Goal: Task Accomplishment & Management: Use online tool/utility

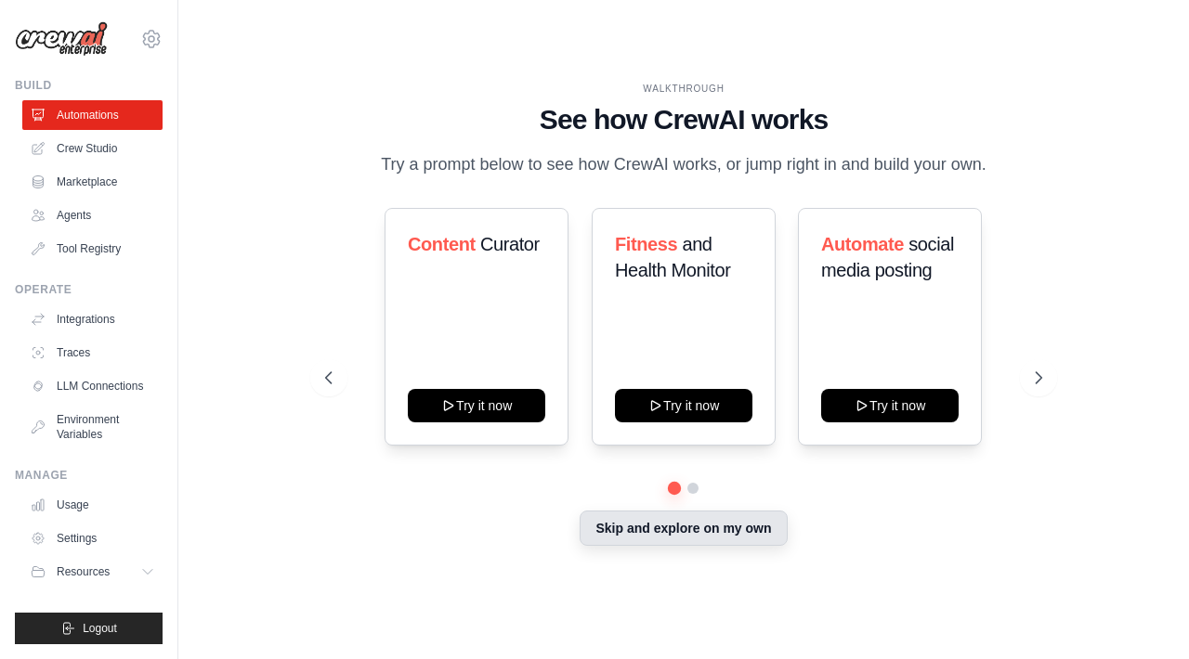
click at [657, 528] on button "Skip and explore on my own" at bounding box center [683, 528] width 207 height 35
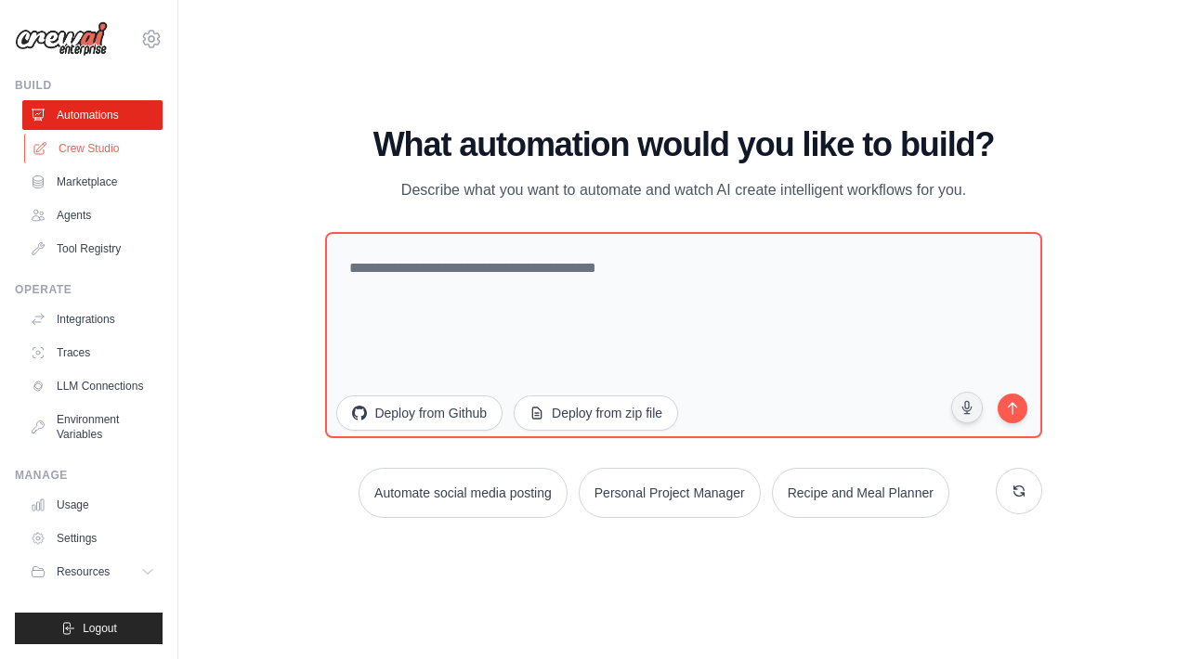
click at [88, 147] on link "Crew Studio" at bounding box center [94, 149] width 140 height 30
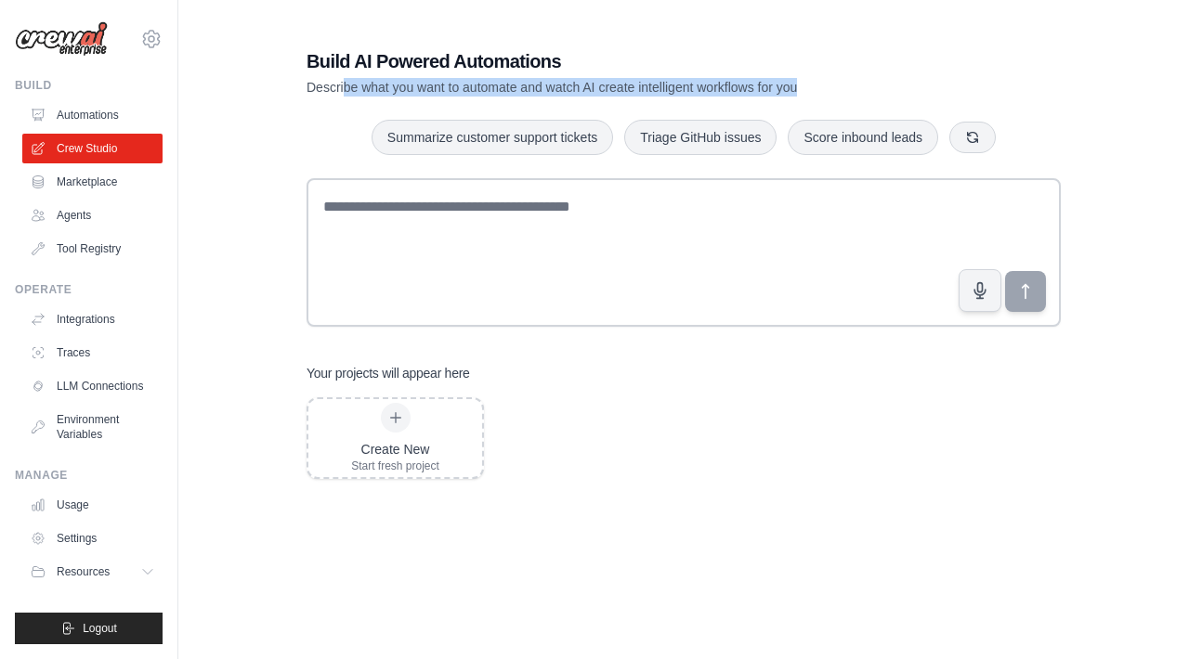
drag, startPoint x: 346, startPoint y: 81, endPoint x: 838, endPoint y: 86, distance: 492.3
click at [838, 86] on p "Describe what you want to automate and watch AI create intelligent workflows fo…" at bounding box center [618, 87] width 624 height 19
drag, startPoint x: 838, startPoint y: 86, endPoint x: 496, endPoint y: 87, distance: 341.8
click at [496, 86] on p "Describe what you want to automate and watch AI create intelligent workflows fo…" at bounding box center [618, 87] width 624 height 19
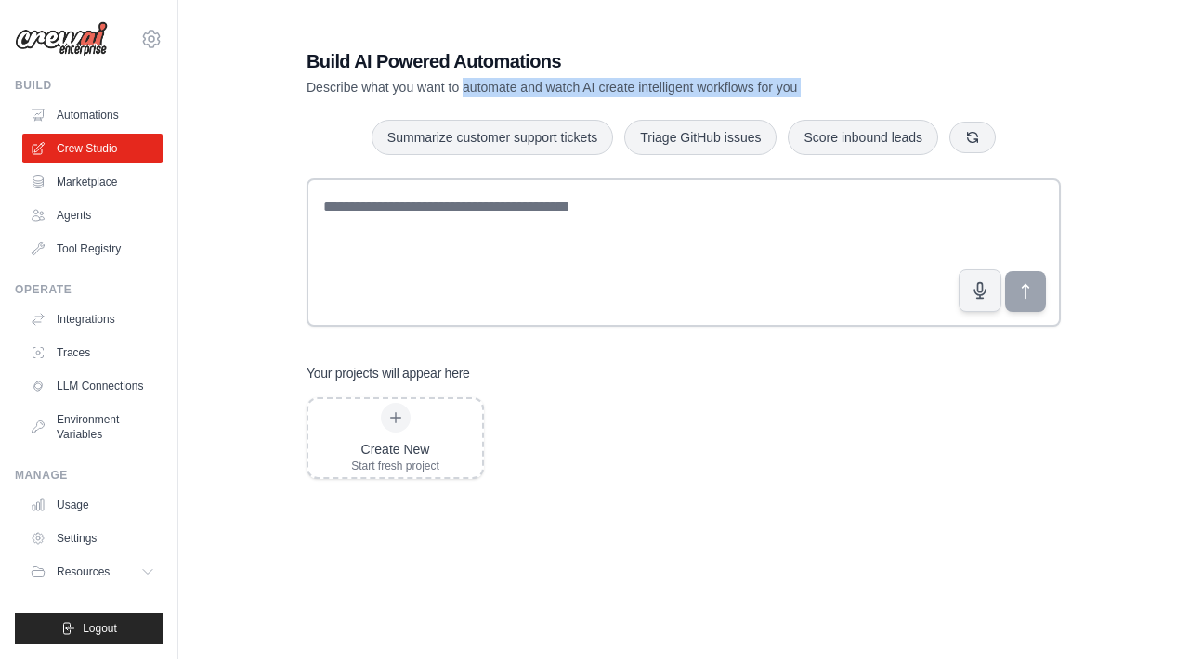
click at [496, 87] on p "Describe what you want to automate and watch AI create intelligent workflows fo…" at bounding box center [618, 87] width 624 height 19
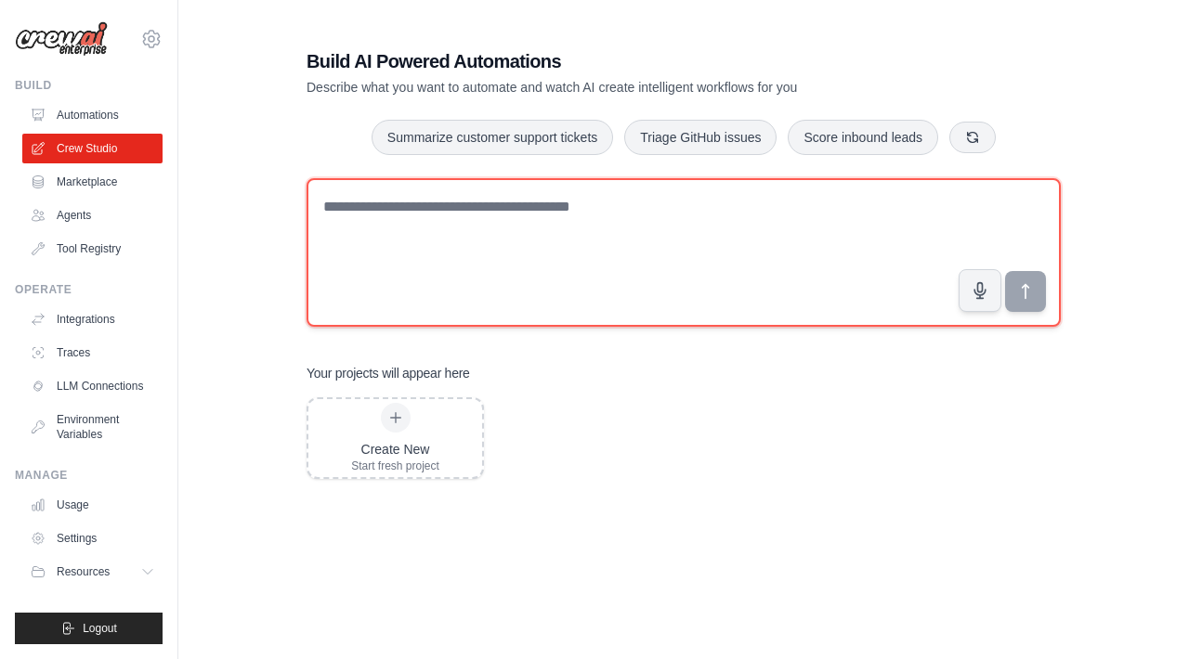
click at [538, 230] on textarea at bounding box center [683, 252] width 754 height 149
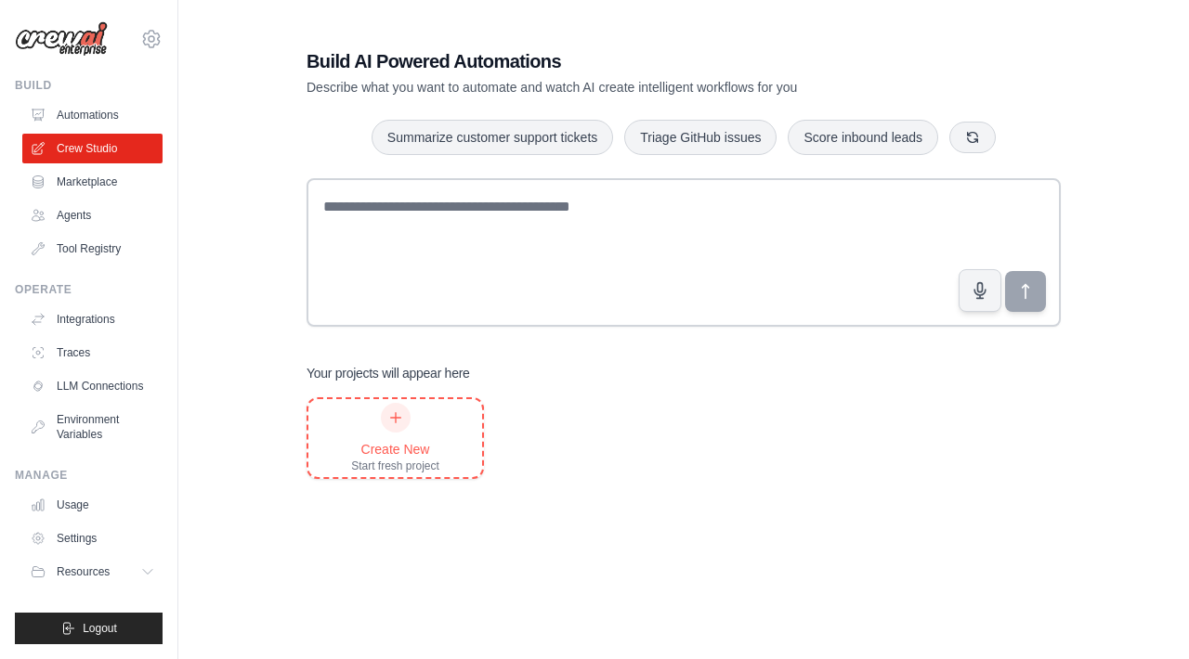
click at [397, 428] on div at bounding box center [396, 418] width 30 height 30
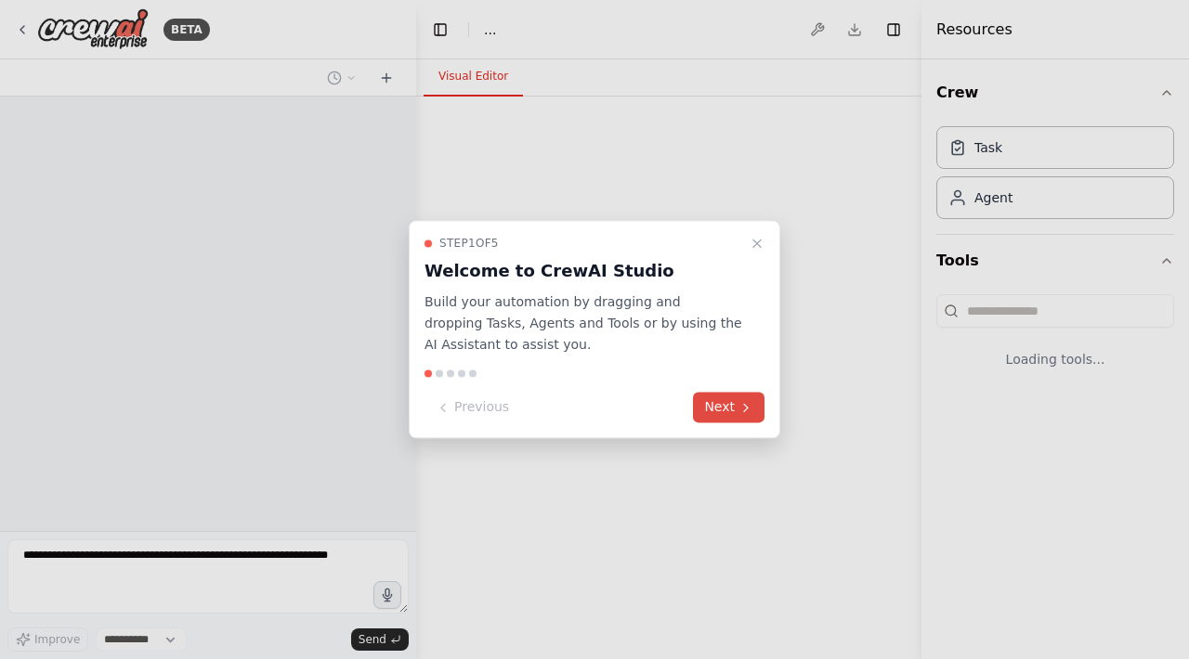
select select "****"
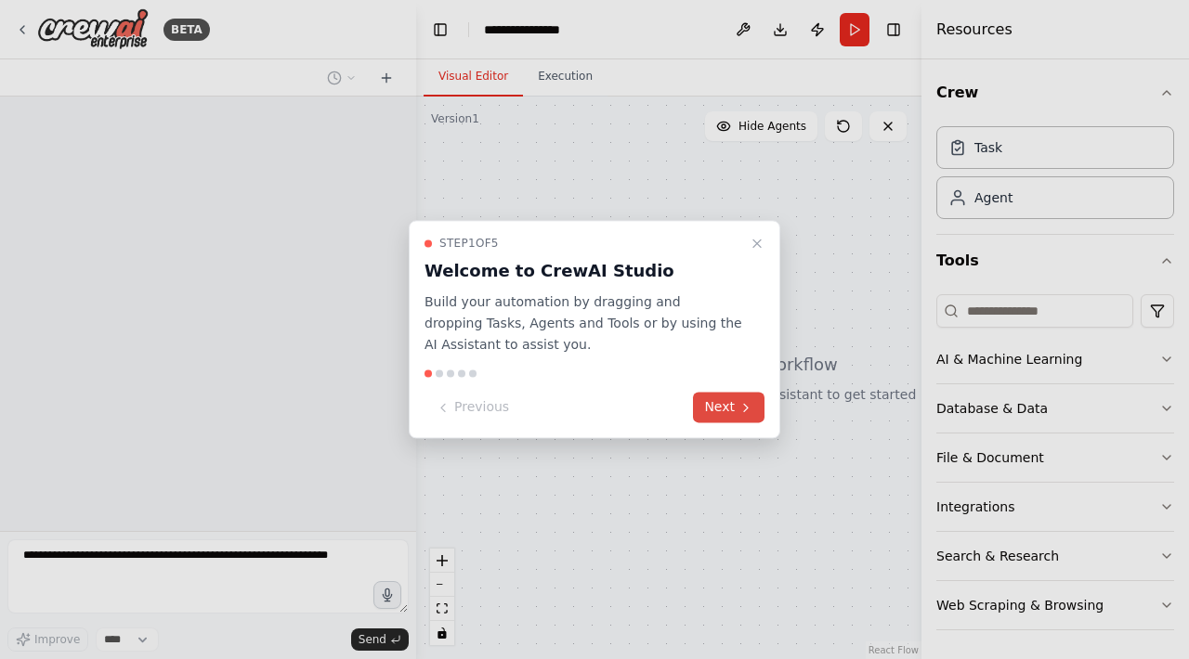
click at [742, 411] on icon at bounding box center [745, 407] width 15 height 15
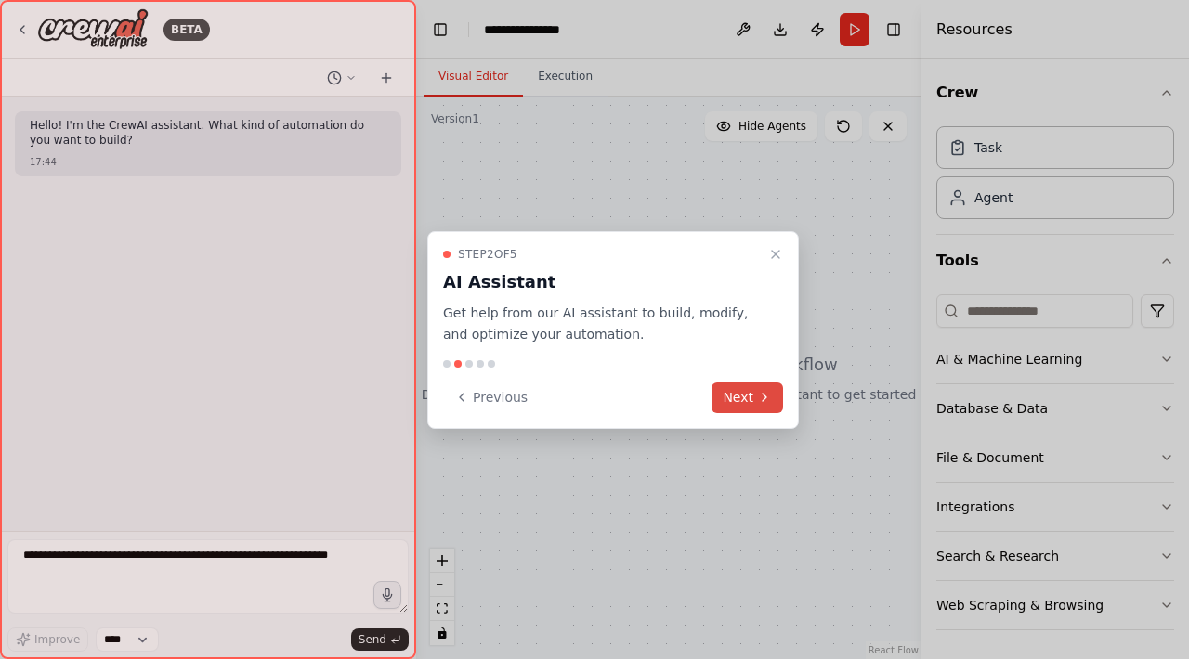
click at [748, 401] on button "Next" at bounding box center [747, 398] width 72 height 31
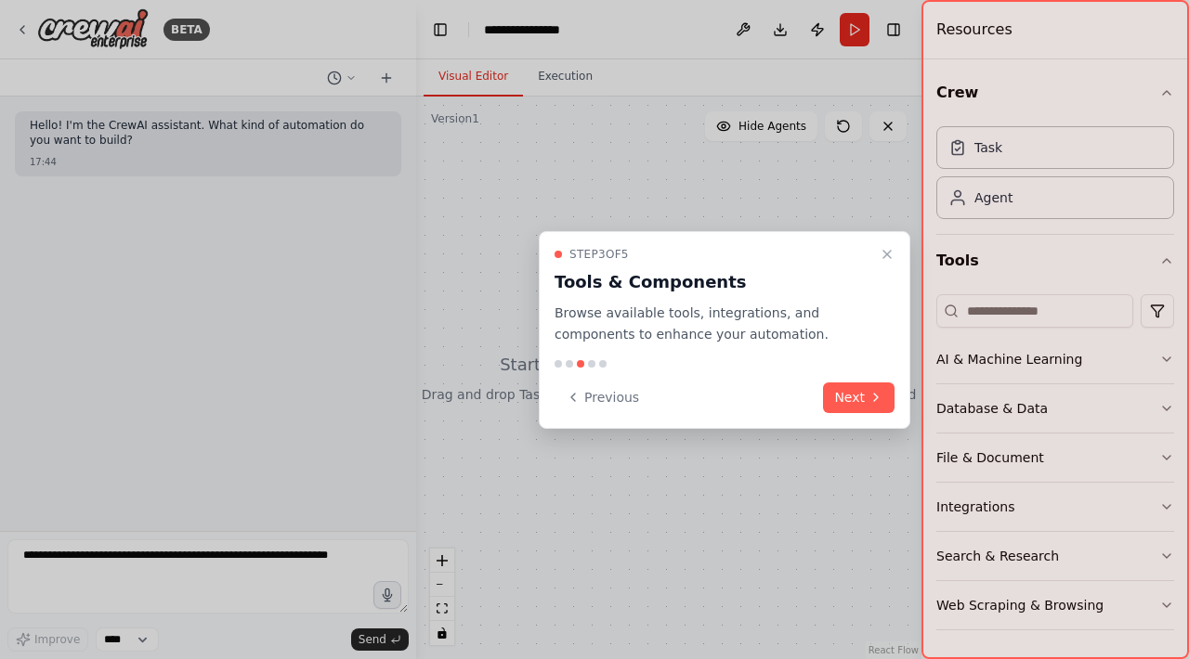
click at [869, 413] on div "Step 3 of 5 Tools & Components Browse available tools, integrations, and compon…" at bounding box center [725, 330] width 372 height 198
click at [869, 399] on icon at bounding box center [875, 397] width 15 height 15
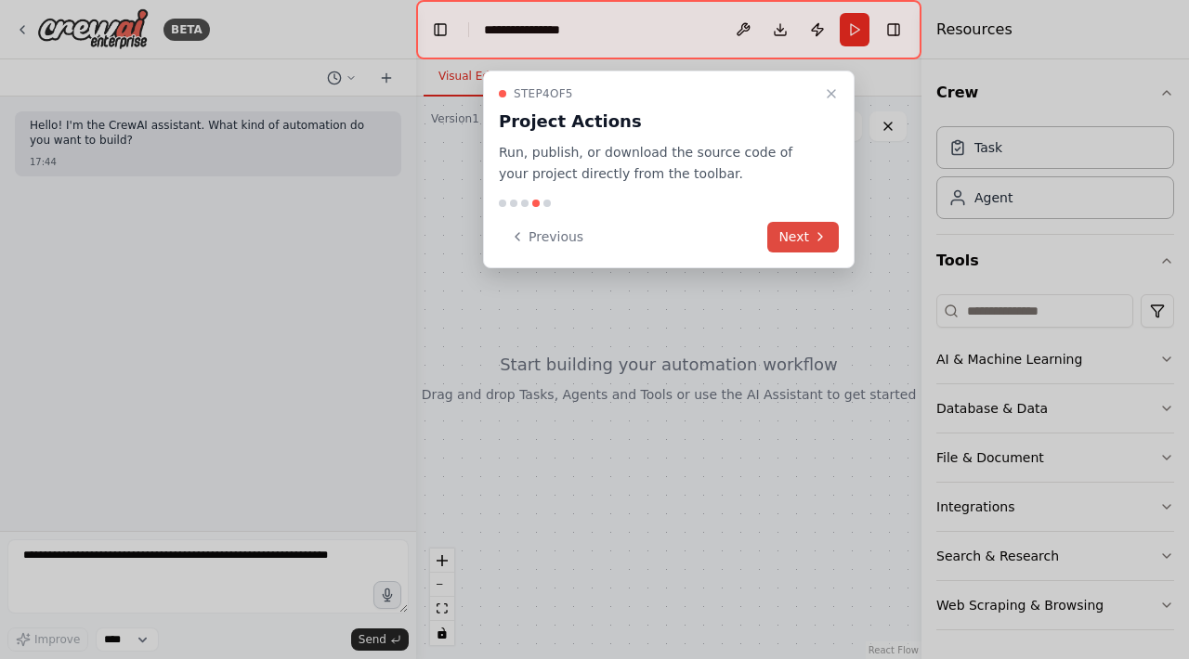
click at [820, 237] on icon at bounding box center [820, 236] width 15 height 15
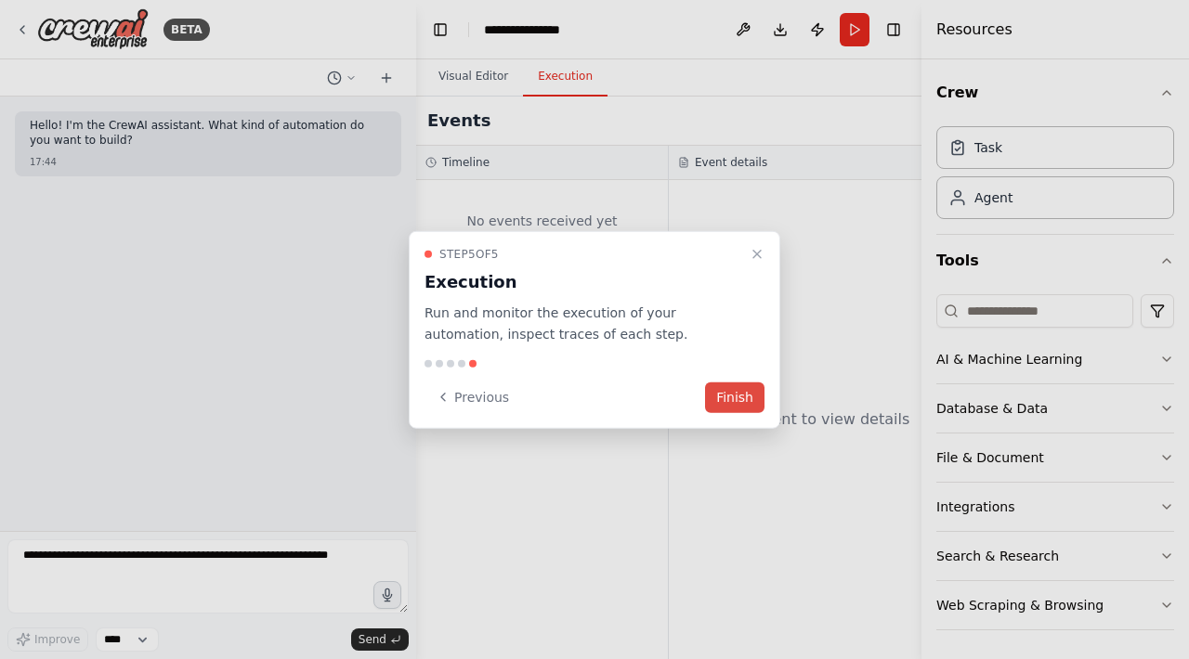
click at [748, 404] on button "Finish" at bounding box center [734, 397] width 59 height 31
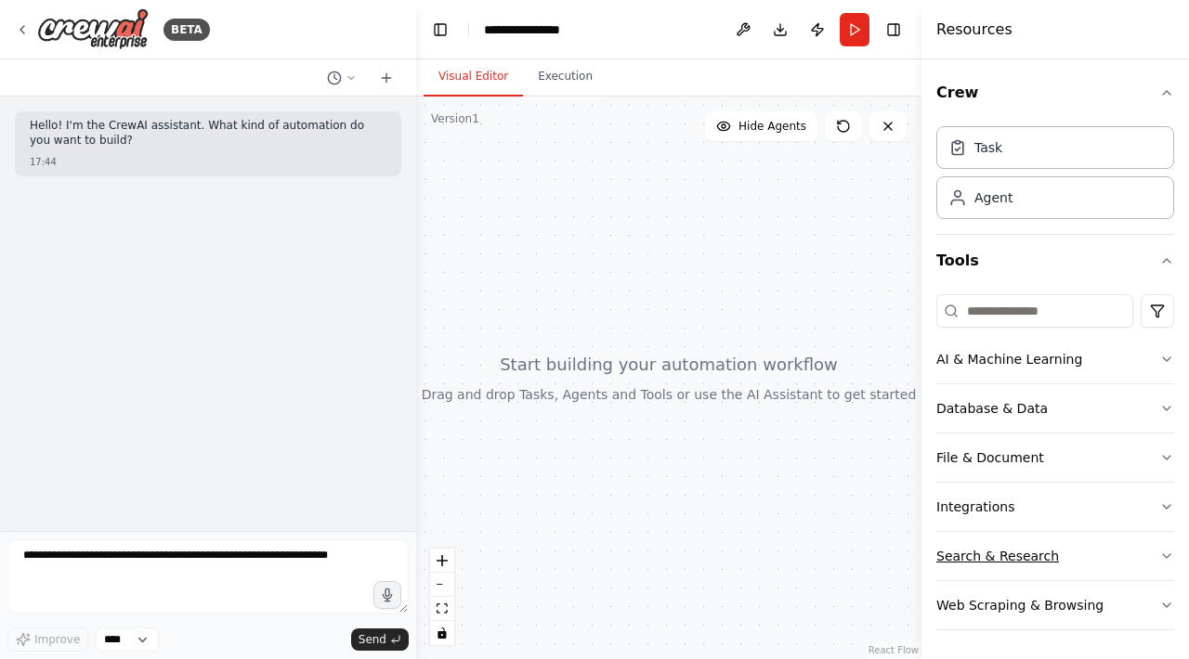
scroll to position [1, 0]
click at [821, 235] on div at bounding box center [668, 378] width 505 height 563
click at [889, 134] on button at bounding box center [887, 126] width 37 height 30
click at [760, 133] on span "Hide Agents" at bounding box center [772, 126] width 68 height 15
click at [760, 133] on span "Show Agents" at bounding box center [770, 126] width 72 height 15
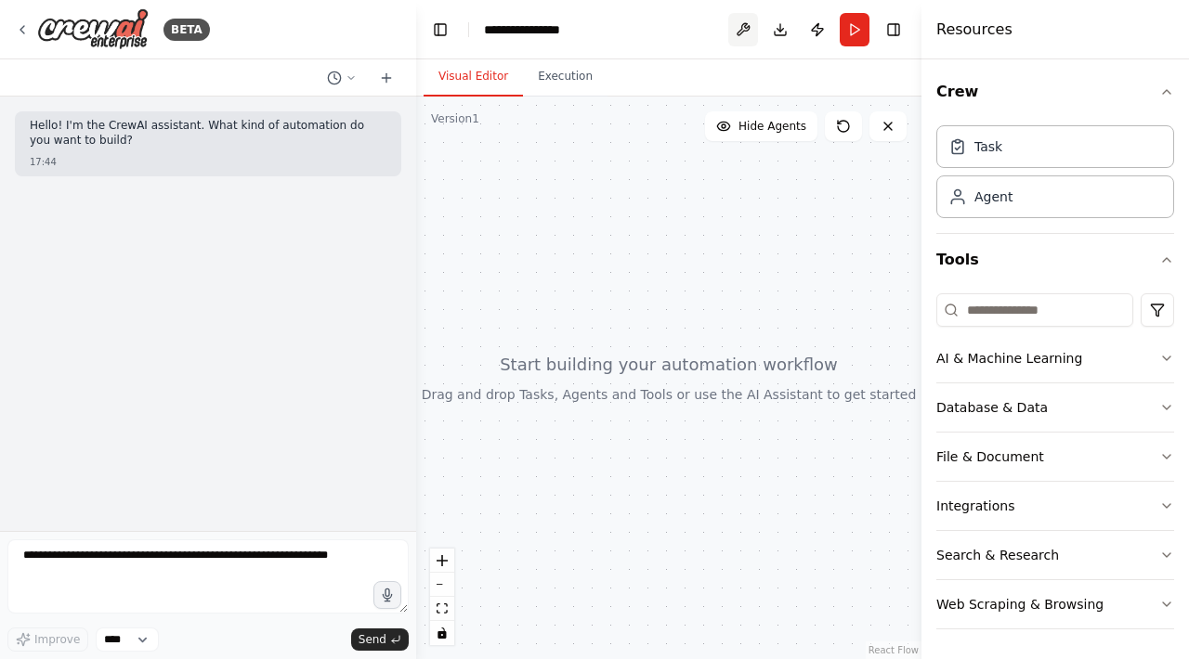
click at [747, 26] on button at bounding box center [743, 29] width 30 height 33
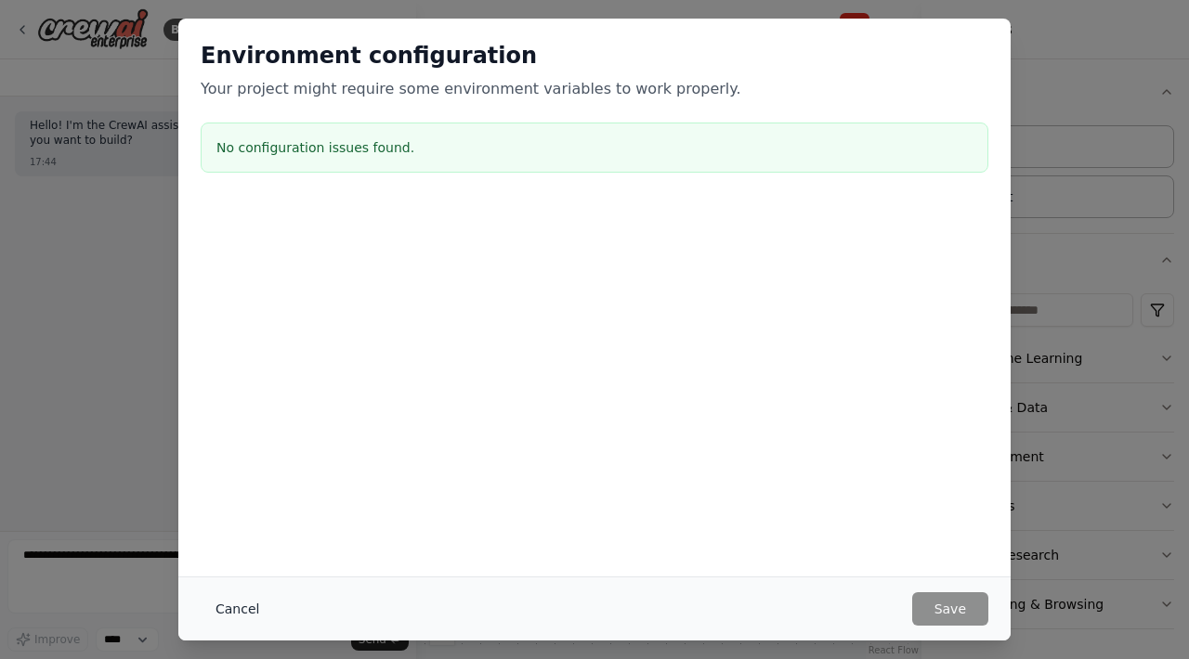
click at [230, 619] on button "Cancel" at bounding box center [237, 609] width 73 height 33
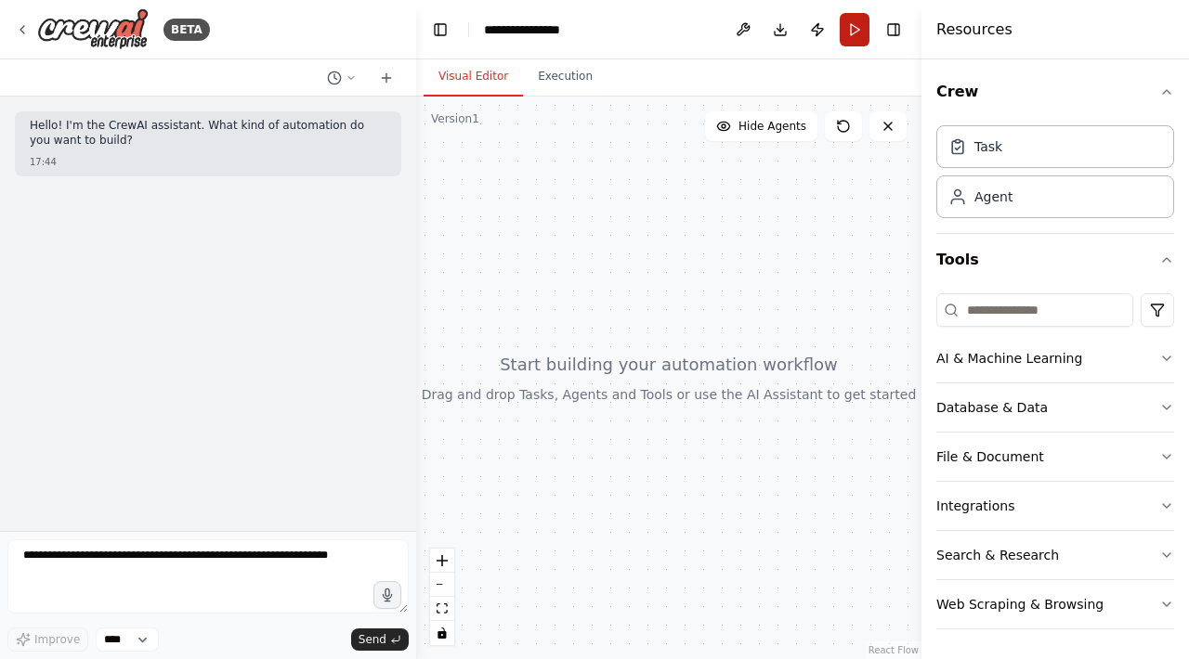
click at [850, 30] on button "Run" at bounding box center [855, 29] width 30 height 33
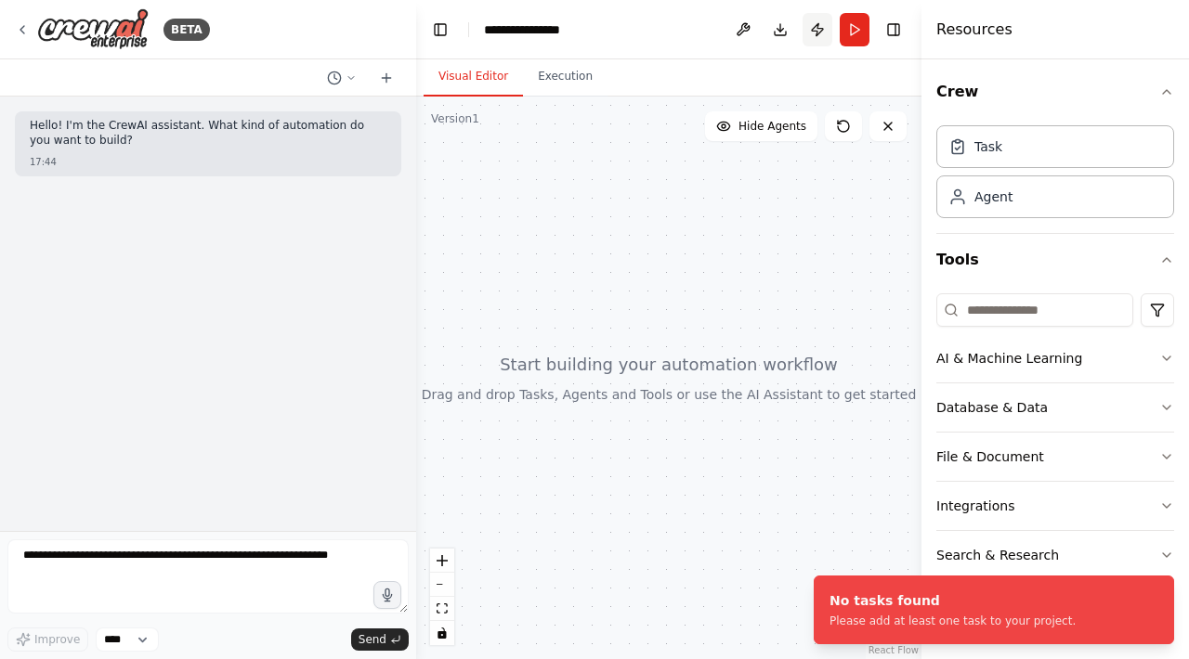
click at [817, 29] on button "Publish" at bounding box center [817, 29] width 30 height 33
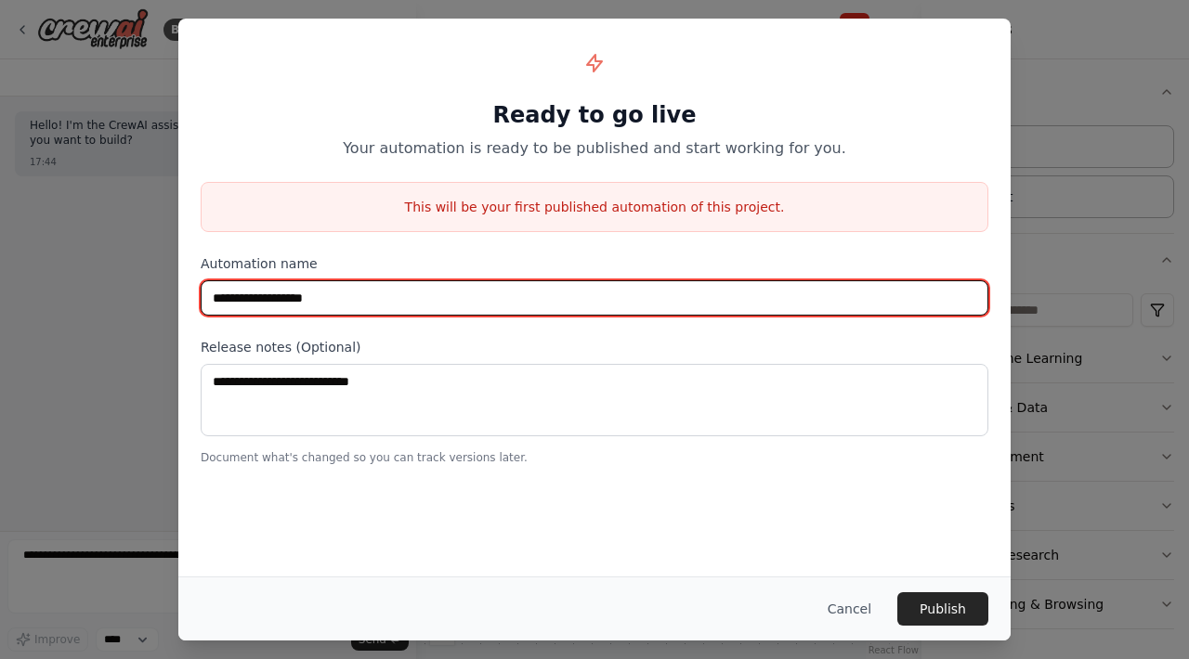
click at [441, 307] on input "**********" at bounding box center [595, 297] width 788 height 35
type input "**********"
type input "*"
type input "**********"
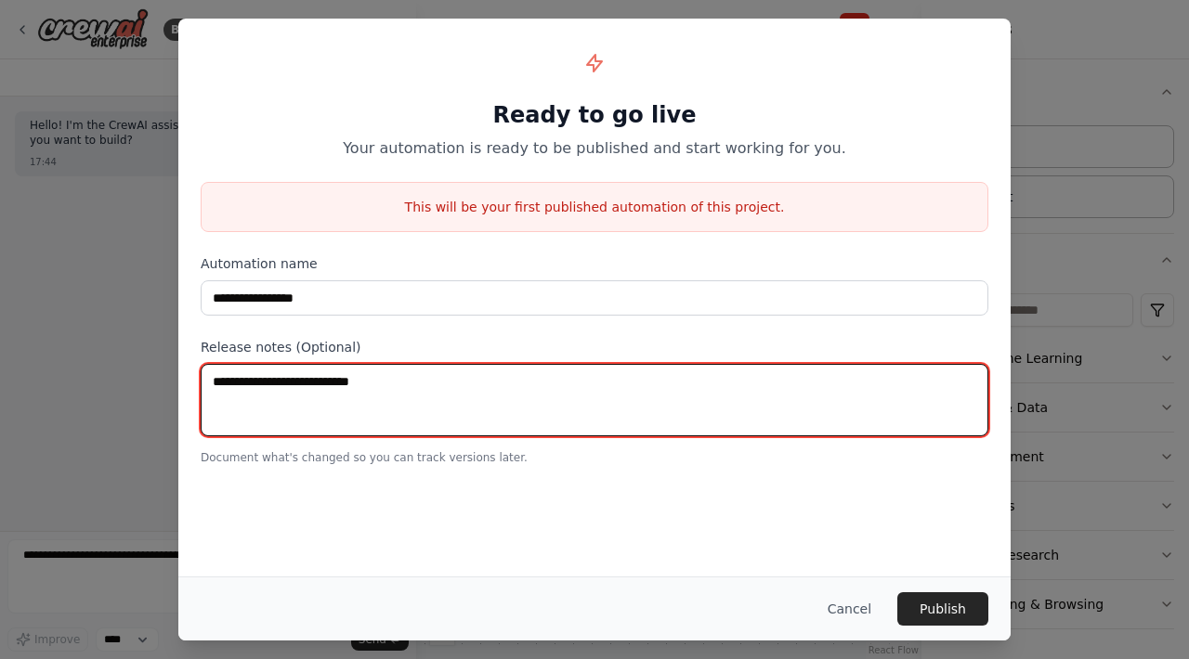
click at [349, 396] on textarea at bounding box center [595, 400] width 788 height 72
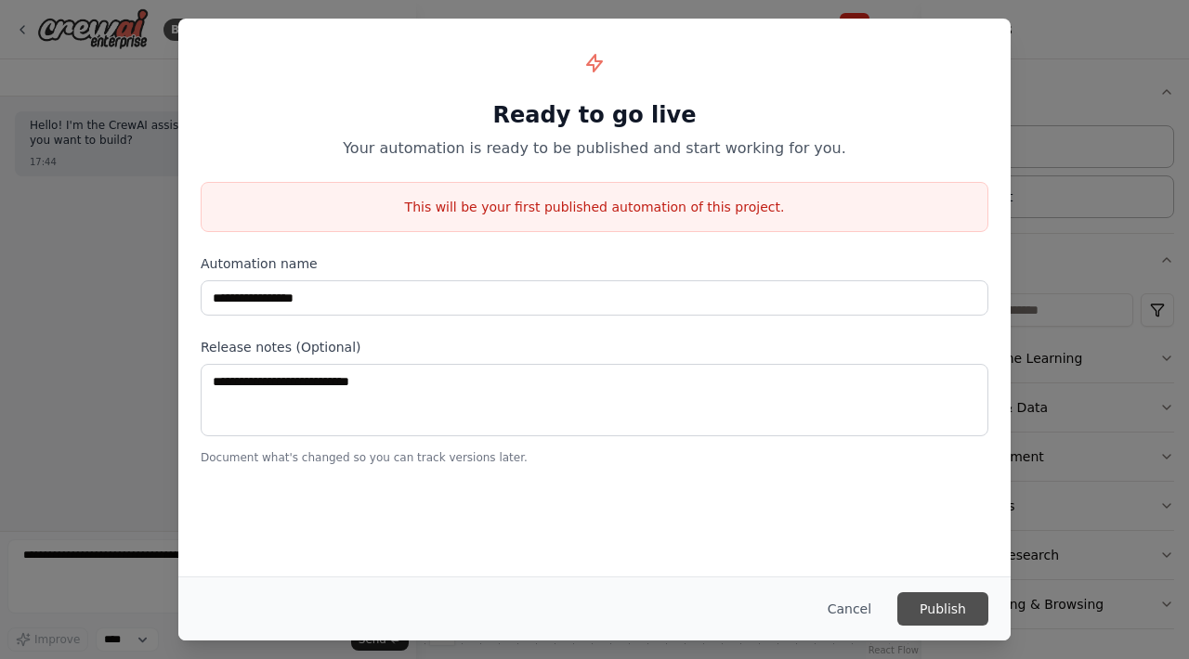
click at [927, 603] on button "Publish" at bounding box center [942, 609] width 91 height 33
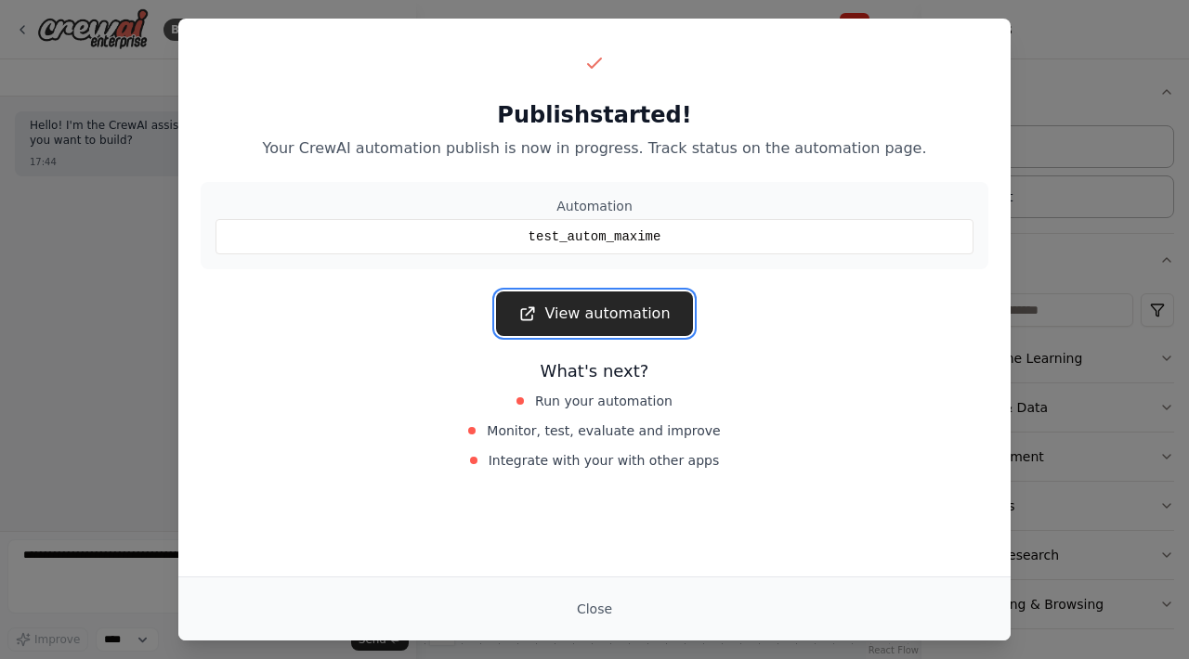
click at [642, 319] on link "View automation" at bounding box center [594, 314] width 196 height 45
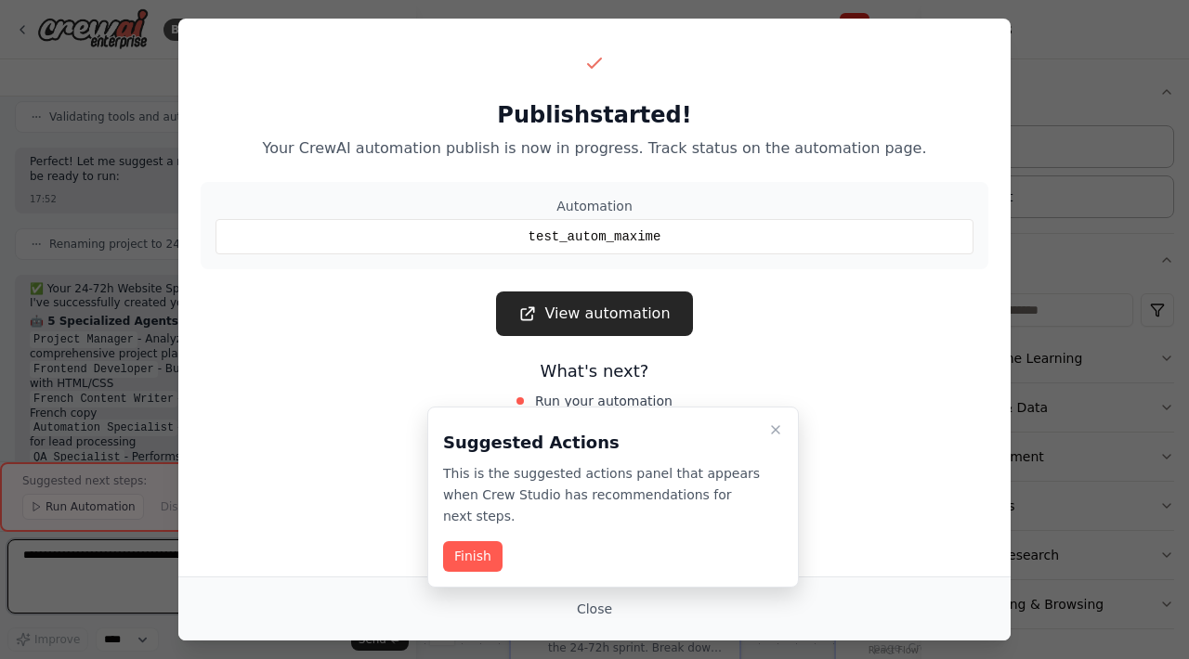
scroll to position [2271, 0]
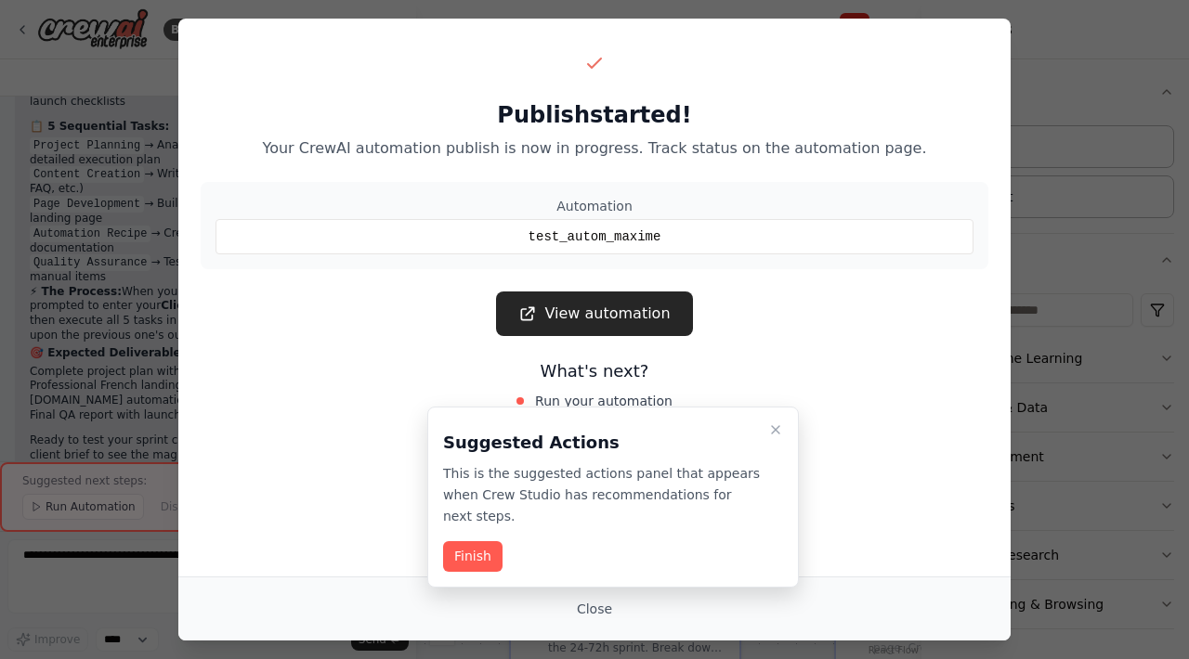
drag, startPoint x: 1003, startPoint y: 102, endPoint x: 927, endPoint y: 215, distance: 136.5
click at [1003, 102] on div "Publish started! Your CrewAI automation publish is now in progress. Track statu…" at bounding box center [594, 261] width 832 height 485
click at [591, 608] on button "Close" at bounding box center [594, 609] width 65 height 33
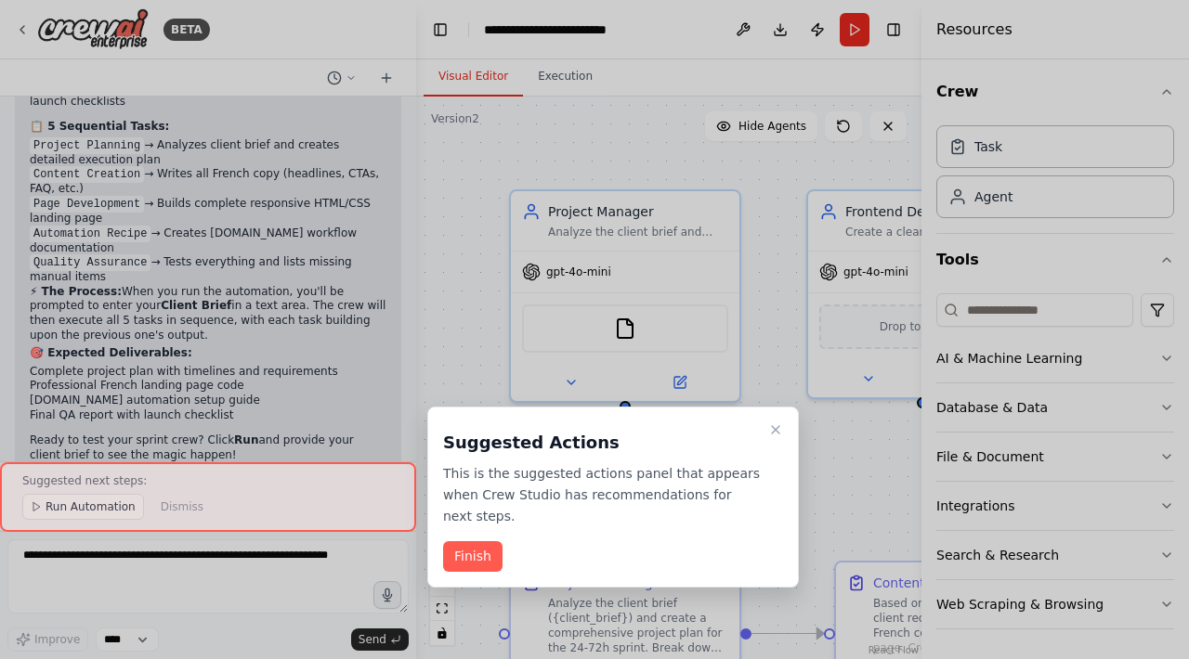
click at [783, 416] on div "Suggested Actions This is the suggested actions panel that appears when Crew St…" at bounding box center [613, 497] width 372 height 181
click at [783, 423] on button "Close walkthrough" at bounding box center [775, 430] width 22 height 22
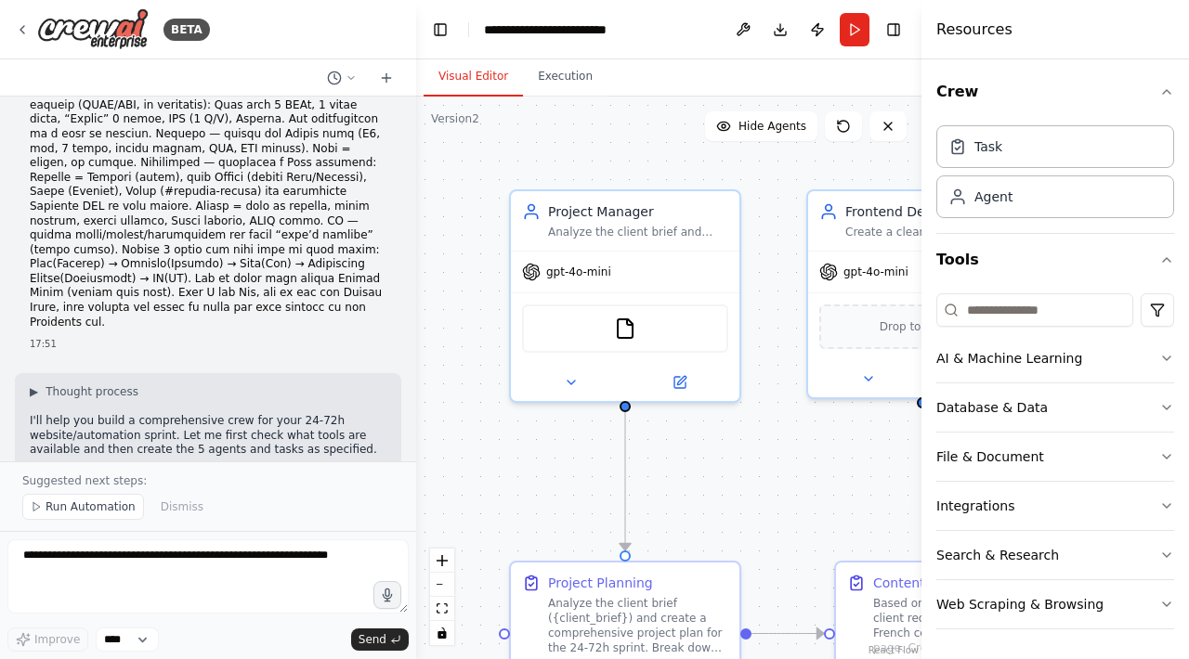
scroll to position [0, 0]
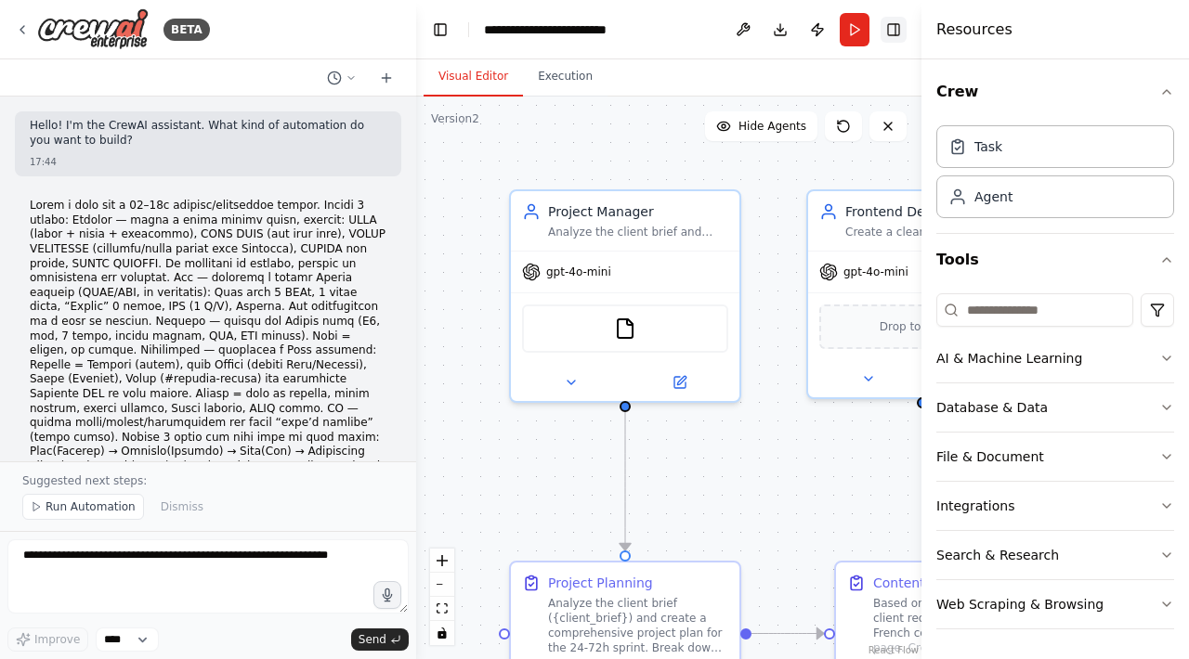
click at [902, 27] on button "Toggle Right Sidebar" at bounding box center [893, 30] width 26 height 26
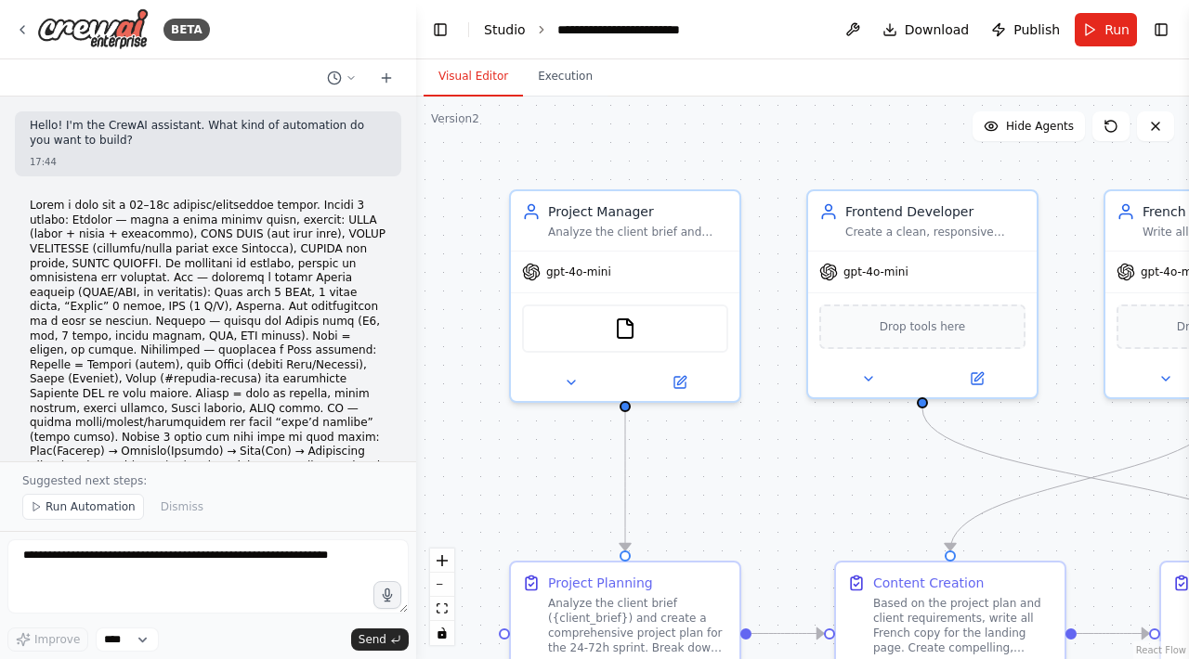
click at [504, 27] on link "Studio" at bounding box center [505, 29] width 42 height 15
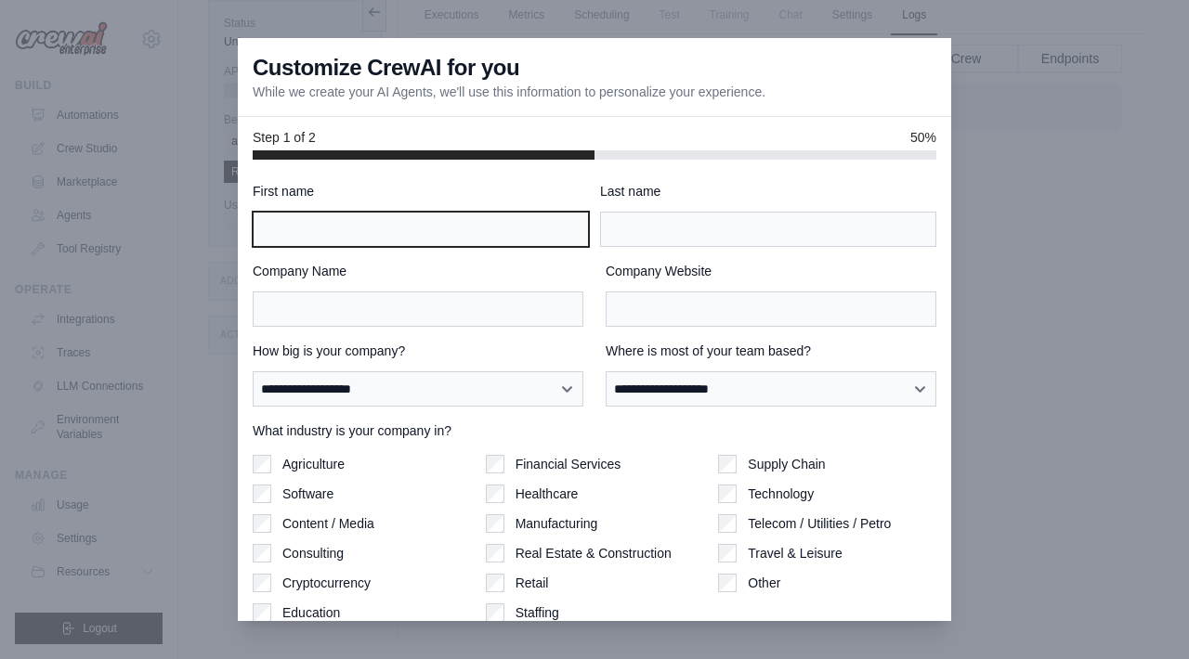
click at [462, 217] on input "First name" at bounding box center [421, 229] width 336 height 35
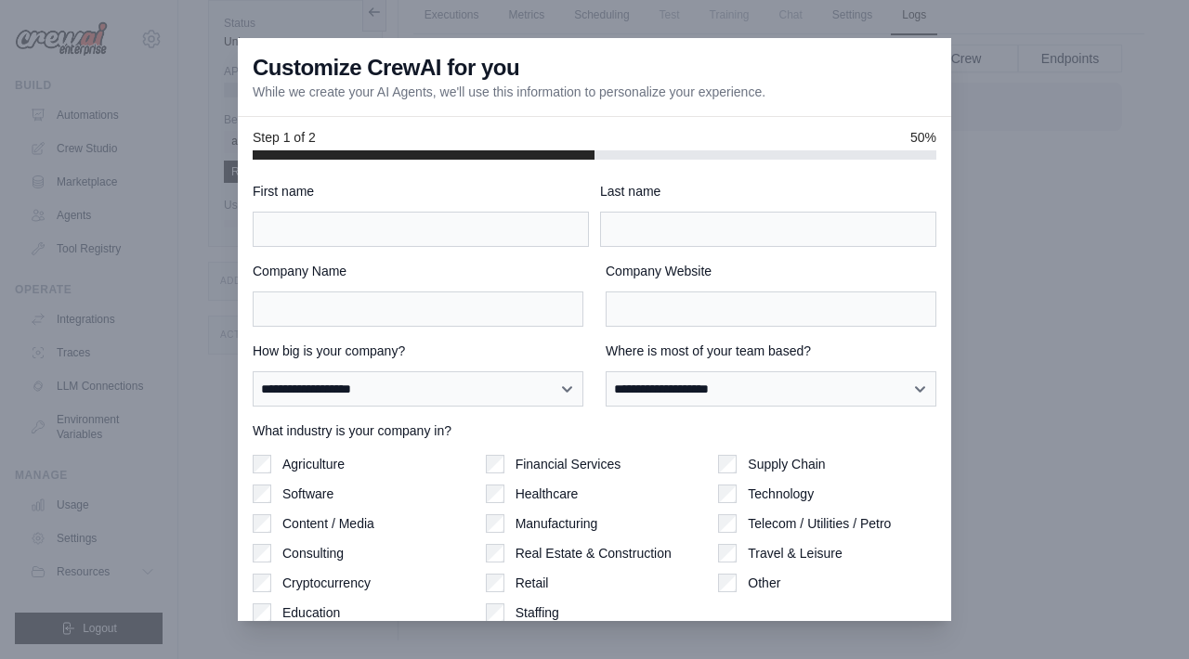
click at [988, 71] on div at bounding box center [594, 329] width 1189 height 659
click at [961, 46] on div at bounding box center [594, 329] width 1189 height 659
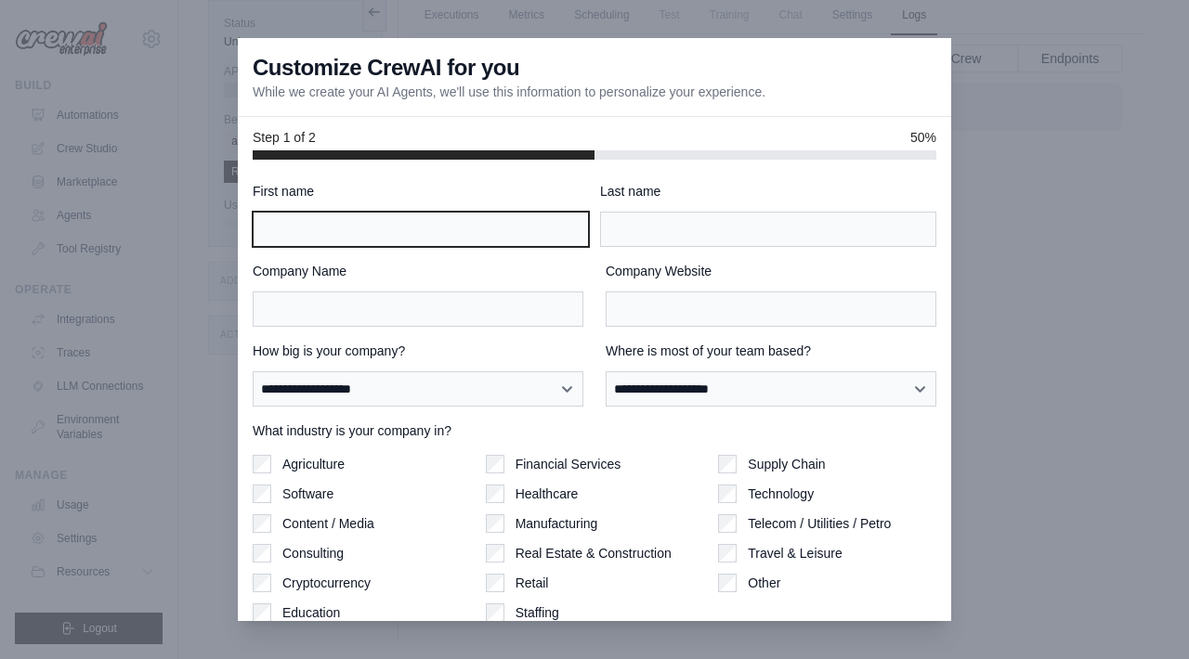
click at [424, 238] on input "First name" at bounding box center [421, 229] width 336 height 35
type input "******"
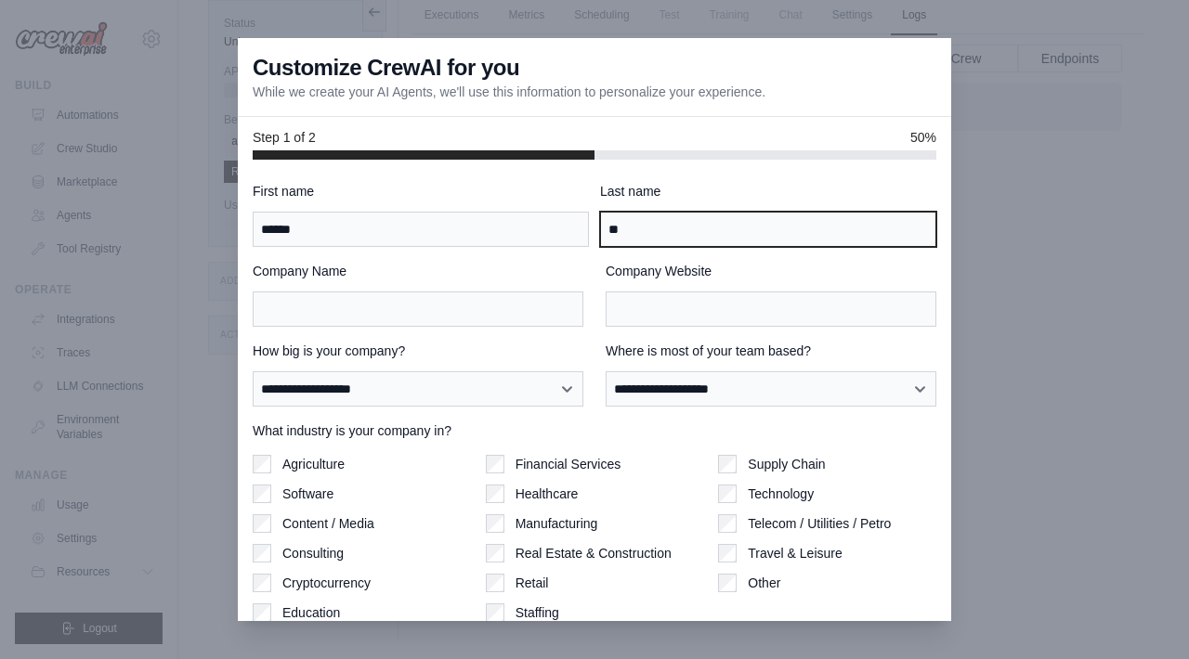
type input "**"
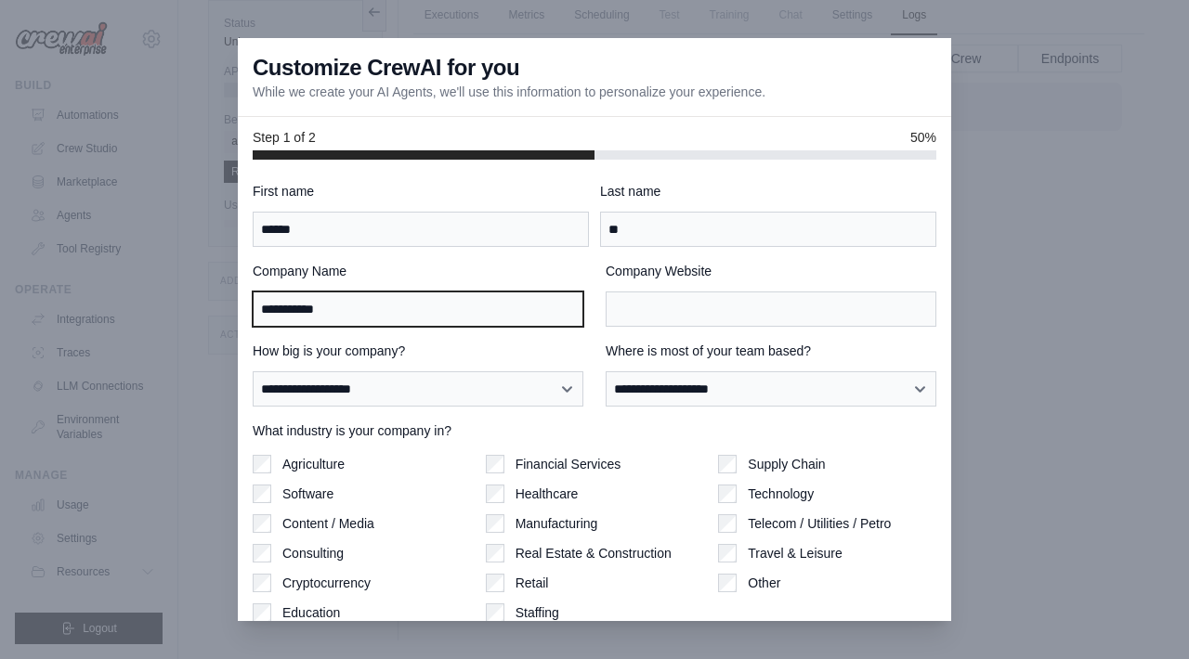
type input "**********"
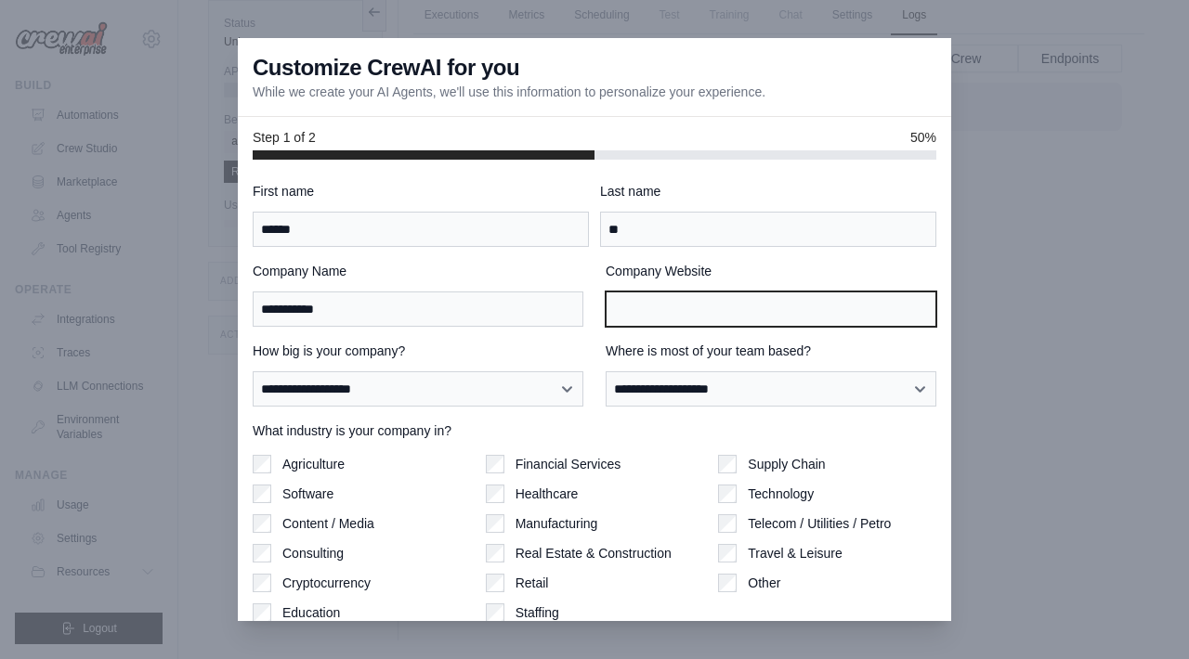
click at [732, 303] on input "Company Website" at bounding box center [771, 309] width 331 height 35
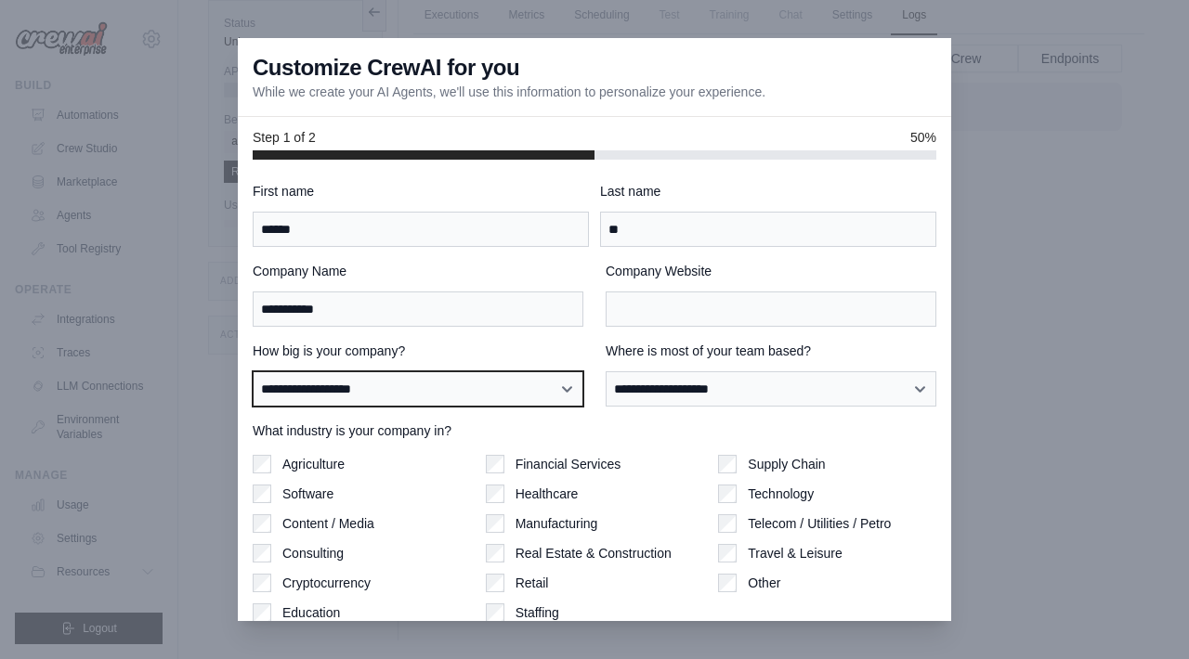
click at [500, 400] on select "**********" at bounding box center [418, 389] width 331 height 35
select select "**********"
click at [253, 372] on select "**********" at bounding box center [418, 389] width 331 height 35
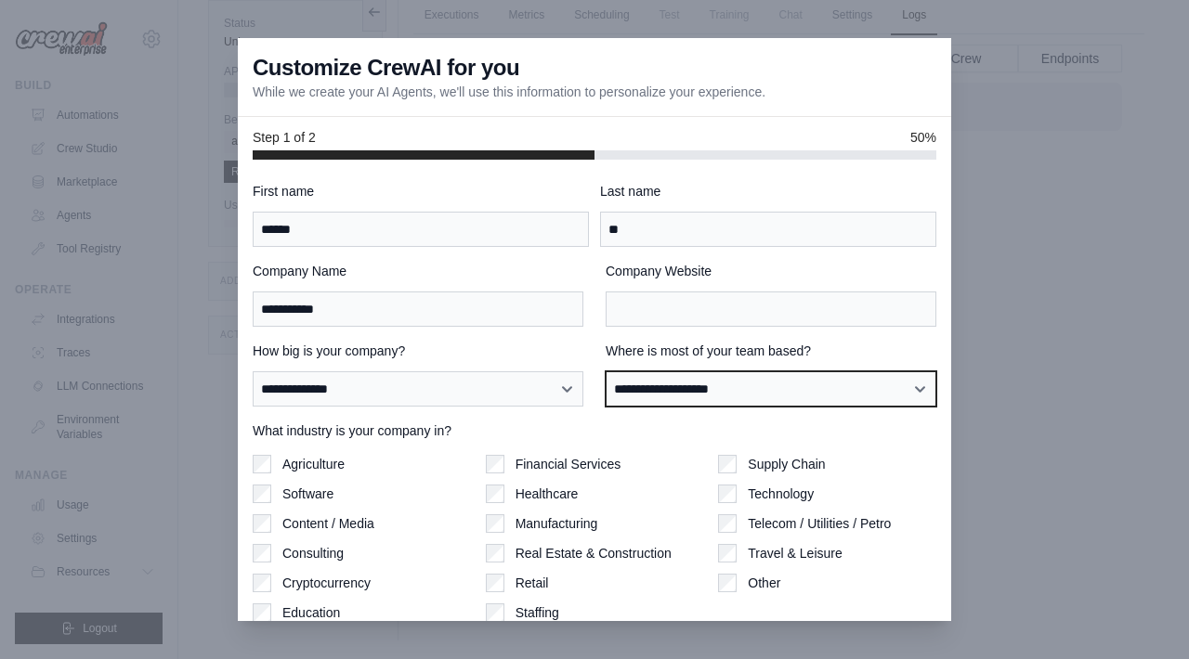
click at [679, 375] on select "**********" at bounding box center [771, 389] width 331 height 35
select select "******"
click at [606, 372] on select "**********" at bounding box center [771, 389] width 331 height 35
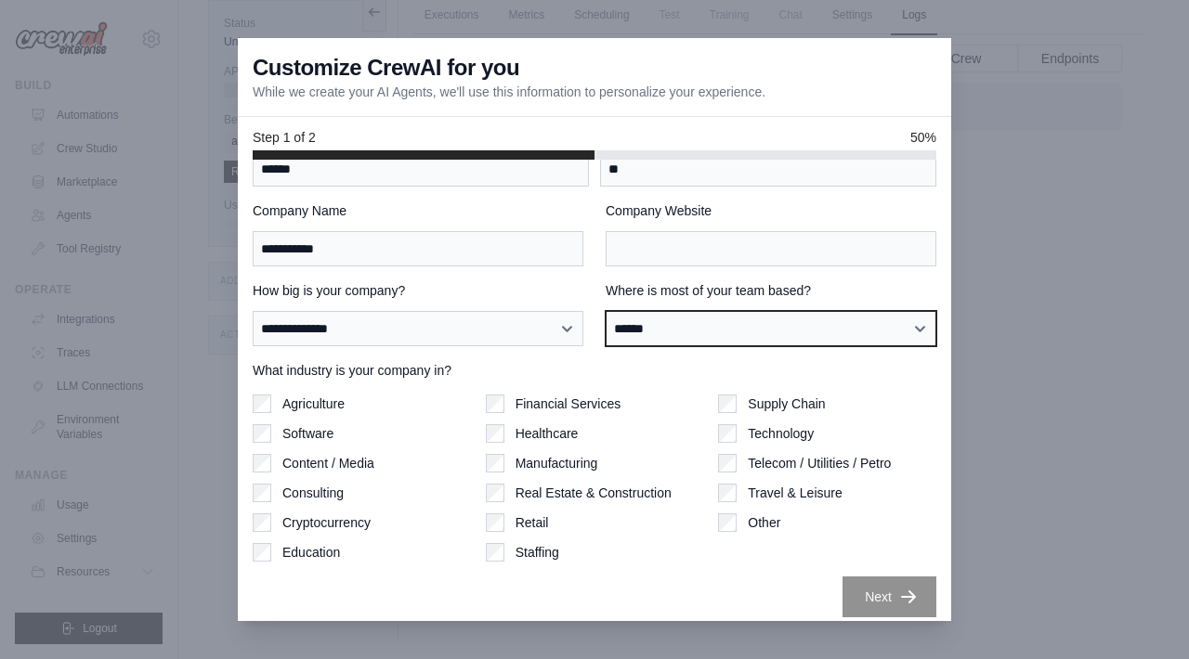
scroll to position [72, 0]
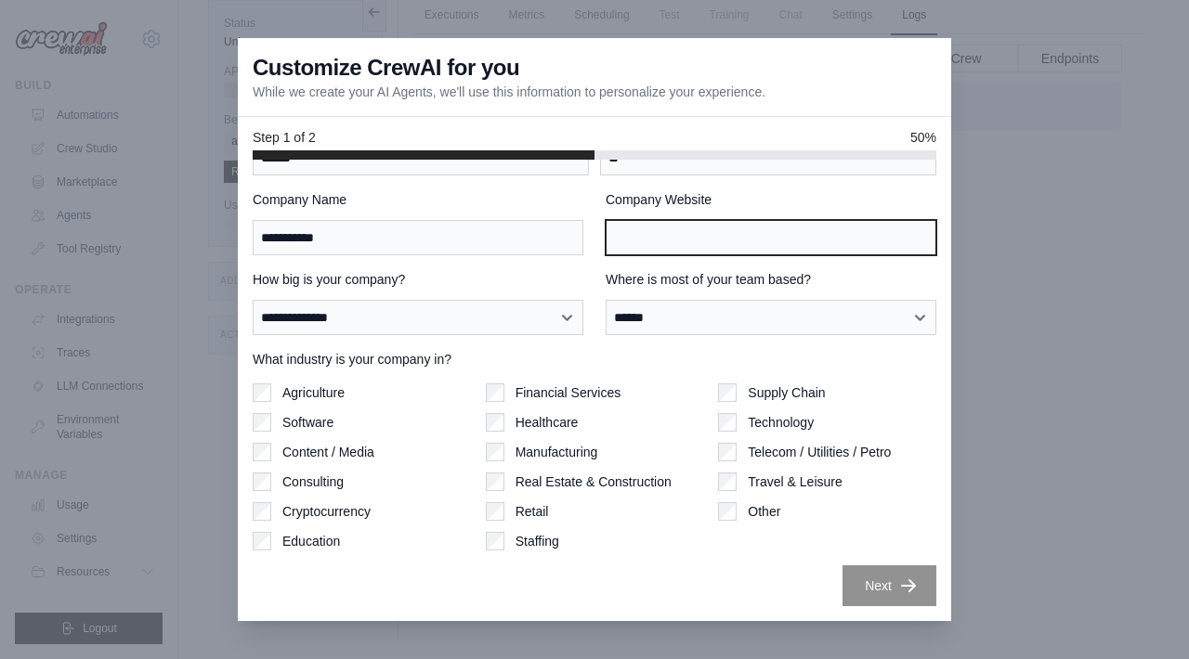
click at [734, 244] on input "Company Website" at bounding box center [771, 237] width 331 height 35
paste input "**********"
type input "**********"
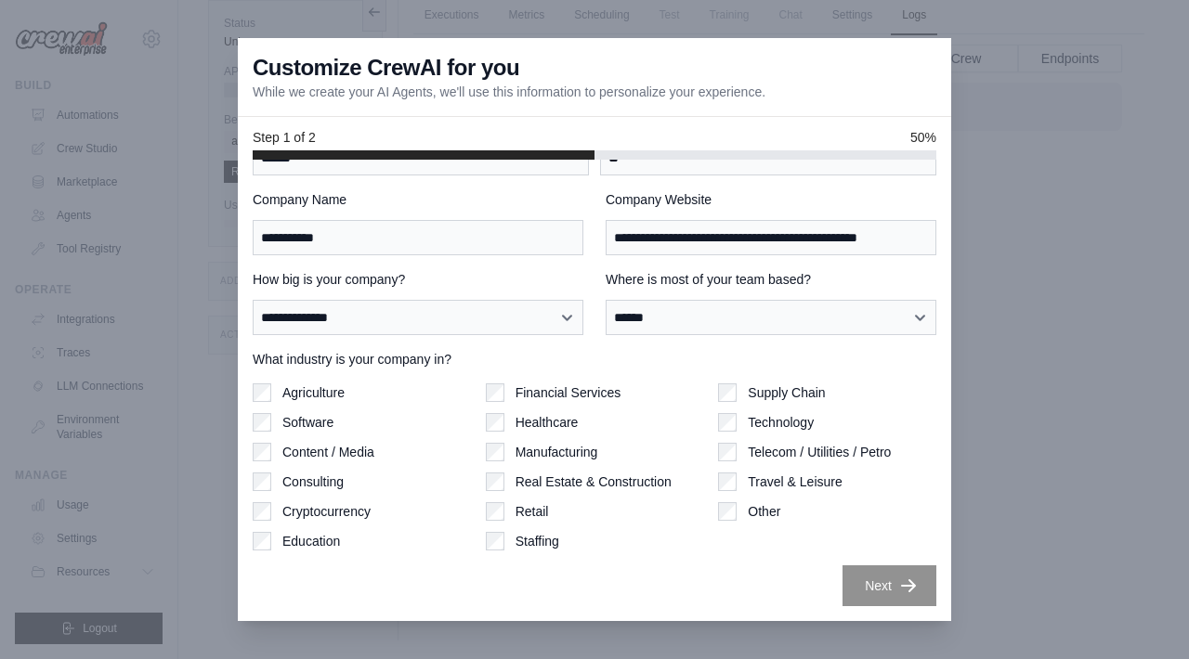
click at [906, 432] on div "Supply Chain Technology Telecom / Utilities / Petro Travel & Leisure Other" at bounding box center [827, 467] width 218 height 167
click at [880, 588] on button "Next" at bounding box center [889, 585] width 94 height 41
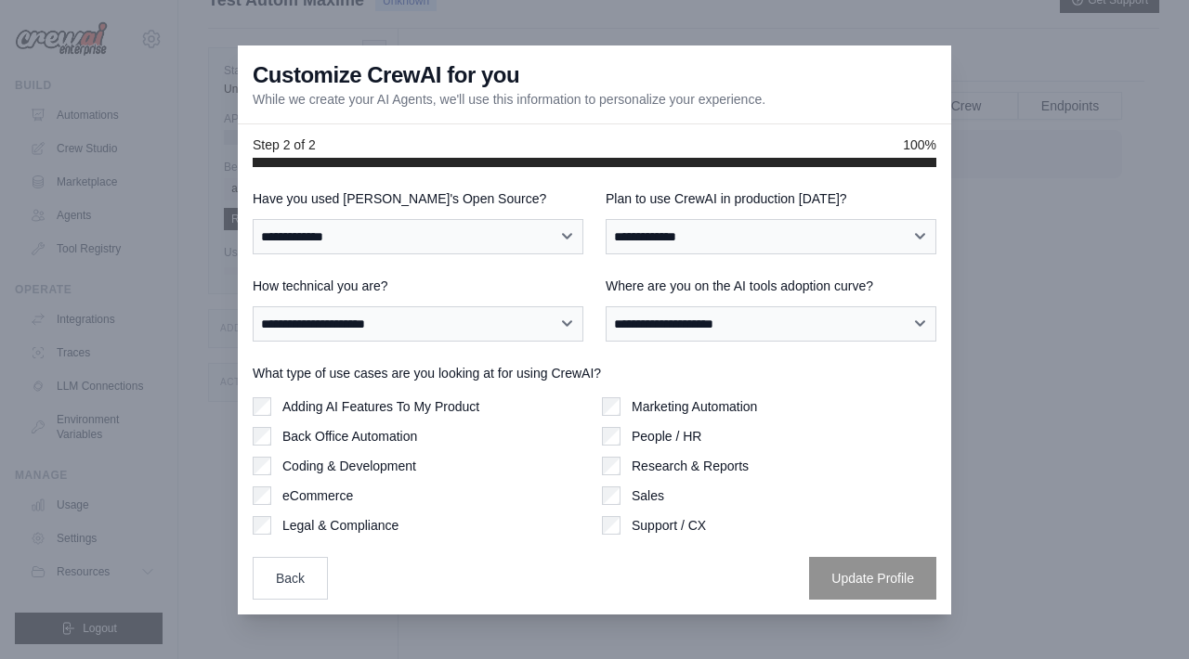
scroll to position [3, 0]
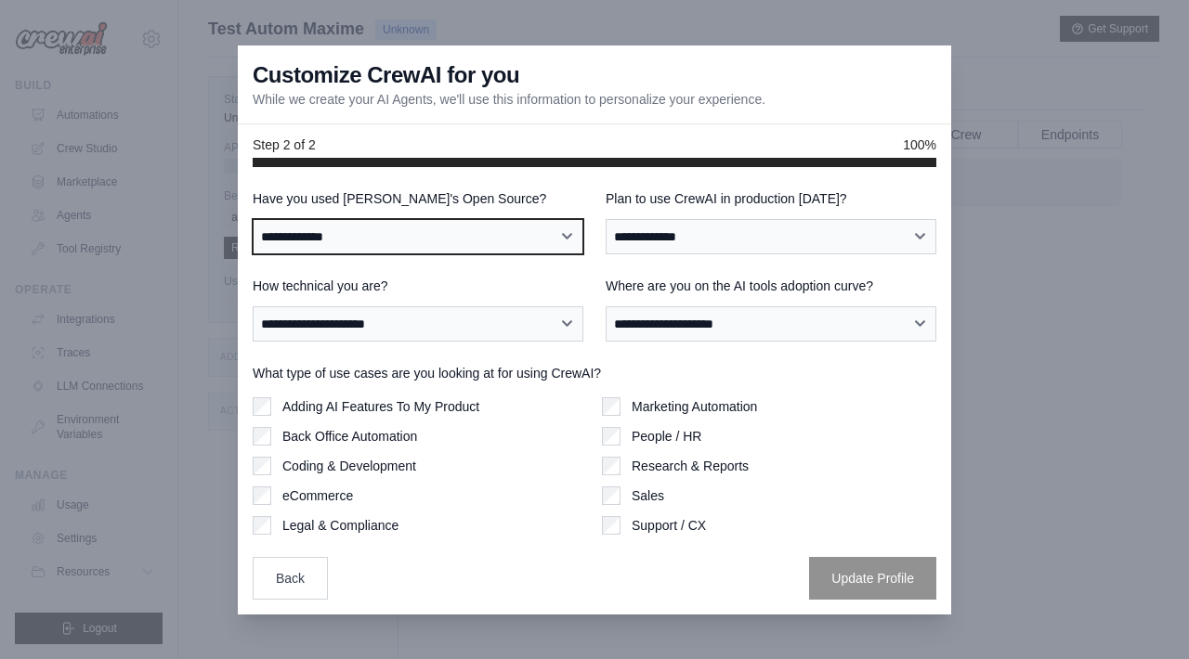
click at [519, 241] on select "**********" at bounding box center [418, 236] width 331 height 35
select select "**"
click at [253, 219] on select "**********" at bounding box center [418, 236] width 331 height 35
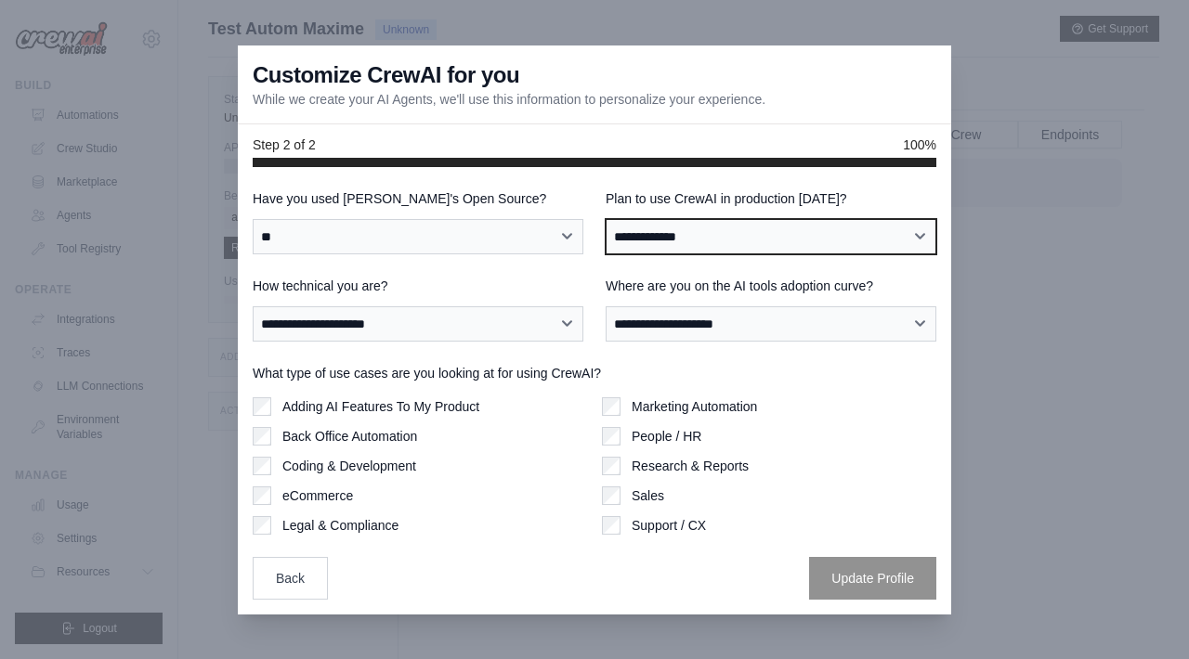
click at [718, 234] on select "**********" at bounding box center [771, 236] width 331 height 35
select select "****"
click at [606, 219] on select "**********" at bounding box center [771, 236] width 331 height 35
click at [687, 225] on select "**********" at bounding box center [771, 236] width 331 height 35
click at [606, 219] on select "**********" at bounding box center [771, 236] width 331 height 35
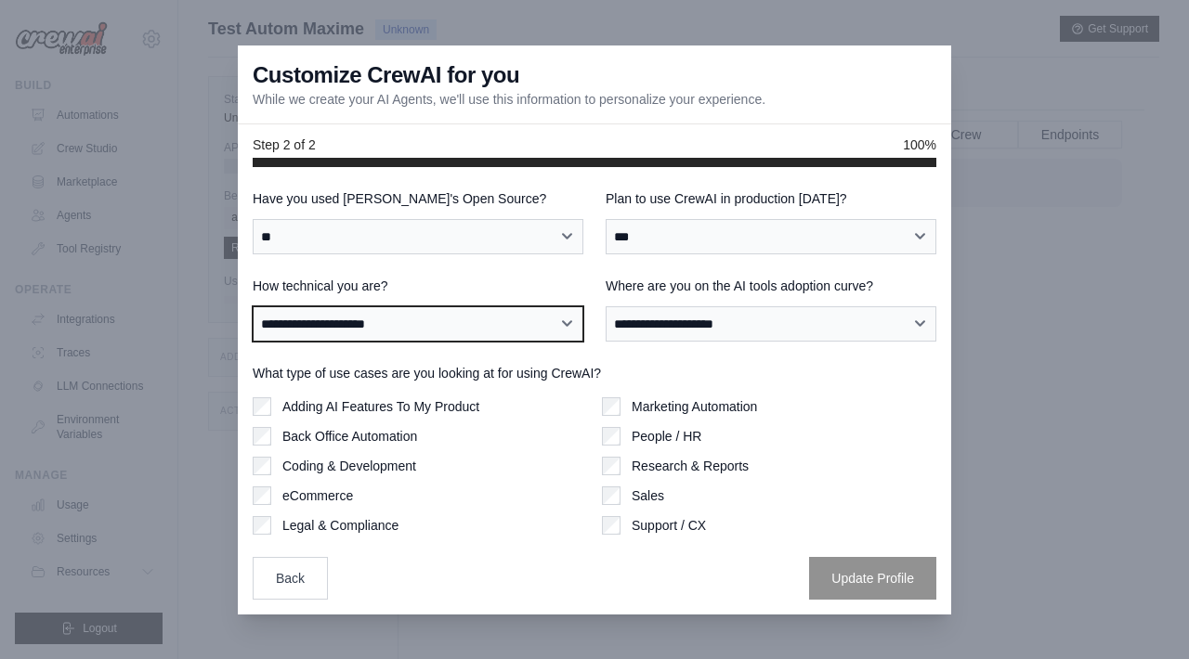
click at [483, 327] on select "**********" at bounding box center [418, 323] width 331 height 35
select select "**********"
click at [253, 306] on select "**********" at bounding box center [418, 323] width 331 height 35
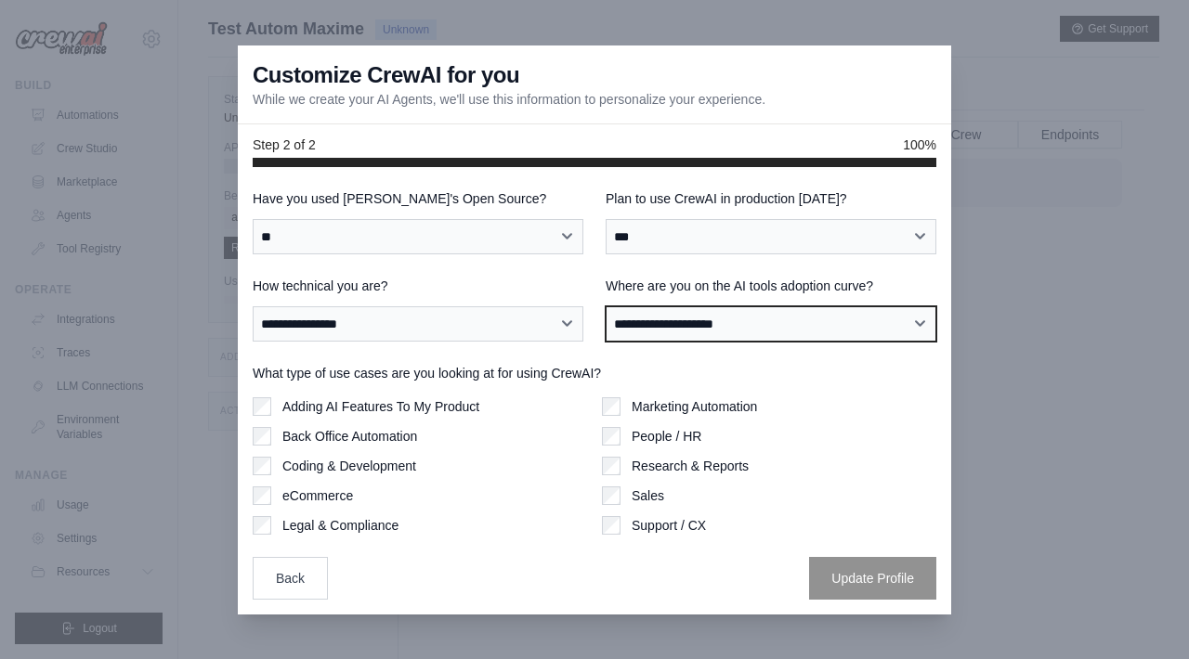
click at [740, 327] on select "**********" at bounding box center [771, 323] width 331 height 35
select select "**********"
click at [606, 306] on select "**********" at bounding box center [771, 323] width 331 height 35
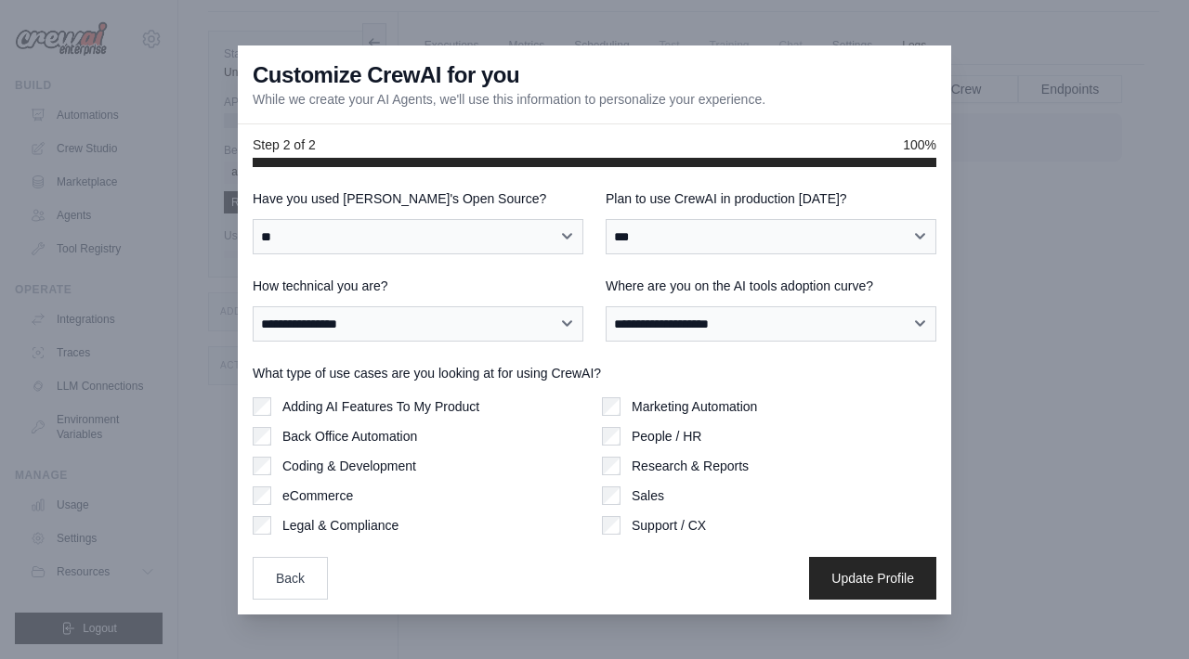
click at [594, 529] on div "Adding AI Features To My Product Back Office Automation Coding & Development eC…" at bounding box center [595, 466] width 684 height 137
click at [852, 574] on button "Update Profile" at bounding box center [872, 577] width 127 height 43
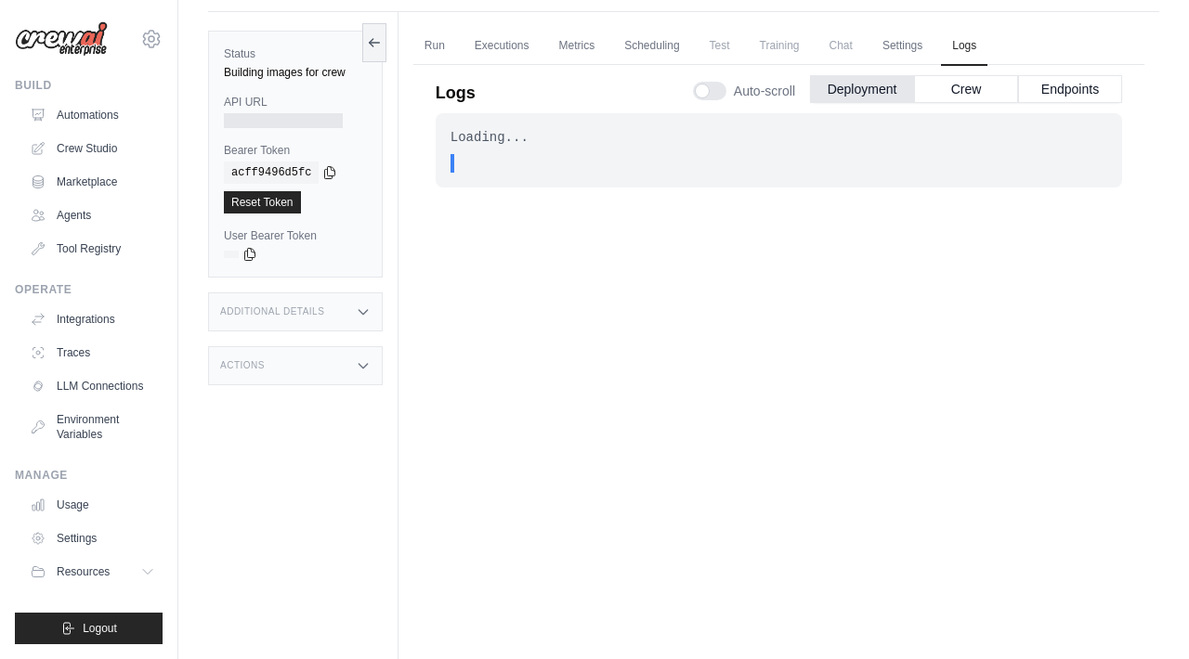
click at [603, 163] on div ". . ." at bounding box center [784, 163] width 645 height 19
click at [295, 120] on div at bounding box center [283, 120] width 119 height 15
click at [249, 99] on label "API URL" at bounding box center [295, 102] width 143 height 15
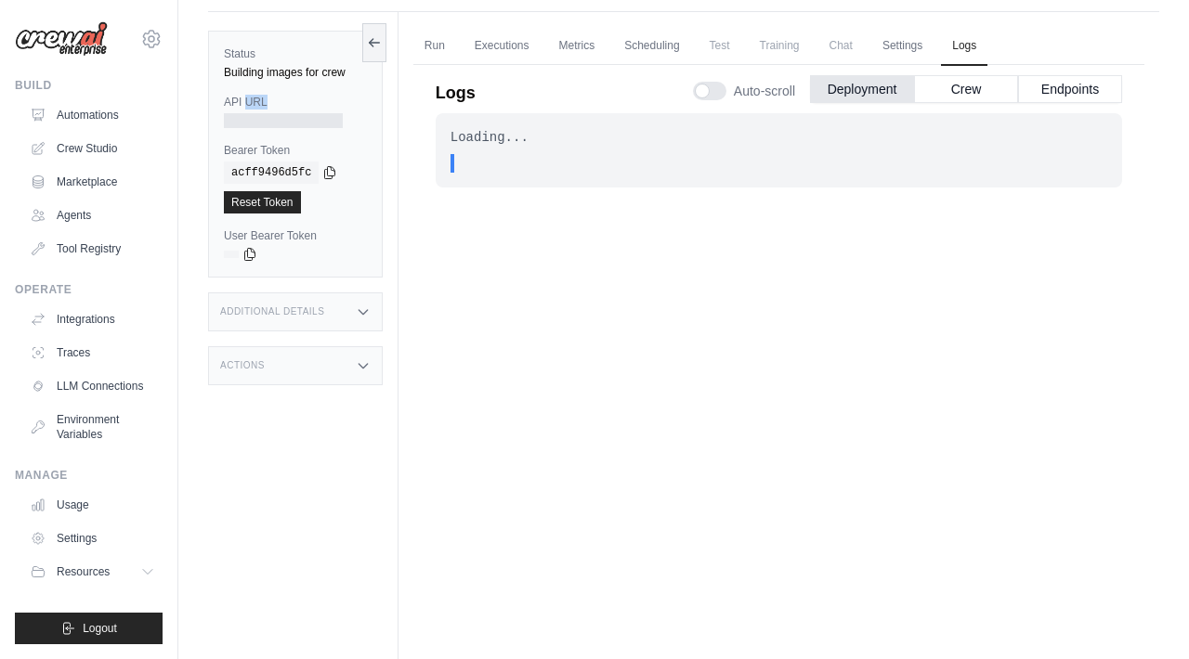
click at [249, 106] on label "API URL" at bounding box center [295, 102] width 143 height 15
click at [346, 317] on div "Additional Details" at bounding box center [295, 312] width 175 height 39
click at [339, 534] on div "Actions" at bounding box center [295, 517] width 175 height 39
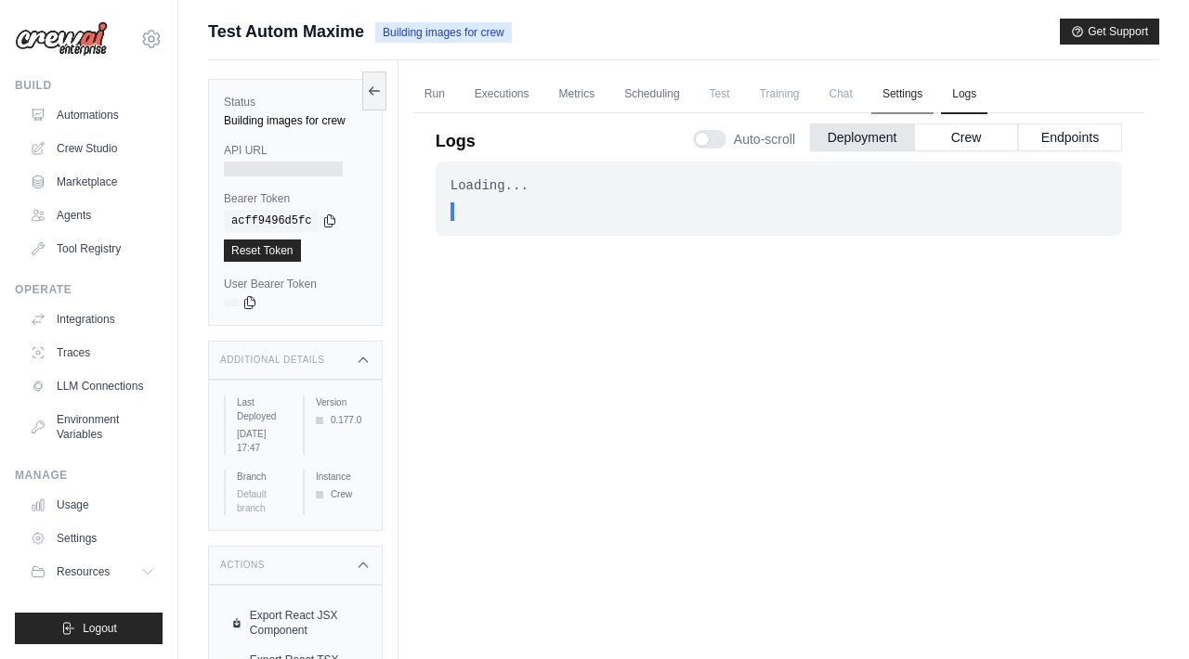
click at [900, 98] on link "Settings" at bounding box center [902, 94] width 62 height 39
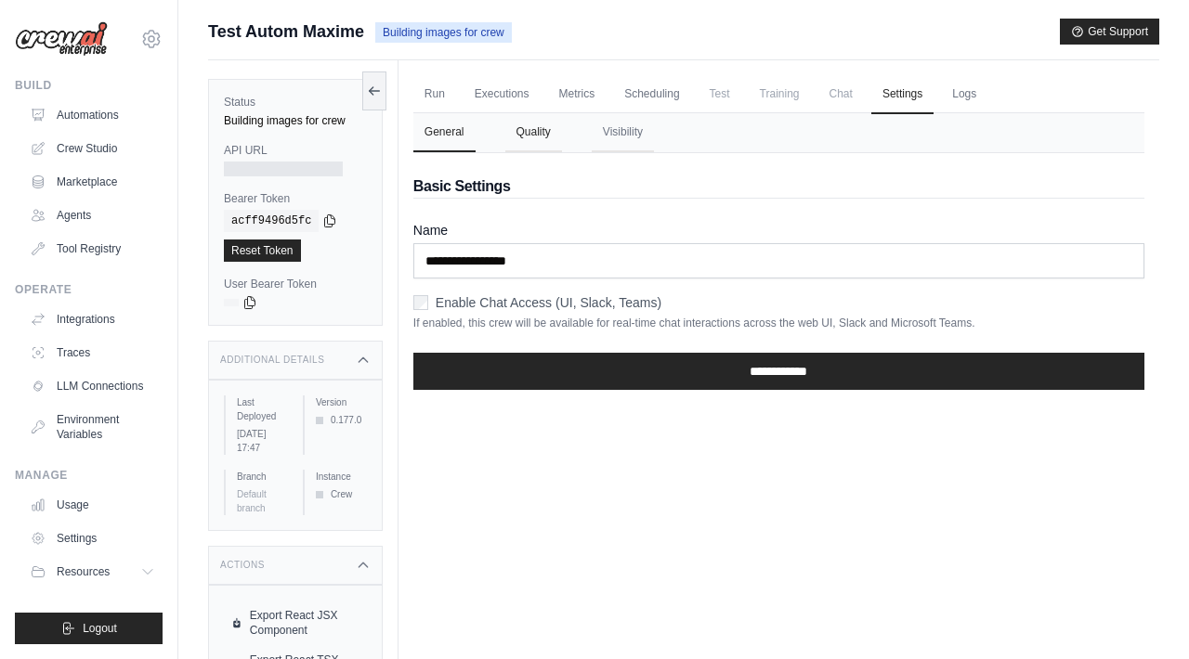
click at [541, 136] on button "Quality" at bounding box center [533, 132] width 57 height 39
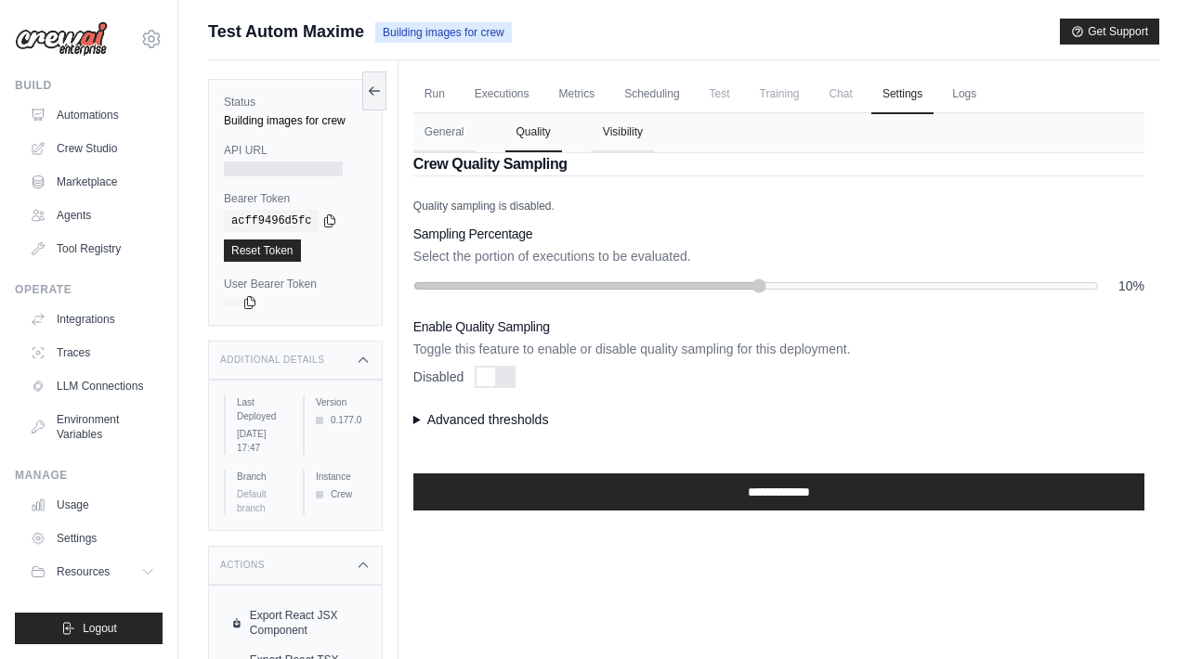
click at [619, 136] on button "Visibility" at bounding box center [623, 132] width 62 height 39
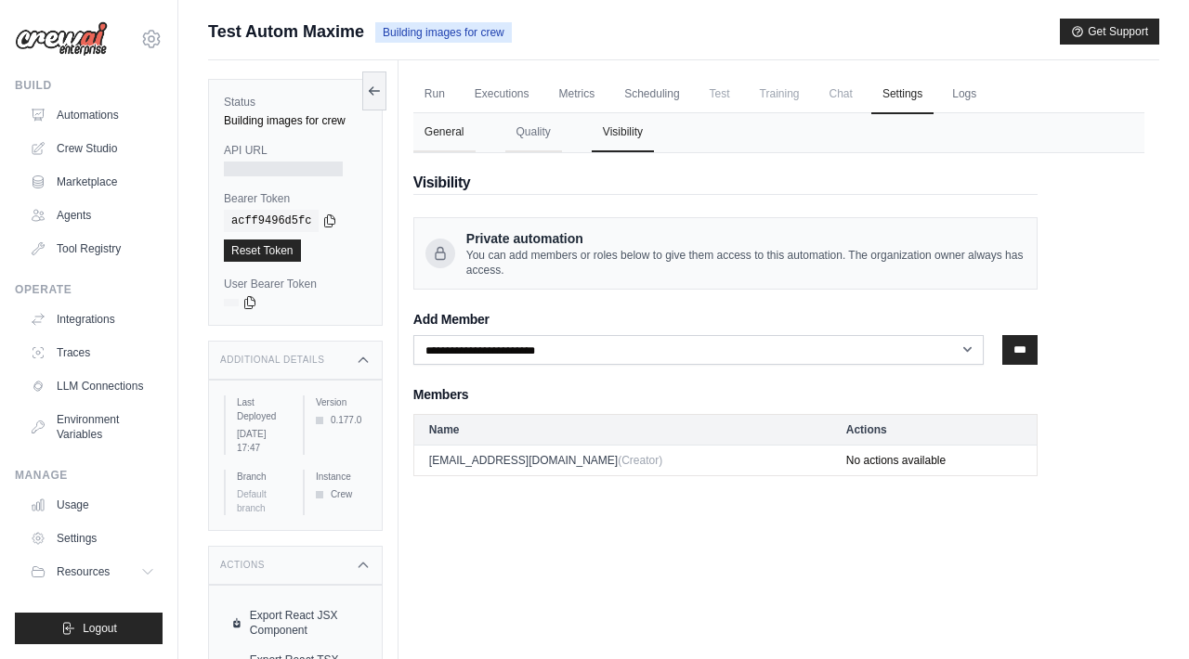
click at [463, 138] on button "General" at bounding box center [444, 132] width 62 height 39
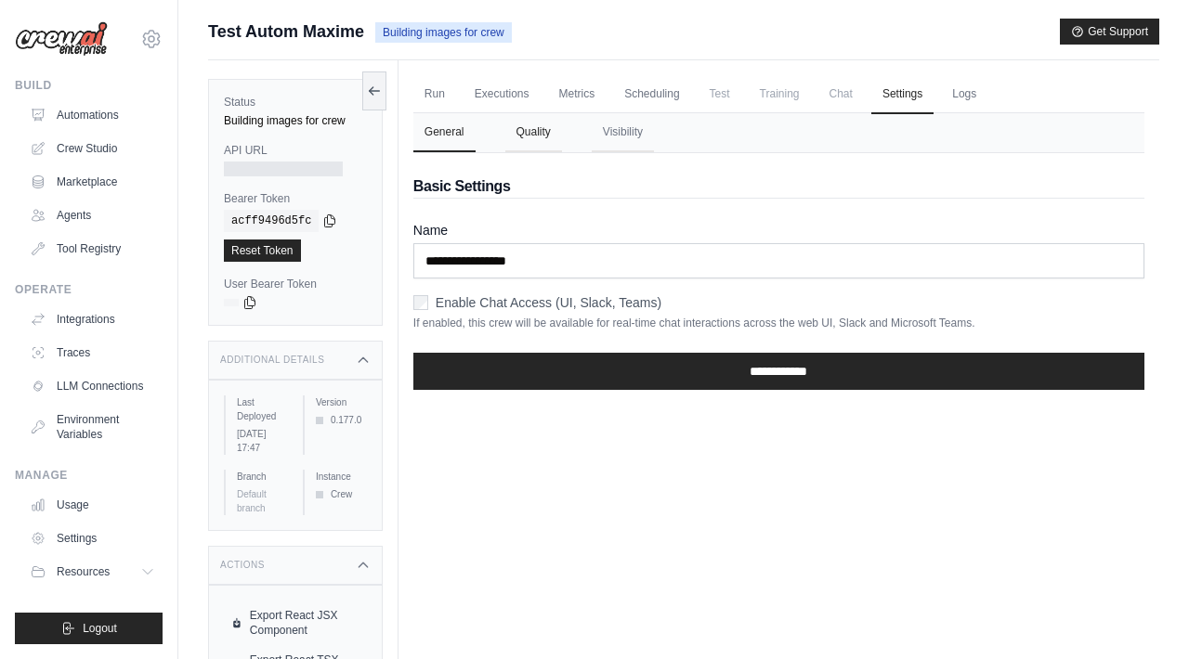
click at [552, 138] on button "Quality" at bounding box center [533, 132] width 57 height 39
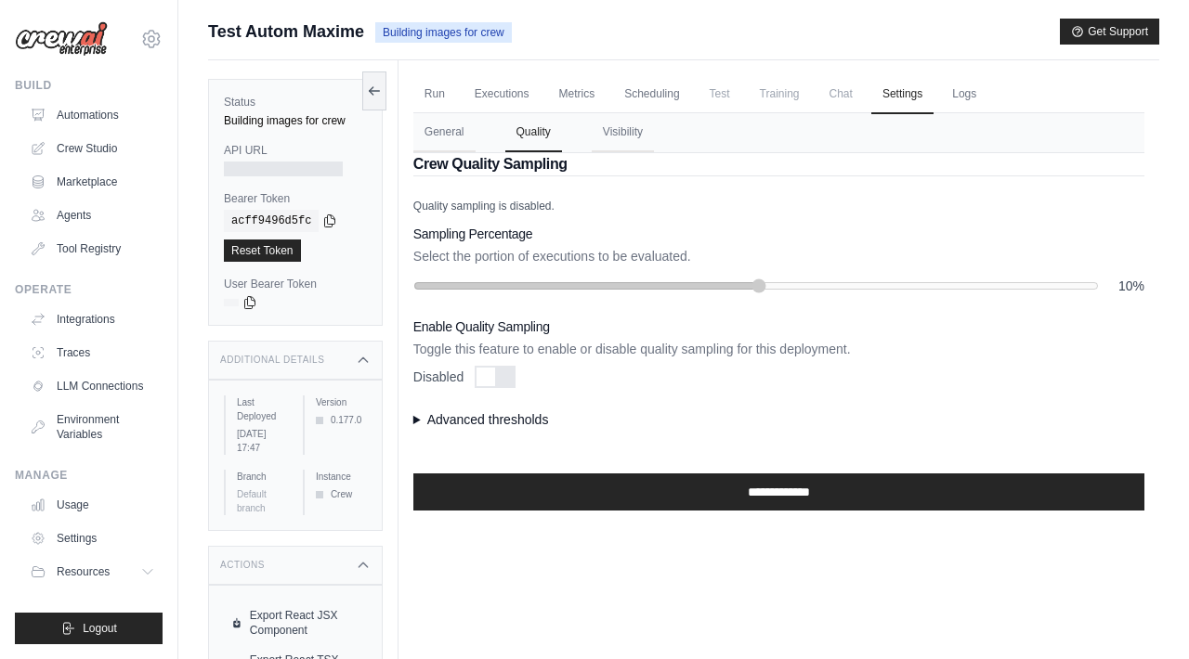
click at [627, 272] on div "Sampling Percentage Select the portion of executions to be evaluated. 10%" at bounding box center [778, 260] width 731 height 71
click at [624, 124] on button "Visibility" at bounding box center [623, 132] width 62 height 39
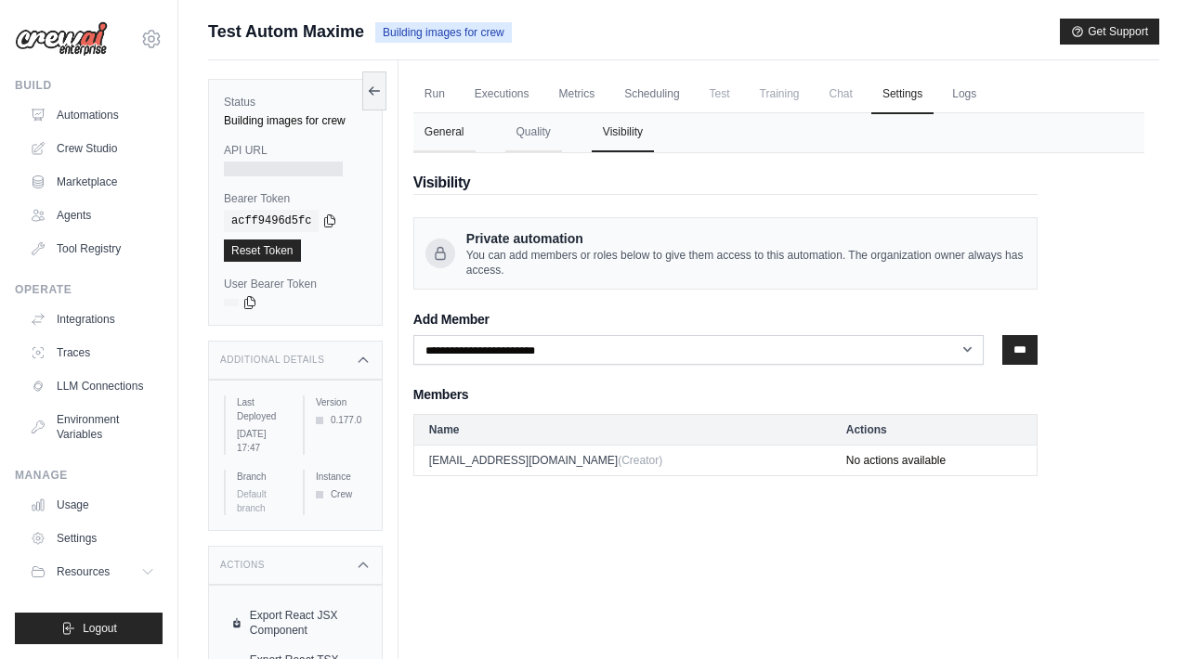
click at [464, 136] on button "General" at bounding box center [444, 132] width 62 height 39
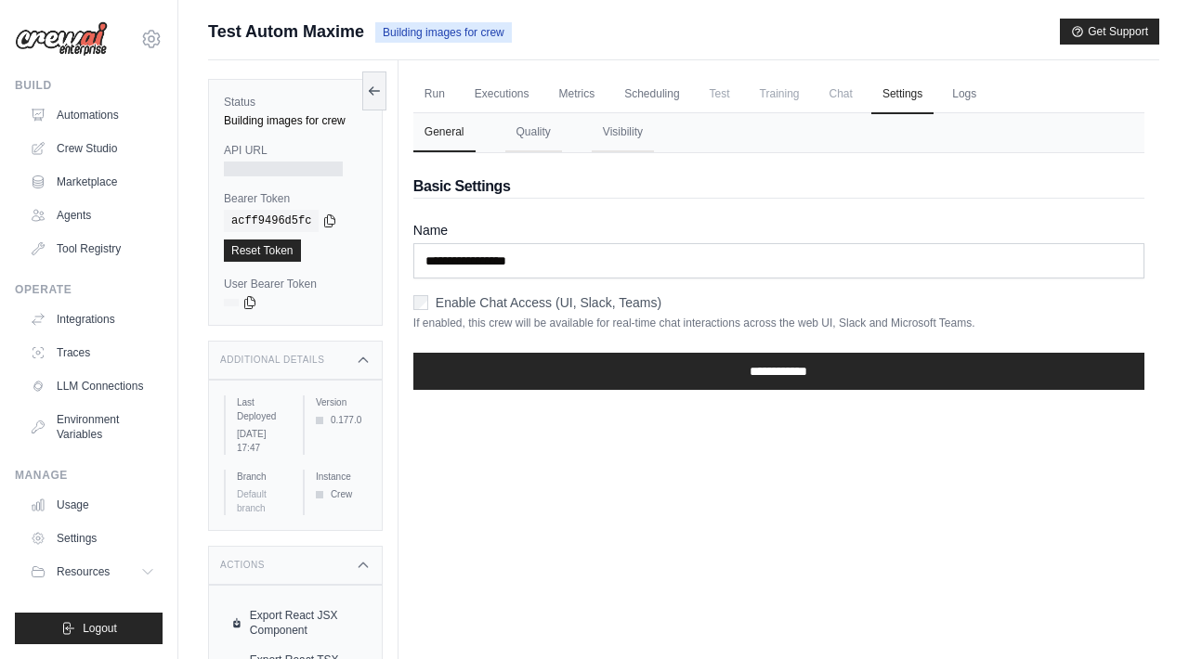
click at [804, 92] on span "Training" at bounding box center [780, 93] width 62 height 37
click at [966, 103] on link "Logs" at bounding box center [964, 94] width 46 height 39
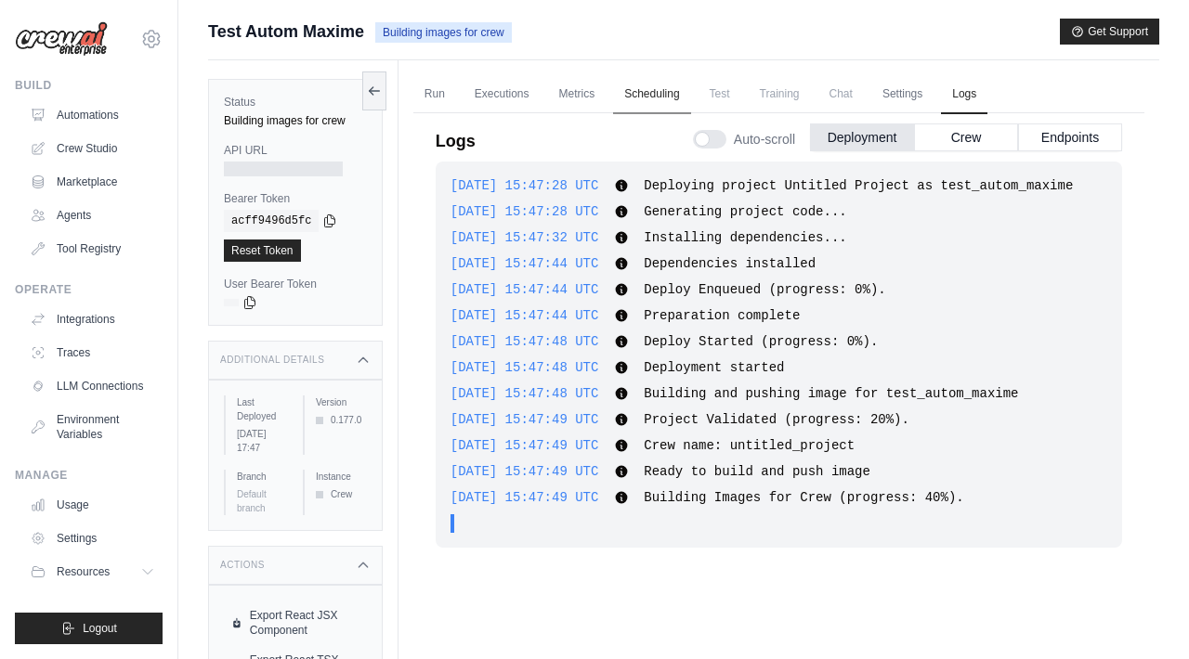
click at [655, 82] on link "Scheduling" at bounding box center [651, 94] width 77 height 39
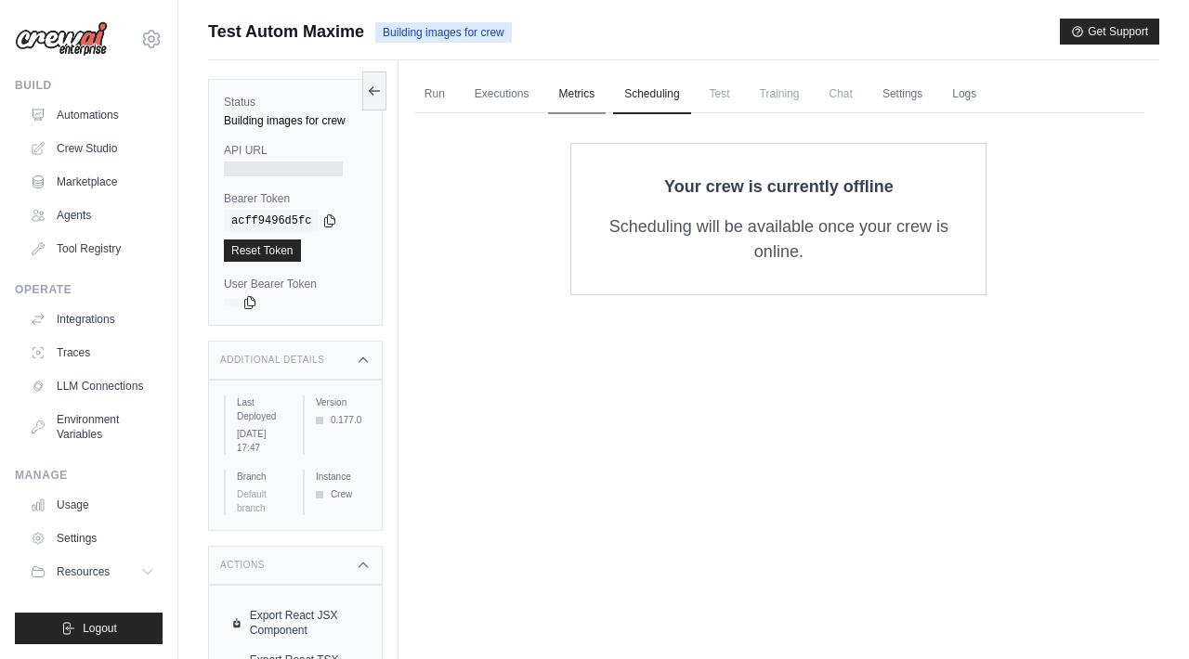
click at [557, 93] on link "Metrics" at bounding box center [577, 94] width 59 height 39
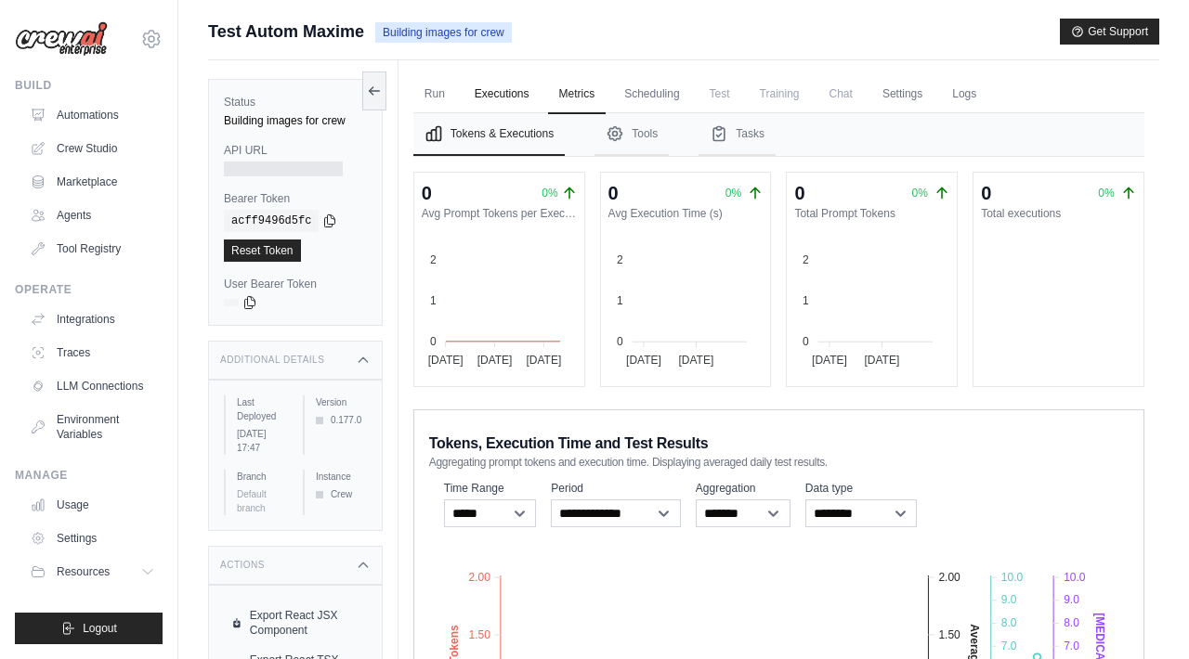
click at [515, 95] on link "Executions" at bounding box center [501, 94] width 77 height 39
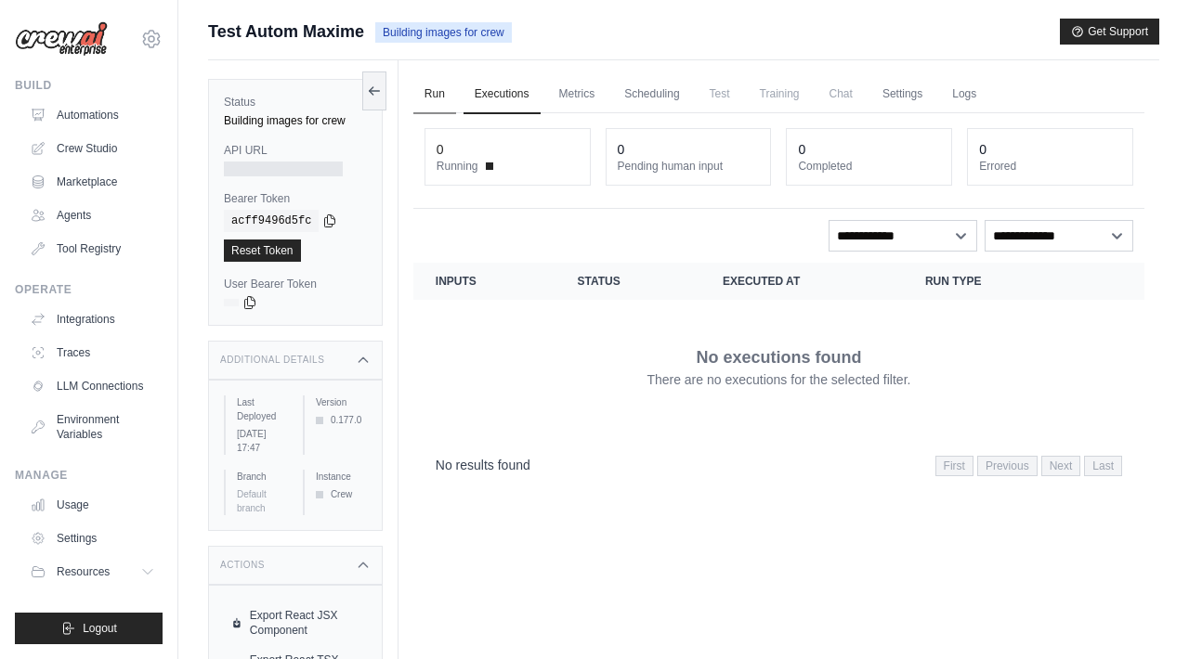
click at [437, 96] on link "Run" at bounding box center [434, 94] width 43 height 39
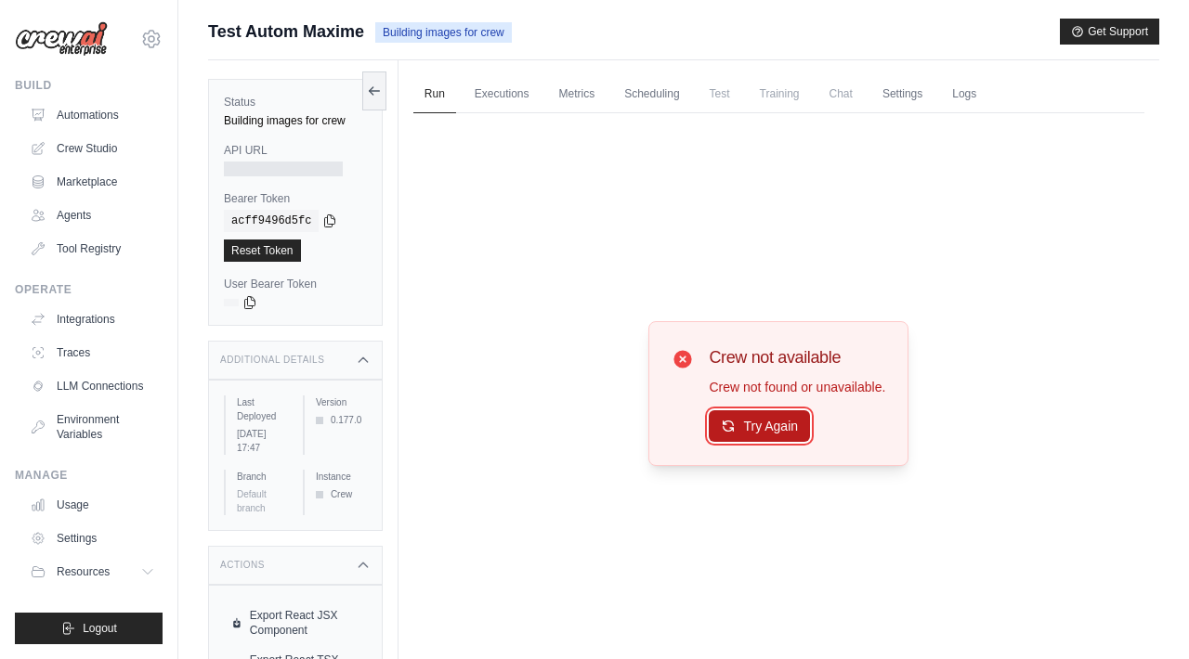
click at [753, 432] on button "Try Again" at bounding box center [759, 427] width 101 height 32
click at [745, 427] on button "Try Again" at bounding box center [759, 427] width 101 height 32
click at [285, 173] on div at bounding box center [283, 169] width 119 height 15
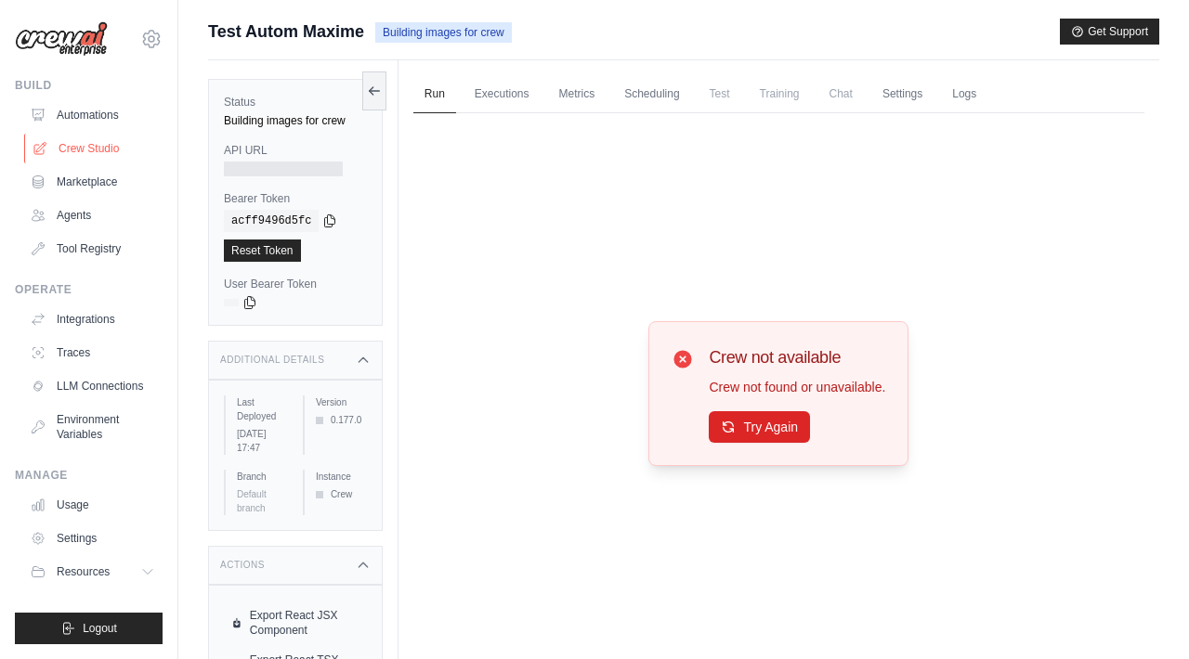
click at [74, 142] on link "Crew Studio" at bounding box center [94, 149] width 140 height 30
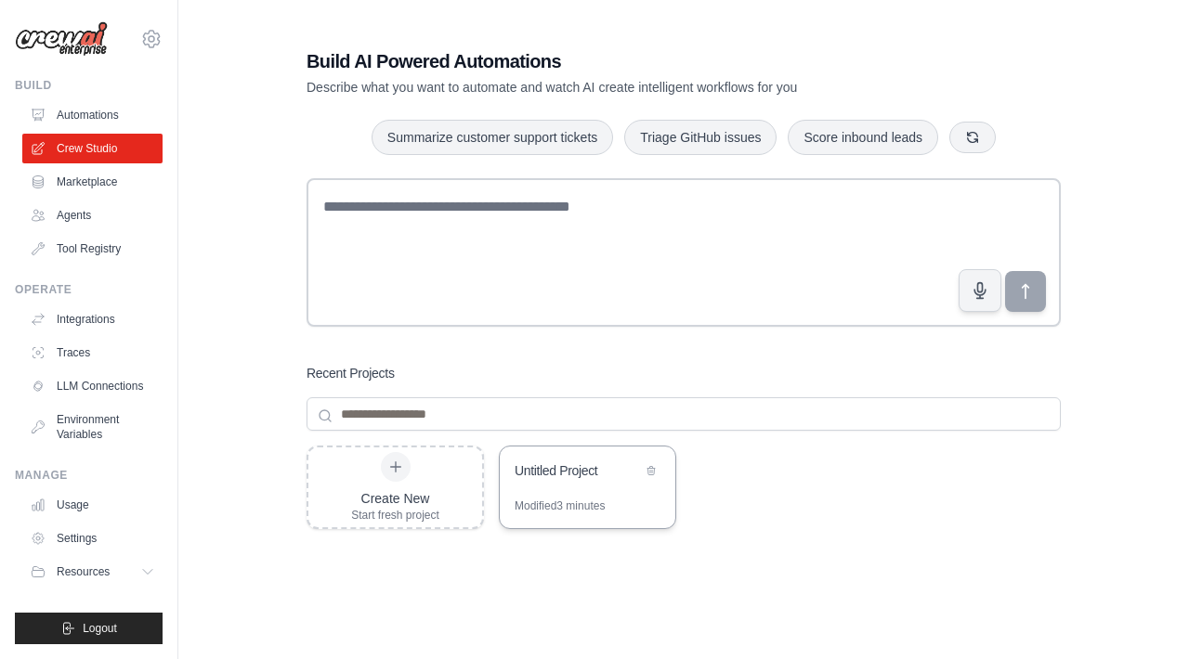
click at [552, 502] on div "Modified 3 minutes" at bounding box center [560, 506] width 90 height 15
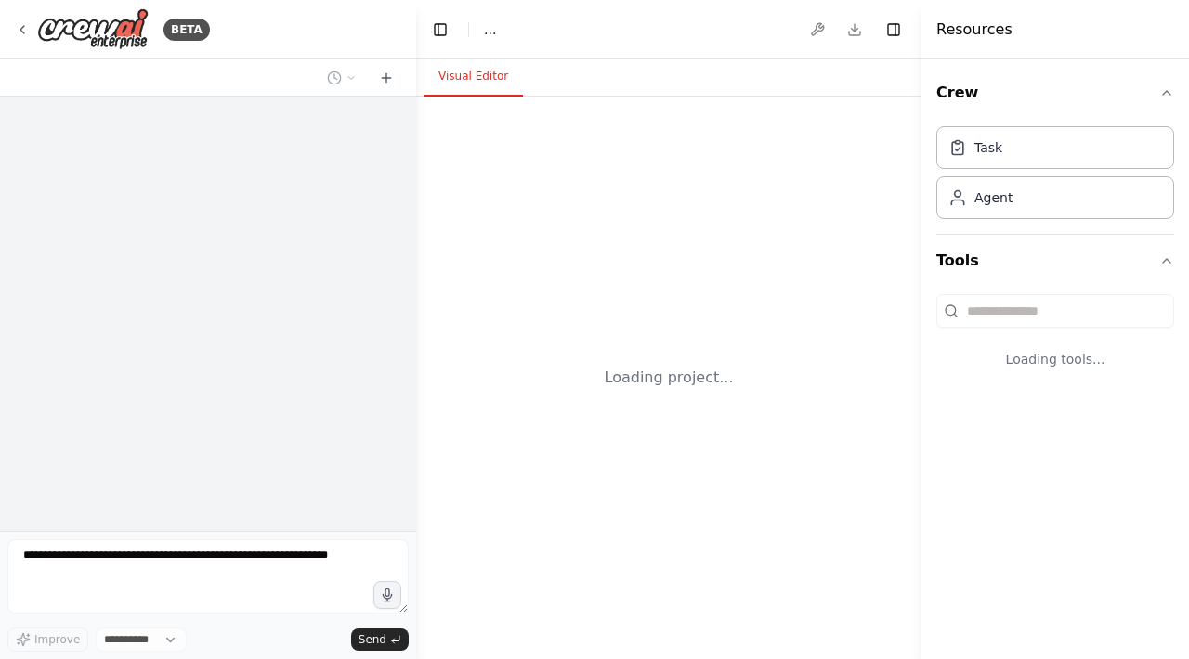
select select "****"
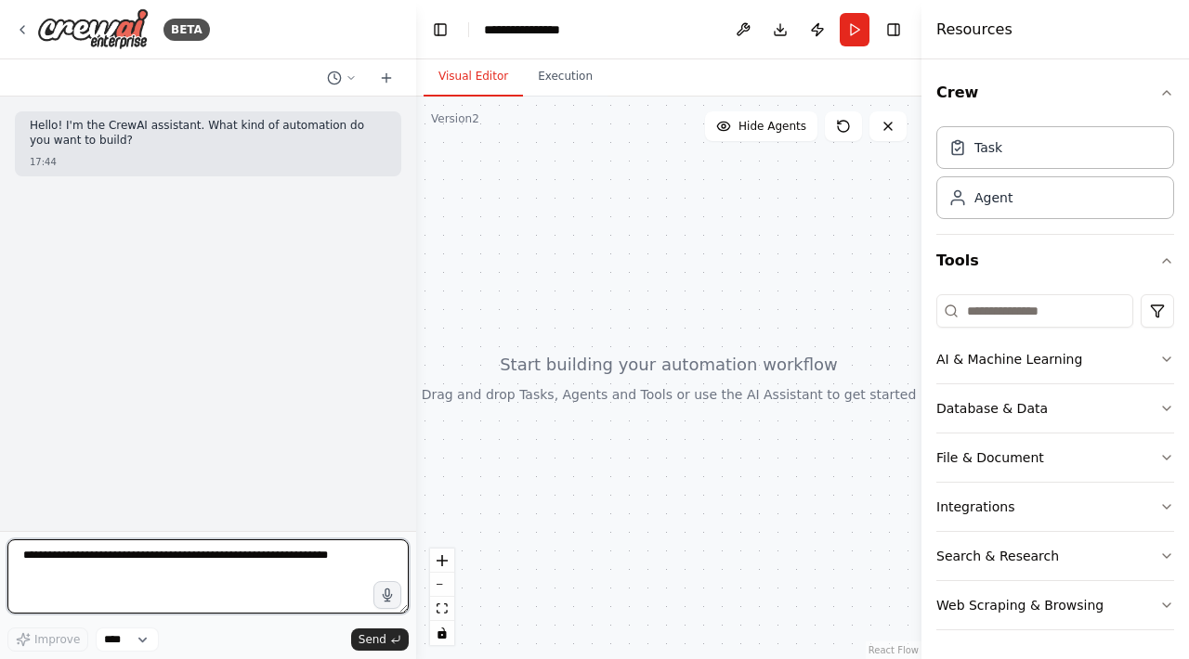
click at [204, 573] on textarea at bounding box center [207, 577] width 401 height 74
paste textarea "**********"
type textarea "**********"
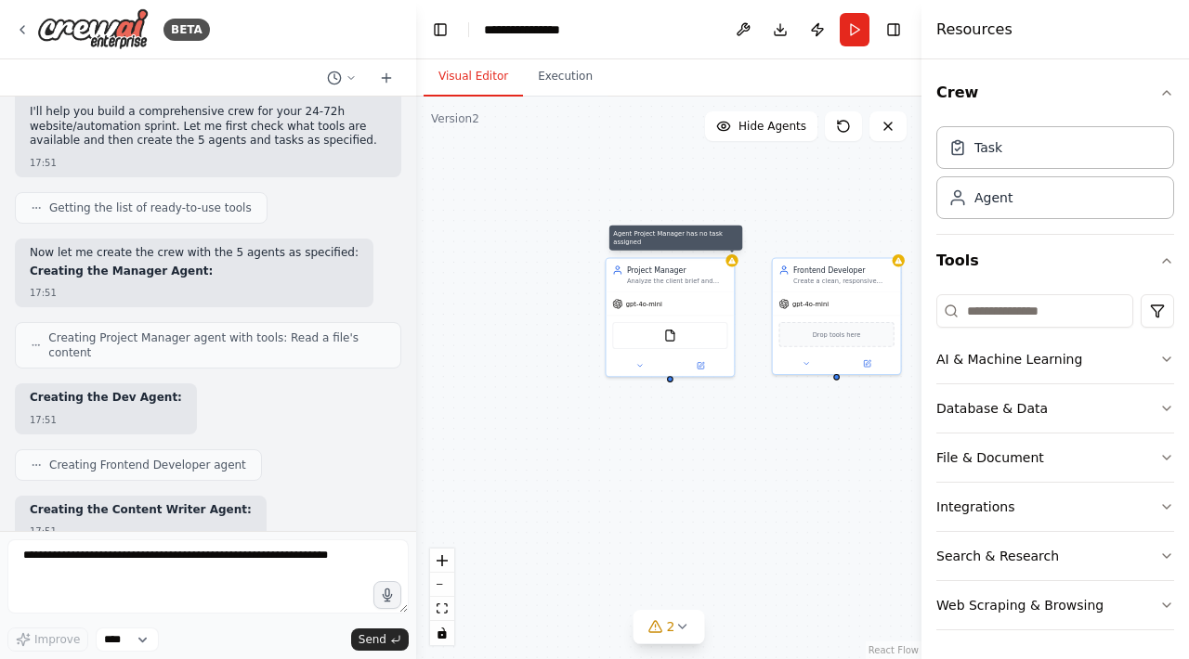
scroll to position [592, 0]
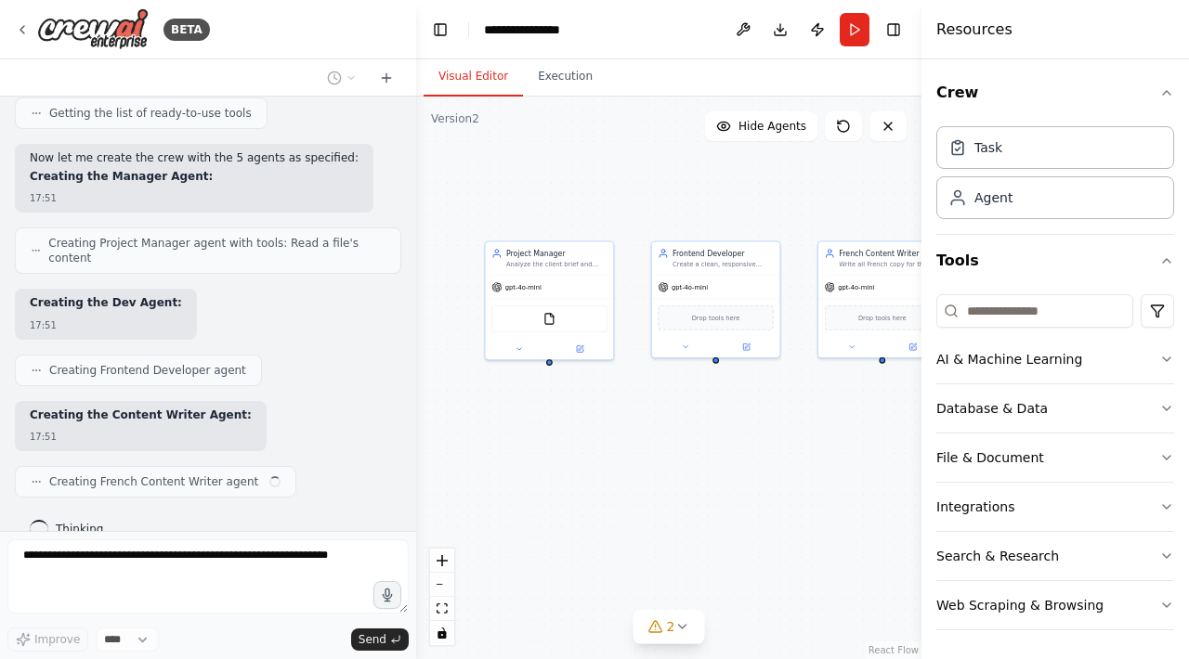
drag, startPoint x: 768, startPoint y: 441, endPoint x: 650, endPoint y: 425, distance: 119.0
click at [650, 424] on div "Project Manager Analyze the client brief and create a comprehensive project pla…" at bounding box center [668, 378] width 505 height 563
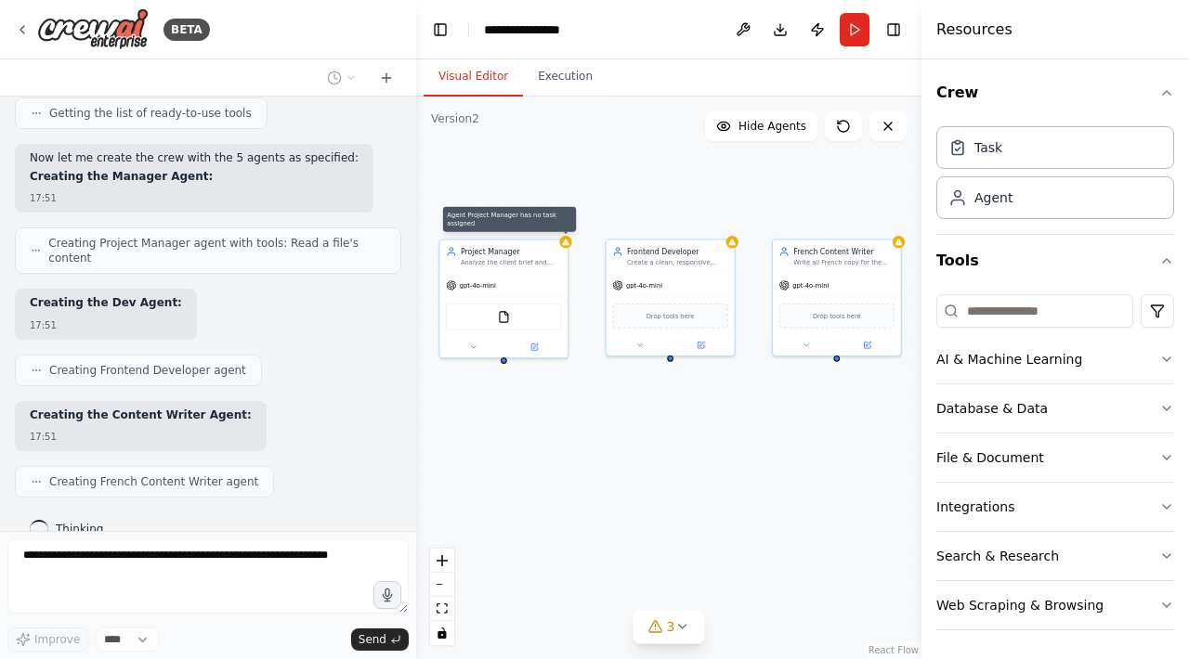
drag, startPoint x: 670, startPoint y: 463, endPoint x: 624, endPoint y: 461, distance: 45.5
click at [624, 461] on div "Agent Project Manager has no task assigned Project Manager Analyze the client b…" at bounding box center [668, 378] width 505 height 563
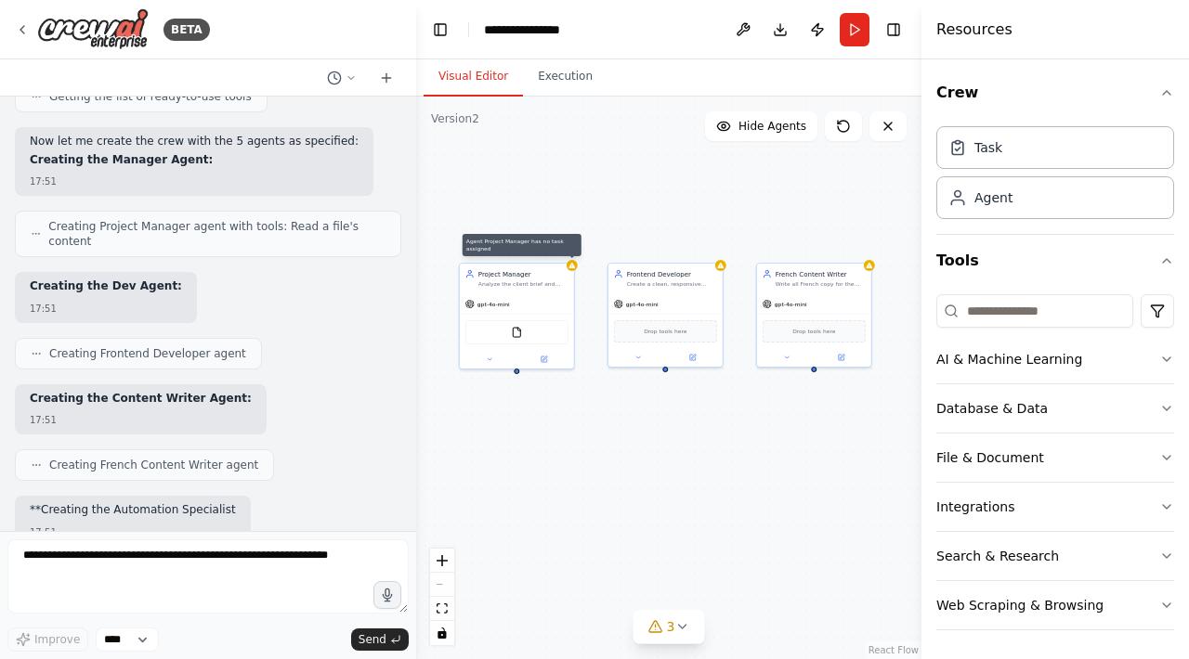
scroll to position [703, 0]
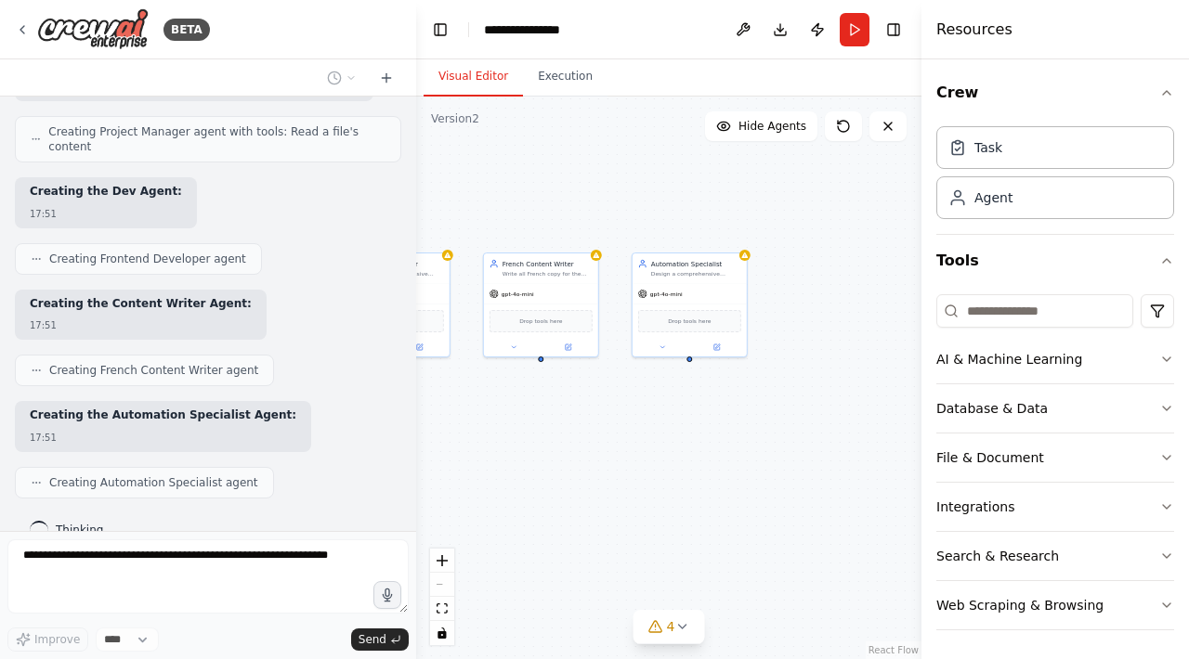
drag, startPoint x: 721, startPoint y: 490, endPoint x: 432, endPoint y: 476, distance: 289.2
click at [431, 476] on div "Agent Project Manager has no task assigned Project Manager Analyze the client b…" at bounding box center [668, 378] width 505 height 563
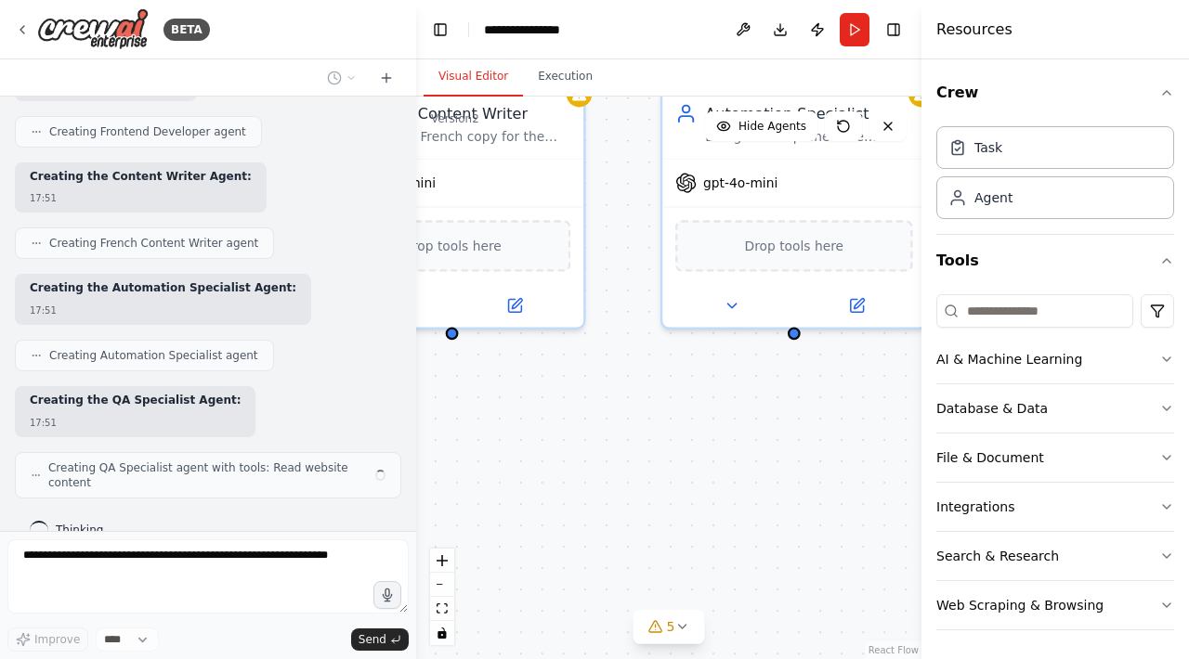
scroll to position [815, 0]
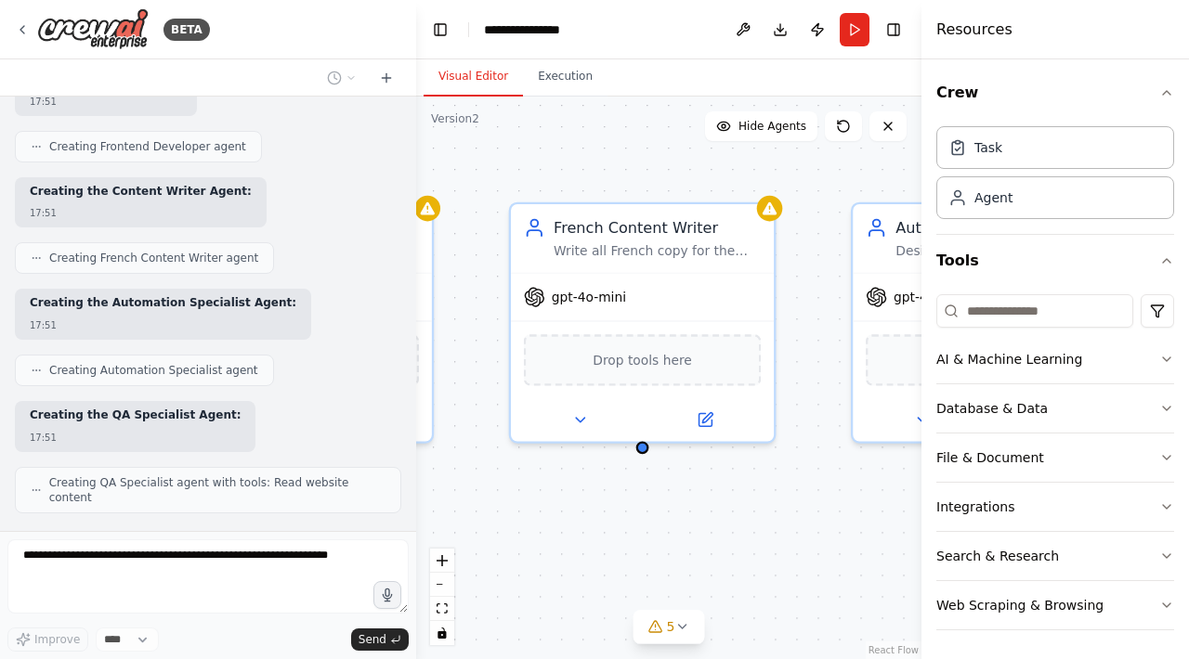
drag, startPoint x: 586, startPoint y: 423, endPoint x: 776, endPoint y: 537, distance: 222.0
click at [776, 537] on div "Agent Project Manager has no task assigned Project Manager Analyze the client b…" at bounding box center [668, 378] width 505 height 563
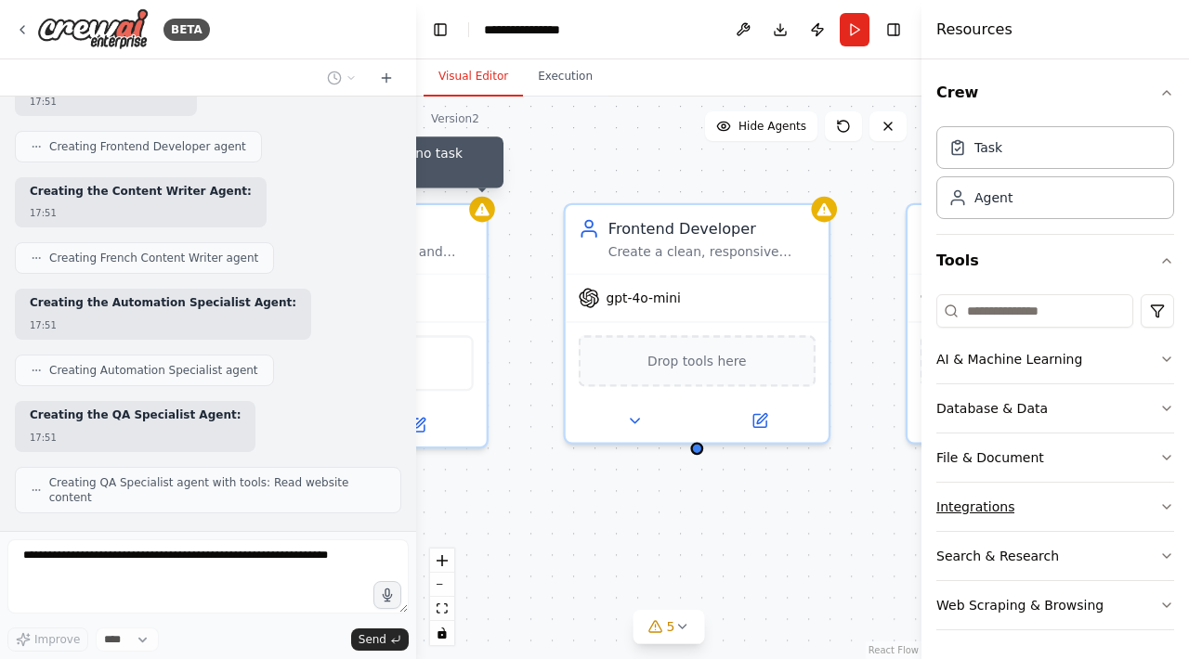
drag, startPoint x: 540, startPoint y: 489, endPoint x: 936, endPoint y: 489, distance: 396.6
click at [936, 489] on div "**********" at bounding box center [594, 329] width 1189 height 659
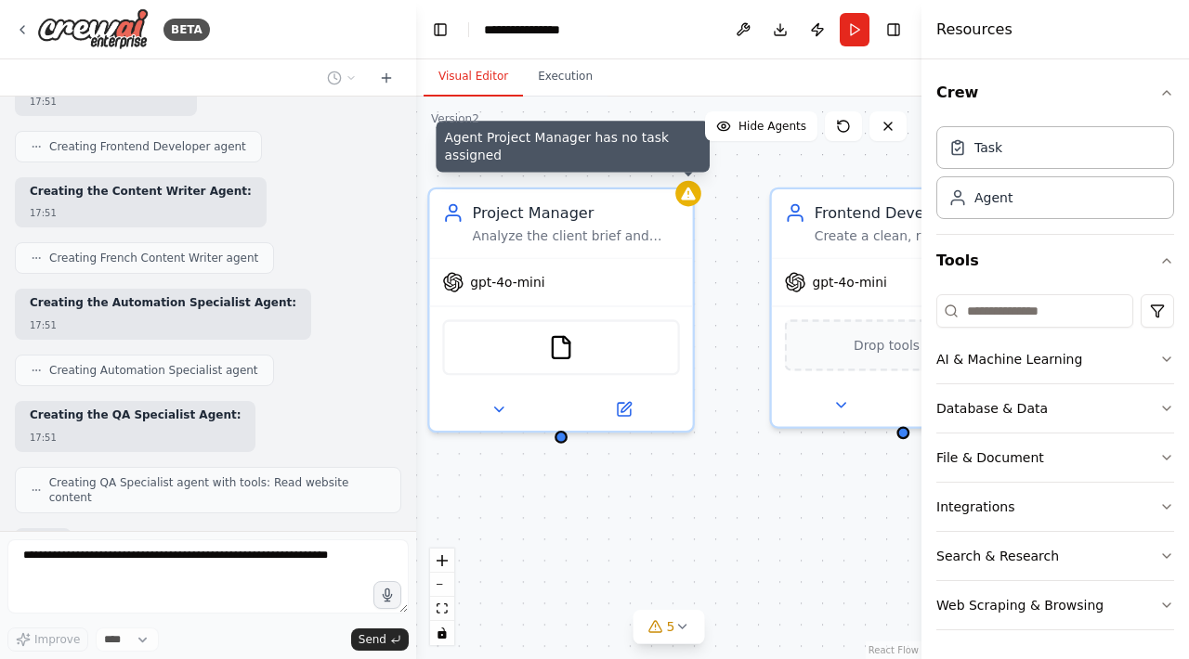
drag, startPoint x: 579, startPoint y: 476, endPoint x: 785, endPoint y: 461, distance: 206.8
click at [785, 461] on div "Agent Project Manager has no task assigned Project Manager Analyze the client b…" at bounding box center [668, 378] width 505 height 563
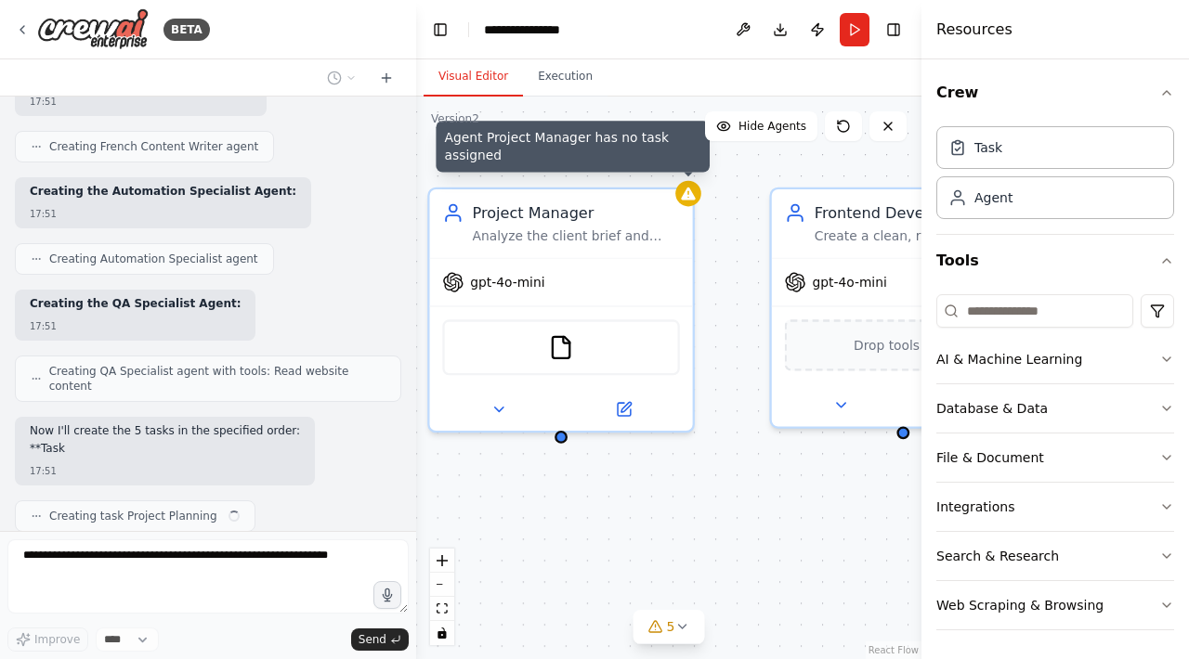
scroll to position [945, 0]
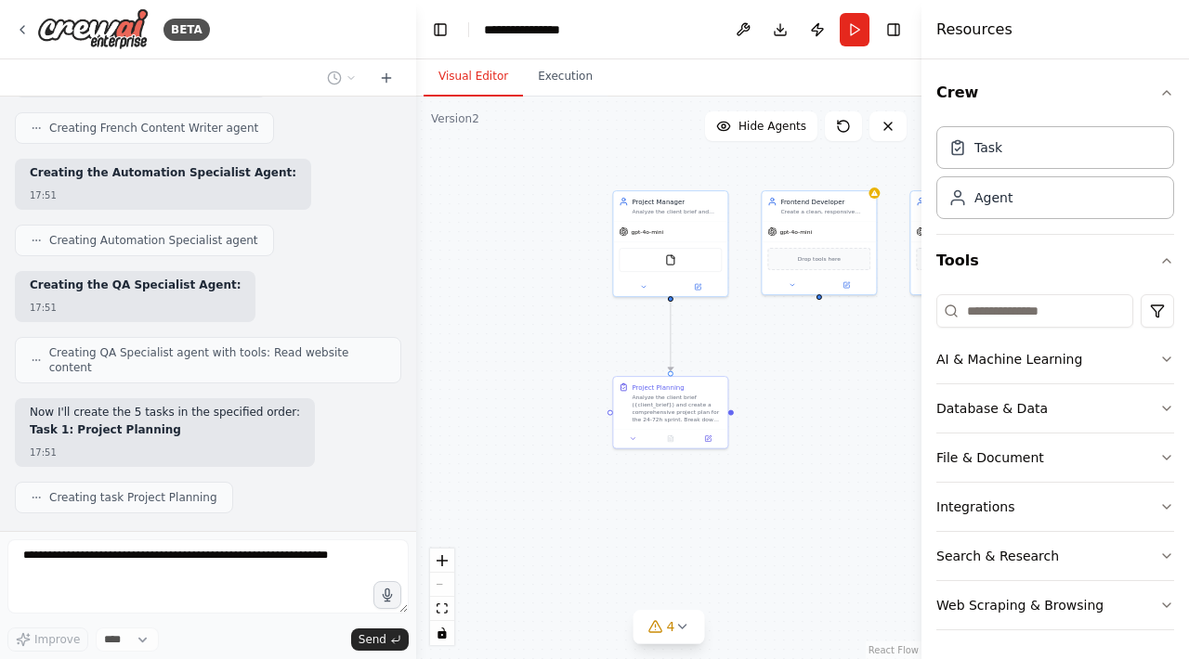
drag, startPoint x: 799, startPoint y: 522, endPoint x: 771, endPoint y: 347, distance: 176.8
click at [771, 346] on div ".deletable-edge-delete-btn { width: 20px; height: 20px; border: 0px solid #ffff…" at bounding box center [668, 378] width 505 height 563
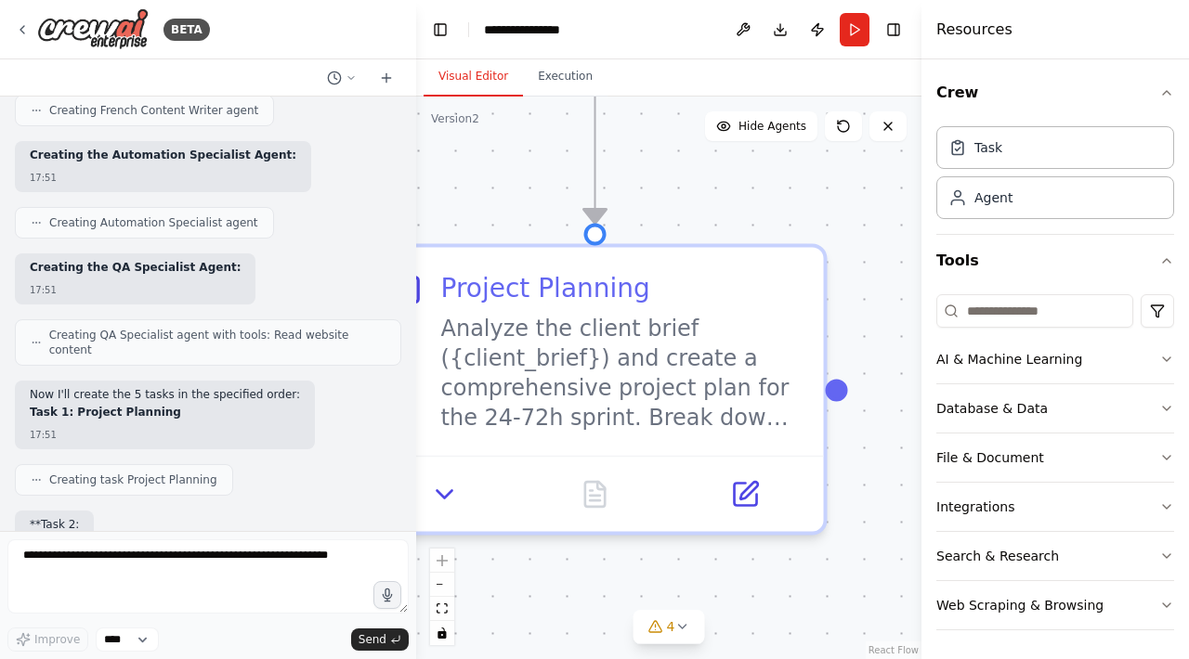
scroll to position [1058, 0]
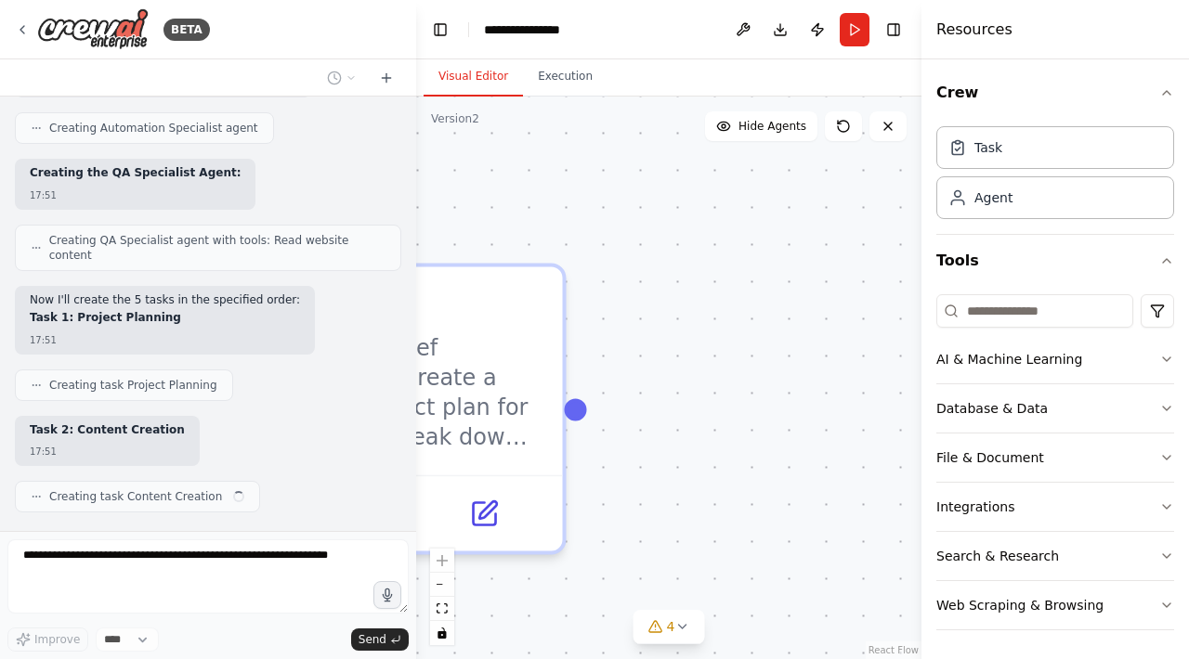
drag, startPoint x: 762, startPoint y: 343, endPoint x: 738, endPoint y: 226, distance: 119.3
click at [738, 226] on div ".deletable-edge-delete-btn { width: 20px; height: 20px; border: 0px solid #ffff…" at bounding box center [668, 378] width 505 height 563
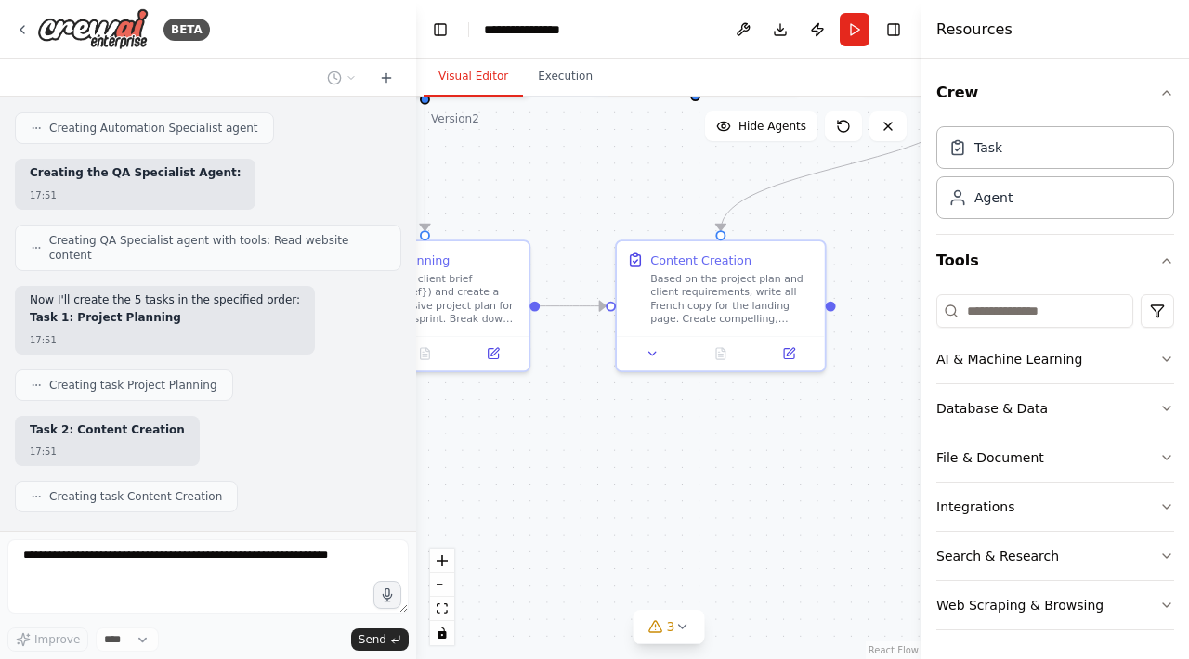
drag, startPoint x: 841, startPoint y: 426, endPoint x: 491, endPoint y: 520, distance: 361.6
click at [491, 520] on div ".deletable-edge-delete-btn { width: 20px; height: 20px; border: 0px solid #ffff…" at bounding box center [668, 378] width 505 height 563
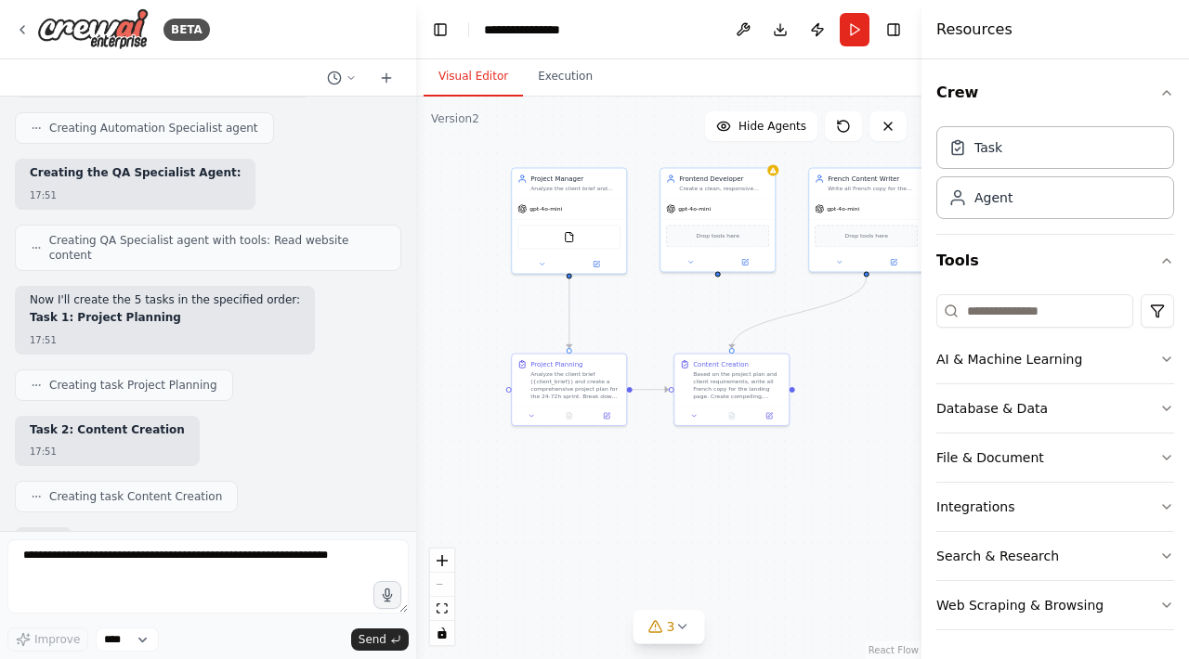
scroll to position [1169, 0]
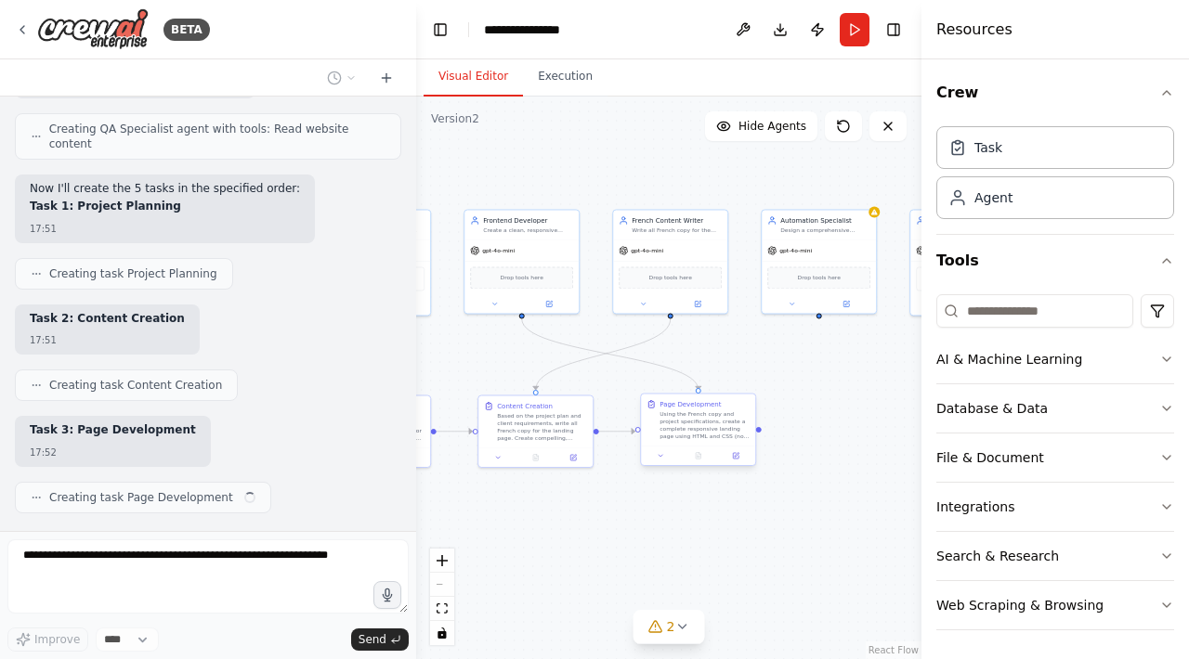
drag, startPoint x: 642, startPoint y: 417, endPoint x: 658, endPoint y: 425, distance: 17.9
click at [658, 425] on div ".deletable-edge-delete-btn { width: 20px; height: 20px; border: 0px solid #ffff…" at bounding box center [668, 378] width 505 height 563
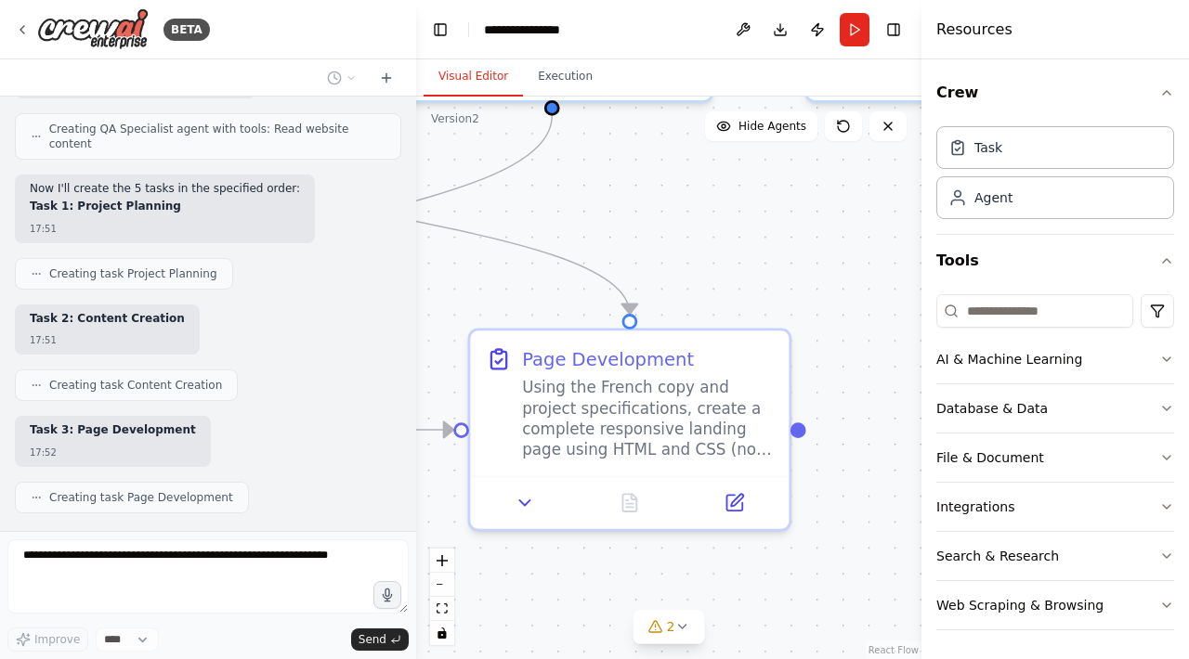
drag, startPoint x: 737, startPoint y: 386, endPoint x: 735, endPoint y: 293, distance: 93.8
click at [735, 293] on div ".deletable-edge-delete-btn { width: 20px; height: 20px; border: 0px solid #ffff…" at bounding box center [668, 378] width 505 height 563
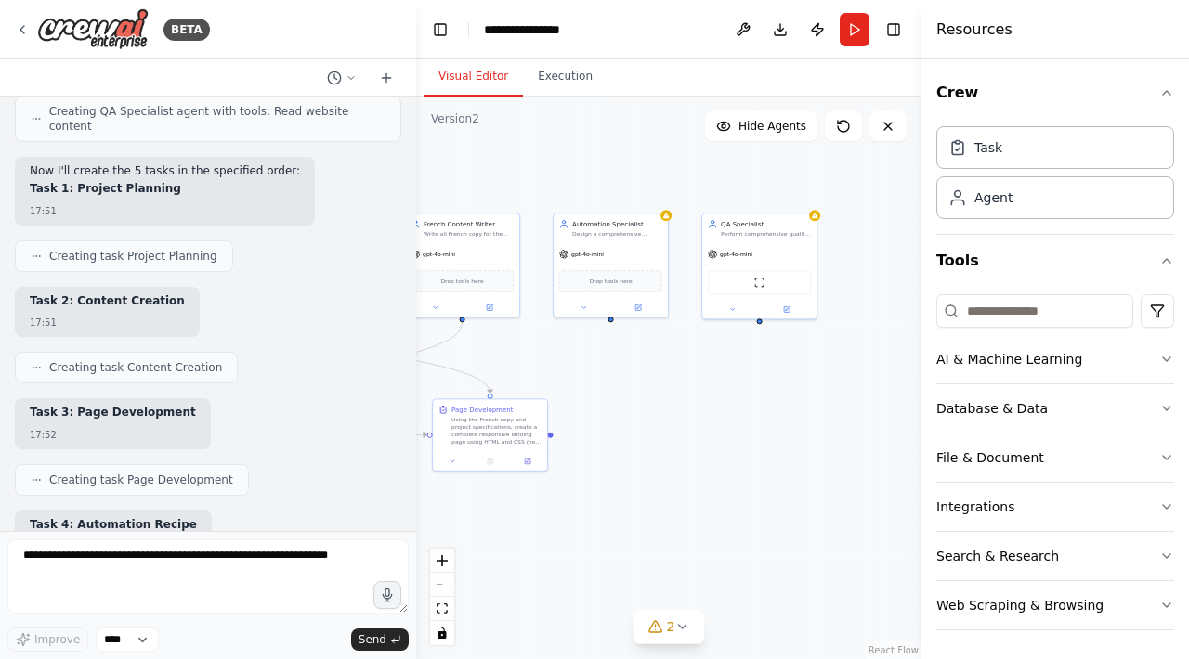
scroll to position [1282, 0]
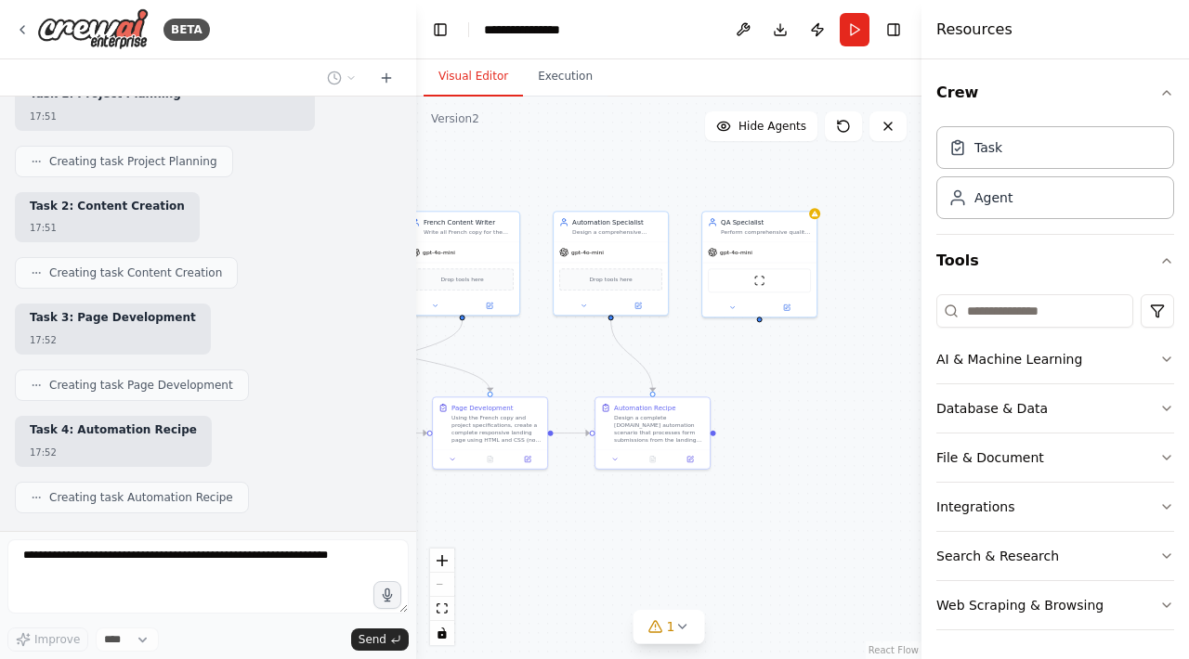
drag, startPoint x: 773, startPoint y: 448, endPoint x: 611, endPoint y: 445, distance: 161.6
click at [611, 445] on div ".deletable-edge-delete-btn { width: 20px; height: 20px; border: 0px solid #ffff…" at bounding box center [668, 378] width 505 height 563
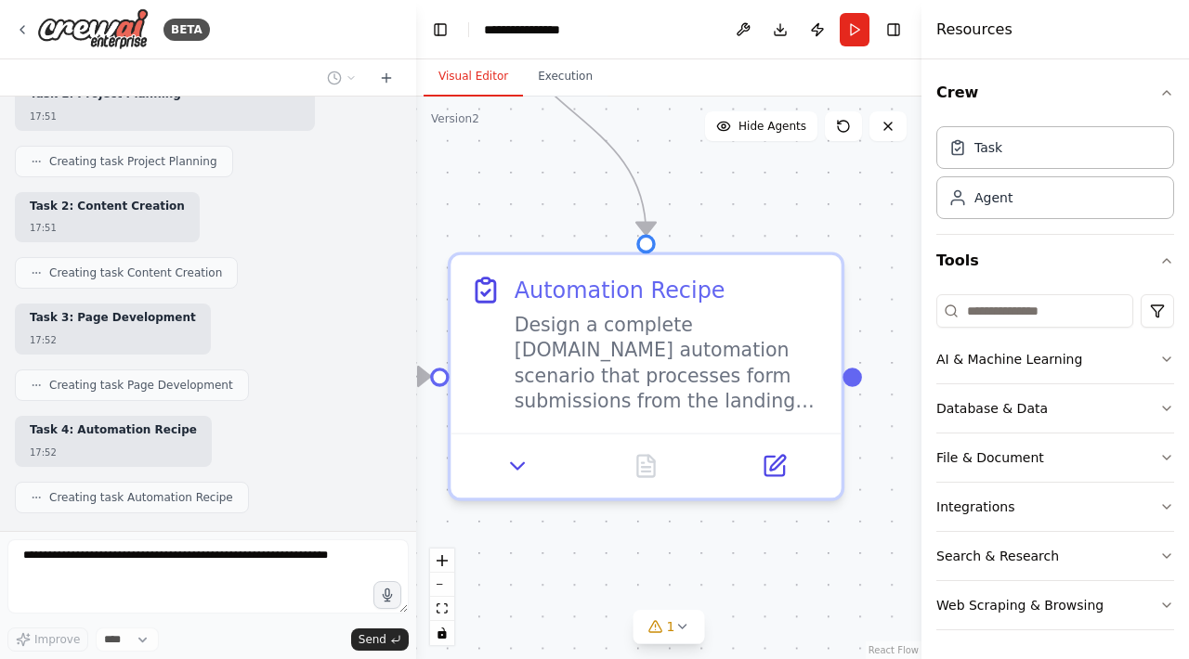
drag, startPoint x: 742, startPoint y: 568, endPoint x: 635, endPoint y: 540, distance: 110.6
click at [635, 540] on div ".deletable-edge-delete-btn { width: 20px; height: 20px; border: 0px solid #ffff…" at bounding box center [668, 378] width 505 height 563
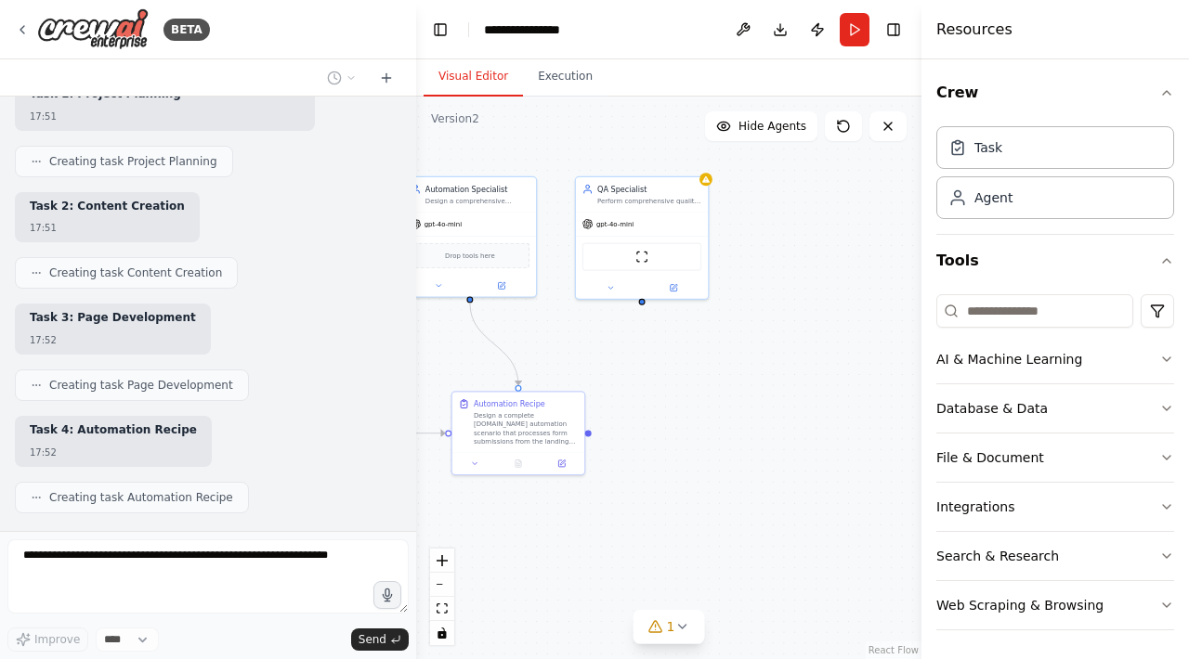
drag, startPoint x: 791, startPoint y: 392, endPoint x: 626, endPoint y: 408, distance: 166.1
click at [625, 408] on div ".deletable-edge-delete-btn { width: 20px; height: 20px; border: 0px solid #ffff…" at bounding box center [668, 378] width 505 height 563
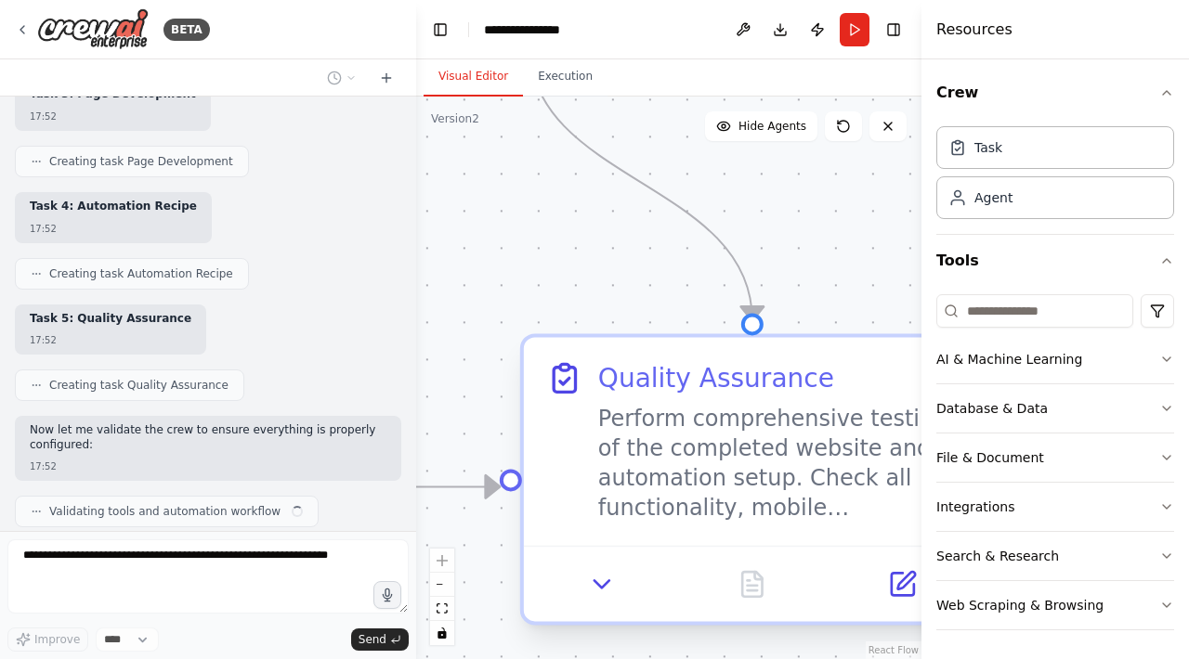
scroll to position [1520, 0]
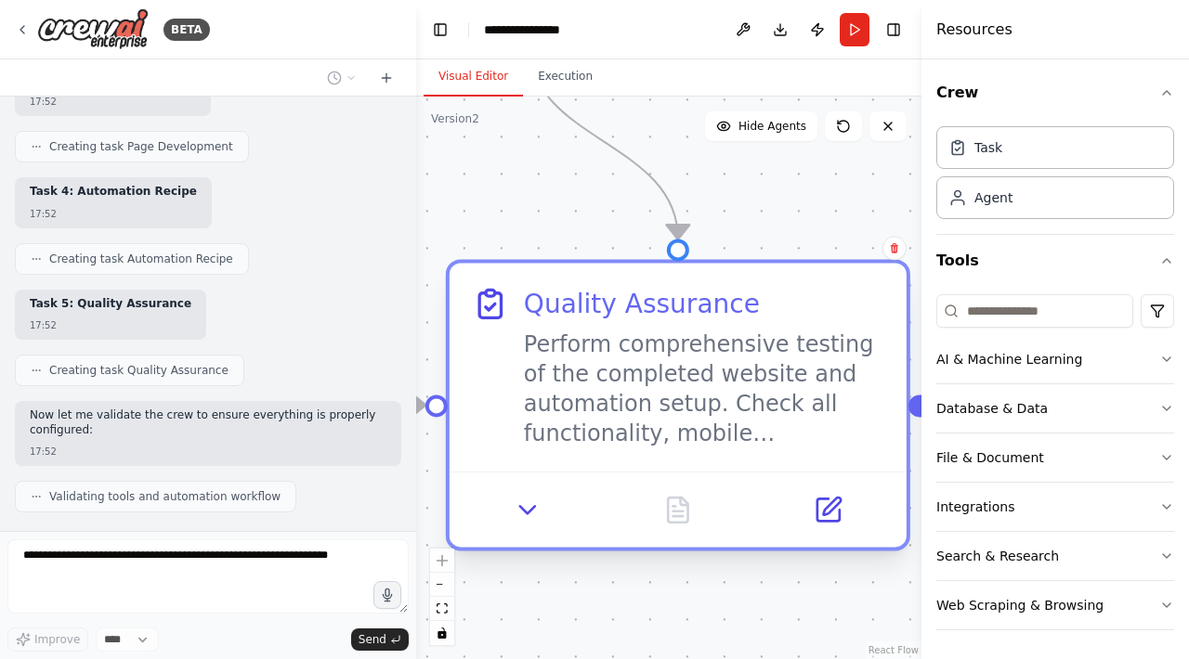
drag, startPoint x: 651, startPoint y: 338, endPoint x: 590, endPoint y: 266, distance: 94.9
click at [590, 266] on div "Quality Assurance Perform comprehensive testing of the completed website and au…" at bounding box center [678, 367] width 457 height 208
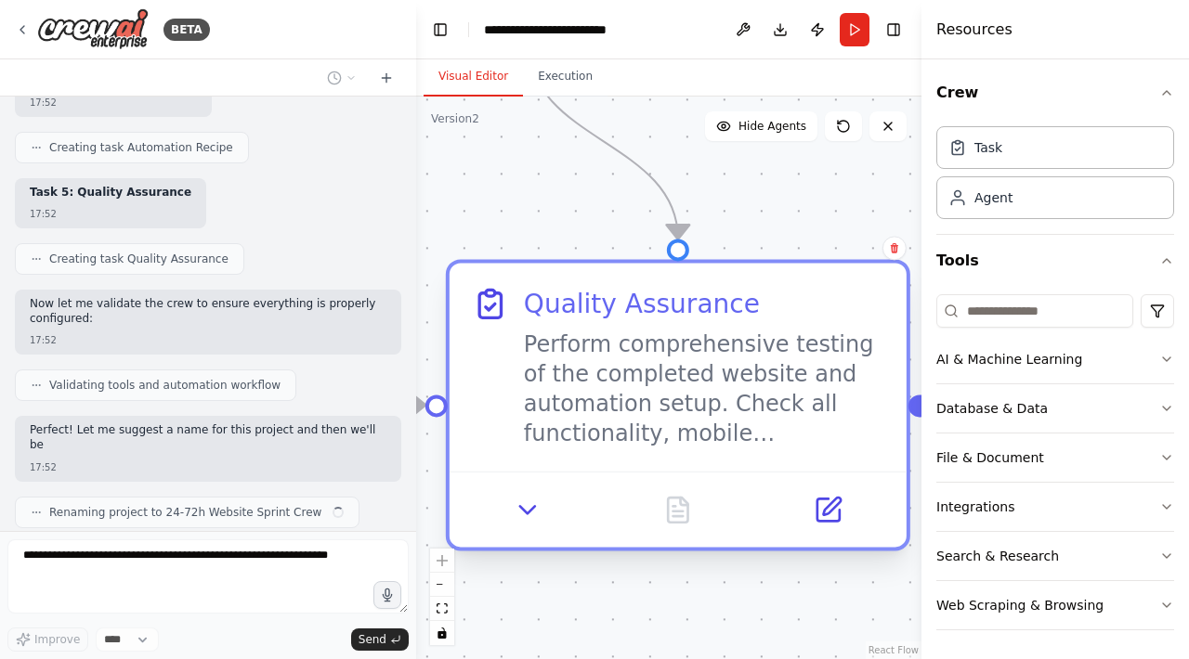
scroll to position [1647, 0]
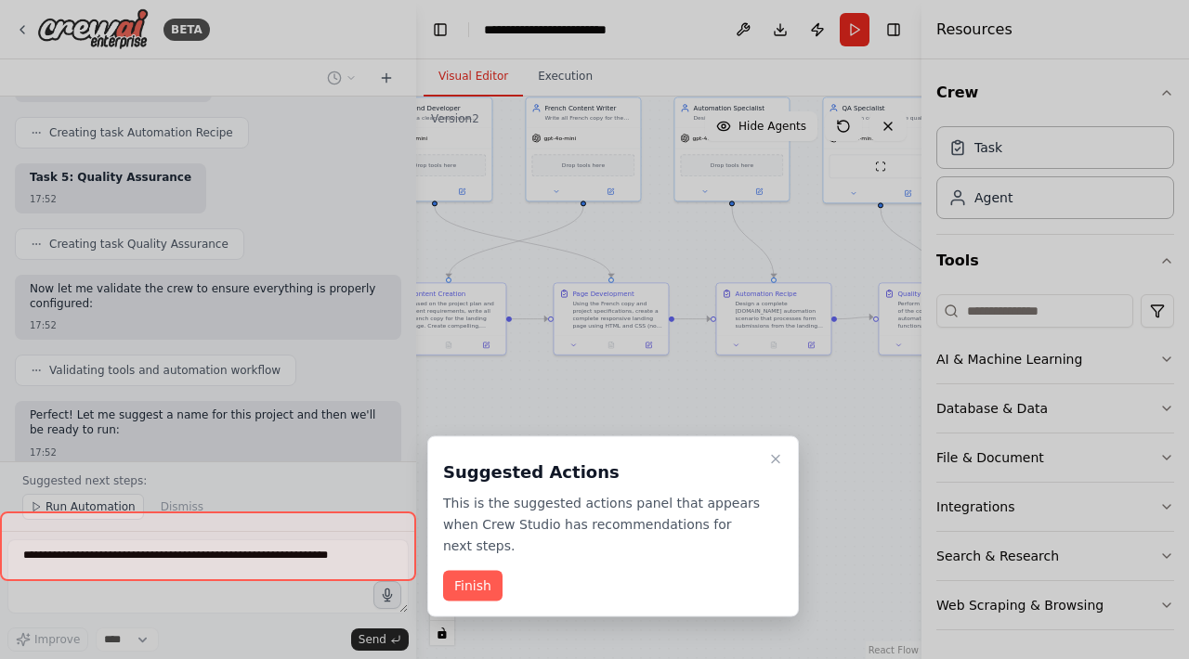
drag, startPoint x: 579, startPoint y: 480, endPoint x: 887, endPoint y: 492, distance: 308.6
click at [889, 493] on div "BETA Hello! I'm the CrewAI assistant. What kind of automation do you want to bu…" at bounding box center [594, 329] width 1189 height 659
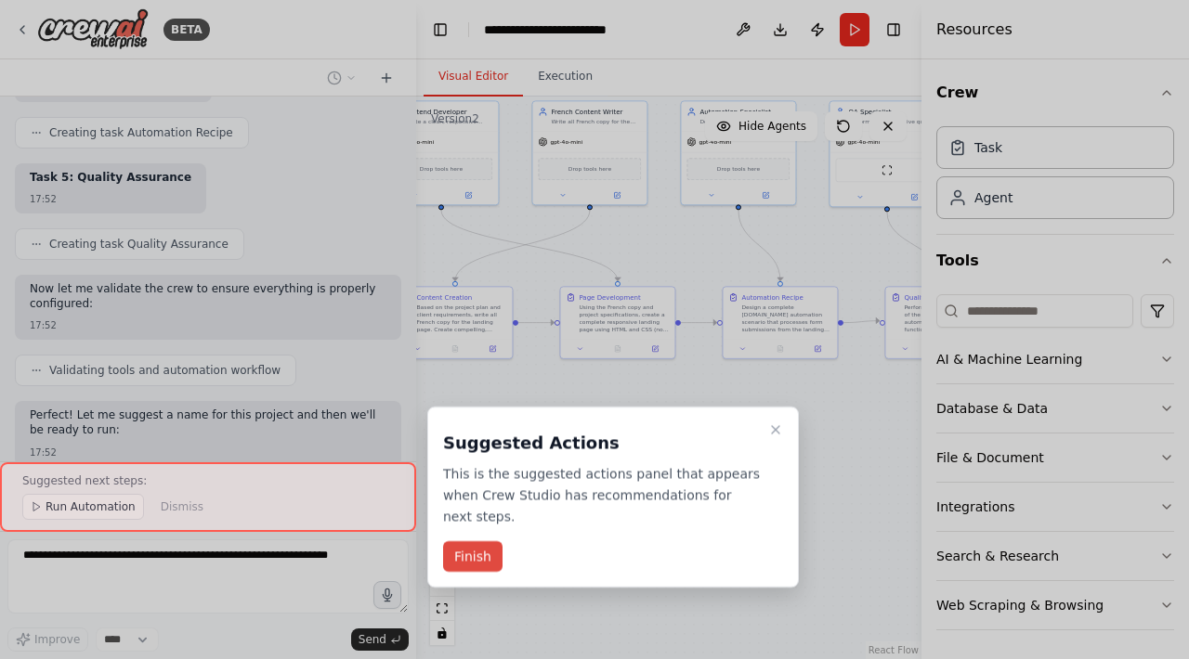
click at [485, 554] on button "Finish" at bounding box center [472, 556] width 59 height 31
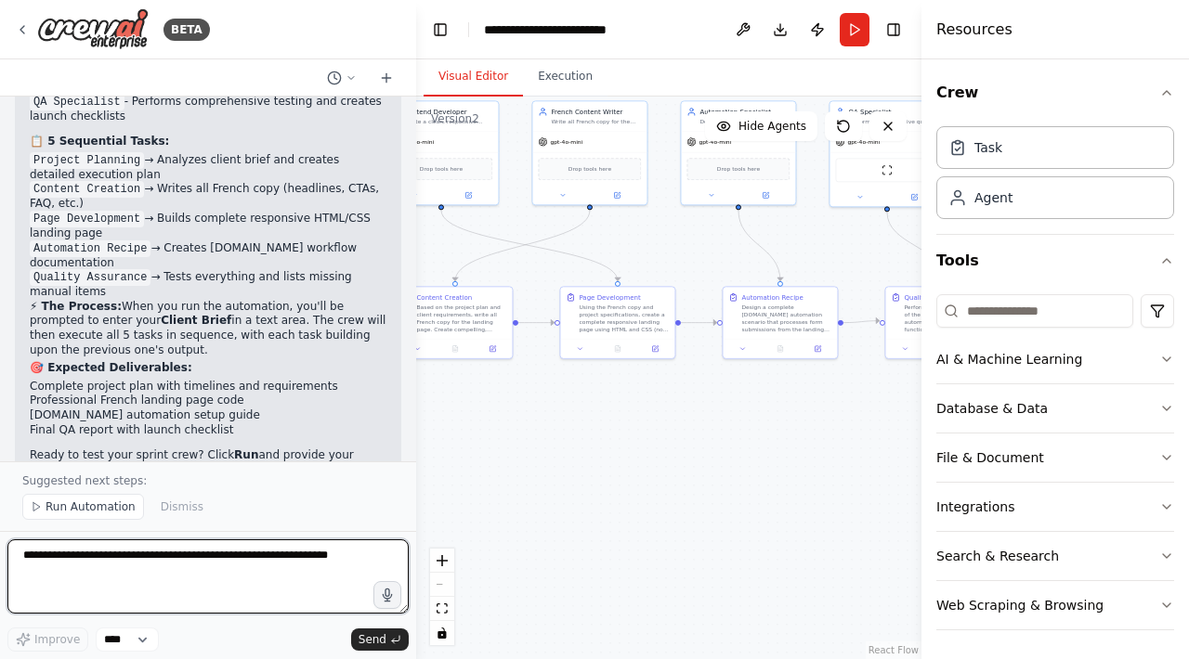
scroll to position [2271, 0]
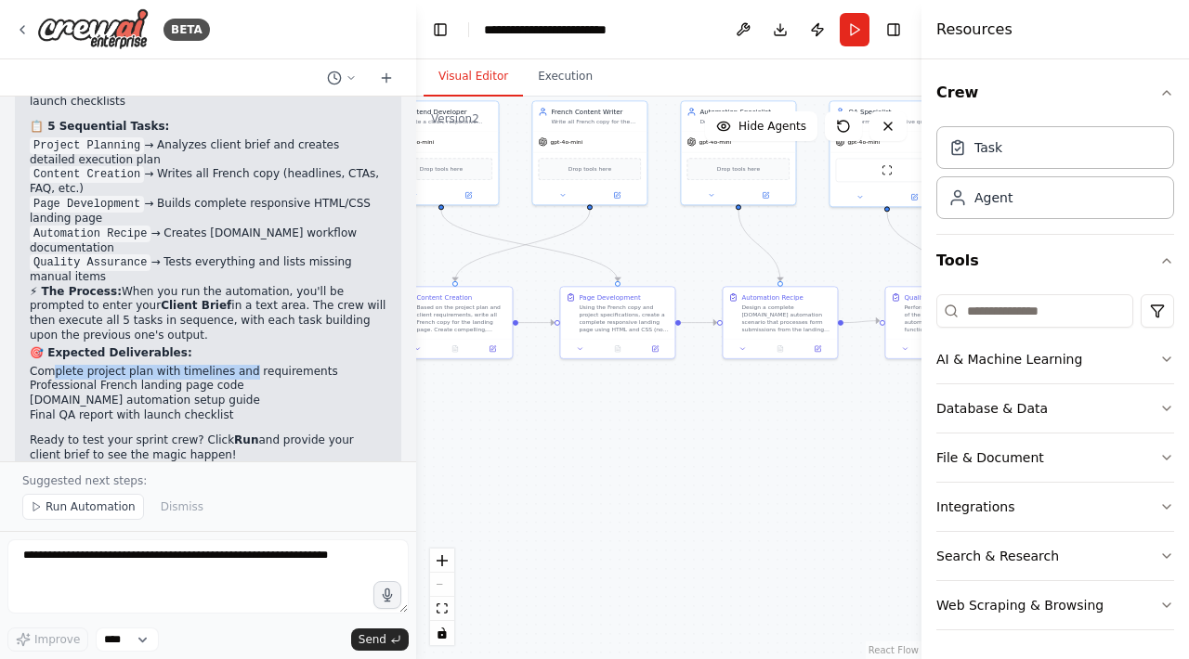
drag, startPoint x: 50, startPoint y: 329, endPoint x: 246, endPoint y: 328, distance: 196.0
click at [246, 365] on li "Complete project plan with timelines and requirements" at bounding box center [208, 372] width 357 height 15
drag, startPoint x: 64, startPoint y: 343, endPoint x: 230, endPoint y: 345, distance: 166.3
click at [230, 379] on li "Professional French landing page code" at bounding box center [208, 386] width 357 height 15
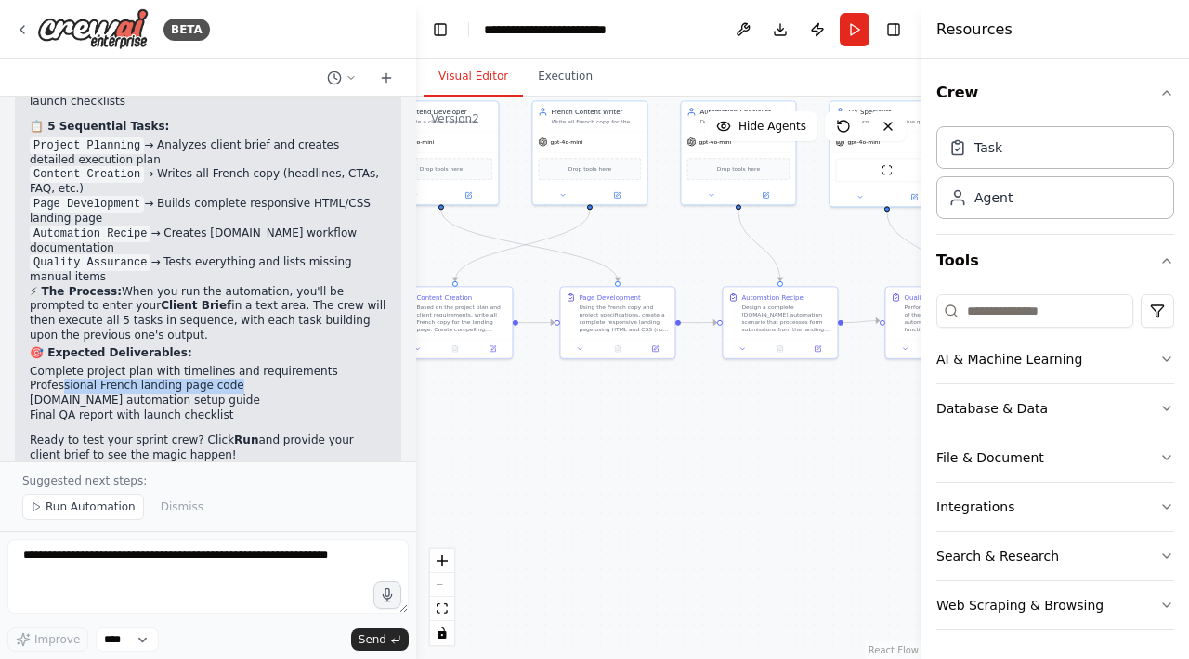
click at [230, 379] on li "Professional French landing page code" at bounding box center [208, 386] width 357 height 15
drag, startPoint x: 78, startPoint y: 364, endPoint x: 188, endPoint y: 363, distance: 109.6
click at [188, 409] on li "Final QA report with launch checklist" at bounding box center [208, 416] width 357 height 15
drag, startPoint x: 46, startPoint y: 363, endPoint x: 281, endPoint y: 363, distance: 235.0
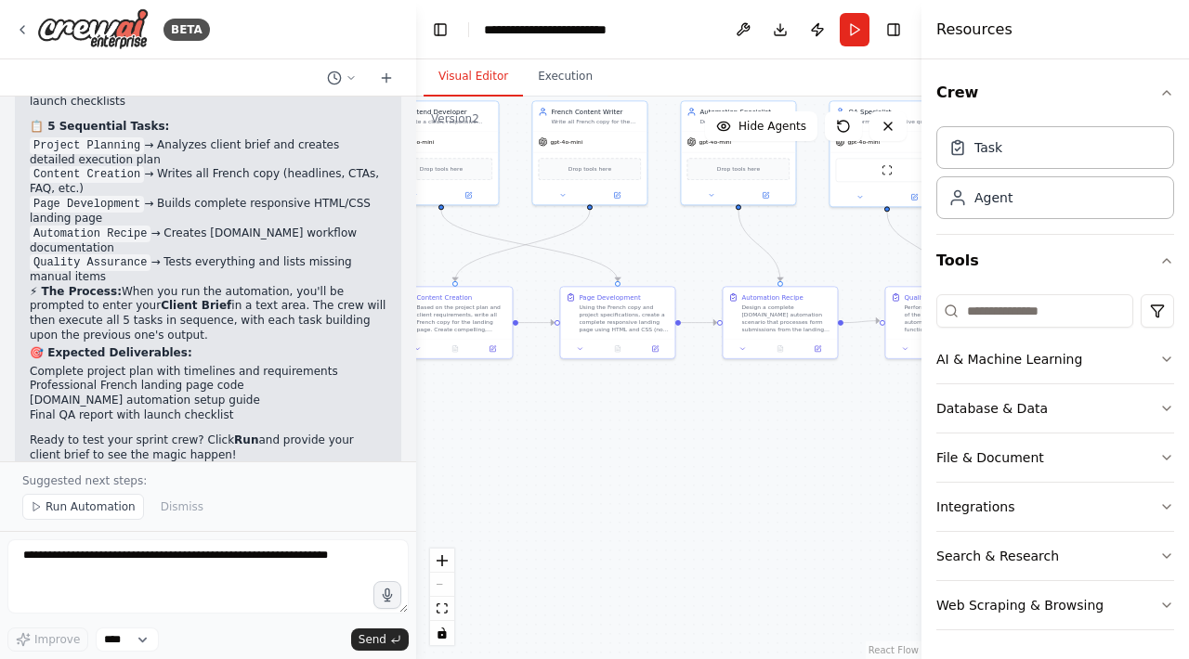
click at [282, 409] on li "Final QA report with launch checklist" at bounding box center [208, 416] width 357 height 15
click at [281, 394] on li "[DOMAIN_NAME] automation setup guide" at bounding box center [208, 401] width 357 height 15
drag, startPoint x: 62, startPoint y: 393, endPoint x: 249, endPoint y: 421, distance: 188.8
click at [249, 421] on div "✅ Your 24-72h Website Sprint Crew is Ready! I've successfully created your comp…" at bounding box center [208, 189] width 357 height 555
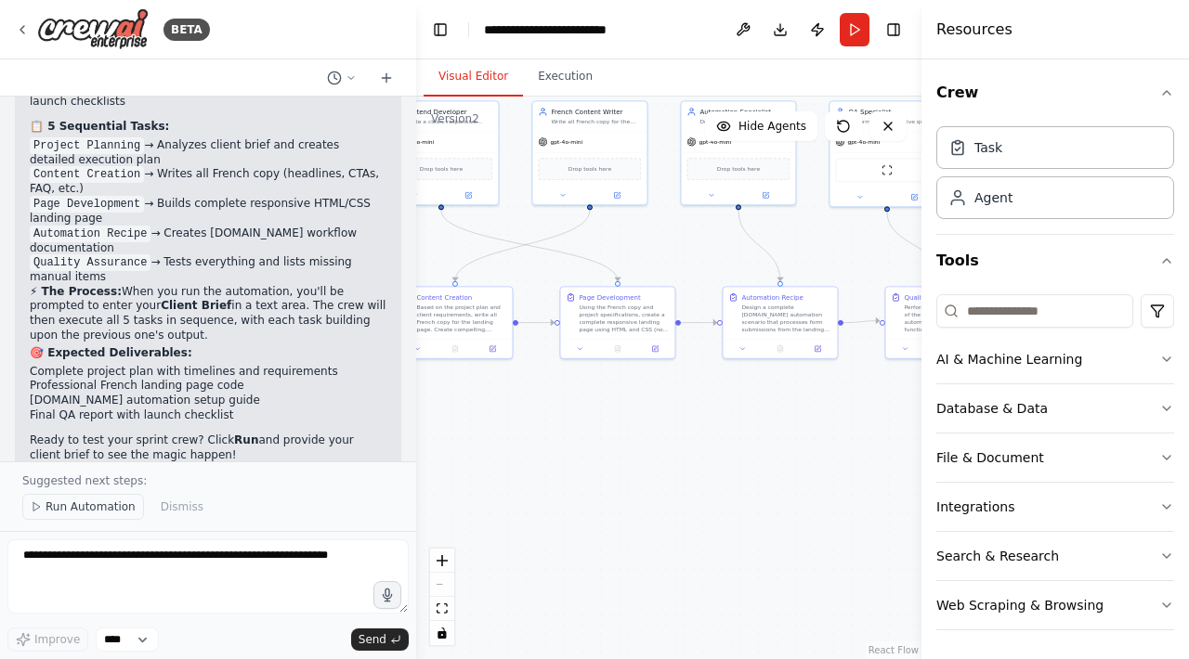
click at [76, 506] on span "Run Automation" at bounding box center [91, 507] width 90 height 15
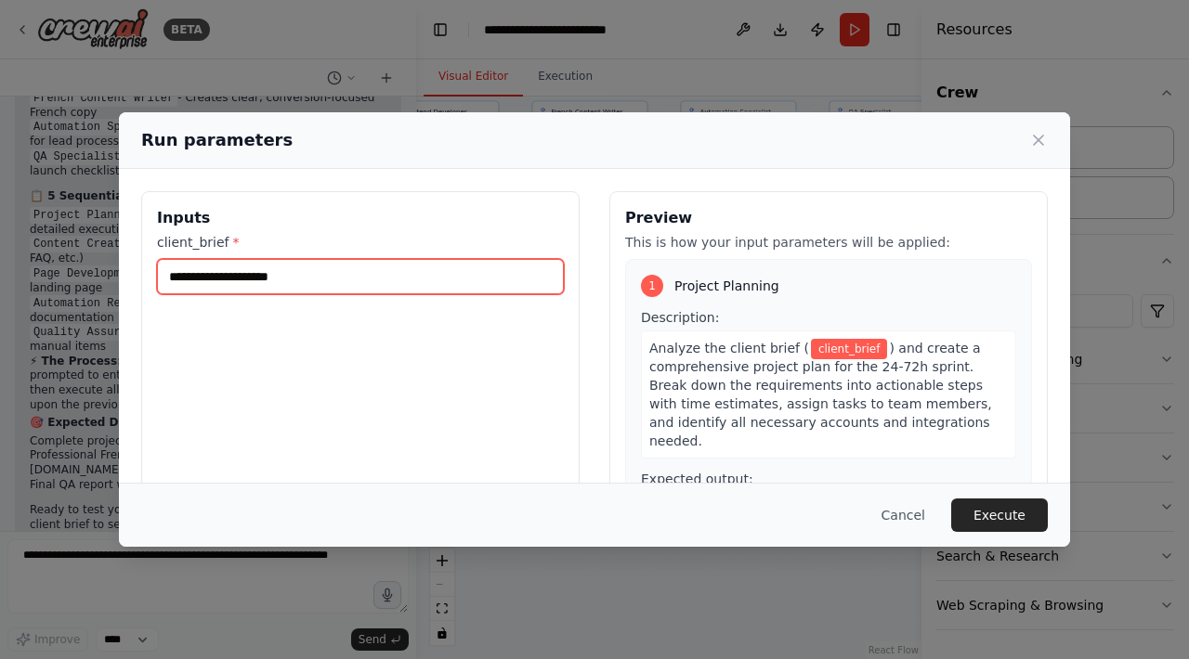
click at [384, 278] on input "client_brief *" at bounding box center [360, 276] width 407 height 35
paste input "**********"
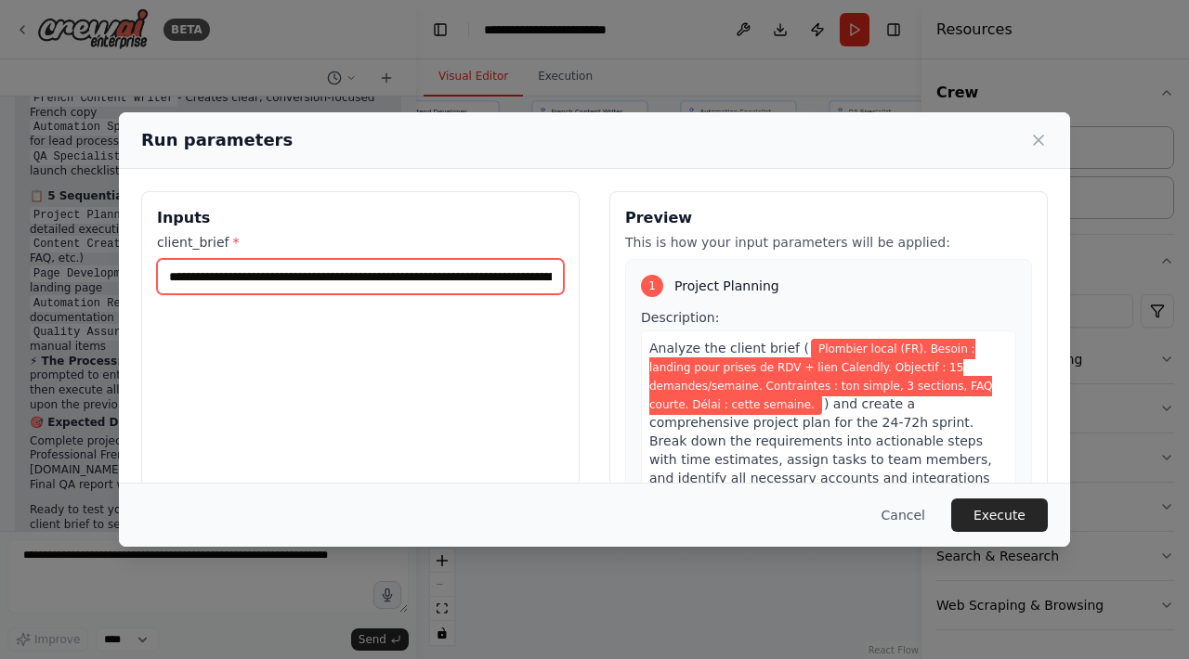
scroll to position [0, 671]
type input "**********"
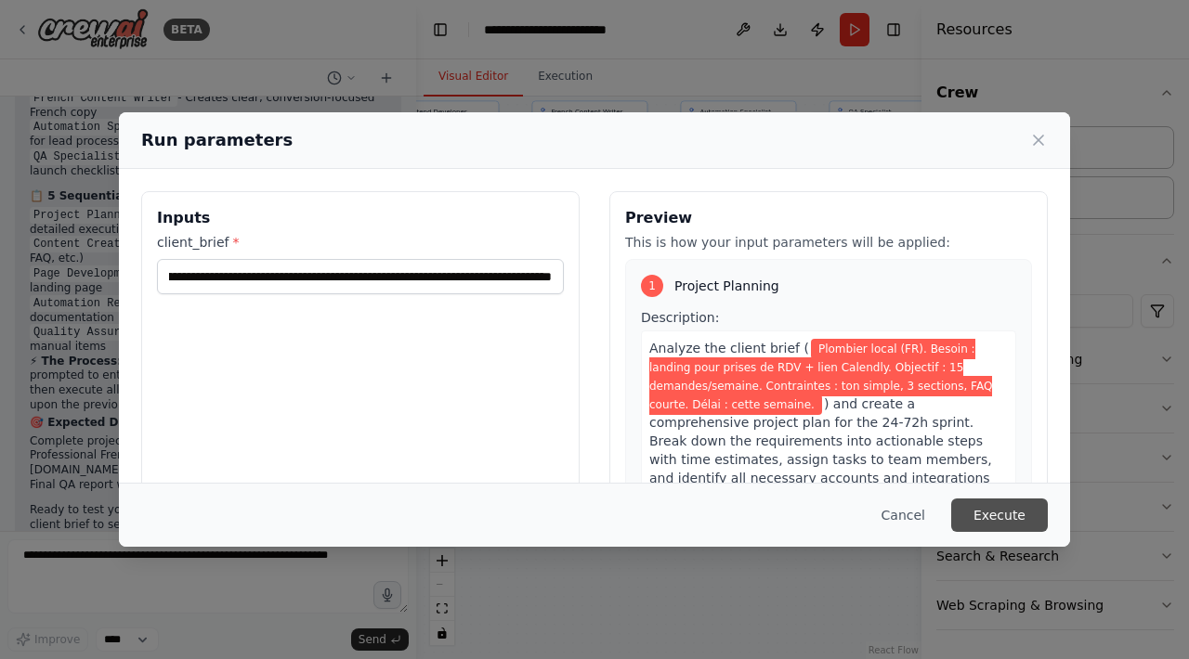
scroll to position [0, 0]
click at [993, 512] on button "Execute" at bounding box center [999, 515] width 97 height 33
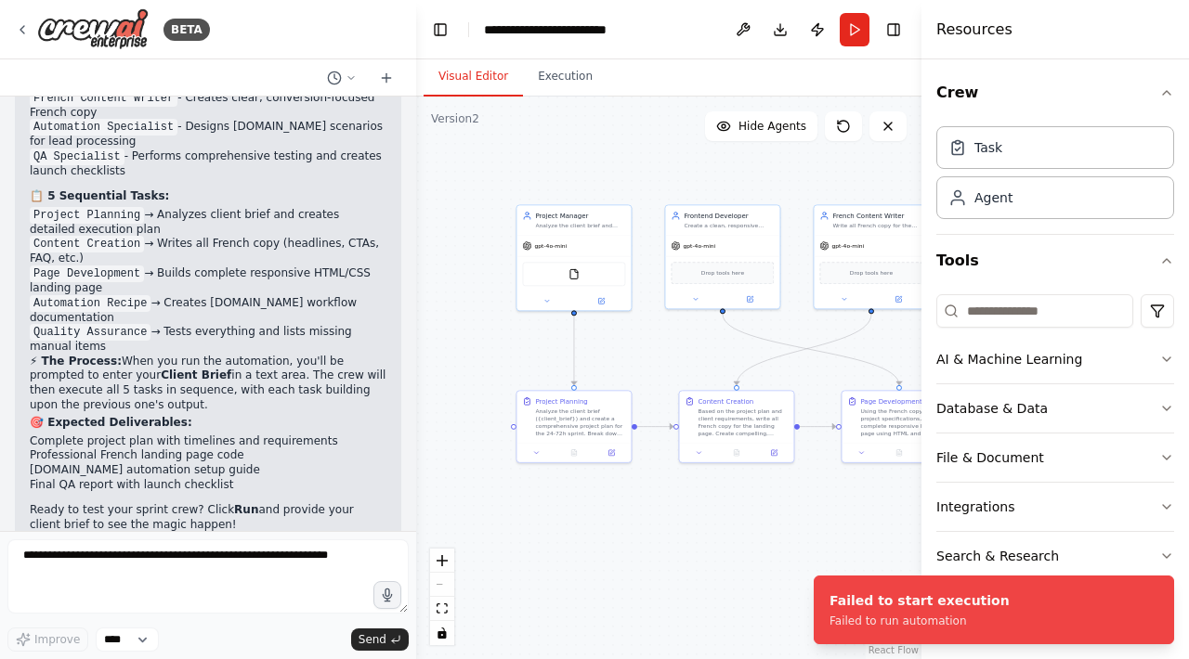
drag, startPoint x: 603, startPoint y: 416, endPoint x: 883, endPoint y: 519, distance: 298.8
click at [883, 519] on div ".deletable-edge-delete-btn { width: 20px; height: 20px; border: 0px solid #ffff…" at bounding box center [668, 378] width 505 height 563
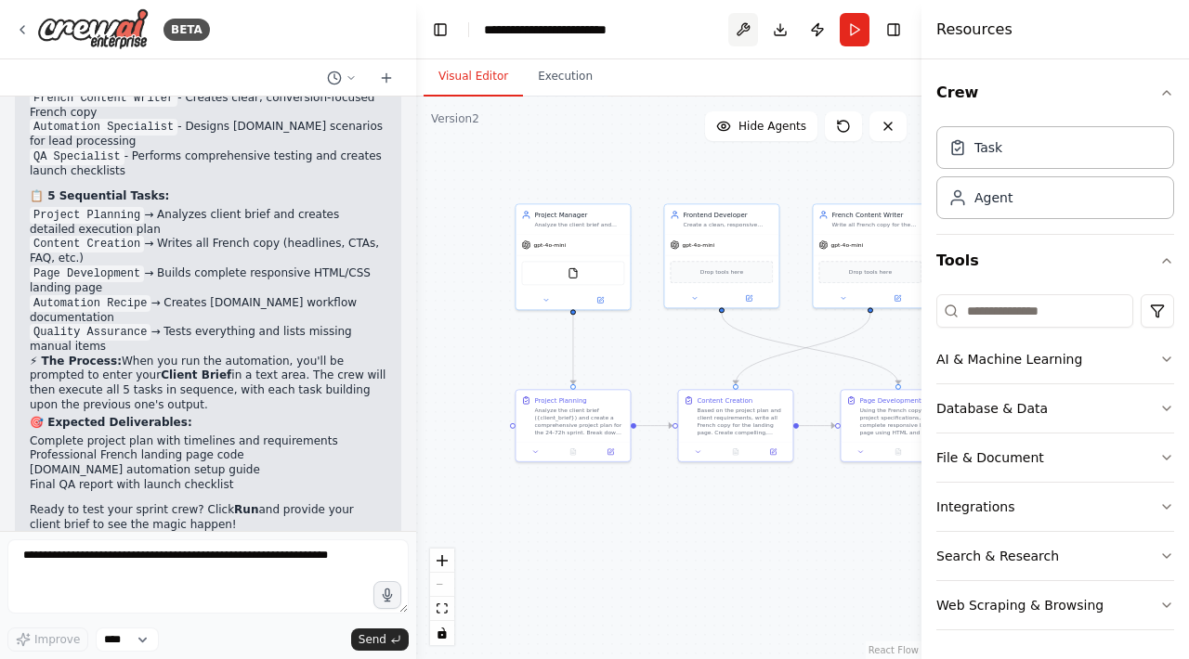
click at [740, 30] on button at bounding box center [743, 29] width 30 height 33
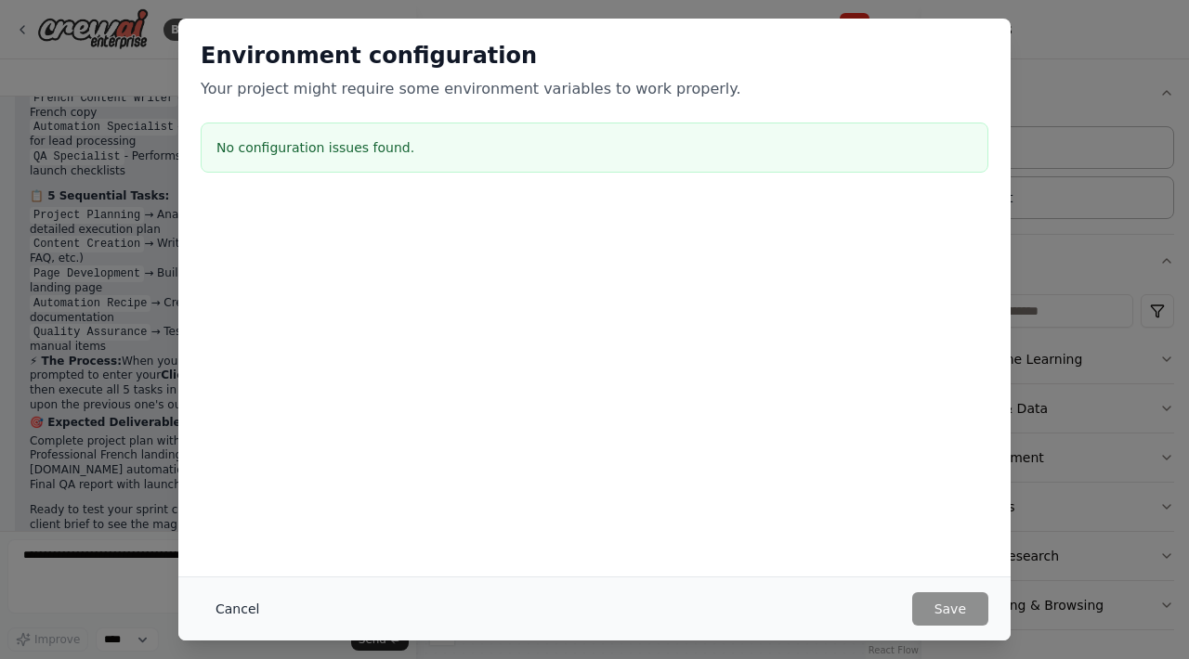
click at [244, 607] on button "Cancel" at bounding box center [237, 609] width 73 height 33
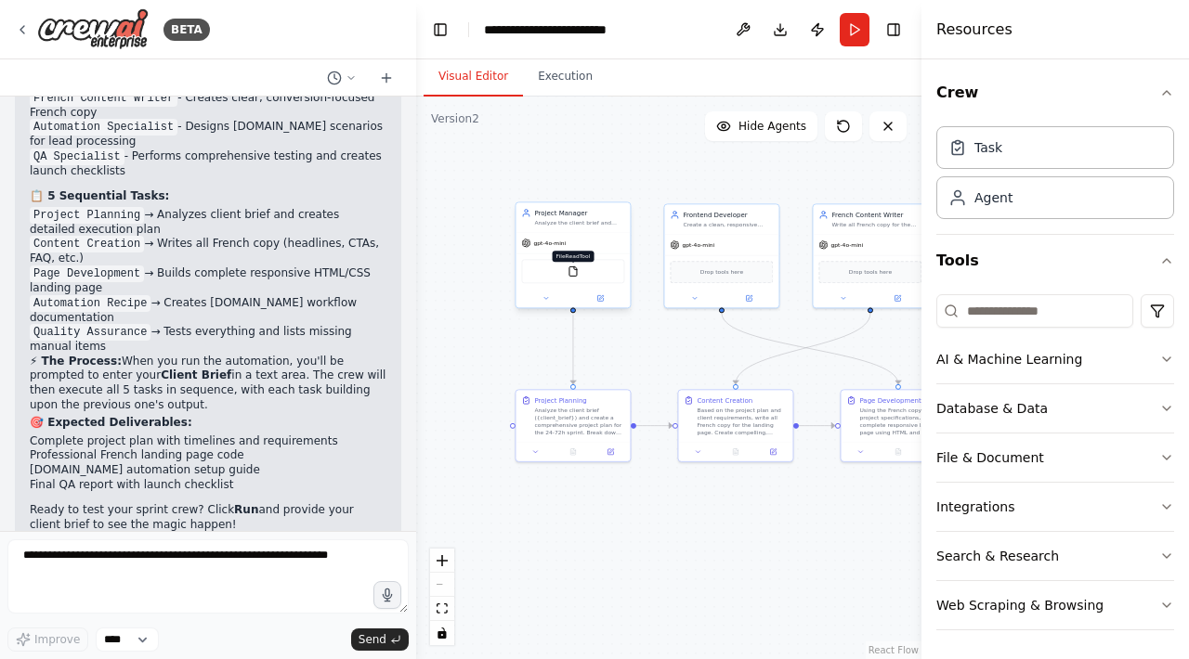
click at [574, 271] on img at bounding box center [572, 271] width 11 height 11
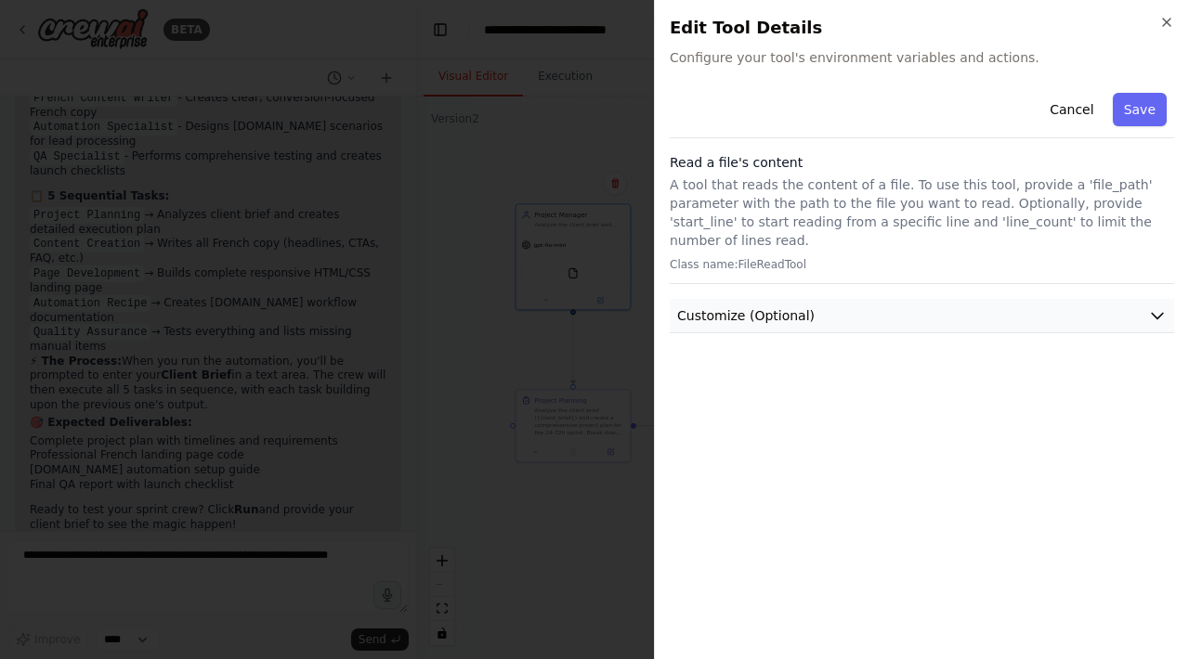
click at [856, 309] on button "Customize (Optional)" at bounding box center [922, 316] width 504 height 34
click at [603, 215] on div at bounding box center [594, 329] width 1189 height 659
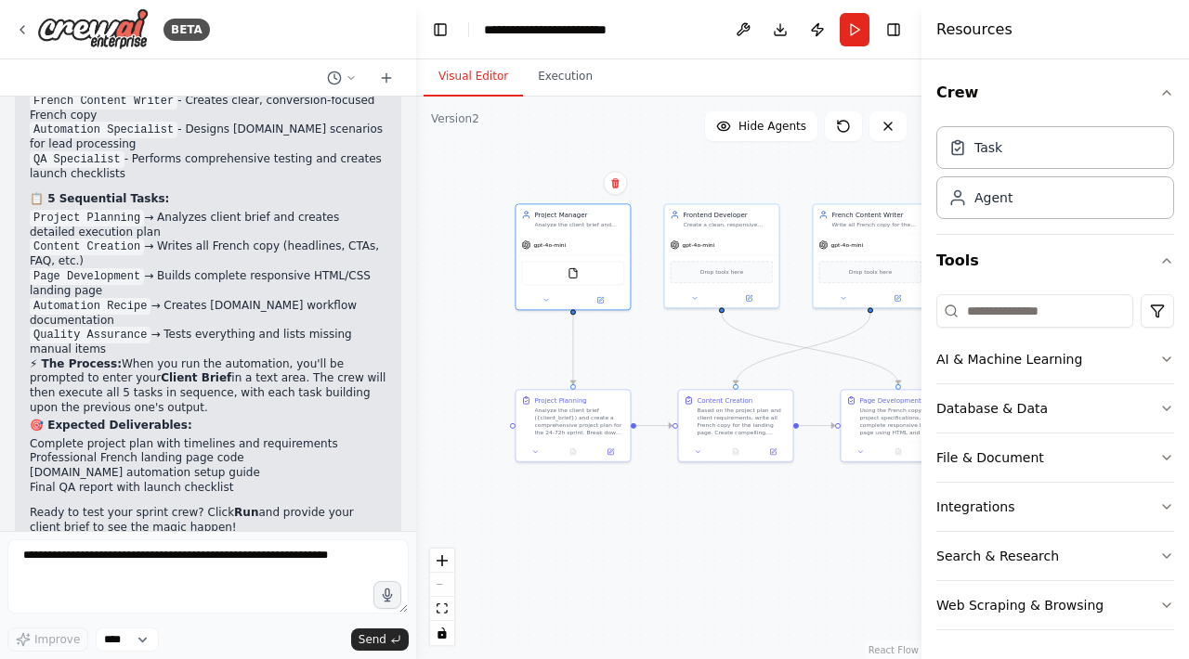
scroll to position [2201, 0]
click at [856, 20] on button "Run" at bounding box center [855, 29] width 30 height 33
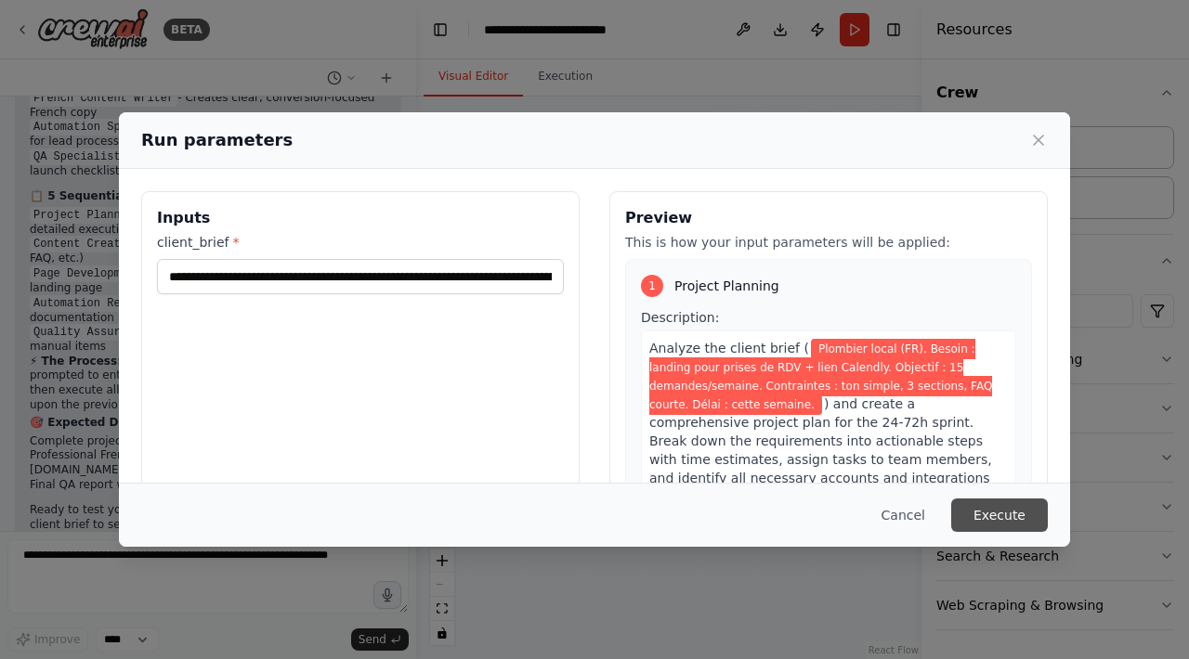
click at [1019, 519] on button "Execute" at bounding box center [999, 515] width 97 height 33
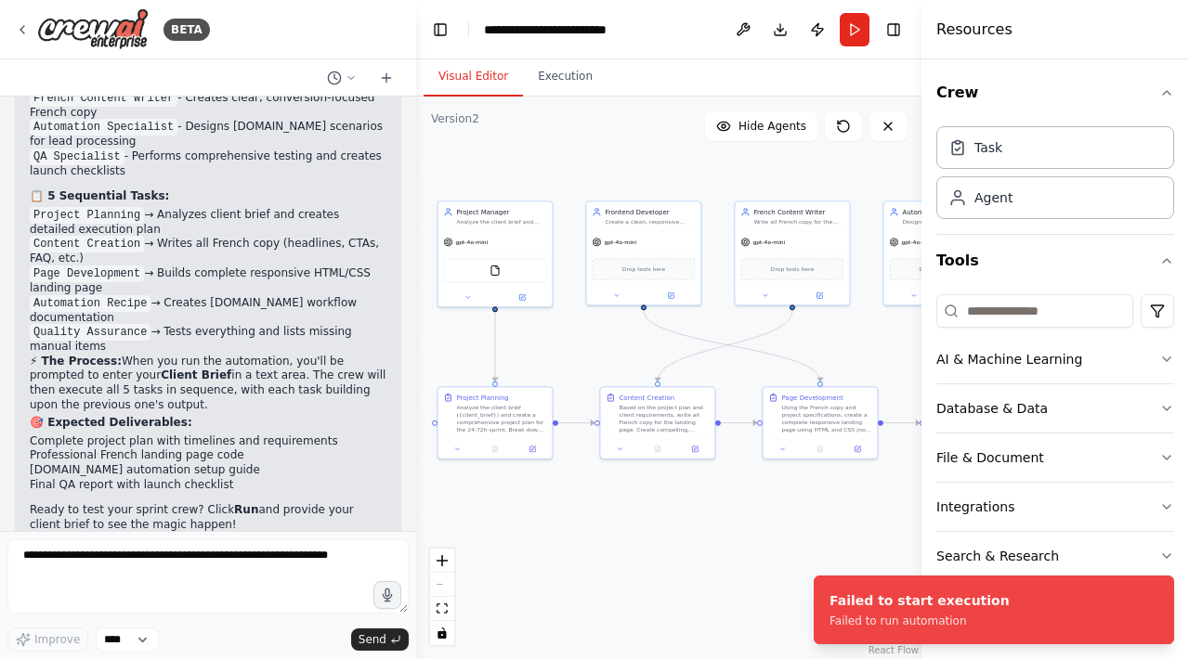
drag, startPoint x: 793, startPoint y: 185, endPoint x: 713, endPoint y: 182, distance: 79.9
click at [713, 182] on div ".deletable-edge-delete-btn { width: 20px; height: 20px; border: 0px solid #ffff…" at bounding box center [668, 378] width 505 height 563
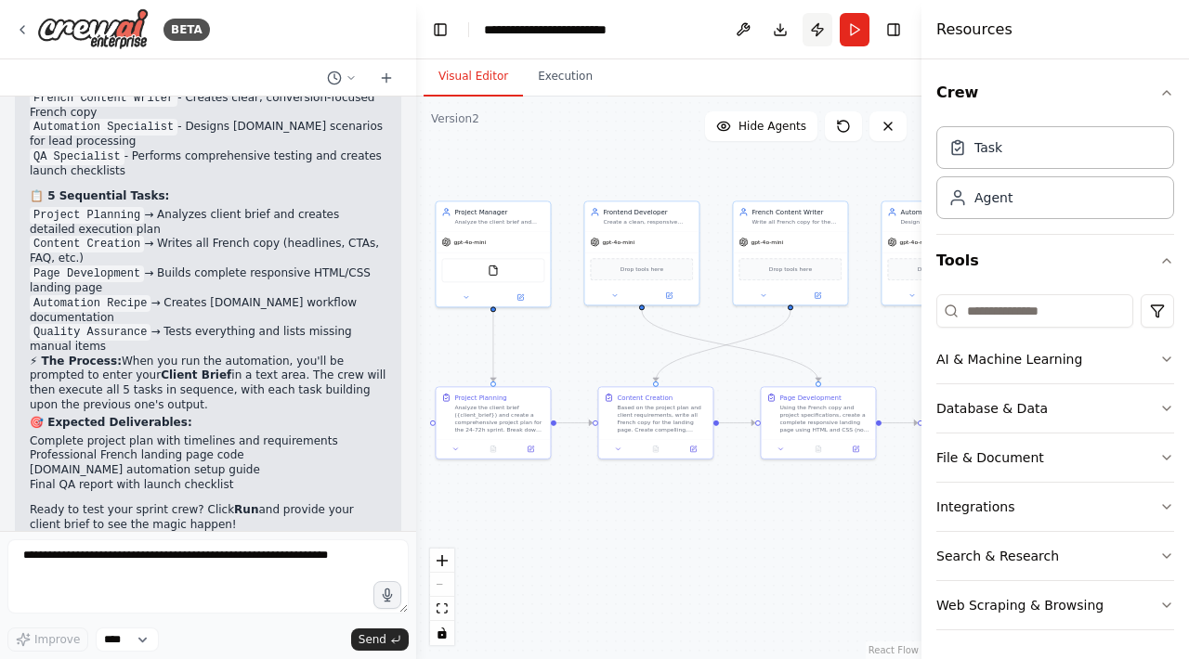
click at [817, 33] on button "Publish" at bounding box center [817, 29] width 30 height 33
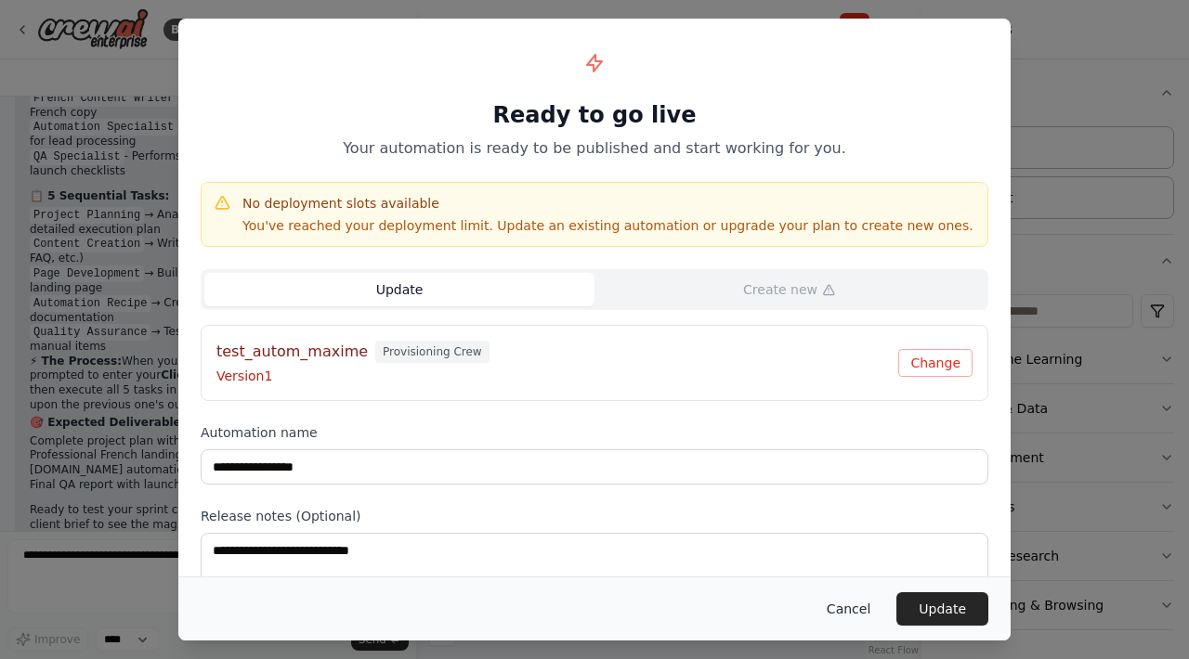
click at [846, 602] on button "Cancel" at bounding box center [848, 609] width 73 height 33
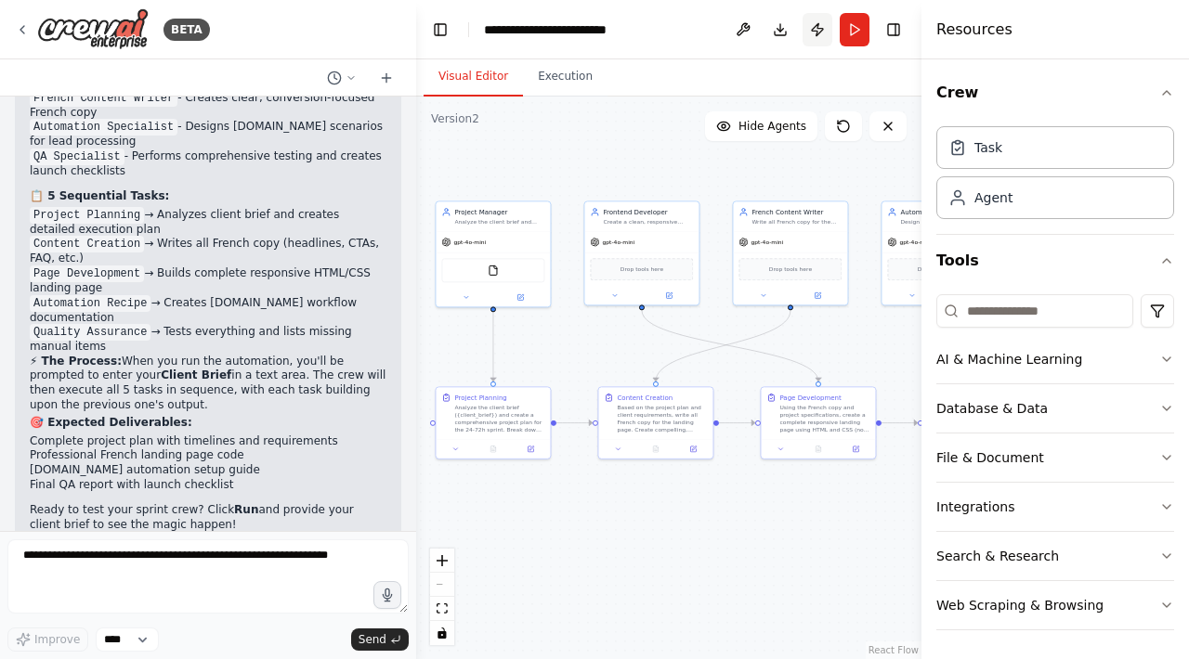
click at [818, 34] on button "Publish" at bounding box center [817, 29] width 30 height 33
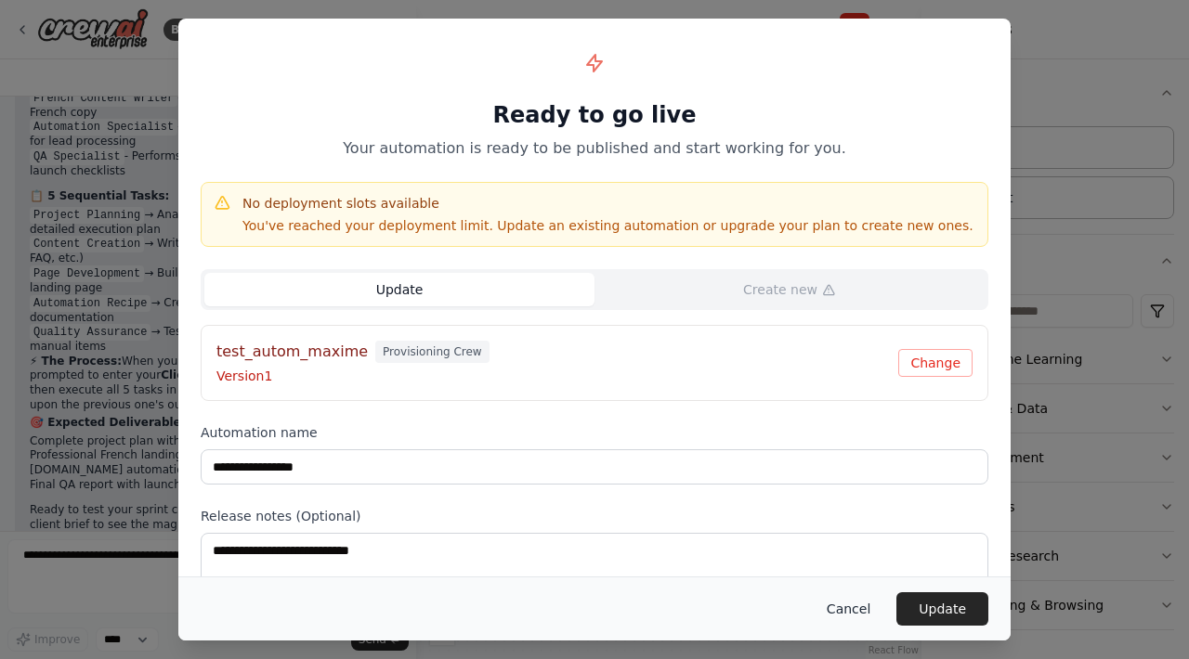
click at [842, 596] on button "Cancel" at bounding box center [848, 609] width 73 height 33
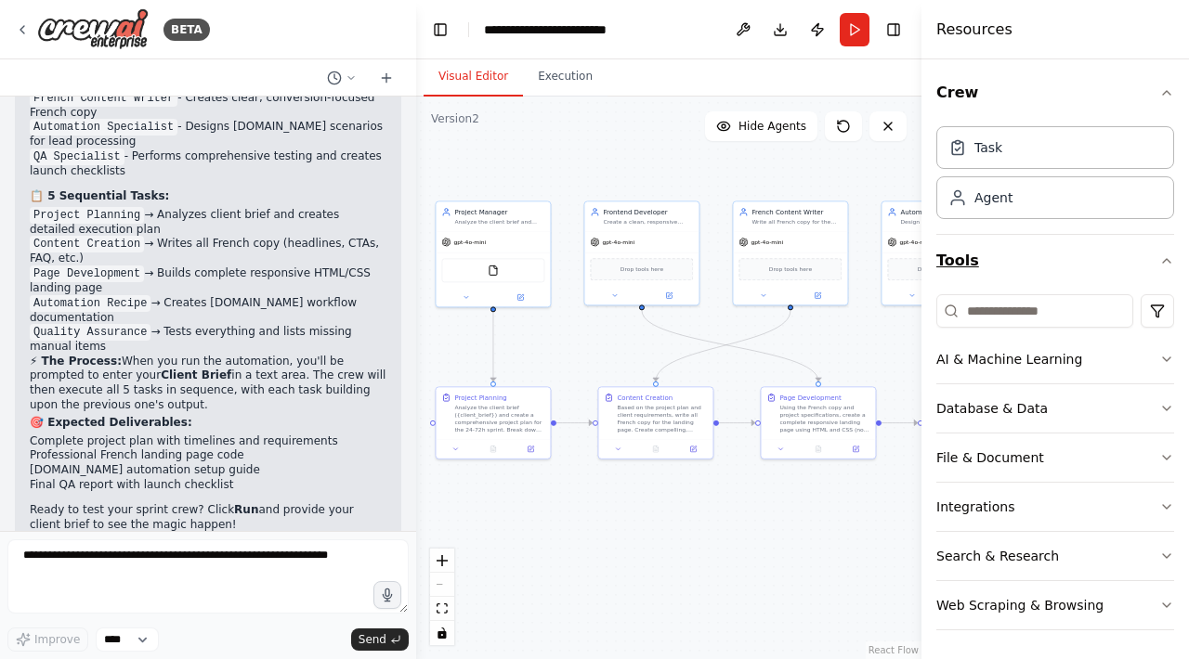
scroll to position [1, 0]
click at [1049, 349] on div "AI & Machine Learning" at bounding box center [1009, 358] width 146 height 19
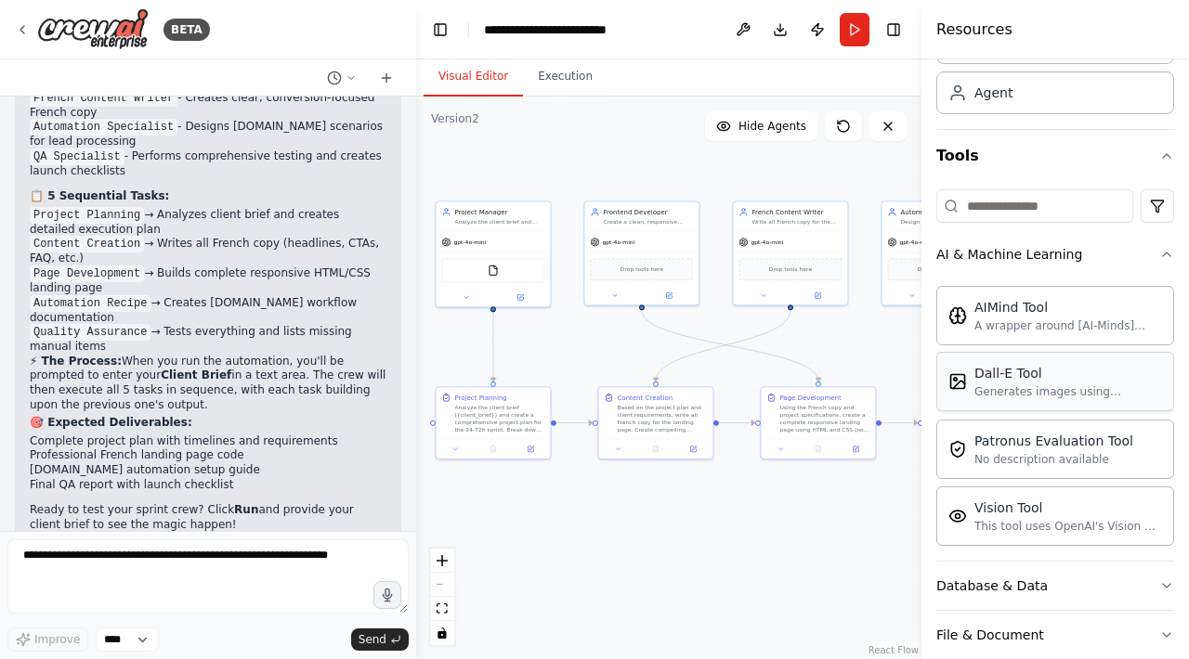
scroll to position [114, 0]
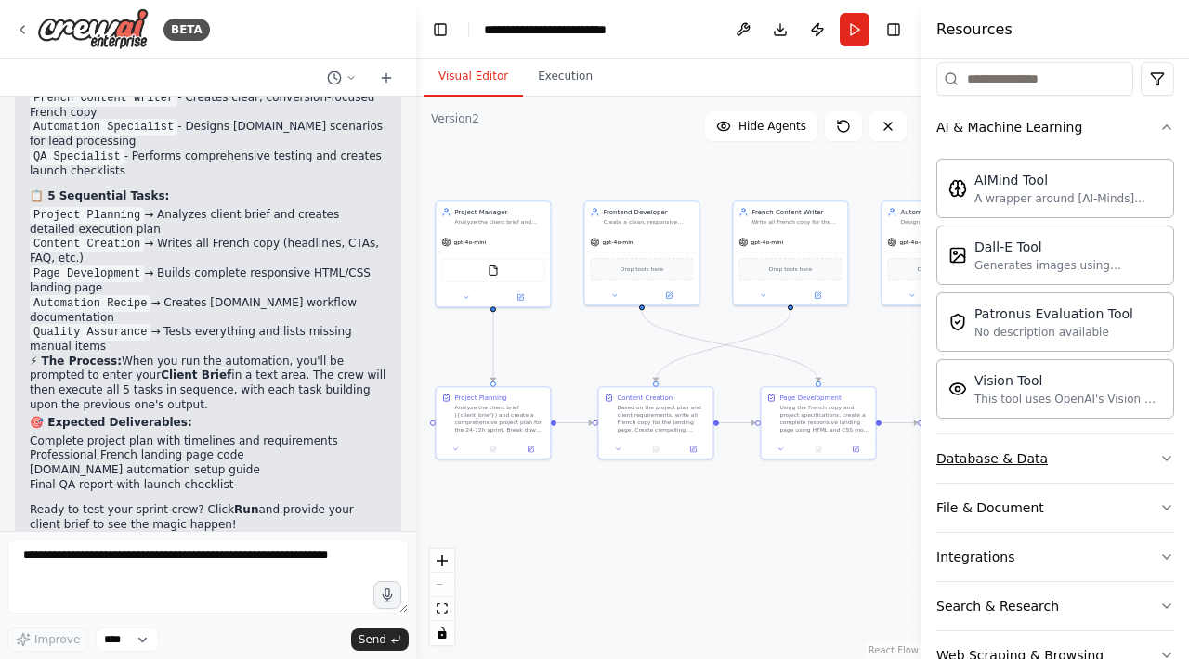
click at [1048, 470] on button "Database & Data" at bounding box center [1055, 459] width 238 height 48
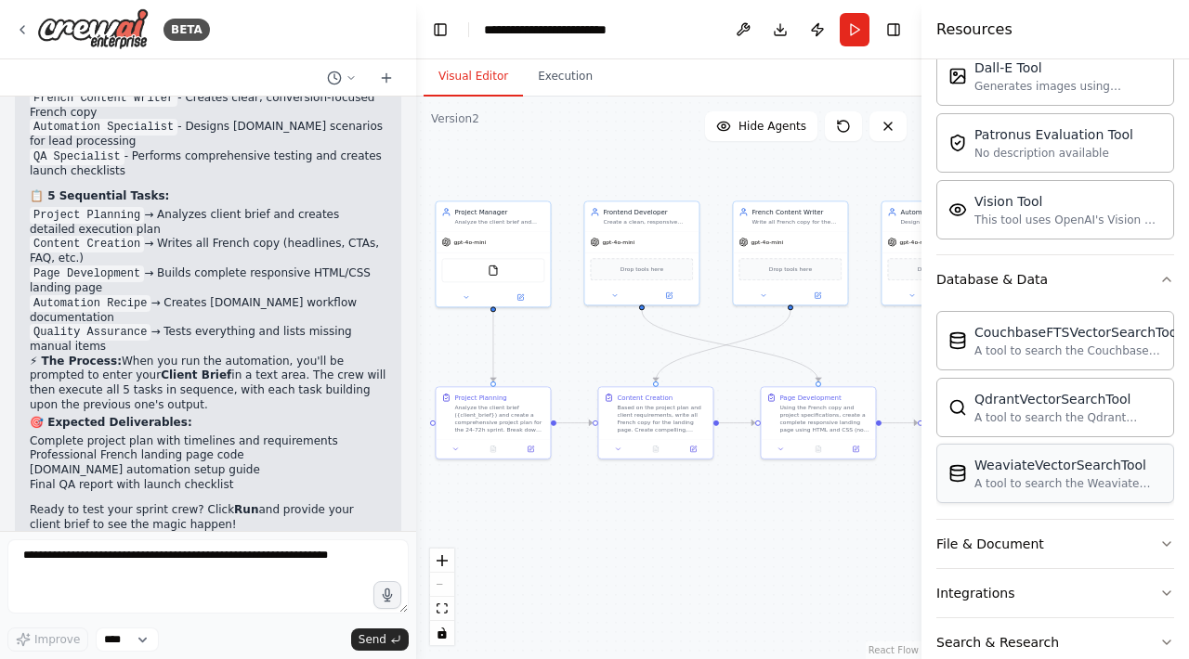
scroll to position [499, 0]
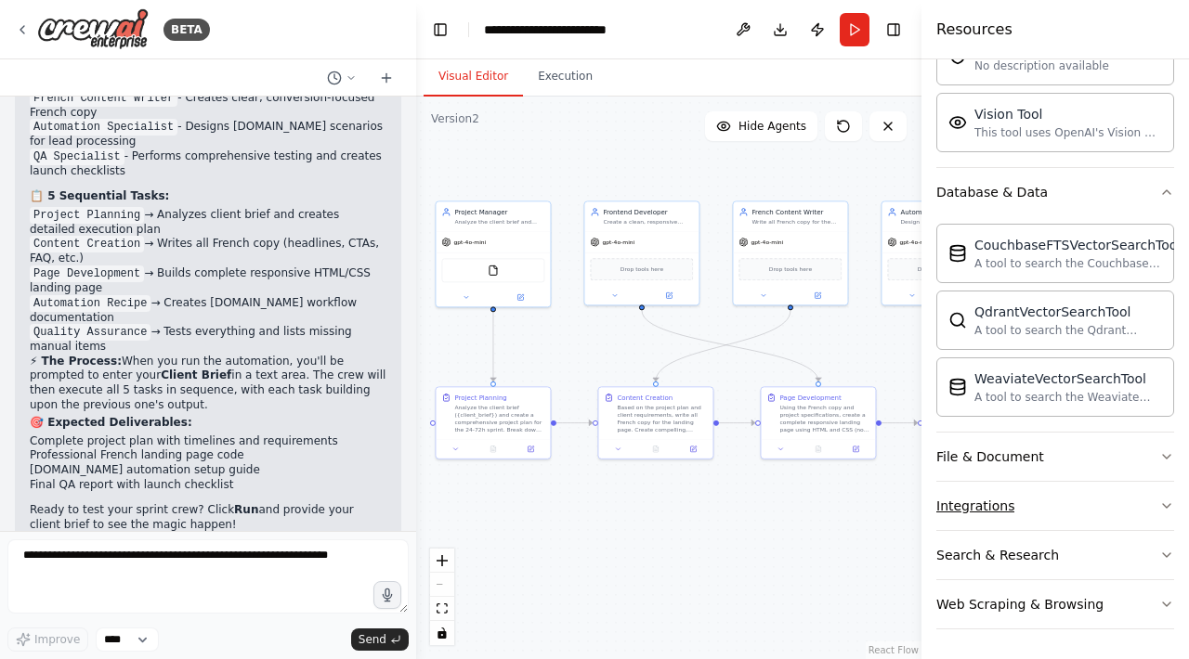
click at [1025, 515] on button "Integrations" at bounding box center [1055, 506] width 238 height 48
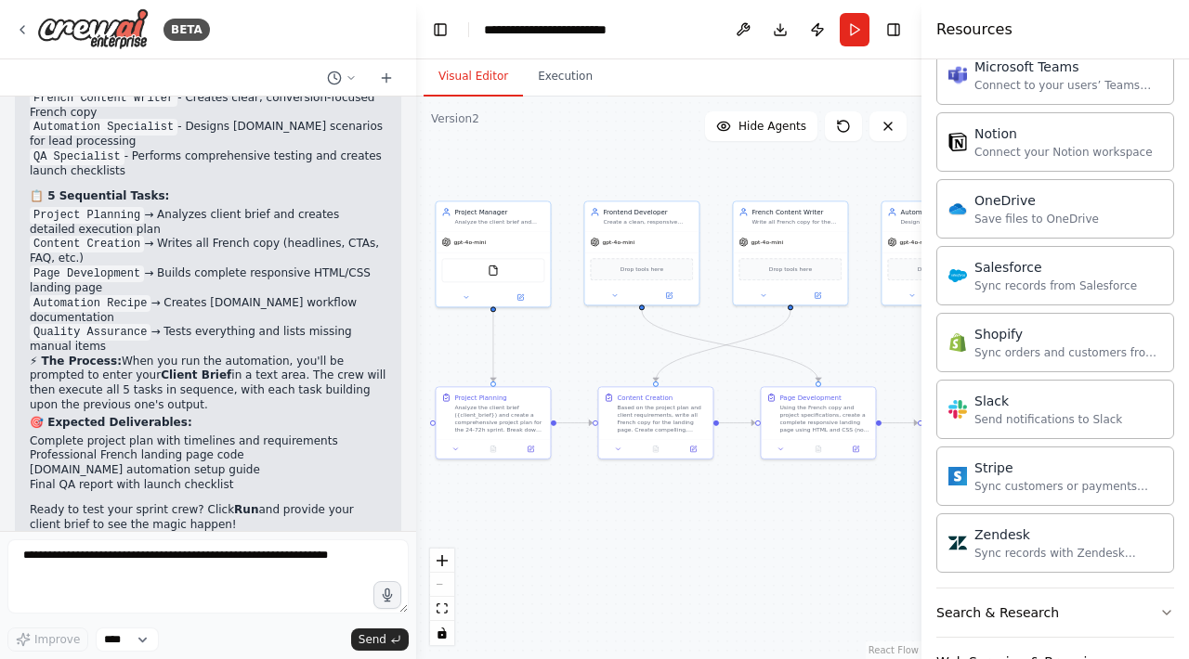
scroll to position [1918, 0]
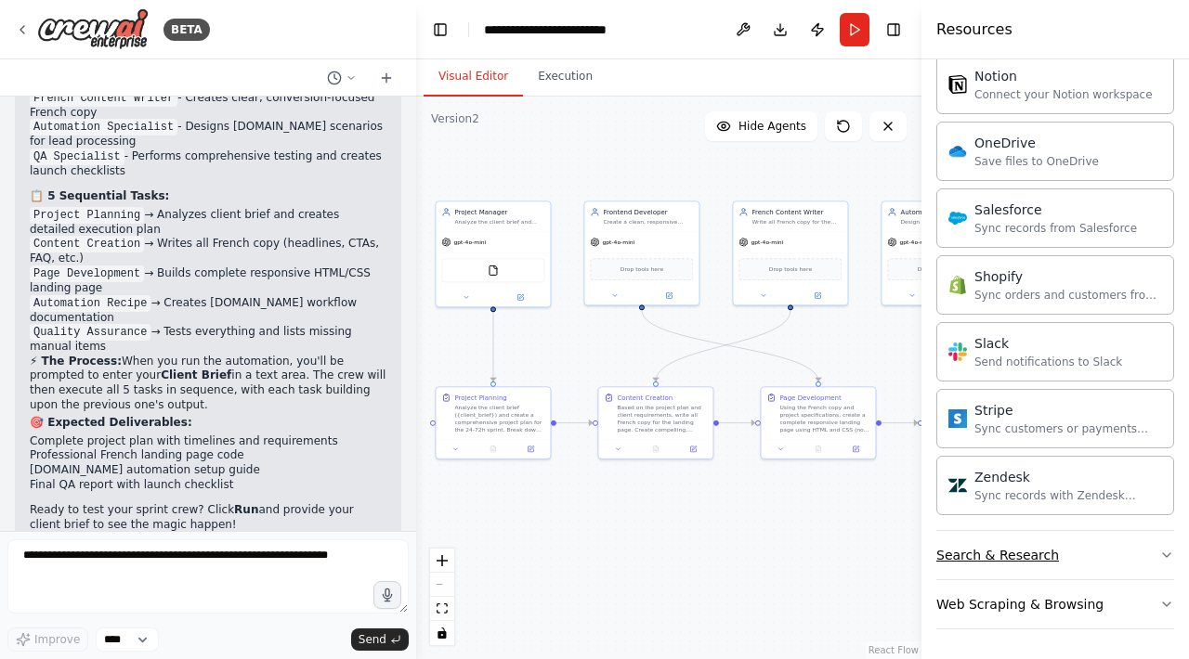
click at [1037, 539] on button "Search & Research" at bounding box center [1055, 555] width 238 height 48
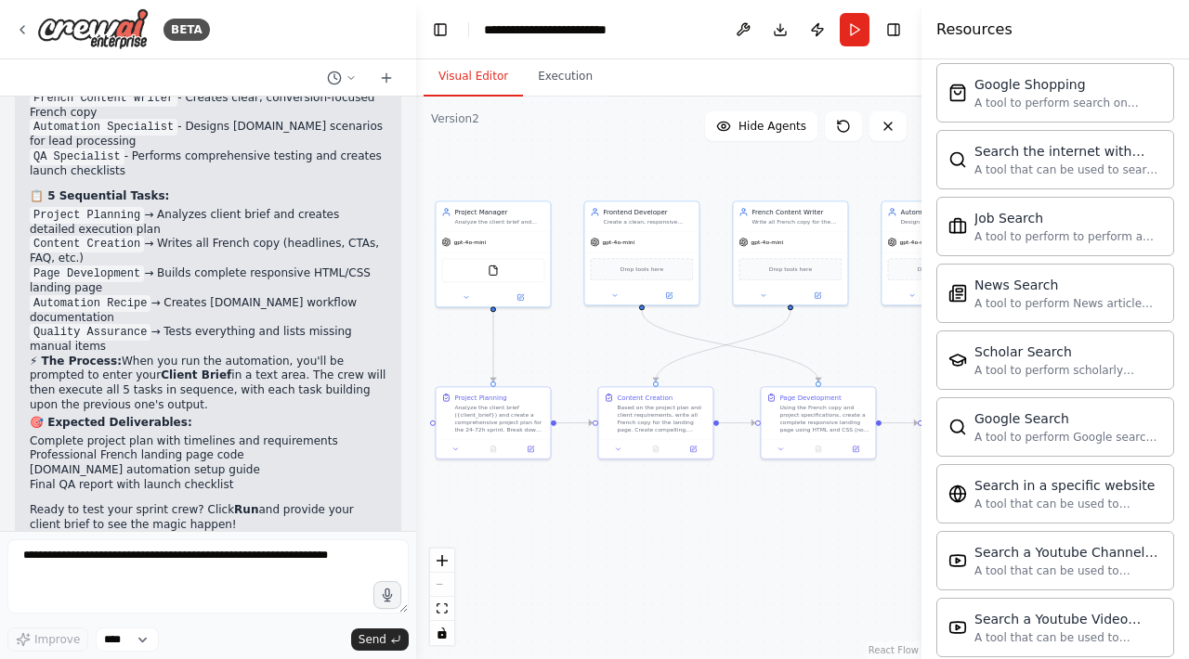
scroll to position [2869, 0]
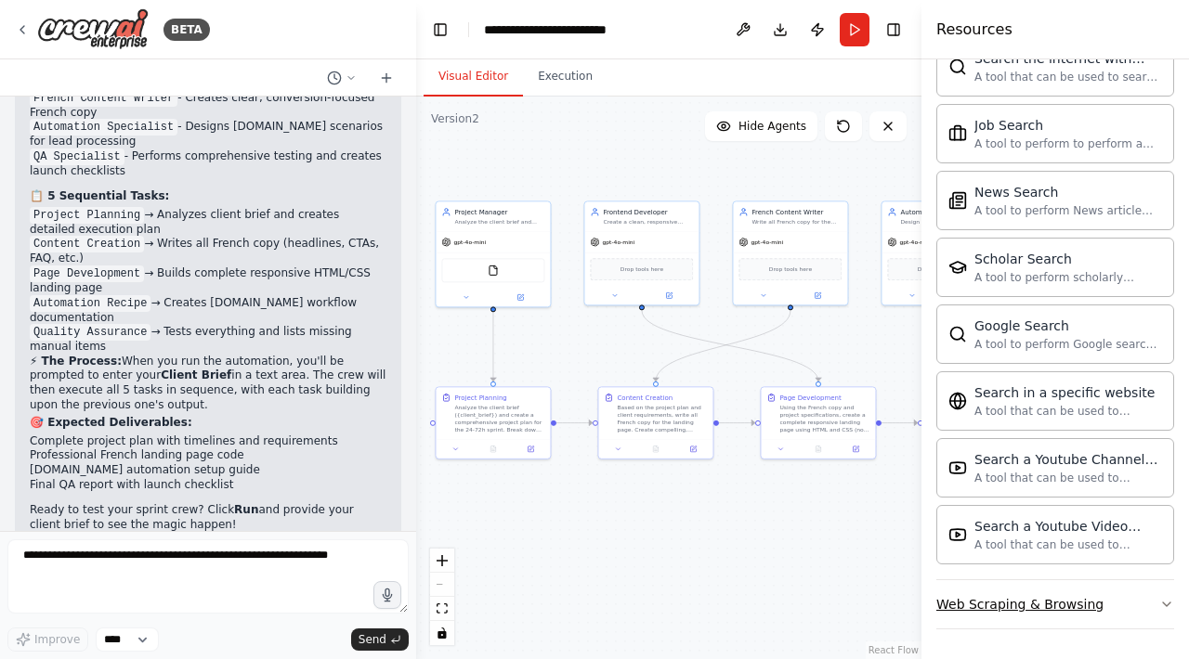
click at [1059, 609] on div "Web Scraping & Browsing" at bounding box center [1019, 604] width 167 height 19
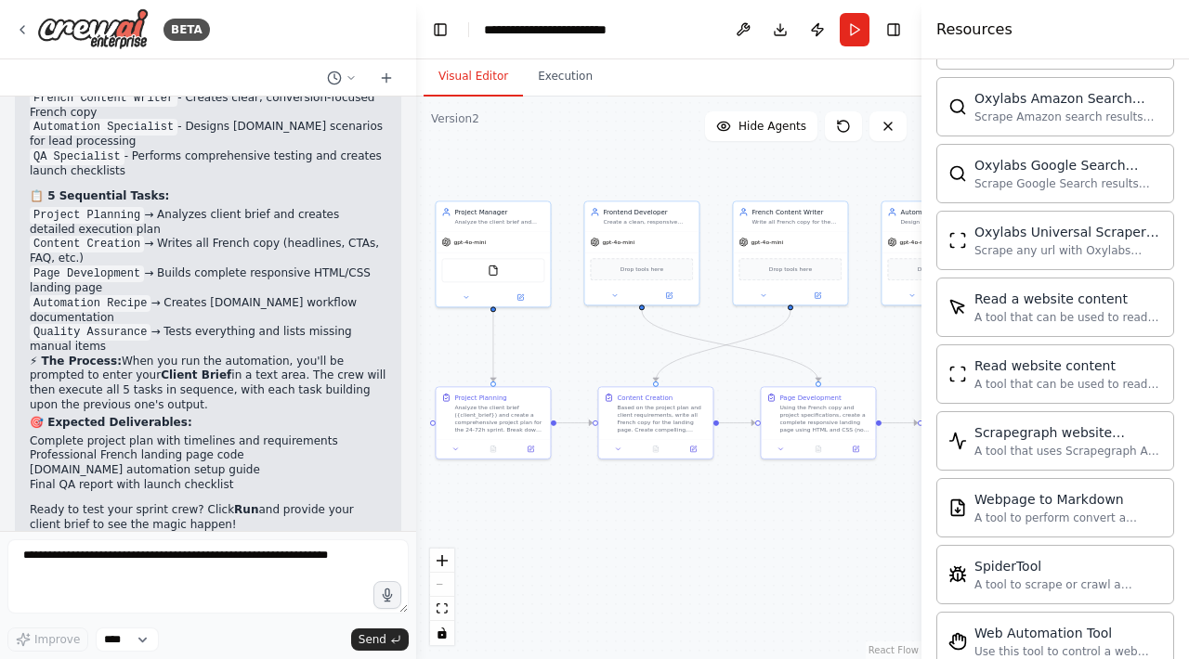
scroll to position [3887, 0]
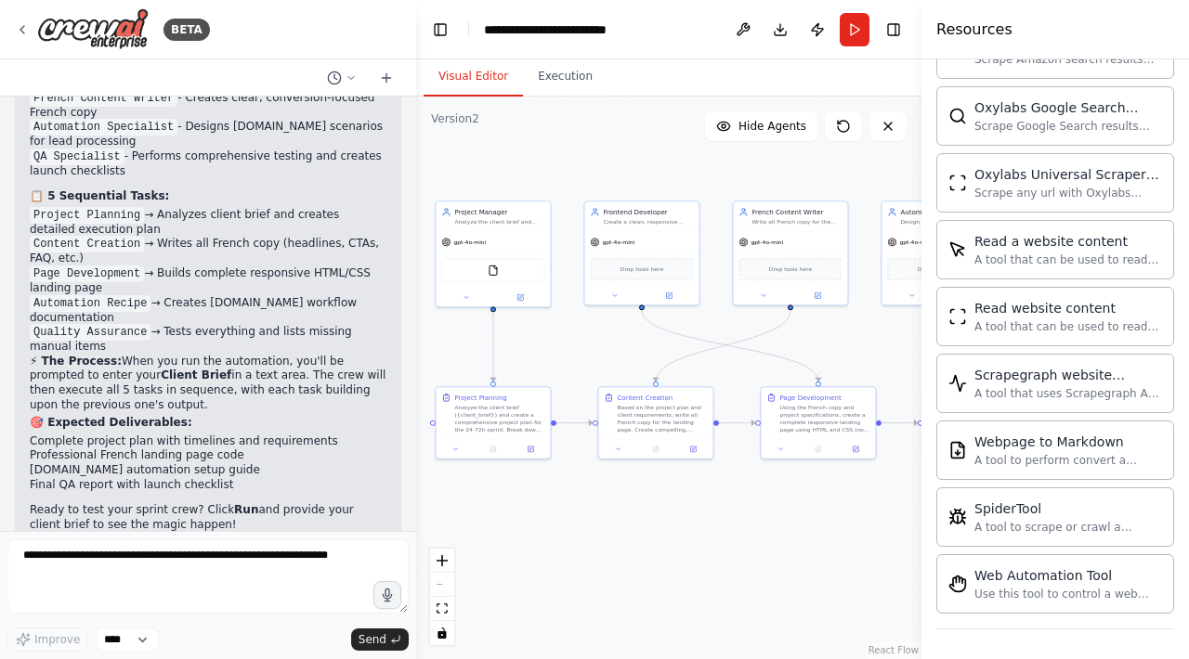
click at [849, 542] on div ".deletable-edge-delete-btn { width: 20px; height: 20px; border: 0px solid #ffff…" at bounding box center [668, 378] width 505 height 563
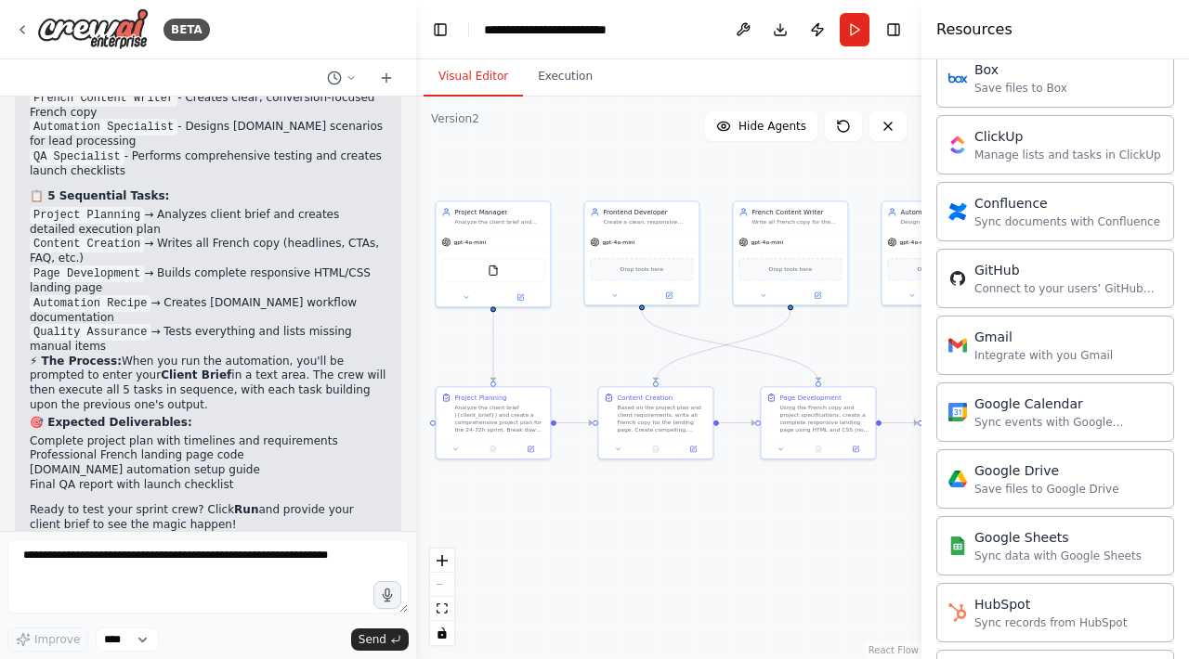
scroll to position [0, 0]
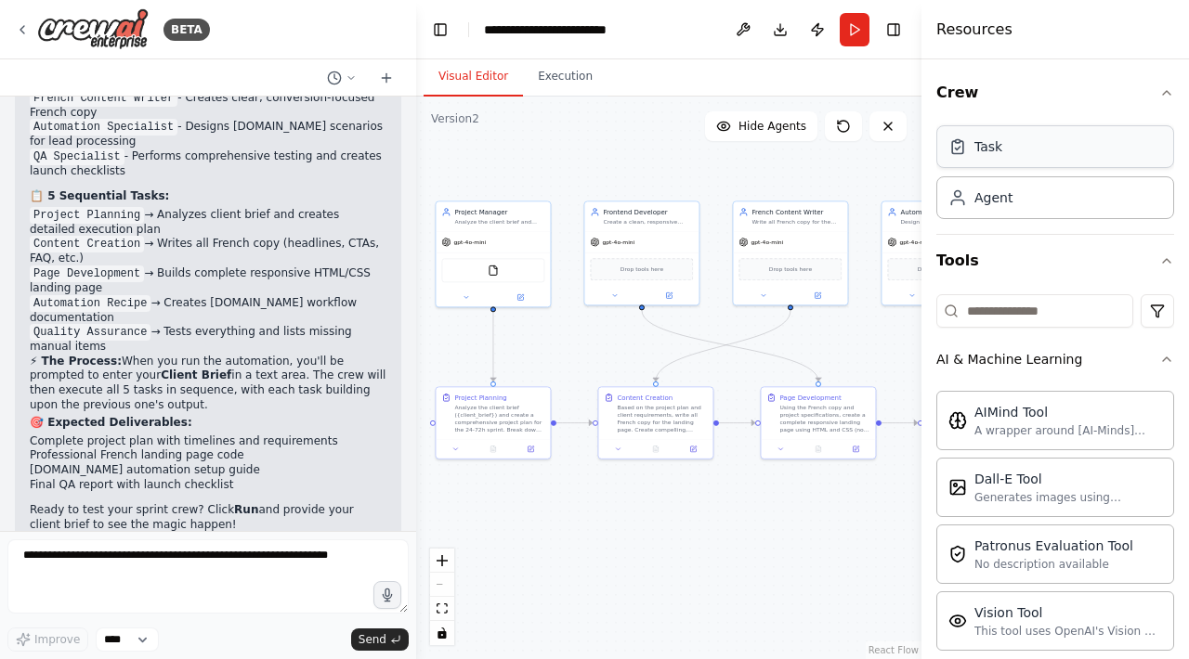
click at [1057, 150] on div "Task" at bounding box center [1055, 146] width 238 height 43
click at [1049, 215] on div "Agent" at bounding box center [1055, 197] width 238 height 43
click at [814, 173] on div ".deletable-edge-delete-btn { width: 20px; height: 20px; border: 0px solid #ffff…" at bounding box center [668, 378] width 505 height 563
click at [901, 35] on button "Toggle Right Sidebar" at bounding box center [893, 30] width 26 height 26
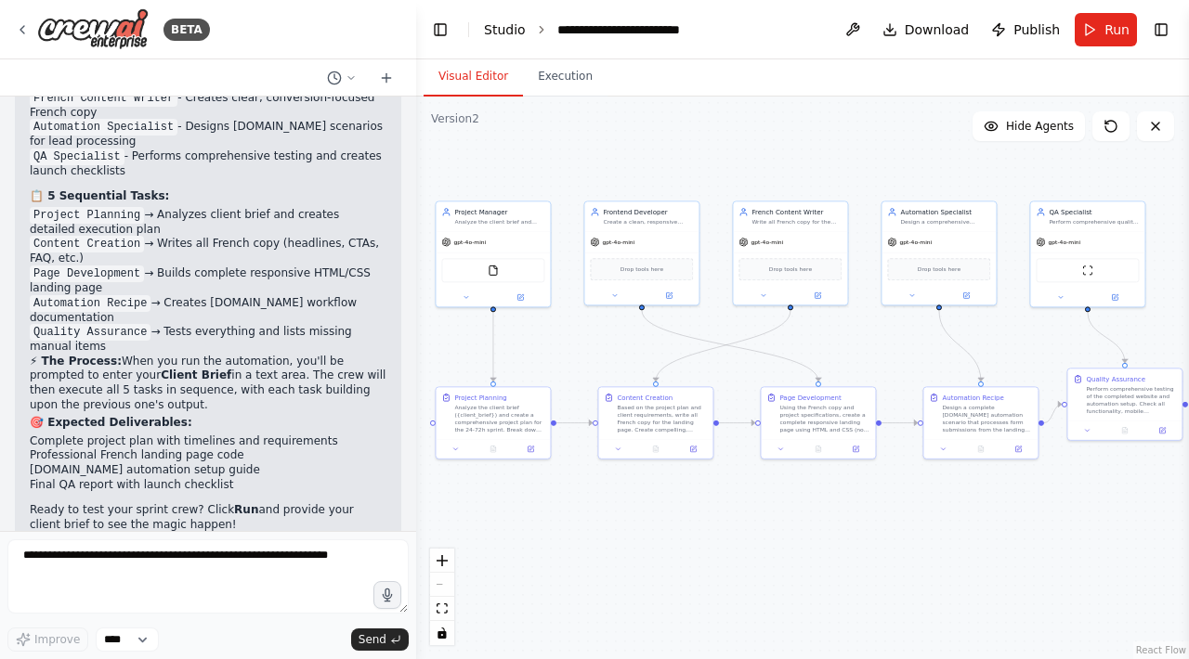
click at [498, 29] on link "Studio" at bounding box center [505, 29] width 42 height 15
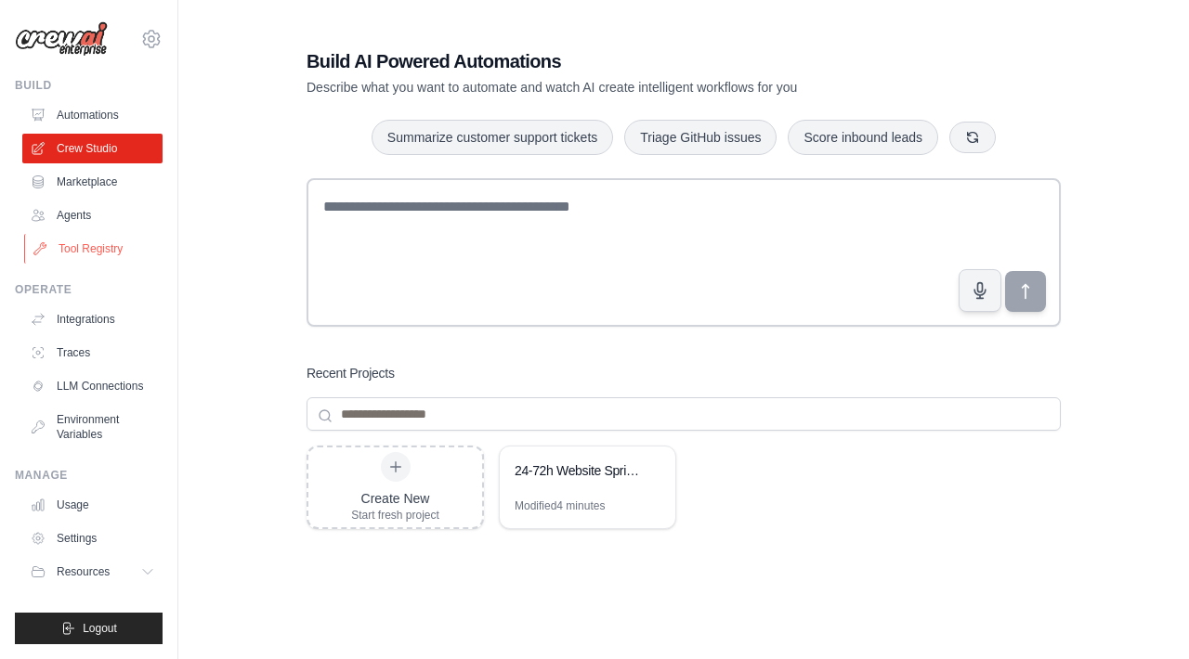
click at [85, 244] on link "Tool Registry" at bounding box center [94, 249] width 140 height 30
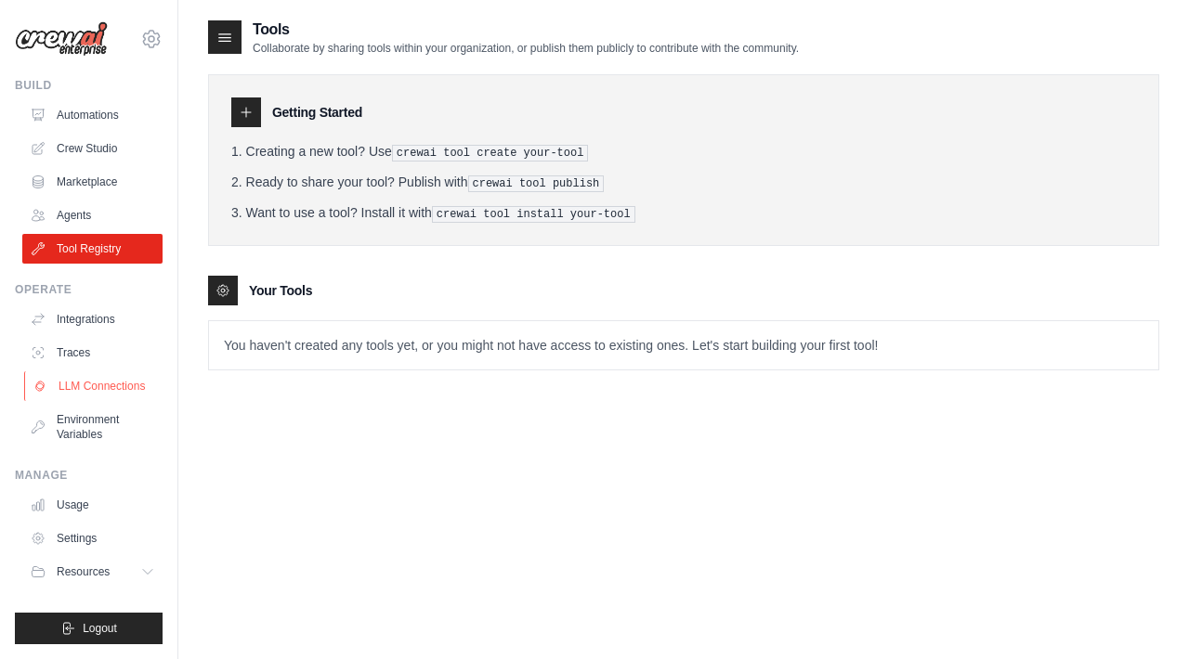
click at [103, 379] on link "LLM Connections" at bounding box center [94, 387] width 140 height 30
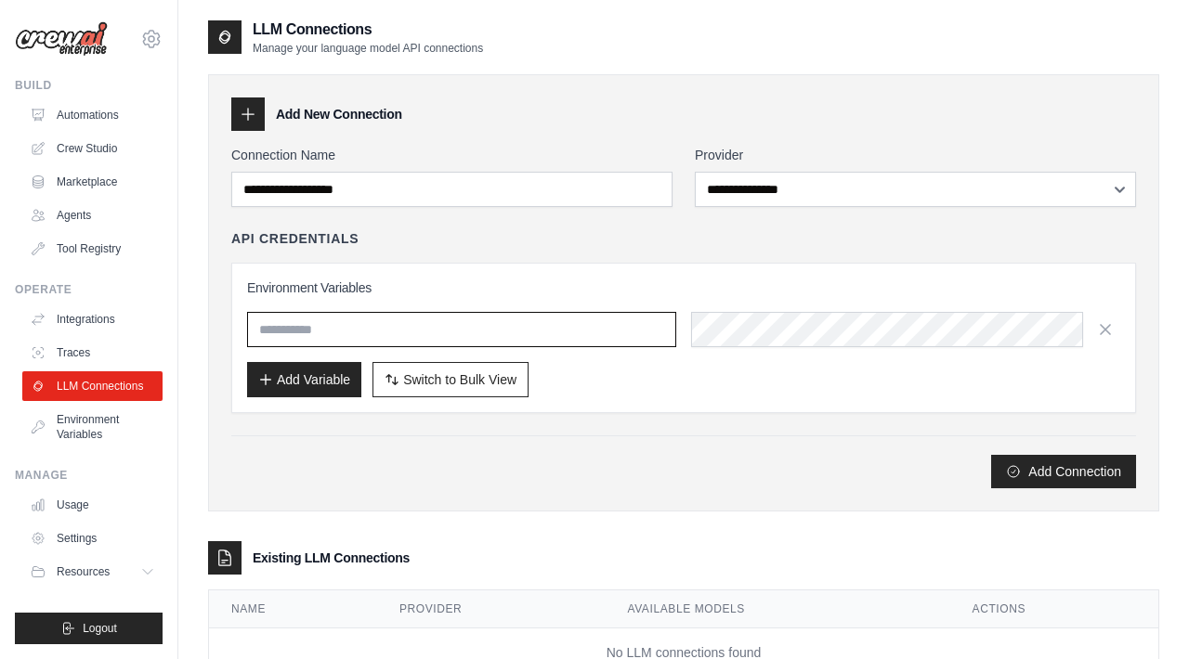
click at [405, 324] on input "text" at bounding box center [461, 329] width 429 height 35
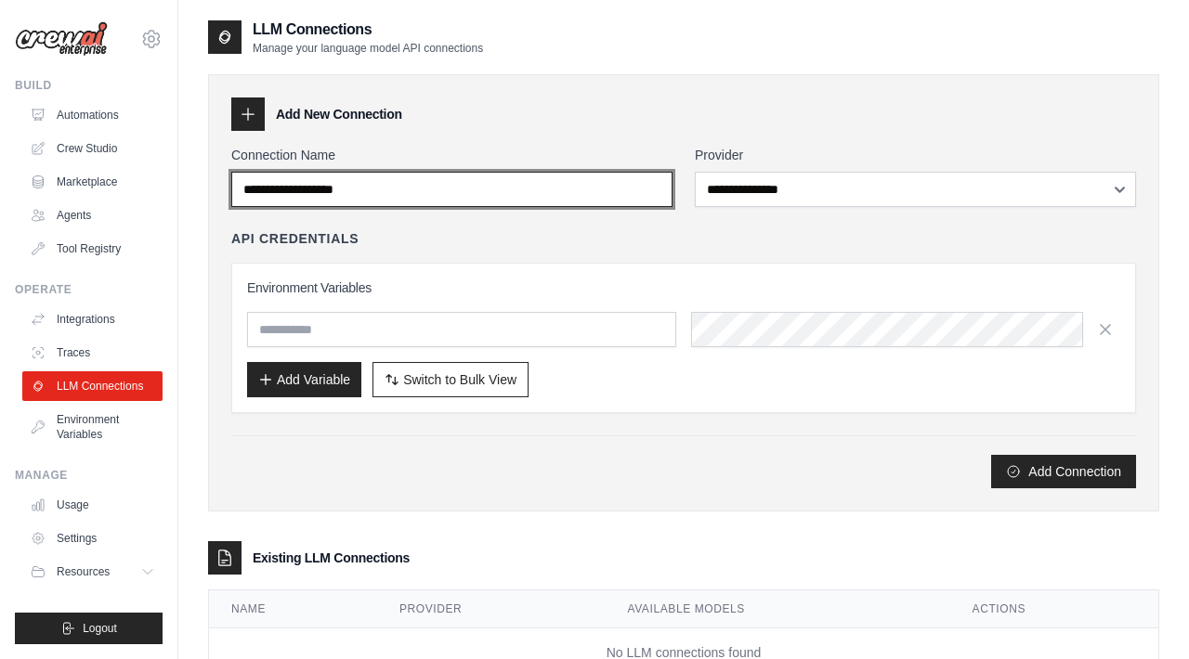
click at [427, 196] on input "Connection Name" at bounding box center [451, 189] width 441 height 35
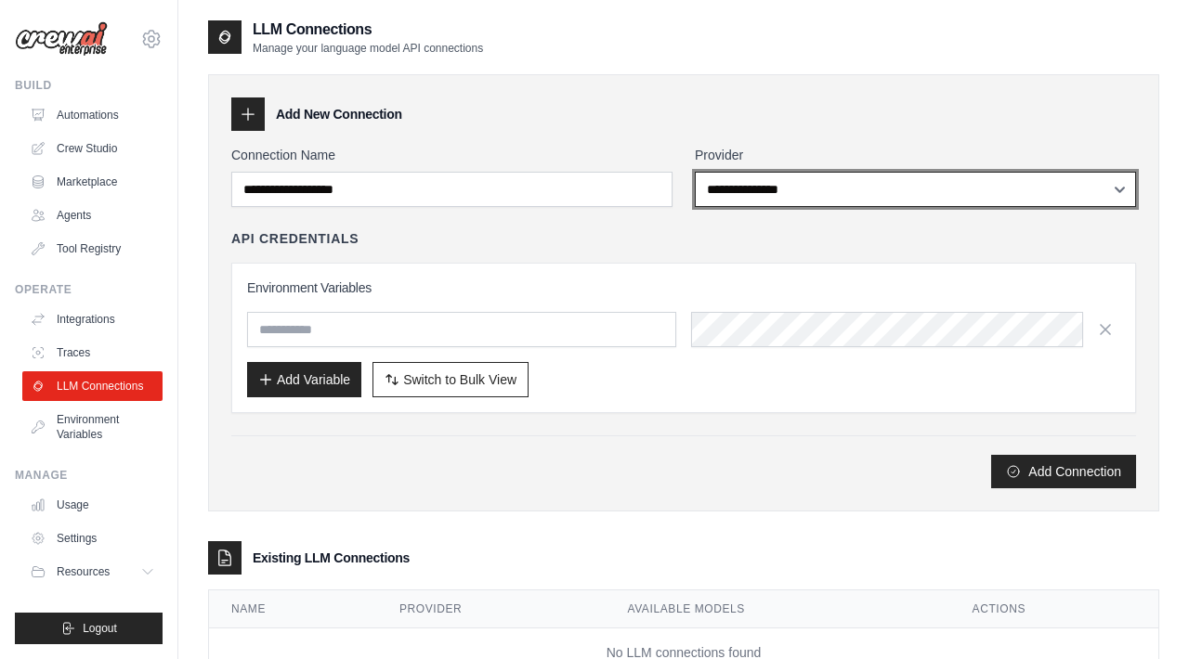
click at [750, 189] on select "**********" at bounding box center [915, 189] width 441 height 35
select select "******"
click at [695, 172] on select "**********" at bounding box center [915, 189] width 441 height 35
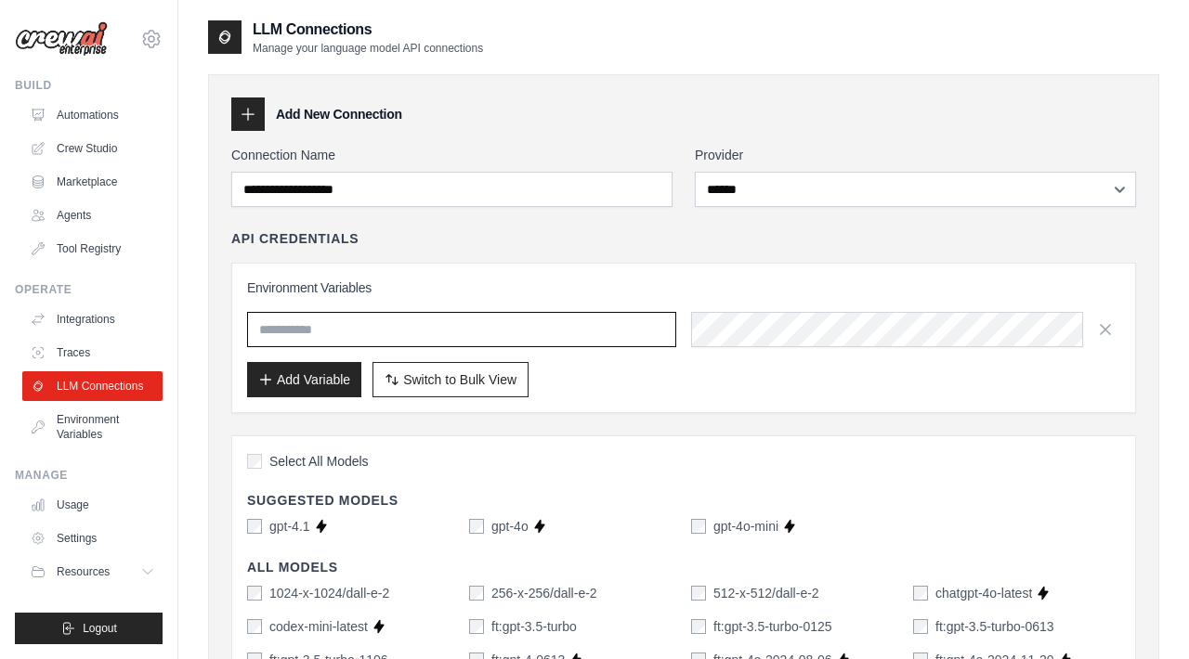
click at [480, 338] on input "text" at bounding box center [461, 329] width 429 height 35
click at [565, 338] on input "text" at bounding box center [461, 329] width 429 height 35
type input "**********"
click at [309, 385] on button "Add Variable" at bounding box center [304, 378] width 114 height 35
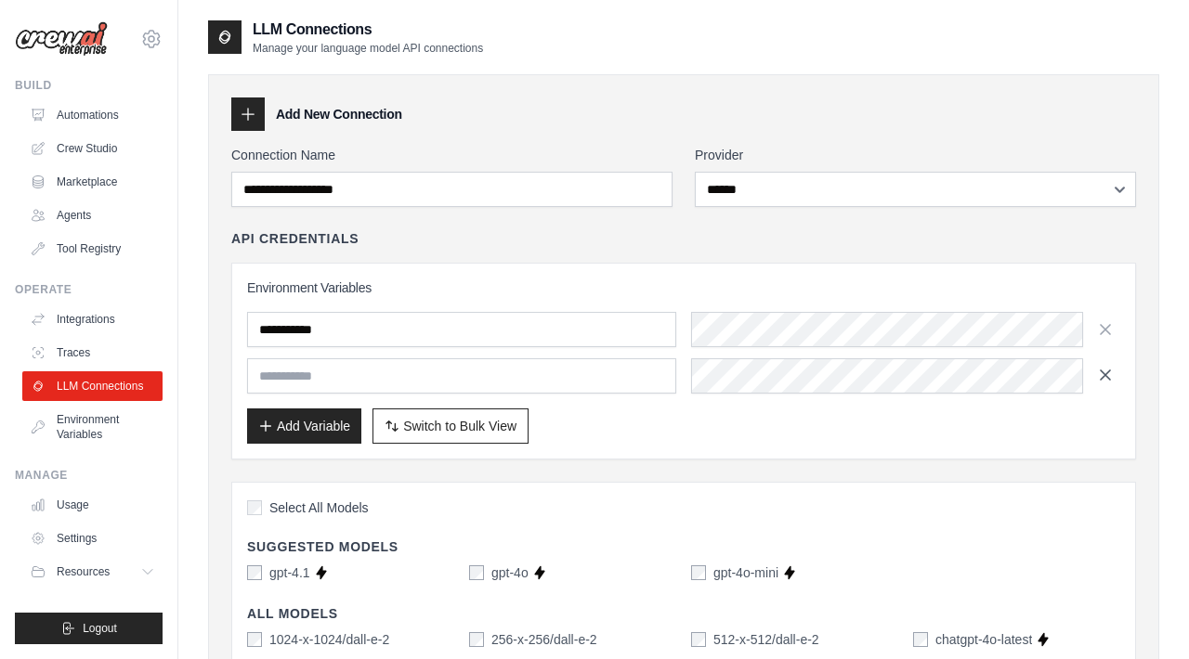
click at [1109, 379] on icon "button" at bounding box center [1105, 375] width 9 height 9
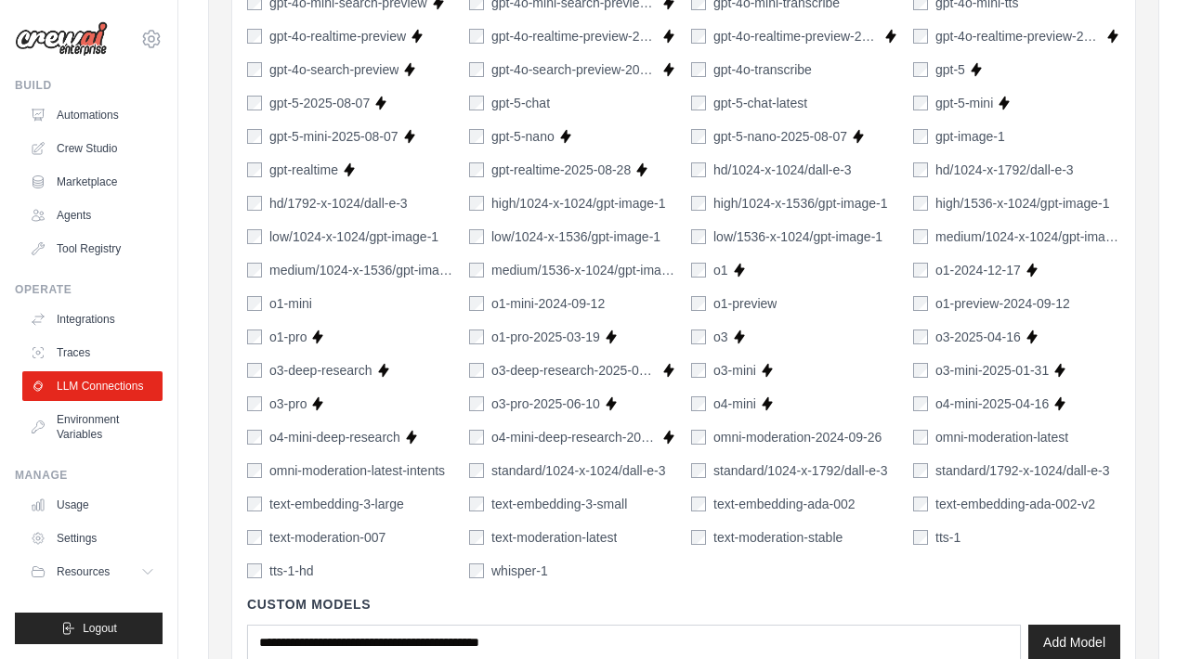
scroll to position [1370, 0]
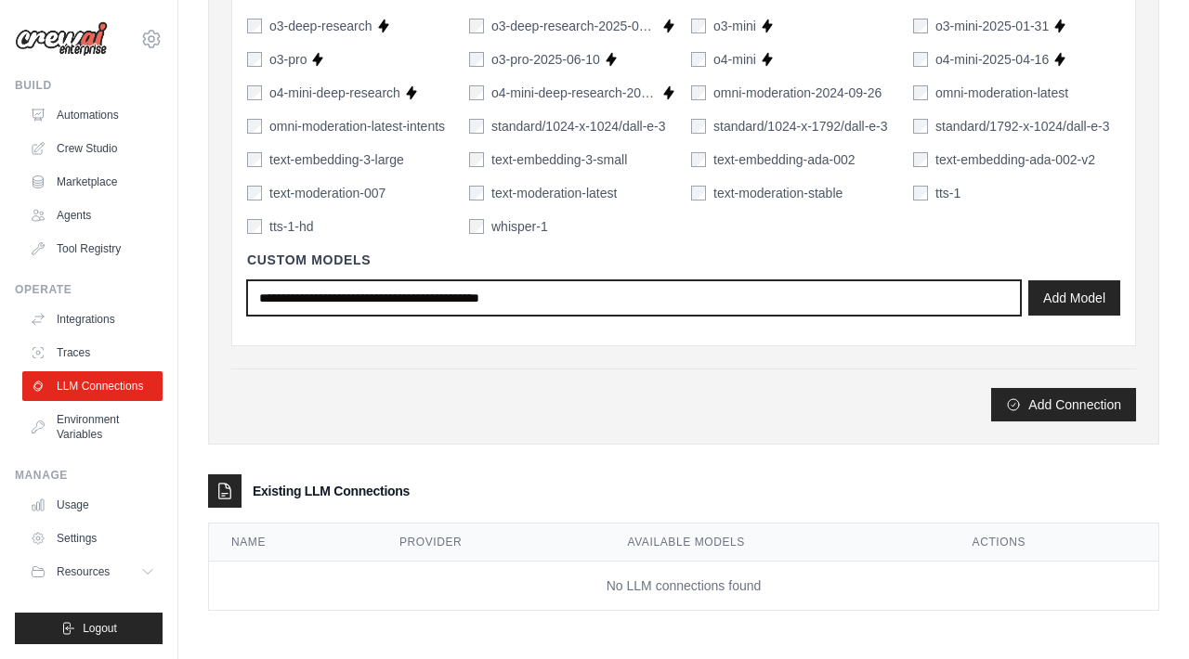
click at [593, 298] on input "text" at bounding box center [634, 297] width 774 height 35
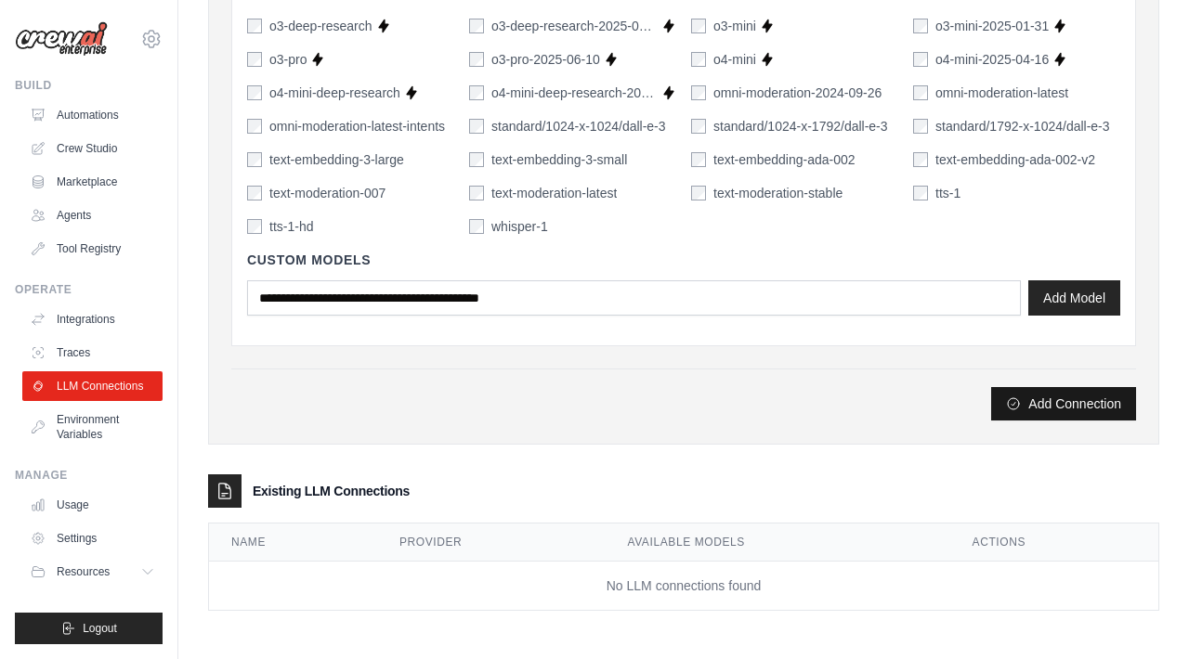
click at [1091, 410] on button "Add Connection" at bounding box center [1063, 403] width 145 height 33
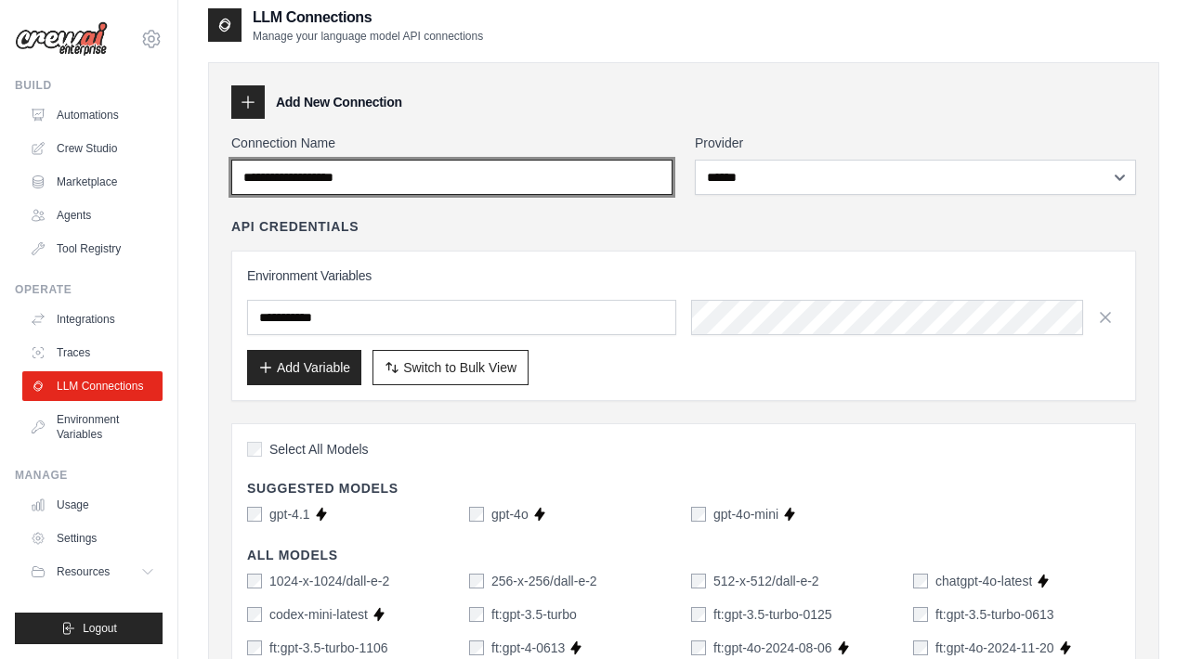
scroll to position [0, 0]
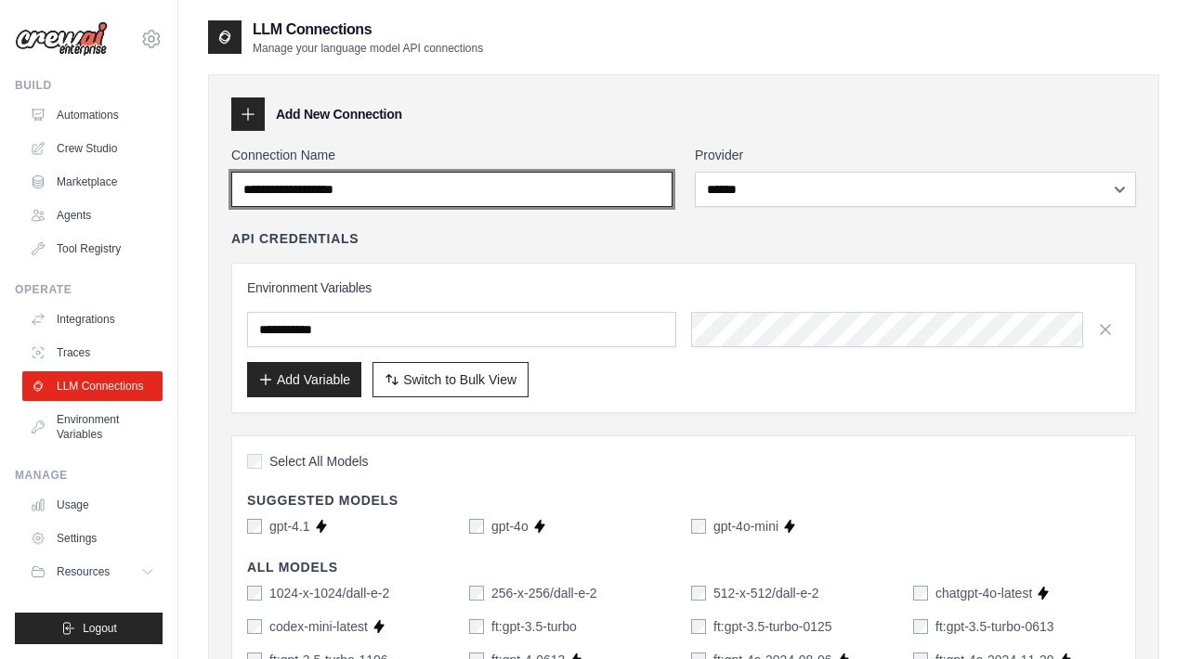
click at [479, 189] on input "Connection Name" at bounding box center [451, 189] width 441 height 35
paste input "**********"
type input "**********"
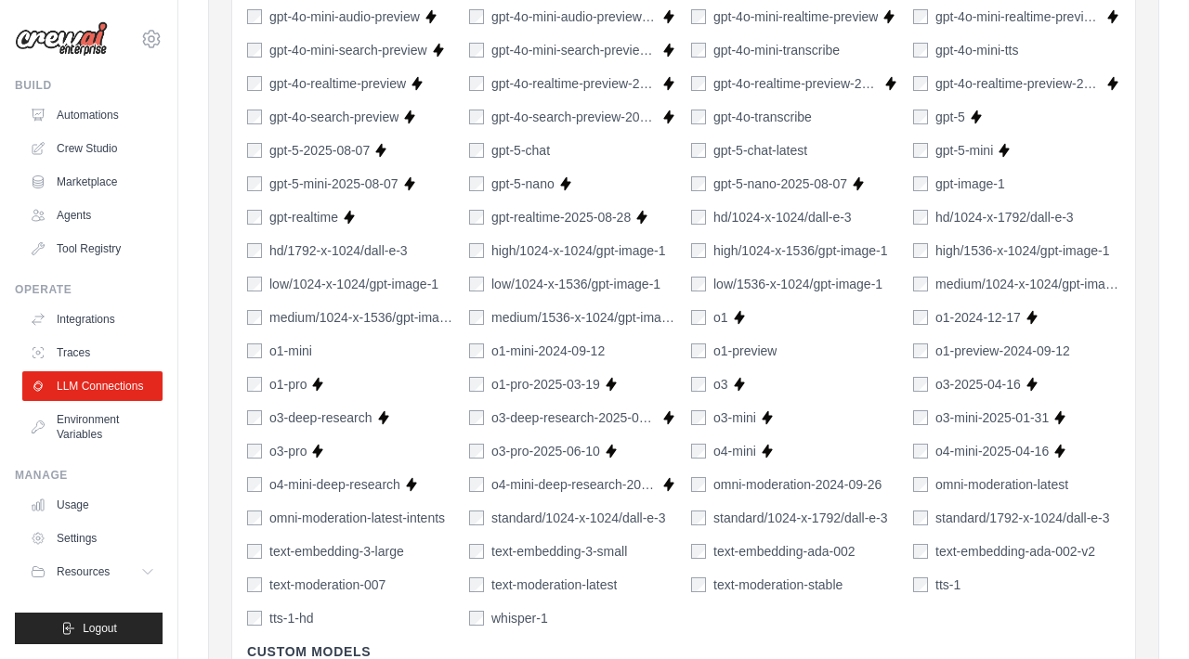
scroll to position [1370, 0]
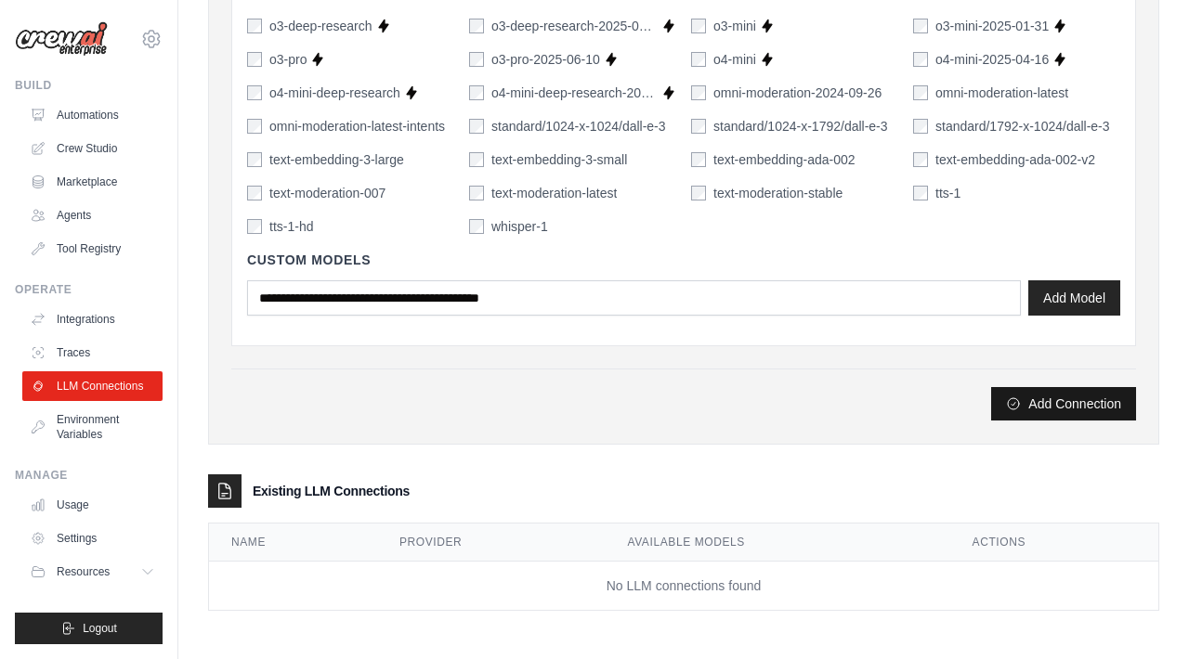
type input "**********"
click at [1108, 407] on button "Add Connection" at bounding box center [1063, 403] width 145 height 33
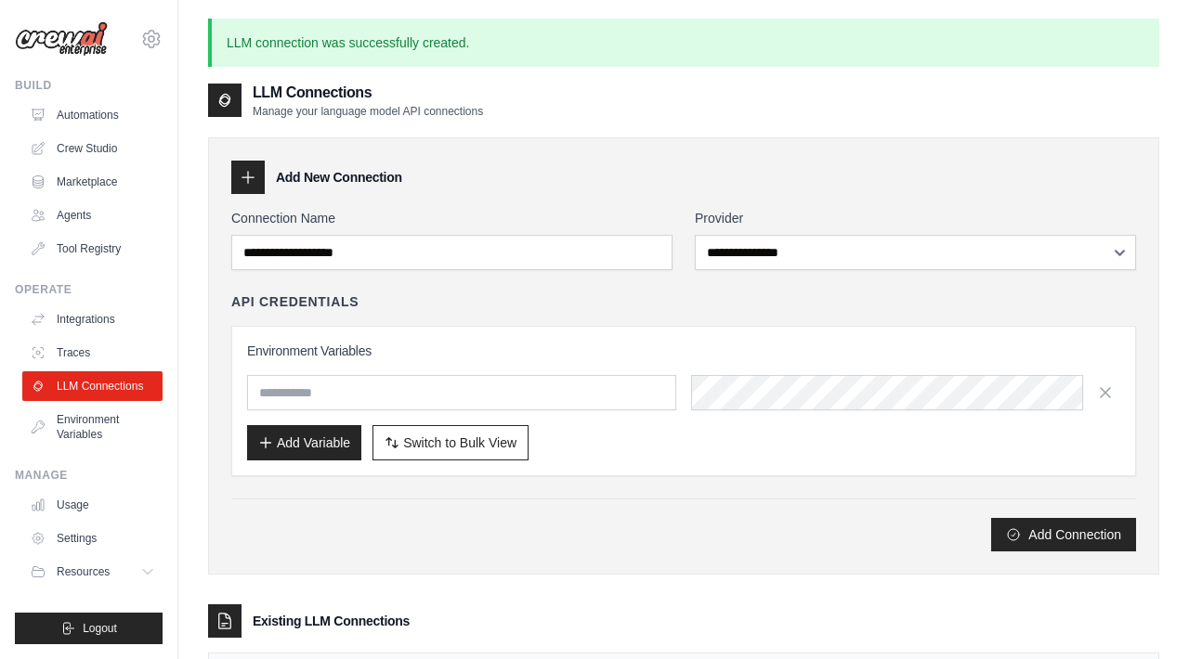
type input "**********"
click at [90, 141] on link "Crew Studio" at bounding box center [94, 149] width 140 height 30
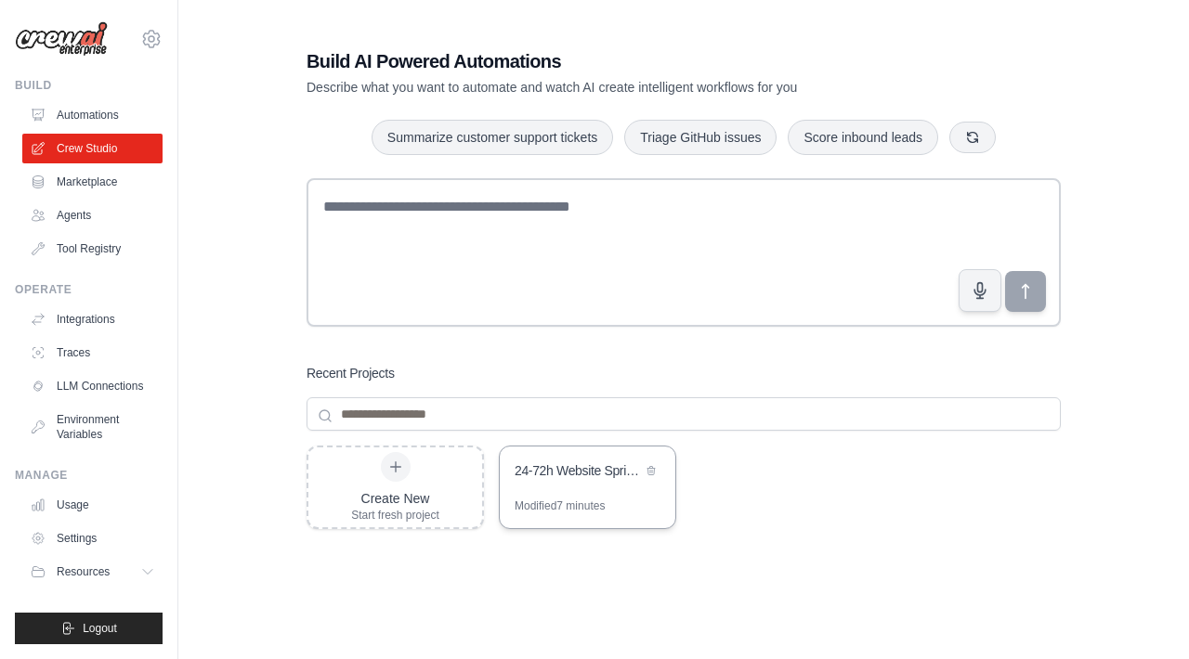
click at [548, 503] on div "Modified 7 minutes" at bounding box center [560, 506] width 90 height 15
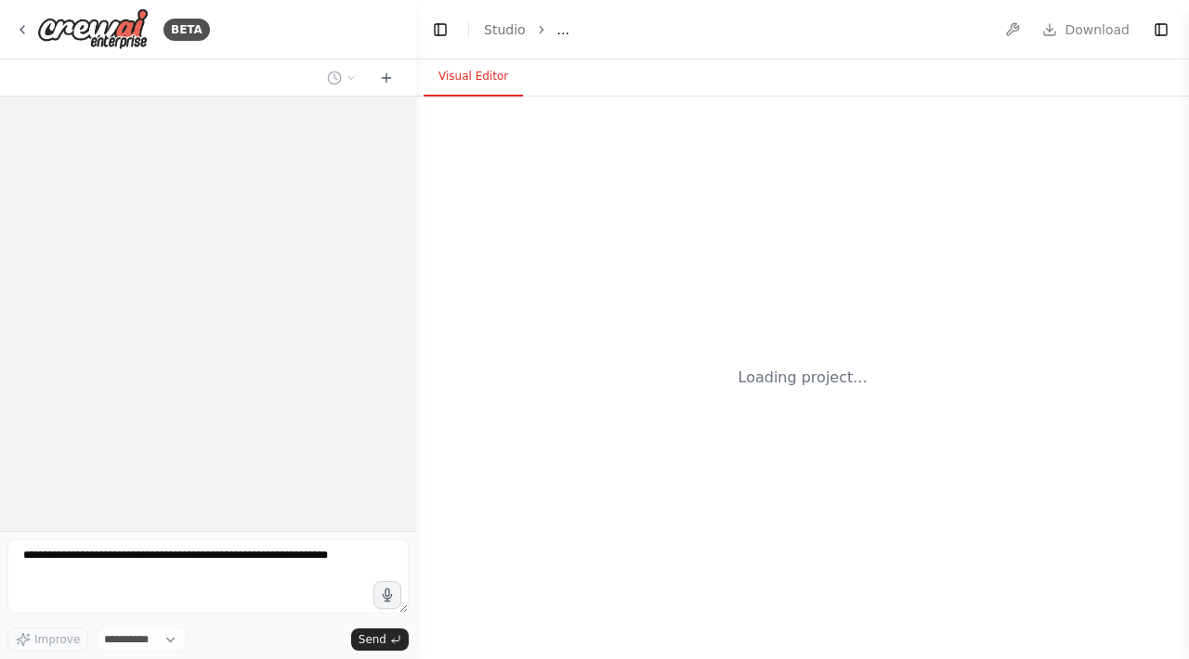
select select "****"
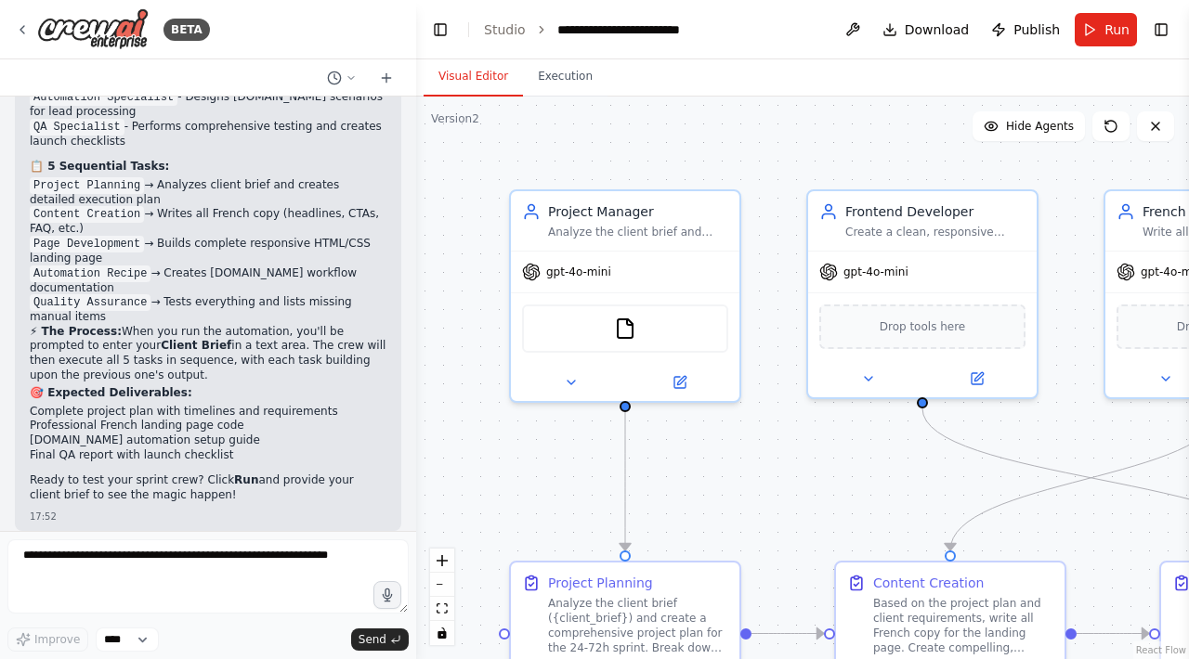
scroll to position [2201, 0]
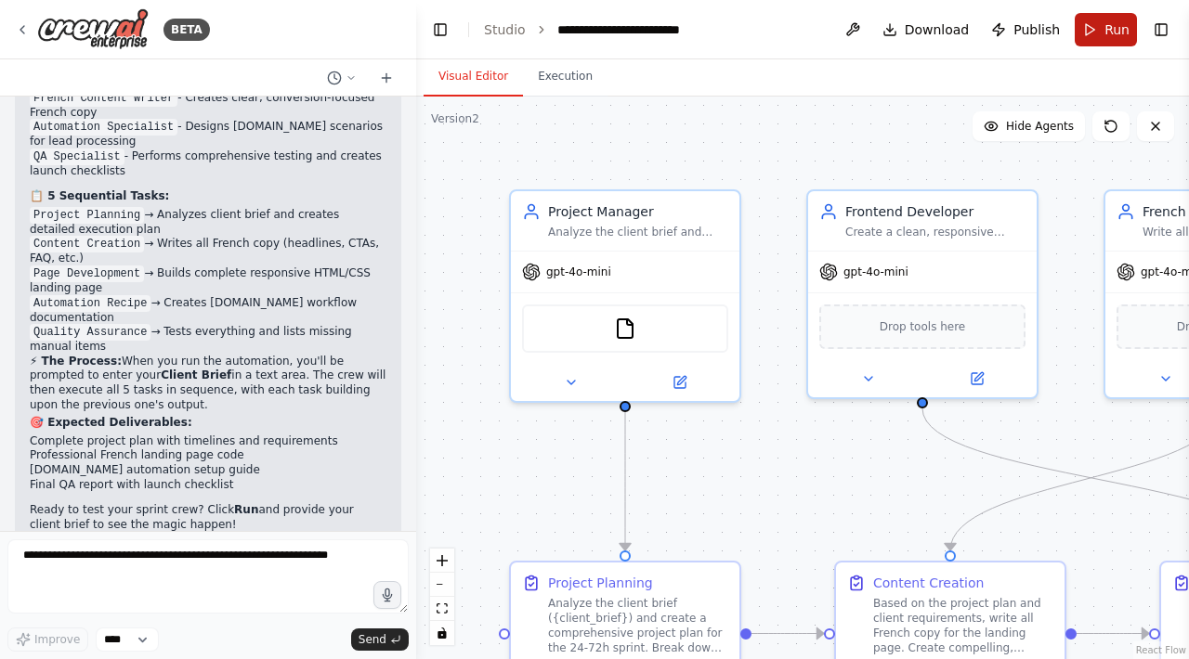
click at [1109, 20] on span "Run" at bounding box center [1116, 29] width 25 height 19
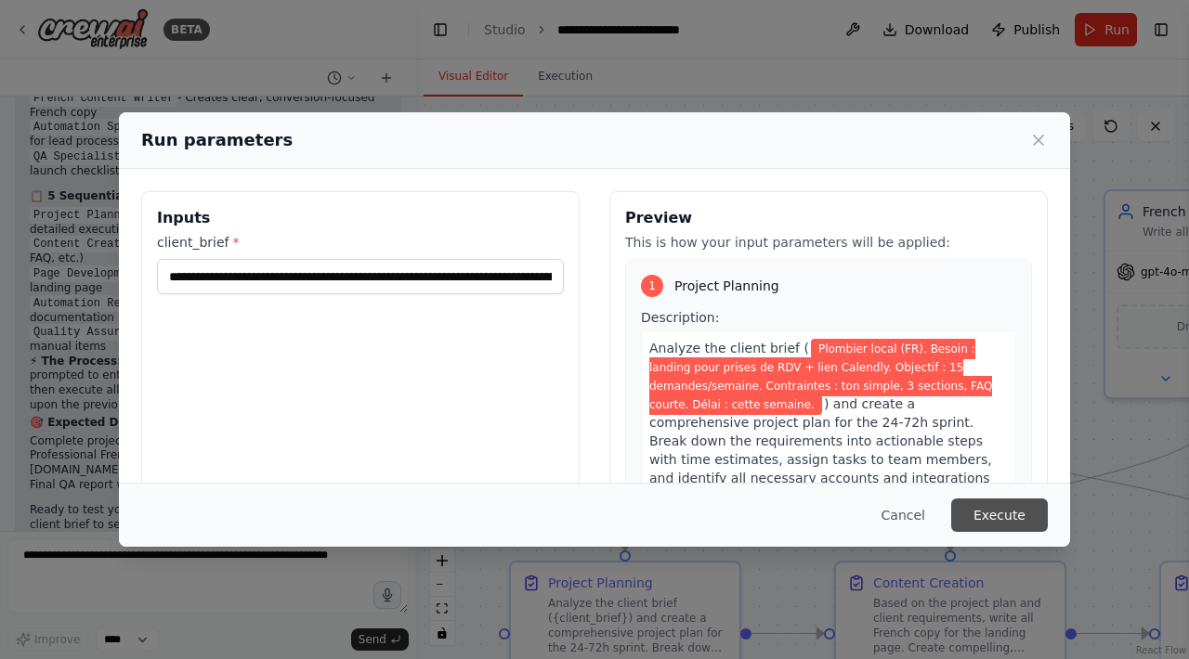
click at [985, 519] on button "Execute" at bounding box center [999, 515] width 97 height 33
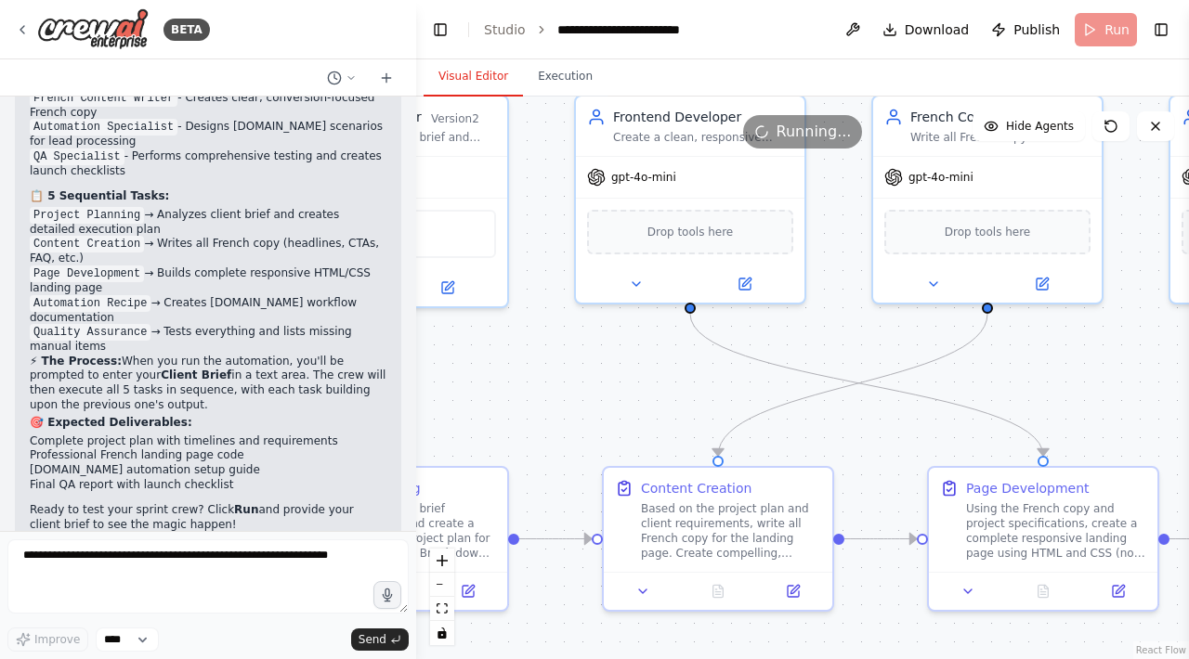
drag, startPoint x: 888, startPoint y: 471, endPoint x: 637, endPoint y: 368, distance: 271.1
click at [637, 368] on div ".deletable-edge-delete-btn { width: 20px; height: 20px; border: 0px solid #ffff…" at bounding box center [802, 378] width 773 height 563
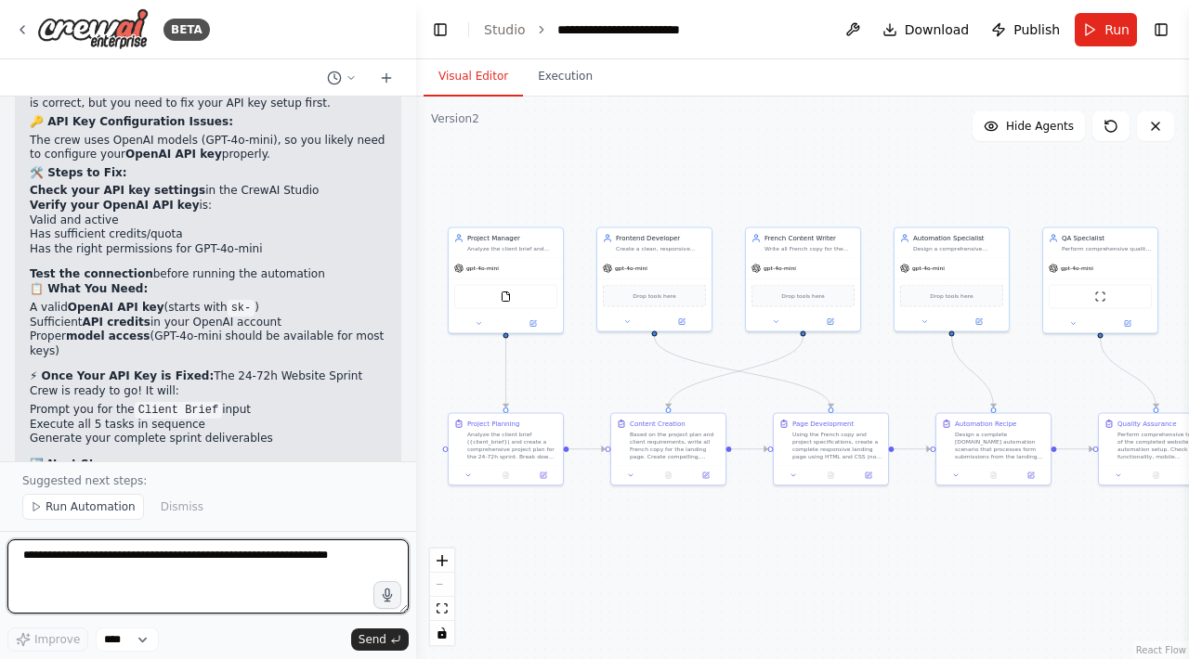
scroll to position [4778, 0]
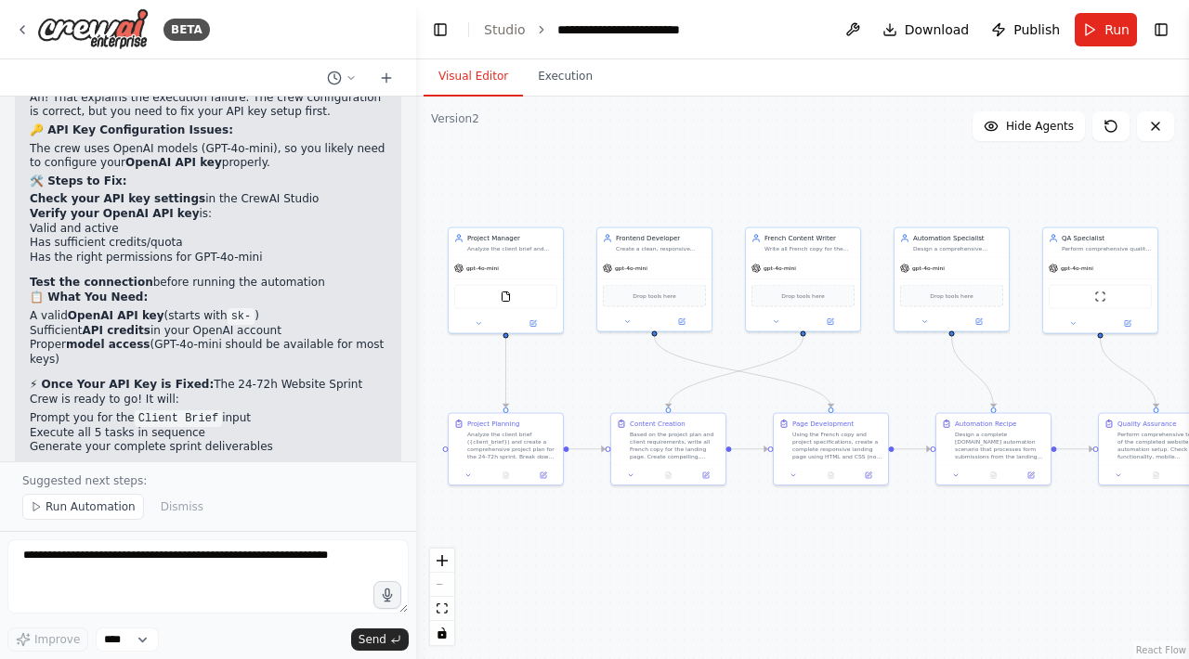
drag, startPoint x: 46, startPoint y: 294, endPoint x: 196, endPoint y: 313, distance: 150.7
click at [197, 378] on p "⚡ Once Your API Key is Fixed: The 24-72h Website Sprint Crew is ready to go! It…" at bounding box center [208, 392] width 357 height 29
click at [196, 378] on p "⚡ Once Your API Key is Fixed: The 24-72h Website Sprint Crew is ready to go! It…" at bounding box center [208, 392] width 357 height 29
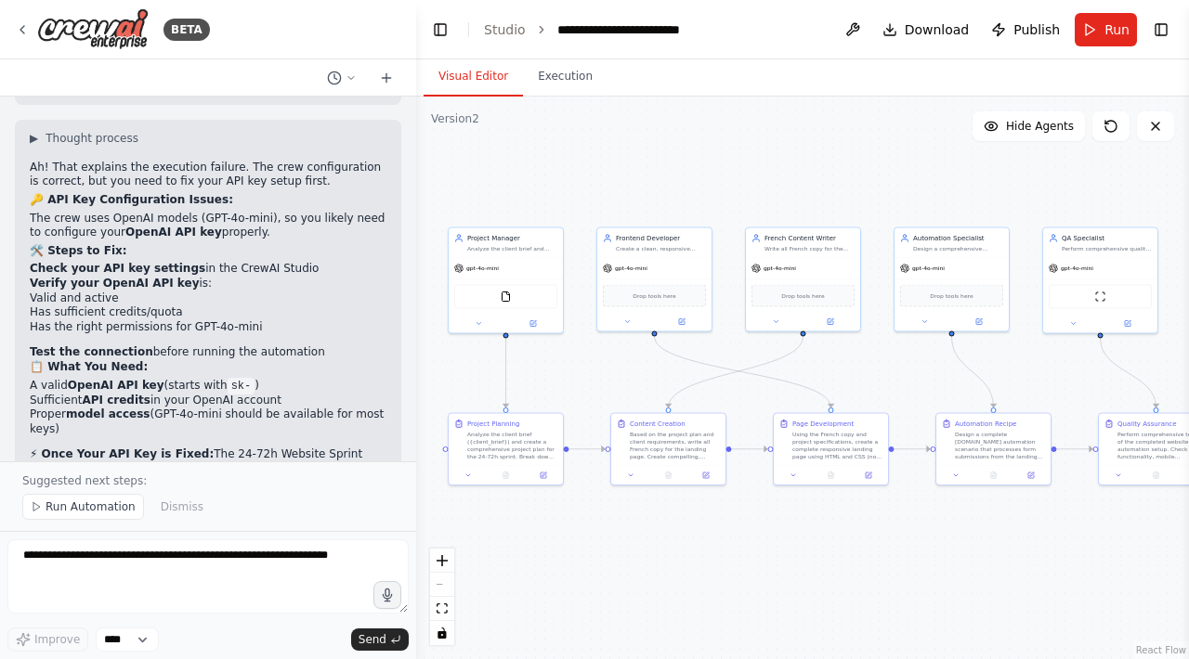
scroll to position [4697, 0]
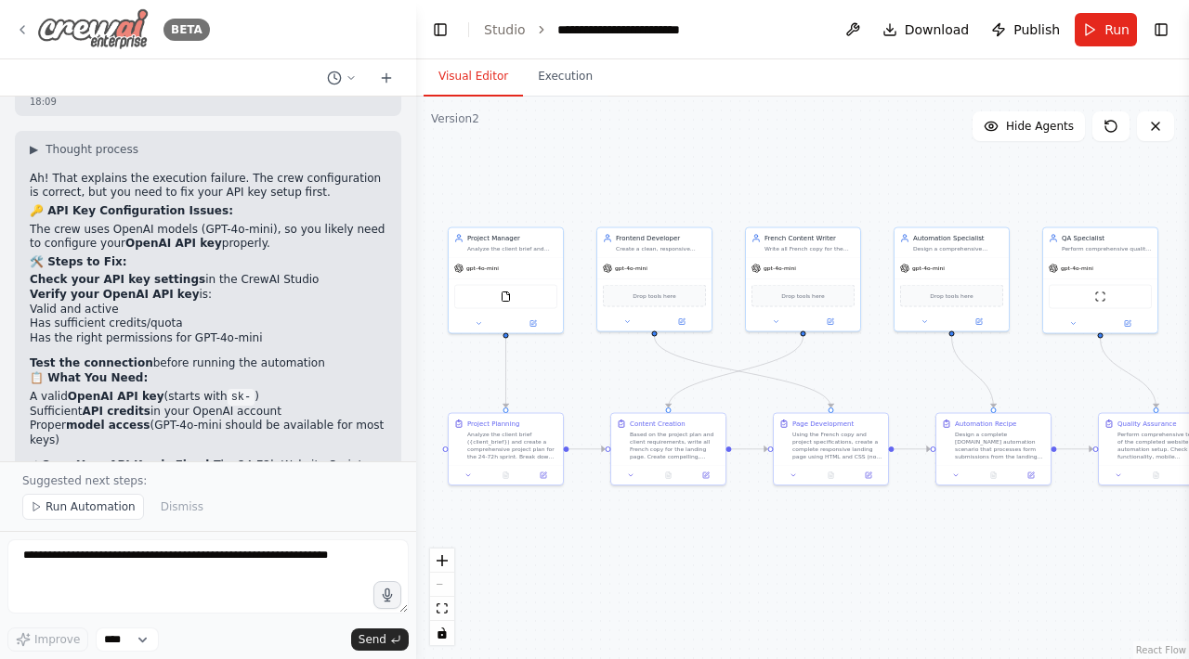
click at [112, 21] on img at bounding box center [92, 29] width 111 height 42
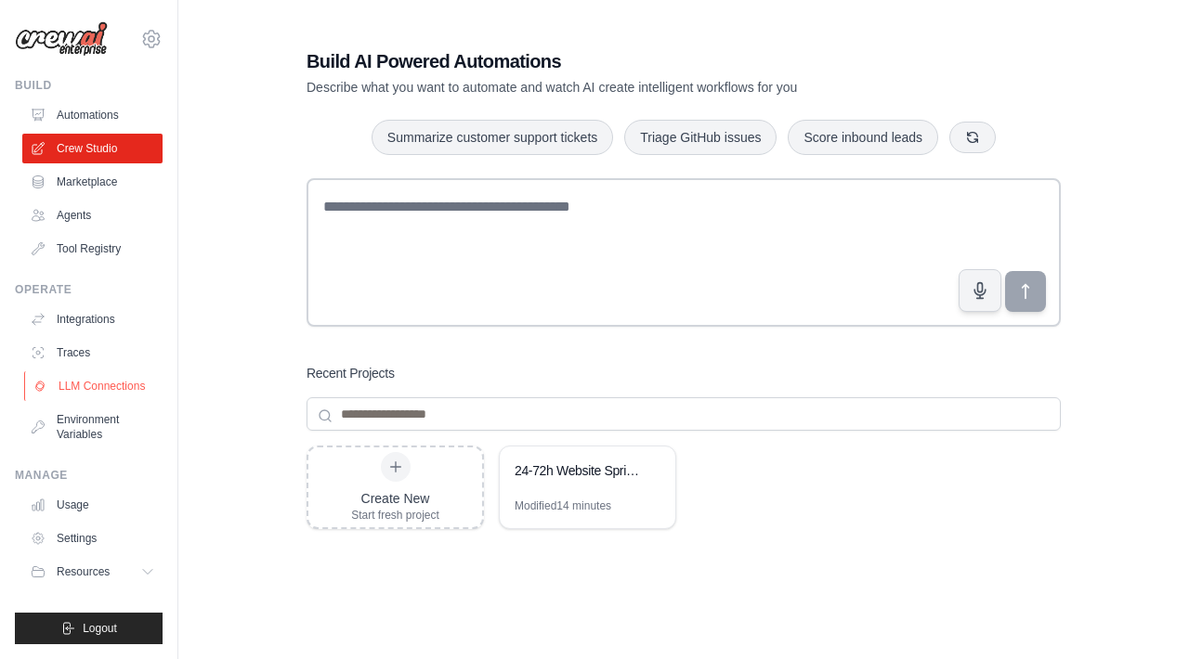
click at [108, 379] on link "LLM Connections" at bounding box center [94, 387] width 140 height 30
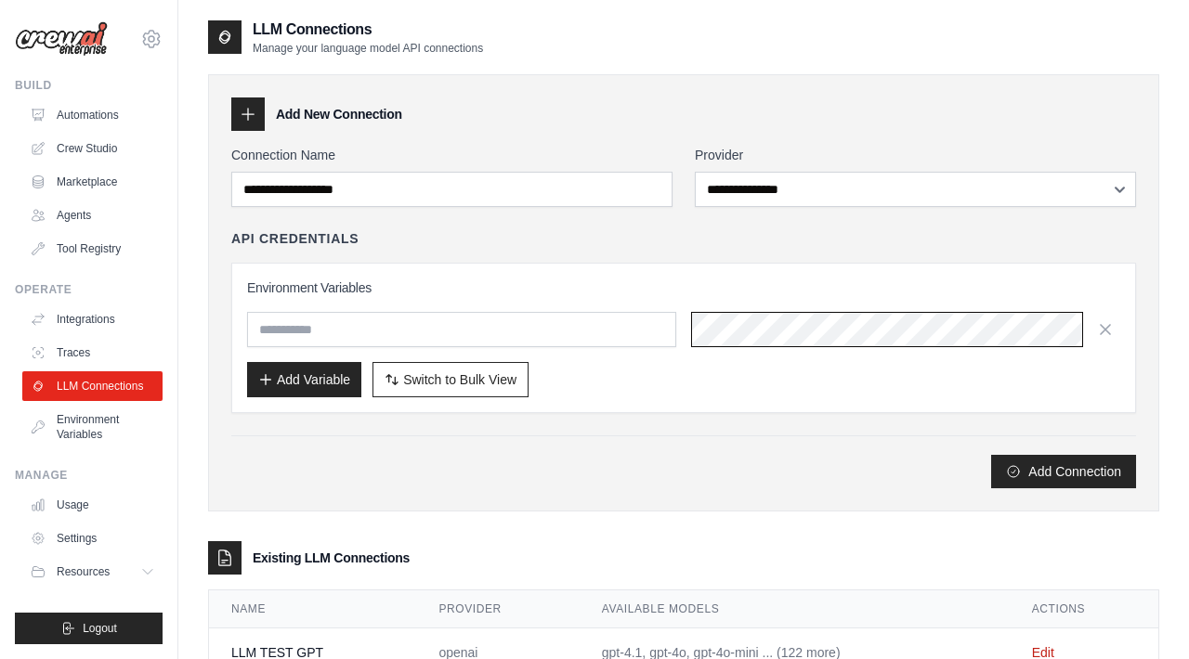
scroll to position [0, 916]
click at [521, 332] on input "text" at bounding box center [461, 329] width 429 height 35
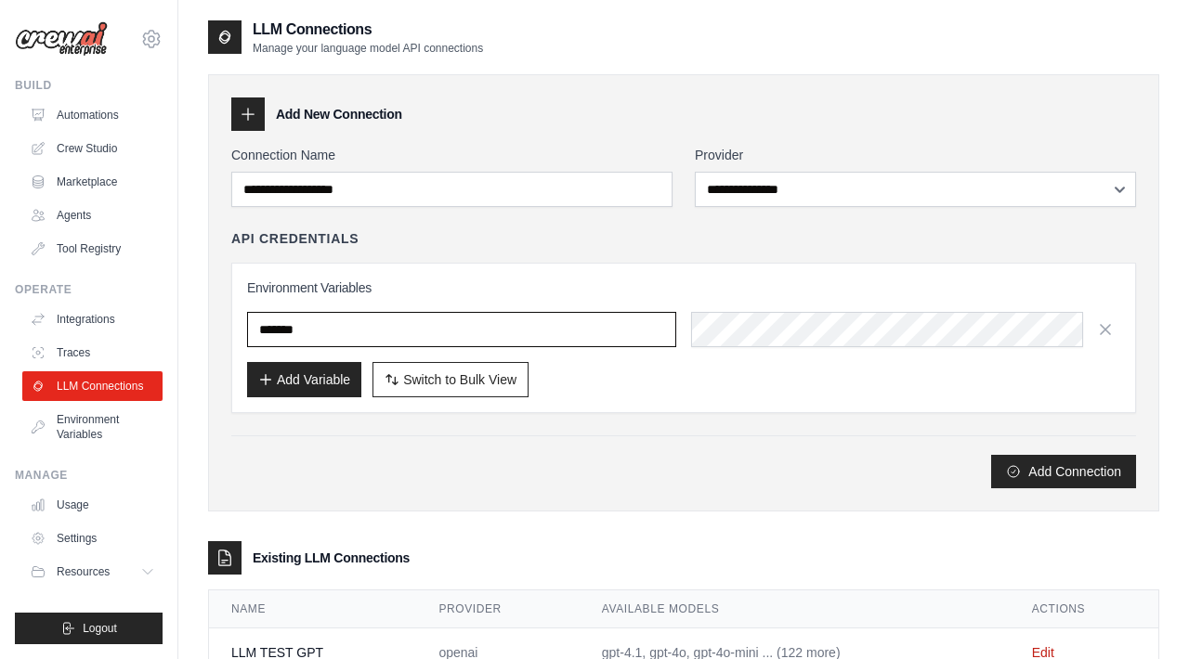
type input "*******"
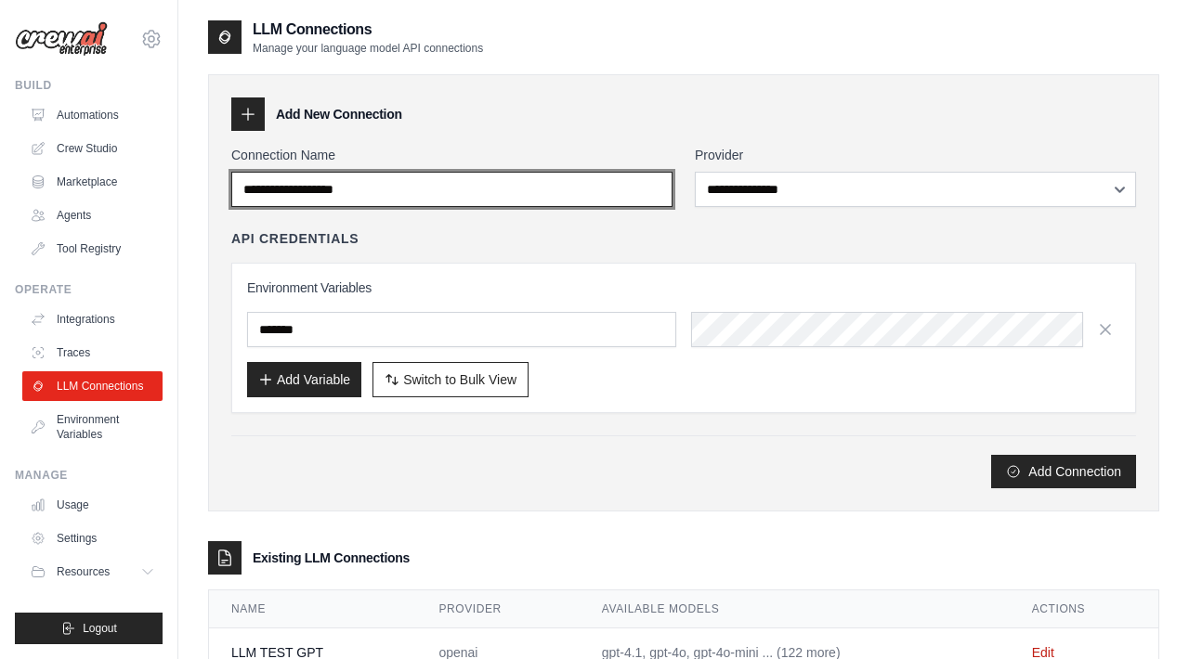
click at [541, 202] on input "Connection Name" at bounding box center [451, 189] width 441 height 35
type input "**********"
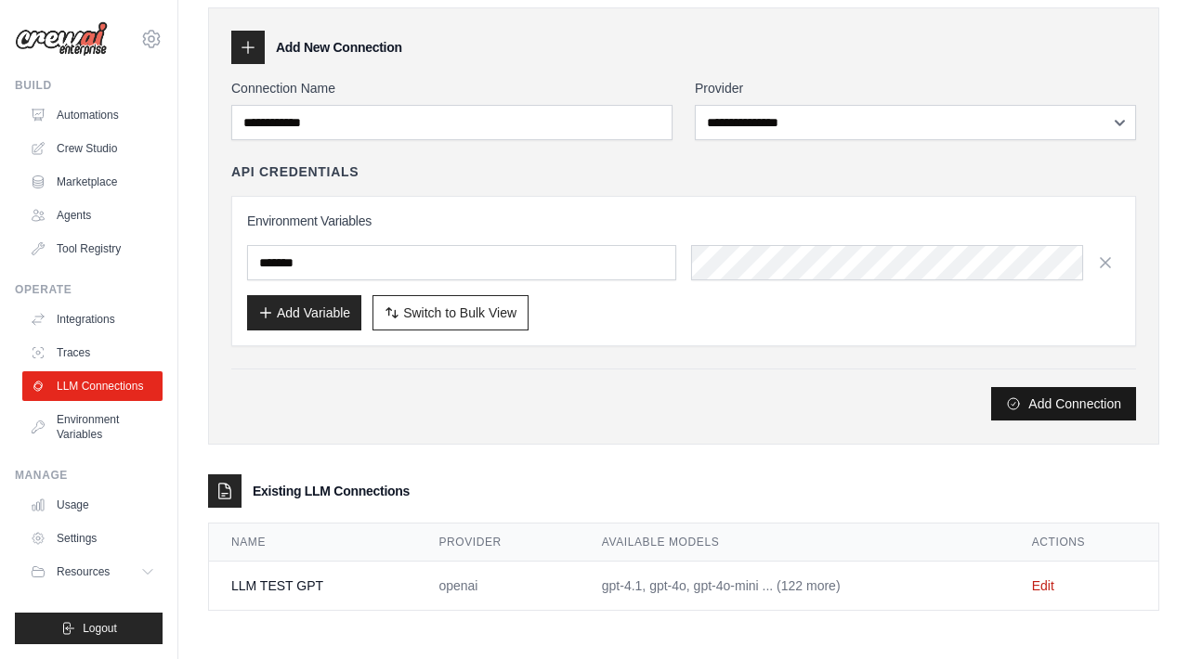
click at [1064, 399] on button "Add Connection" at bounding box center [1063, 403] width 145 height 33
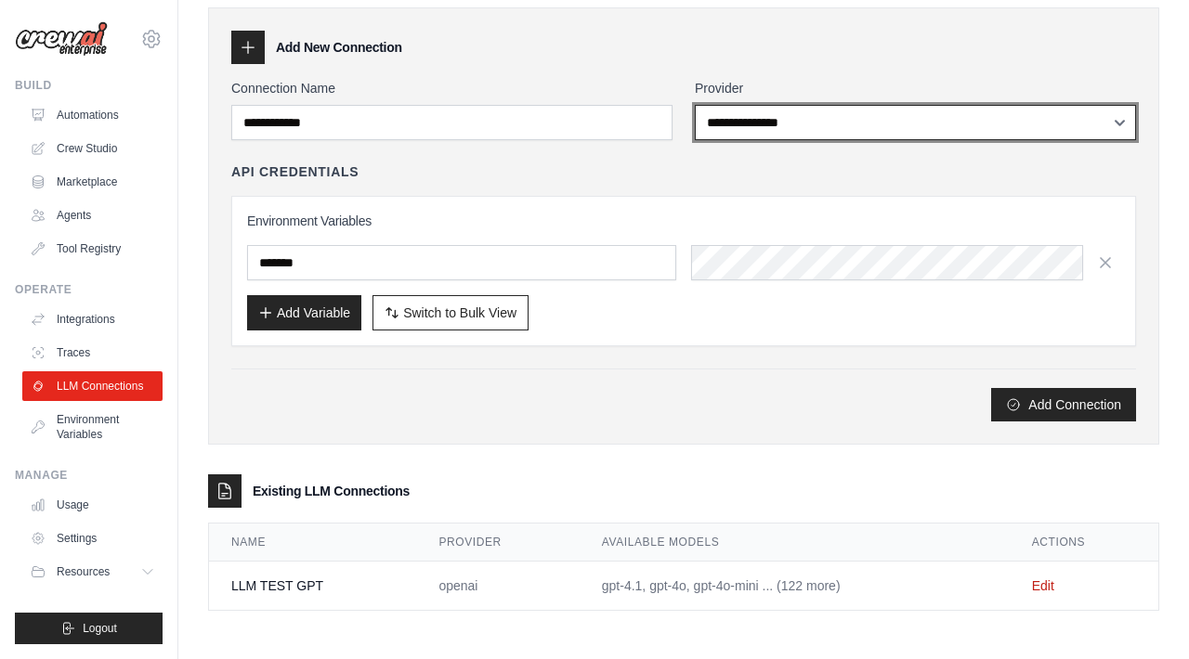
click at [813, 122] on select "**********" at bounding box center [915, 122] width 441 height 35
select select "******"
click at [695, 105] on select "**********" at bounding box center [915, 122] width 441 height 35
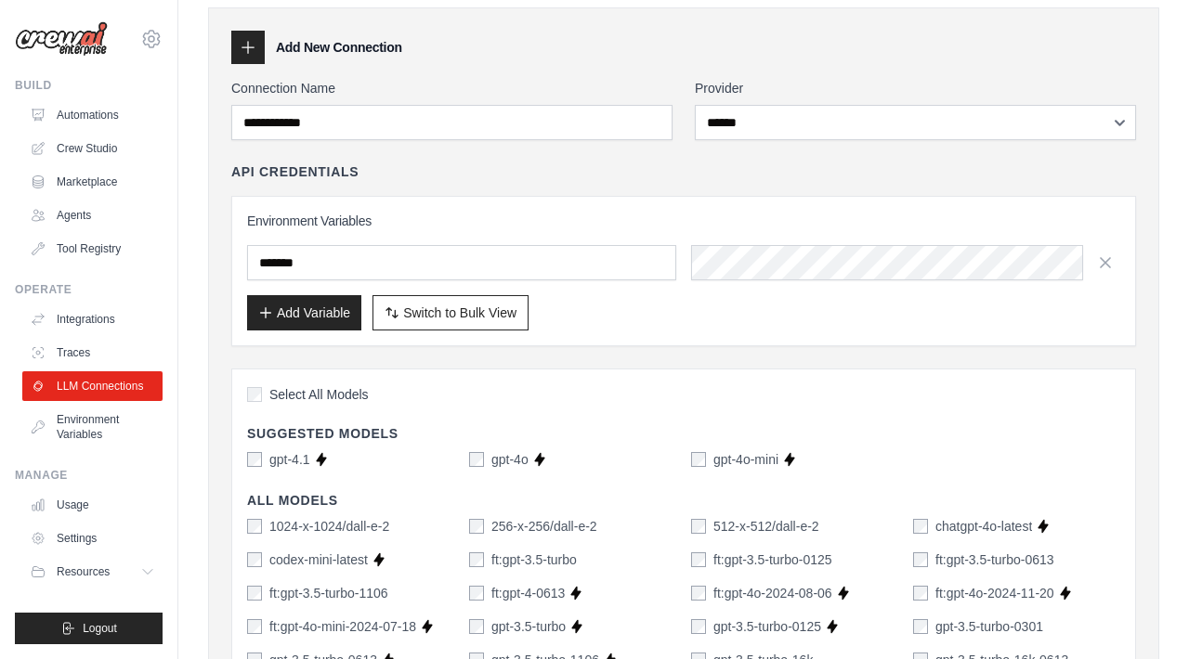
click at [915, 100] on div "**********" at bounding box center [915, 109] width 441 height 61
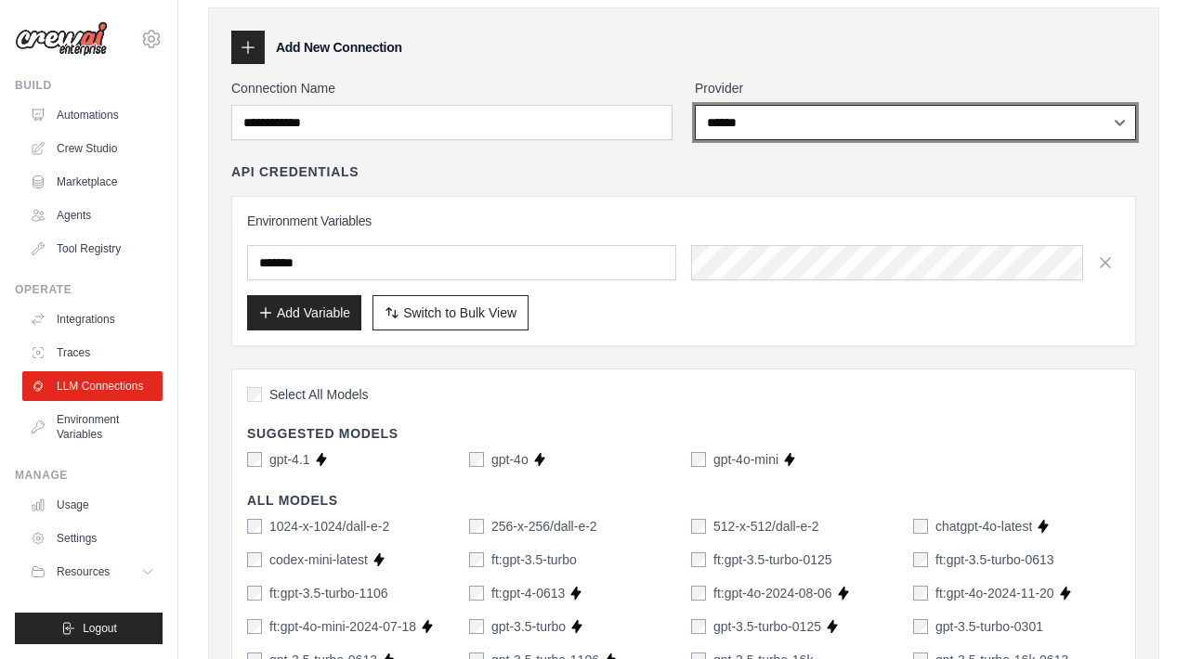
click at [913, 111] on select "**********" at bounding box center [915, 122] width 441 height 35
click at [695, 105] on select "**********" at bounding box center [915, 122] width 441 height 35
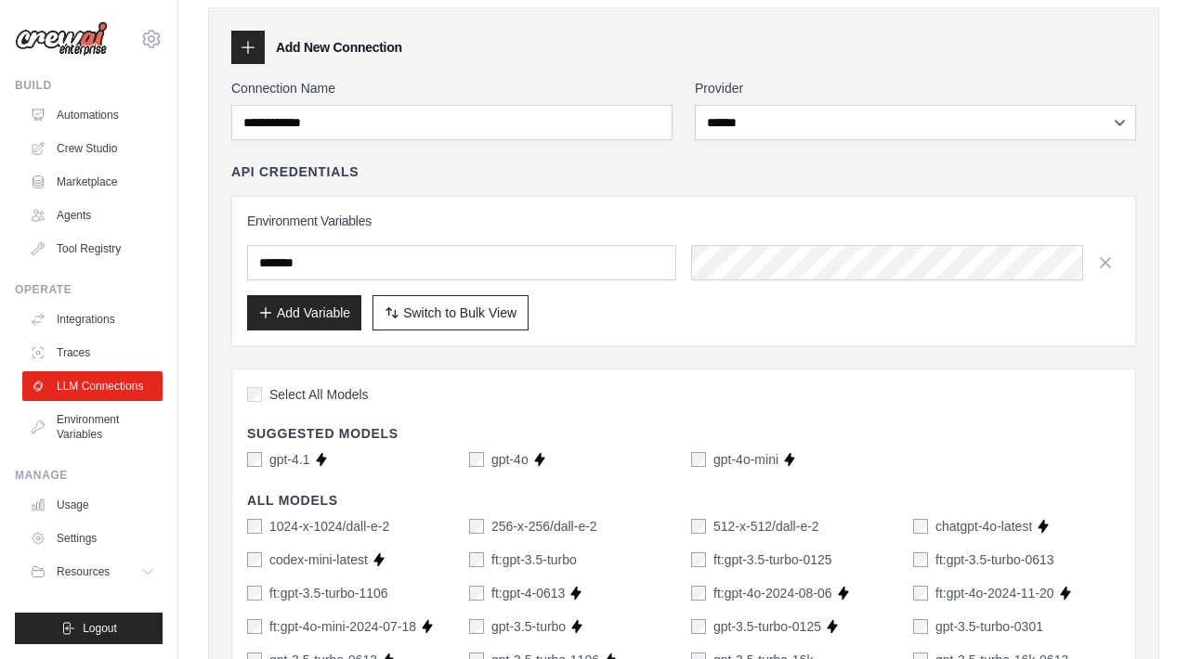
click at [264, 400] on label "Select All Models" at bounding box center [308, 394] width 122 height 19
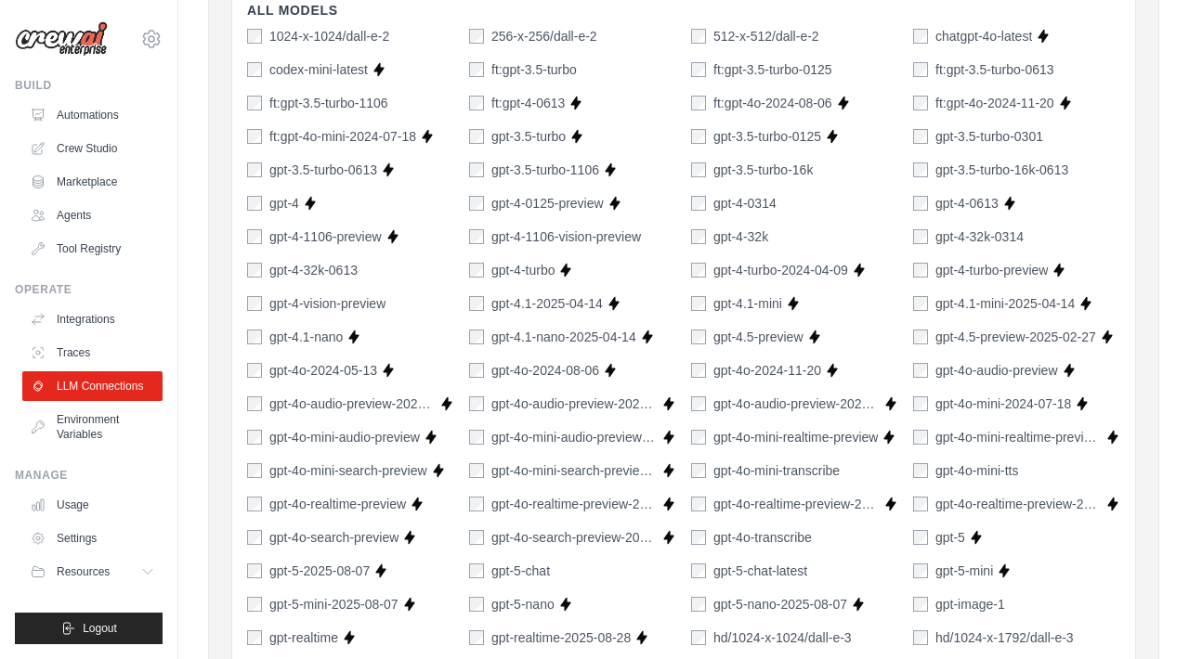
scroll to position [340, 0]
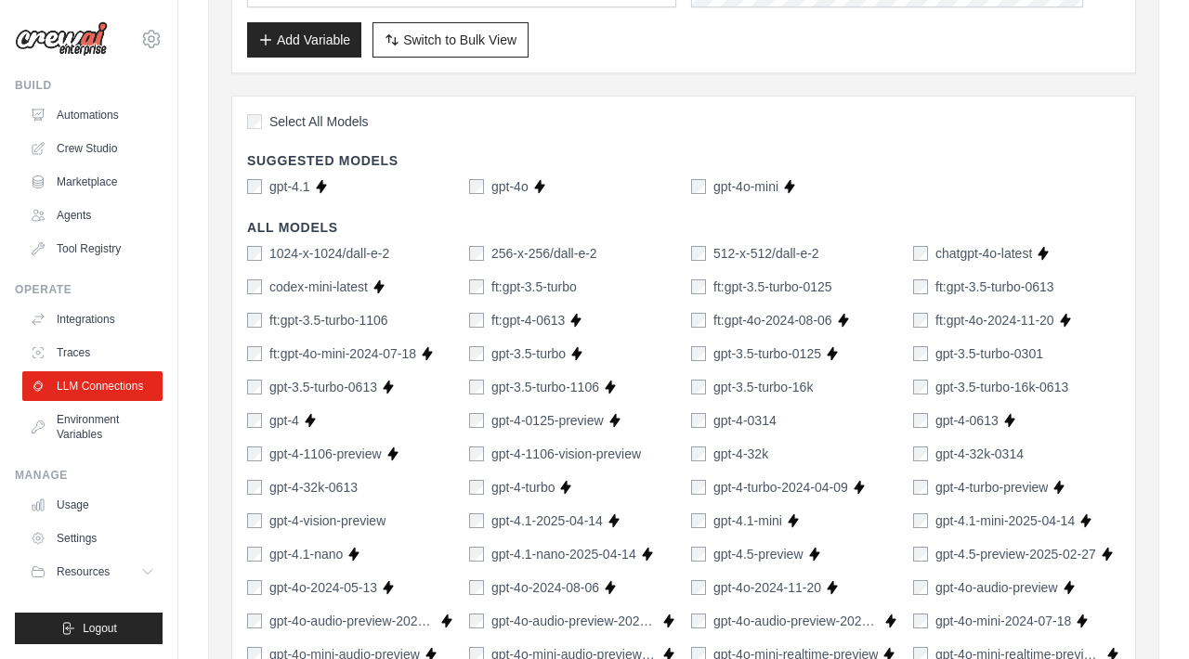
click at [706, 183] on div "gpt-4o-mini" at bounding box center [734, 186] width 87 height 19
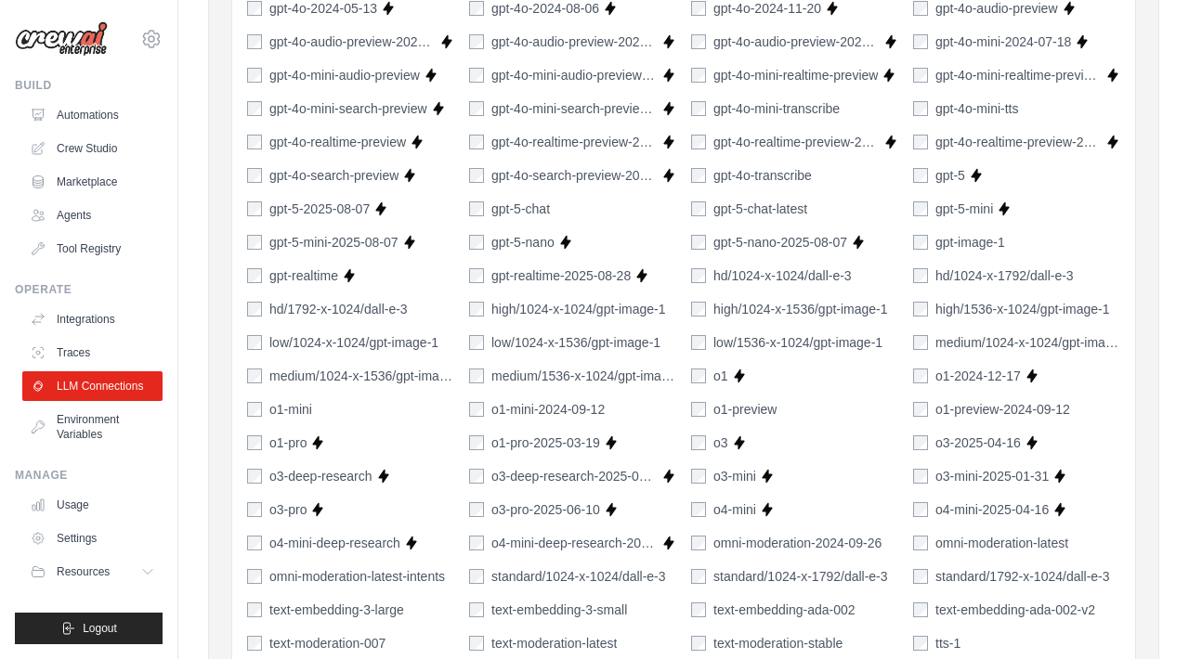
scroll to position [1370, 0]
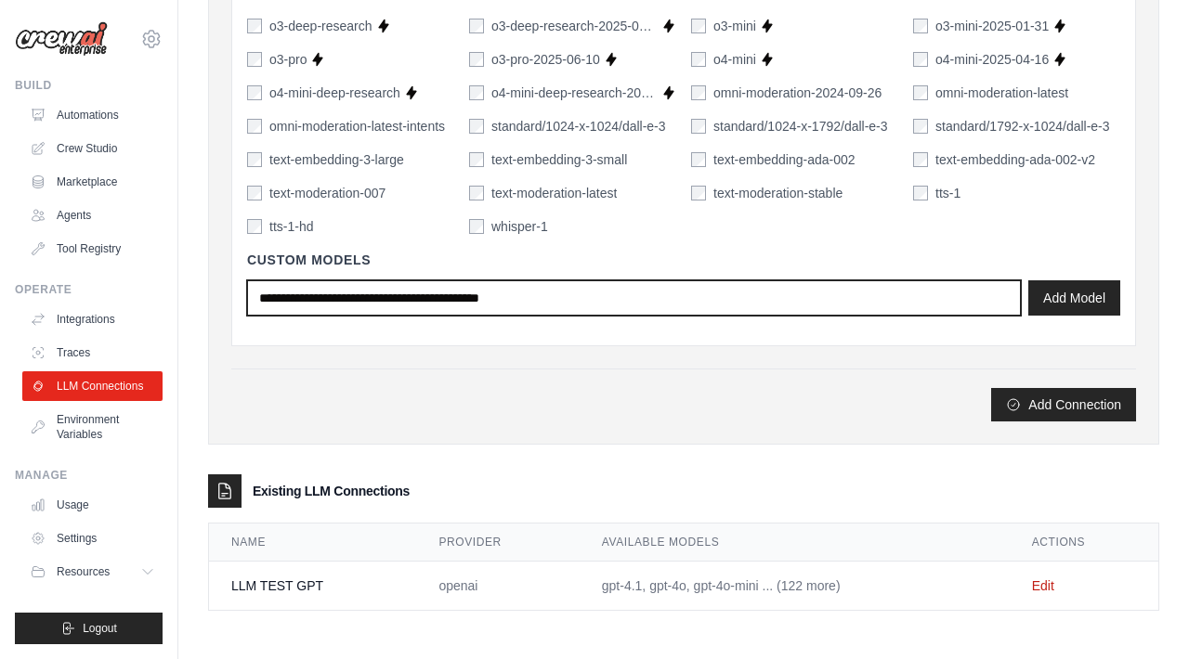
click at [770, 303] on input "text" at bounding box center [634, 297] width 774 height 35
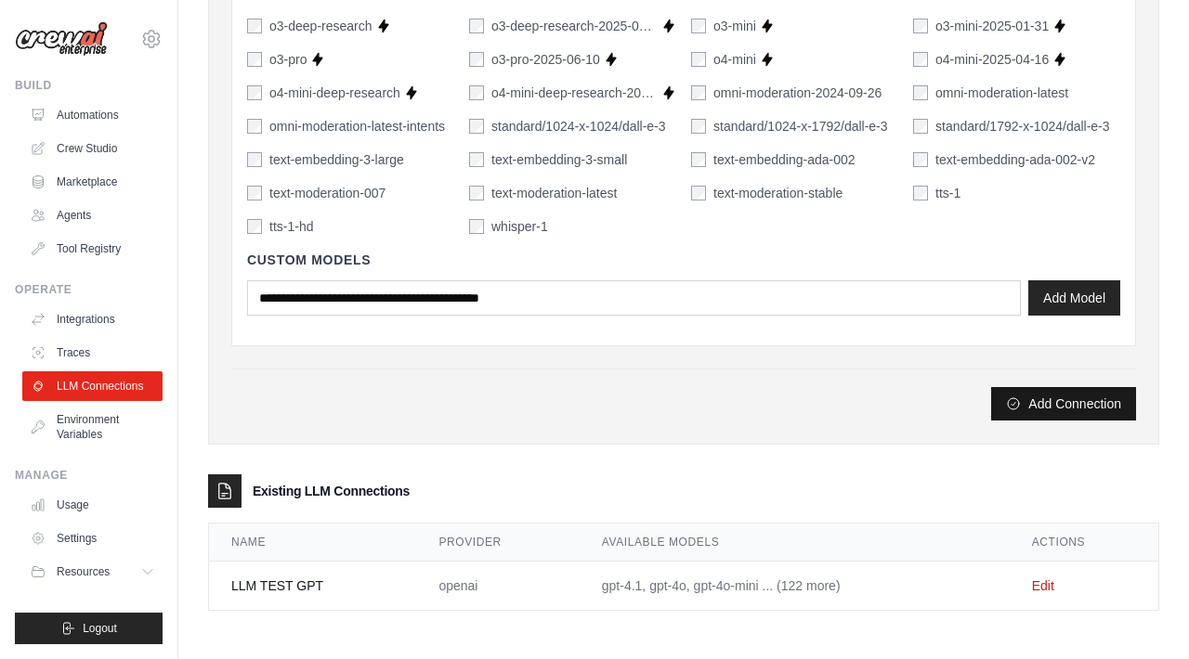
click at [1015, 402] on icon "submit" at bounding box center [1013, 404] width 15 height 15
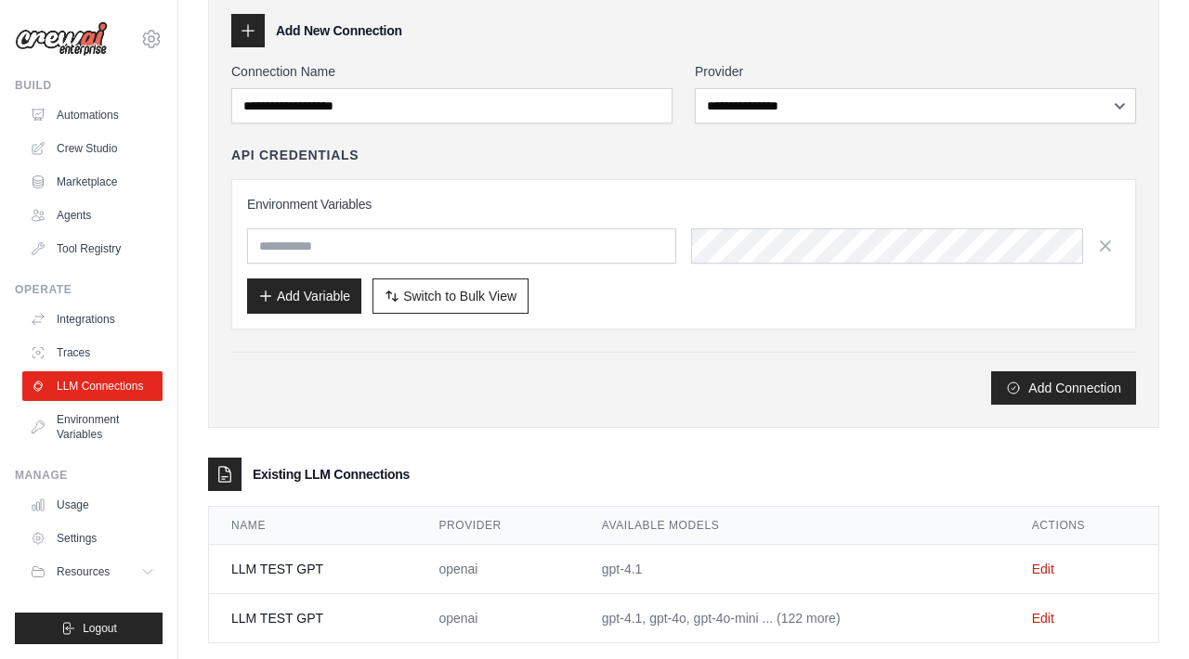
scroll to position [179, 0]
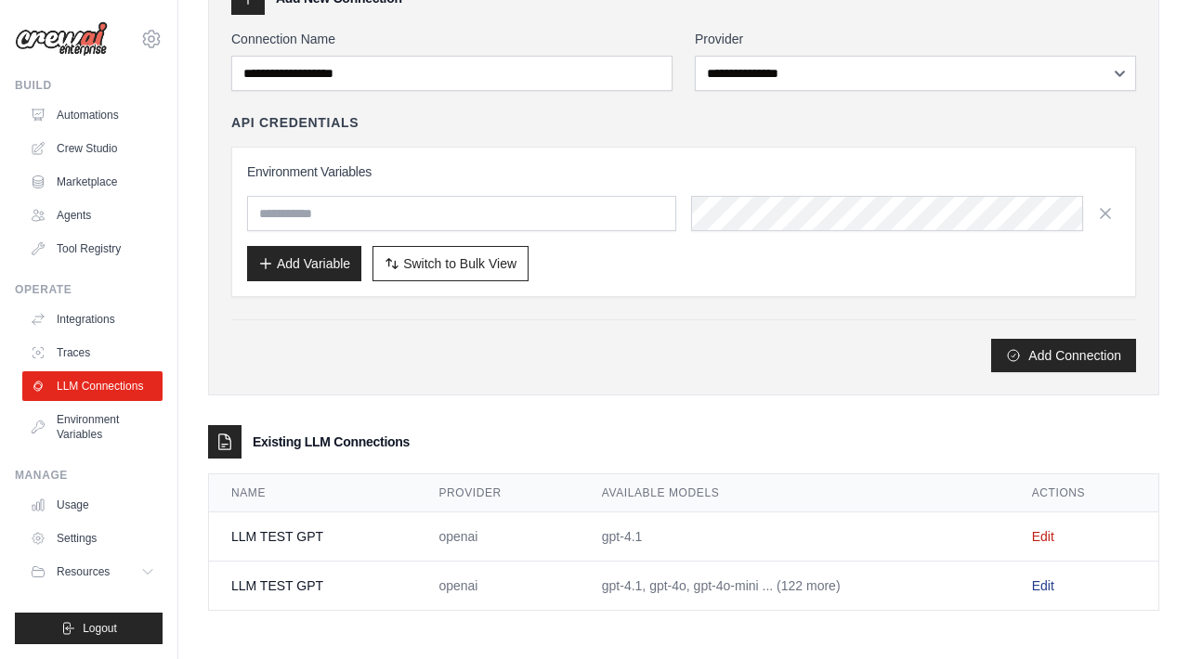
click at [1041, 588] on link "Edit" at bounding box center [1043, 586] width 22 height 15
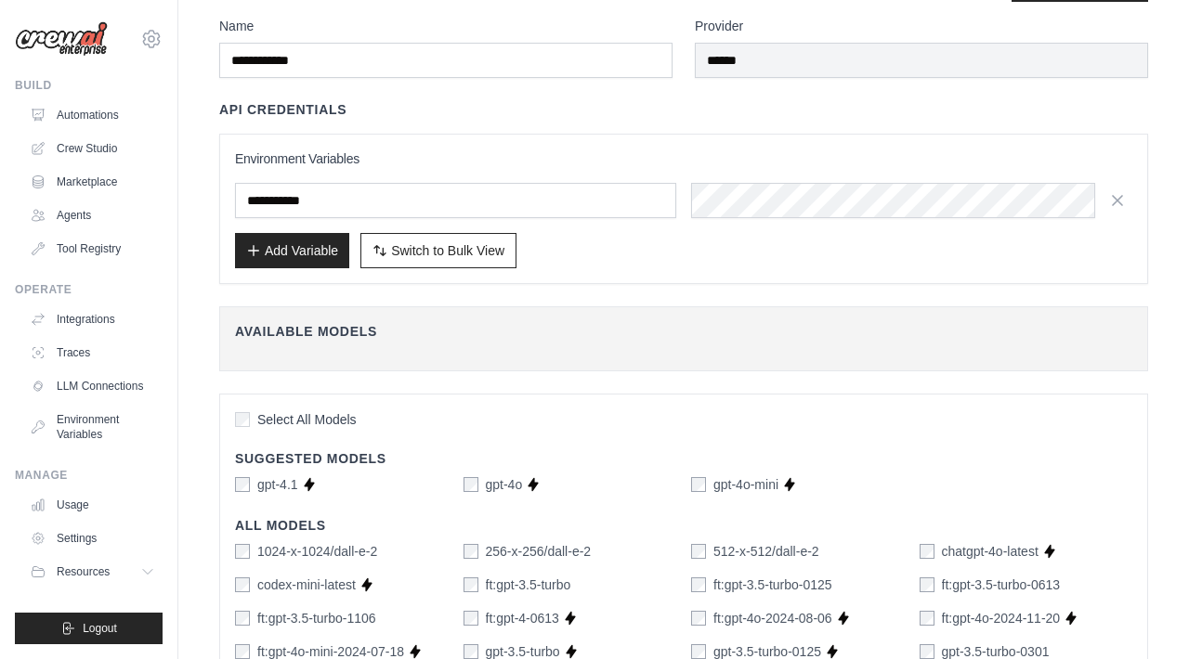
scroll to position [23, 0]
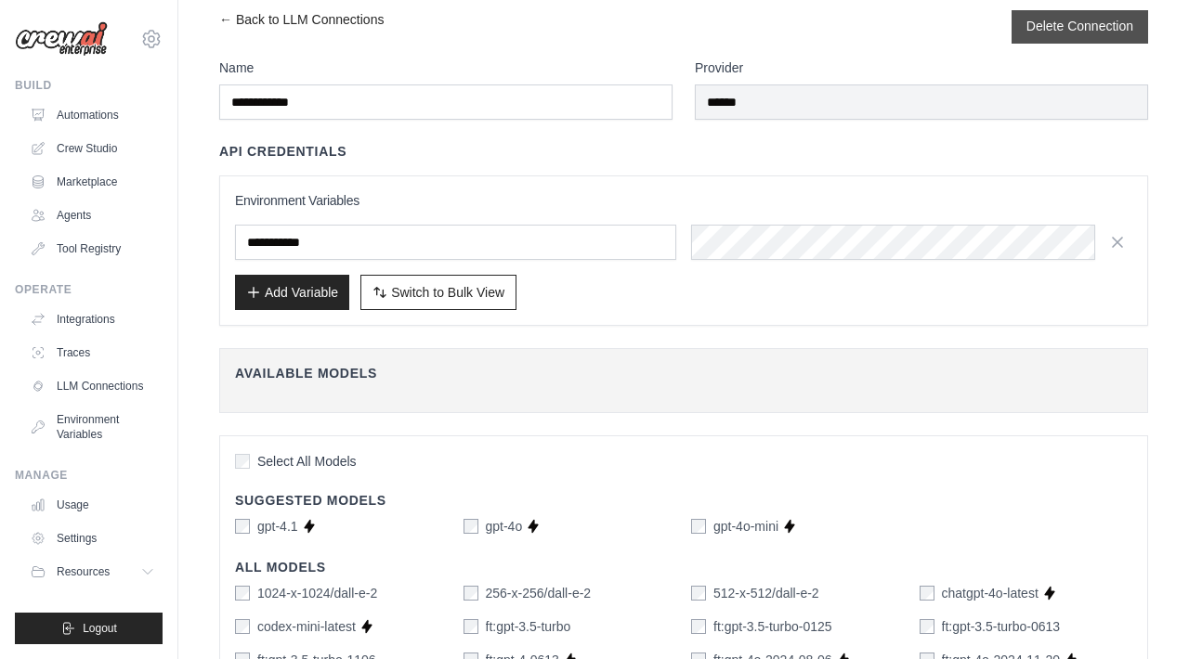
click at [1098, 34] on button "Delete Connection" at bounding box center [1079, 26] width 107 height 19
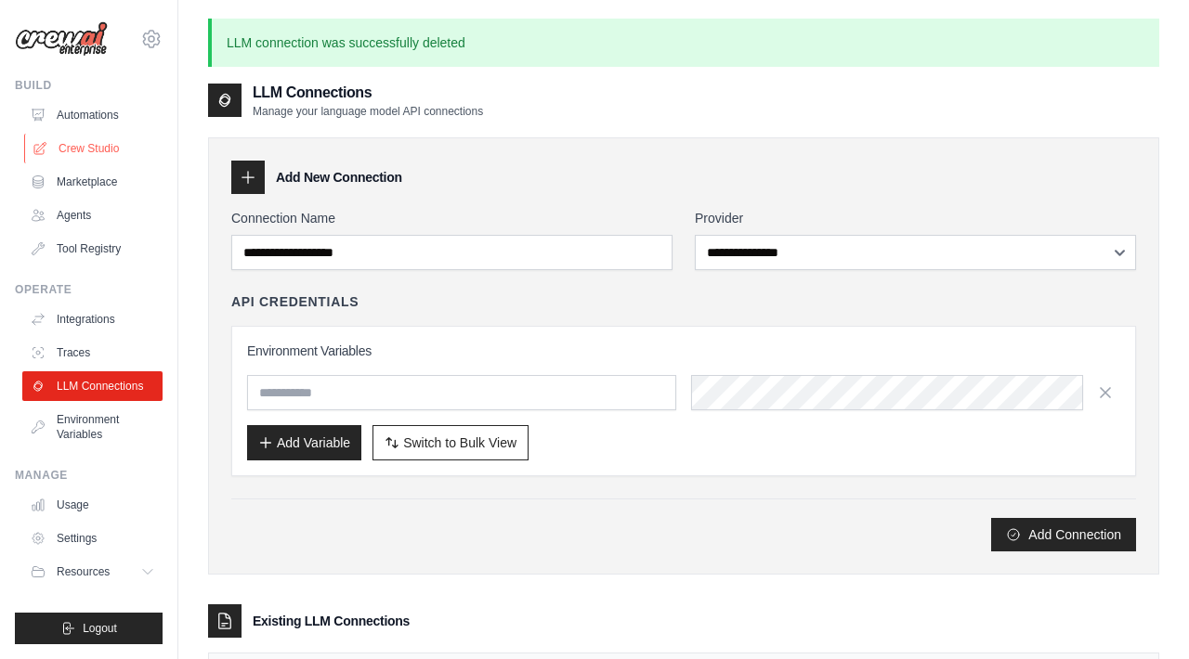
click at [111, 150] on link "Crew Studio" at bounding box center [94, 149] width 140 height 30
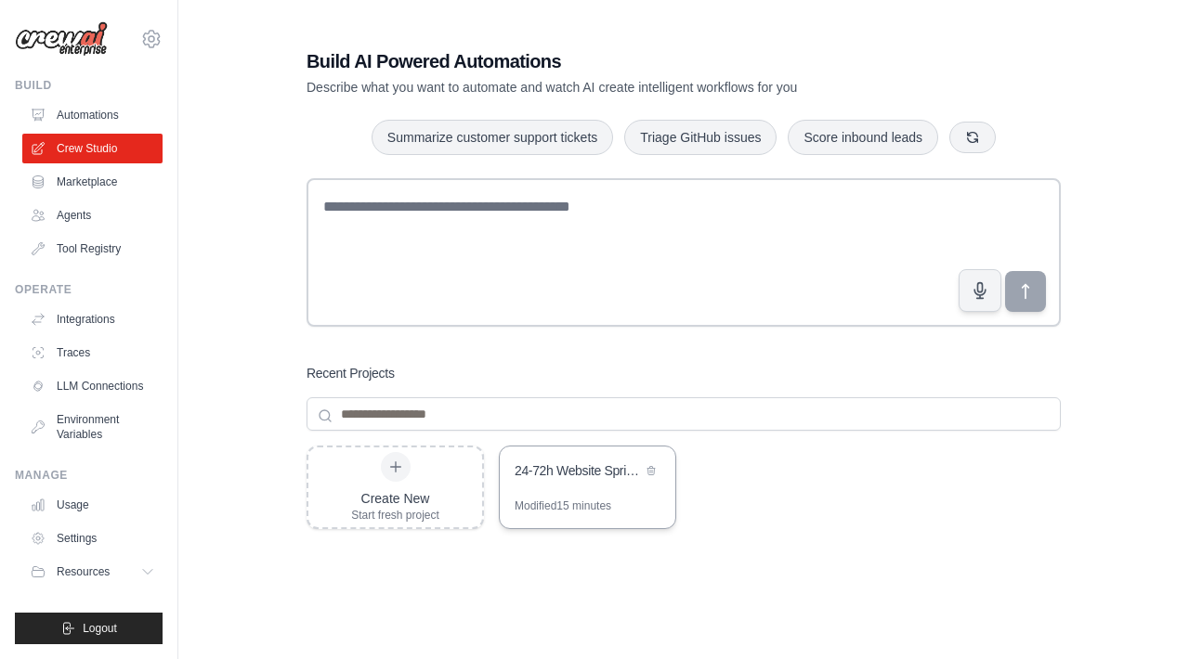
click at [567, 480] on div "24-72h Website Sprint Crew" at bounding box center [578, 473] width 127 height 22
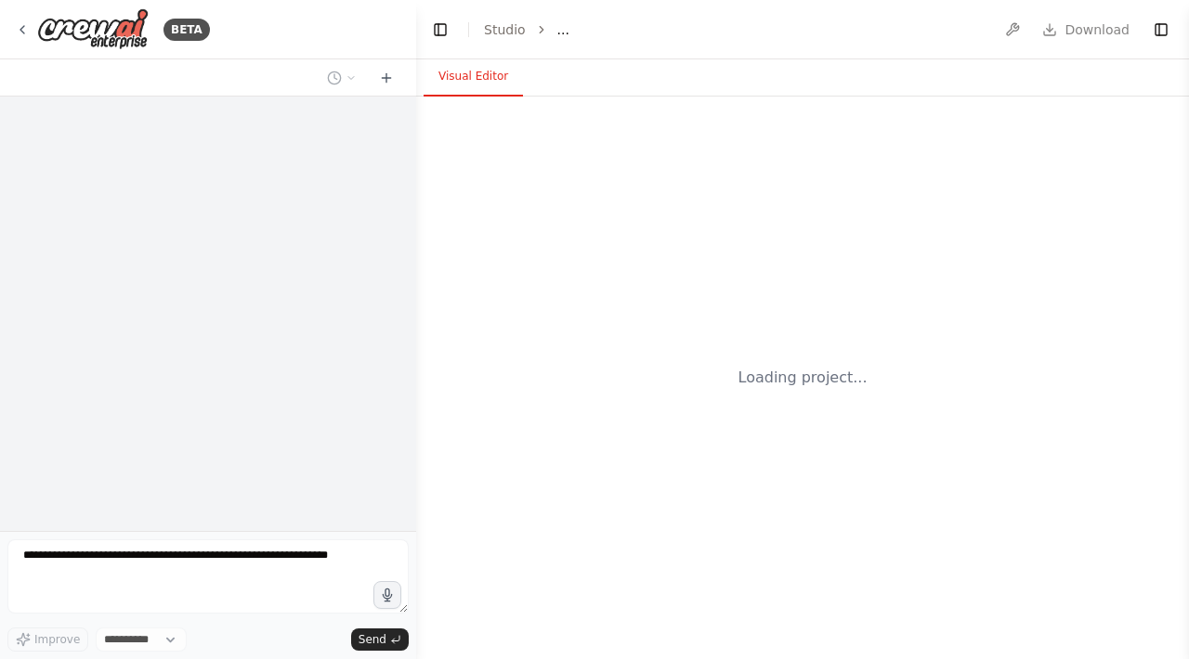
select select "****"
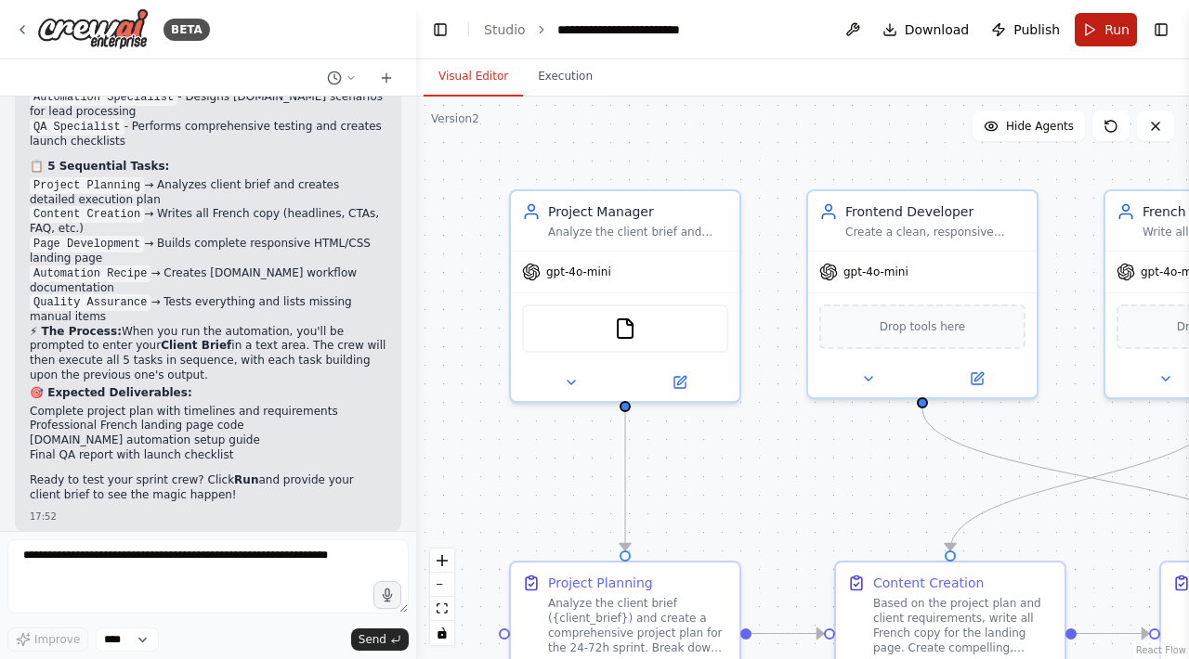
scroll to position [2201, 0]
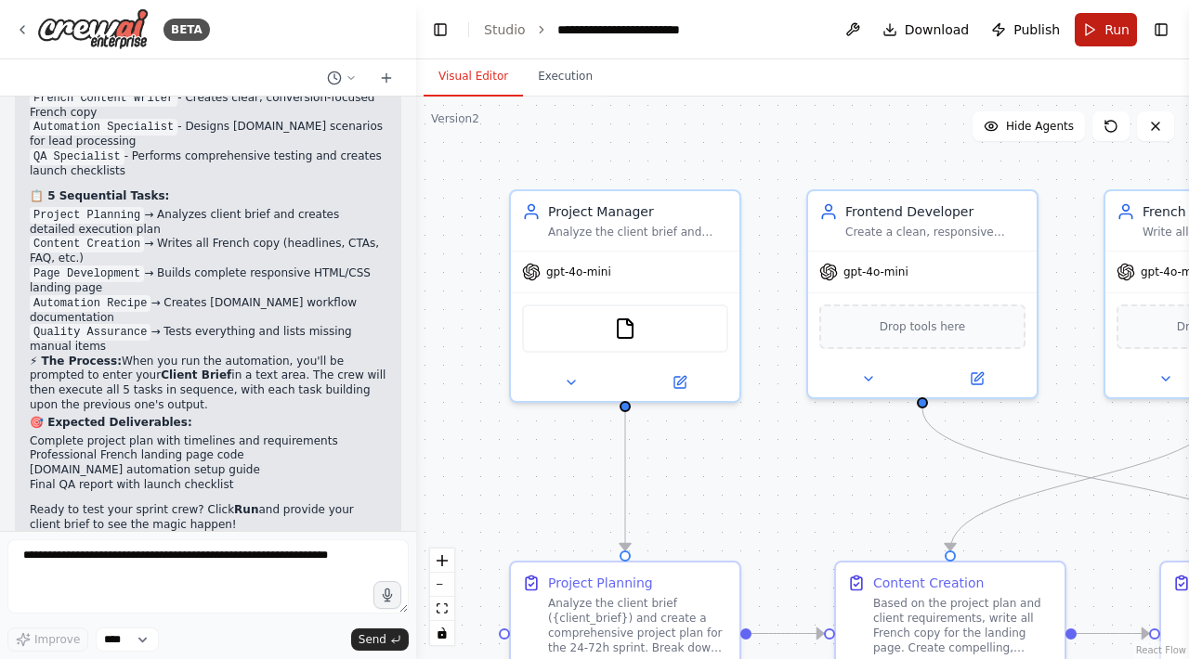
click at [1102, 19] on button "Run" at bounding box center [1106, 29] width 62 height 33
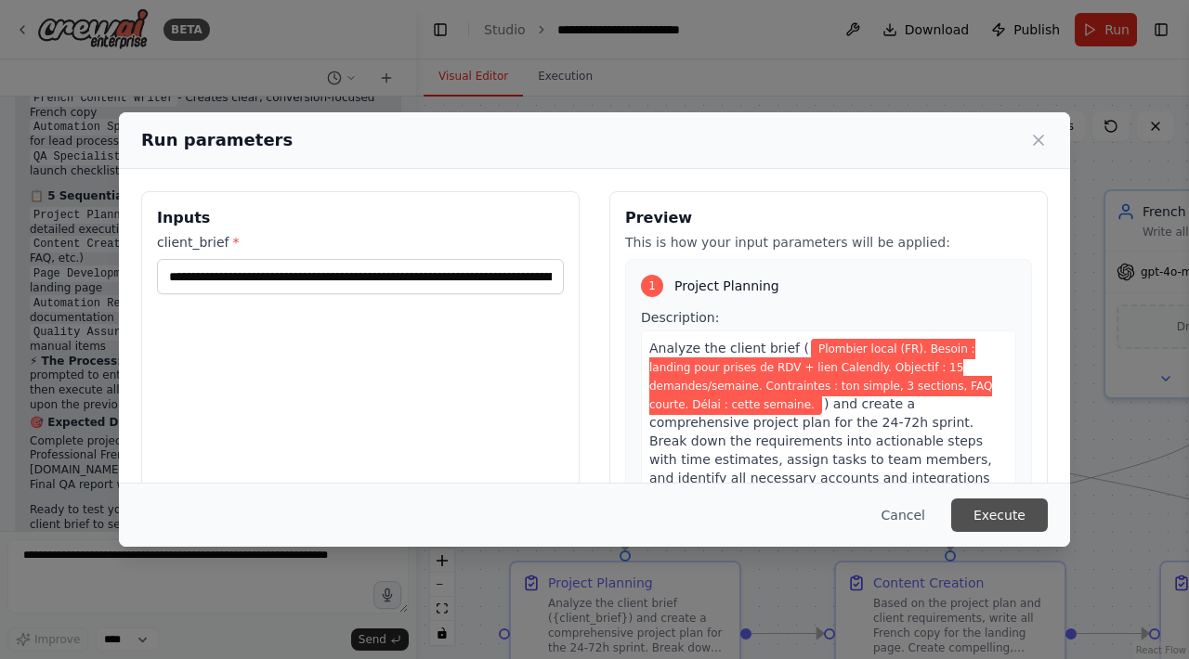
click at [993, 519] on button "Execute" at bounding box center [999, 515] width 97 height 33
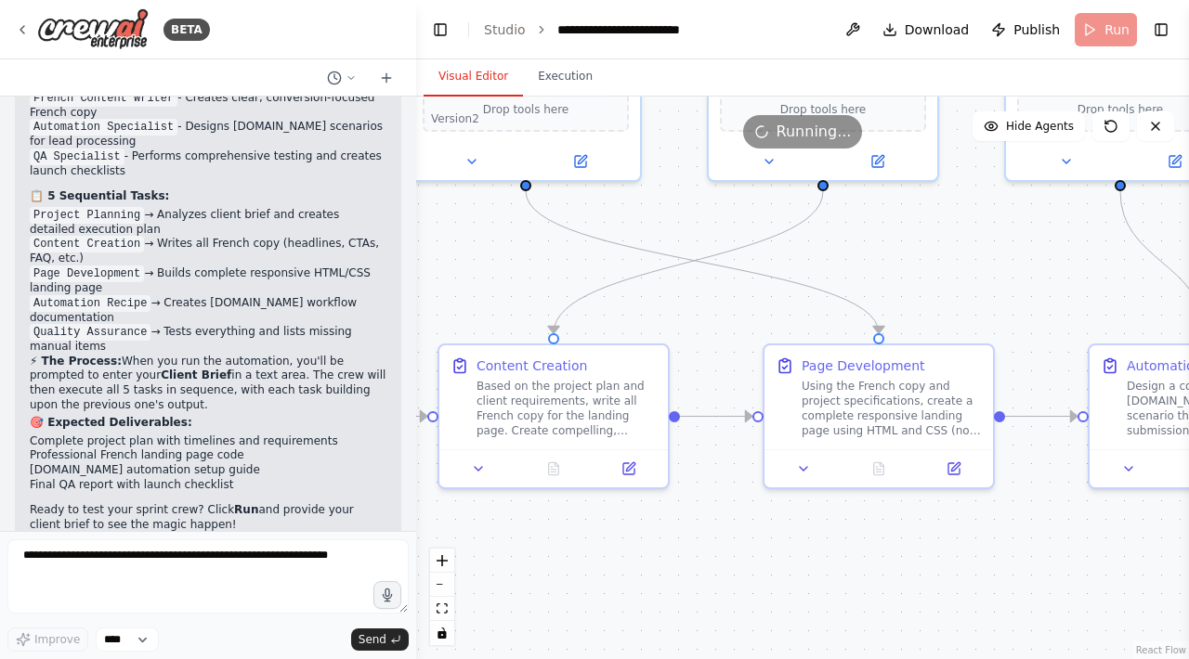
drag, startPoint x: 854, startPoint y: 478, endPoint x: 458, endPoint y: 261, distance: 452.2
click at [458, 261] on div ".deletable-edge-delete-btn { width: 20px; height: 20px; border: 0px solid #ffff…" at bounding box center [802, 378] width 773 height 563
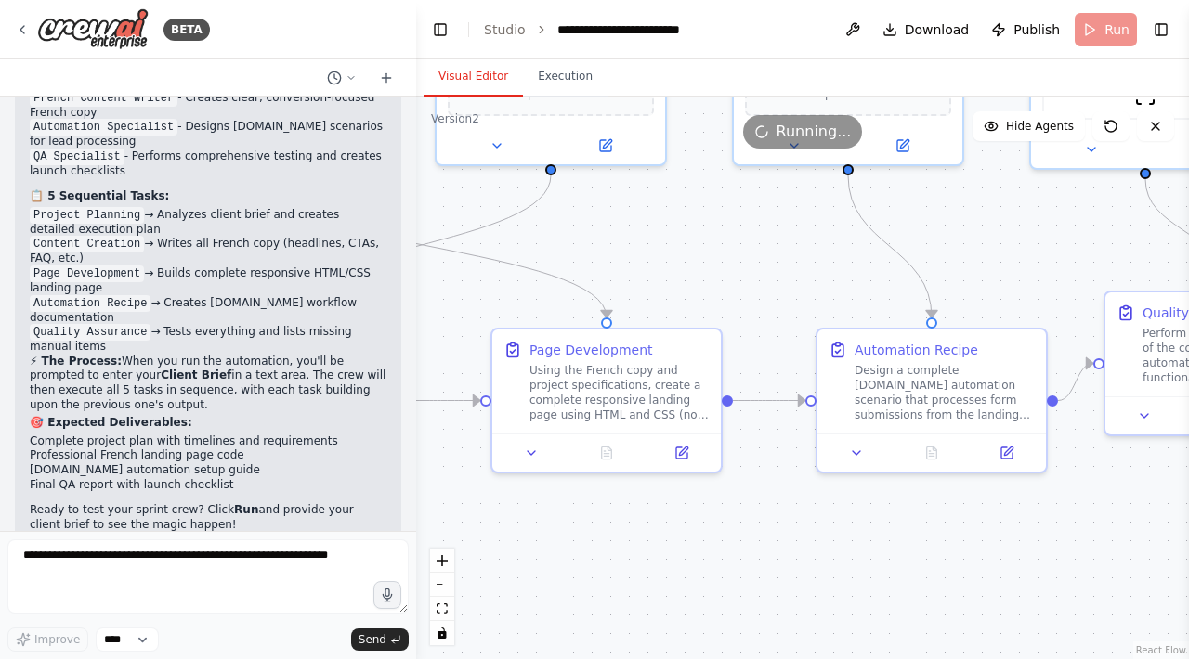
drag, startPoint x: 891, startPoint y: 567, endPoint x: 619, endPoint y: 552, distance: 272.6
click at [619, 552] on div ".deletable-edge-delete-btn { width: 20px; height: 20px; border: 0px solid #ffff…" at bounding box center [802, 378] width 773 height 563
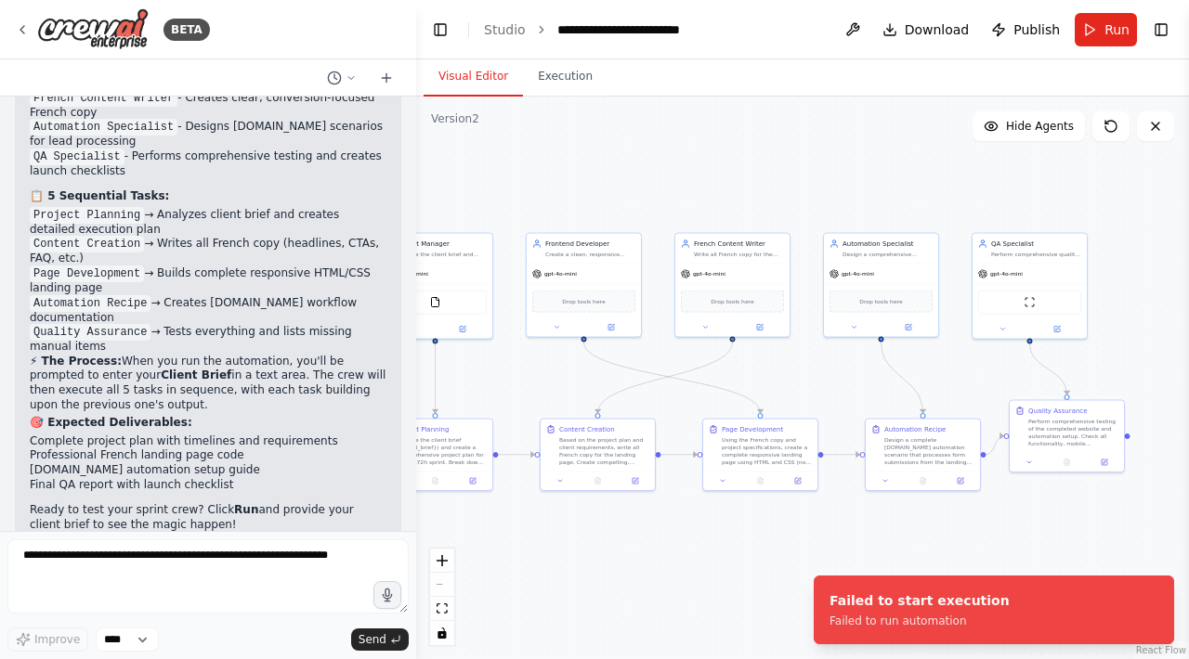
drag, startPoint x: 619, startPoint y: 552, endPoint x: 774, endPoint y: 528, distance: 157.0
click at [774, 528] on div ".deletable-edge-delete-btn { width: 20px; height: 20px; border: 0px solid #ffff…" at bounding box center [802, 378] width 773 height 563
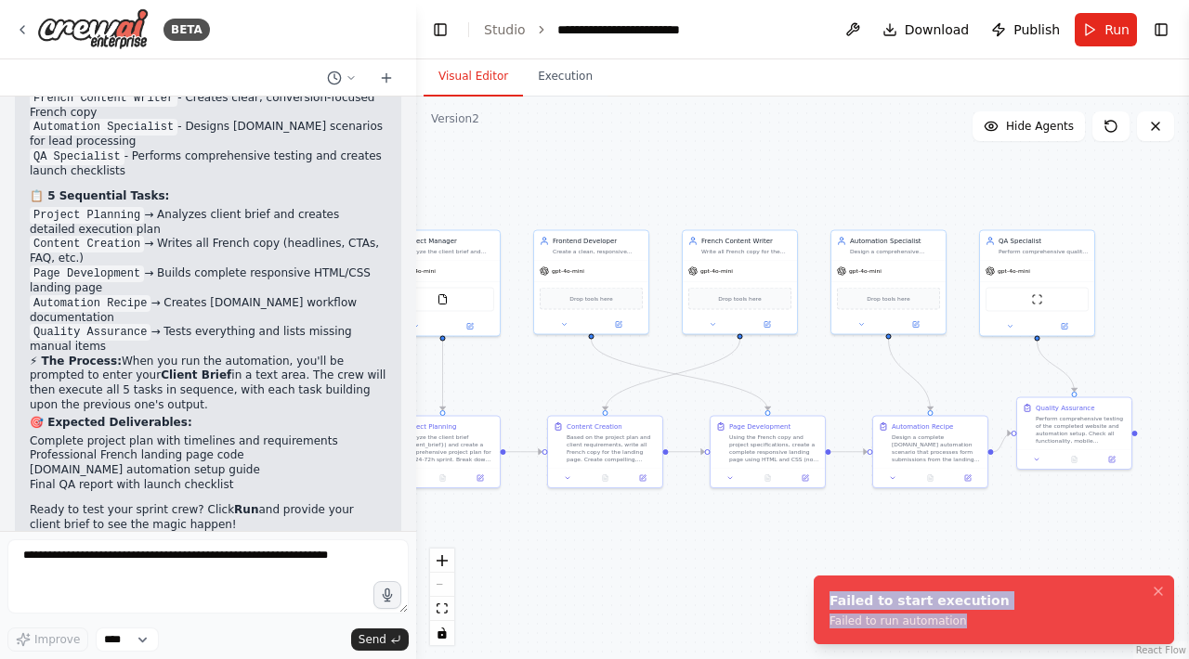
drag, startPoint x: 956, startPoint y: 622, endPoint x: 829, endPoint y: 593, distance: 129.6
click at [829, 593] on div "Failed to start execution Failed to run automation" at bounding box center [919, 610] width 180 height 37
copy div "Failed to start execution Failed to run automation"
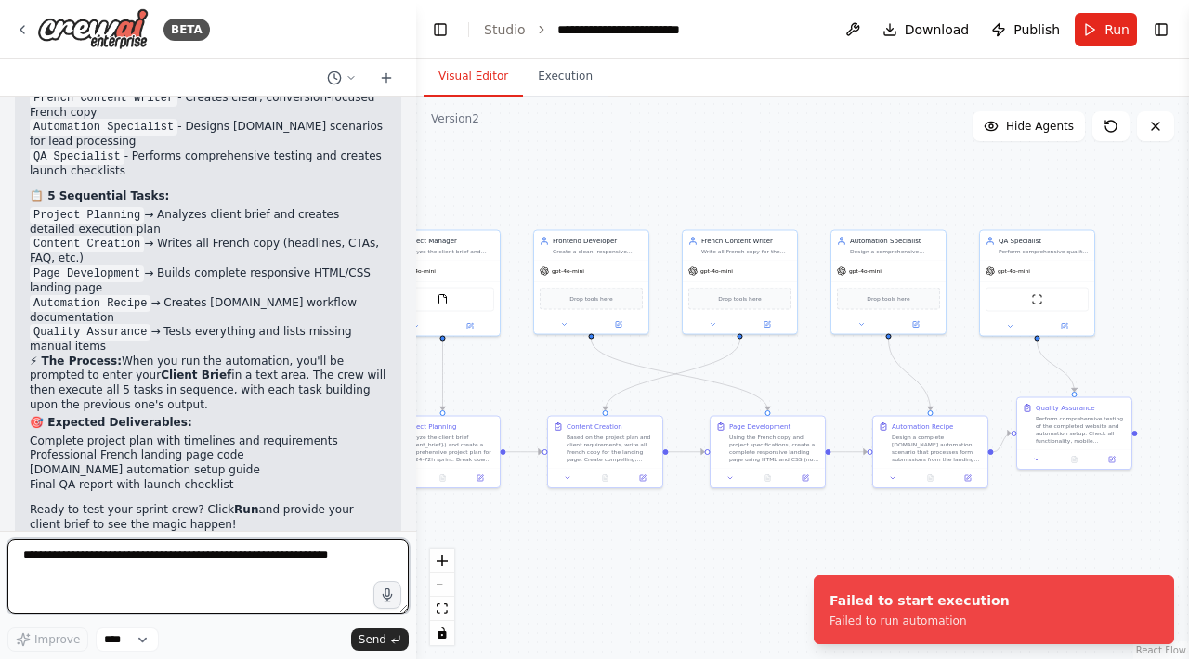
click at [210, 568] on textarea at bounding box center [207, 577] width 401 height 74
paste textarea "**********"
type textarea "**********"
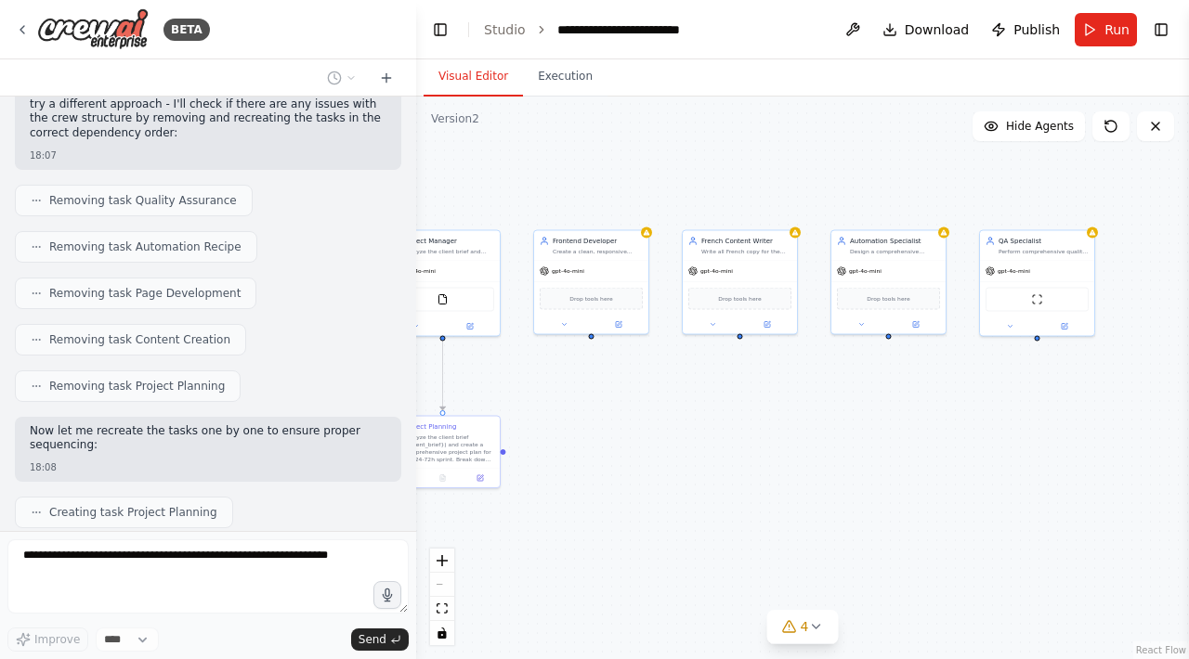
scroll to position [3282, 0]
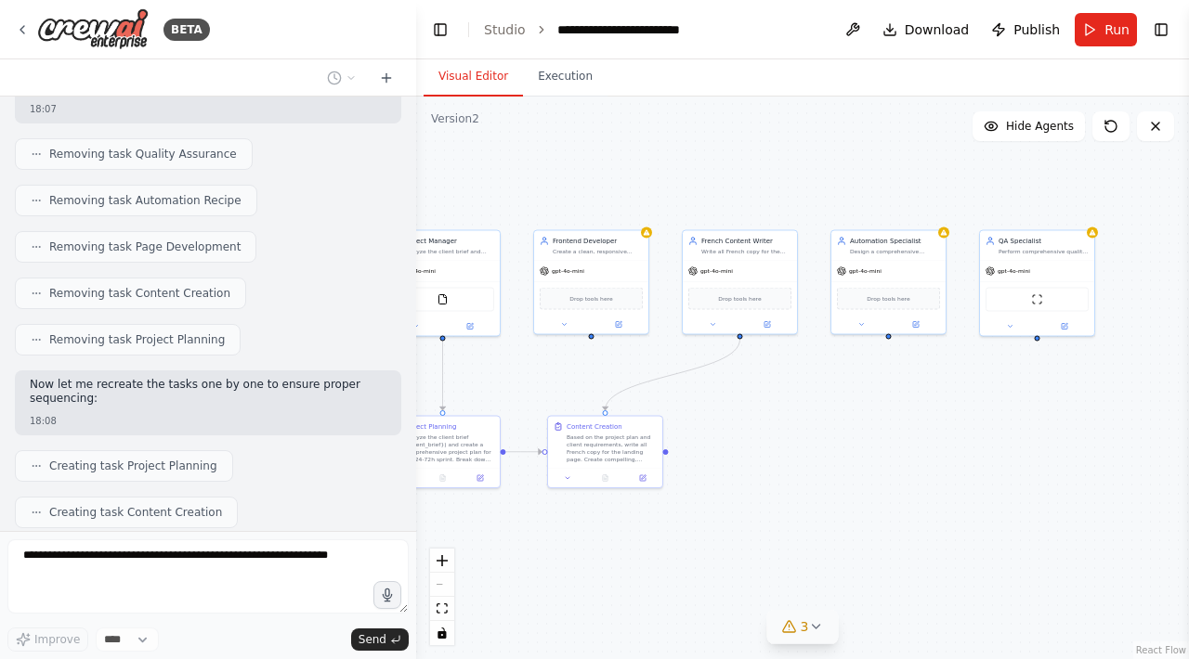
click at [816, 632] on icon at bounding box center [815, 626] width 15 height 15
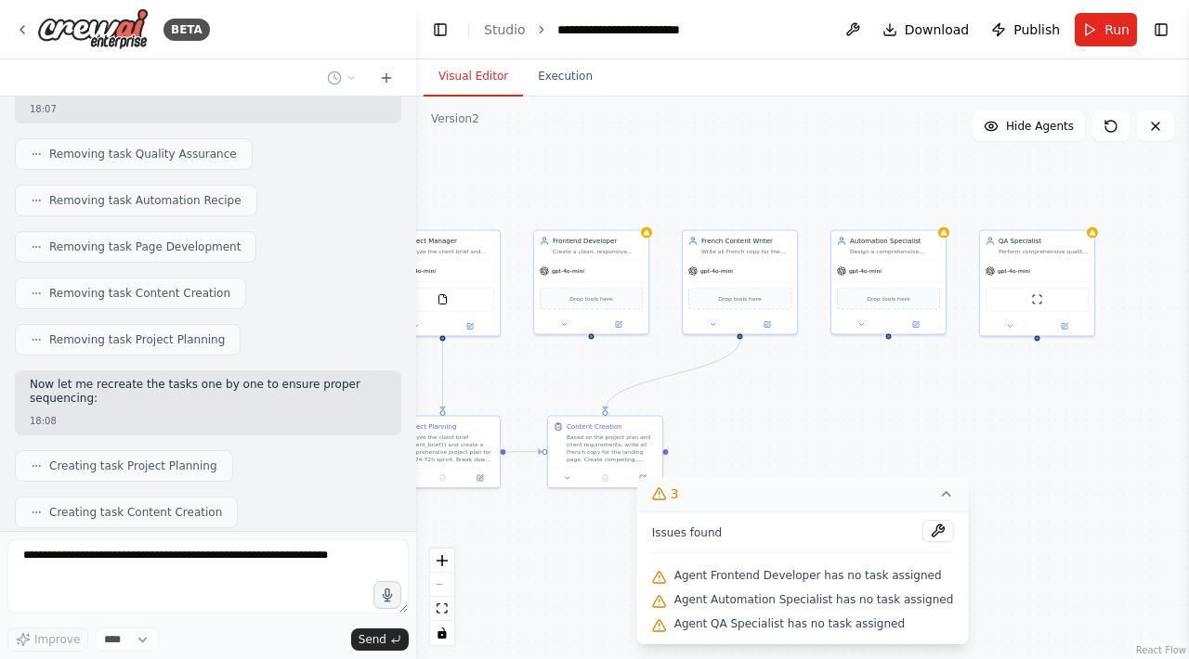
scroll to position [3329, 0]
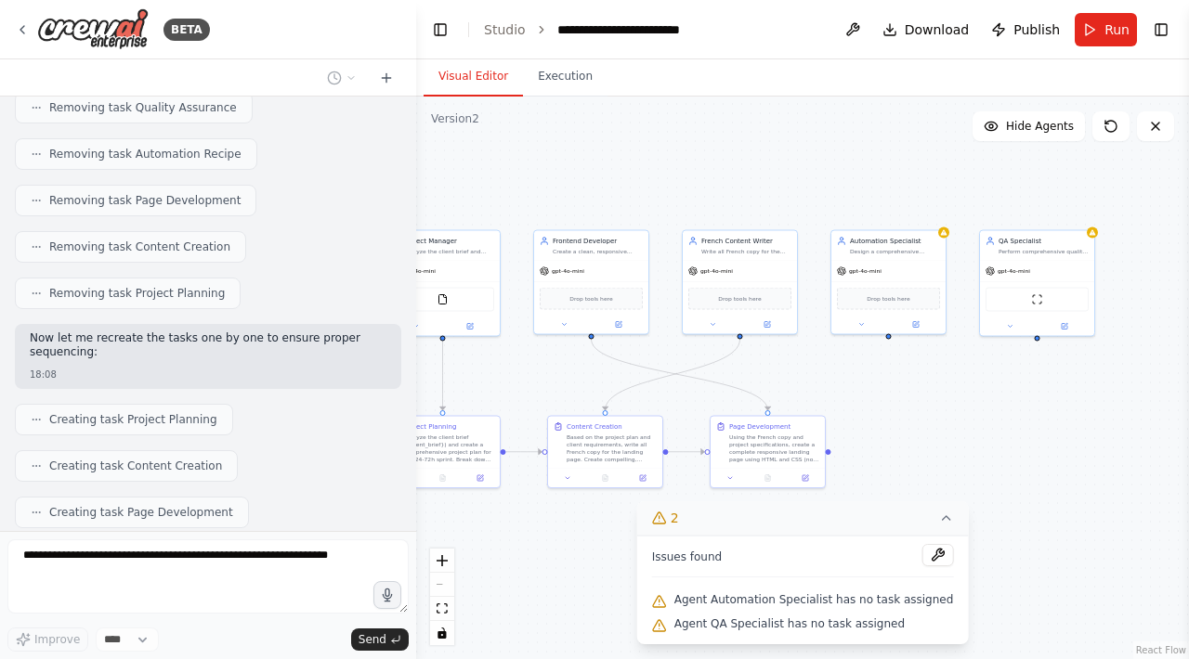
click at [941, 522] on icon at bounding box center [945, 518] width 15 height 15
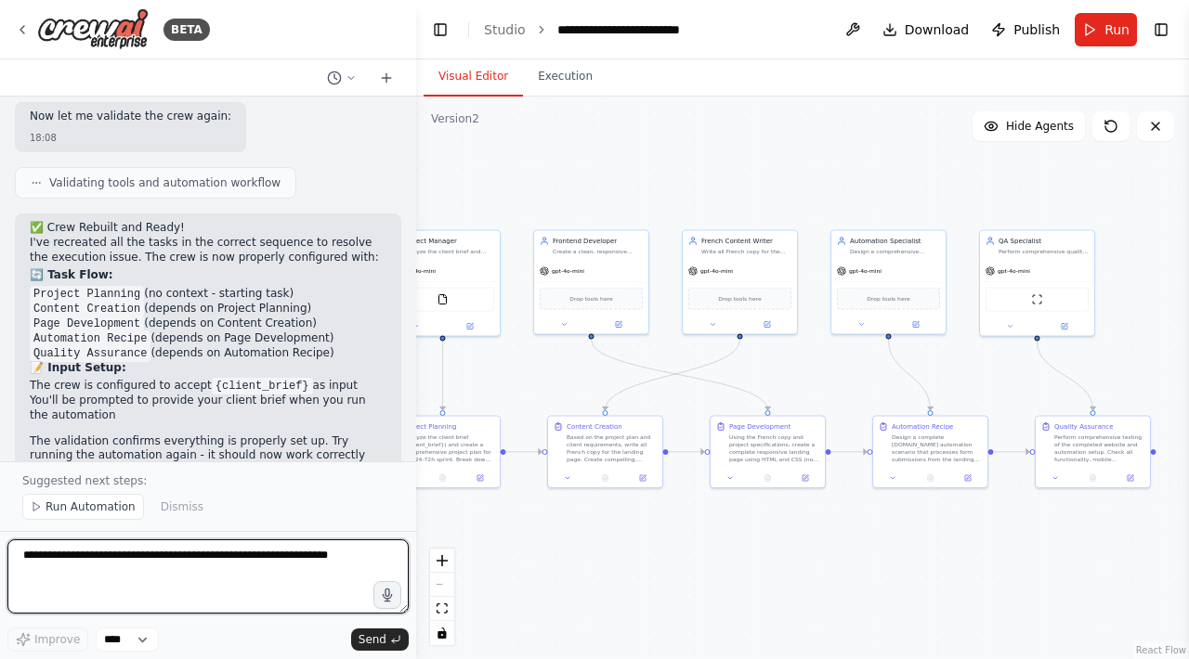
scroll to position [3878, 0]
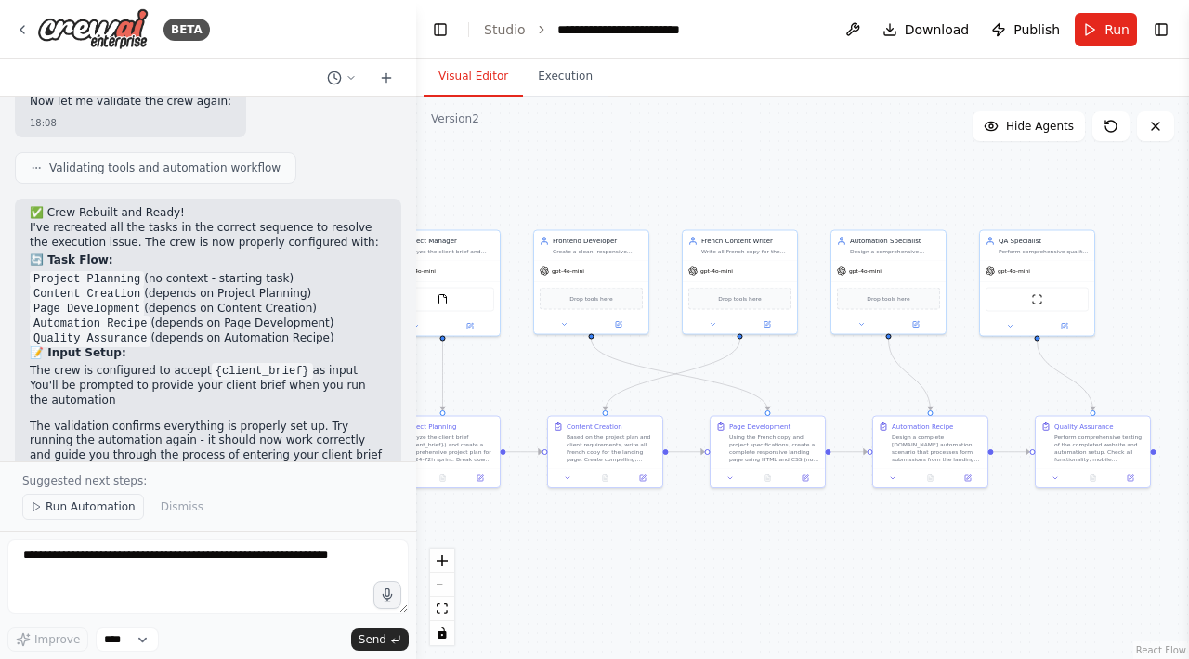
click at [97, 506] on span "Run Automation" at bounding box center [91, 507] width 90 height 15
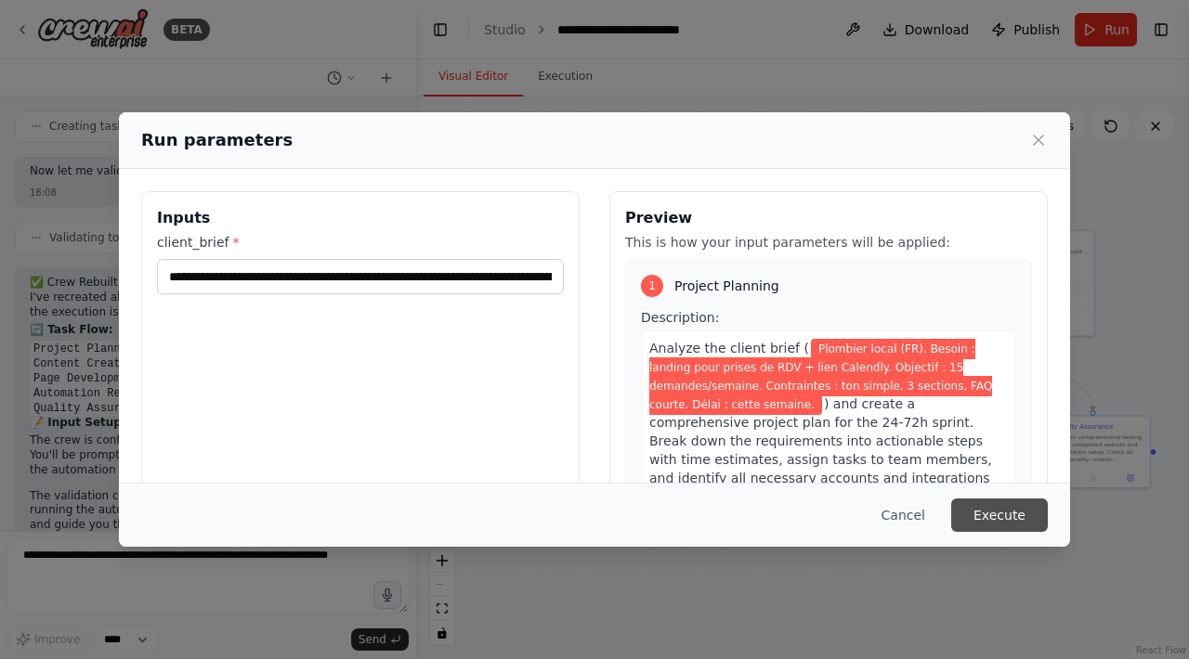
click at [994, 514] on button "Execute" at bounding box center [999, 515] width 97 height 33
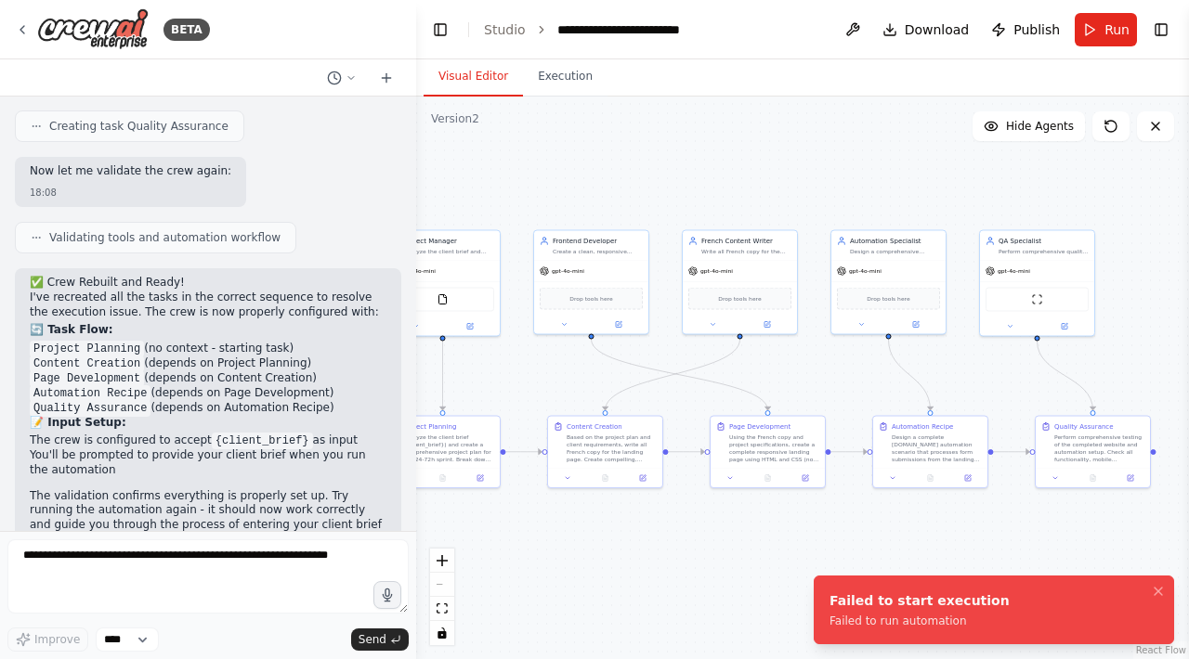
drag, startPoint x: 826, startPoint y: 604, endPoint x: 985, endPoint y: 626, distance: 161.3
click at [989, 610] on div "Failed to start execution" at bounding box center [919, 601] width 180 height 19
drag, startPoint x: 958, startPoint y: 626, endPoint x: 821, endPoint y: 596, distance: 139.7
click at [821, 596] on li "Failed to start execution Failed to run automation" at bounding box center [994, 610] width 360 height 69
copy div "Failed to start execution Failed to run automation"
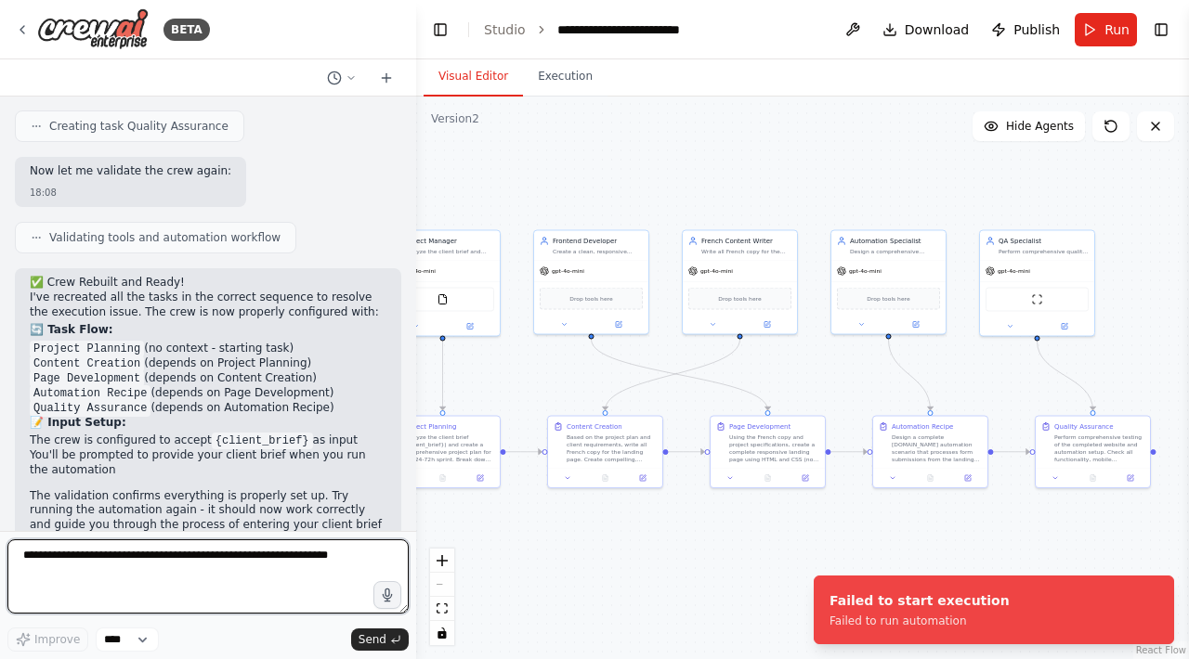
click at [174, 569] on textarea at bounding box center [207, 577] width 401 height 74
paste textarea "**********"
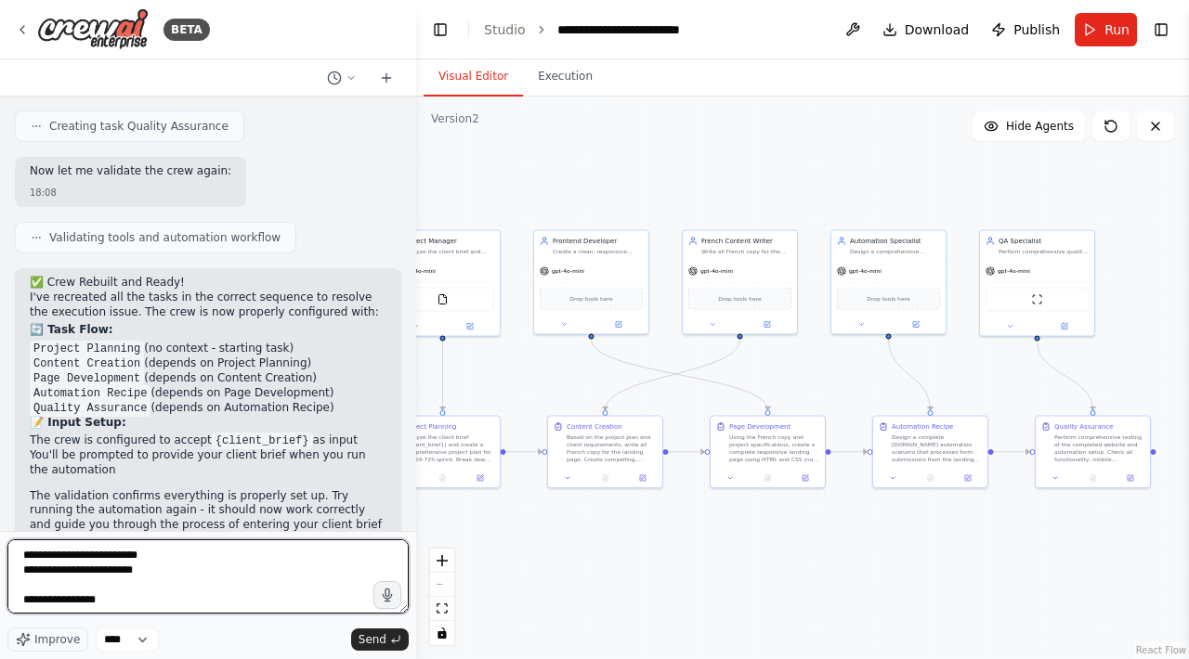
type textarea "**********"
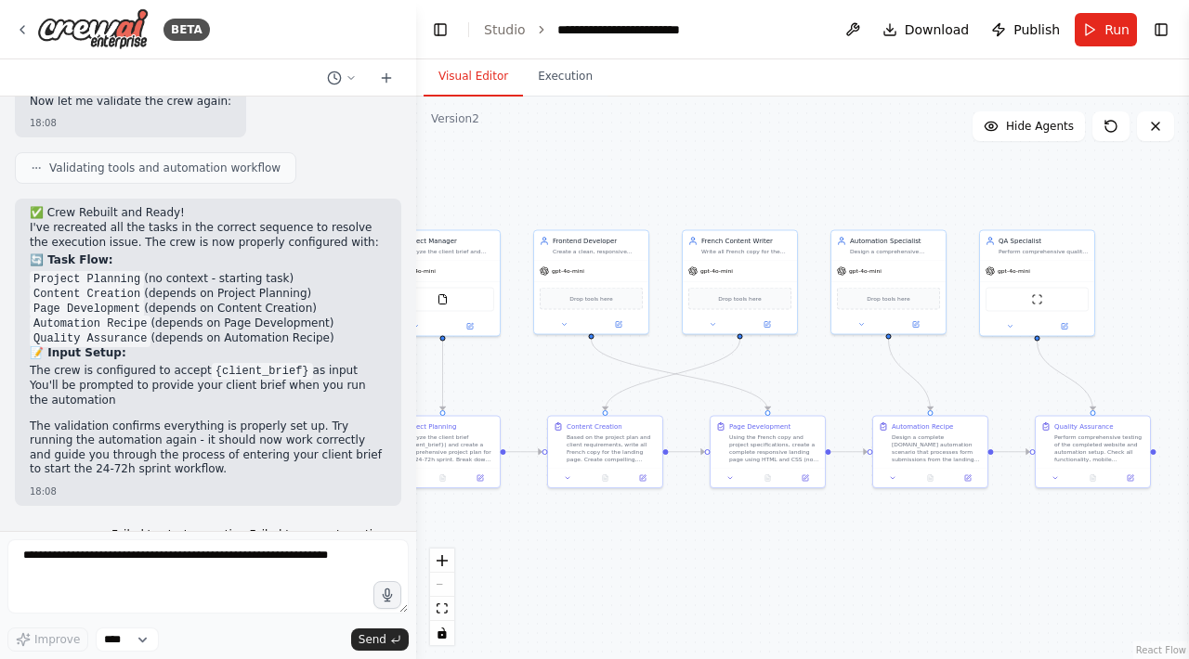
scroll to position [3940, 0]
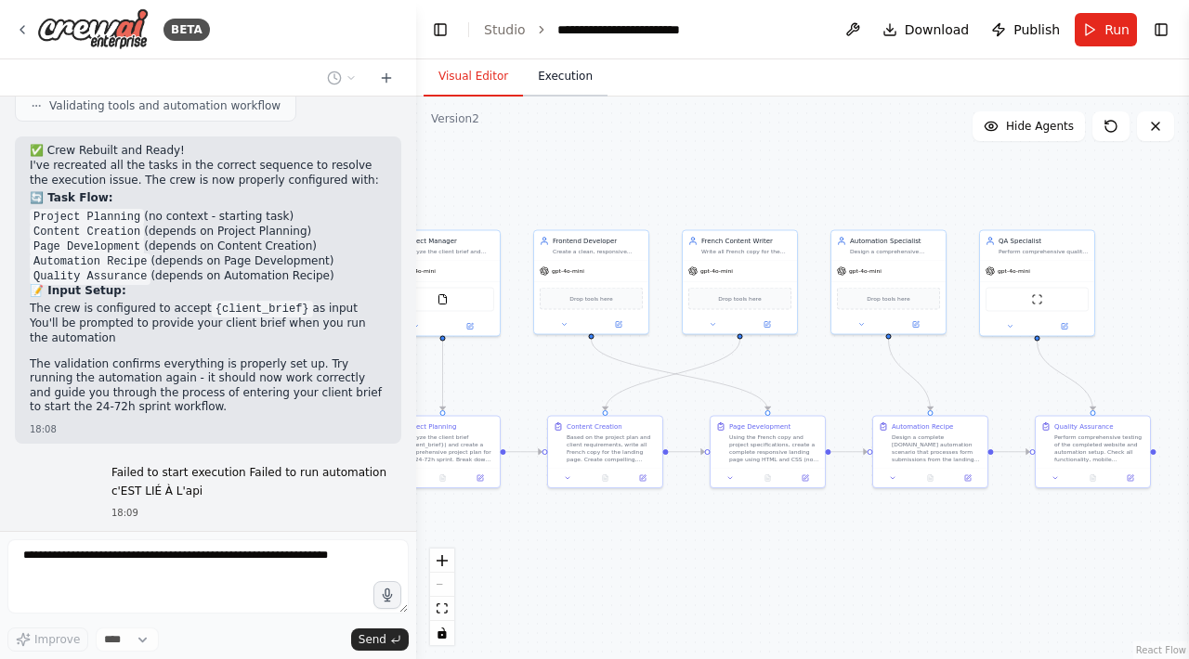
click at [544, 72] on button "Execution" at bounding box center [565, 77] width 85 height 39
click at [480, 76] on button "Visual Editor" at bounding box center [473, 77] width 99 height 39
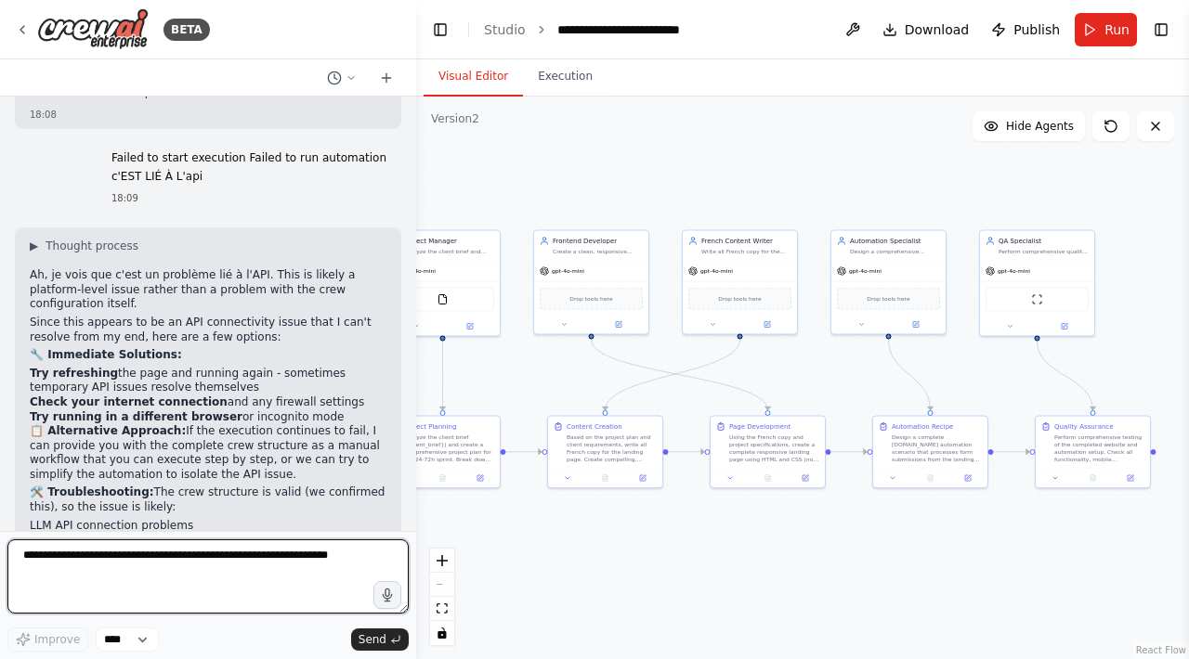
scroll to position [4253, 0]
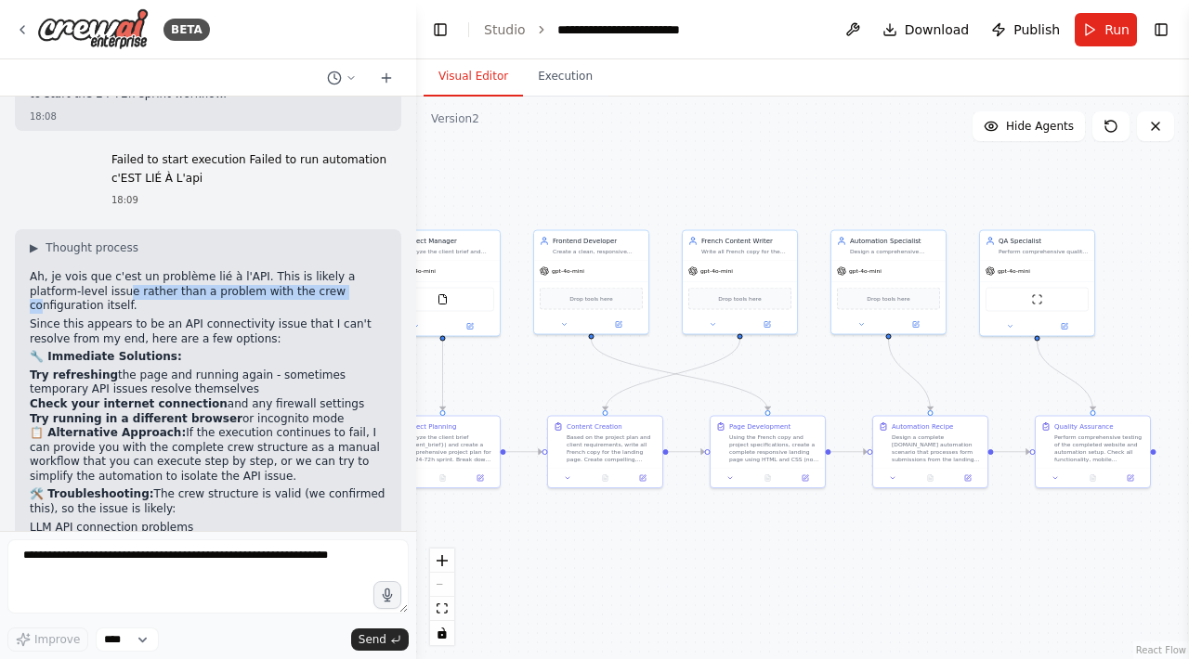
drag, startPoint x: 75, startPoint y: 234, endPoint x: 288, endPoint y: 236, distance: 212.7
click at [288, 270] on p "Ah, je vois que c'est un problème lié à l'API. This is likely a platform-level …" at bounding box center [208, 292] width 357 height 44
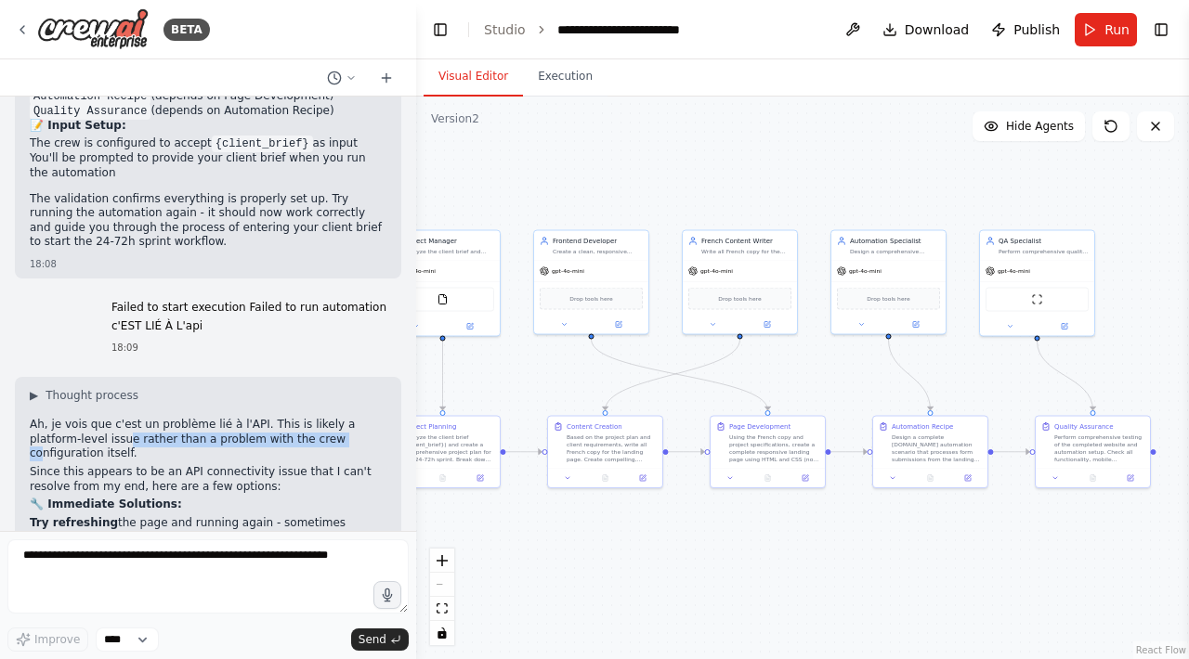
scroll to position [4096, 0]
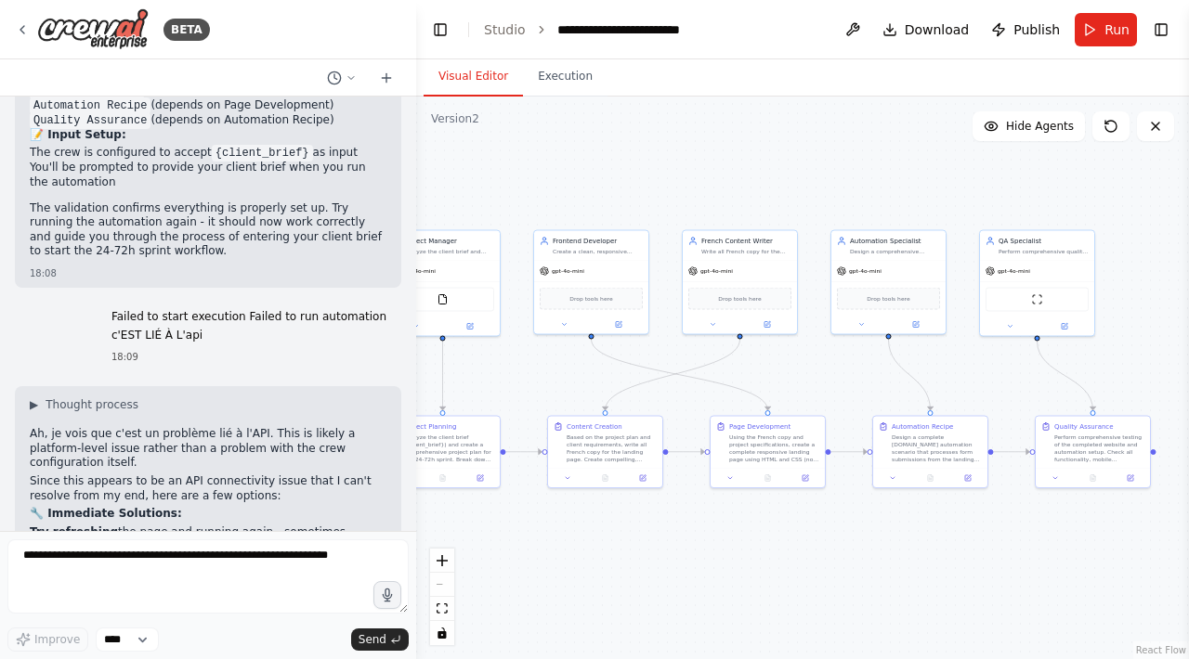
click at [316, 310] on div "Failed to start execution Failed to run automation c'EST LIÉ À L'api" at bounding box center [248, 328] width 275 height 36
click at [336, 310] on p "Failed to start execution Failed to run automation" at bounding box center [248, 317] width 275 height 15
click at [328, 329] on p "c'EST LIÉ À L'api" at bounding box center [248, 336] width 275 height 15
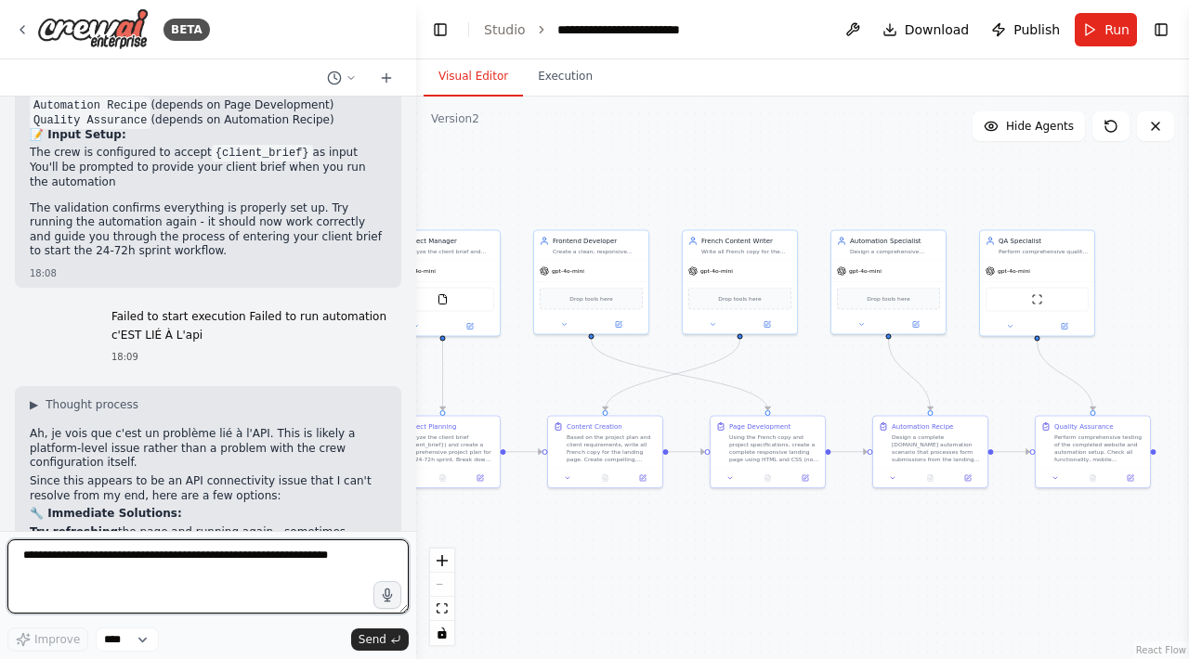
click at [283, 570] on textarea at bounding box center [207, 577] width 401 height 74
type textarea "**********"
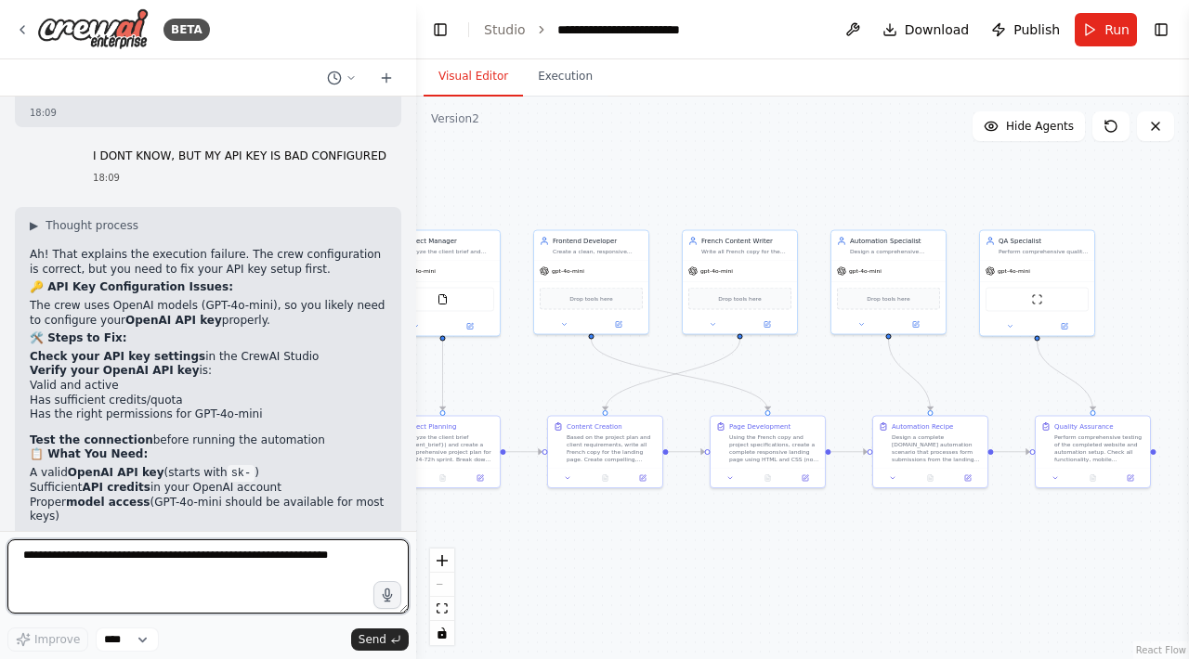
scroll to position [4830, 0]
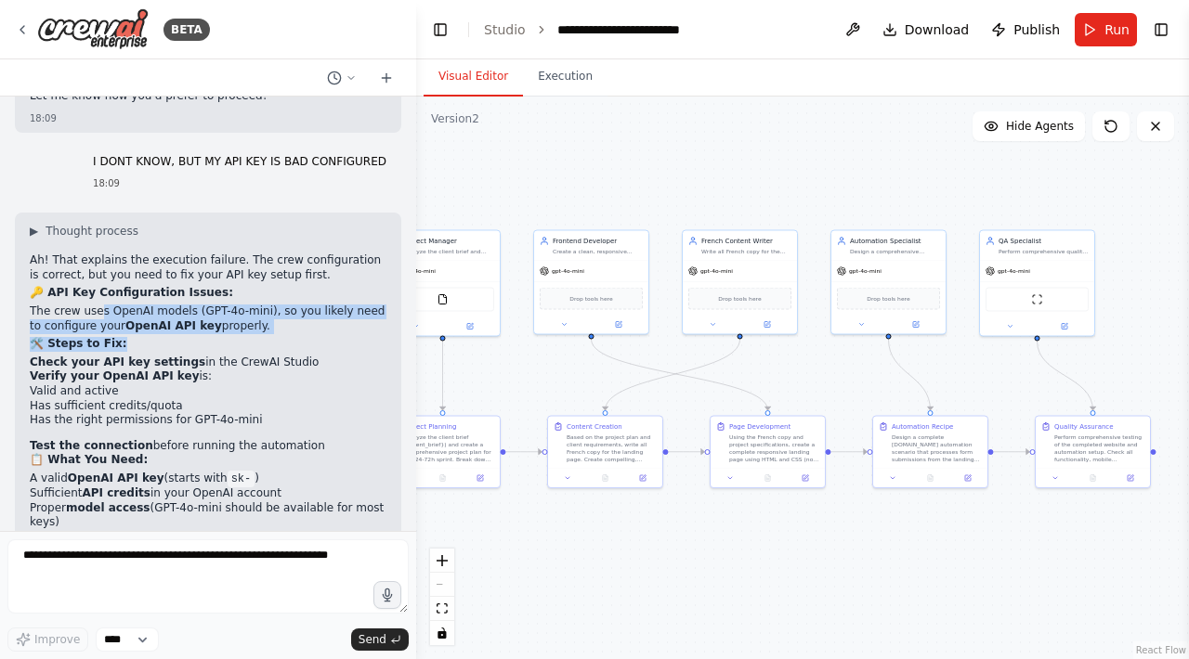
drag, startPoint x: 100, startPoint y: 218, endPoint x: 299, endPoint y: 248, distance: 201.0
click at [299, 254] on div "Ah! That explains the execution failure. The crew configuration is correct, but…" at bounding box center [208, 496] width 357 height 484
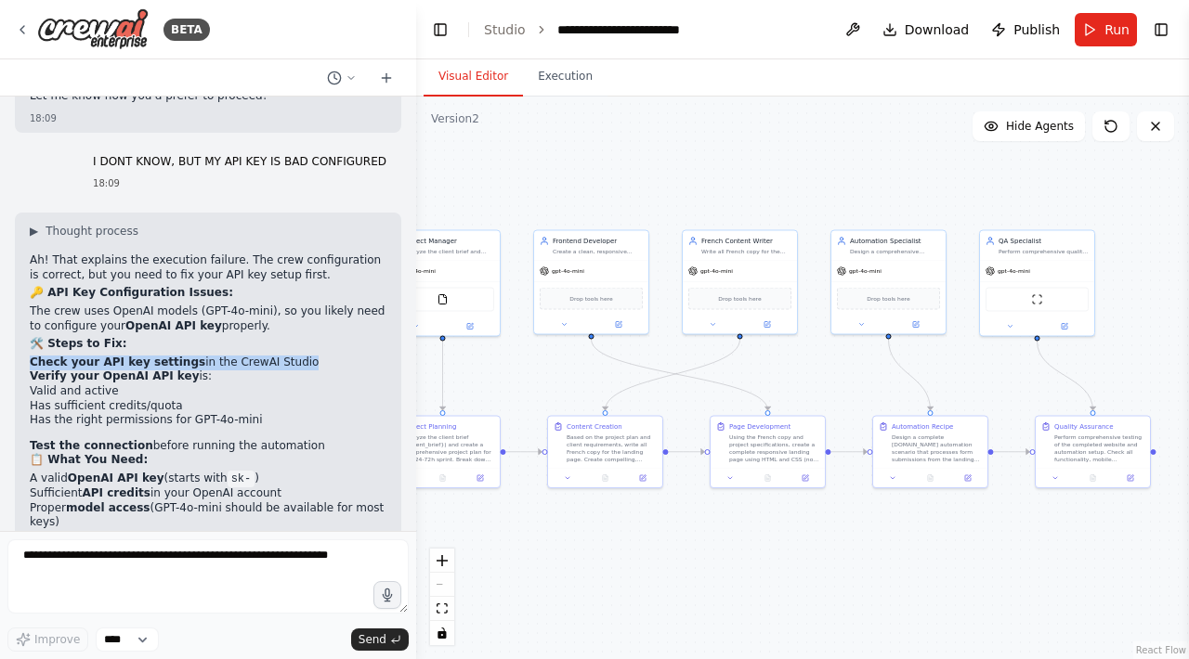
drag, startPoint x: 21, startPoint y: 271, endPoint x: 290, endPoint y: 280, distance: 268.5
click at [290, 280] on div "▶ Thought process Ah! That explains the execution failure. The crew configurati…" at bounding box center [208, 488] width 386 height 550
click at [290, 356] on li "Check your API key settings in the CrewAI Studio" at bounding box center [208, 363] width 357 height 15
drag, startPoint x: 214, startPoint y: 286, endPoint x: 14, endPoint y: 286, distance: 199.7
click at [14, 286] on div "Hello! I'm the CrewAI assistant. What kind of automation do you want to build? …" at bounding box center [208, 314] width 416 height 435
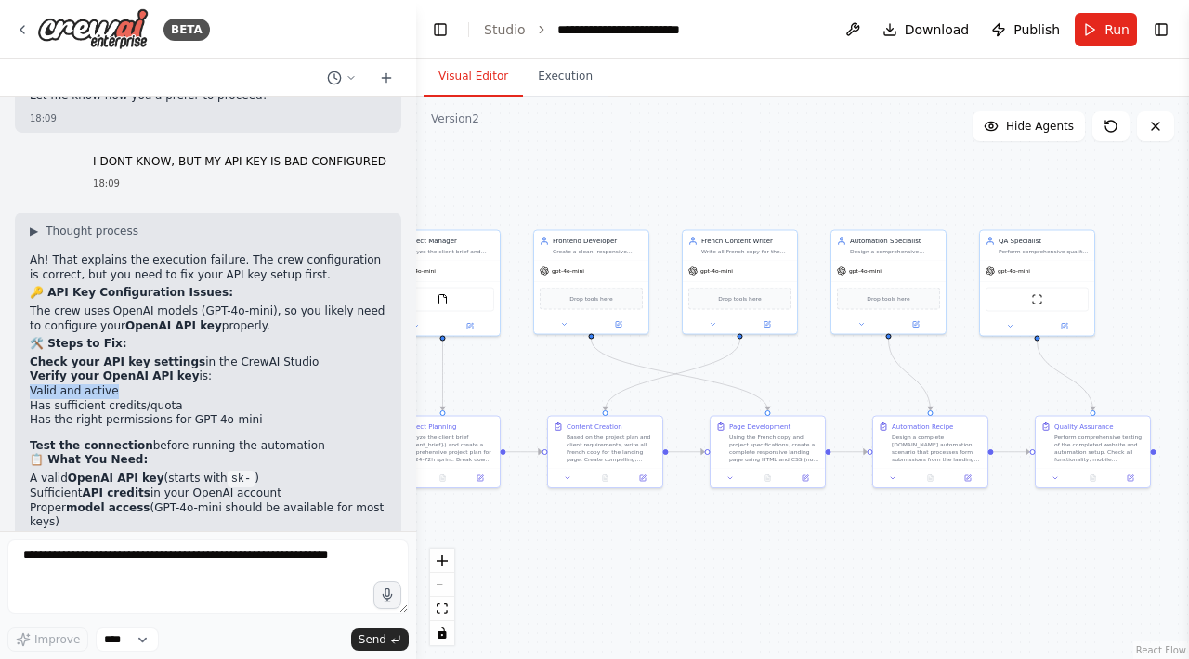
drag, startPoint x: 22, startPoint y: 310, endPoint x: 186, endPoint y: 309, distance: 163.5
click at [187, 309] on div "▶ Thought process Ah! That explains the execution failure. The crew configurati…" at bounding box center [208, 488] width 386 height 550
click at [186, 385] on li "Valid and active" at bounding box center [208, 392] width 357 height 15
drag, startPoint x: 101, startPoint y: 321, endPoint x: 250, endPoint y: 333, distance: 149.0
click at [251, 385] on ul "Valid and active Has sufficient credits/quota Has the right permissions for GPT…" at bounding box center [208, 407] width 357 height 44
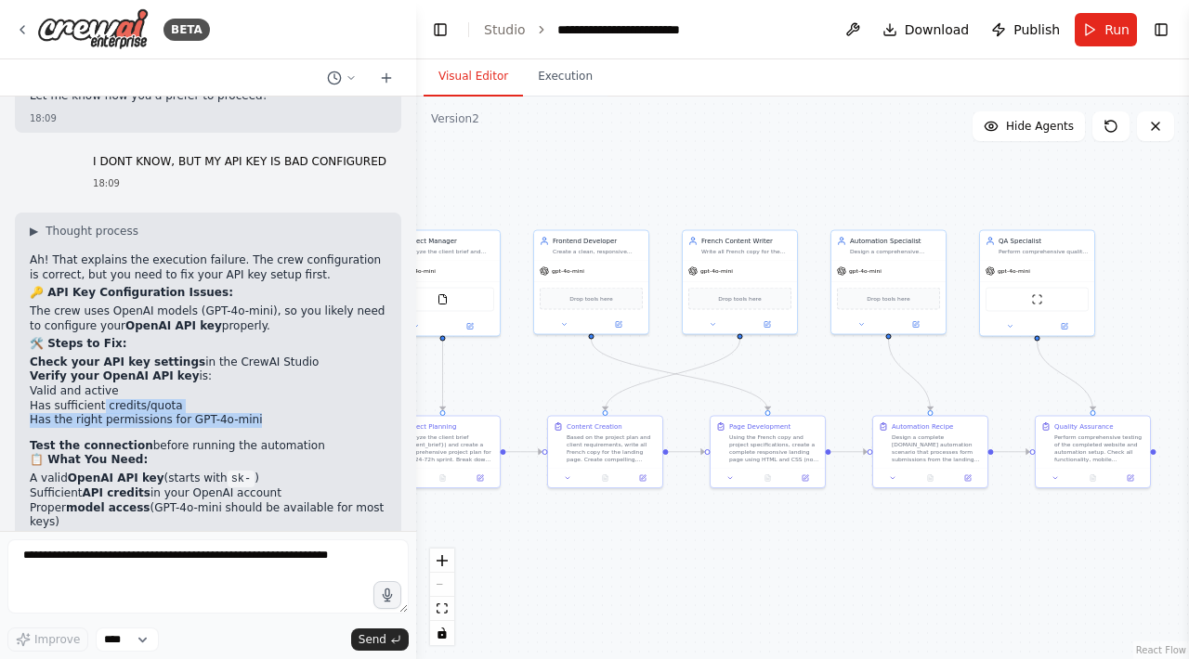
click at [250, 413] on li "Has the right permissions for GPT-4o-mini" at bounding box center [208, 420] width 357 height 15
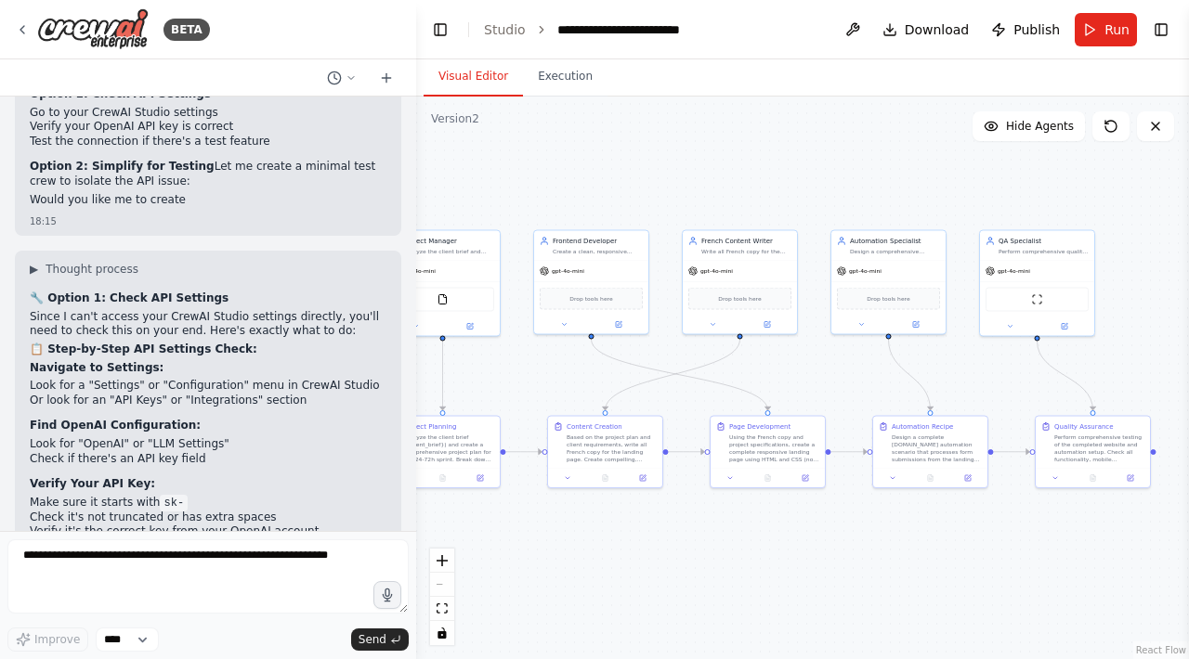
click at [11, 39] on div "BETA" at bounding box center [208, 29] width 416 height 59
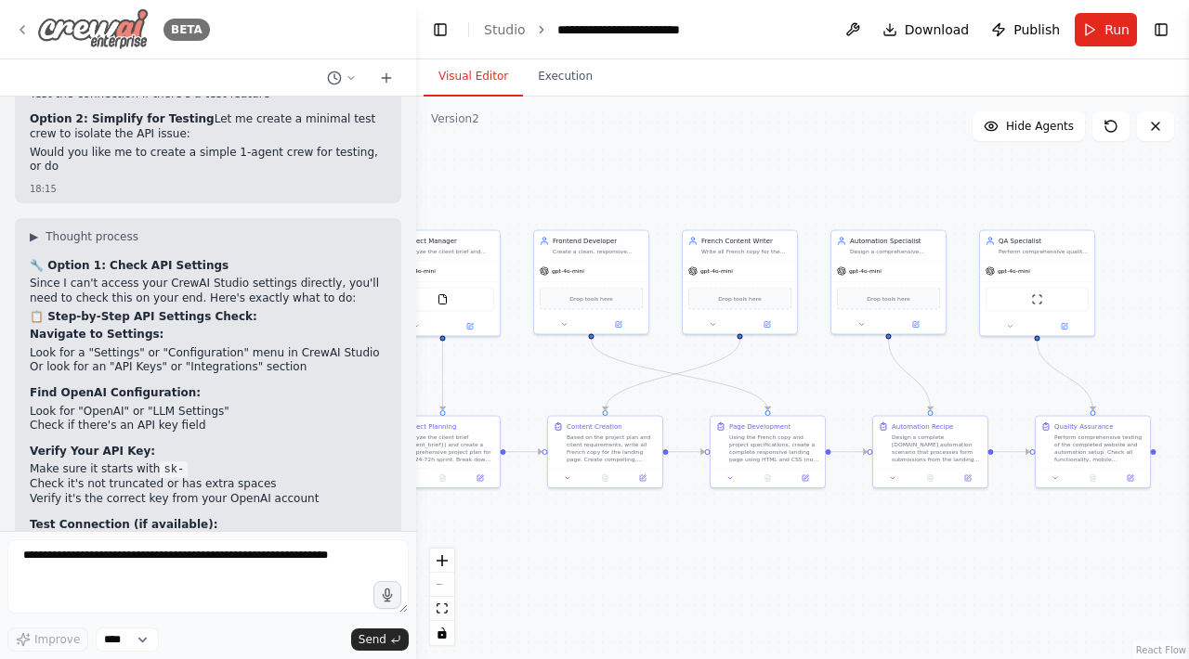
scroll to position [6188, 0]
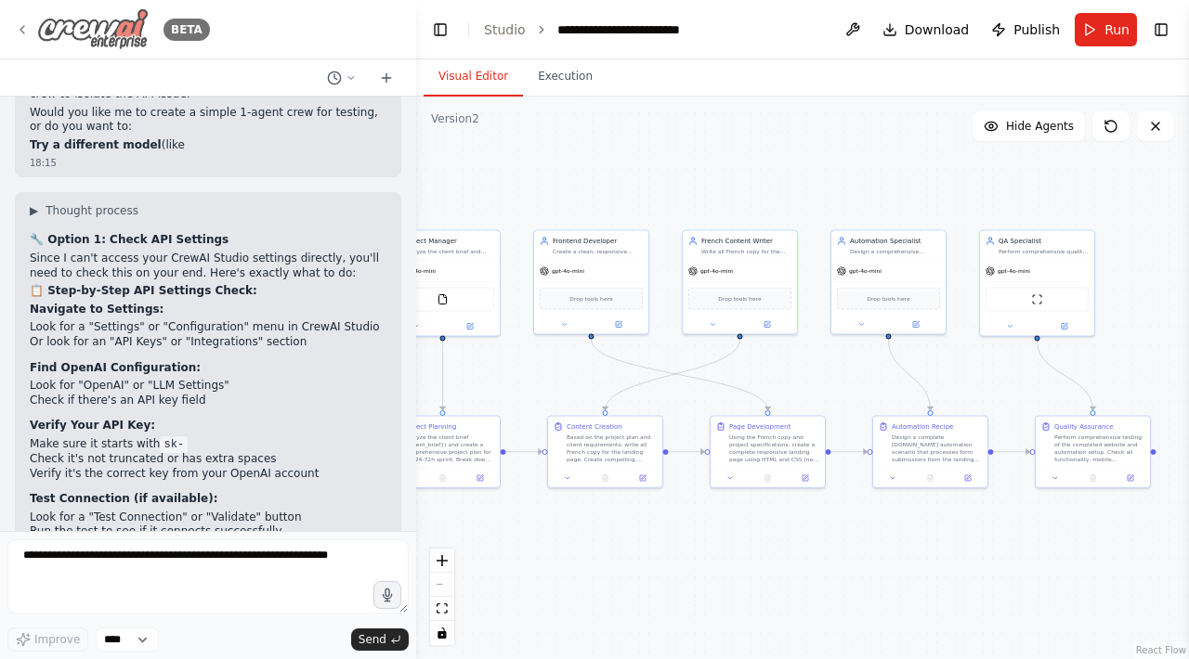
click at [30, 21] on div "BETA" at bounding box center [112, 29] width 195 height 42
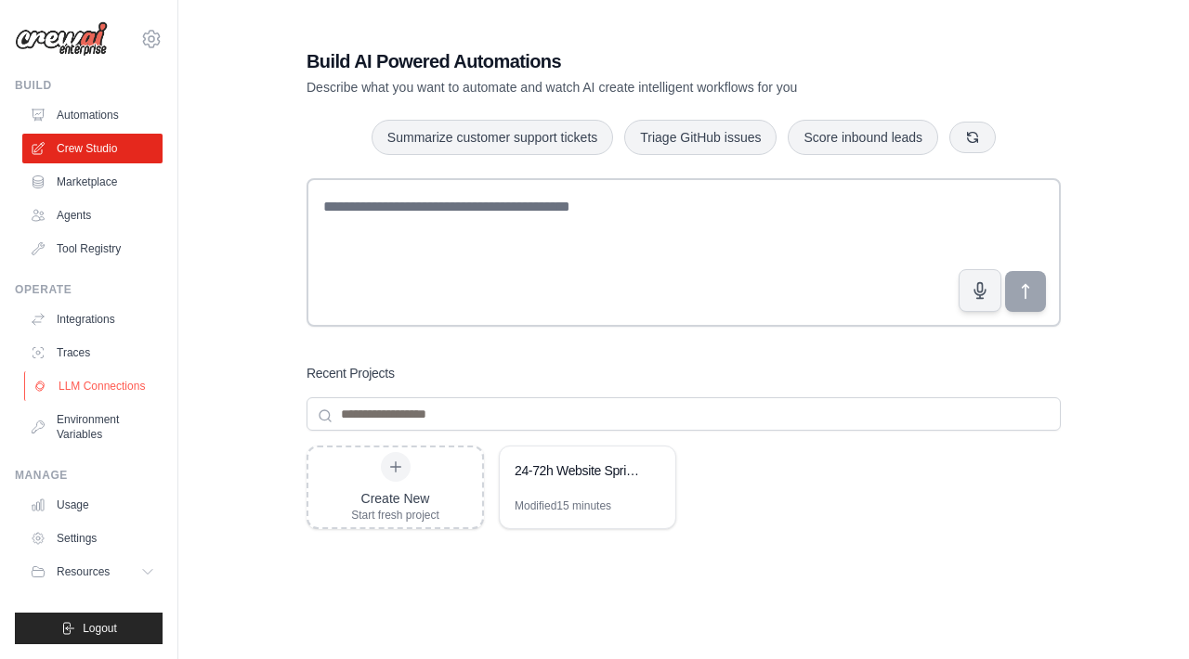
click at [90, 377] on link "LLM Connections" at bounding box center [94, 387] width 140 height 30
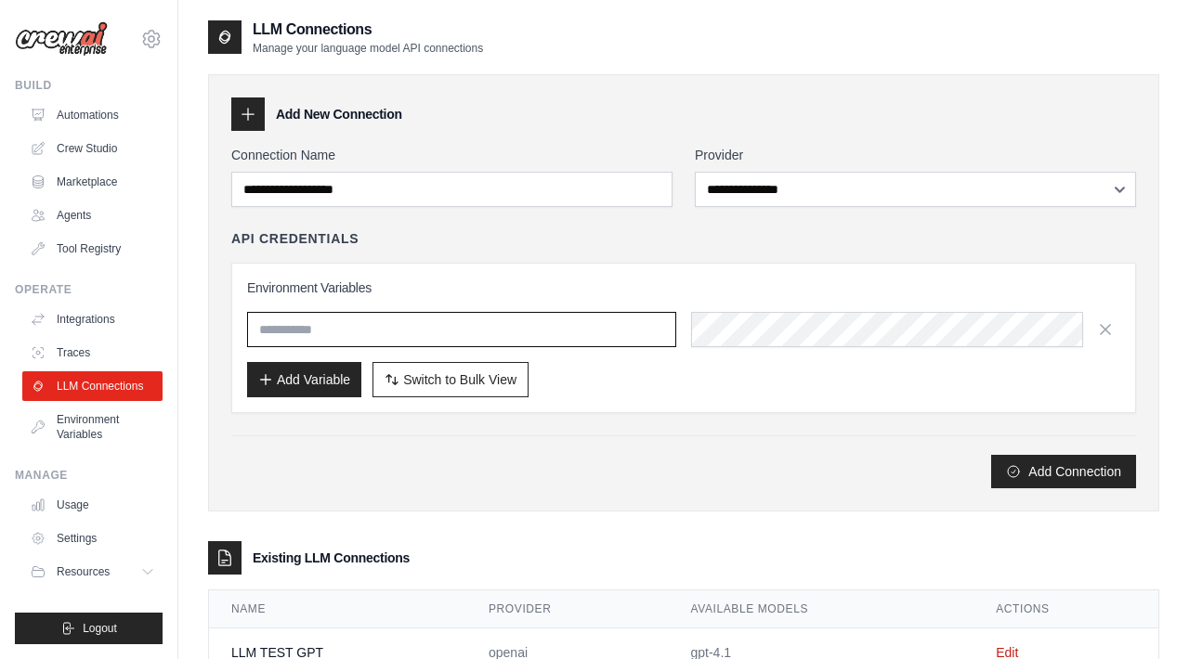
click at [347, 330] on input "text" at bounding box center [461, 329] width 429 height 35
click at [521, 335] on input "text" at bounding box center [461, 329] width 429 height 35
paste input "*********"
type input "*********"
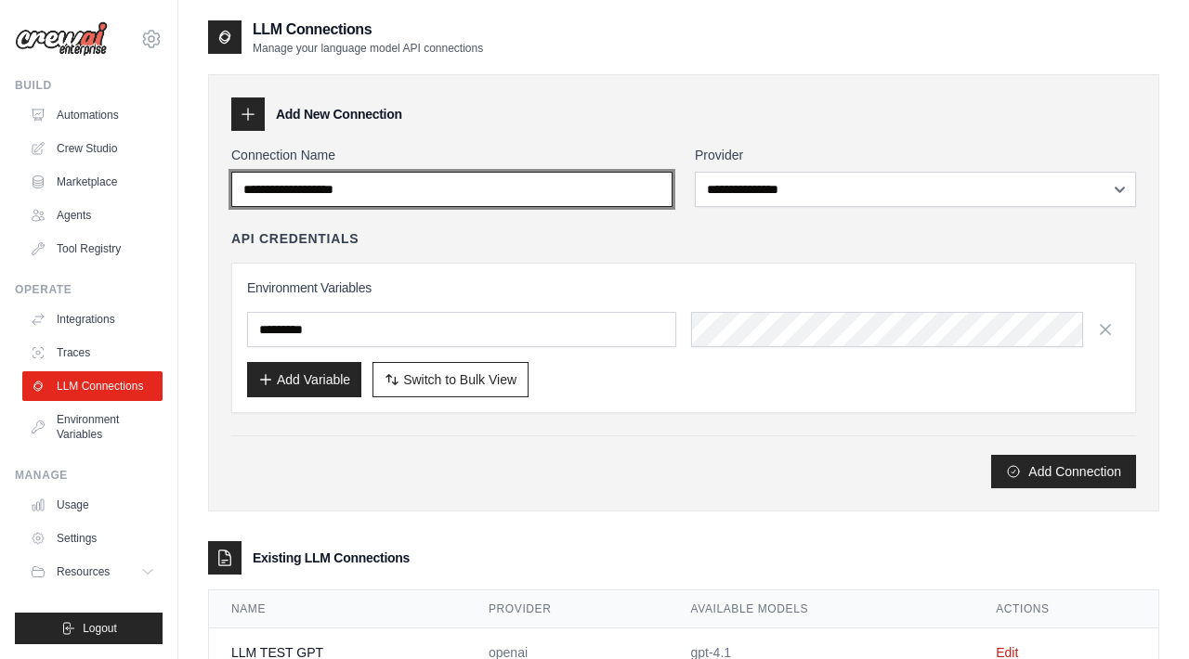
click at [529, 180] on input "Connection Name" at bounding box center [451, 189] width 441 height 35
type input "**********"
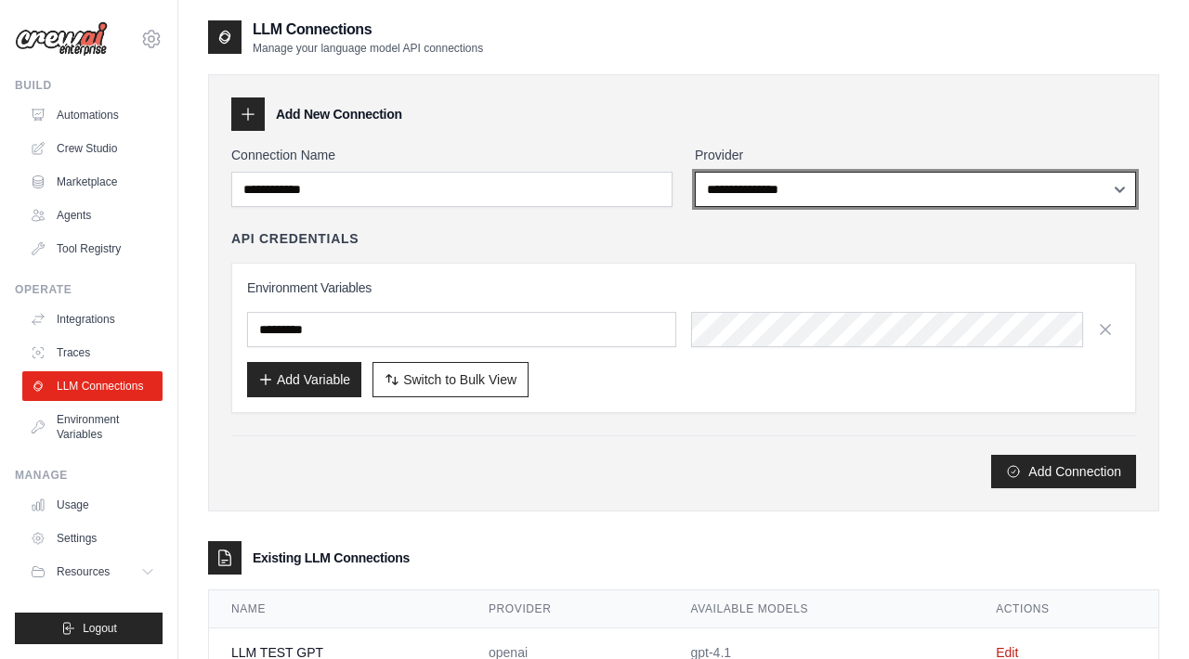
click at [741, 197] on select "**********" at bounding box center [915, 189] width 441 height 35
select select "******"
click at [695, 172] on select "**********" at bounding box center [915, 189] width 441 height 35
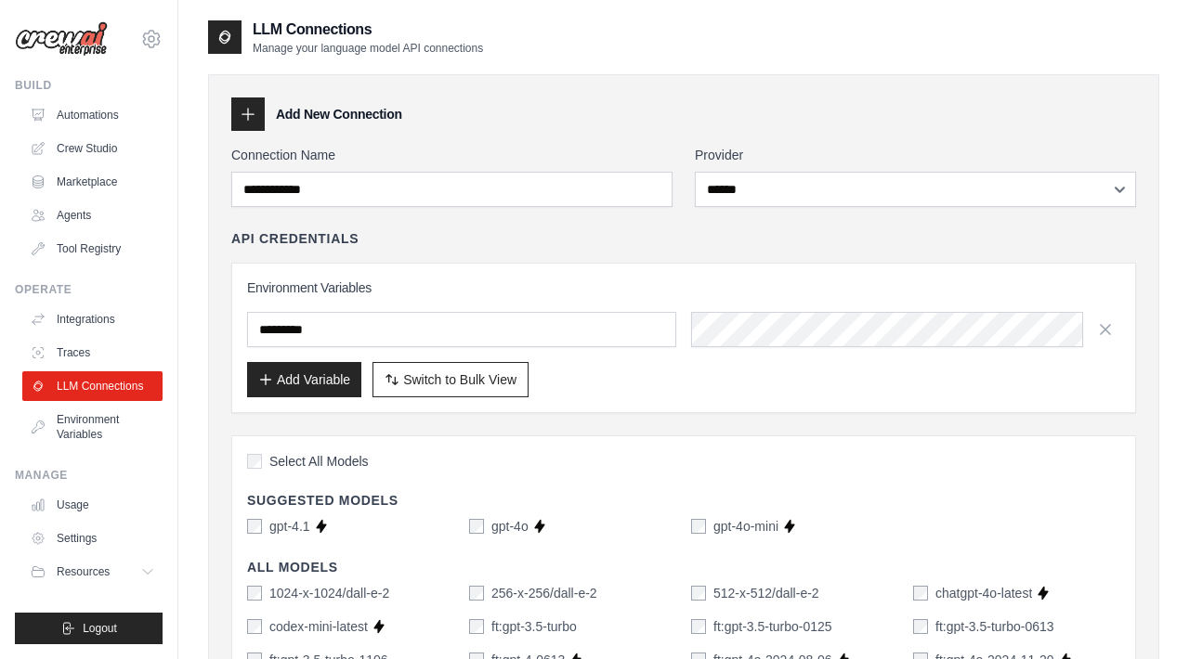
click at [487, 527] on div "gpt-4o" at bounding box center [498, 526] width 59 height 19
click at [284, 387] on button "Add Variable" at bounding box center [304, 378] width 114 height 35
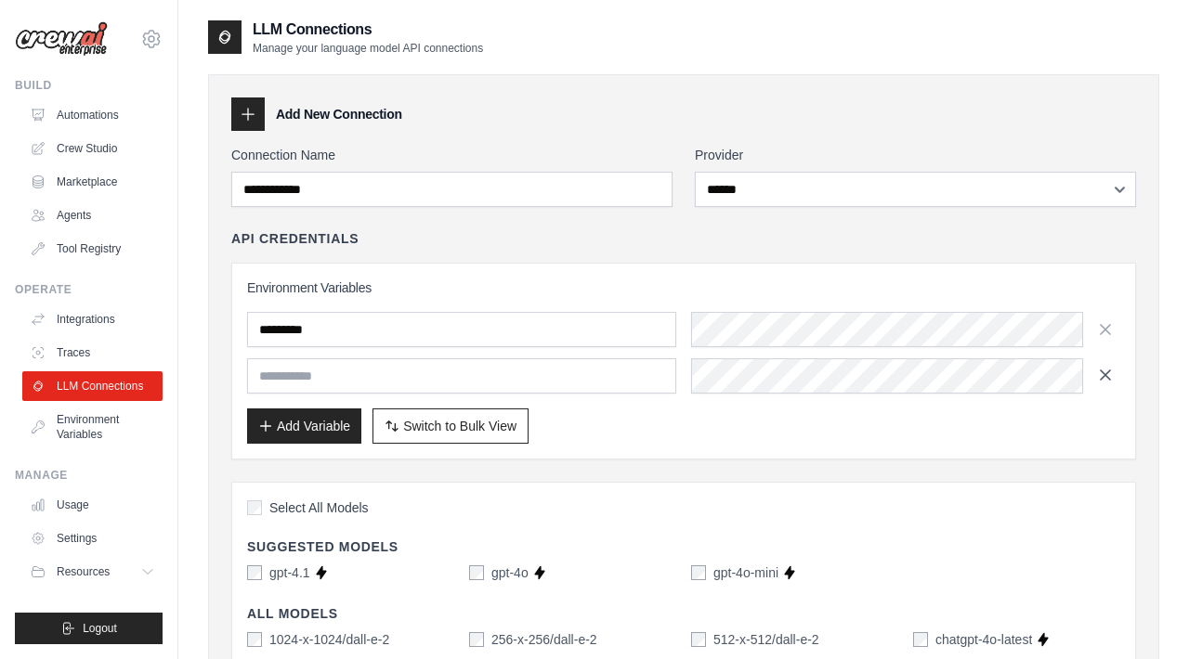
click at [1102, 381] on icon "button" at bounding box center [1105, 375] width 19 height 19
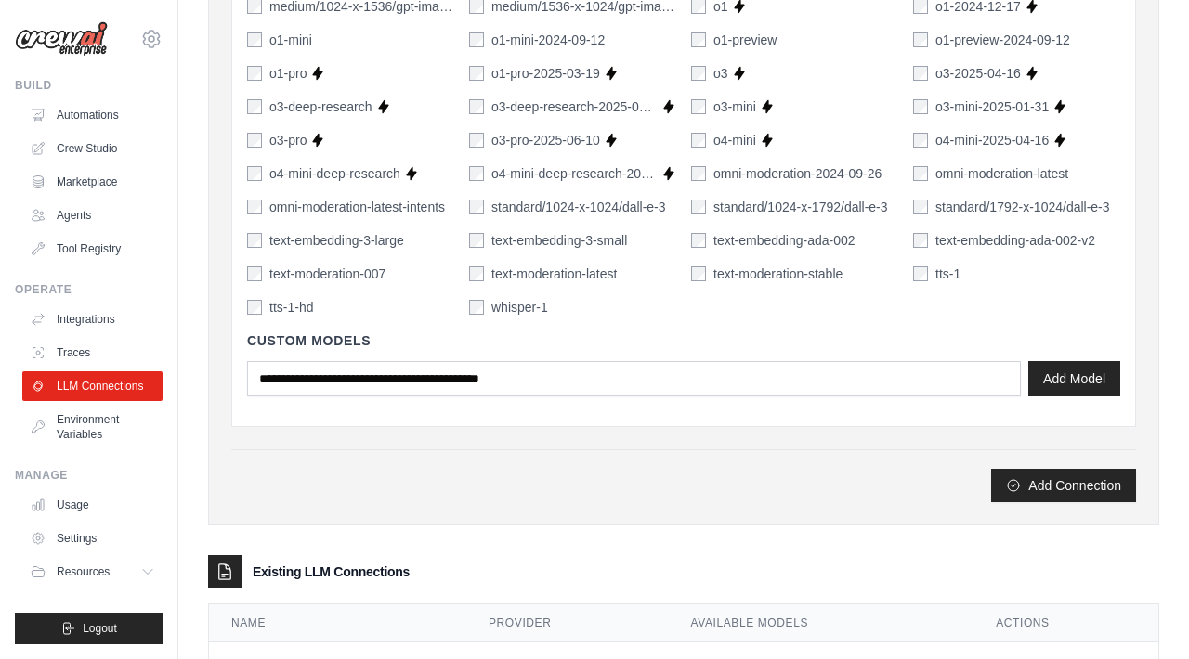
scroll to position [1370, 0]
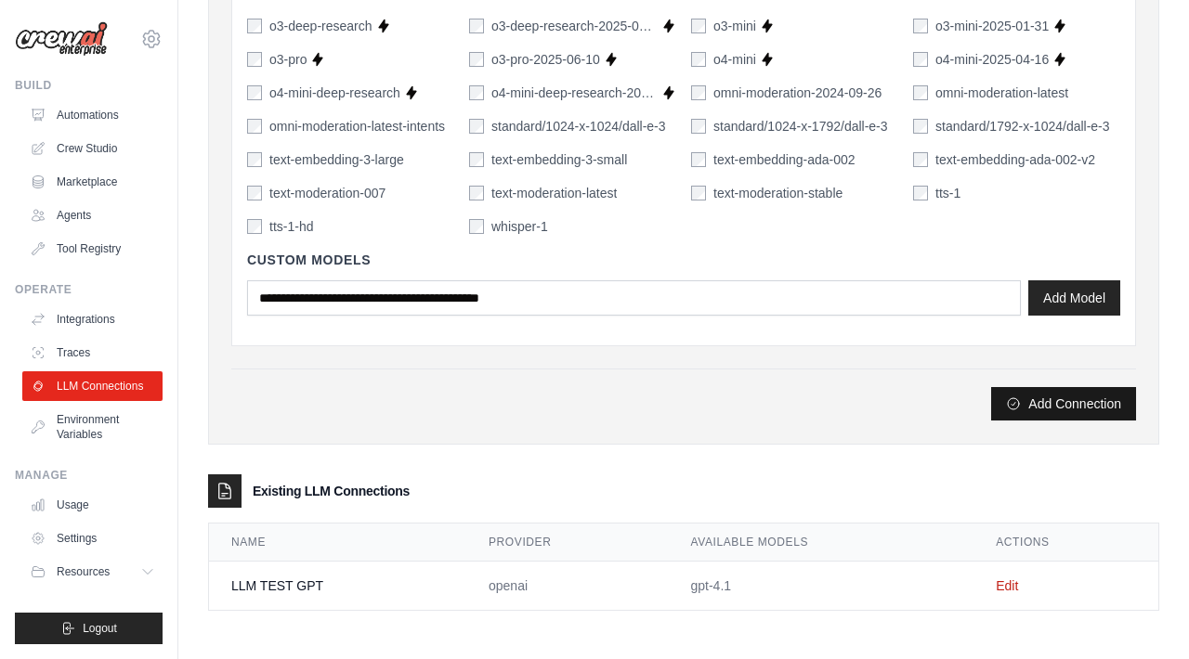
click at [1037, 401] on button "Add Connection" at bounding box center [1063, 403] width 145 height 33
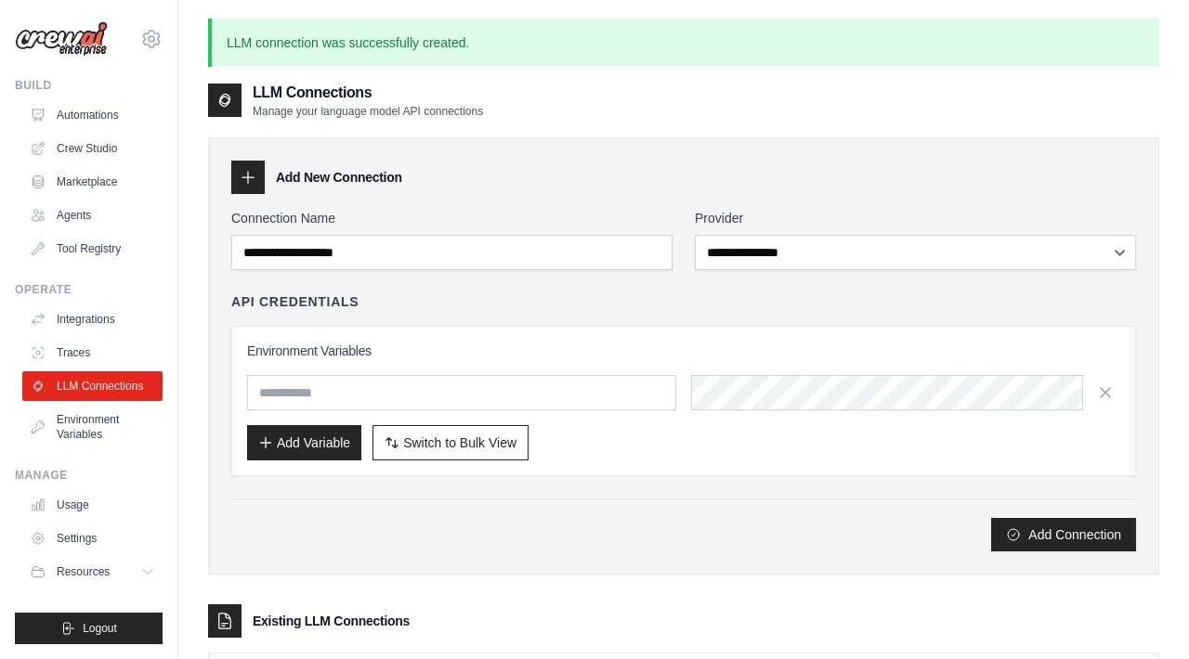
scroll to position [179, 0]
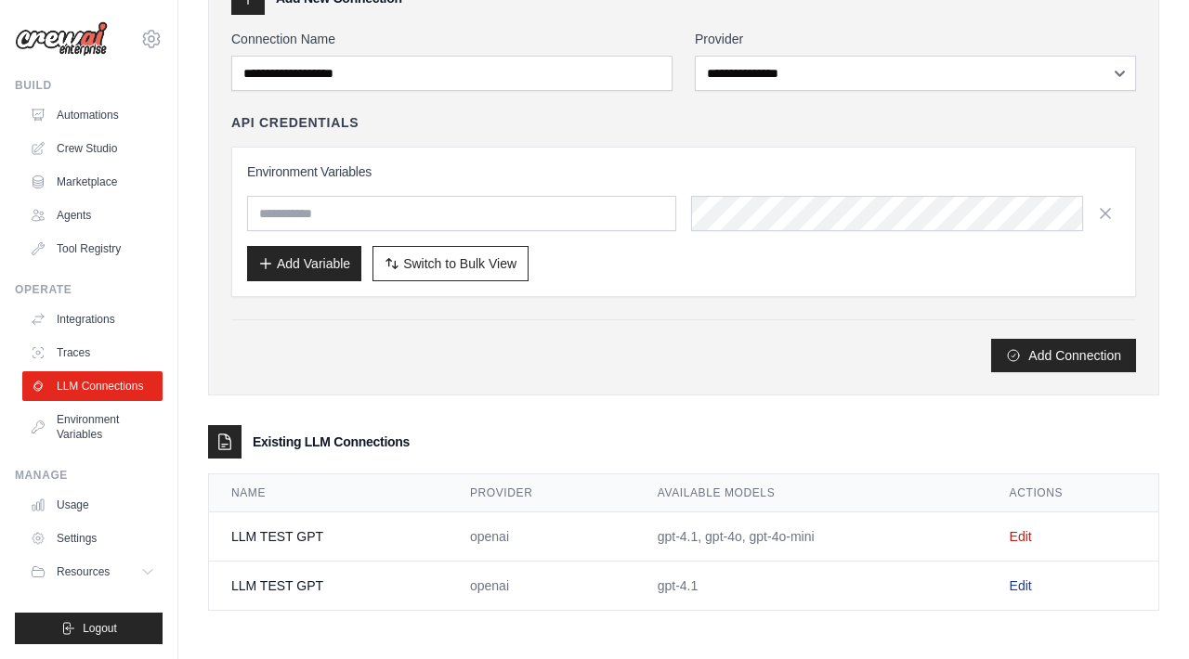
click at [1019, 584] on link "Edit" at bounding box center [1021, 586] width 22 height 15
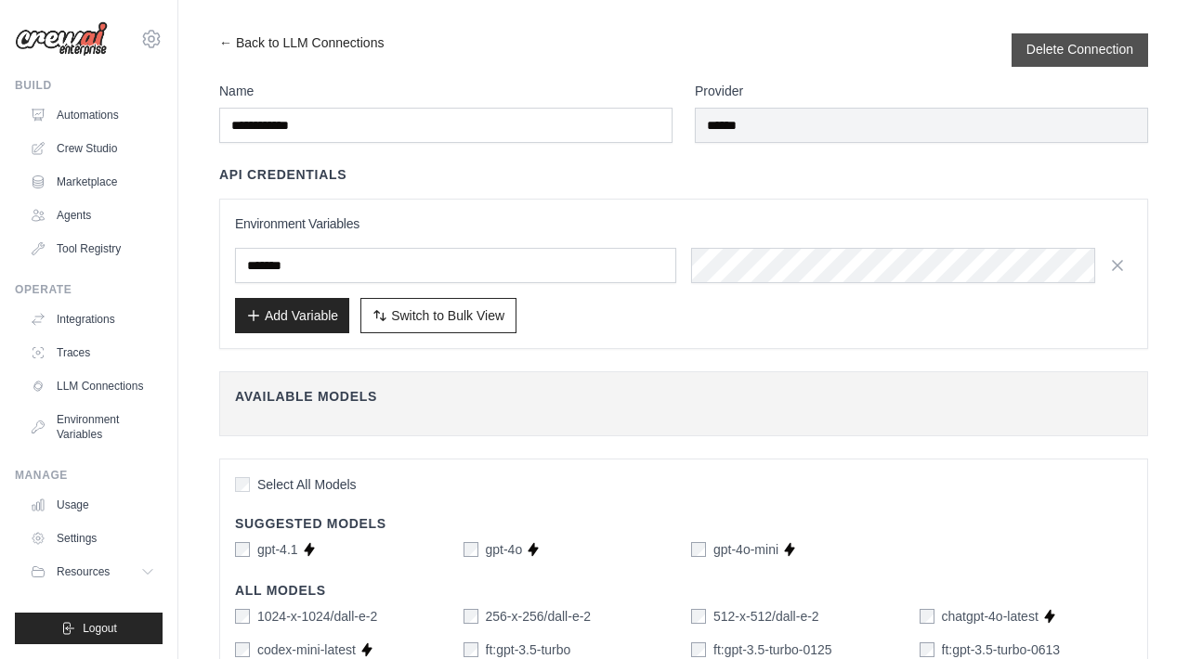
click at [1083, 45] on button "Delete Connection" at bounding box center [1079, 49] width 107 height 19
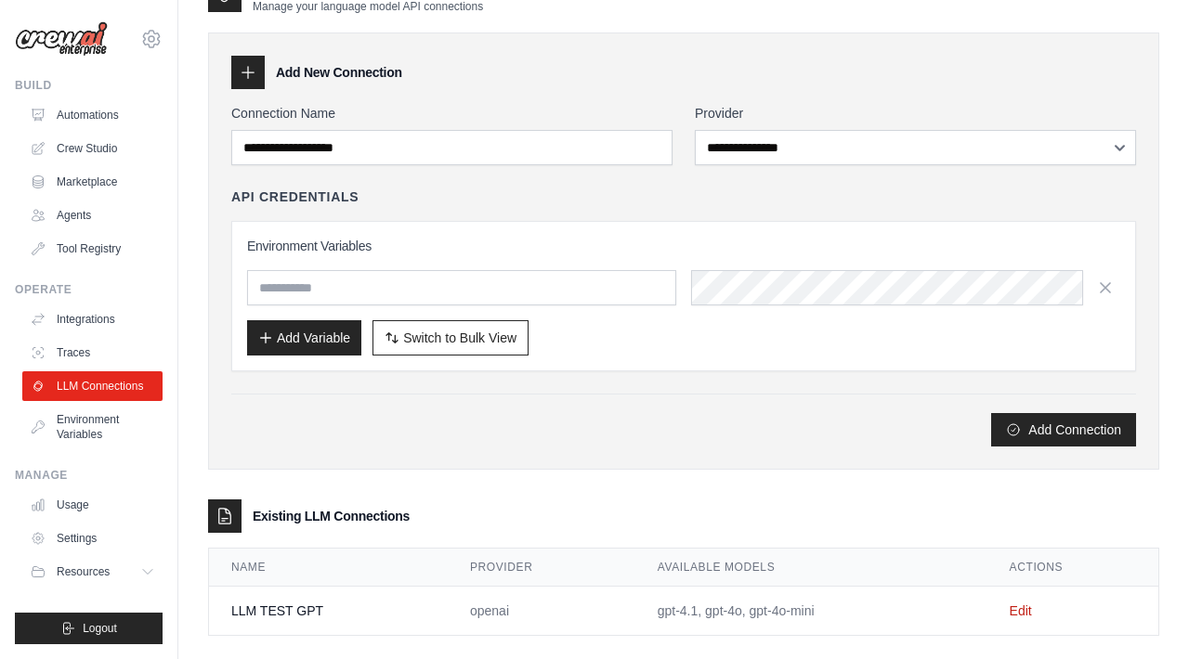
scroll to position [130, 0]
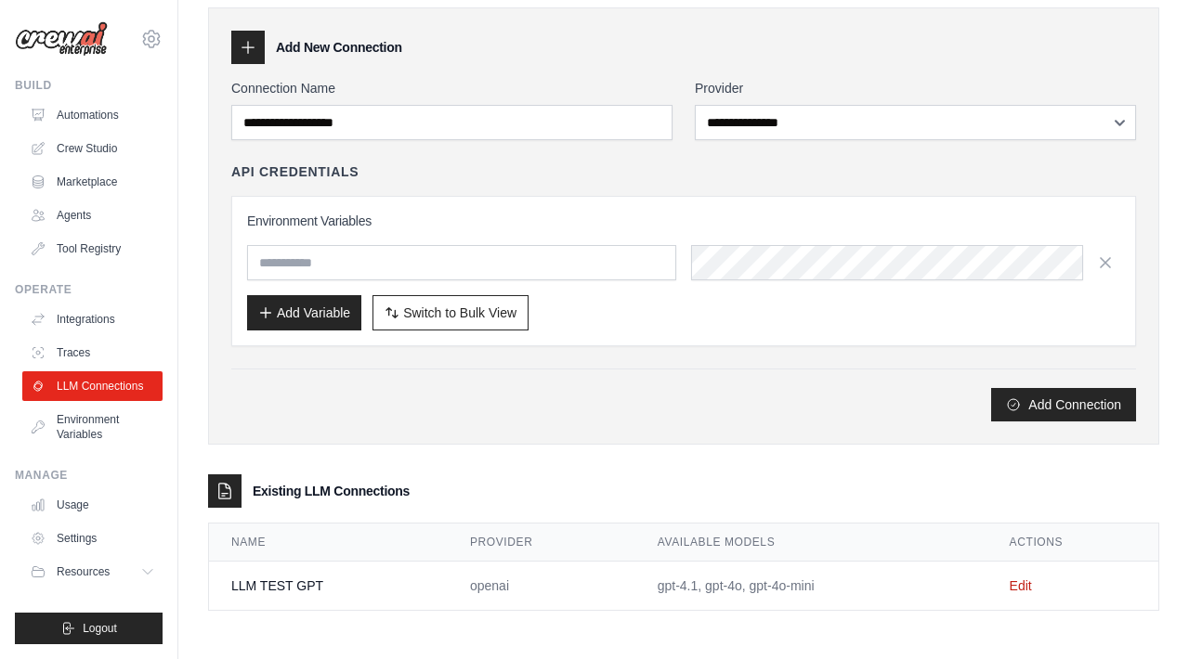
click at [721, 569] on td "gpt-4.1, gpt-4o, gpt-4o-mini" at bounding box center [811, 586] width 352 height 49
click at [345, 569] on td "LLM TEST GPT" at bounding box center [328, 586] width 239 height 49
click at [86, 510] on link "Usage" at bounding box center [94, 505] width 140 height 30
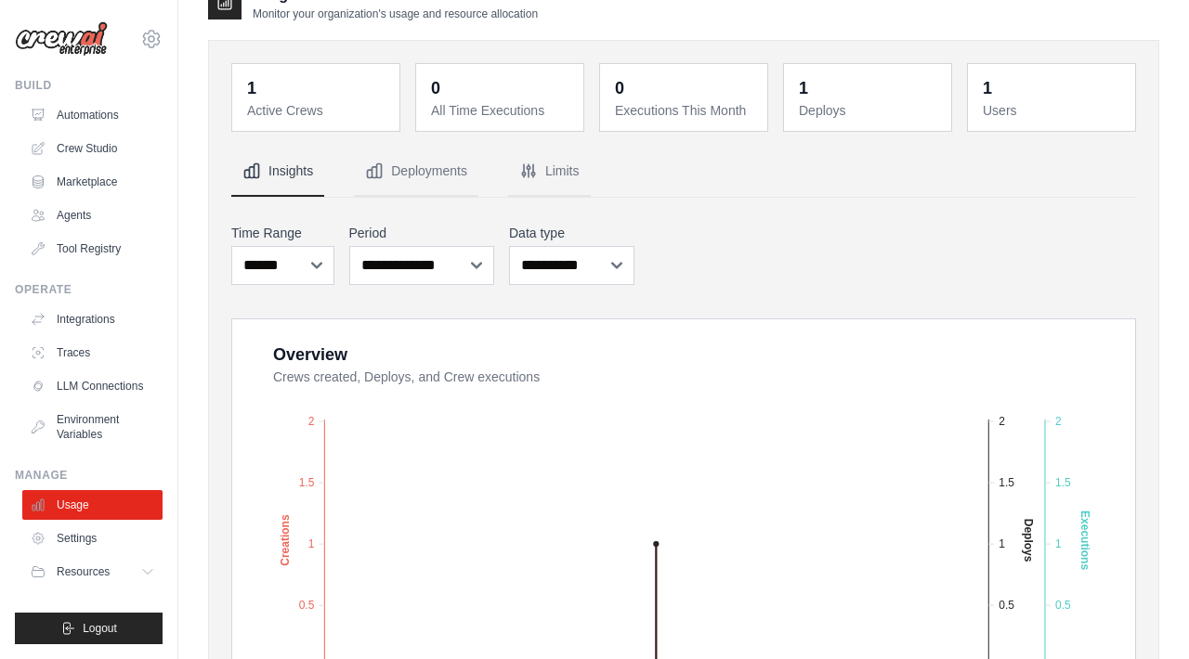
scroll to position [33, 0]
click at [565, 175] on button "Limits" at bounding box center [549, 173] width 83 height 50
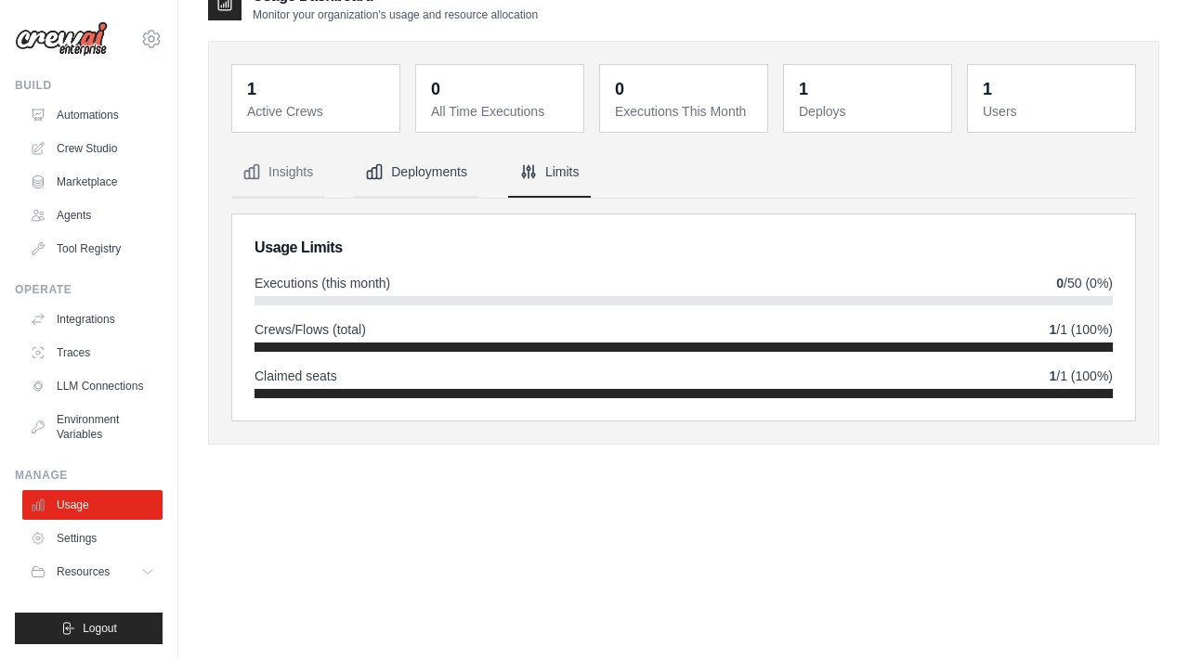
click at [442, 167] on button "Deployments" at bounding box center [416, 173] width 124 height 50
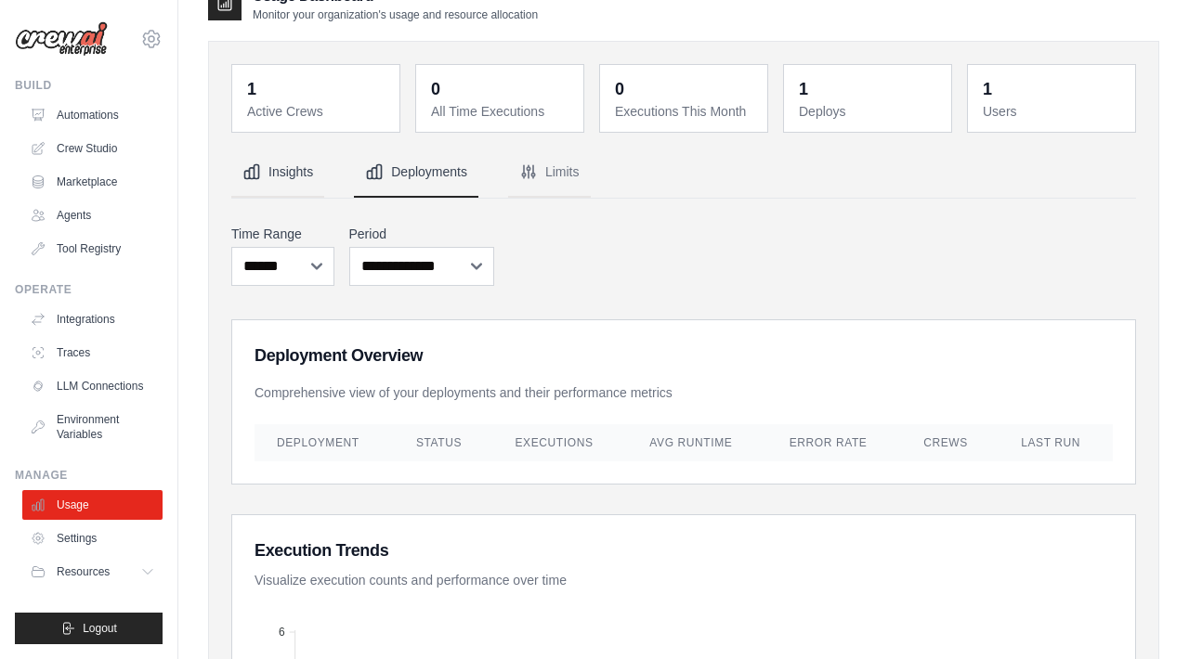
click at [288, 167] on button "Insights" at bounding box center [277, 173] width 93 height 50
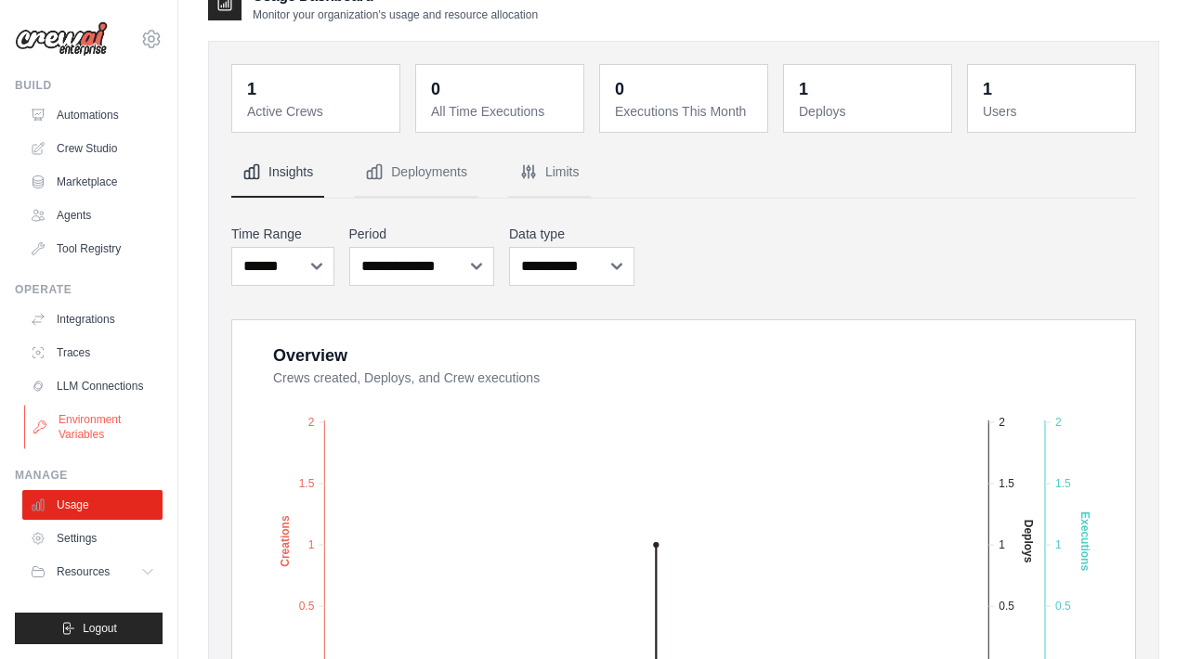
scroll to position [0, 0]
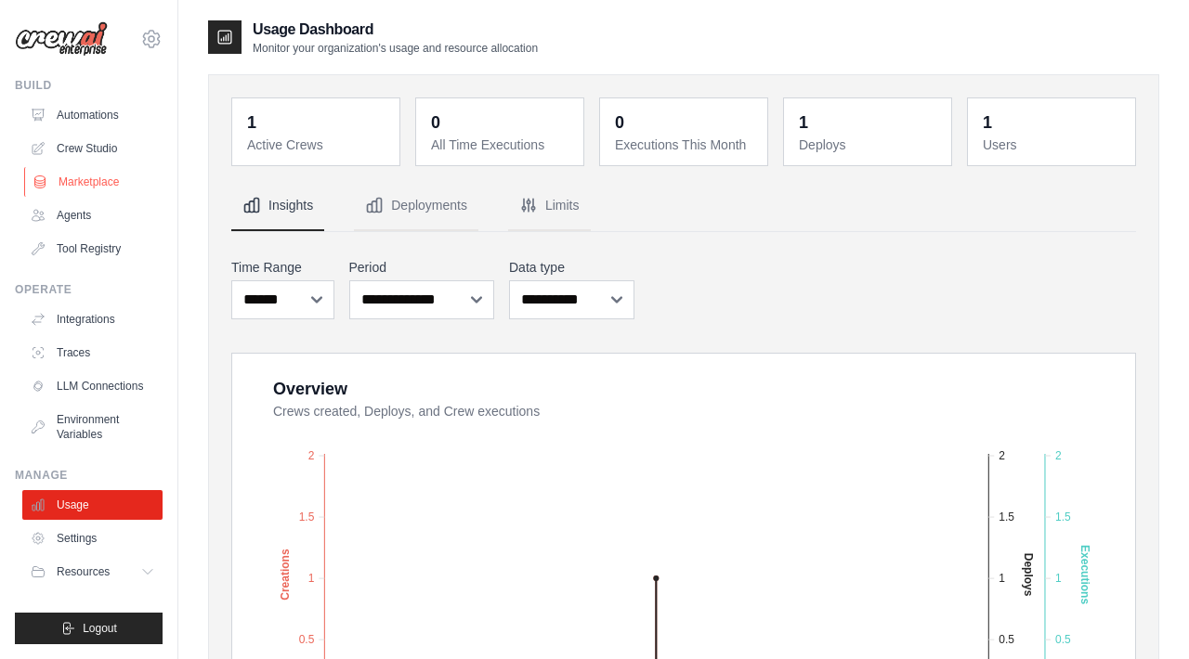
click at [106, 181] on link "Marketplace" at bounding box center [94, 182] width 140 height 30
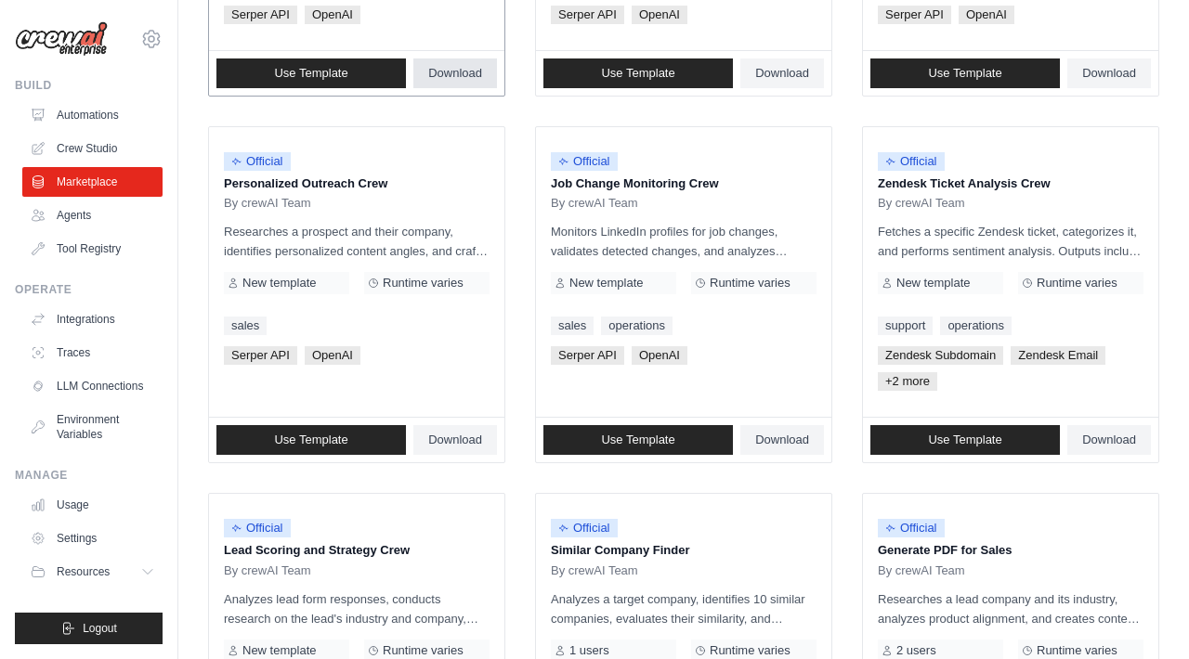
scroll to position [1114, 0]
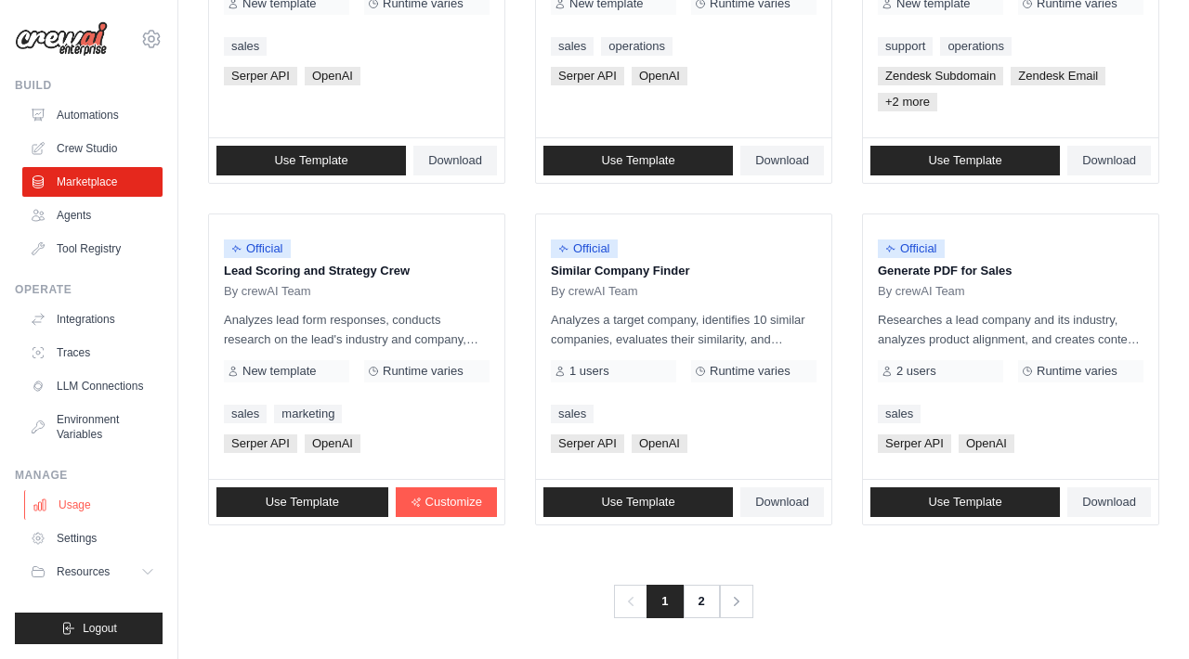
click at [78, 505] on link "Usage" at bounding box center [94, 505] width 140 height 30
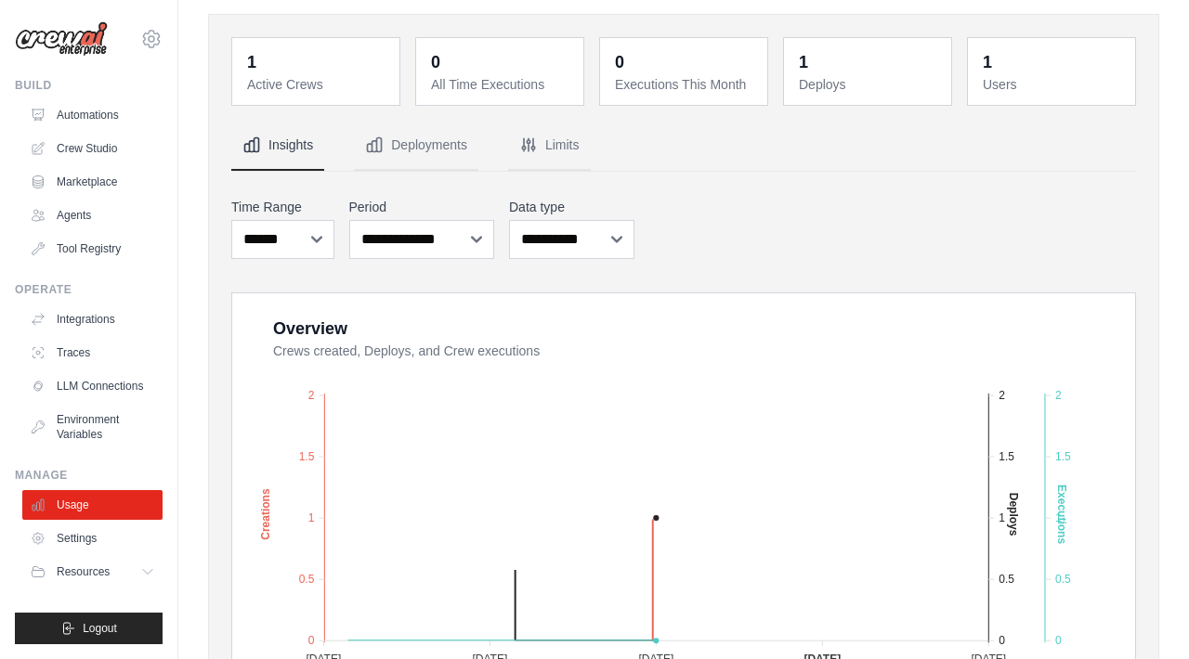
scroll to position [72, 0]
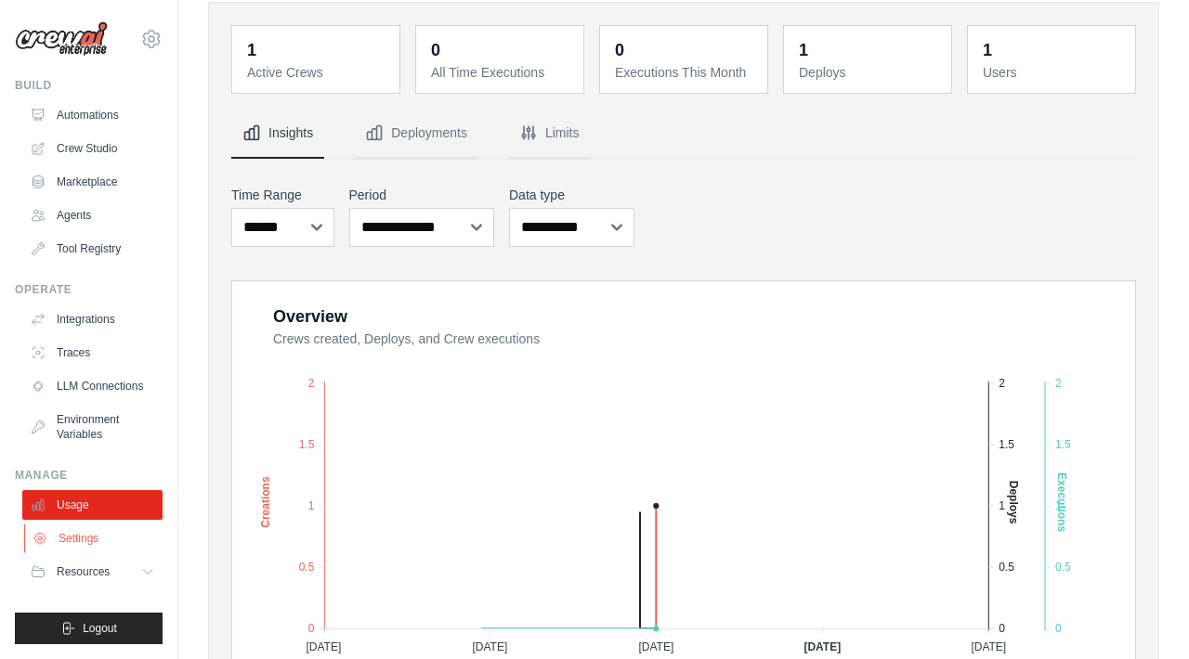
click at [78, 538] on link "Settings" at bounding box center [94, 539] width 140 height 30
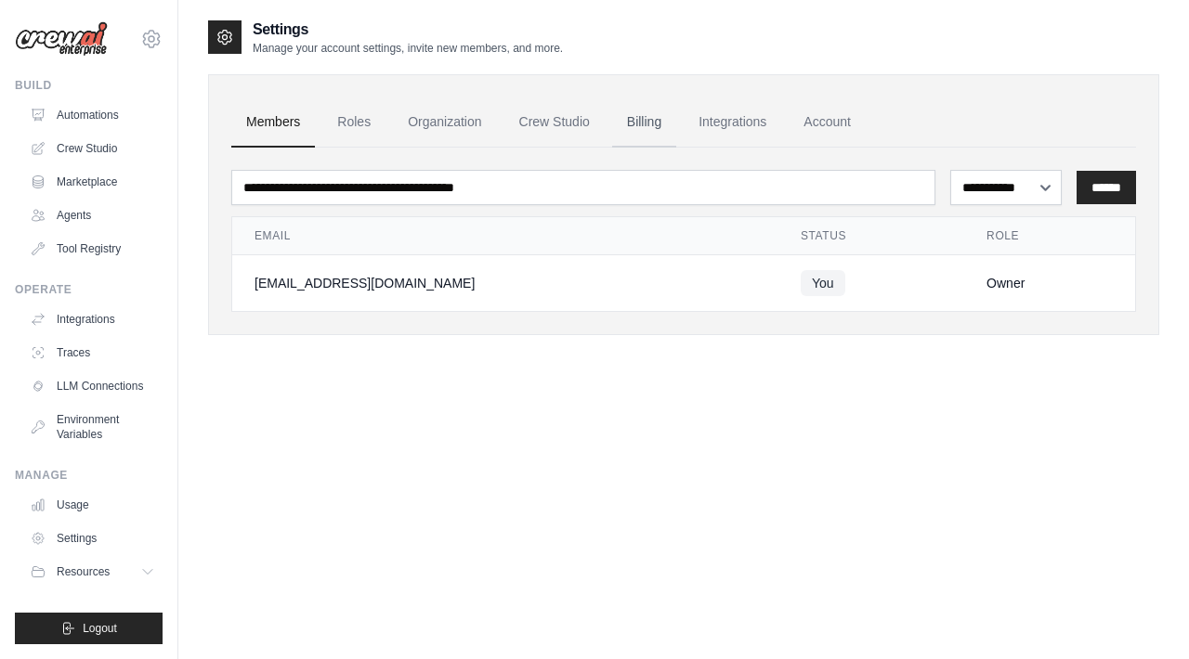
click at [652, 134] on link "Billing" at bounding box center [644, 123] width 64 height 50
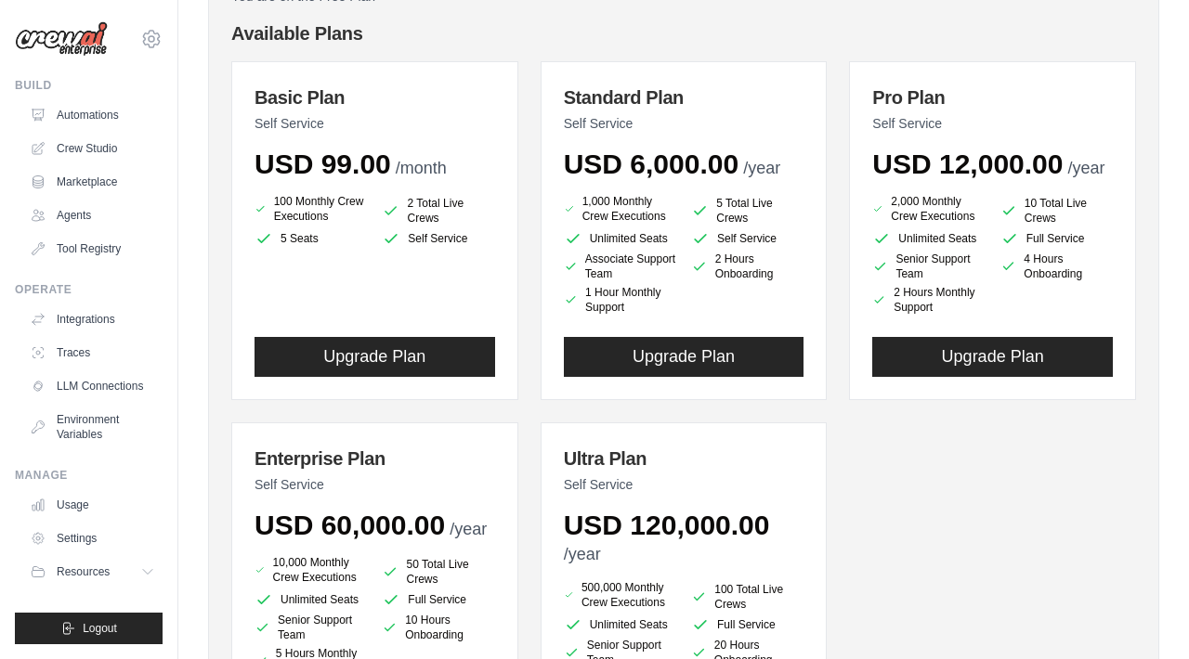
scroll to position [200, 0]
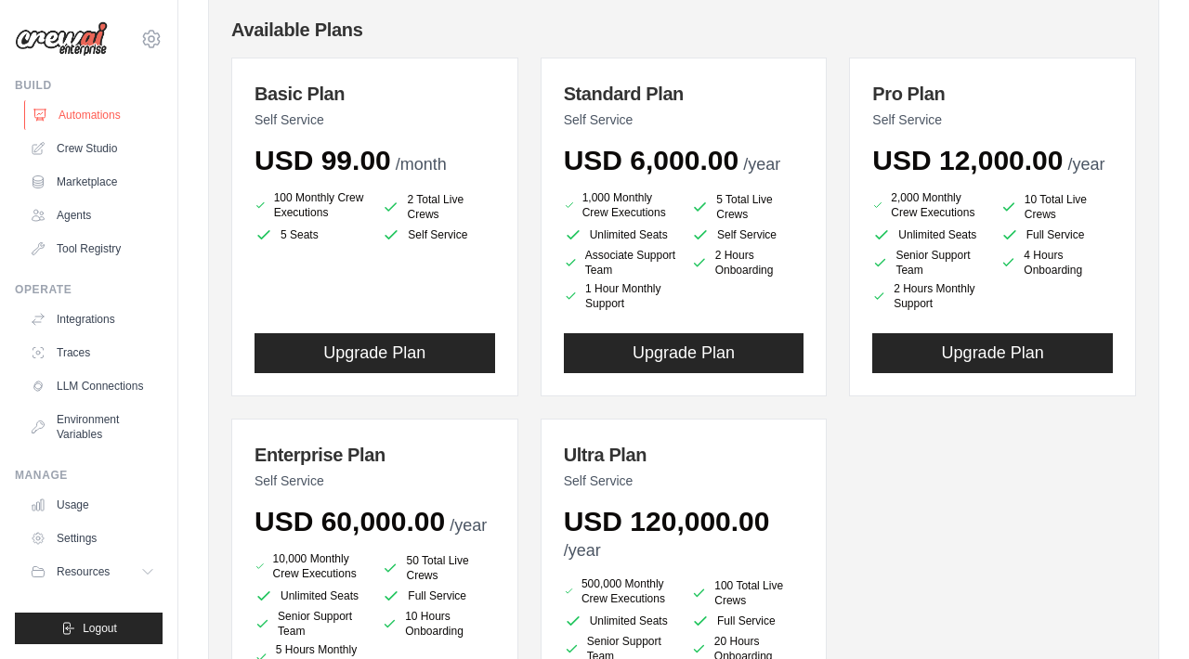
click at [89, 124] on link "Automations" at bounding box center [94, 115] width 140 height 30
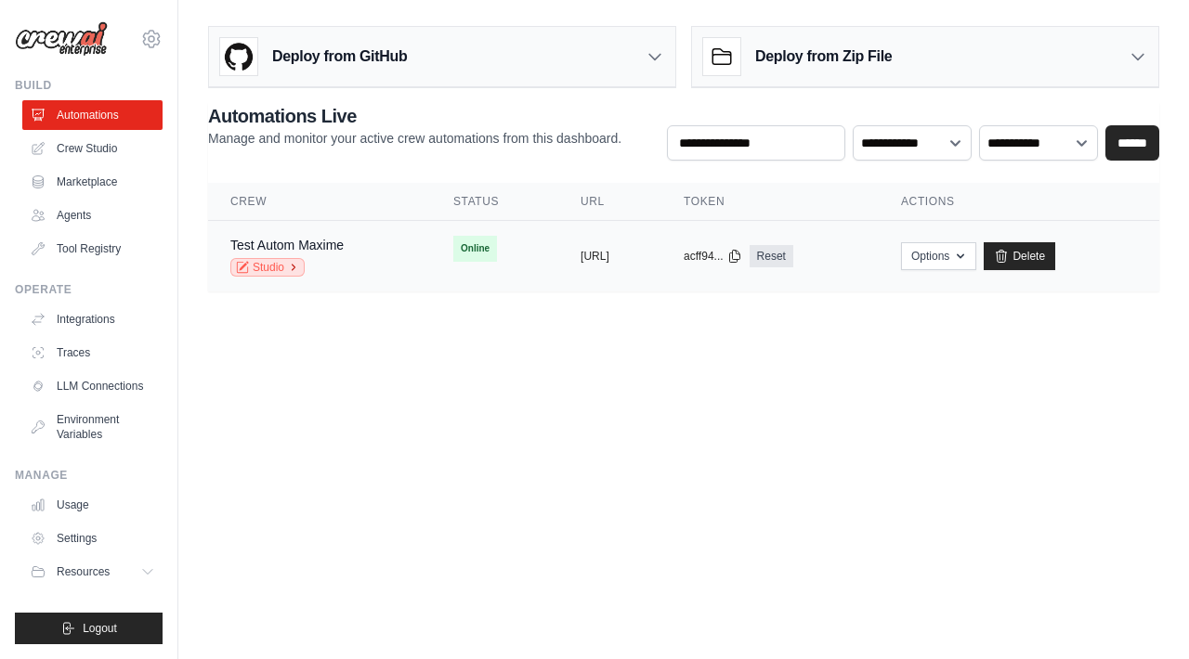
click at [272, 267] on link "Studio" at bounding box center [267, 267] width 74 height 19
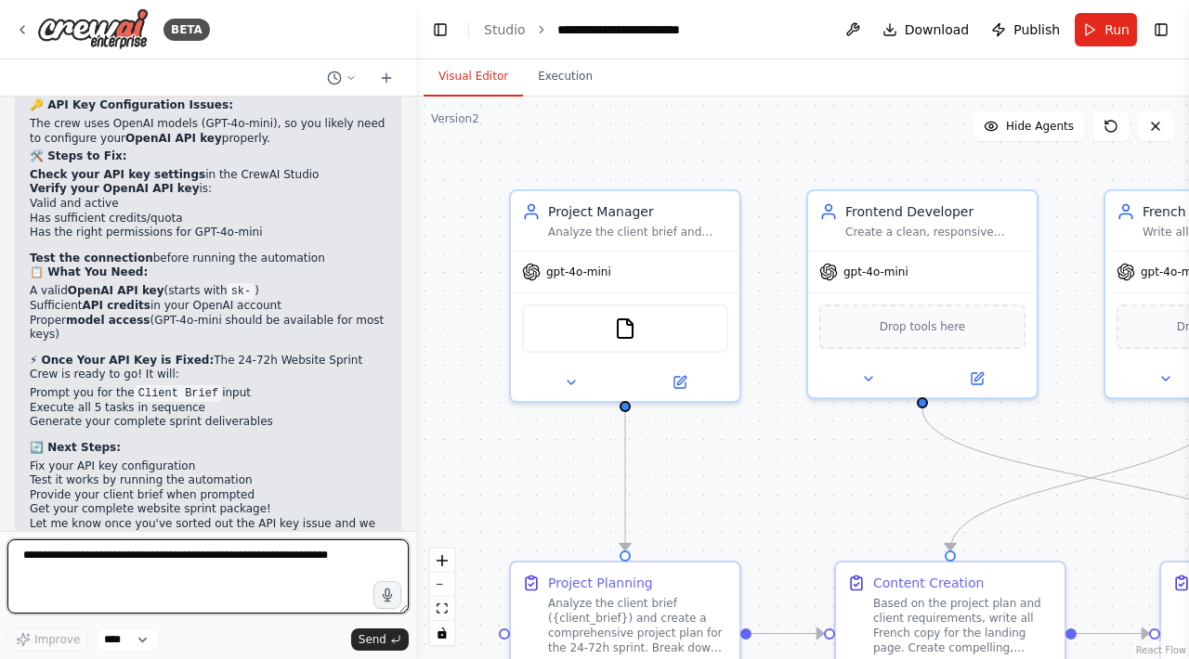
click at [275, 572] on textarea at bounding box center [207, 577] width 401 height 74
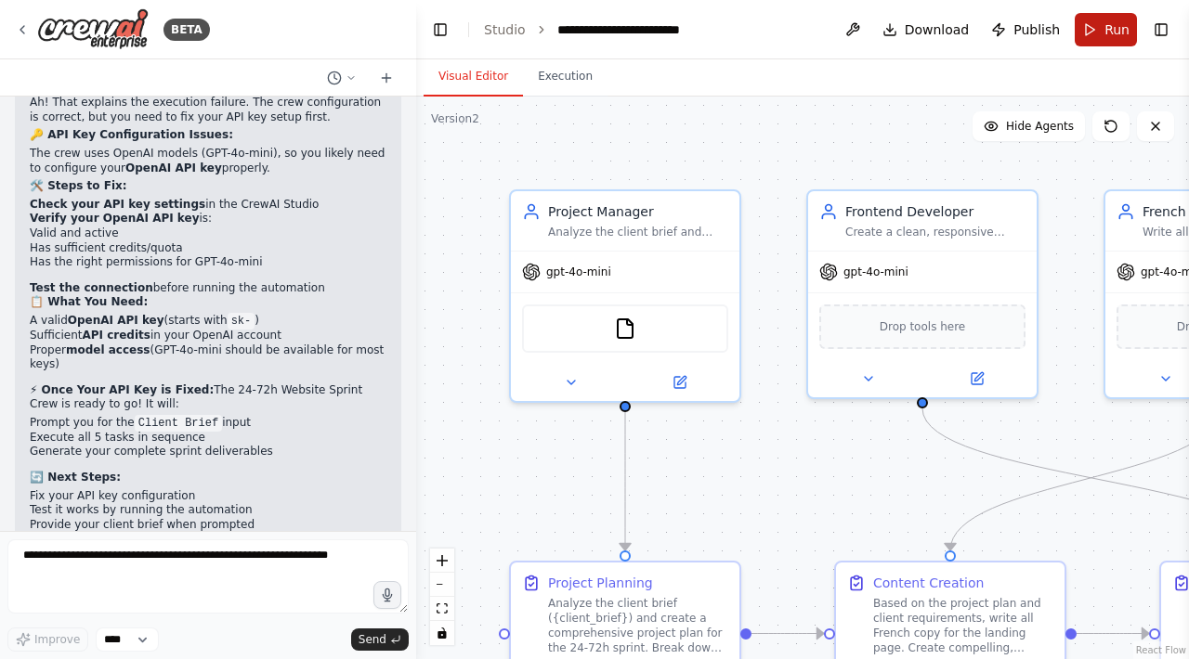
click at [1102, 44] on button "Run" at bounding box center [1106, 29] width 62 height 33
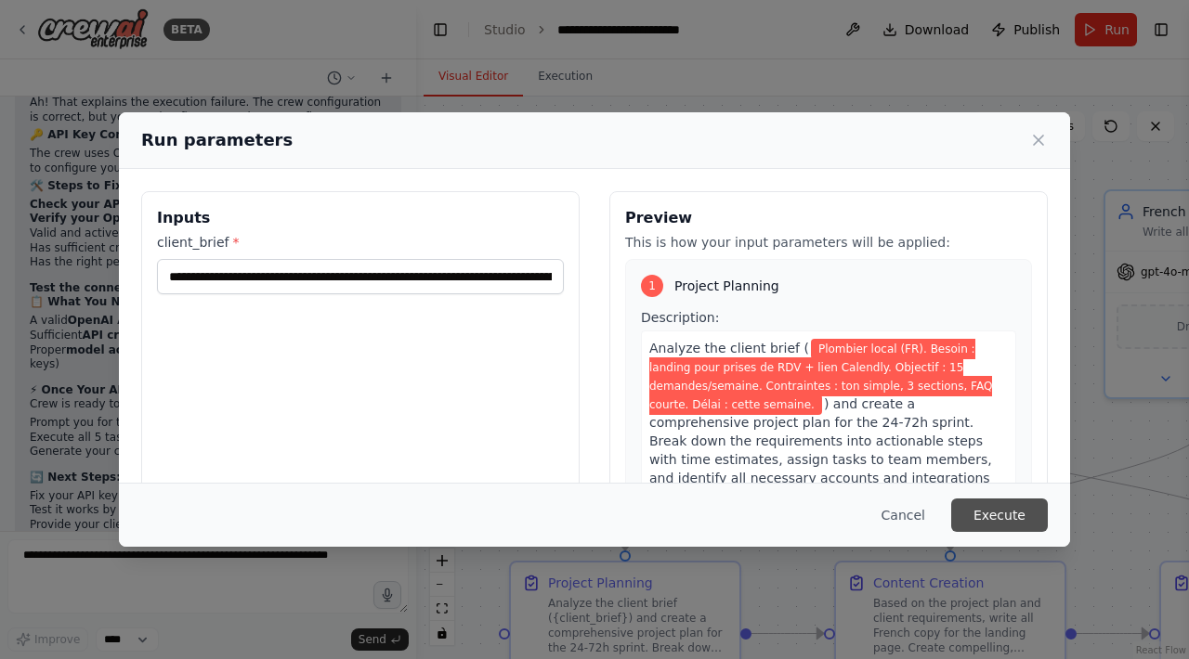
click at [1005, 520] on button "Execute" at bounding box center [999, 515] width 97 height 33
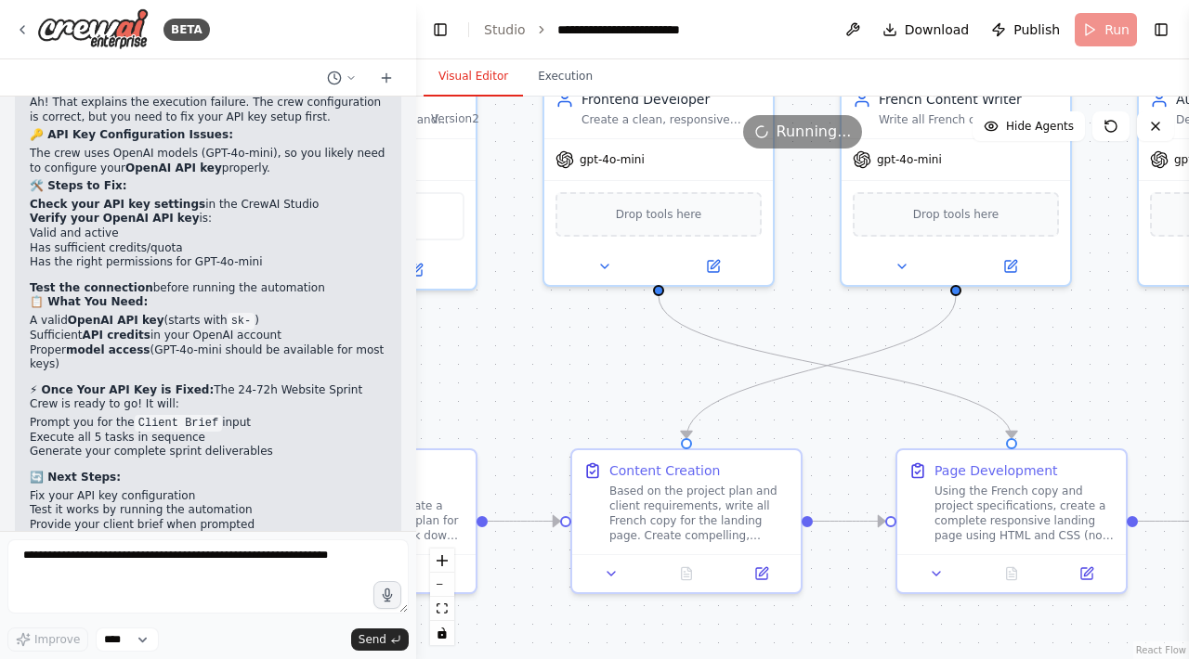
drag, startPoint x: 803, startPoint y: 446, endPoint x: 540, endPoint y: 333, distance: 286.7
click at [540, 333] on div ".deletable-edge-delete-btn { width: 20px; height: 20px; border: 0px solid #ffff…" at bounding box center [802, 378] width 773 height 563
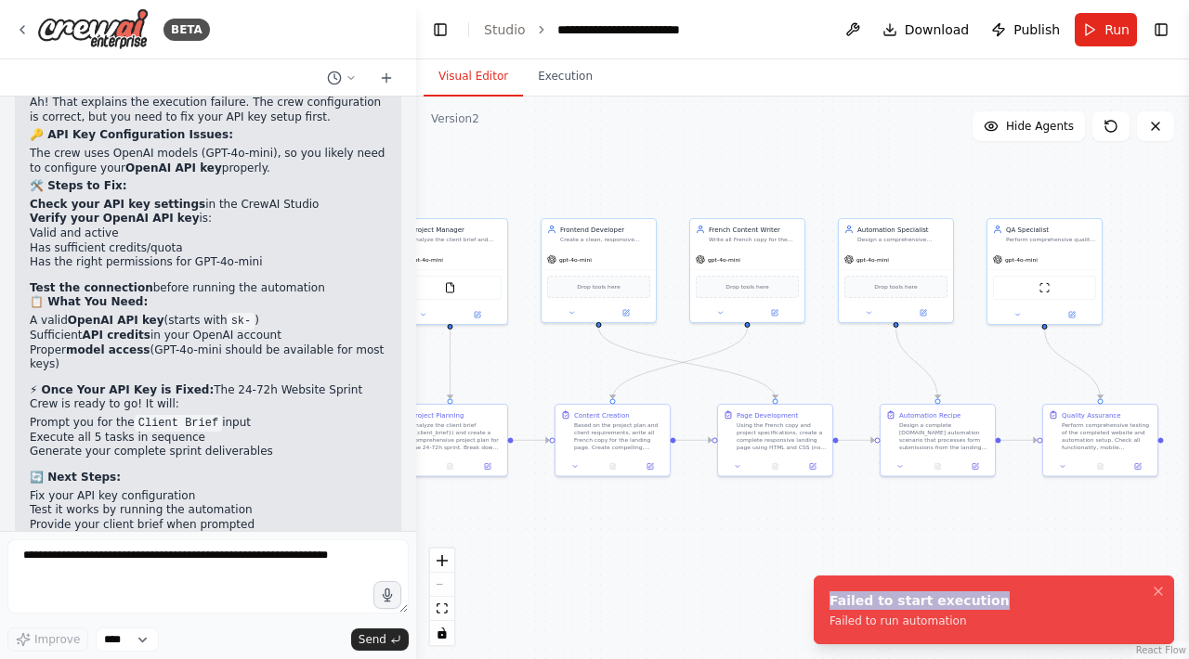
drag, startPoint x: 828, startPoint y: 594, endPoint x: 955, endPoint y: 627, distance: 130.4
click at [955, 610] on div "Failed to start execution" at bounding box center [919, 601] width 180 height 19
drag, startPoint x: 955, startPoint y: 627, endPoint x: 820, endPoint y: 598, distance: 137.7
click at [820, 598] on li "Failed to start execution Failed to run automation" at bounding box center [994, 610] width 360 height 69
copy div "Failed to start execution Failed to run automation"
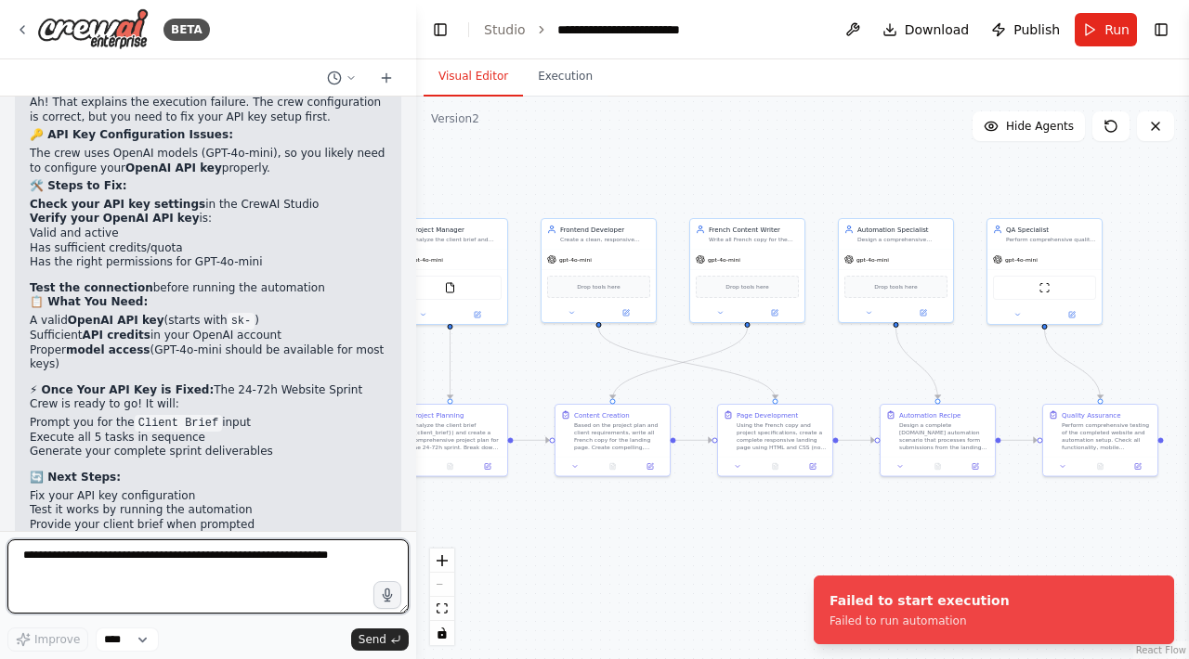
click at [249, 573] on textarea at bounding box center [207, 577] width 401 height 74
paste textarea "**********"
type textarea "**********"
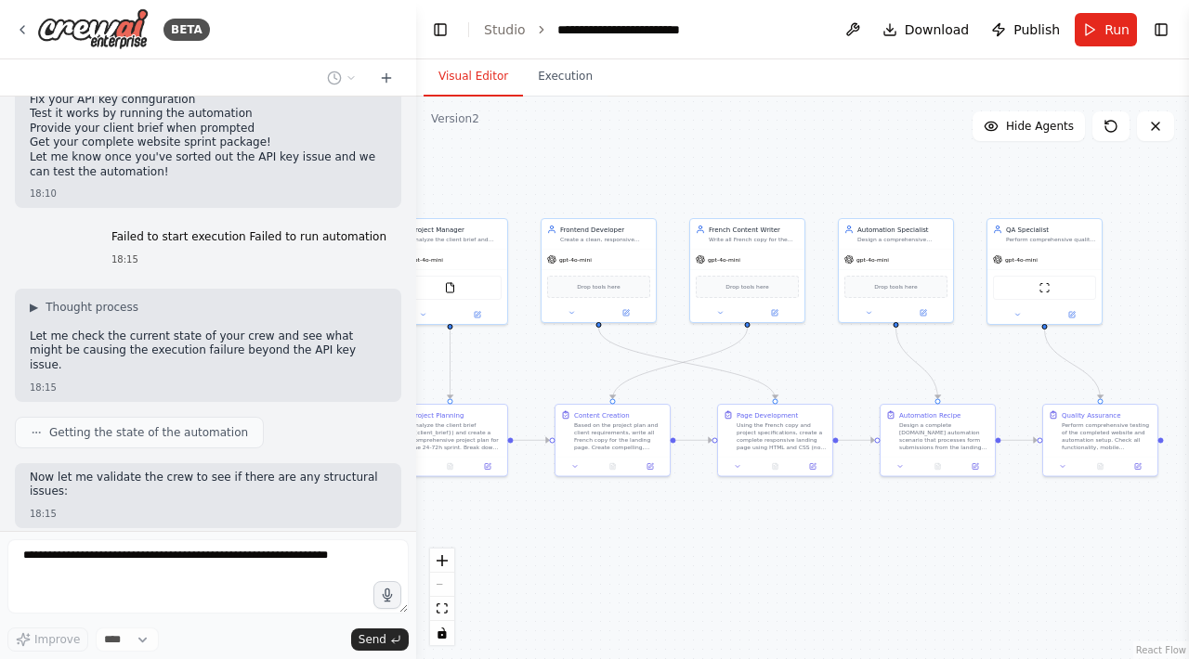
scroll to position [5388, 0]
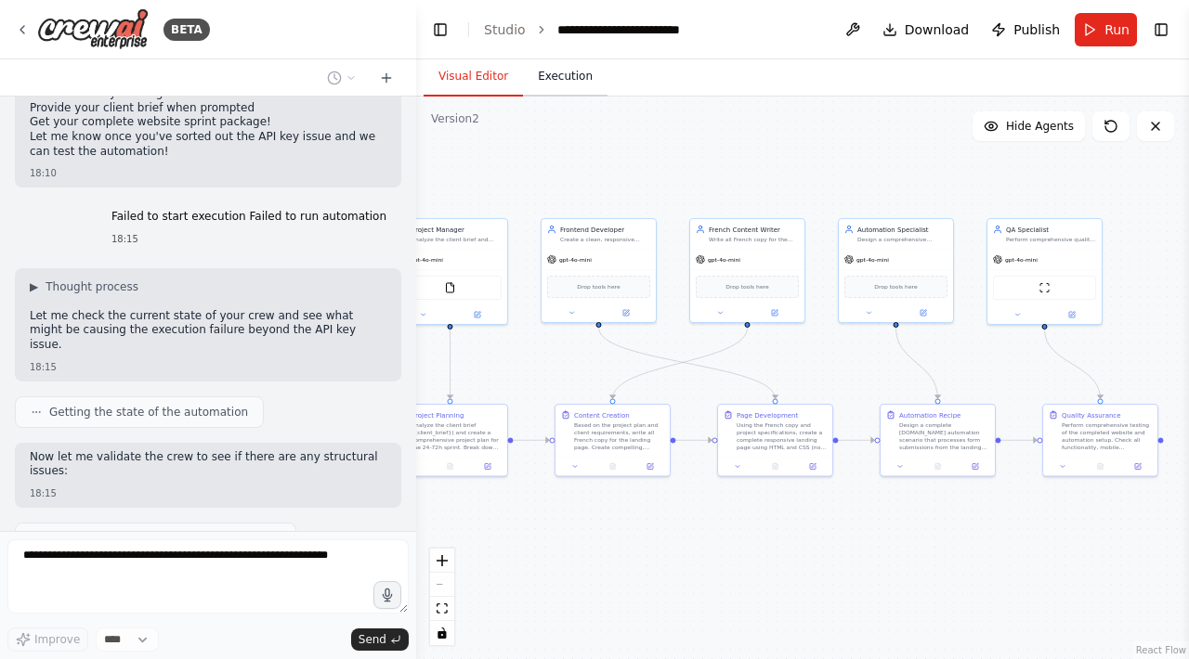
click at [558, 85] on button "Execution" at bounding box center [565, 77] width 85 height 39
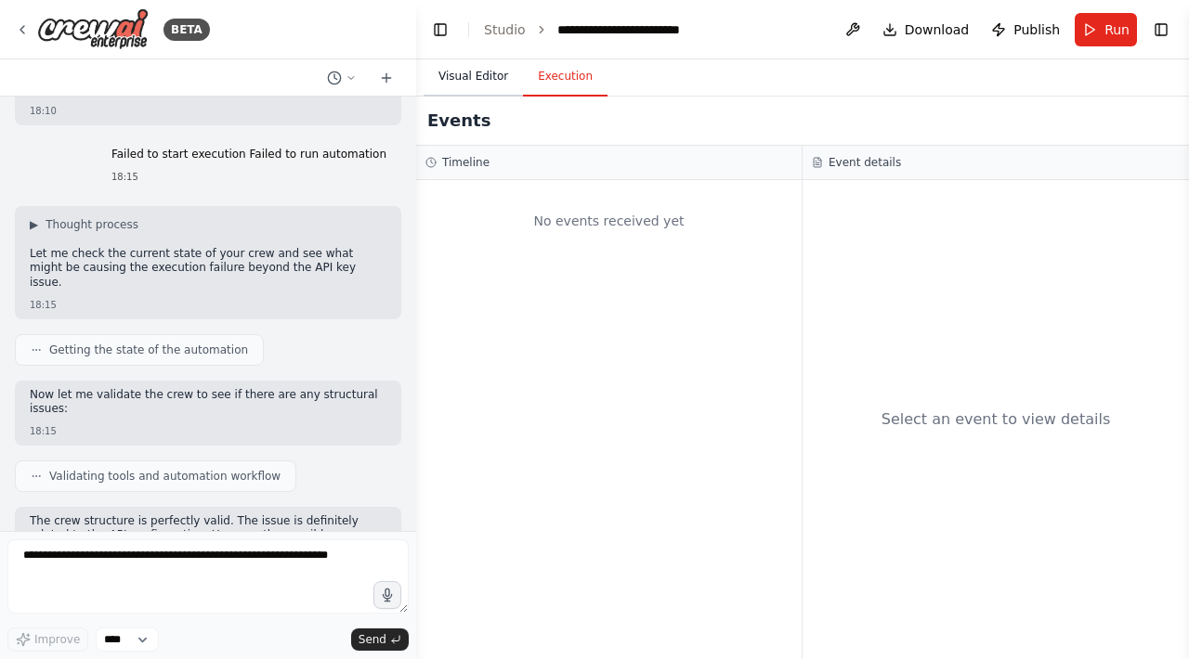
click at [498, 80] on button "Visual Editor" at bounding box center [473, 77] width 99 height 39
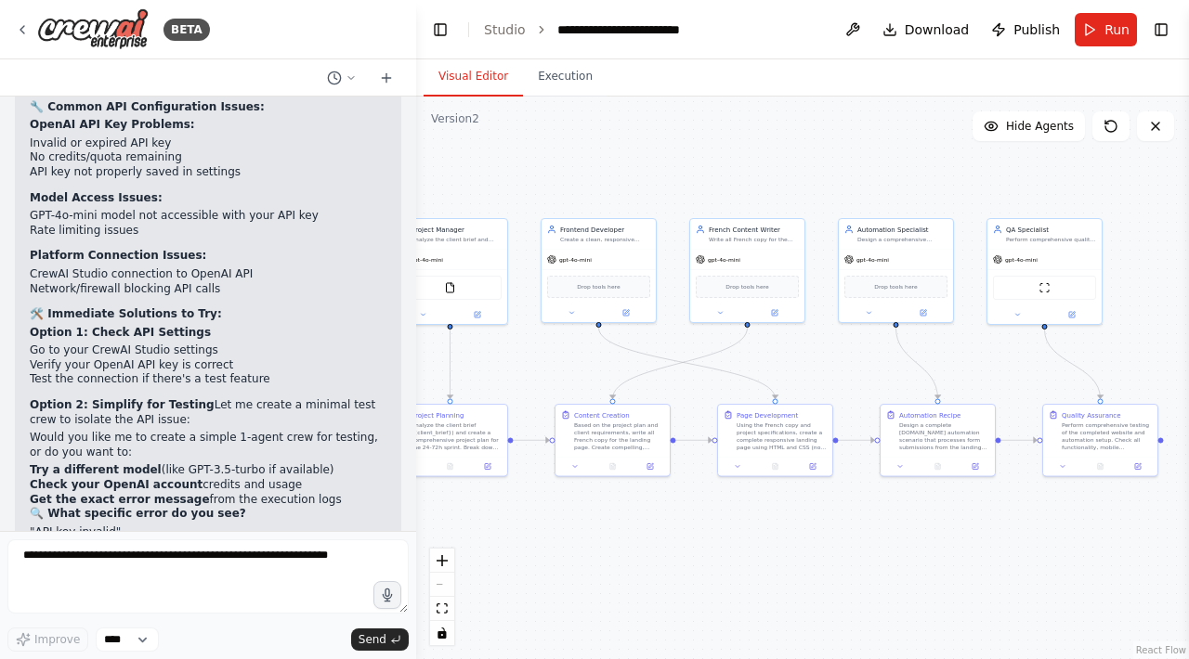
scroll to position [5947, 0]
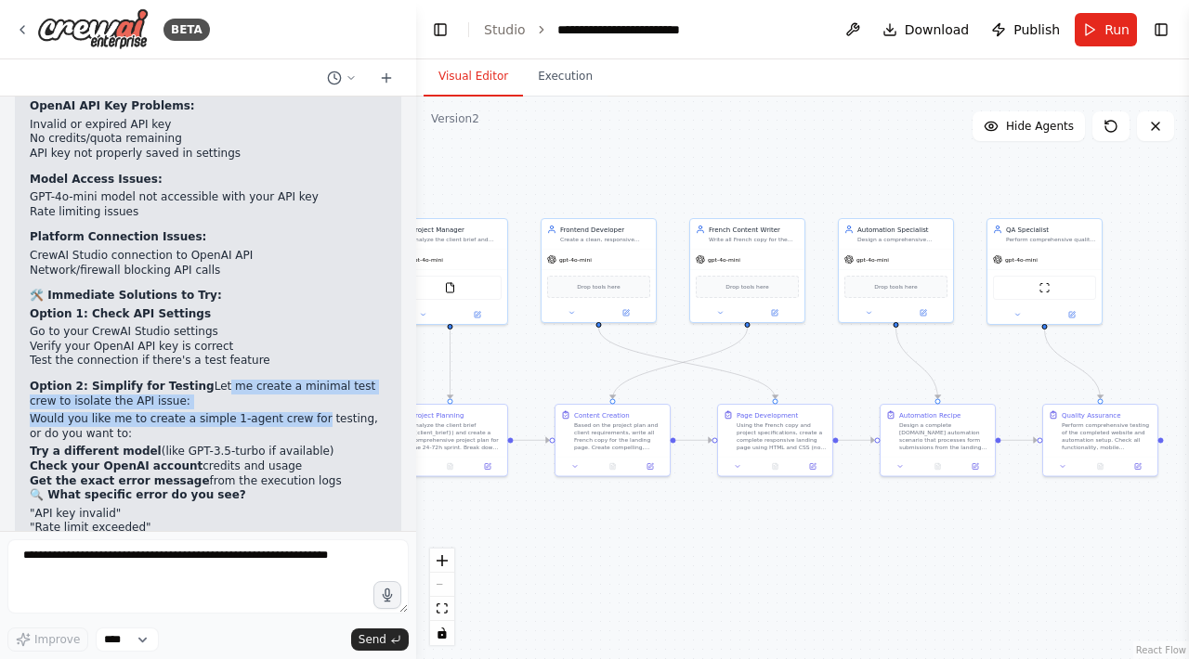
drag, startPoint x: 208, startPoint y: 286, endPoint x: 309, endPoint y: 313, distance: 104.8
click at [309, 313] on div "The crew structure is perfectly valid. The issue is definitely related to the A…" at bounding box center [208, 314] width 357 height 560
click at [309, 412] on p "Would you like me to create a simple 1-agent crew for testing, or do you want t…" at bounding box center [208, 426] width 357 height 29
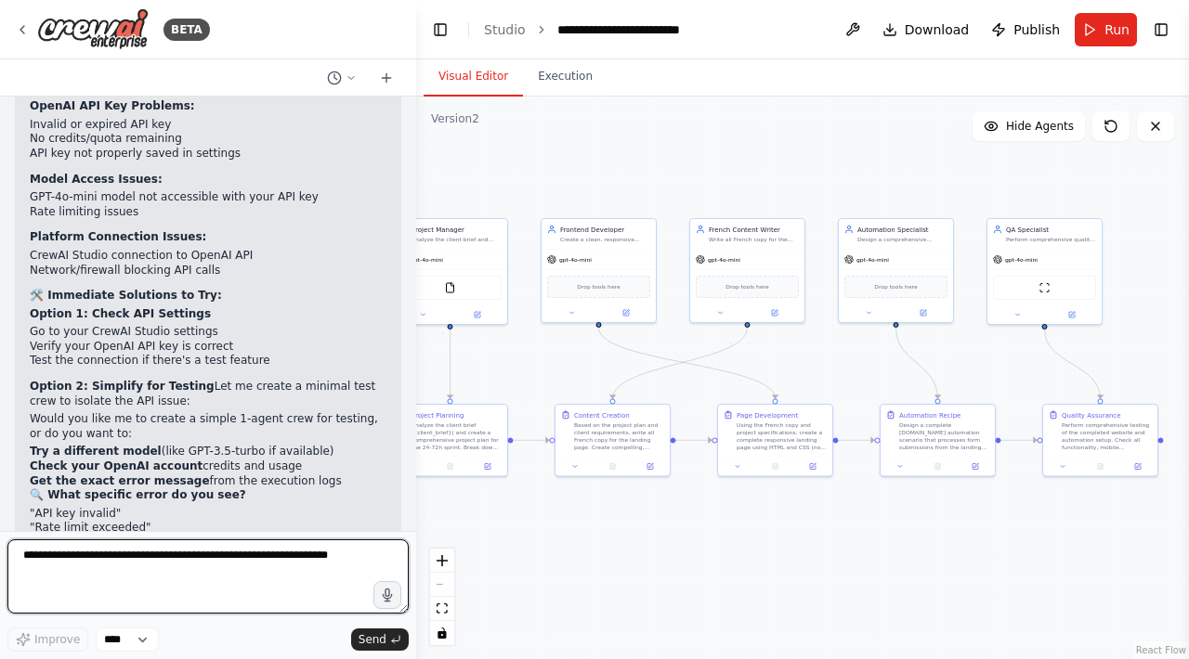
click at [163, 569] on textarea at bounding box center [207, 577] width 401 height 74
type textarea "**"
type textarea "********"
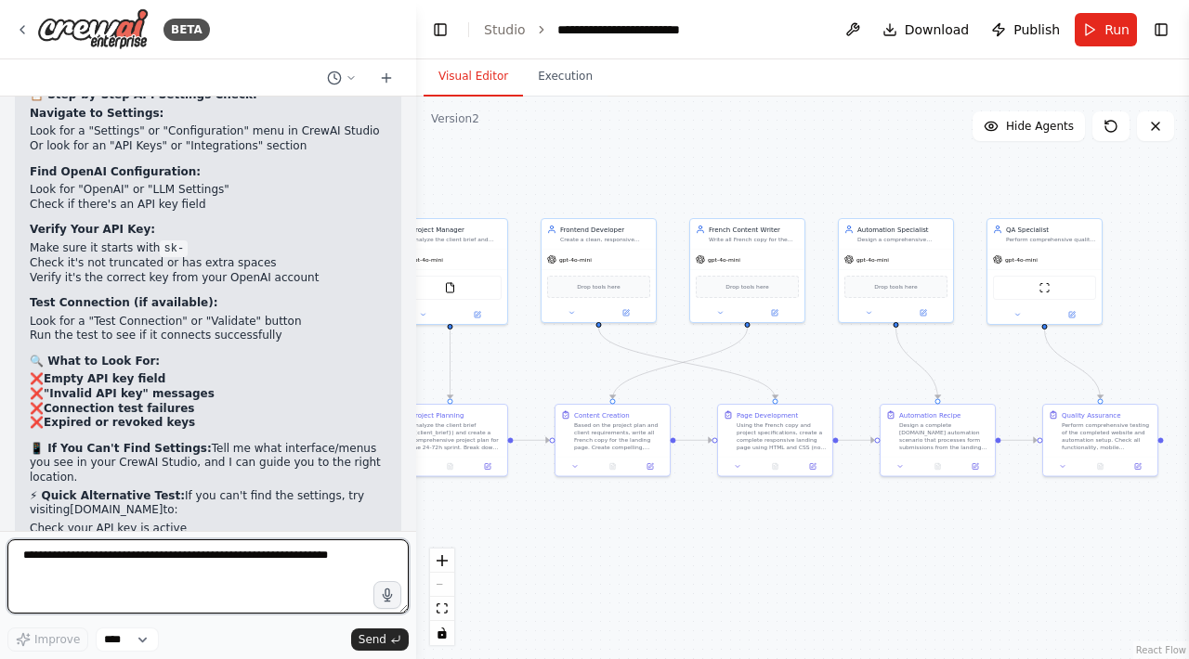
scroll to position [6669, 0]
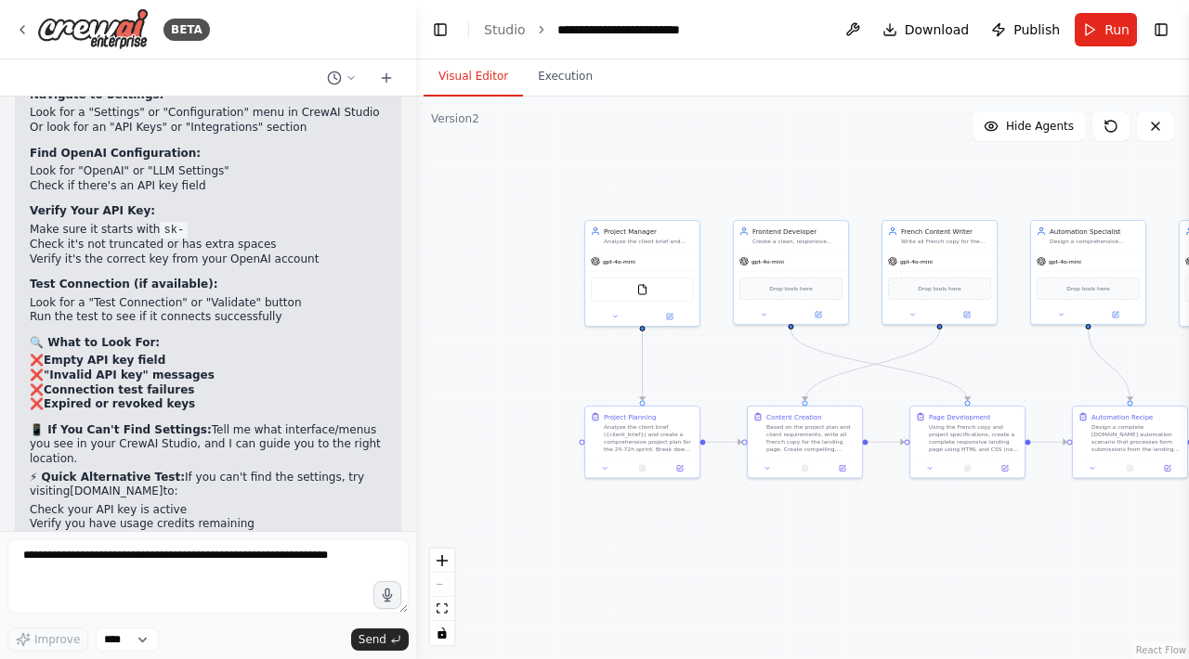
drag, startPoint x: 532, startPoint y: 344, endPoint x: 724, endPoint y: 346, distance: 192.3
click at [724, 346] on div ".deletable-edge-delete-btn { width: 20px; height: 20px; border: 0px solid #ffff…" at bounding box center [802, 378] width 773 height 563
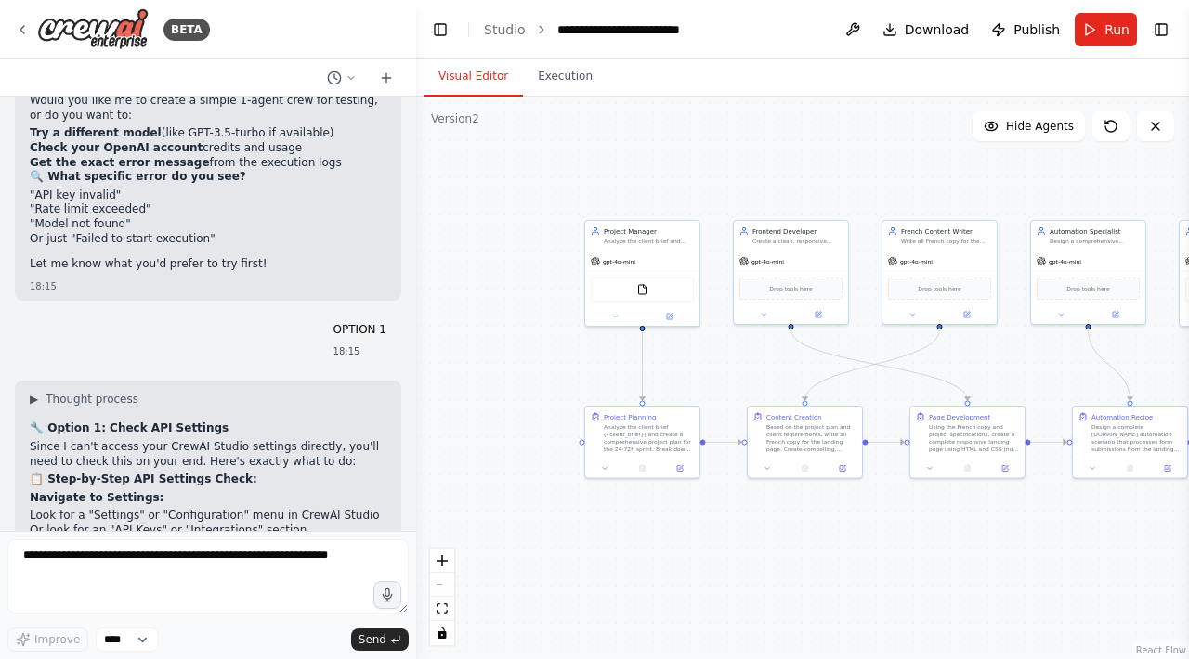
scroll to position [6213, 0]
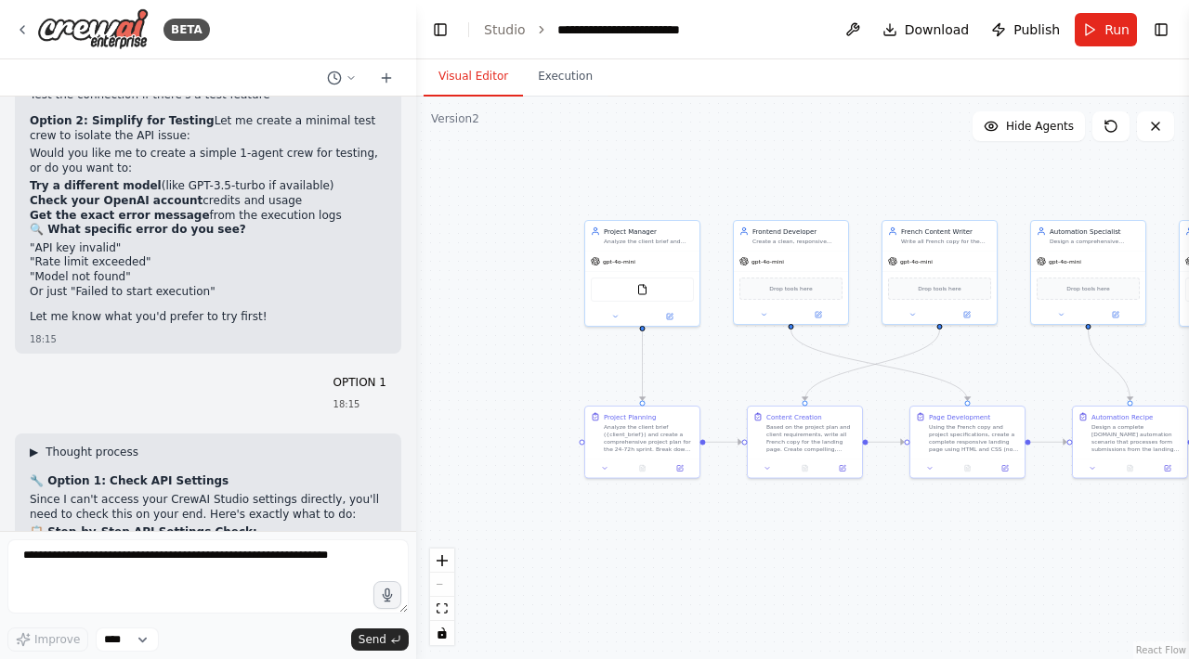
click at [40, 445] on button "▶ Thought process" at bounding box center [84, 452] width 109 height 15
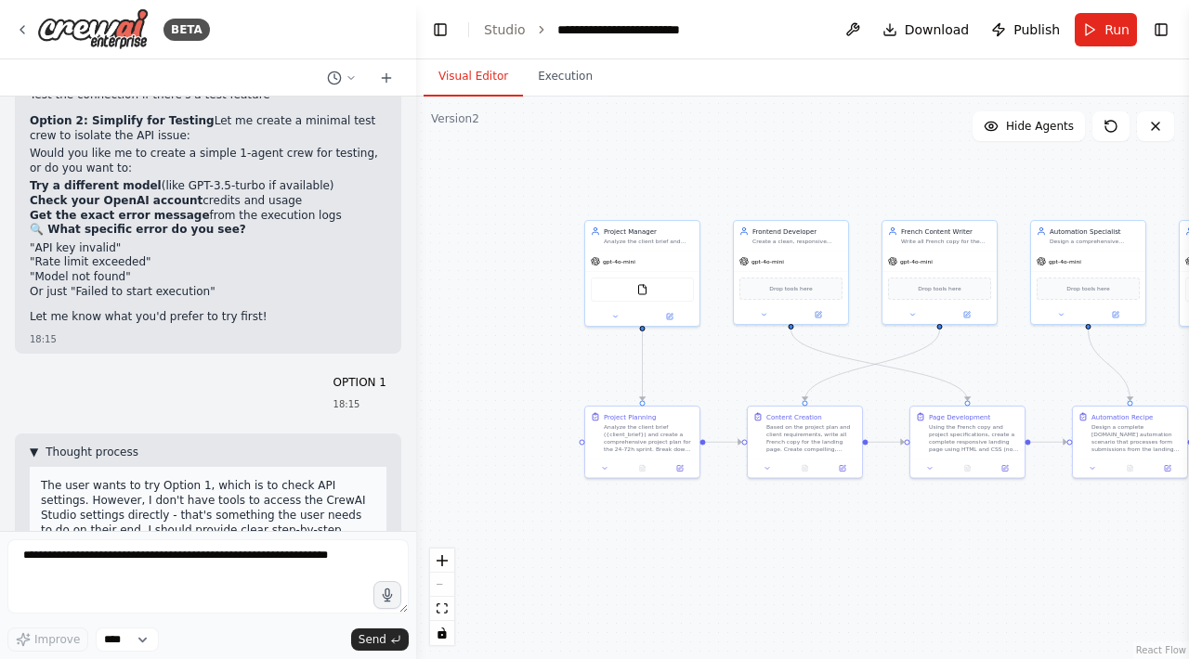
click at [30, 445] on span "▼" at bounding box center [34, 452] width 8 height 15
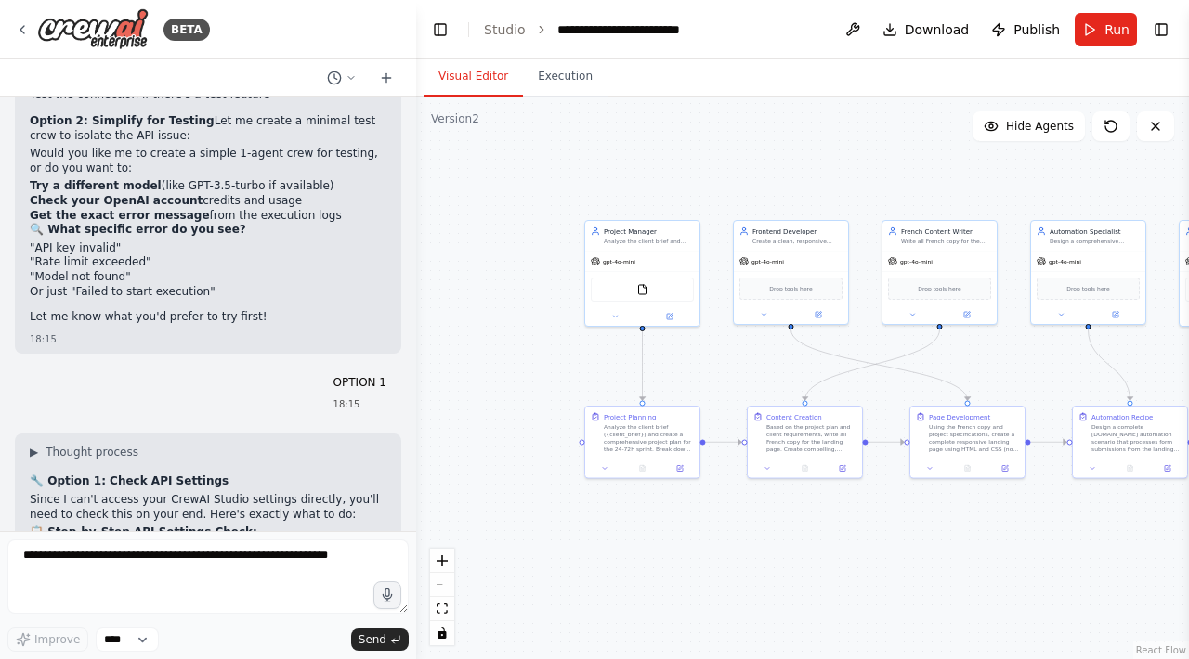
scroll to position [6284, 0]
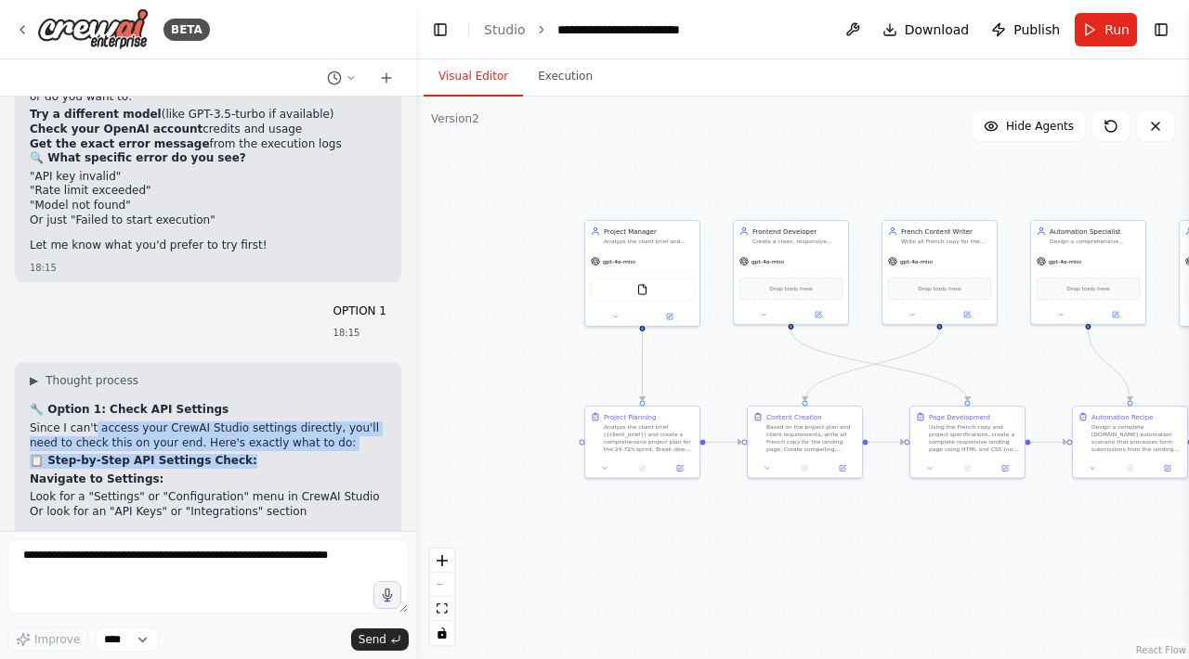
drag, startPoint x: 95, startPoint y: 319, endPoint x: 364, endPoint y: 358, distance: 272.0
click at [364, 454] on p "📋 Step-by-Step API Settings Check:" at bounding box center [208, 461] width 357 height 15
drag, startPoint x: 364, startPoint y: 351, endPoint x: 72, endPoint y: 337, distance: 292.0
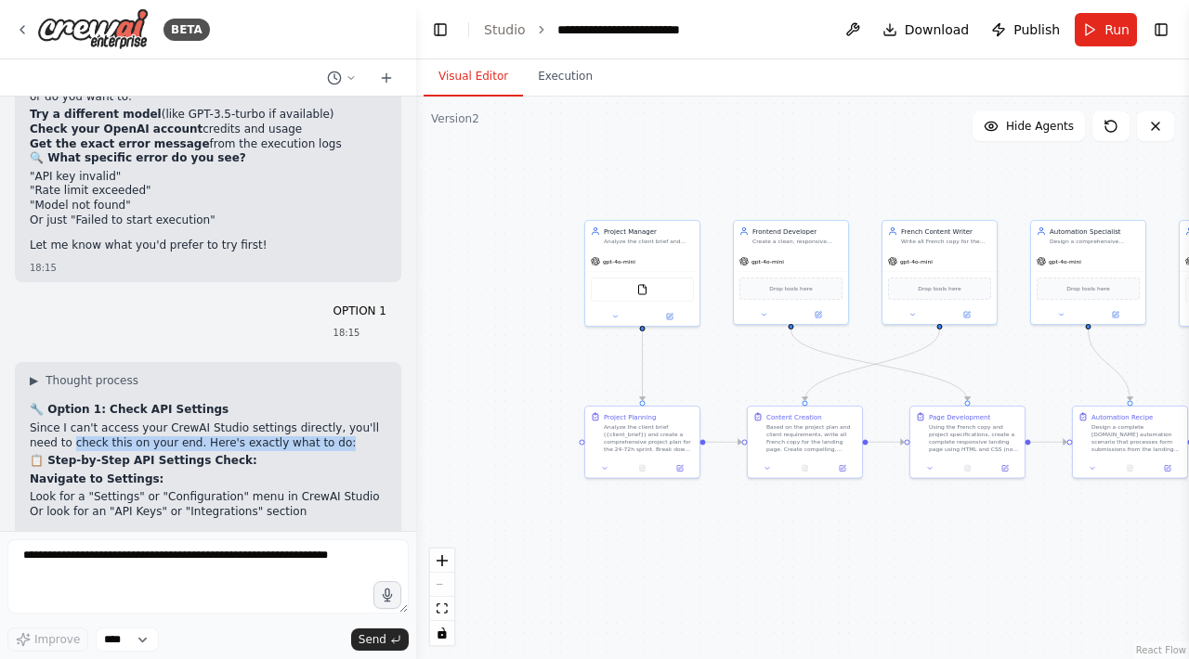
click at [72, 422] on p "Since I can't access your CrewAI Studio settings directly, you'll need to check…" at bounding box center [208, 436] width 357 height 29
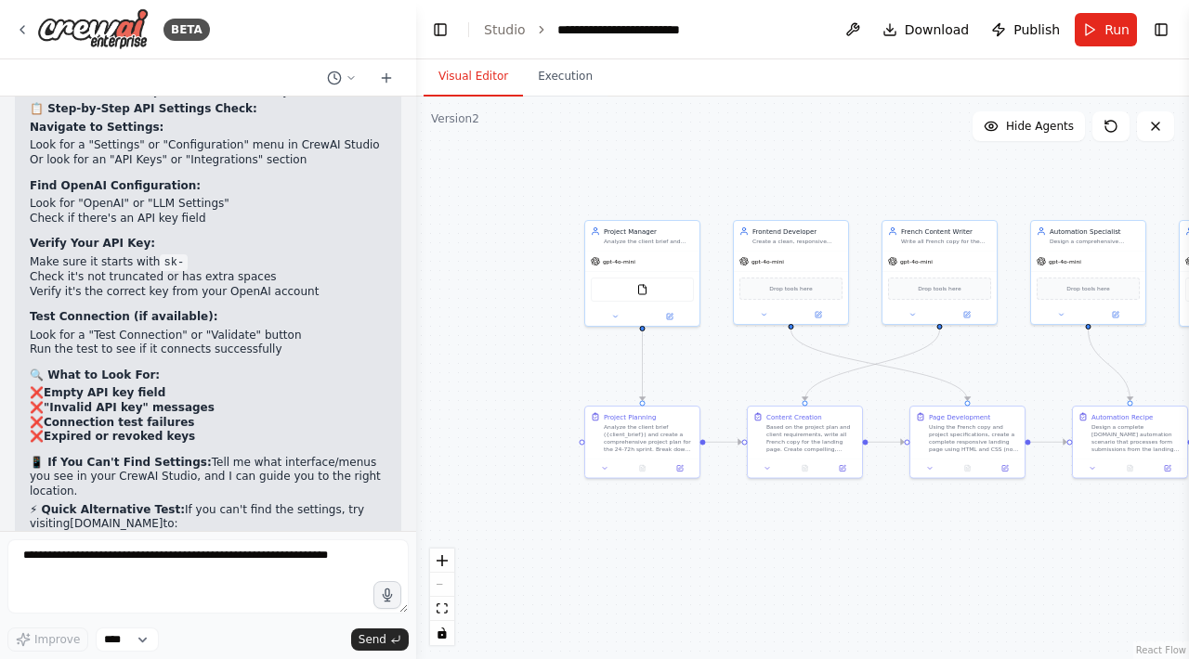
scroll to position [6669, 0]
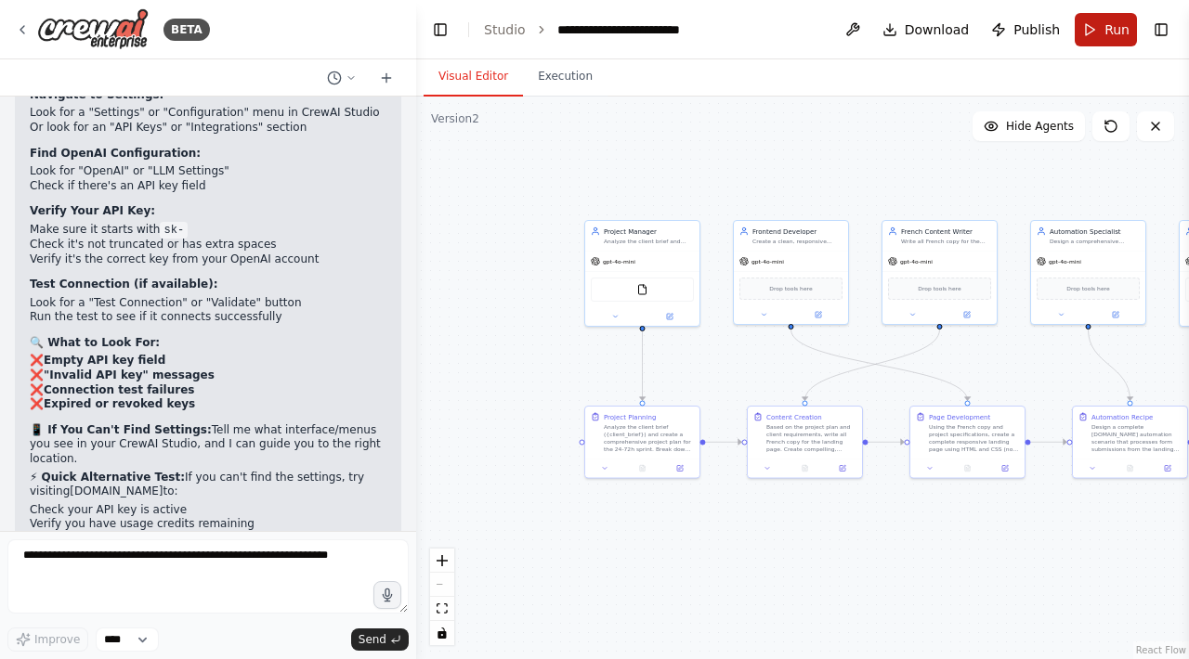
click at [1098, 31] on button "Run" at bounding box center [1106, 29] width 62 height 33
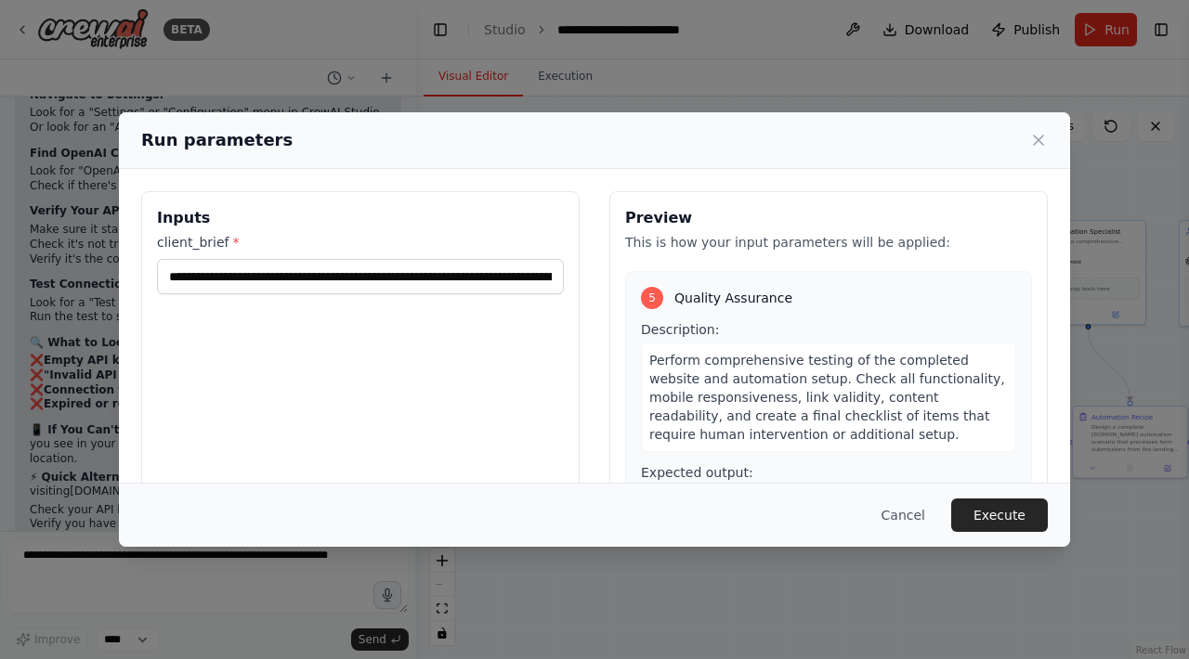
scroll to position [2090, 0]
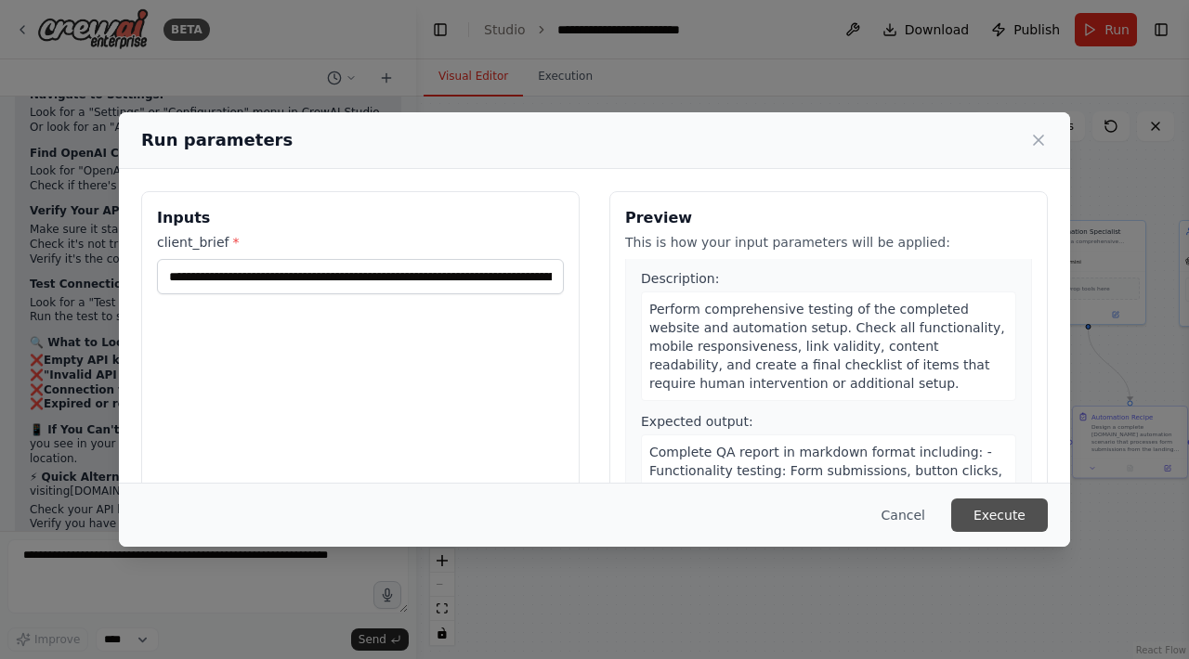
click at [1000, 509] on button "Execute" at bounding box center [999, 515] width 97 height 33
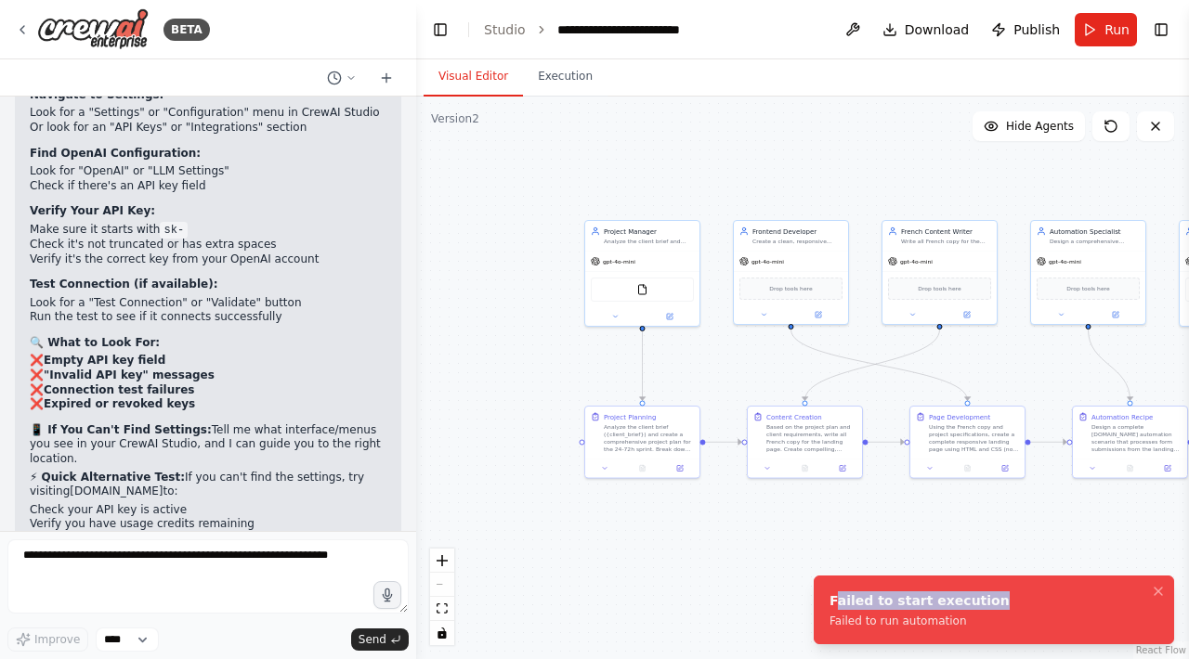
drag, startPoint x: 834, startPoint y: 601, endPoint x: 983, endPoint y: 597, distance: 148.7
click at [983, 597] on div "Failed to start execution" at bounding box center [919, 601] width 180 height 19
click at [983, 597] on li "Failed to start execution Failed to run automation" at bounding box center [994, 610] width 360 height 69
drag, startPoint x: 983, startPoint y: 597, endPoint x: 855, endPoint y: 591, distance: 127.4
click at [855, 591] on li "Failed to start execution Failed to run automation" at bounding box center [994, 610] width 360 height 69
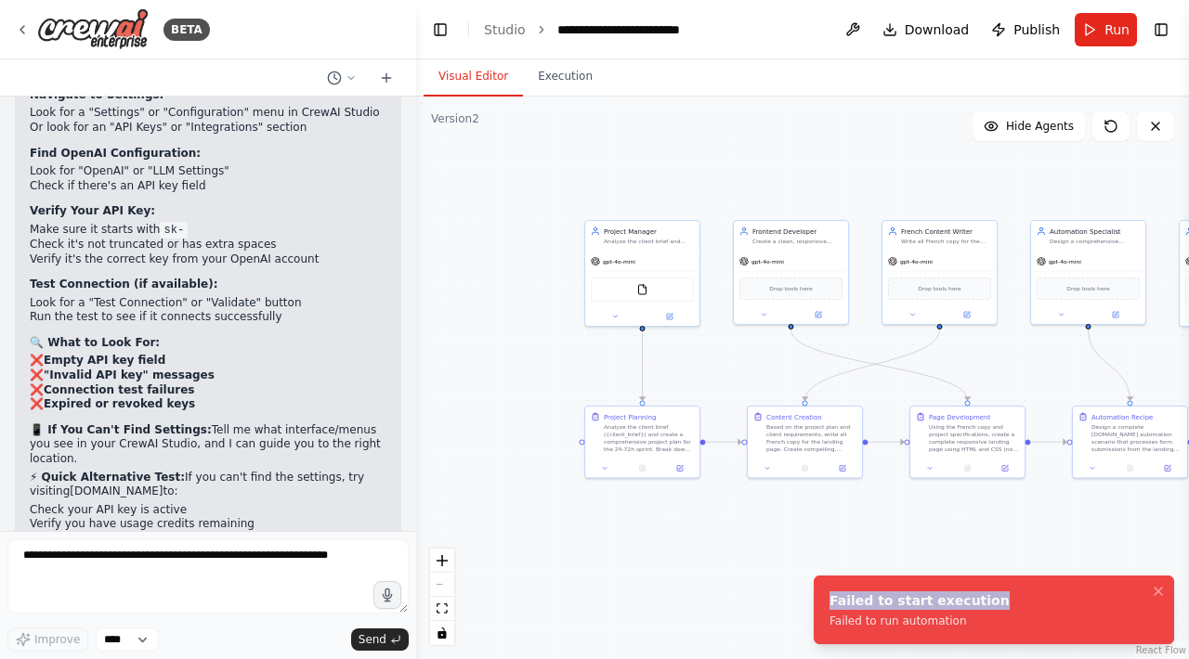
drag, startPoint x: 832, startPoint y: 598, endPoint x: 987, endPoint y: 581, distance: 156.0
click at [1000, 595] on div "Failed to start execution" at bounding box center [919, 601] width 180 height 19
copy div "Failed to start execution"
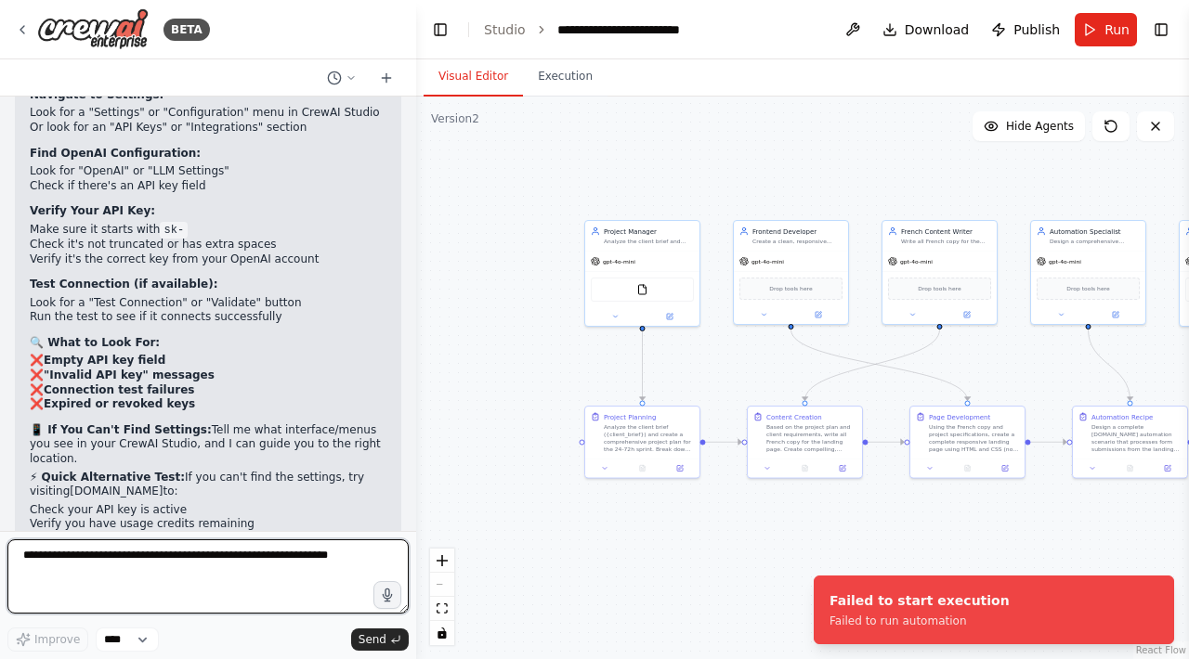
click at [320, 580] on textarea at bounding box center [207, 577] width 401 height 74
paste textarea "**********"
type textarea "**********"
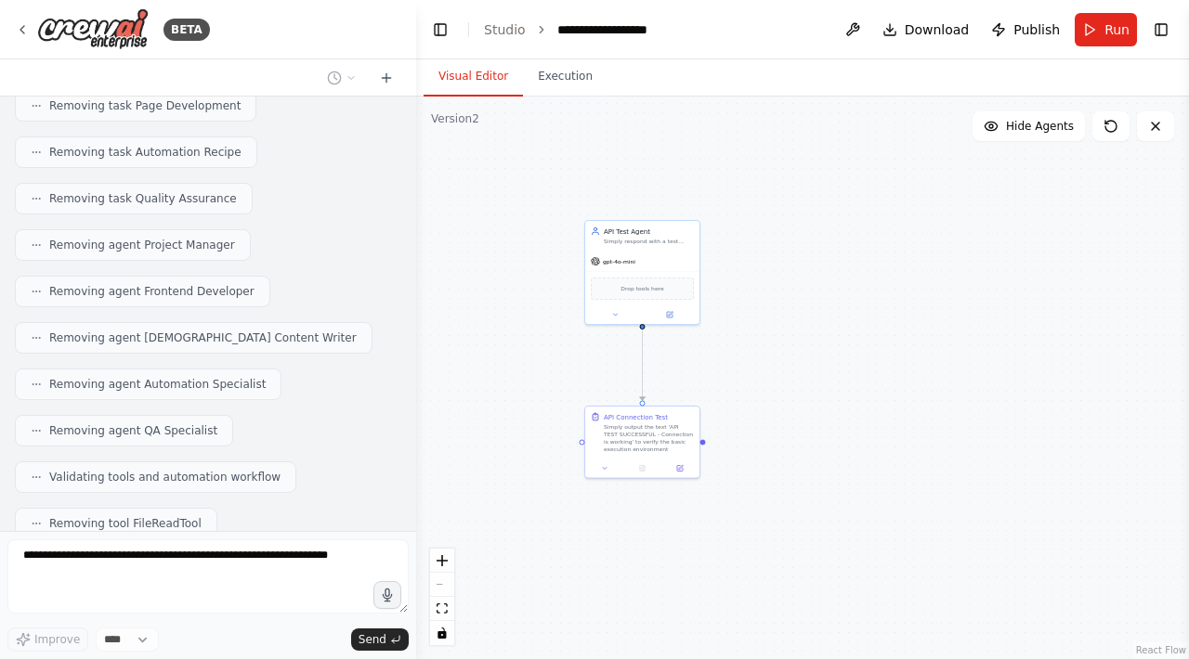
scroll to position [7906, 0]
click at [48, 510] on span "Run Automation" at bounding box center [91, 507] width 90 height 15
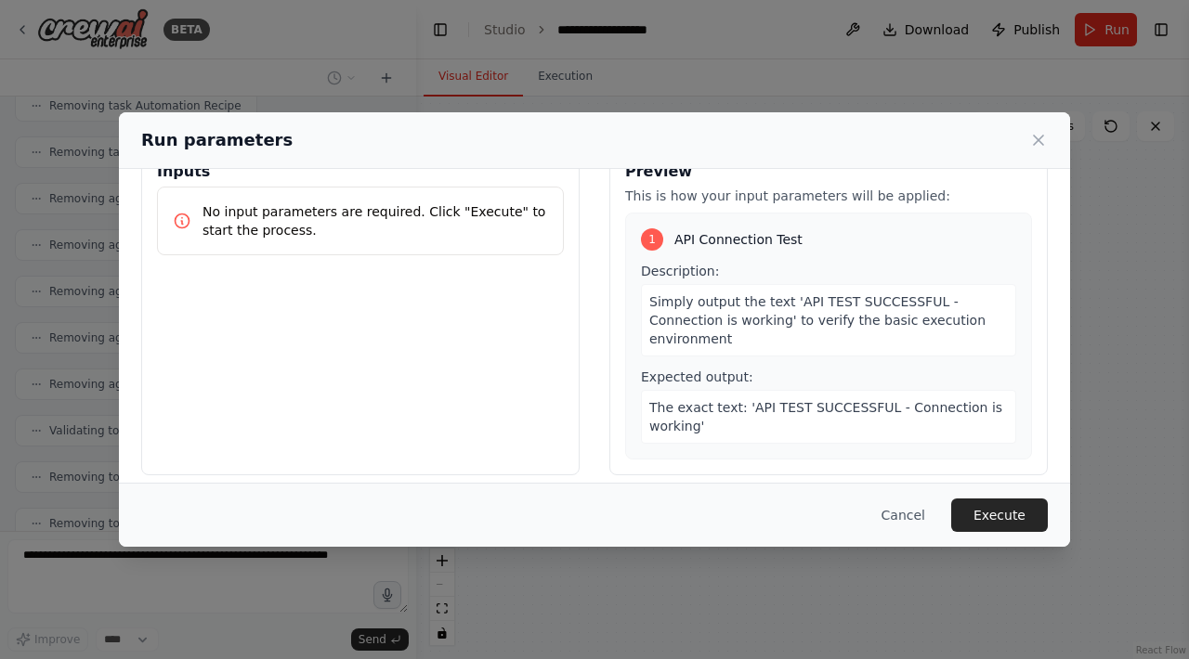
scroll to position [25, 0]
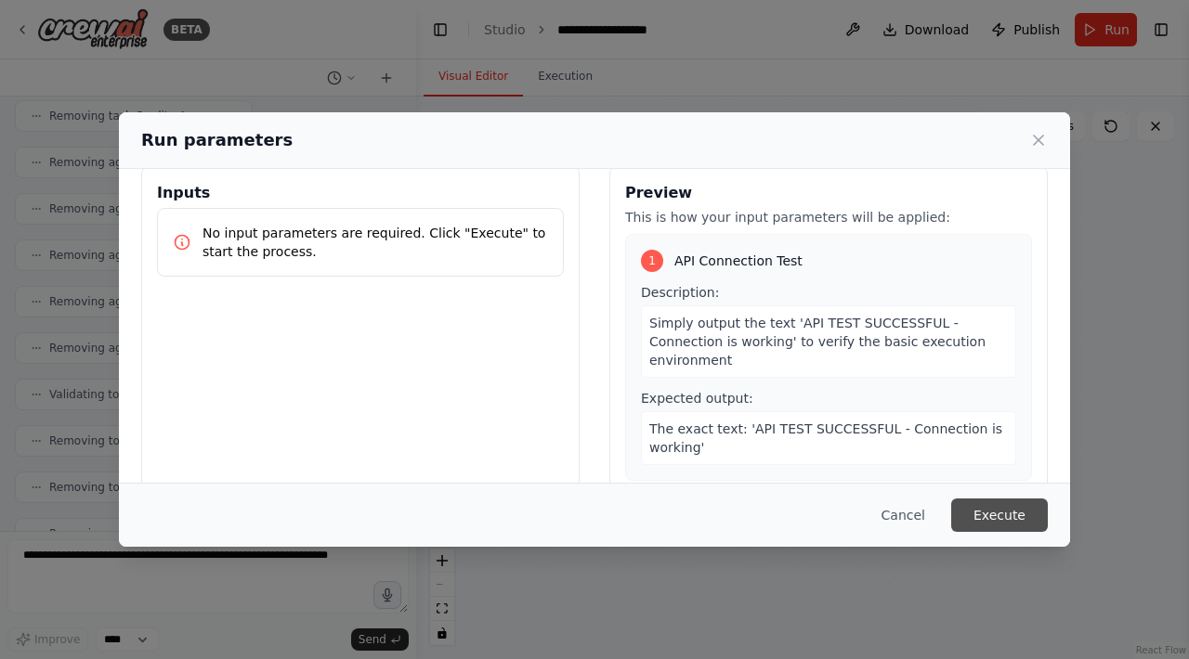
click at [980, 513] on button "Execute" at bounding box center [999, 515] width 97 height 33
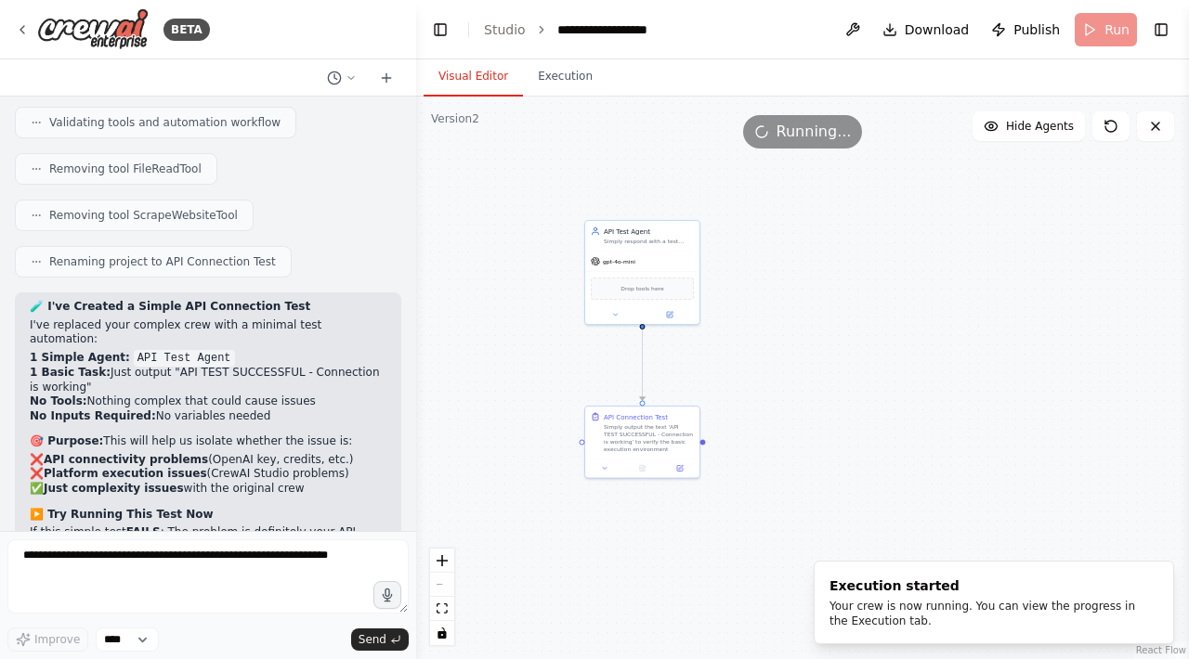
scroll to position [8233, 0]
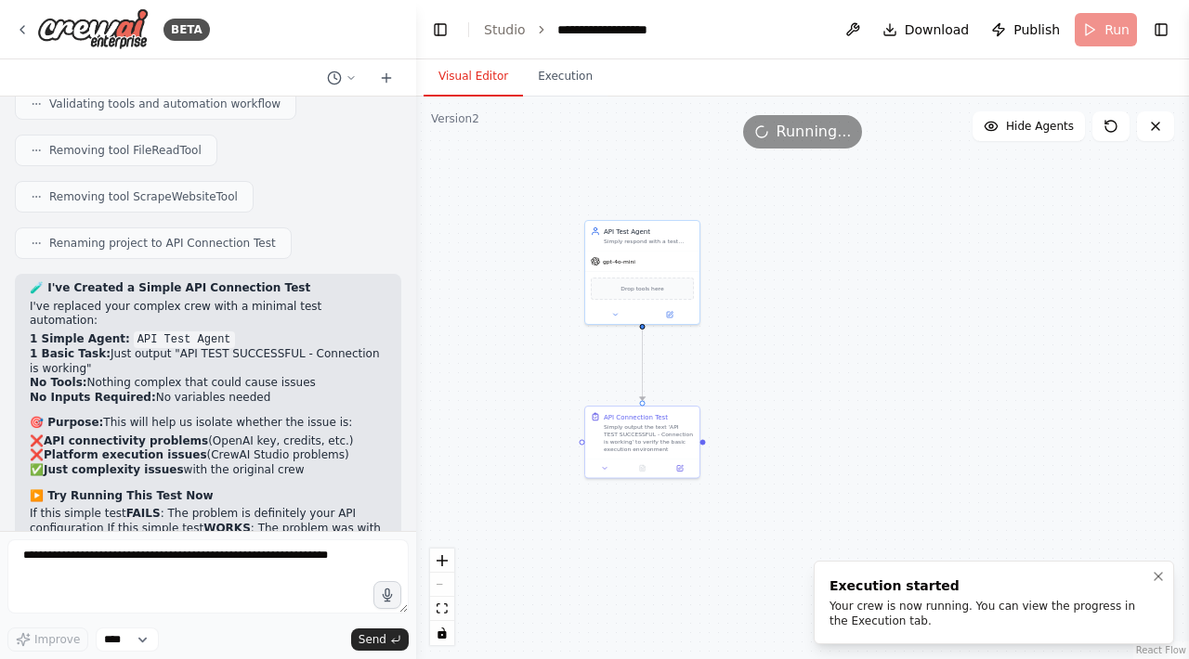
drag, startPoint x: 818, startPoint y: 581, endPoint x: 941, endPoint y: 614, distance: 126.8
click at [941, 614] on li "Execution started Your crew is now running. You can view the progress in the Ex…" at bounding box center [994, 603] width 360 height 84
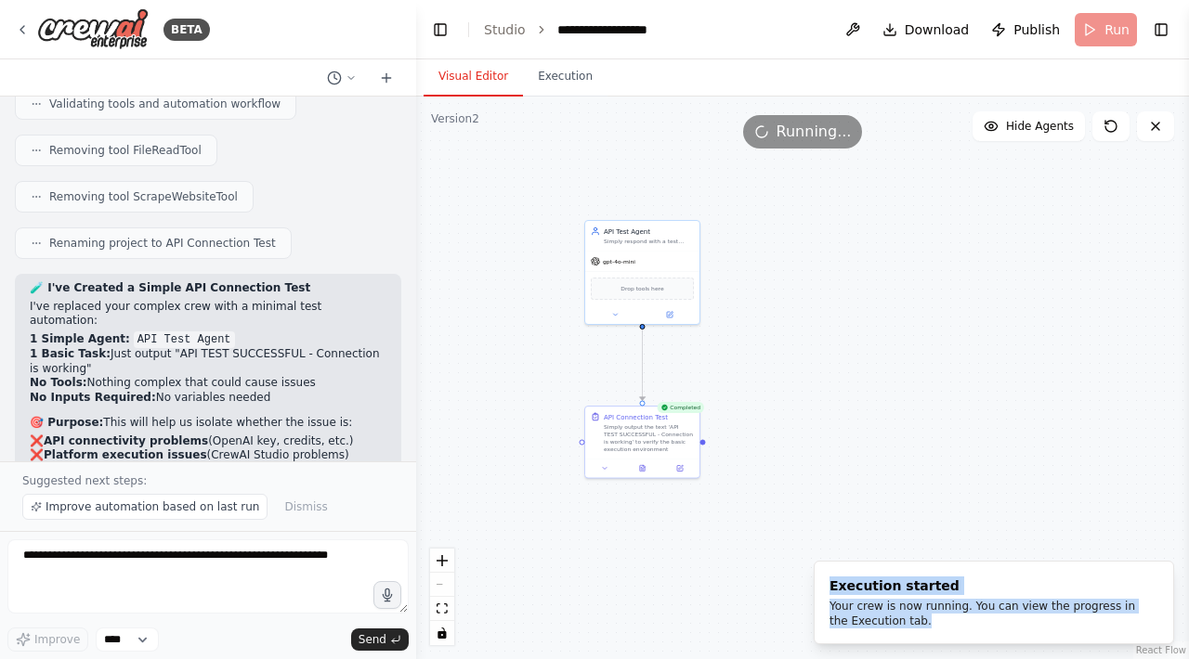
drag, startPoint x: 906, startPoint y: 619, endPoint x: 813, endPoint y: 587, distance: 98.4
click at [813, 585] on ol "Execution started Your crew is now running. You can view the progress in the Ex…" at bounding box center [994, 602] width 390 height 113
click at [582, 80] on button "Execution" at bounding box center [565, 77] width 85 height 39
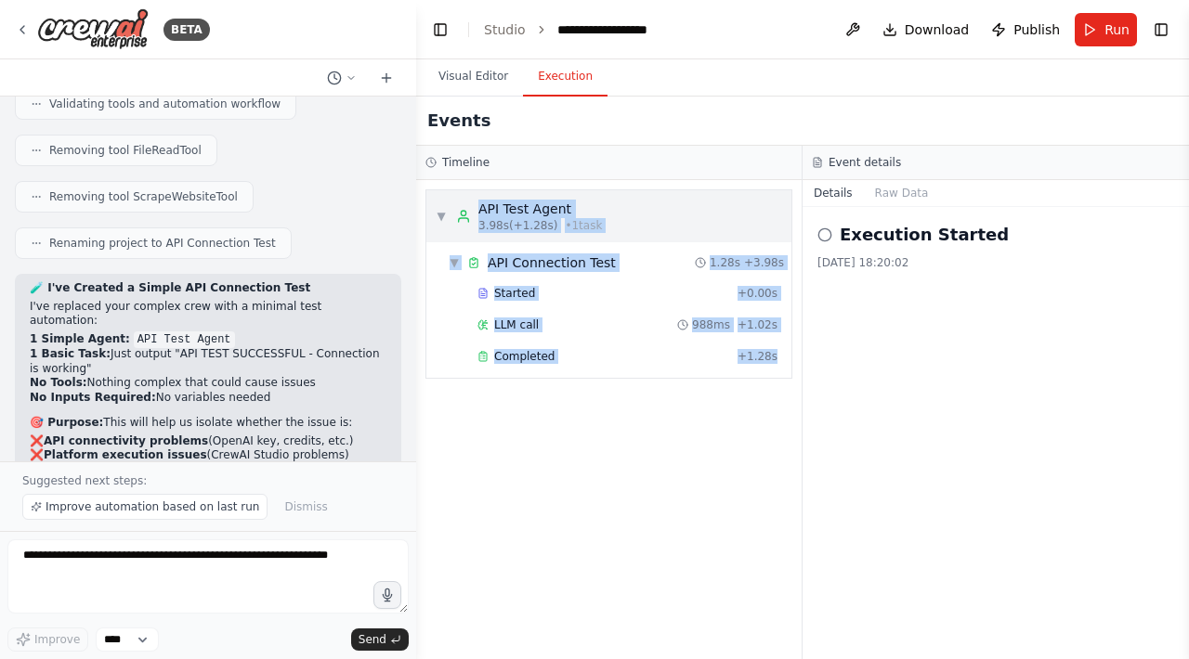
drag, startPoint x: 790, startPoint y: 368, endPoint x: 450, endPoint y: 202, distance: 379.2
click at [450, 201] on div "▼ API Test Agent 3.98s (+1.28s) • 1 task ▼ API Connection Test 1.28s + 3.98s St…" at bounding box center [608, 283] width 367 height 189
copy div "API Test Agent 3.98s (+1.28s) • 1 task ▼ API Connection Test 1.28s + 3.98s Star…"
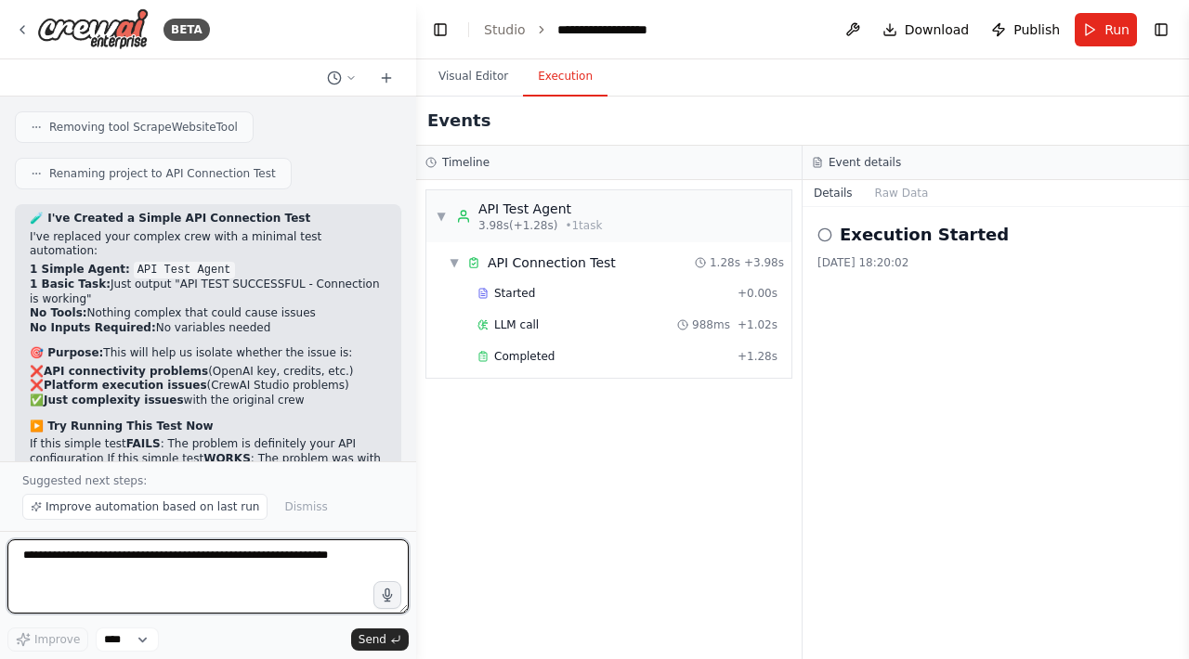
click at [160, 567] on textarea at bounding box center [207, 577] width 401 height 74
paste textarea "**********"
type textarea "**********"
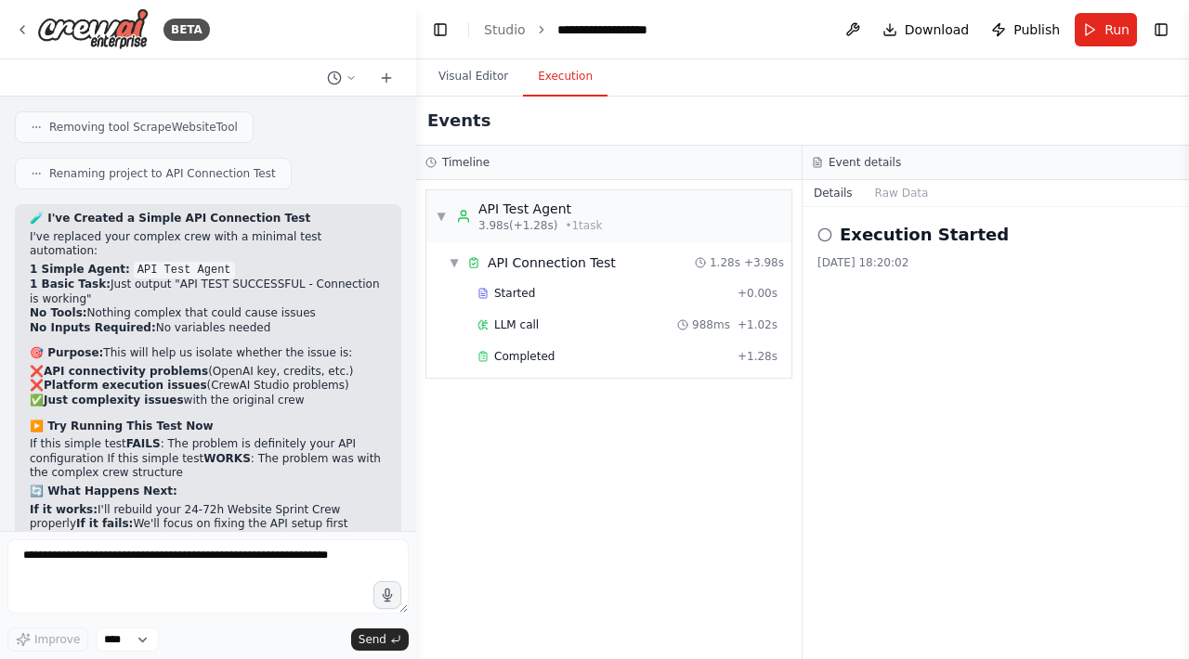
scroll to position [8361, 0]
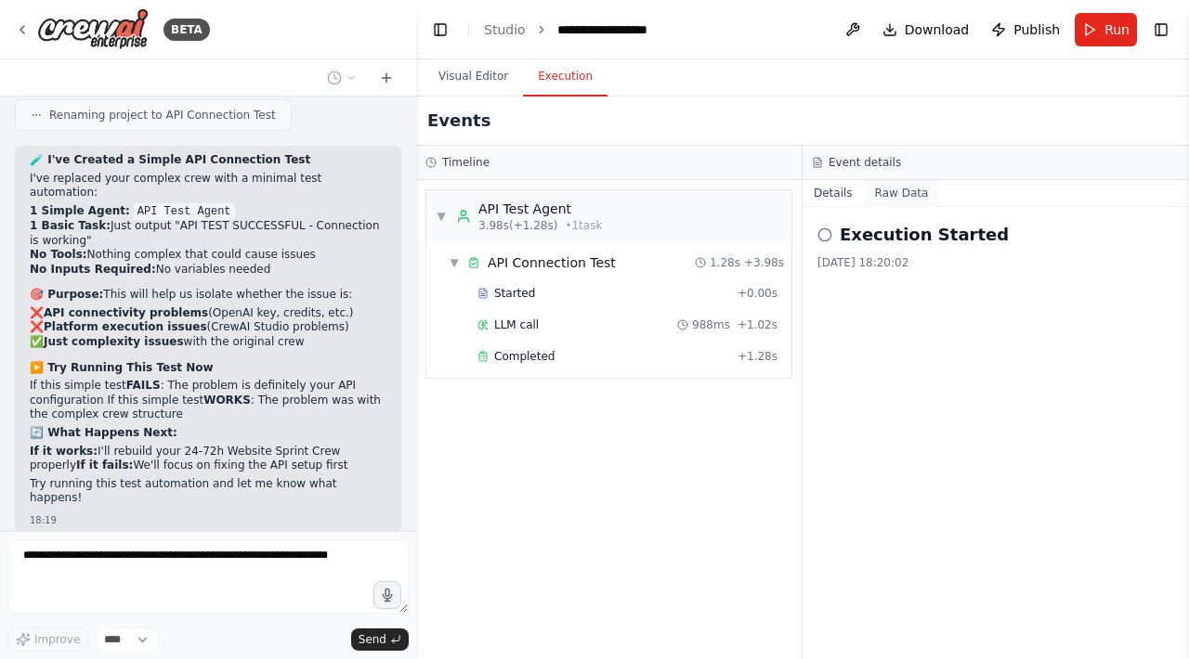
click at [890, 198] on button "Raw Data" at bounding box center [902, 193] width 76 height 26
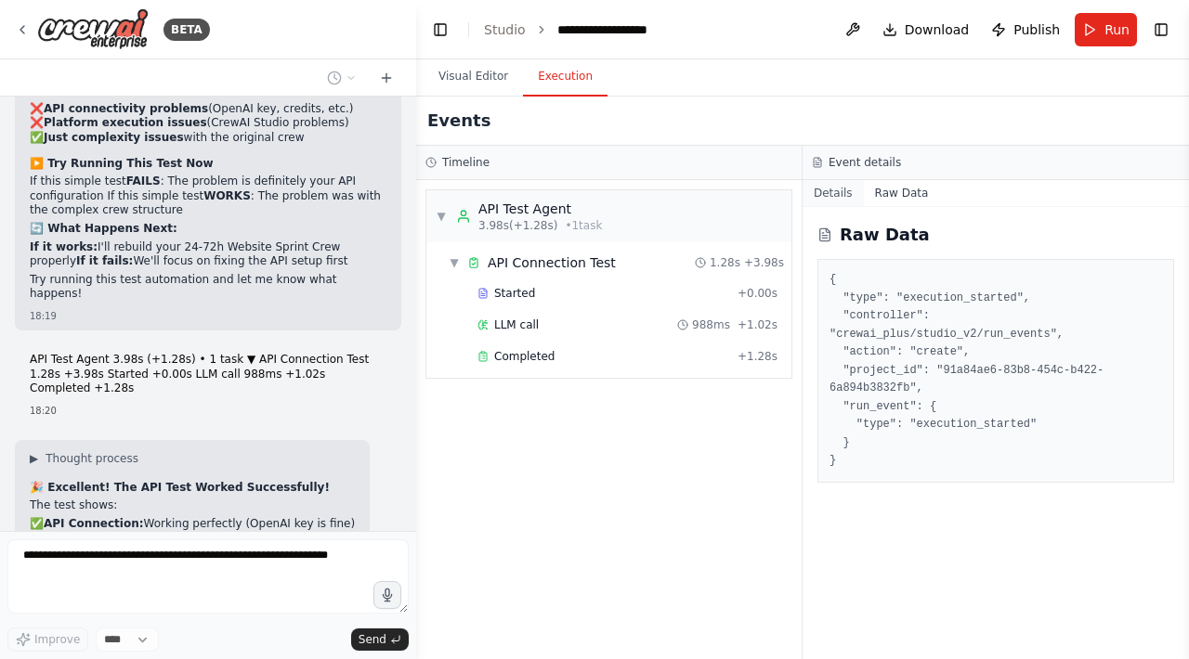
click at [857, 198] on button "Details" at bounding box center [832, 193] width 61 height 26
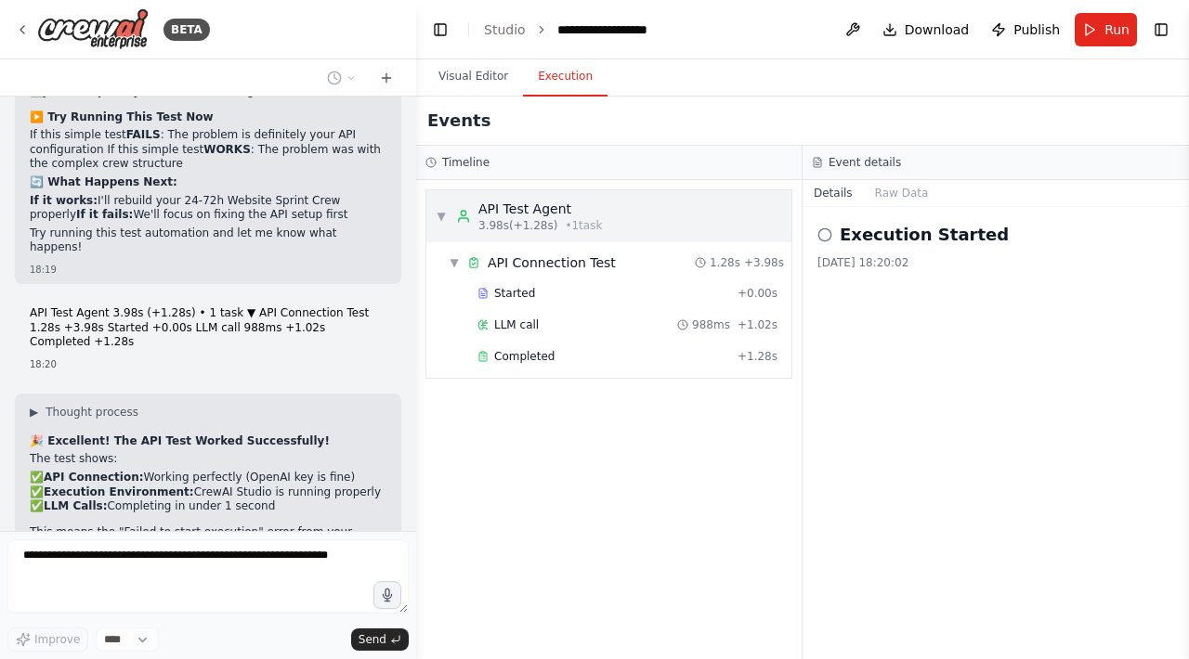
click at [446, 215] on span "▼" at bounding box center [441, 216] width 11 height 15
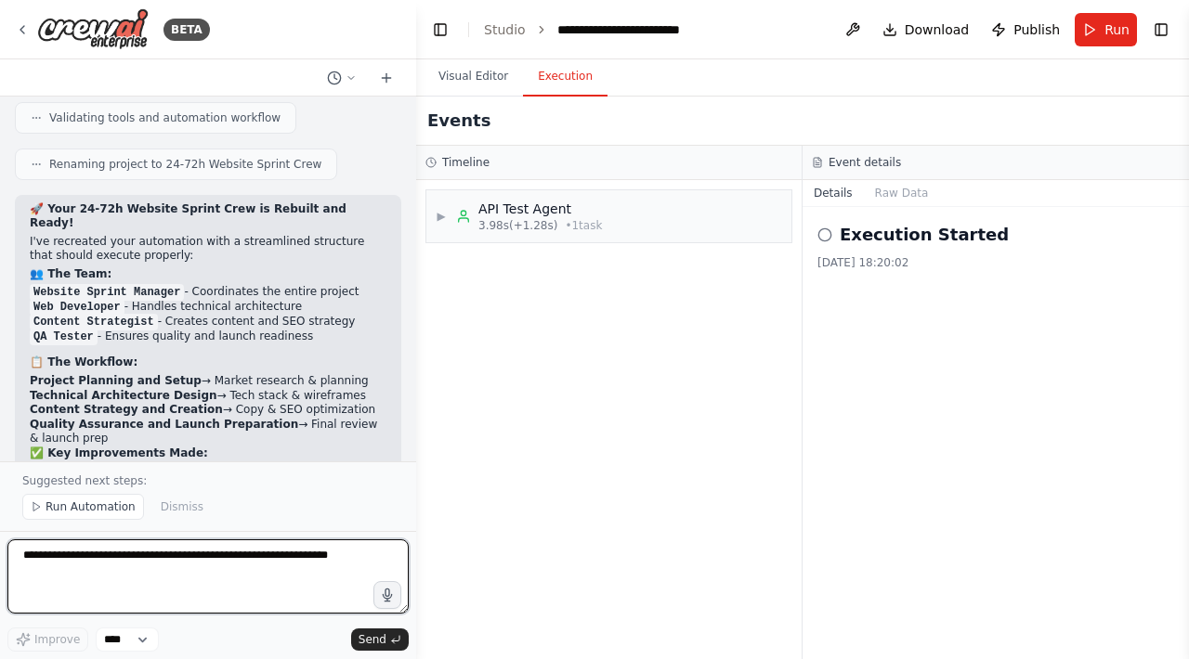
scroll to position [9995, 0]
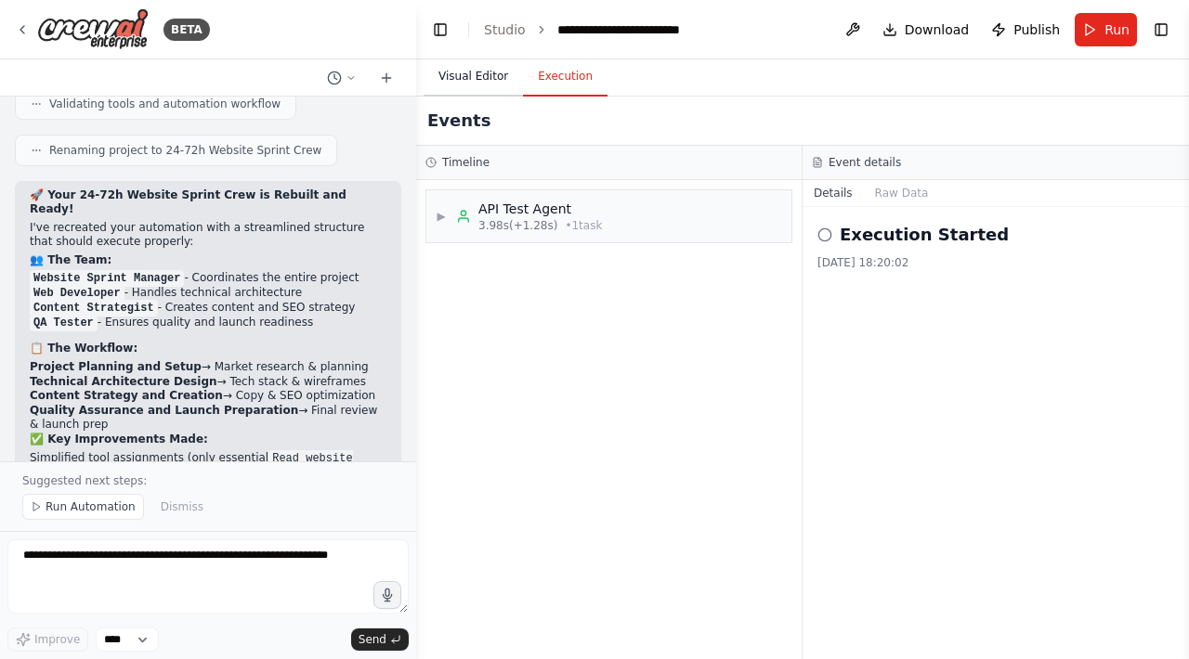
click at [461, 82] on button "Visual Editor" at bounding box center [473, 77] width 99 height 39
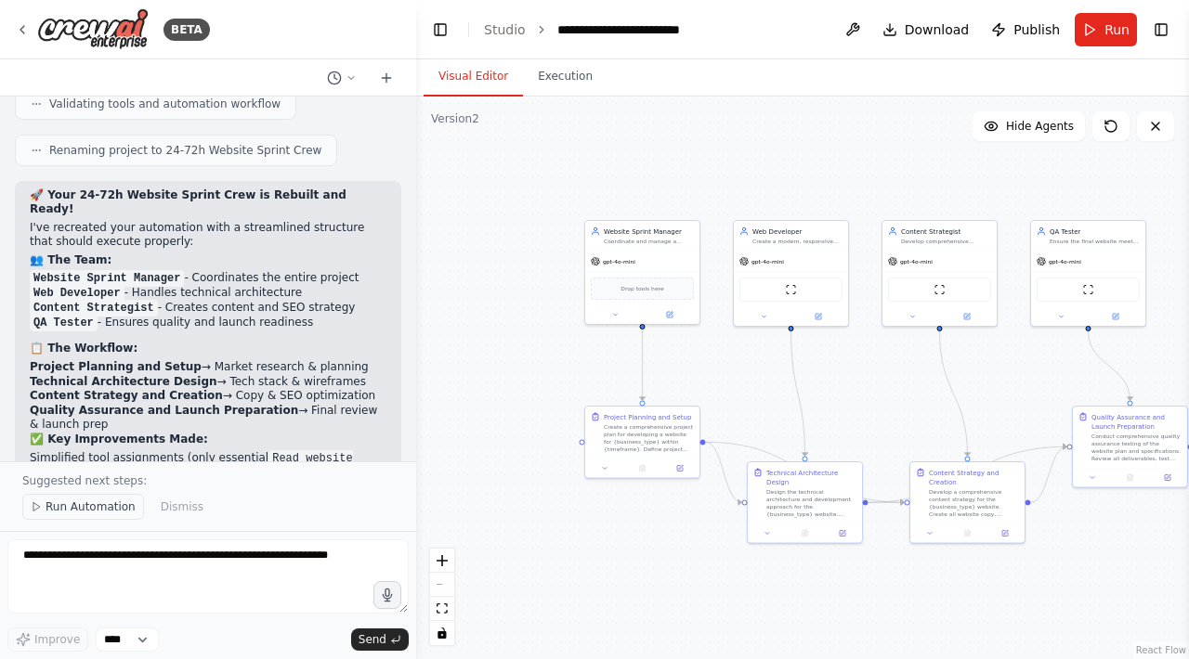
click at [74, 508] on span "Run Automation" at bounding box center [91, 507] width 90 height 15
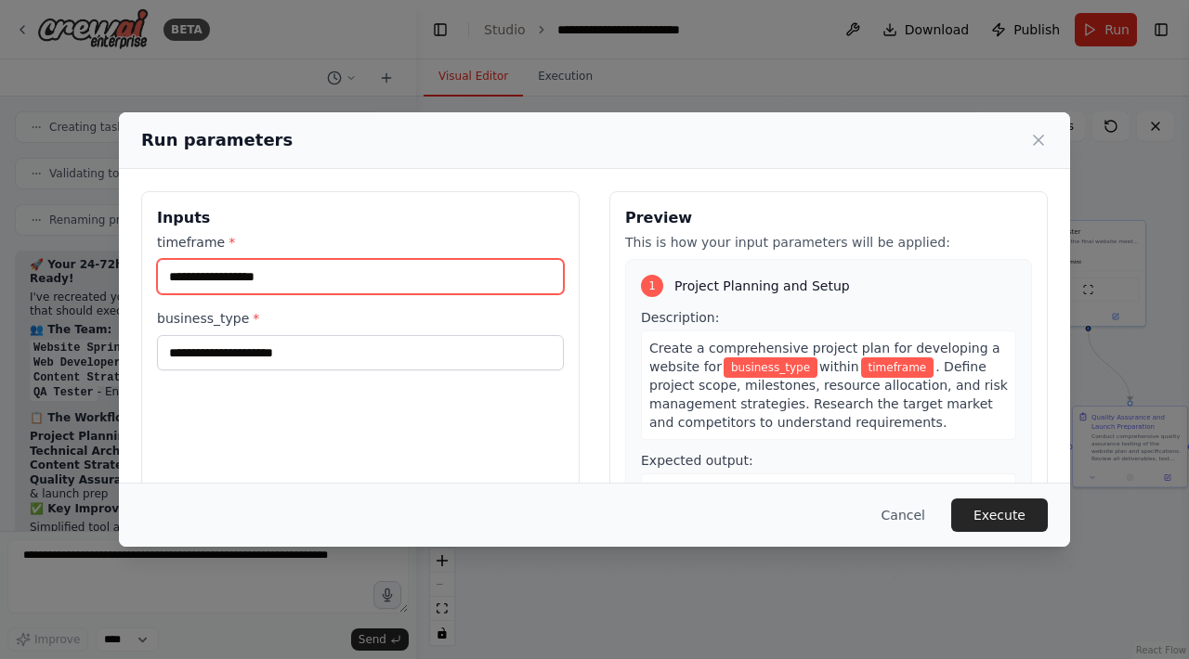
click at [407, 280] on input "timeframe *" at bounding box center [360, 276] width 407 height 35
click at [919, 516] on button "Cancel" at bounding box center [903, 515] width 73 height 33
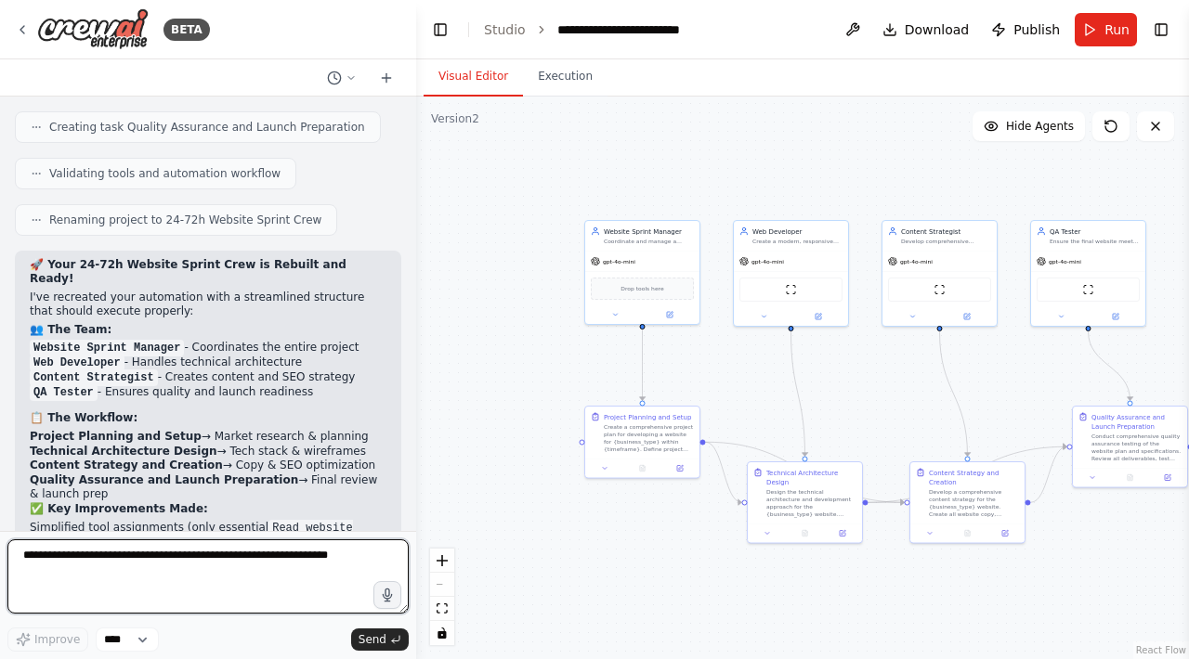
click at [151, 557] on textarea at bounding box center [207, 577] width 401 height 74
type textarea "**********"
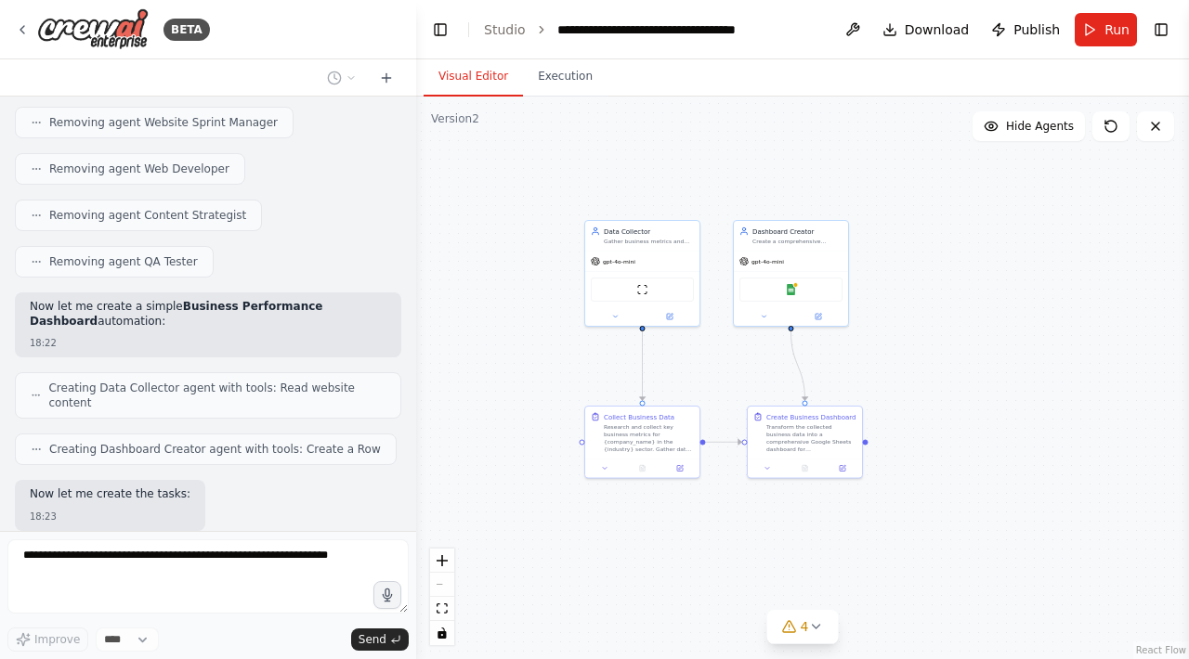
scroll to position [11152, 0]
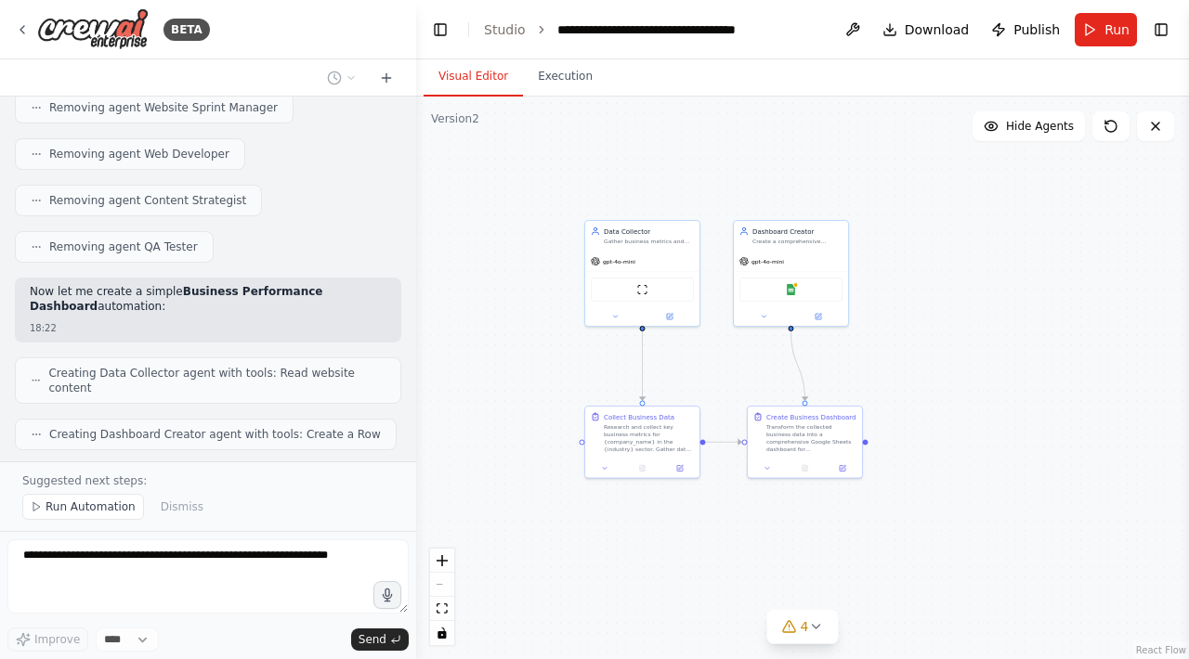
click at [69, 526] on div "Suggested next steps: Run Automation Dismiss" at bounding box center [208, 497] width 416 height 70
click at [71, 513] on span "Run Automation" at bounding box center [91, 507] width 90 height 15
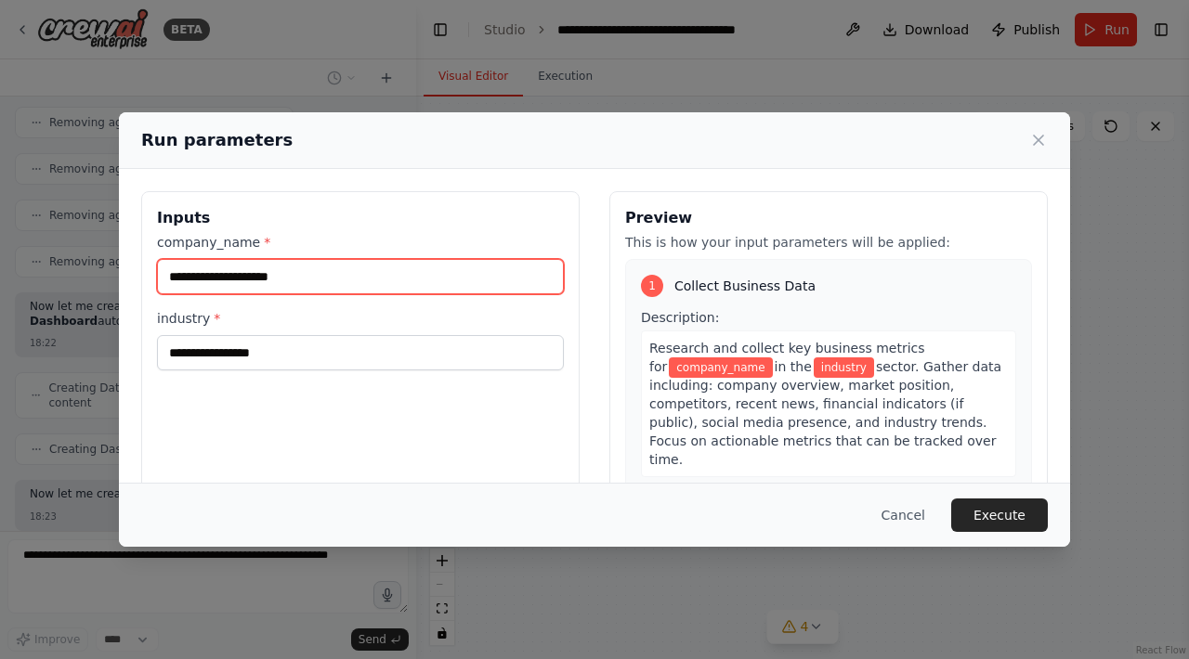
click at [350, 280] on input "company_name *" at bounding box center [360, 276] width 407 height 35
type input "**********"
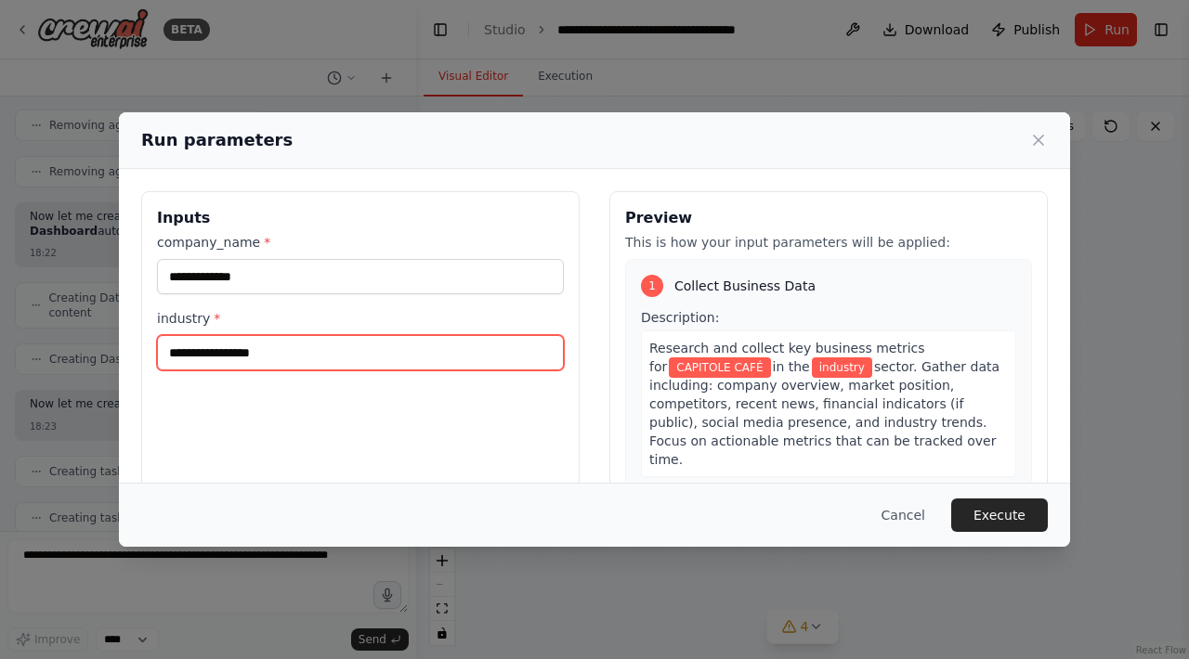
click at [302, 348] on input "industry *" at bounding box center [360, 352] width 407 height 35
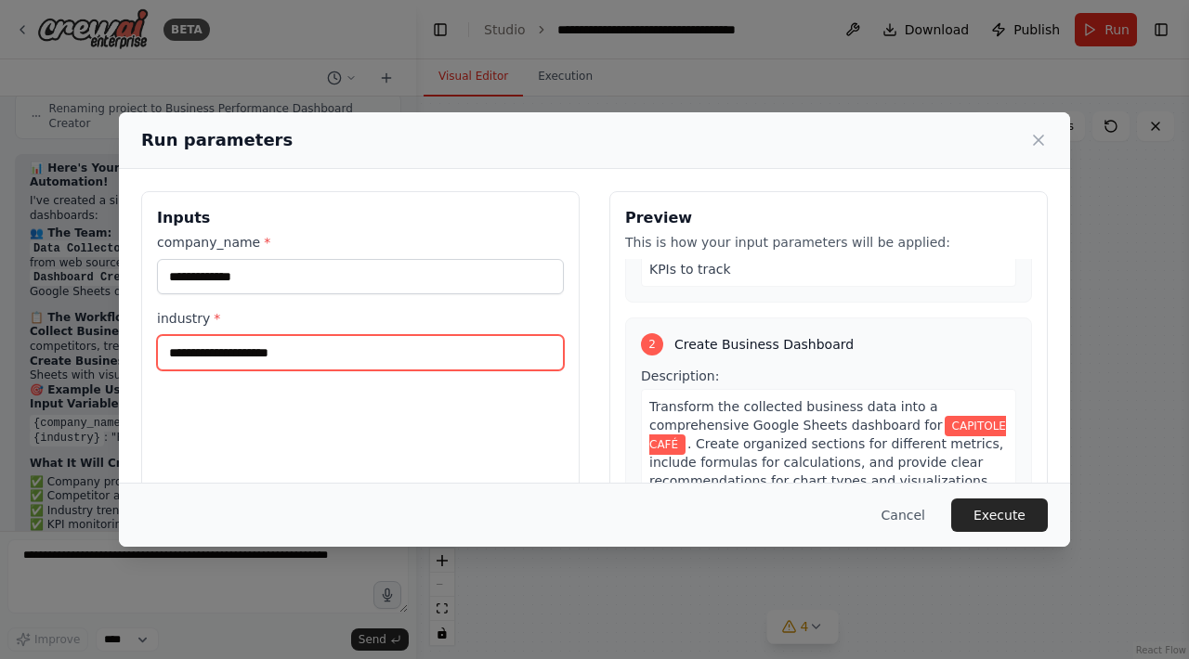
scroll to position [338, 0]
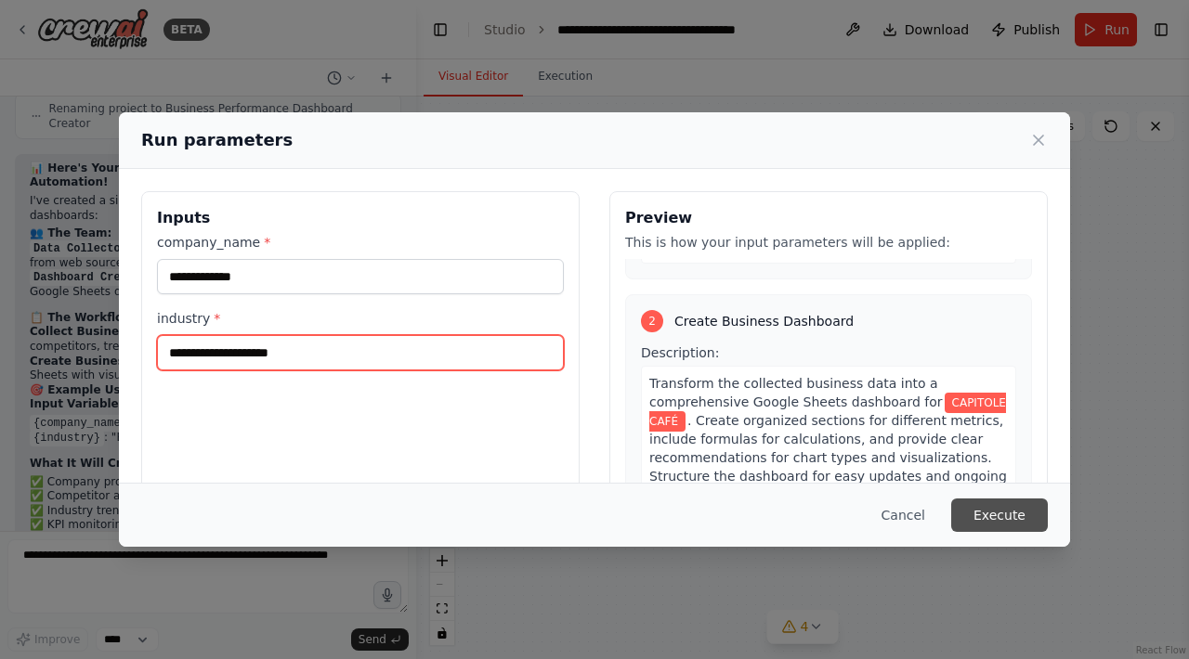
type input "**********"
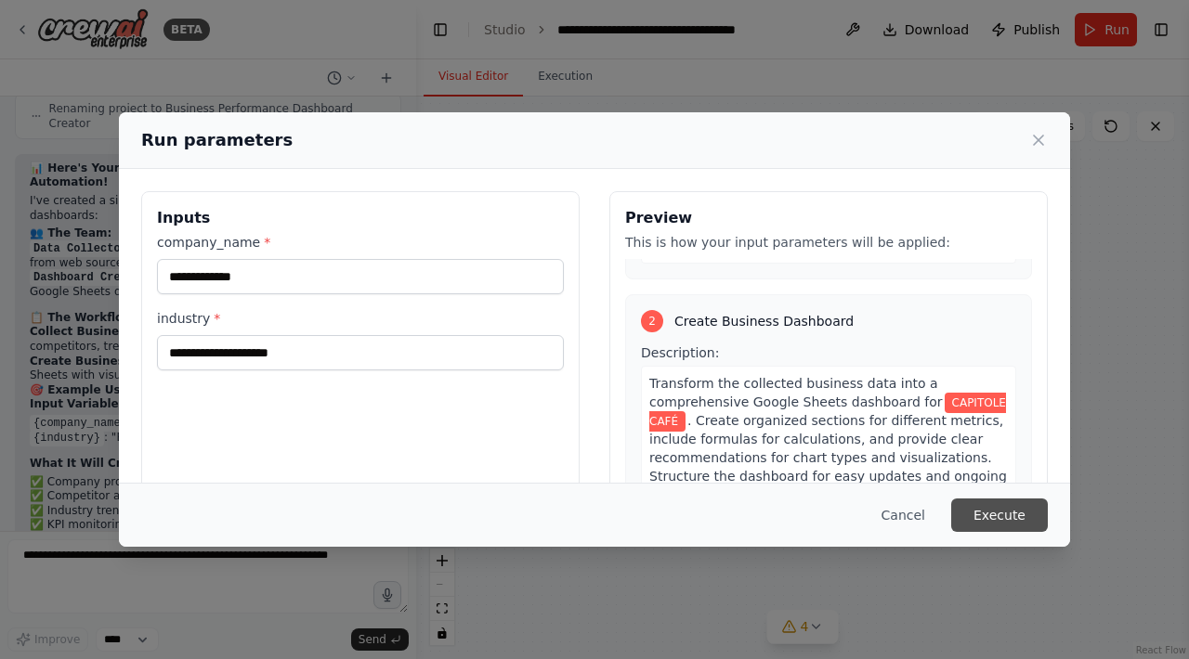
click at [998, 525] on button "Execute" at bounding box center [999, 515] width 97 height 33
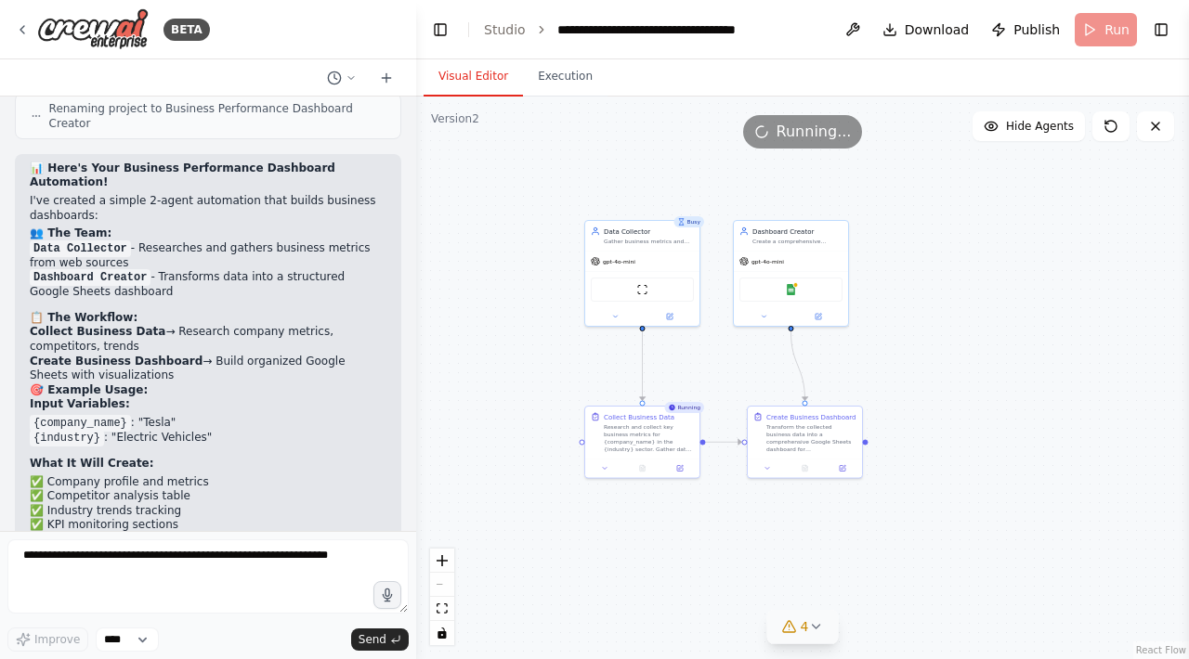
click at [824, 628] on button "4" at bounding box center [803, 627] width 72 height 34
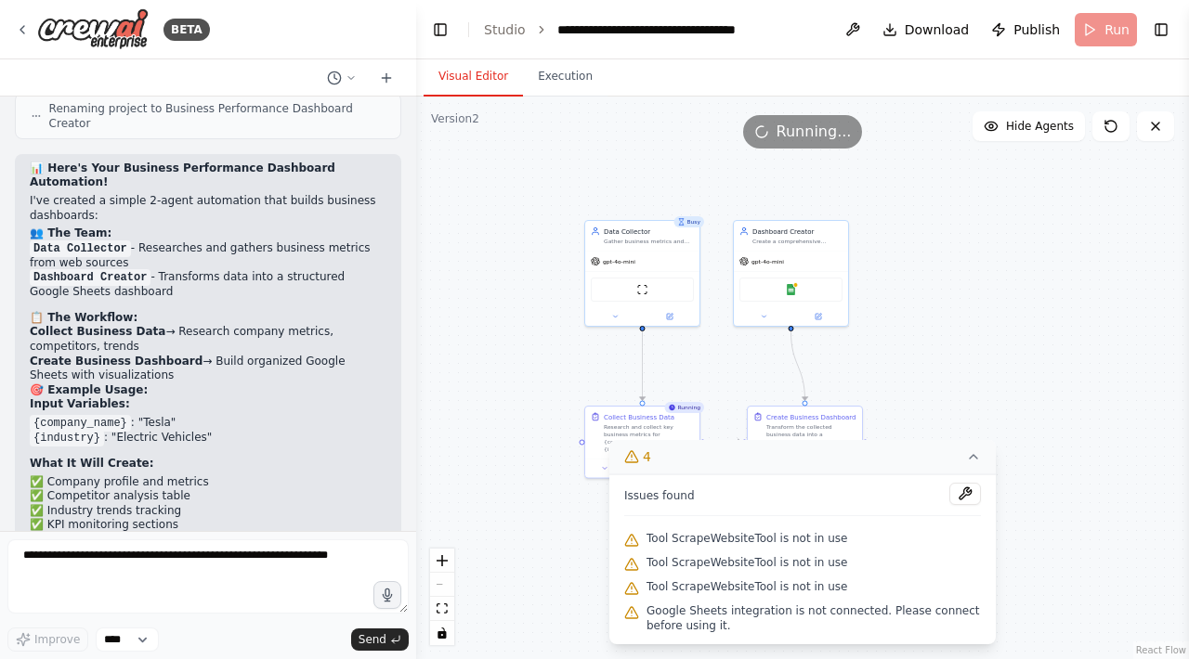
click at [971, 451] on icon at bounding box center [973, 457] width 15 height 15
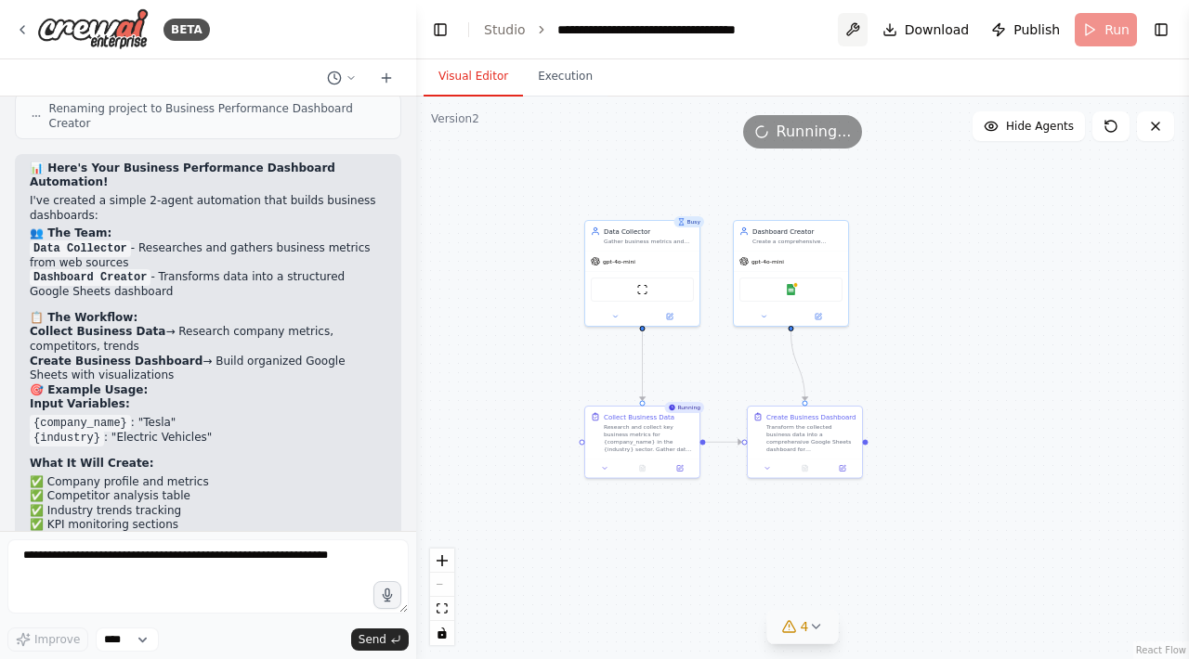
click at [848, 33] on button at bounding box center [853, 29] width 30 height 33
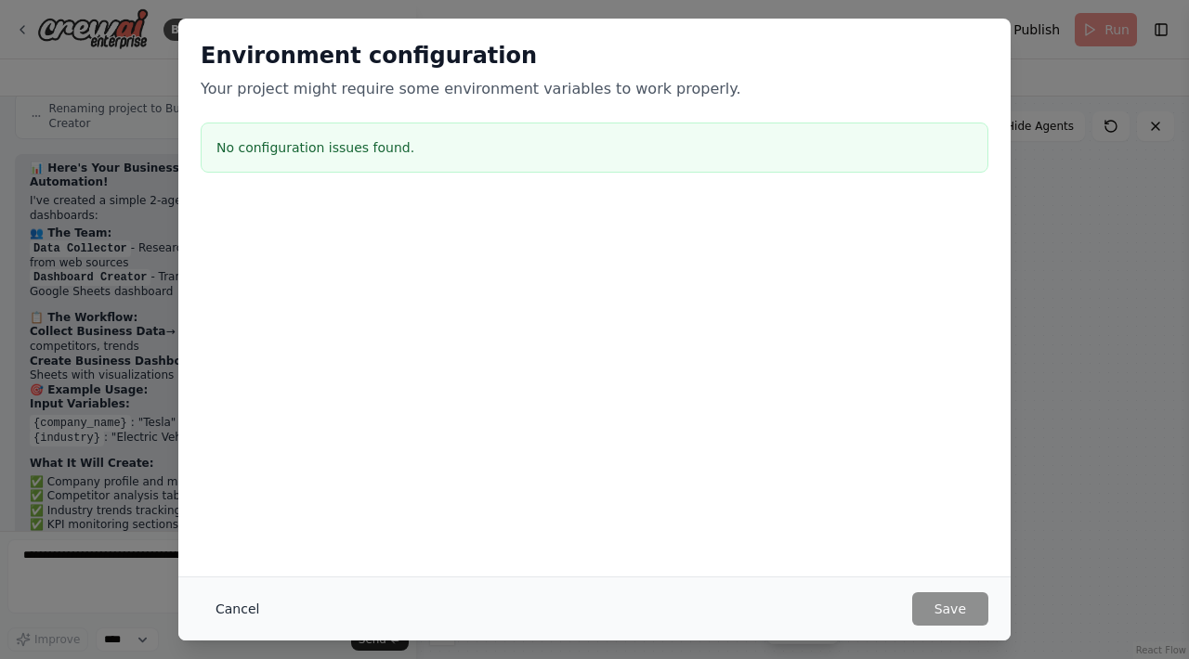
click at [222, 610] on button "Cancel" at bounding box center [237, 609] width 73 height 33
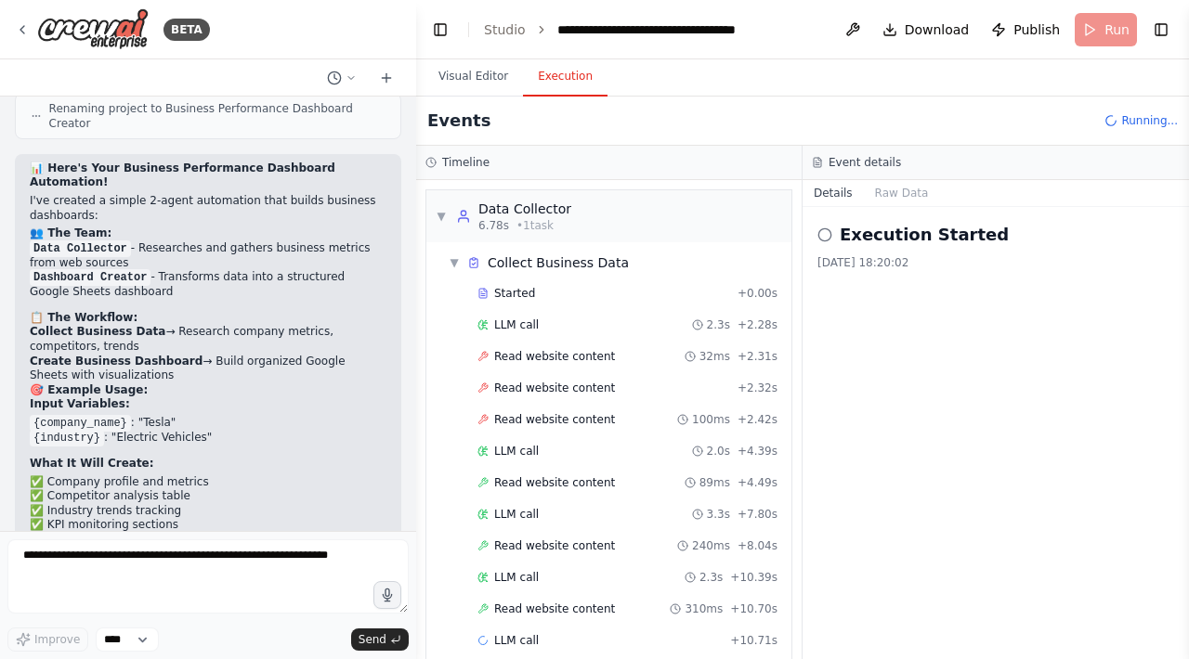
click at [556, 70] on button "Execution" at bounding box center [565, 77] width 85 height 39
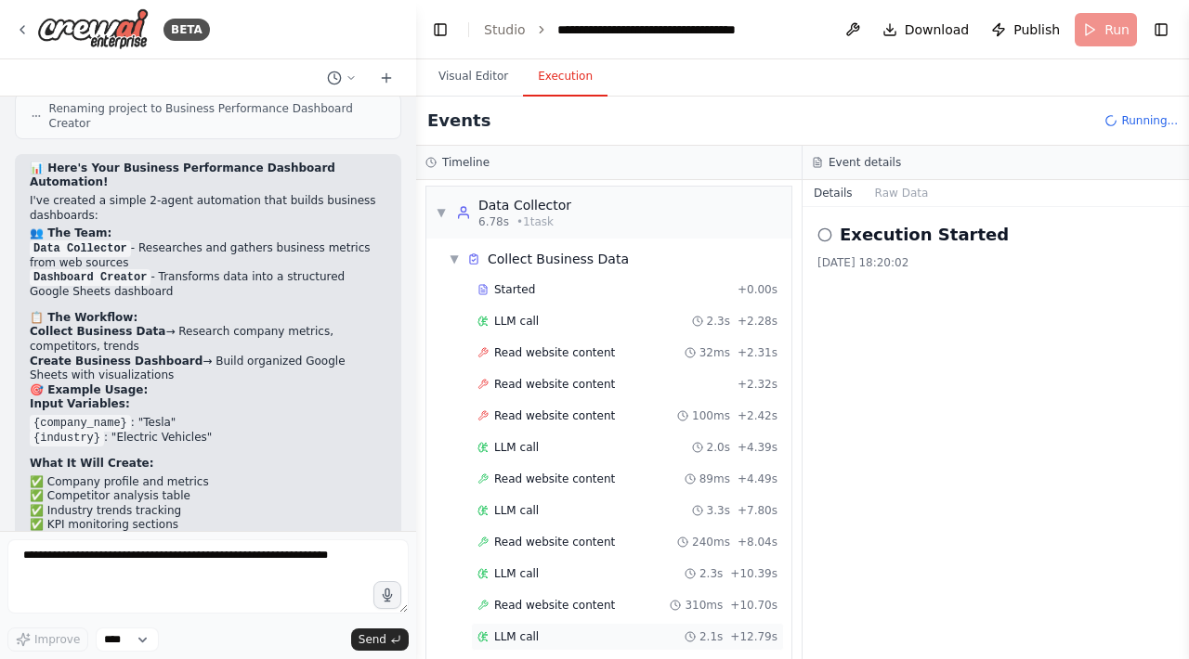
scroll to position [0, 0]
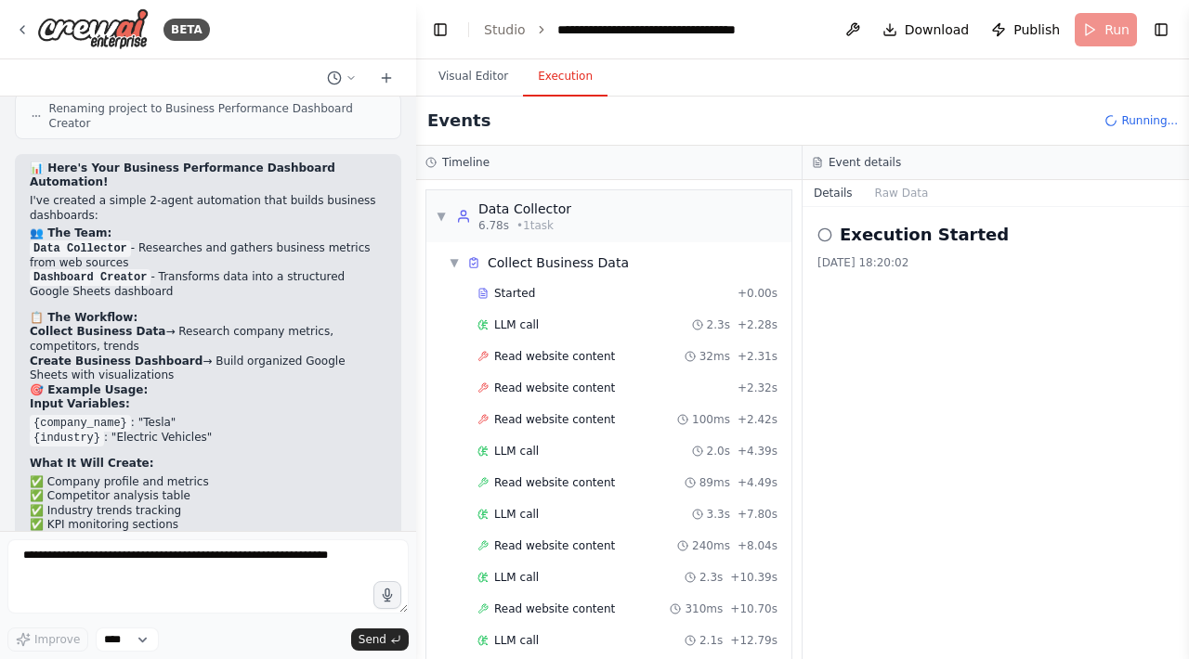
drag, startPoint x: 148, startPoint y: 316, endPoint x: 345, endPoint y: 339, distance: 198.3
click at [346, 588] on p "The validation shows you'll need to connect Google Sheets in your CrewAI Studio…" at bounding box center [208, 617] width 357 height 58
click at [345, 588] on p "The validation shows you'll need to connect Google Sheets in your CrewAI Studio…" at bounding box center [208, 617] width 357 height 58
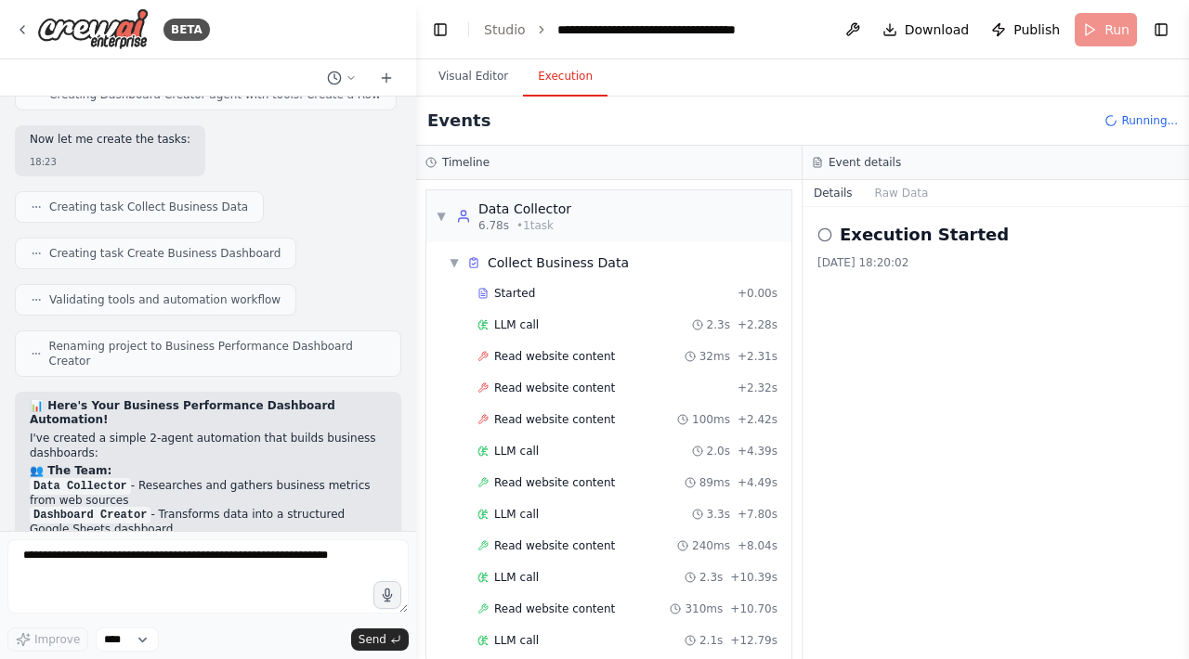
scroll to position [11491, 0]
drag, startPoint x: 43, startPoint y: 326, endPoint x: 317, endPoint y: 362, distance: 276.4
click at [317, 636] on p "Input Variables:" at bounding box center [208, 643] width 357 height 15
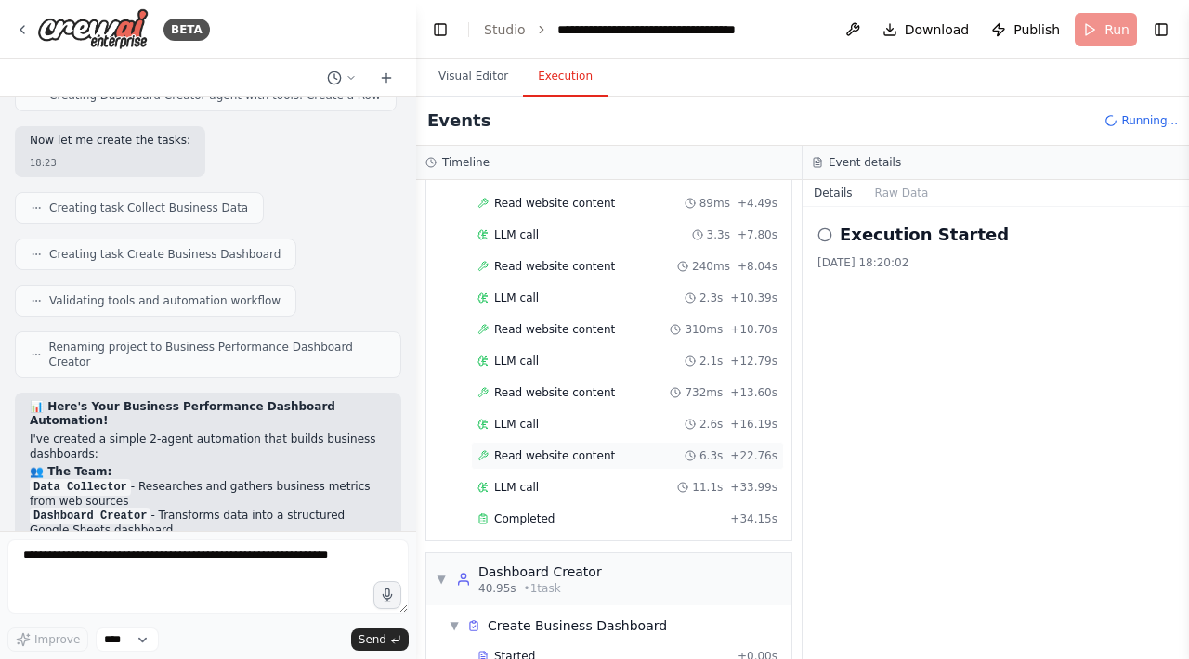
scroll to position [351, 0]
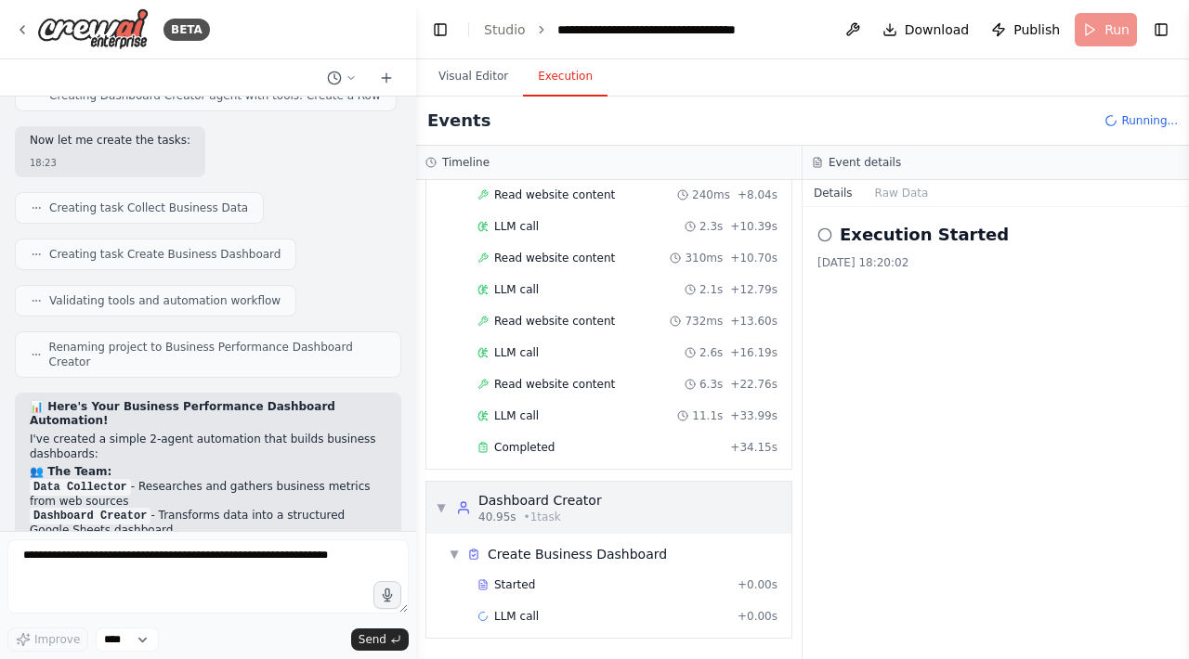
click at [443, 508] on span "▼" at bounding box center [441, 508] width 11 height 15
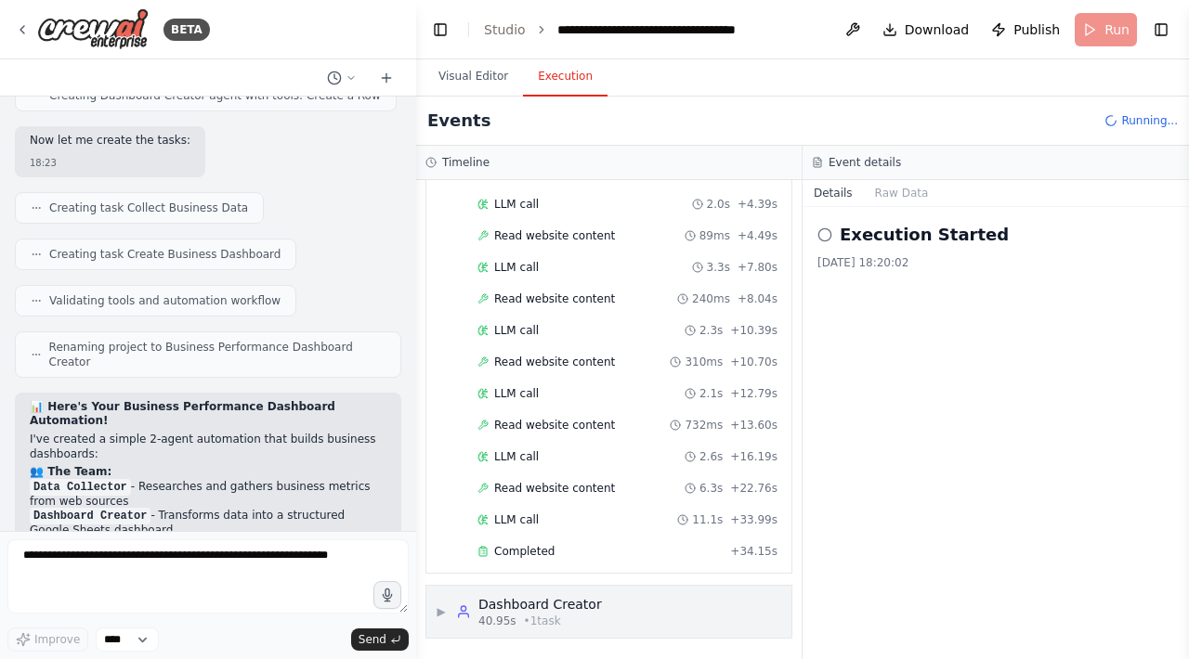
click at [443, 613] on span "▶" at bounding box center [441, 612] width 11 height 15
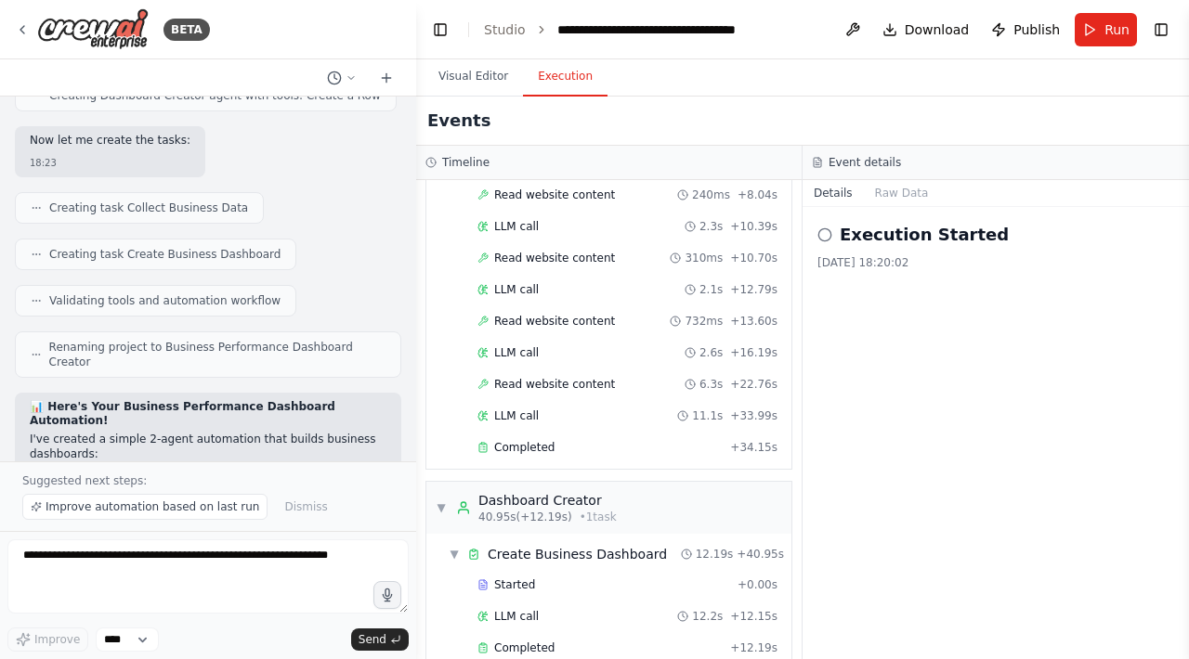
scroll to position [383, 0]
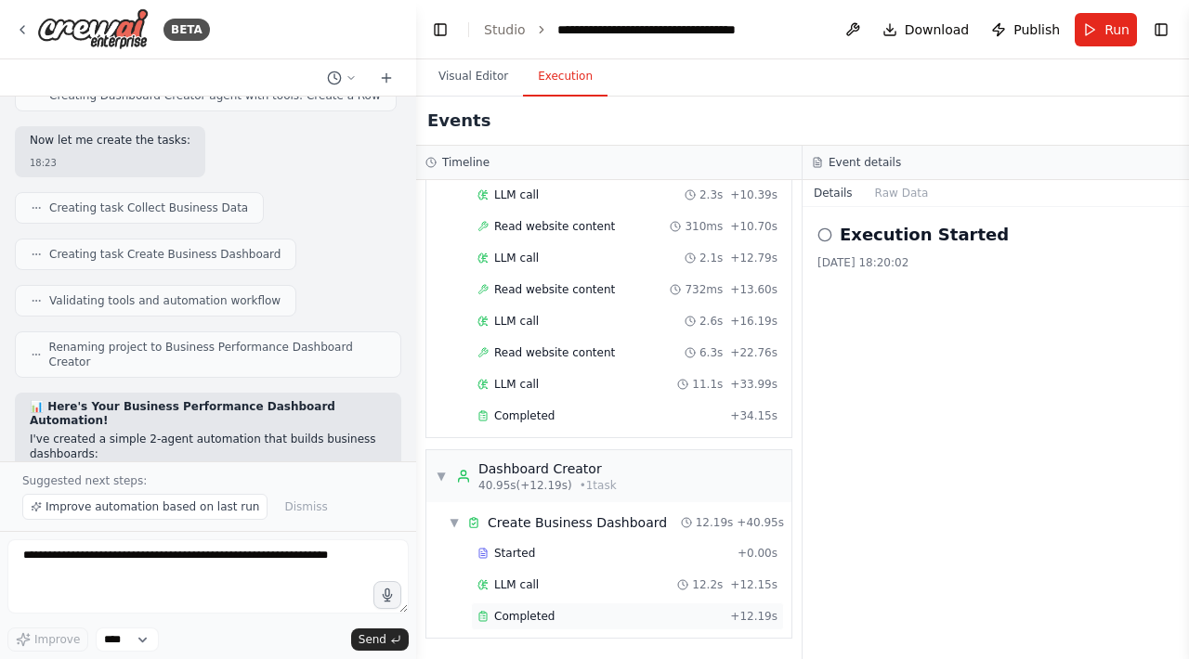
click at [586, 616] on div "Completed" at bounding box center [599, 616] width 245 height 15
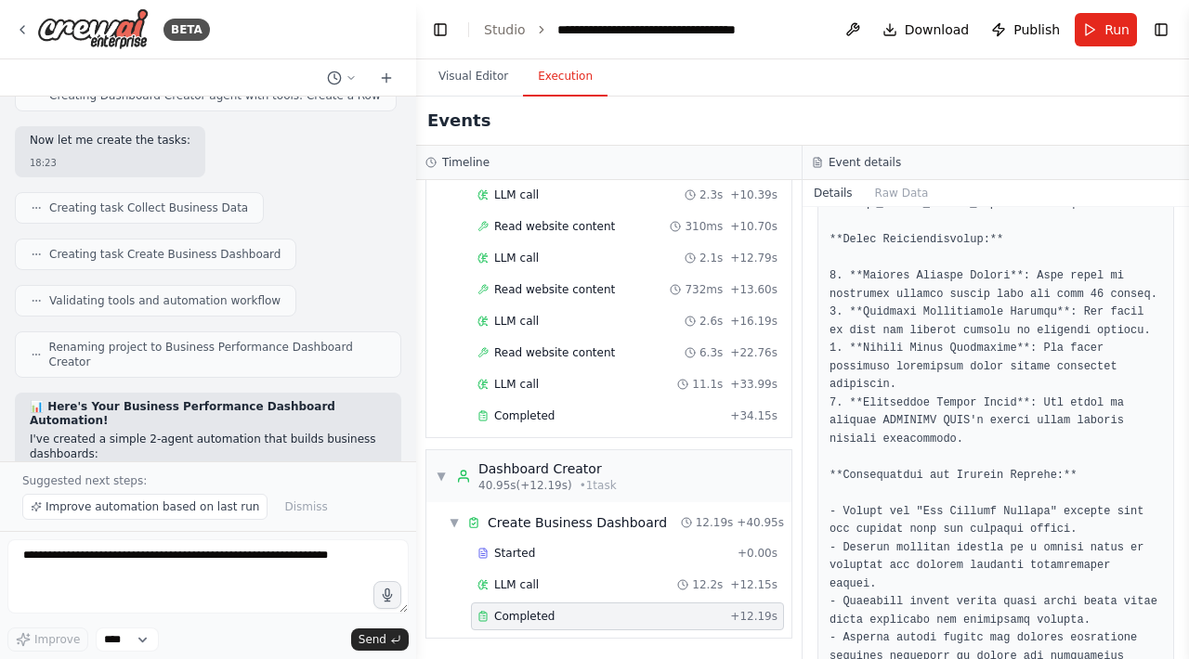
scroll to position [2364, 0]
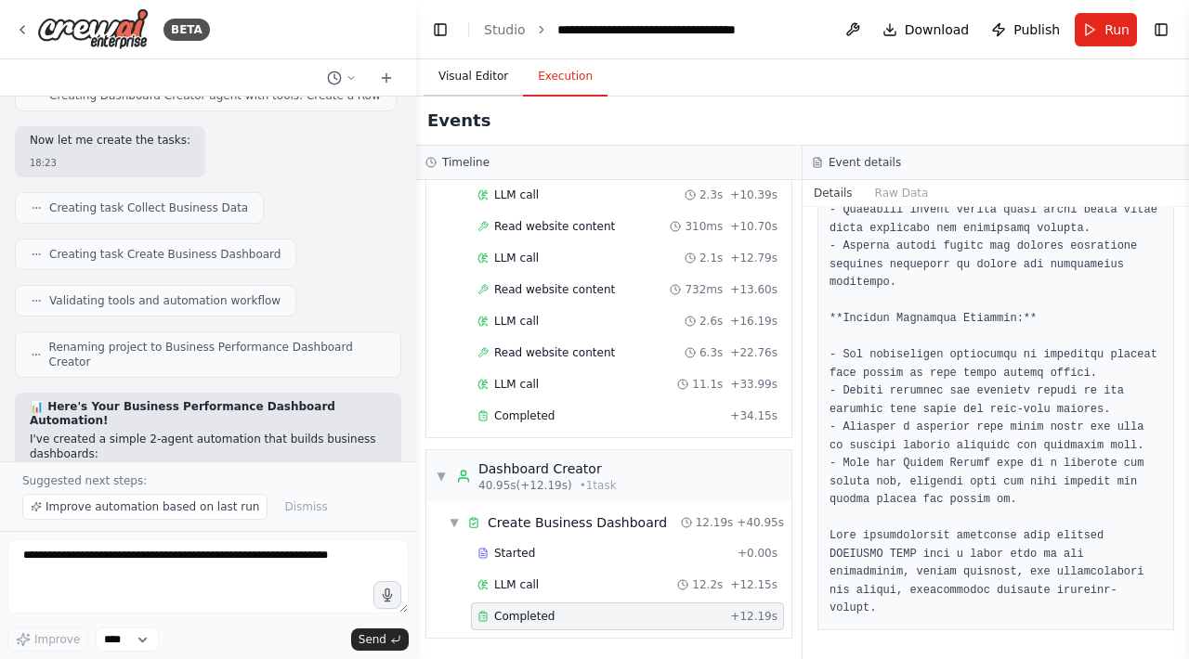
click at [489, 76] on button "Visual Editor" at bounding box center [473, 77] width 99 height 39
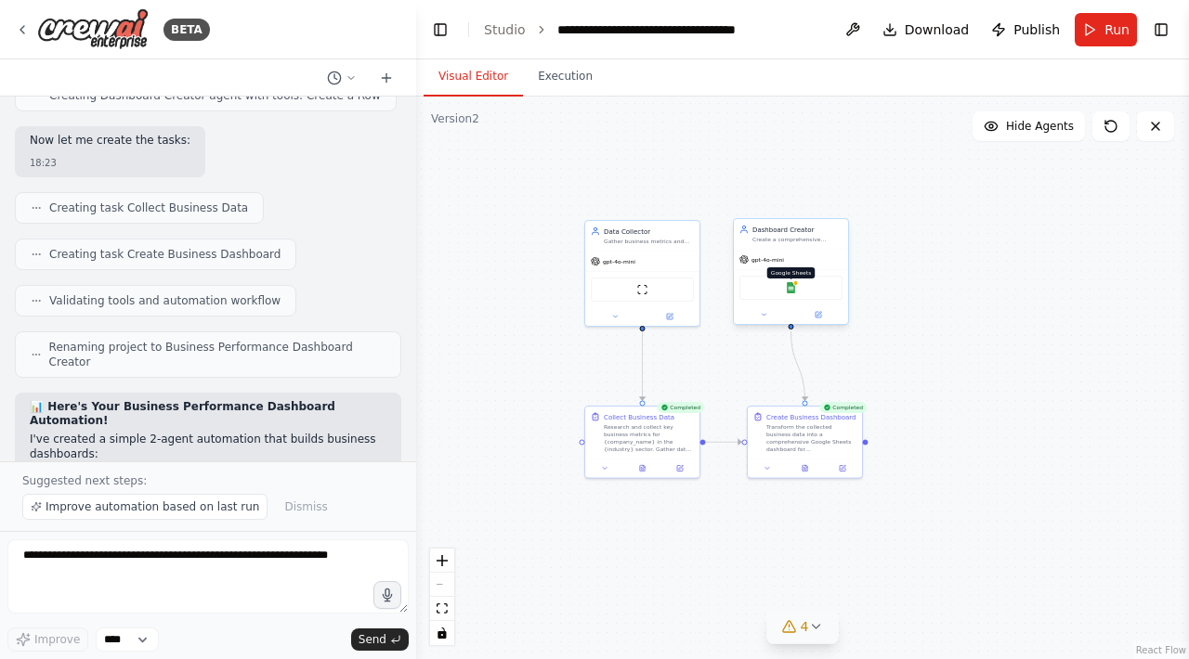
click at [791, 286] on img at bounding box center [791, 287] width 11 height 11
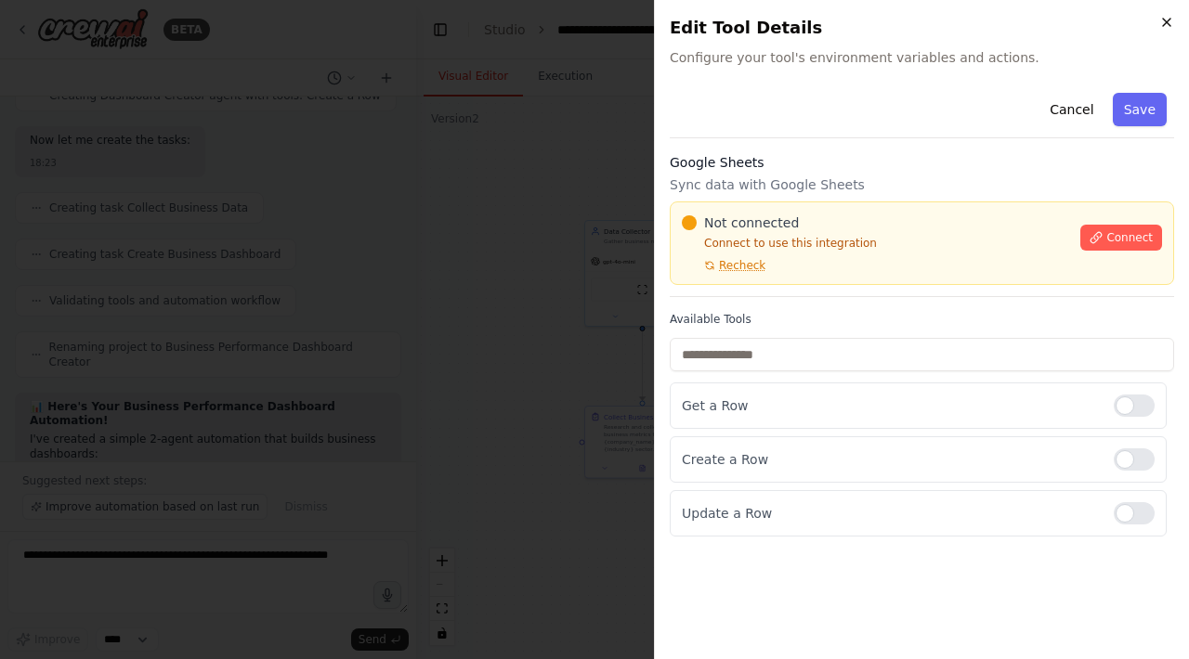
click at [1163, 24] on icon "button" at bounding box center [1166, 22] width 15 height 15
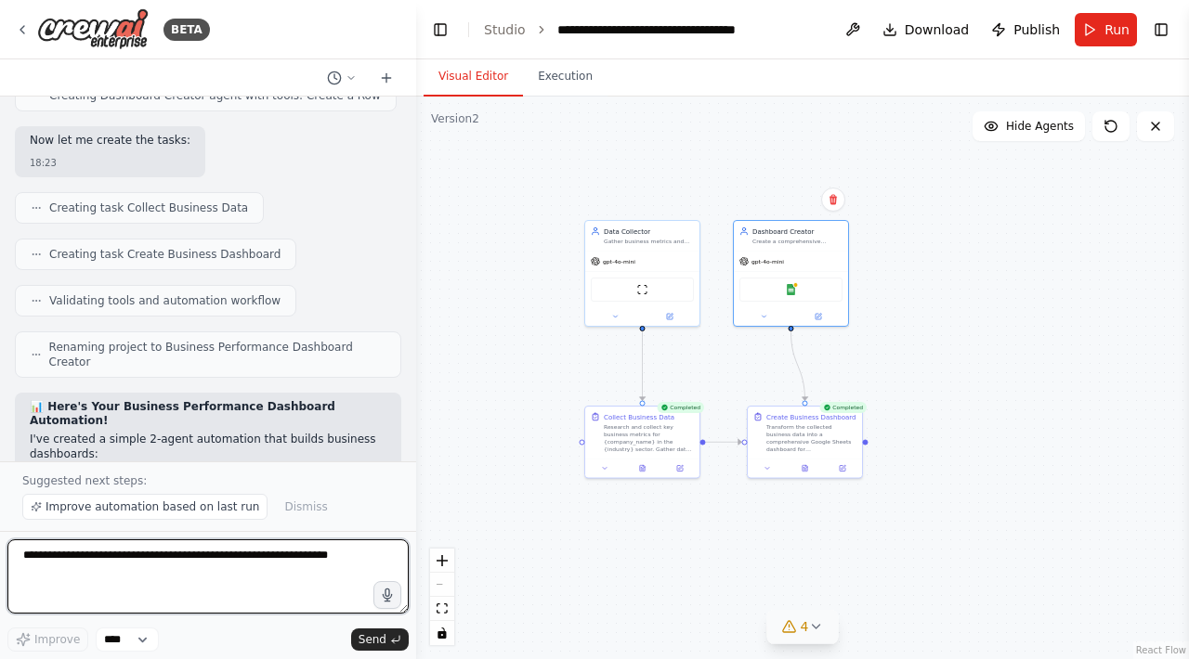
click at [176, 541] on textarea at bounding box center [207, 577] width 401 height 74
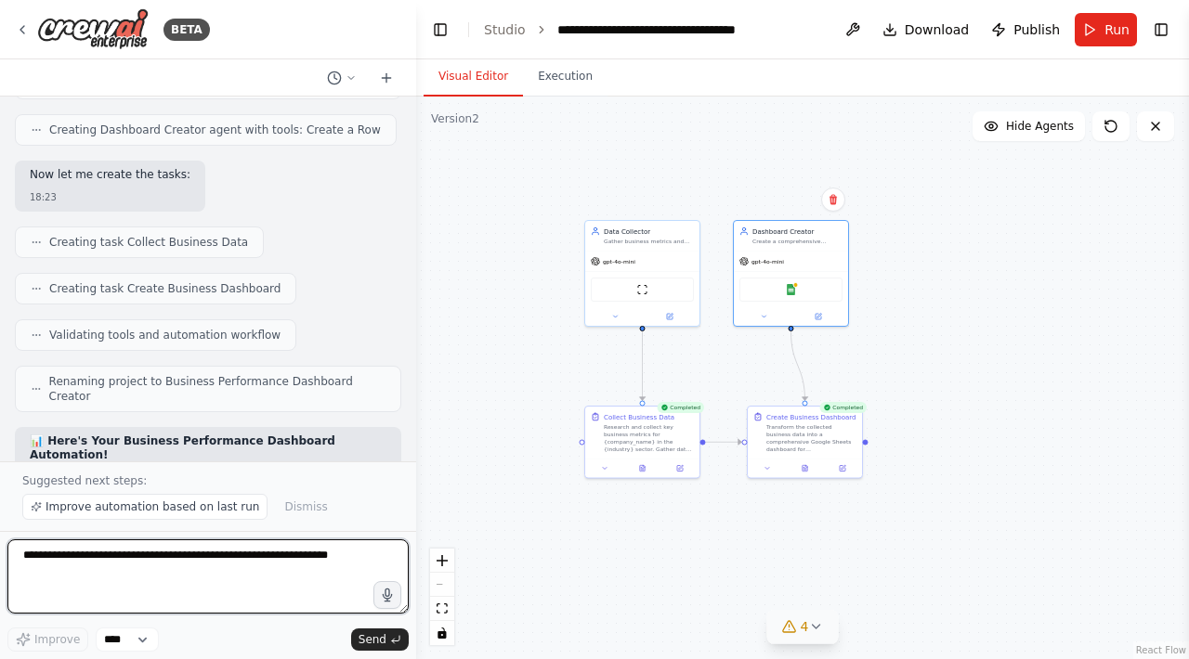
scroll to position [11799, 0]
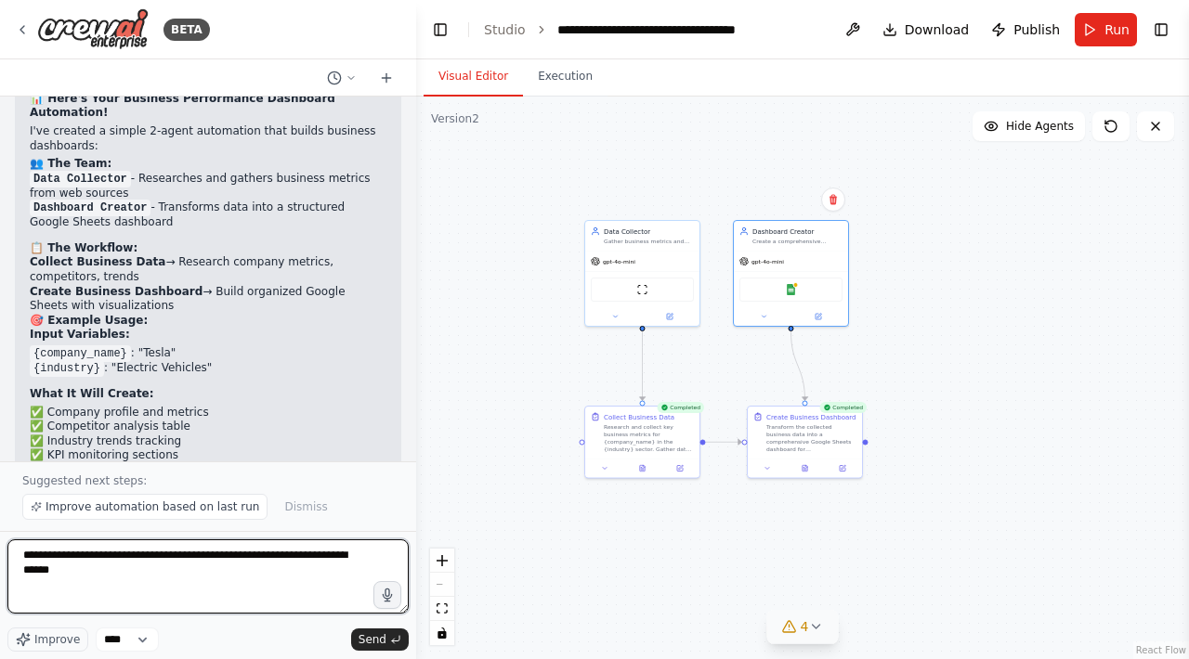
type textarea "**********"
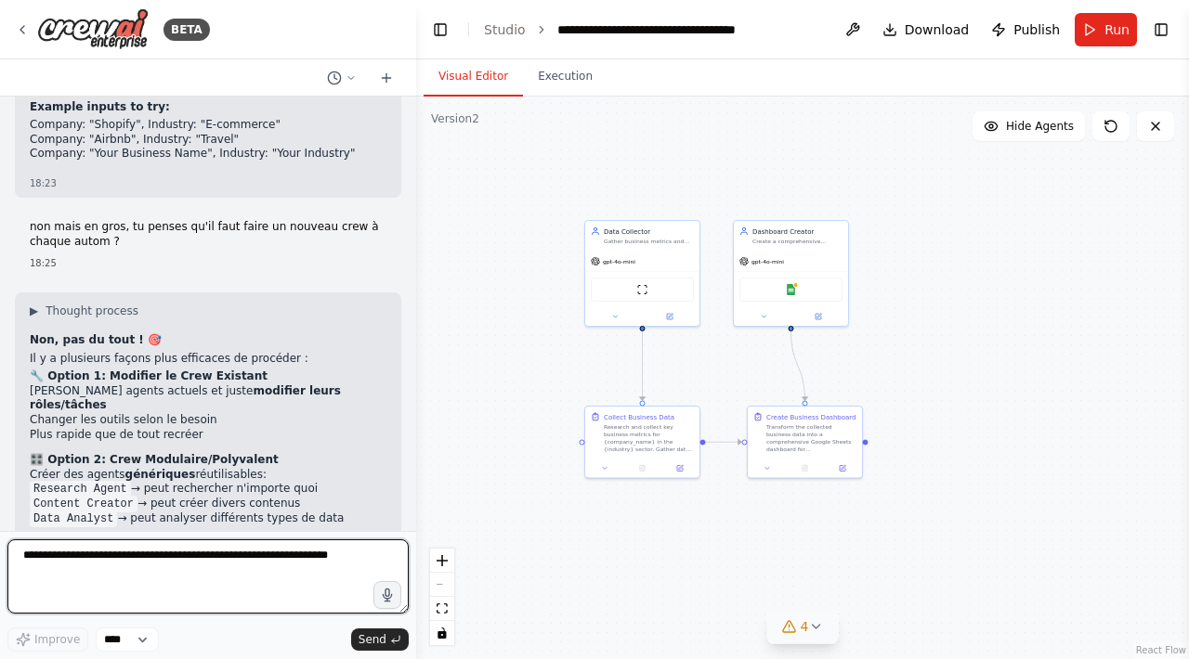
scroll to position [12340, 0]
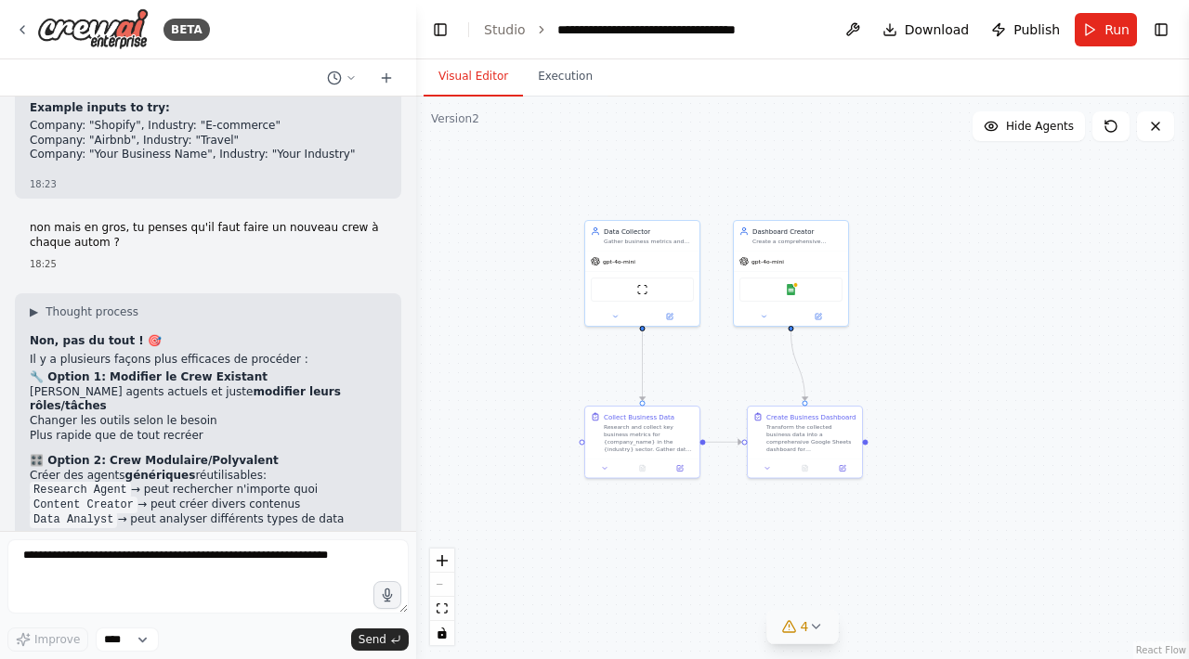
drag, startPoint x: 166, startPoint y: 367, endPoint x: 362, endPoint y: 367, distance: 196.0
click at [362, 652] on p "Veux-tu que je transforme ton crew actuel en un crew polyvalent qui peut faire:" at bounding box center [208, 666] width 357 height 29
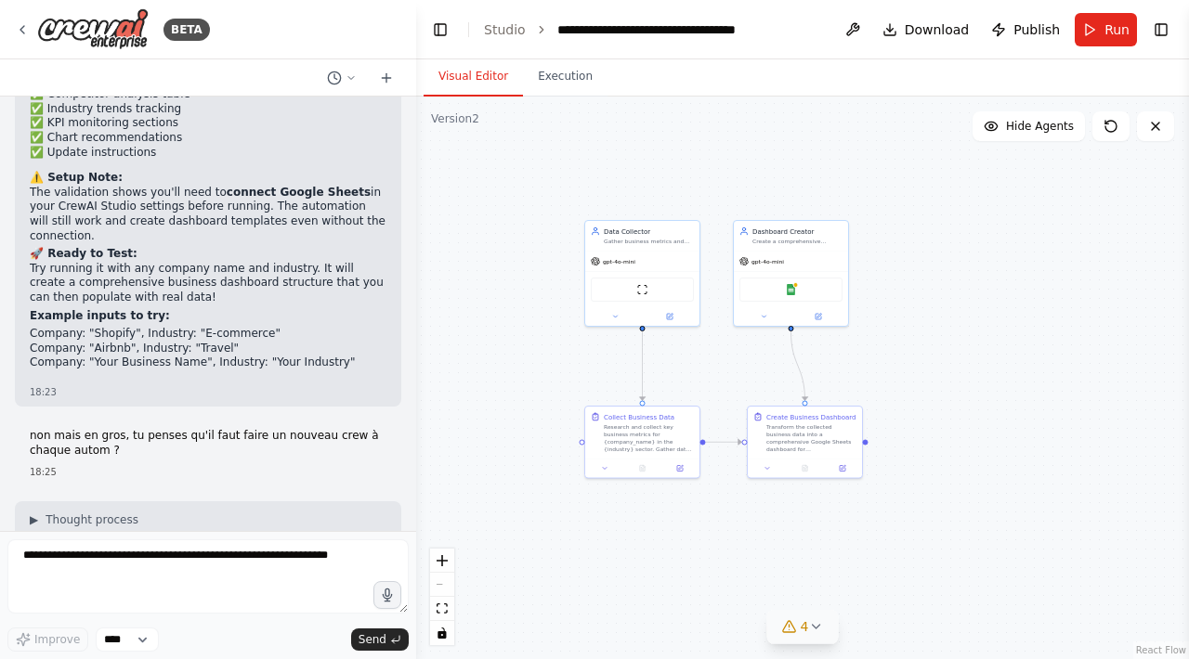
scroll to position [12120, 0]
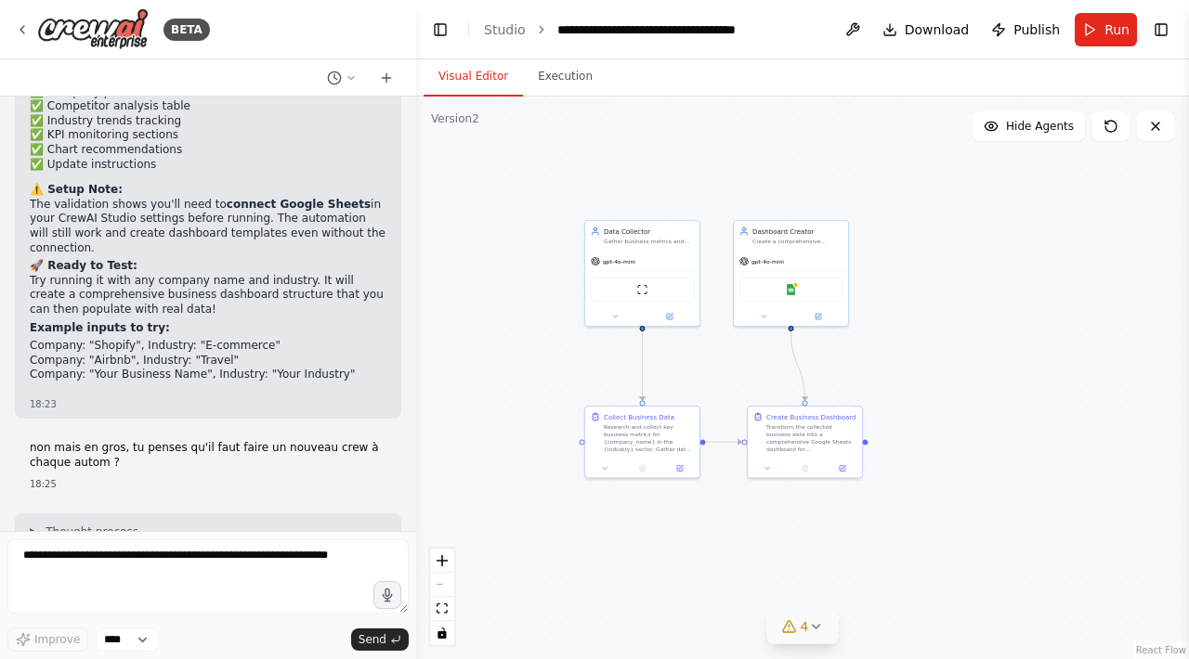
drag, startPoint x: 42, startPoint y: 310, endPoint x: 298, endPoint y: 310, distance: 256.3
click at [298, 591] on h2 "🔧 Option 1: Modifier le Crew Existant" at bounding box center [208, 598] width 357 height 15
drag, startPoint x: 45, startPoint y: 319, endPoint x: 258, endPoint y: 349, distance: 215.8
click at [258, 606] on ul "Garder les agents actuels et juste modifier leurs rôles/tâches Changer les outi…" at bounding box center [208, 635] width 357 height 58
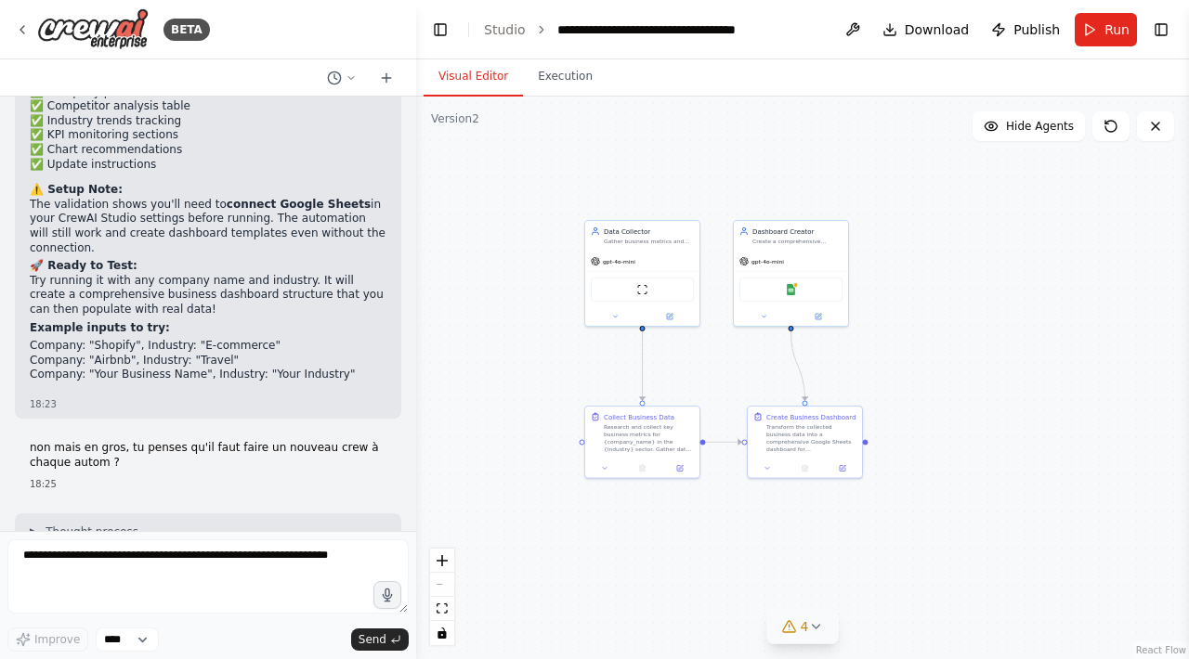
click at [258, 649] on li "Plus rapide que de tout recréer" at bounding box center [208, 656] width 357 height 15
drag, startPoint x: 258, startPoint y: 349, endPoint x: 48, endPoint y: 321, distance: 211.7
click at [48, 606] on ul "Garder les agents actuels et juste modifier leurs rôles/tâches Changer les outi…" at bounding box center [208, 635] width 357 height 58
click at [48, 606] on li "Garder les agents actuels et juste modifier leurs rôles/tâches" at bounding box center [208, 620] width 357 height 29
drag, startPoint x: 28, startPoint y: 378, endPoint x: 299, endPoint y: 397, distance: 271.8
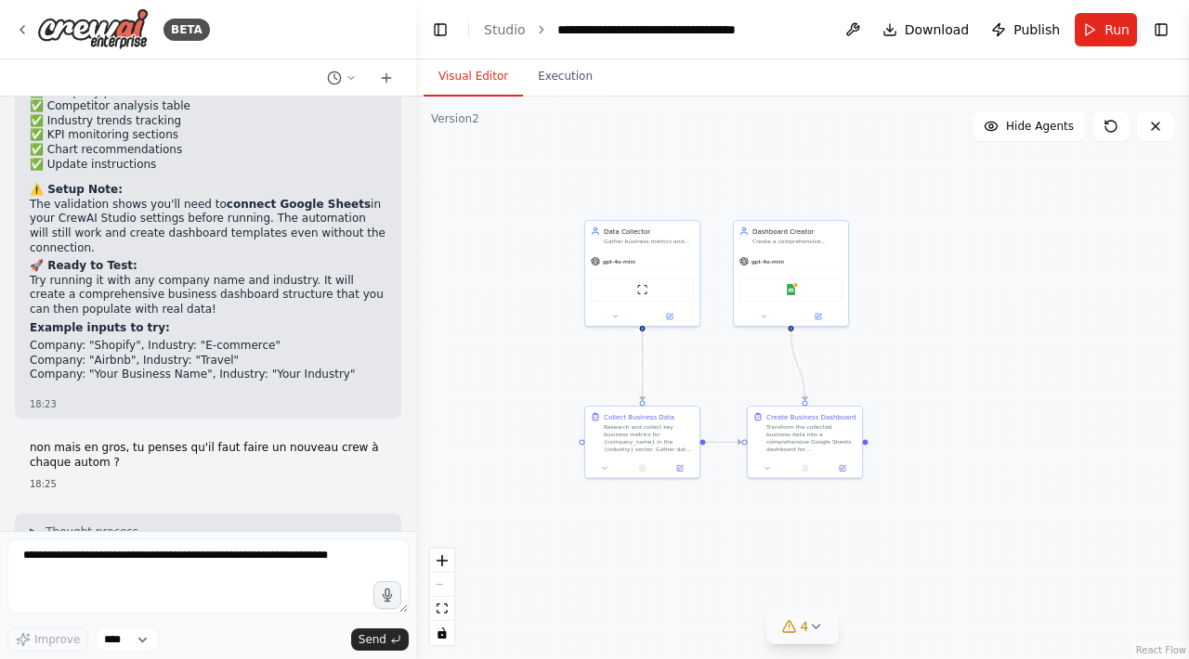
drag, startPoint x: 127, startPoint y: 395, endPoint x: 277, endPoint y: 395, distance: 149.5
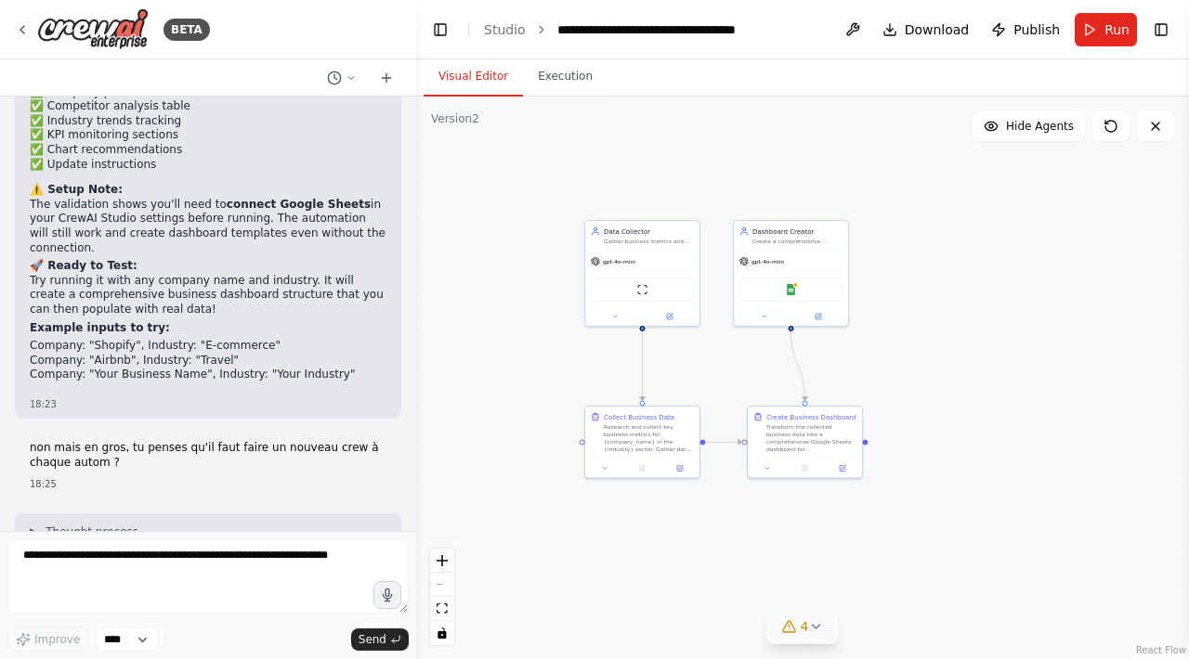
drag, startPoint x: 158, startPoint y: 411, endPoint x: 289, endPoint y: 411, distance: 131.0
drag, startPoint x: 153, startPoint y: 433, endPoint x: 279, endPoint y: 433, distance: 125.4
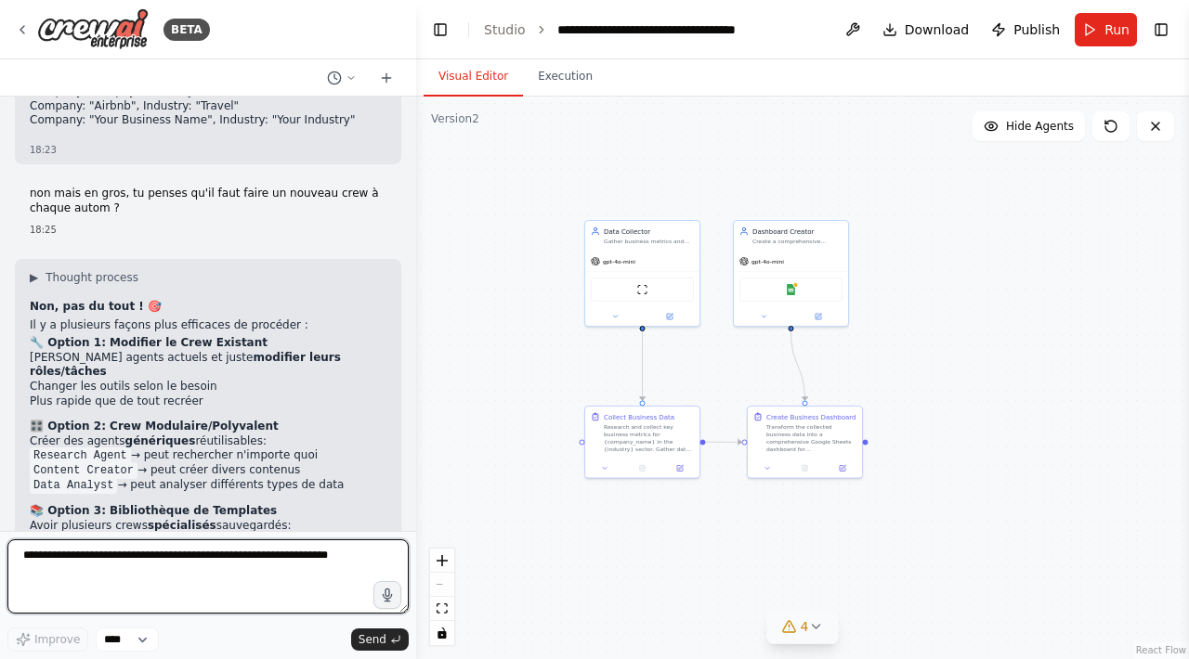
click at [261, 541] on textarea at bounding box center [207, 577] width 401 height 74
drag, startPoint x: 146, startPoint y: 555, endPoint x: 166, endPoint y: 659, distance: 105.1
click at [146, 555] on textarea "**********" at bounding box center [207, 577] width 401 height 74
click at [54, 586] on textarea "**********" at bounding box center [207, 577] width 401 height 74
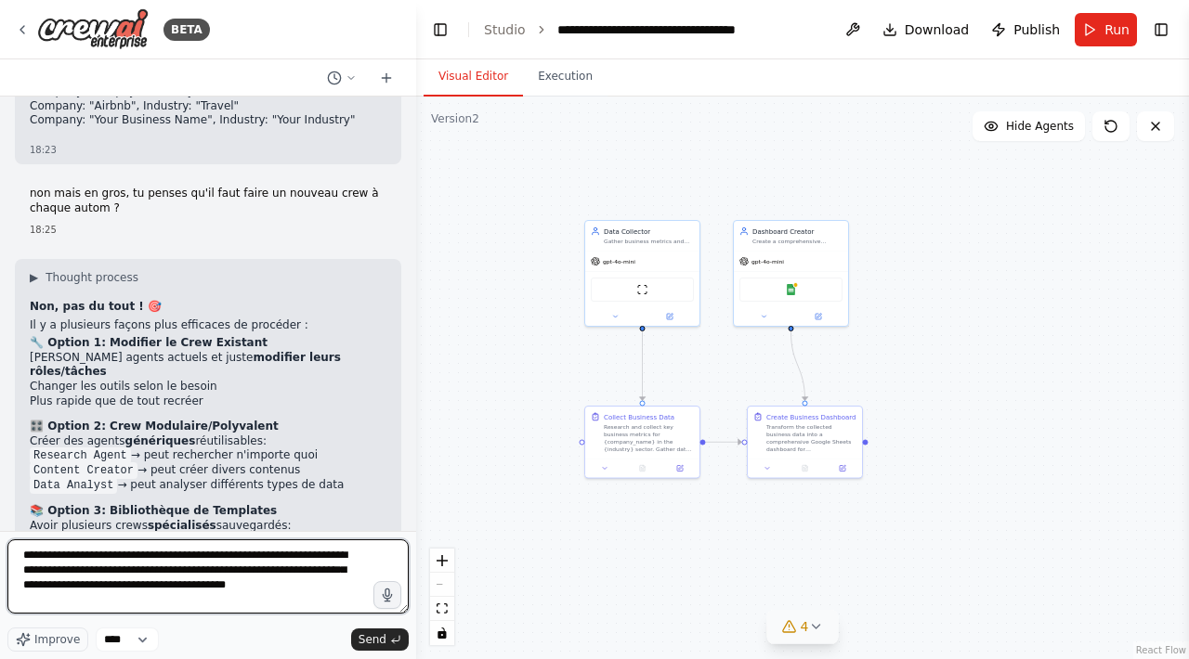
type textarea "**********"
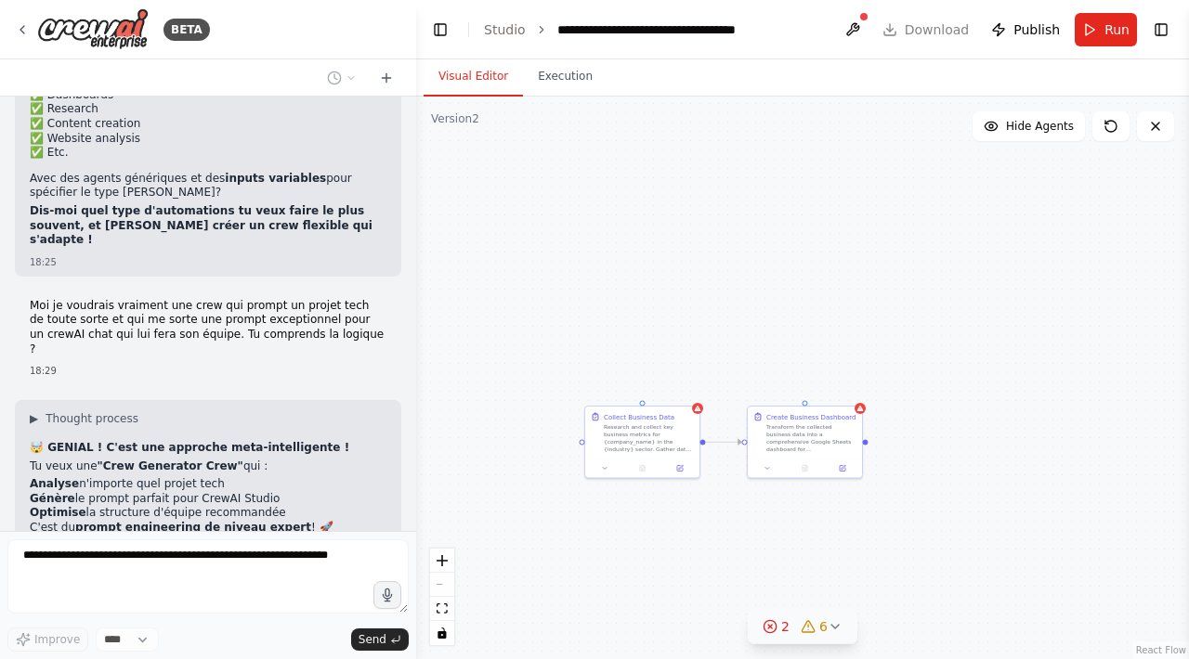
scroll to position [12937, 0]
click at [160, 619] on span "Getting the state of the automation" at bounding box center [148, 626] width 199 height 15
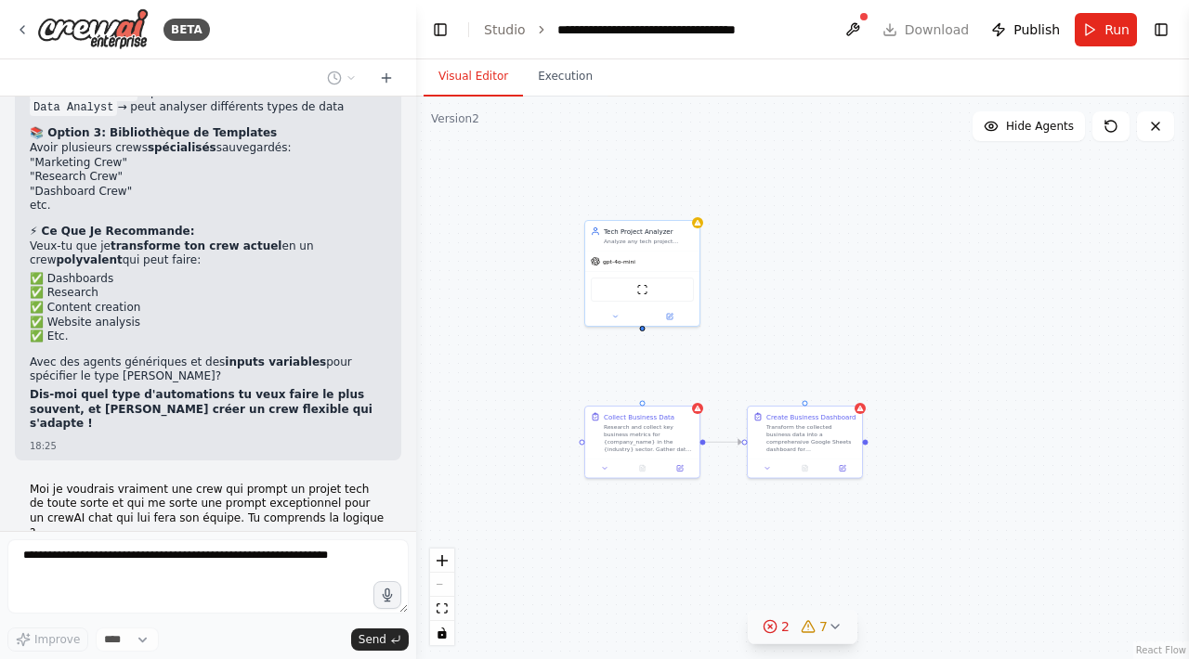
scroll to position [12751, 0]
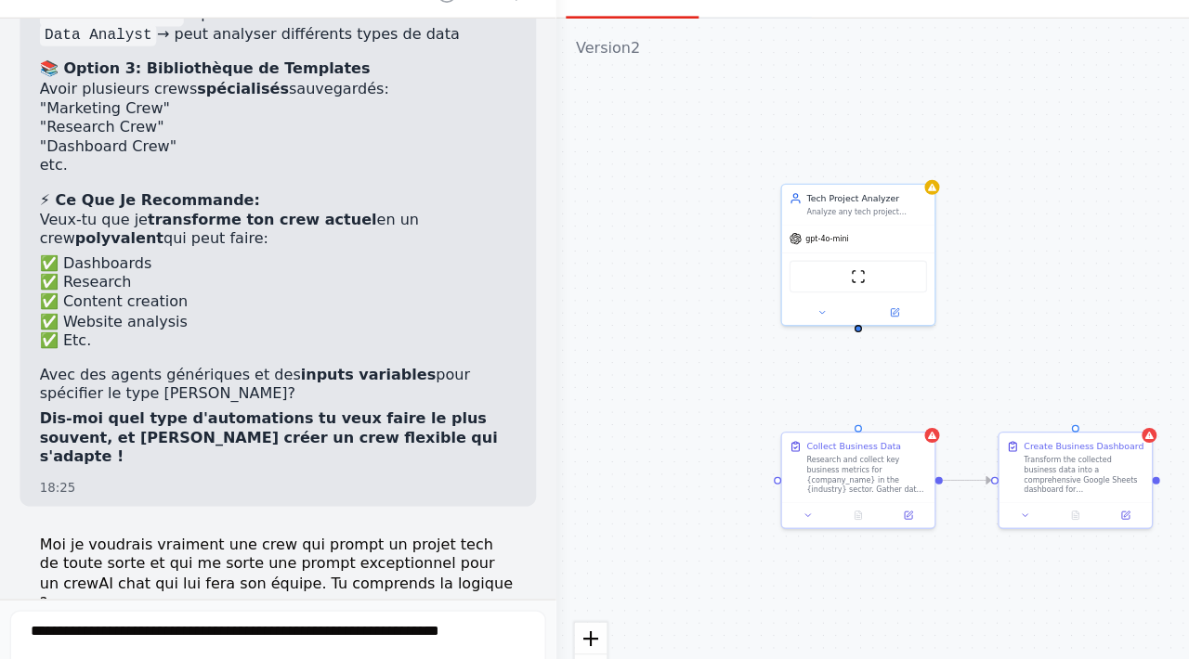
drag, startPoint x: 33, startPoint y: 333, endPoint x: 246, endPoint y: 354, distance: 213.7
drag, startPoint x: 96, startPoint y: 353, endPoint x: 240, endPoint y: 353, distance: 144.0
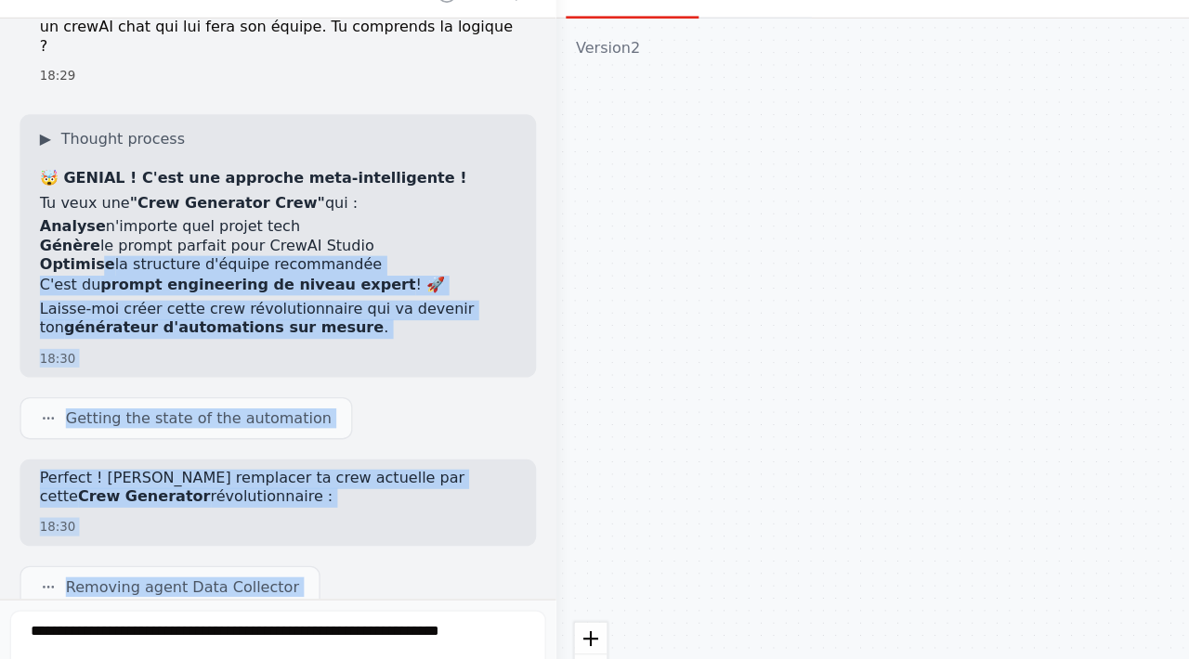
drag, startPoint x: 76, startPoint y: 359, endPoint x: 280, endPoint y: 359, distance: 203.4
click at [280, 359] on div "Hello! I'm the CrewAI assistant. What kind of automation do you want to build? …" at bounding box center [208, 314] width 416 height 435
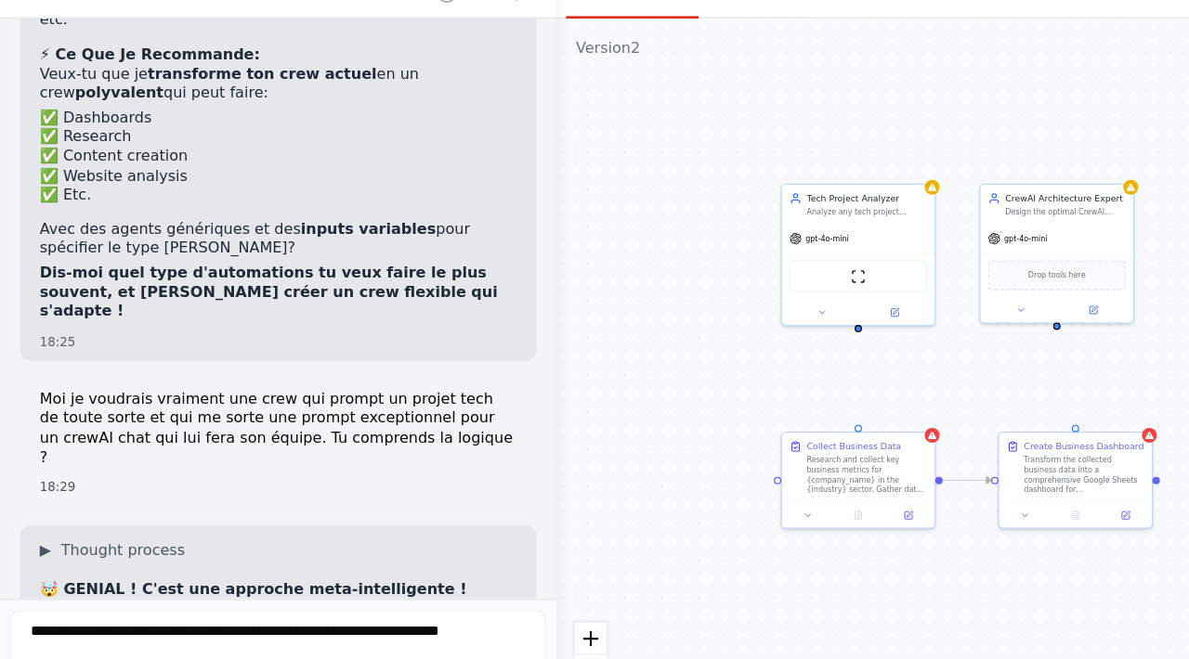
scroll to position [12848, 0]
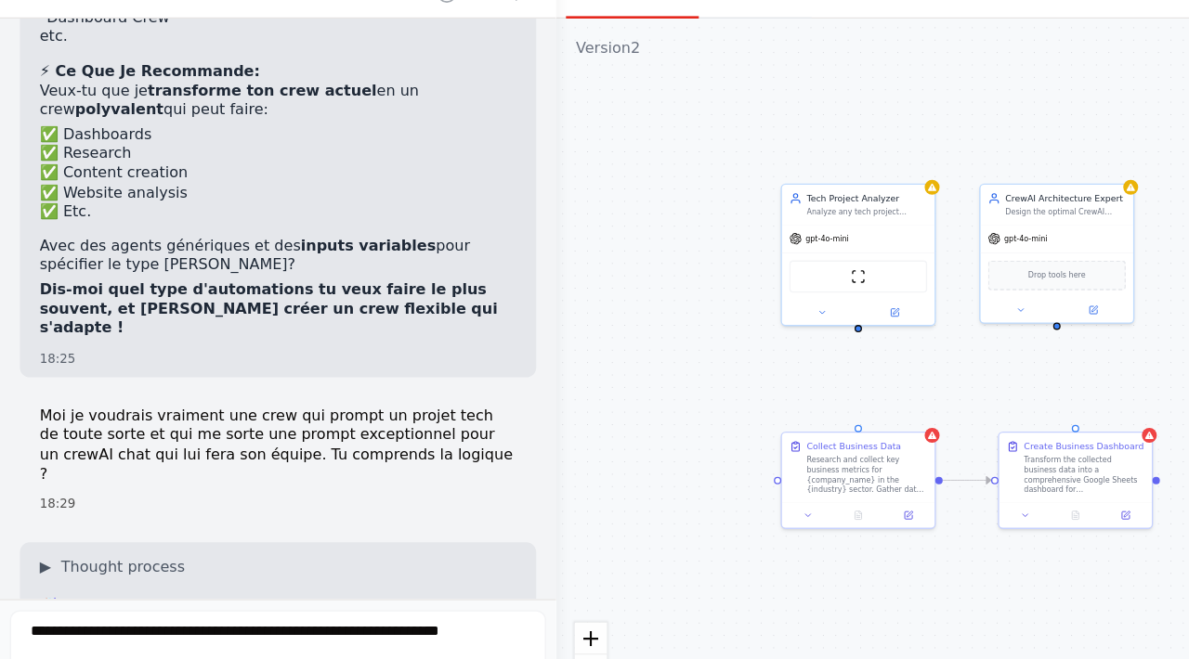
click at [243, 628] on p "Laisse-moi créer cette crew révolutionnaire qui va devenir ton générateur d'aut…" at bounding box center [208, 642] width 357 height 29
drag, startPoint x: 64, startPoint y: 280, endPoint x: 241, endPoint y: 279, distance: 177.4
click at [241, 609] on p "C'est du prompt engineering de niveau expert ! 🚀" at bounding box center [208, 616] width 357 height 15
click at [241, 609] on strong "prompt engineering de niveau expert" at bounding box center [193, 615] width 236 height 13
drag, startPoint x: 31, startPoint y: 297, endPoint x: 265, endPoint y: 314, distance: 234.6
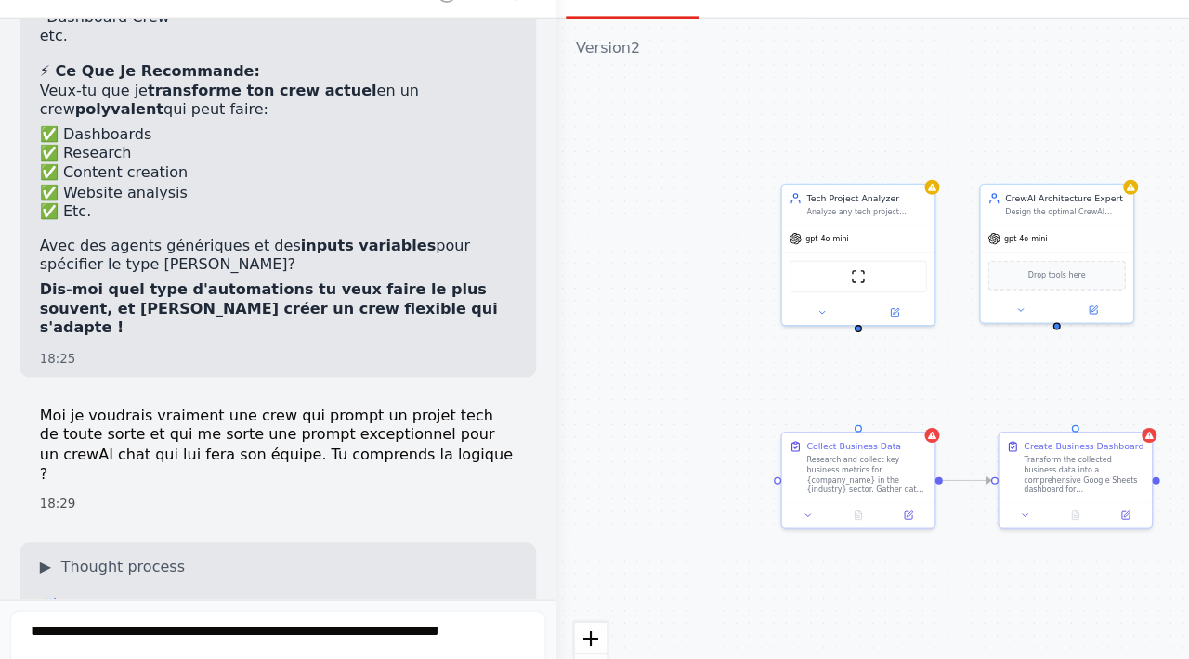
click at [265, 489] on div "▶ Thought process 🤯 GENIAL ! C'est une approche meta-intelligente ! Tu veux une…" at bounding box center [208, 587] width 386 height 197
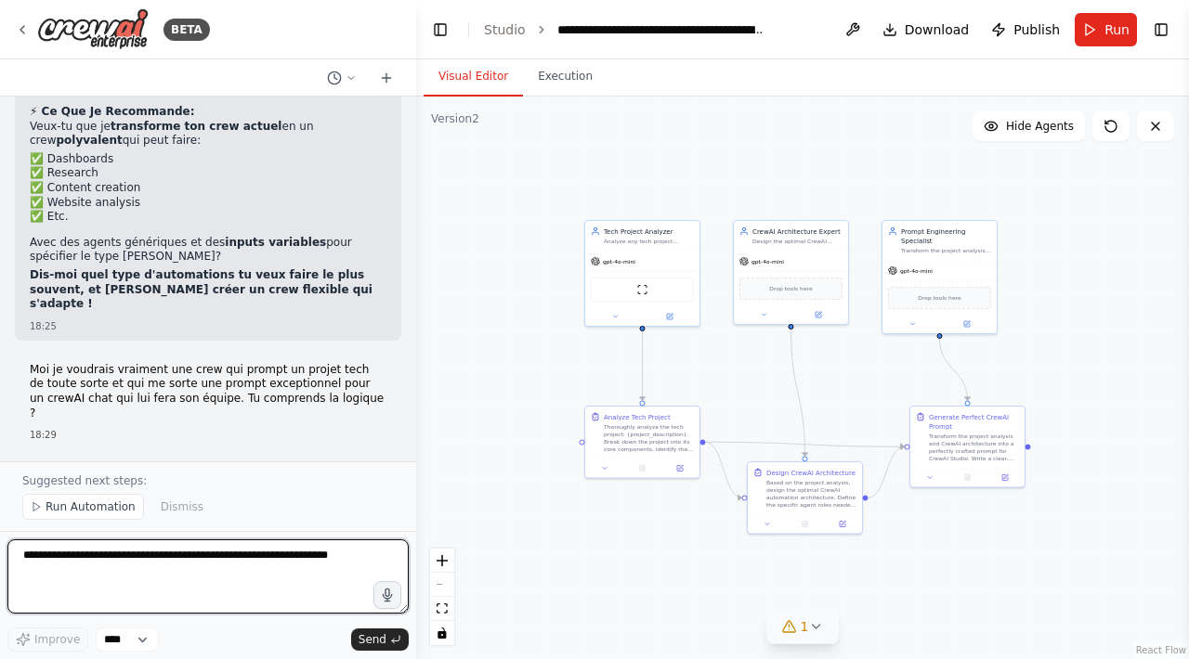
scroll to position [12841, 0]
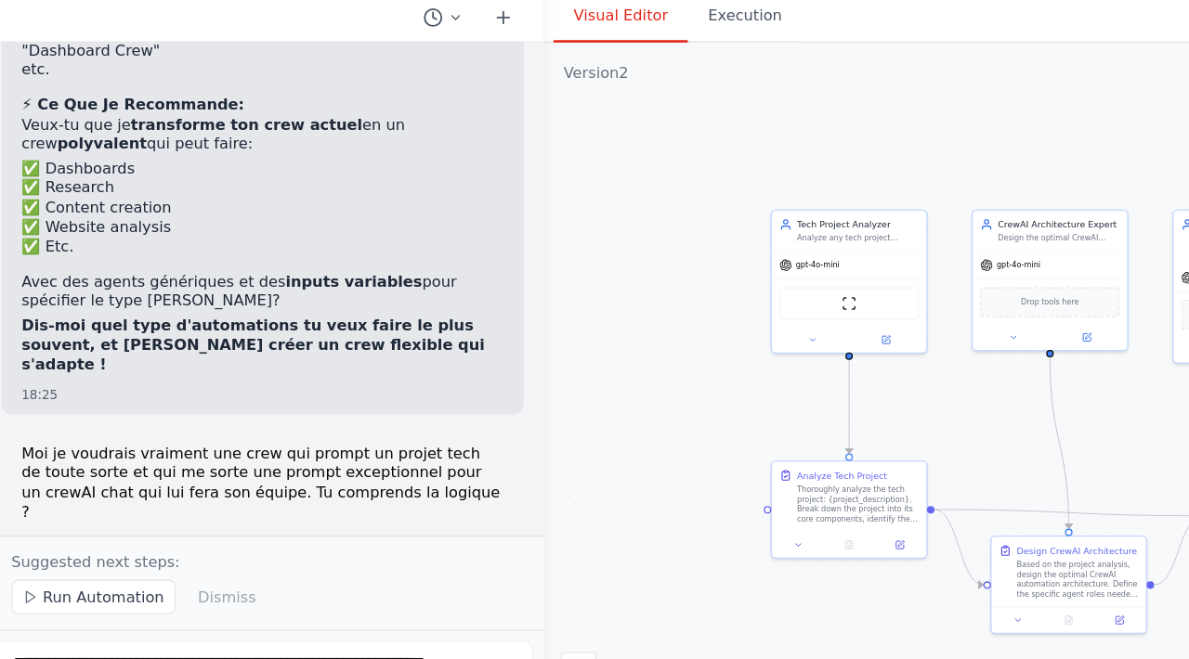
drag, startPoint x: 39, startPoint y: 270, endPoint x: 95, endPoint y: 272, distance: 55.8
click at [95, 601] on li "Optimise la structure d'équipe recommandée" at bounding box center [208, 608] width 357 height 15
drag, startPoint x: 77, startPoint y: 290, endPoint x: 204, endPoint y: 290, distance: 127.2
click at [204, 616] on strong "prompt engineering de niveau expert" at bounding box center [193, 622] width 236 height 13
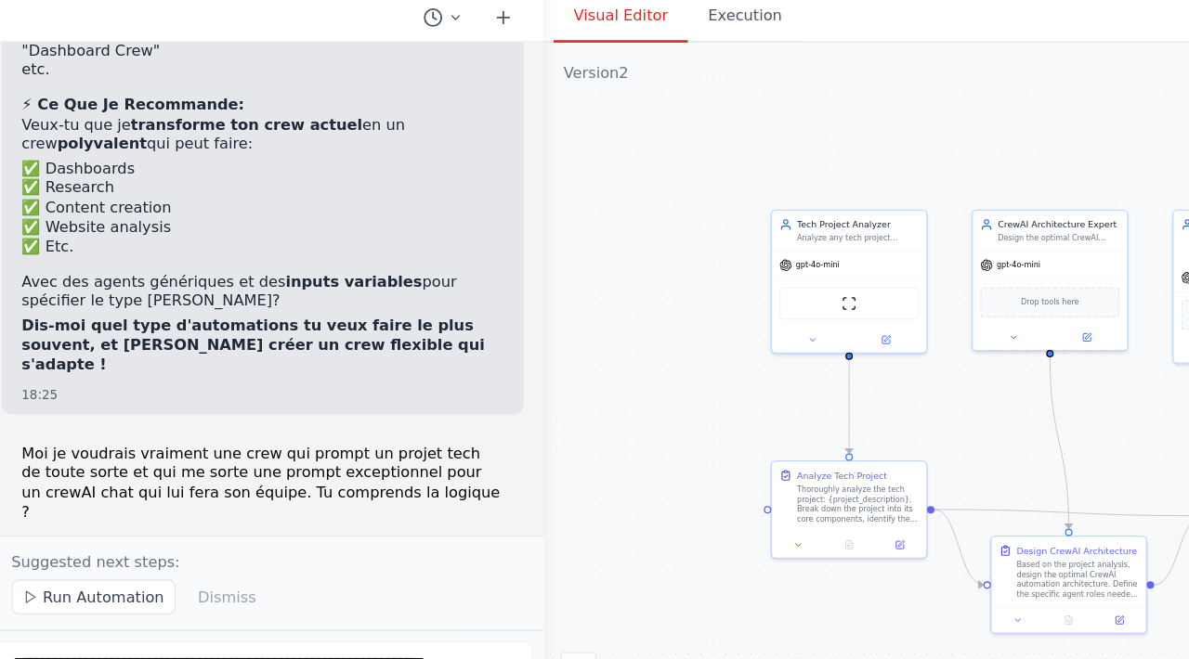
click at [204, 616] on strong "prompt engineering de niveau expert" at bounding box center [193, 622] width 236 height 13
drag, startPoint x: 202, startPoint y: 290, endPoint x: 293, endPoint y: 290, distance: 90.1
click at [293, 616] on p "C'est du prompt engineering de niveau expert ! 🚀" at bounding box center [208, 623] width 357 height 15
drag, startPoint x: 29, startPoint y: 309, endPoint x: 192, endPoint y: 319, distance: 163.7
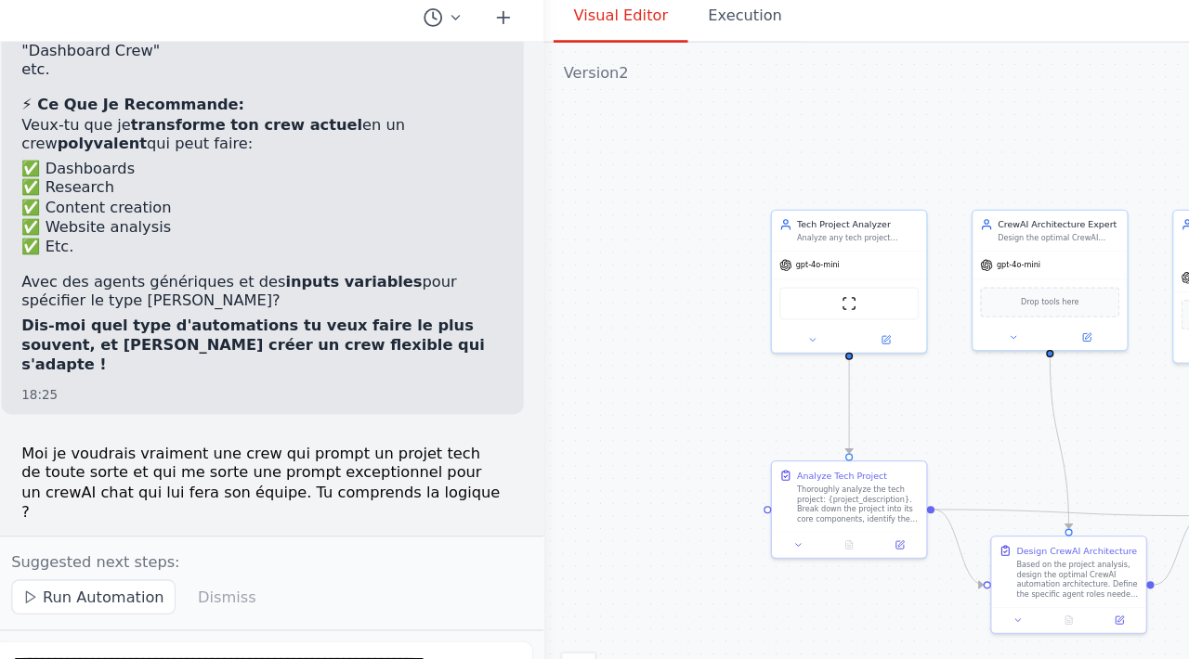
click at [192, 495] on div "▶ Thought process 🤯 GENIAL ! C'est une approche meta-intelligente ! Tu veux une…" at bounding box center [208, 593] width 386 height 197
click at [192, 648] on strong "générateur d'automations sur mesure" at bounding box center [168, 654] width 240 height 13
drag, startPoint x: 135, startPoint y: 316, endPoint x: 263, endPoint y: 328, distance: 128.7
click at [263, 536] on div "🤯 GENIAL ! C'est une approche meta-intelligente ! Tu veux une "Crew Generator C…" at bounding box center [208, 601] width 357 height 131
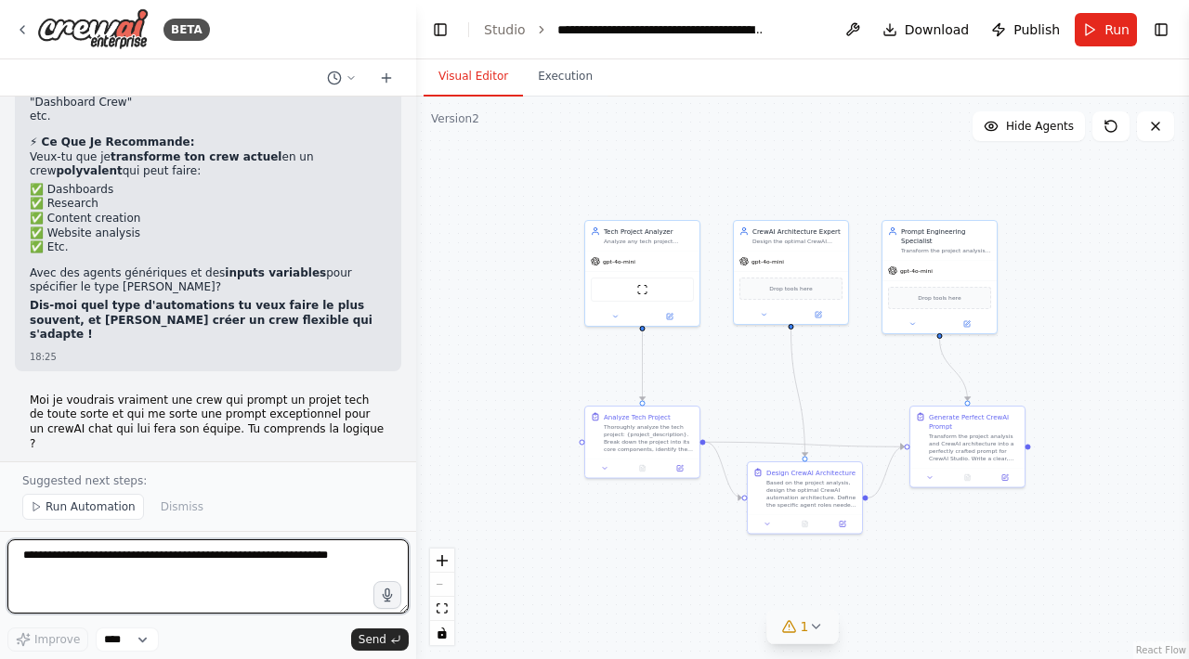
click at [175, 559] on textarea at bounding box center [207, 577] width 401 height 74
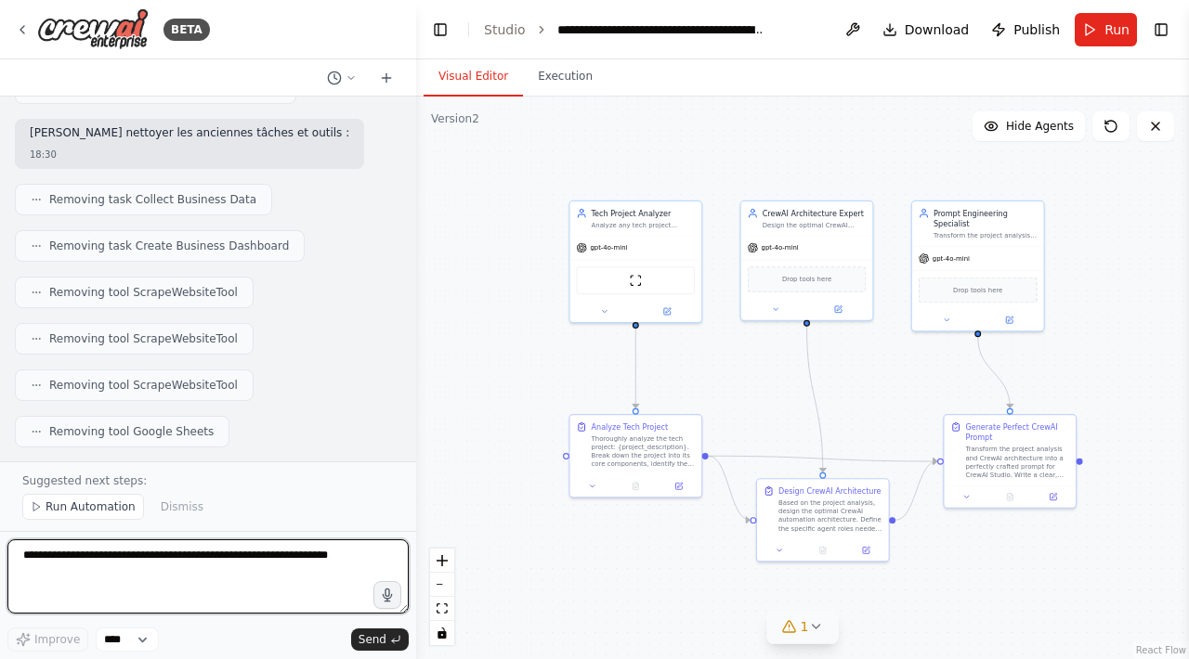
scroll to position [14235, 0]
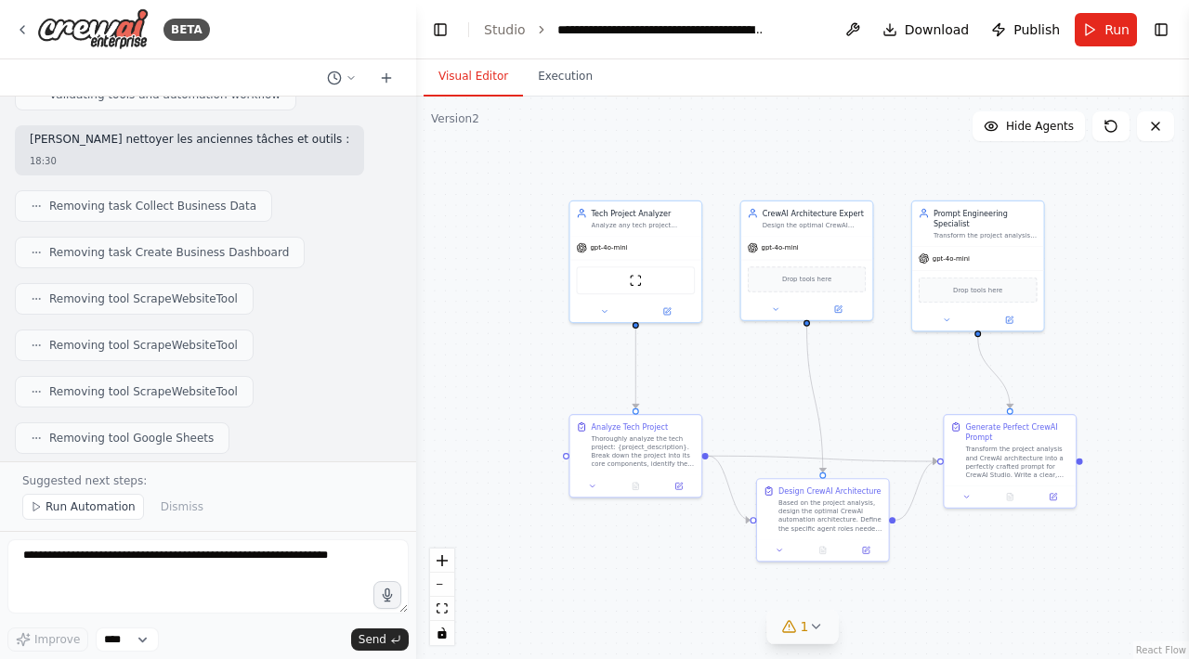
drag, startPoint x: 39, startPoint y: 199, endPoint x: 137, endPoint y: 209, distance: 98.1
click at [137, 538] on p "J'ai créé ton générateur d'automations révolutionnaire avec 3 agents experts :" at bounding box center [208, 552] width 357 height 29
drag, startPoint x: 137, startPoint y: 209, endPoint x: 41, endPoint y: 197, distance: 96.4
click at [41, 538] on p "J'ai créé ton générateur d'automations révolutionnaire avec 3 agents experts :" at bounding box center [208, 552] width 357 height 29
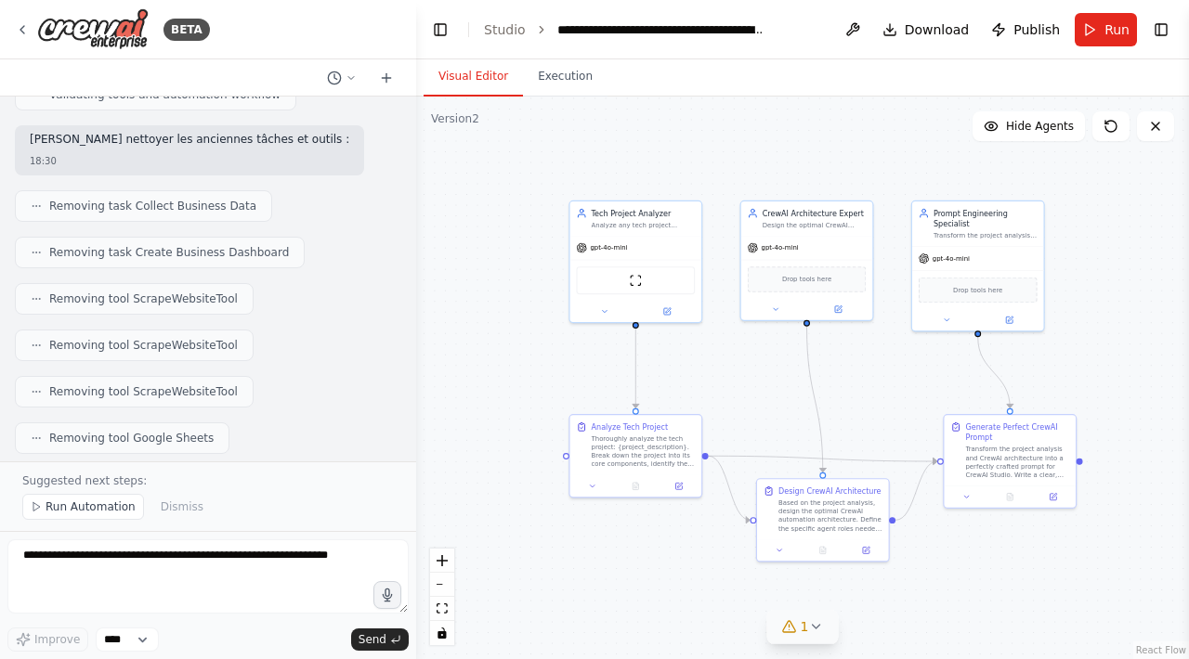
click at [41, 538] on p "J'ai créé ton générateur d'automations révolutionnaire avec 3 agents experts :" at bounding box center [208, 552] width 357 height 29
drag, startPoint x: 34, startPoint y: 241, endPoint x: 167, endPoint y: 241, distance: 132.8
click at [167, 580] on strong "🔍 Tech Project Analyzer" at bounding box center [119, 587] width 178 height 15
drag, startPoint x: 44, startPoint y: 250, endPoint x: 294, endPoint y: 256, distance: 250.9
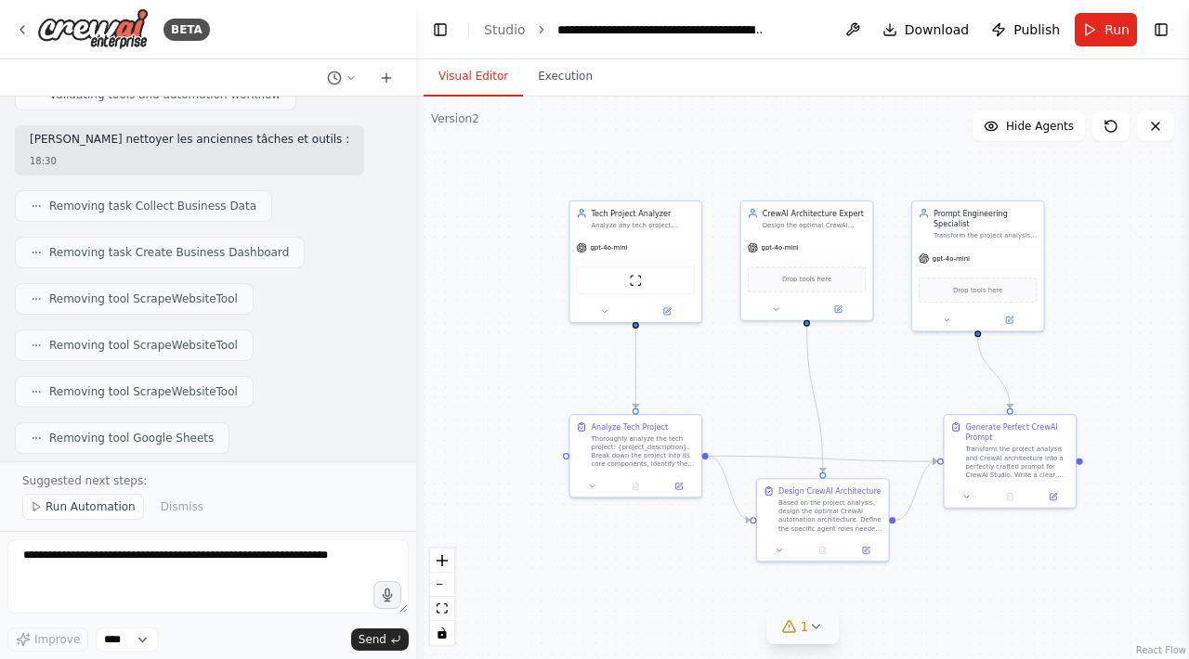
click at [294, 600] on li "Analyse n'importe quel projet tech en profondeur" at bounding box center [208, 607] width 357 height 15
drag, startPoint x: 30, startPoint y: 279, endPoint x: 285, endPoint y: 273, distance: 255.5
click at [285, 615] on li "Identifie les besoins, défis et expertise requise" at bounding box center [208, 622] width 357 height 15
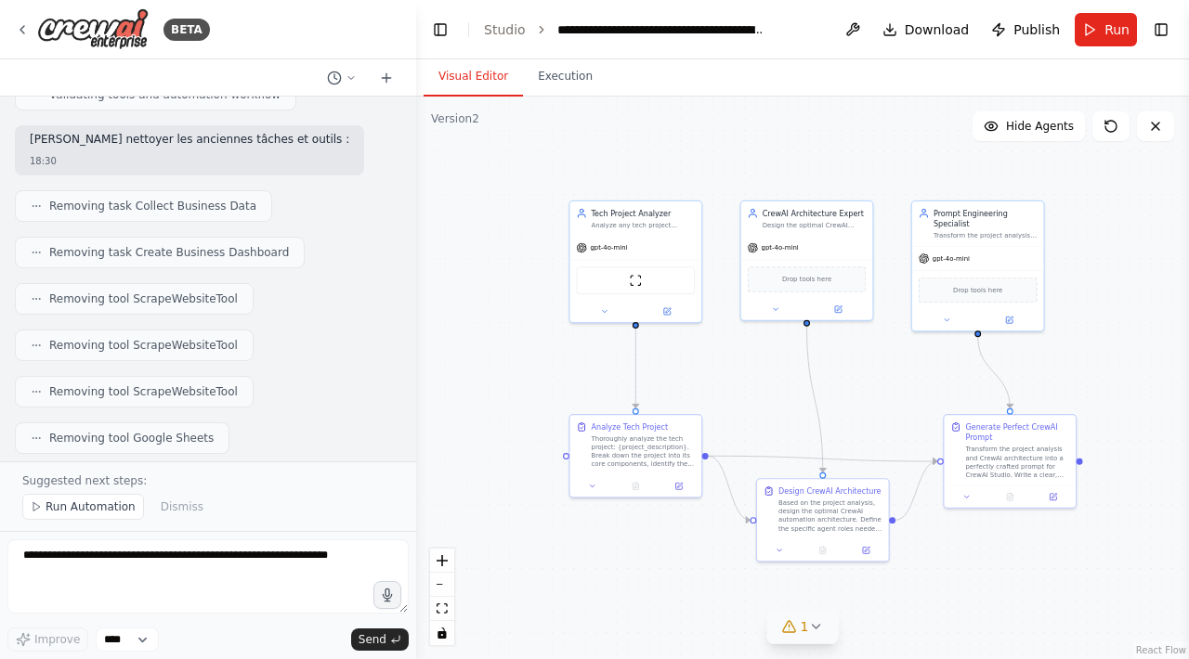
drag, startPoint x: 39, startPoint y: 324, endPoint x: 223, endPoint y: 317, distance: 184.0
click at [223, 659] on li "Conçoit l'architecture CrewAI optimale" at bounding box center [208, 669] width 357 height 15
drag, startPoint x: 30, startPoint y: 334, endPoint x: 267, endPoint y: 327, distance: 237.9
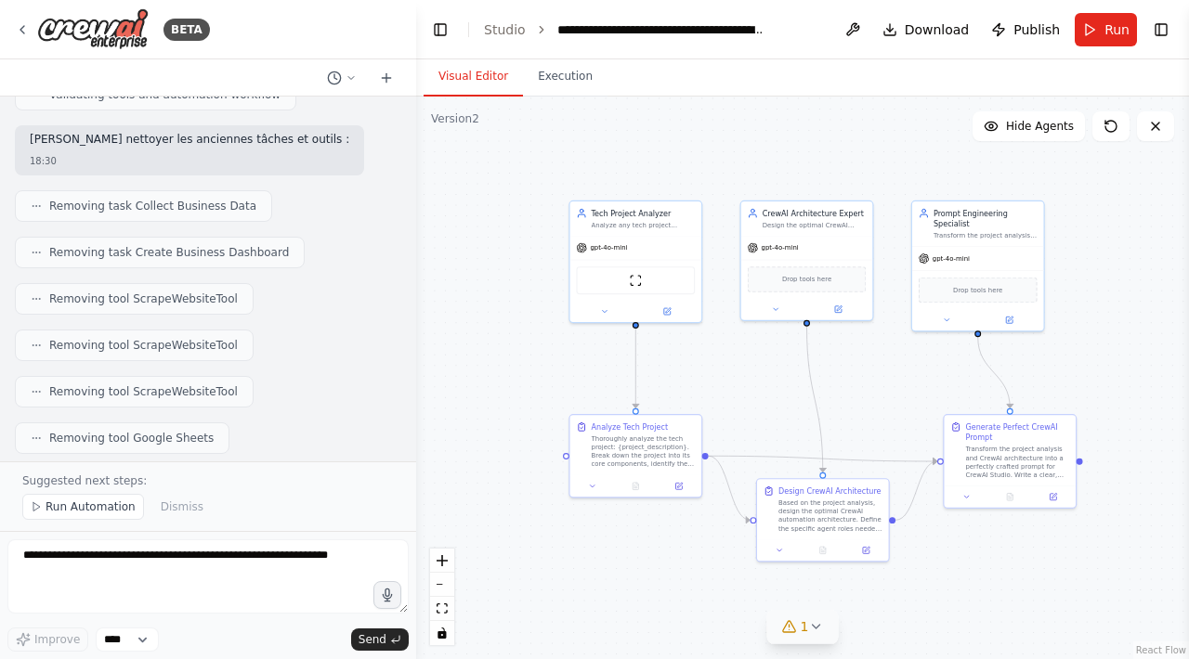
drag, startPoint x: 28, startPoint y: 256, endPoint x: 287, endPoint y: 260, distance: 259.2
click at [287, 600] on li "Analyse n'importe quel projet tech en profondeur" at bounding box center [208, 607] width 357 height 15
drag, startPoint x: 36, startPoint y: 321, endPoint x: 246, endPoint y: 320, distance: 209.9
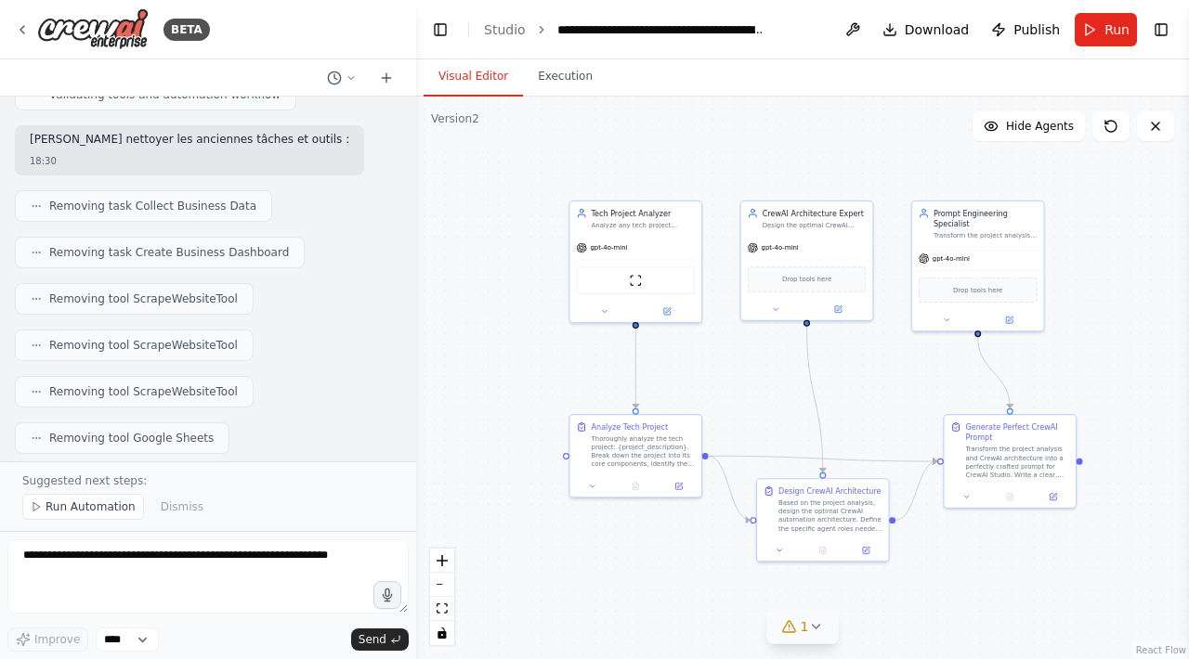
click at [246, 659] on li "Conçoit l'architecture CrewAI optimale" at bounding box center [208, 669] width 357 height 15
drag, startPoint x: 39, startPoint y: 335, endPoint x: 253, endPoint y: 343, distance: 213.7
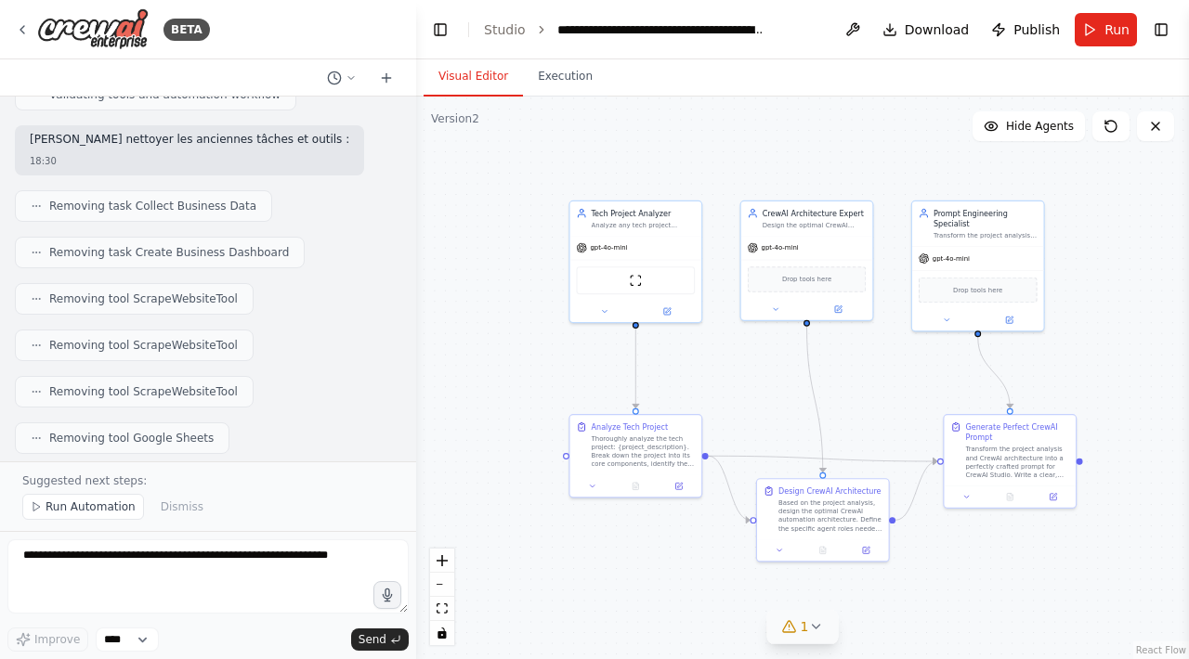
drag, startPoint x: 22, startPoint y: 381, endPoint x: 326, endPoint y: 382, distance: 303.7
drag, startPoint x: 31, startPoint y: 401, endPoint x: 306, endPoint y: 397, distance: 275.9
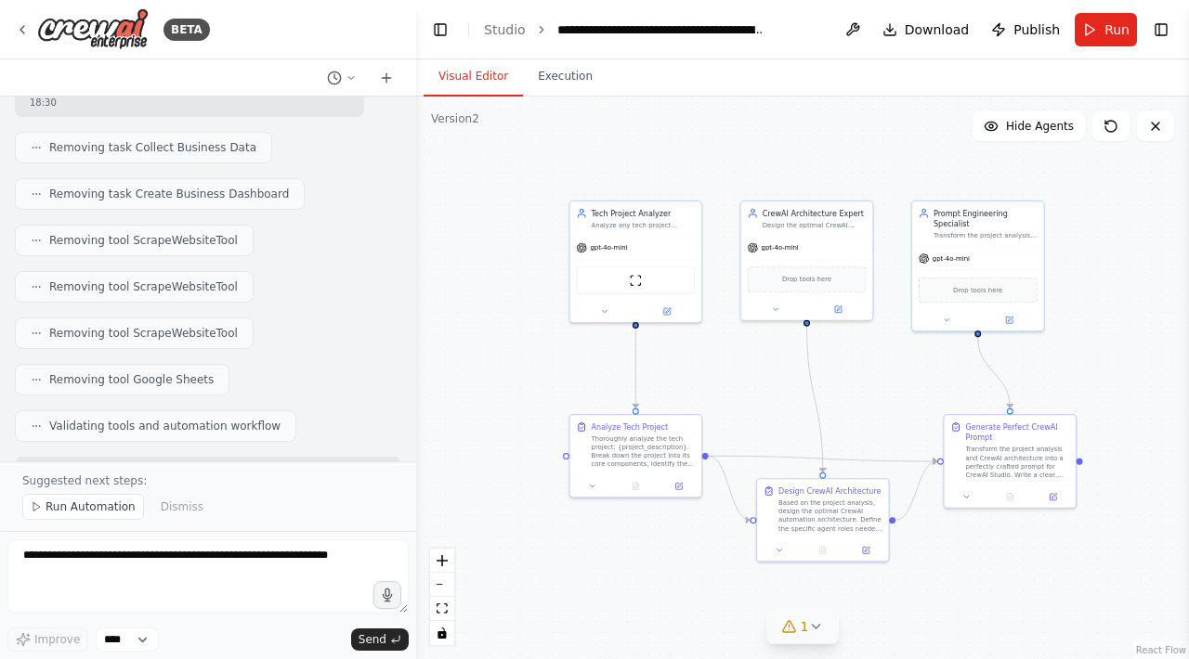
scroll to position [14302, 0]
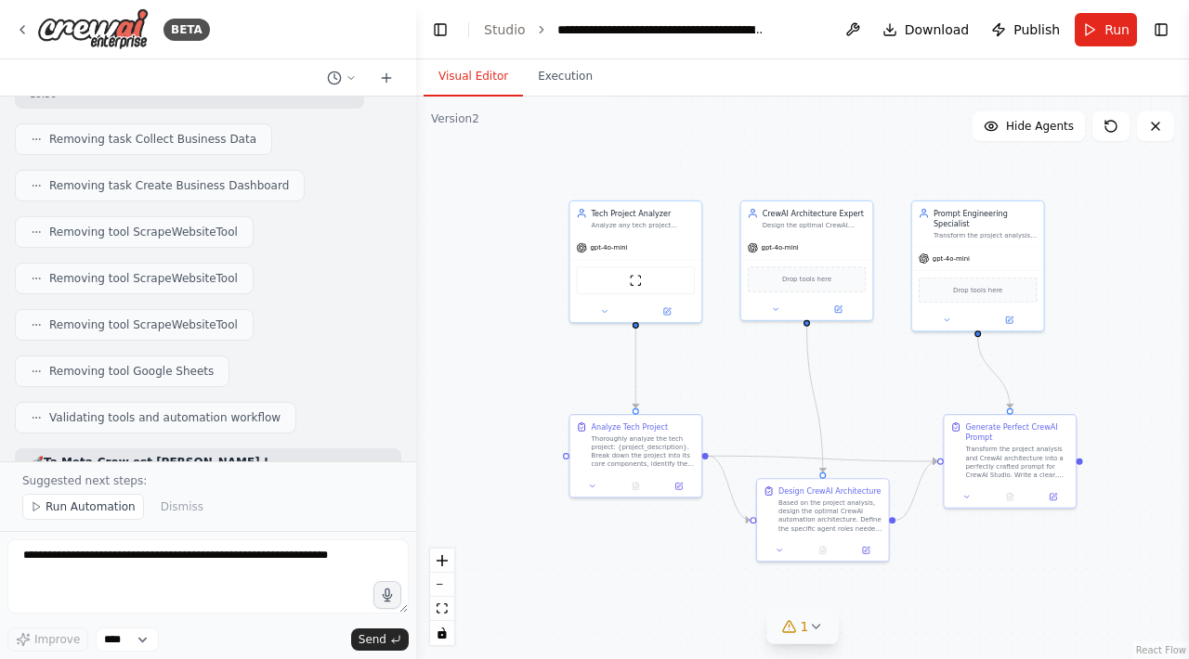
drag, startPoint x: 68, startPoint y: 369, endPoint x: 209, endPoint y: 369, distance: 141.2
drag, startPoint x: 209, startPoint y: 369, endPoint x: 300, endPoint y: 388, distance: 93.1
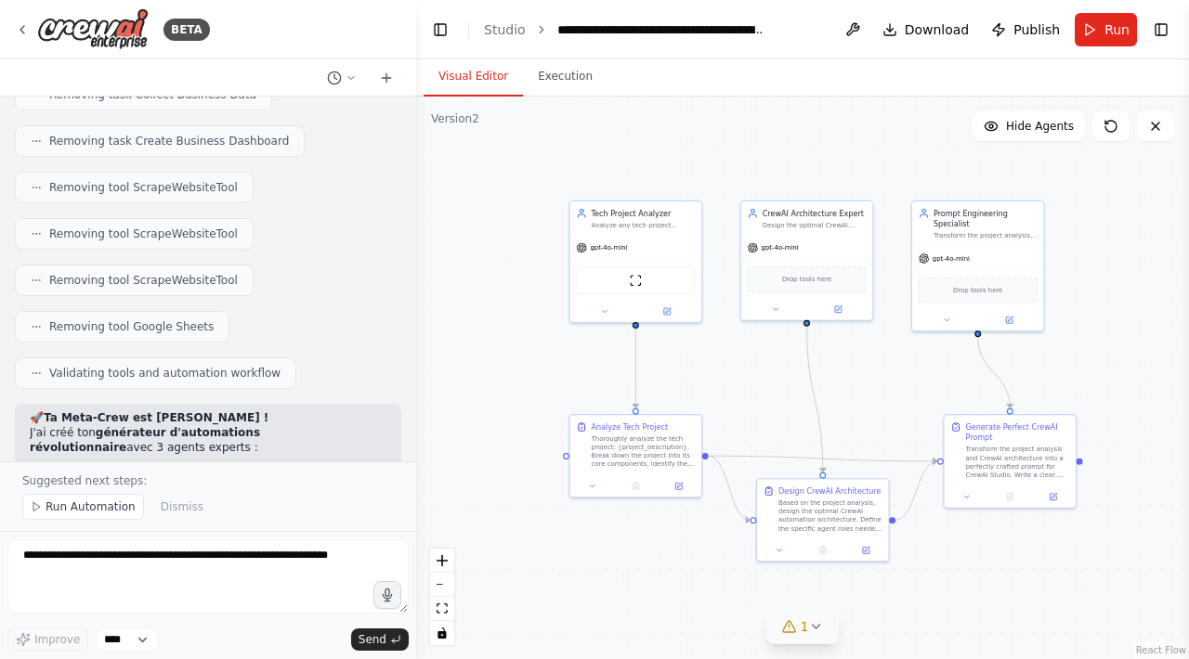
drag, startPoint x: 68, startPoint y: 354, endPoint x: 260, endPoint y: 350, distance: 192.3
drag, startPoint x: 83, startPoint y: 365, endPoint x: 309, endPoint y: 365, distance: 226.6
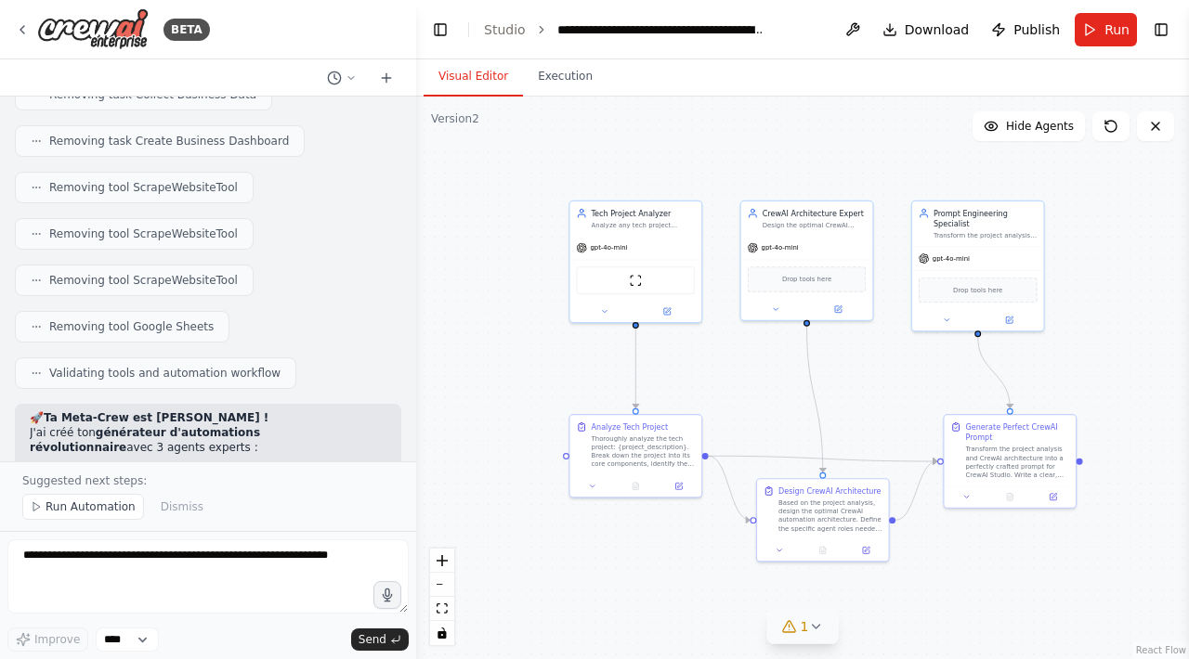
scroll to position [14406, 0]
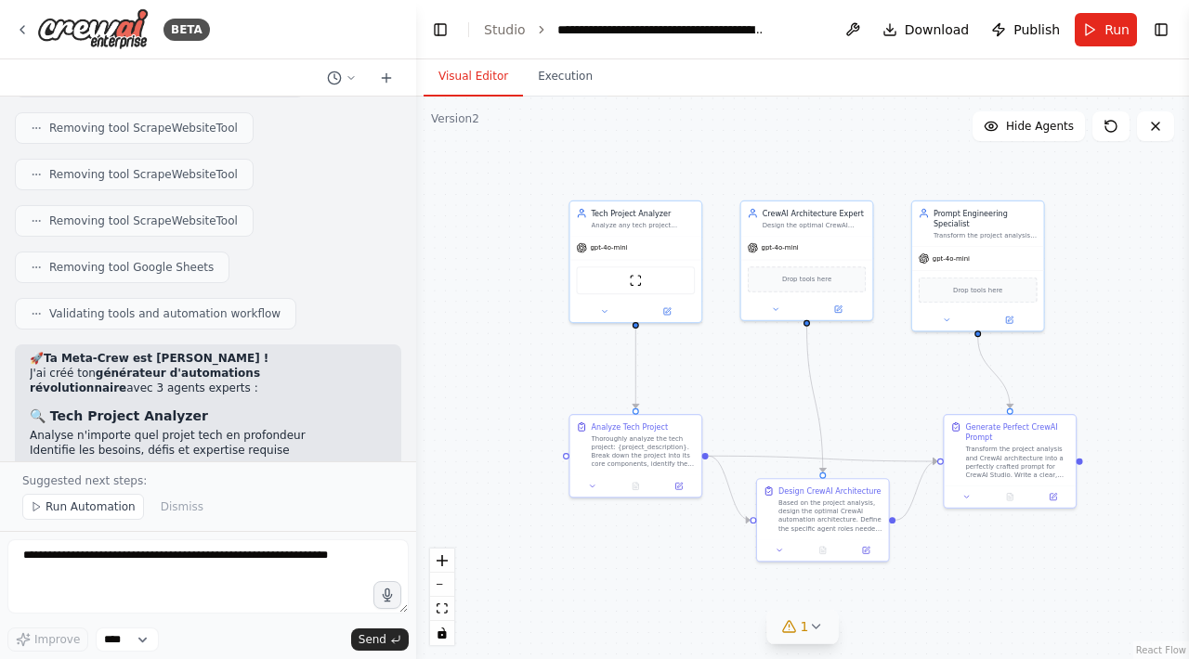
drag, startPoint x: 72, startPoint y: 342, endPoint x: 345, endPoint y: 334, distance: 273.2
copy li "Application mobile de fitness avec IA personnalisée"
click at [99, 503] on span "Run Automation" at bounding box center [91, 507] width 90 height 15
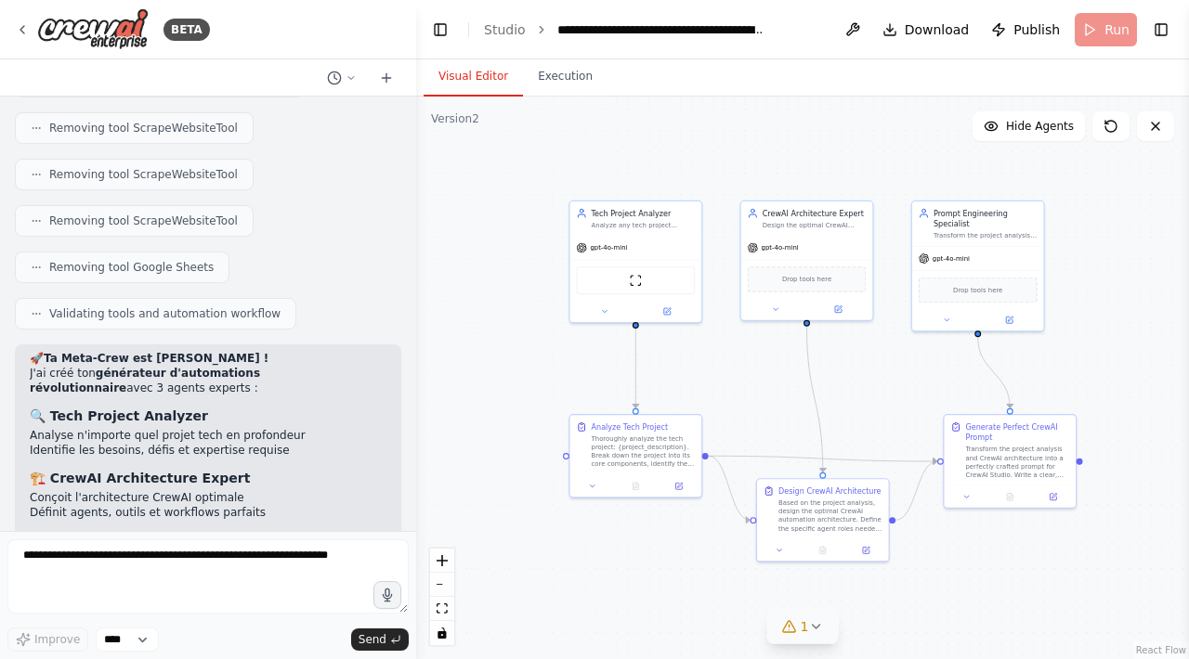
scroll to position [14337, 0]
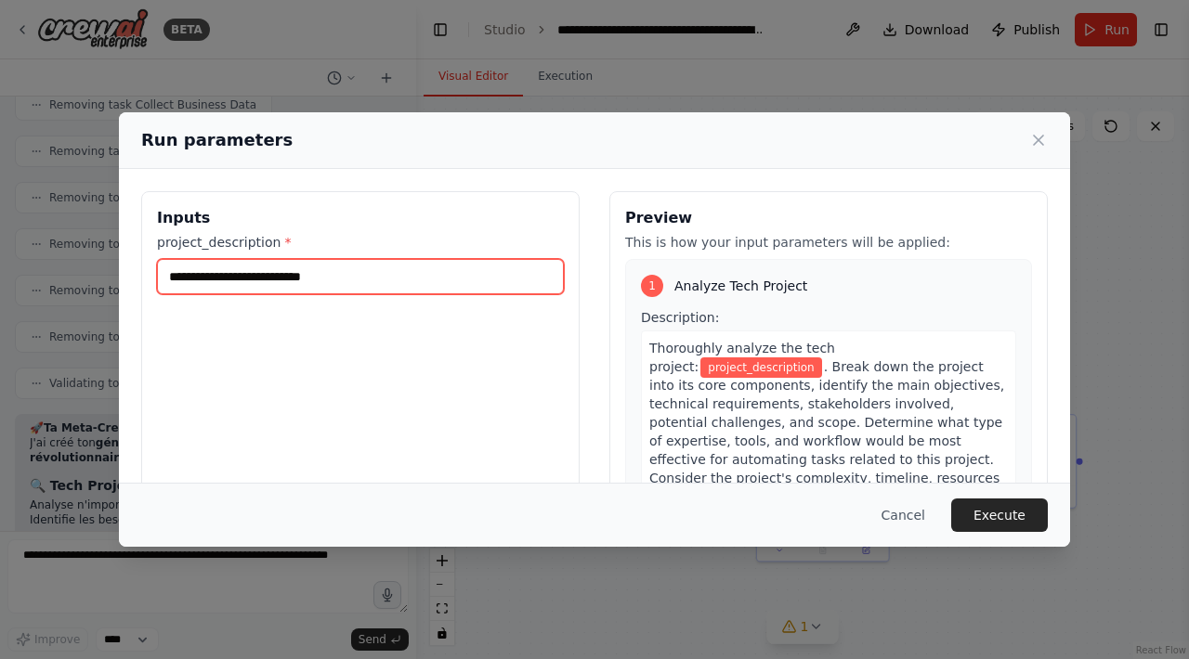
click at [416, 274] on input "project_description *" at bounding box center [360, 276] width 407 height 35
paste input "**********"
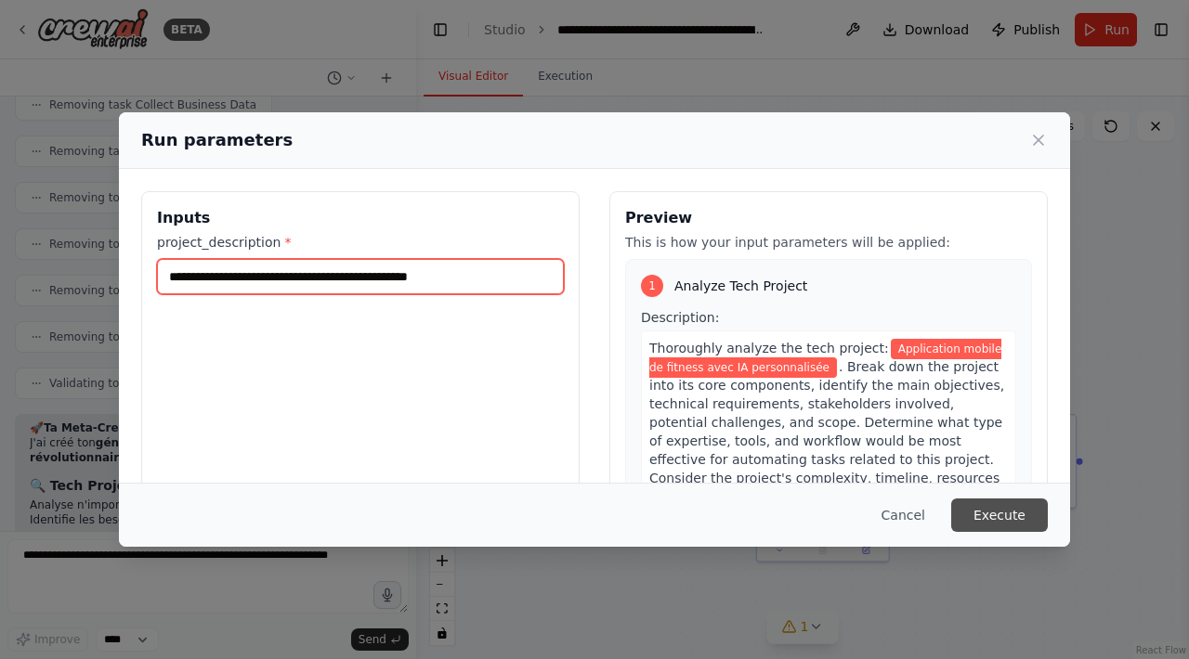
type input "**********"
click at [994, 506] on button "Execute" at bounding box center [999, 515] width 97 height 33
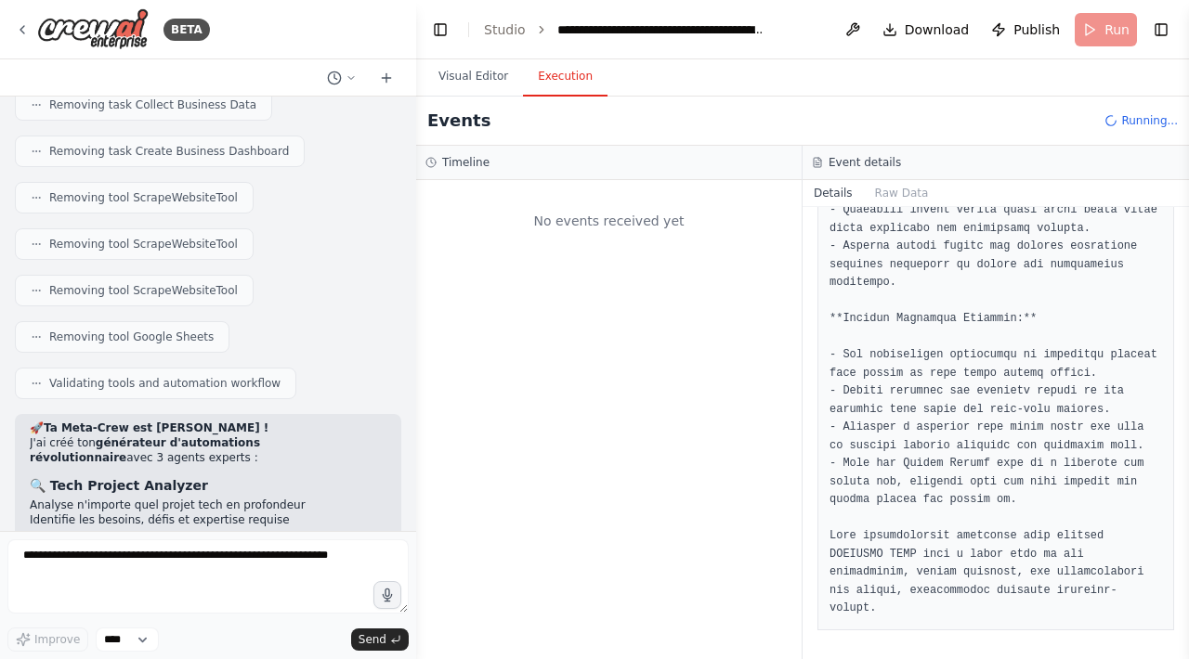
click at [554, 74] on button "Execution" at bounding box center [565, 77] width 85 height 39
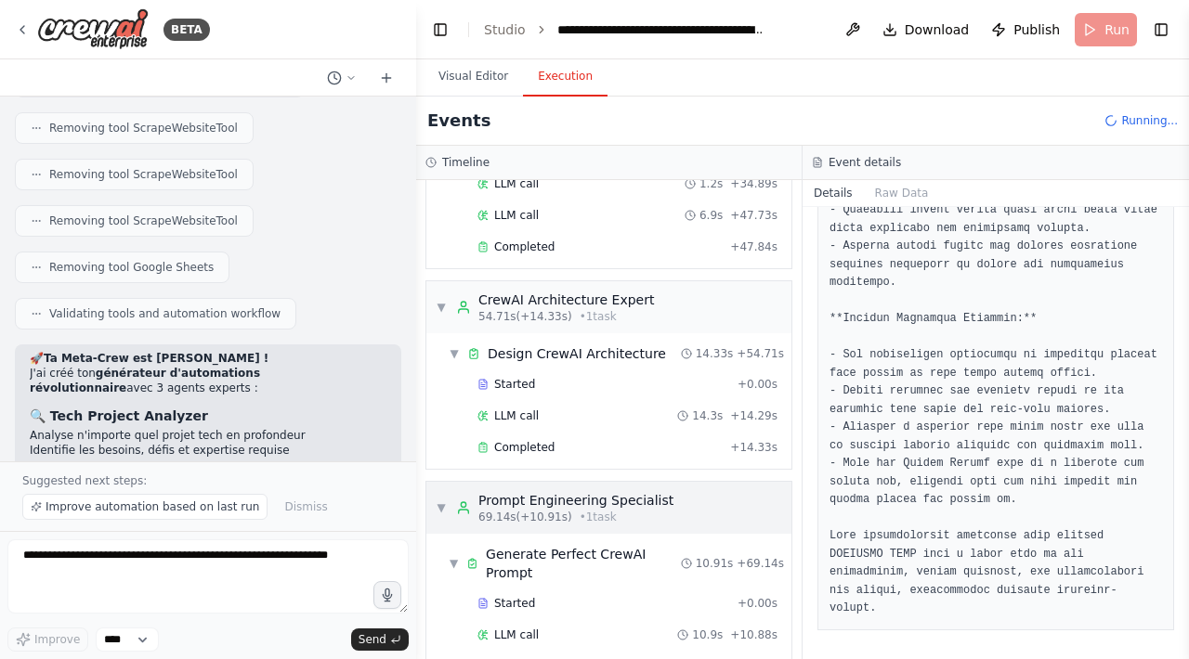
scroll to position [994, 0]
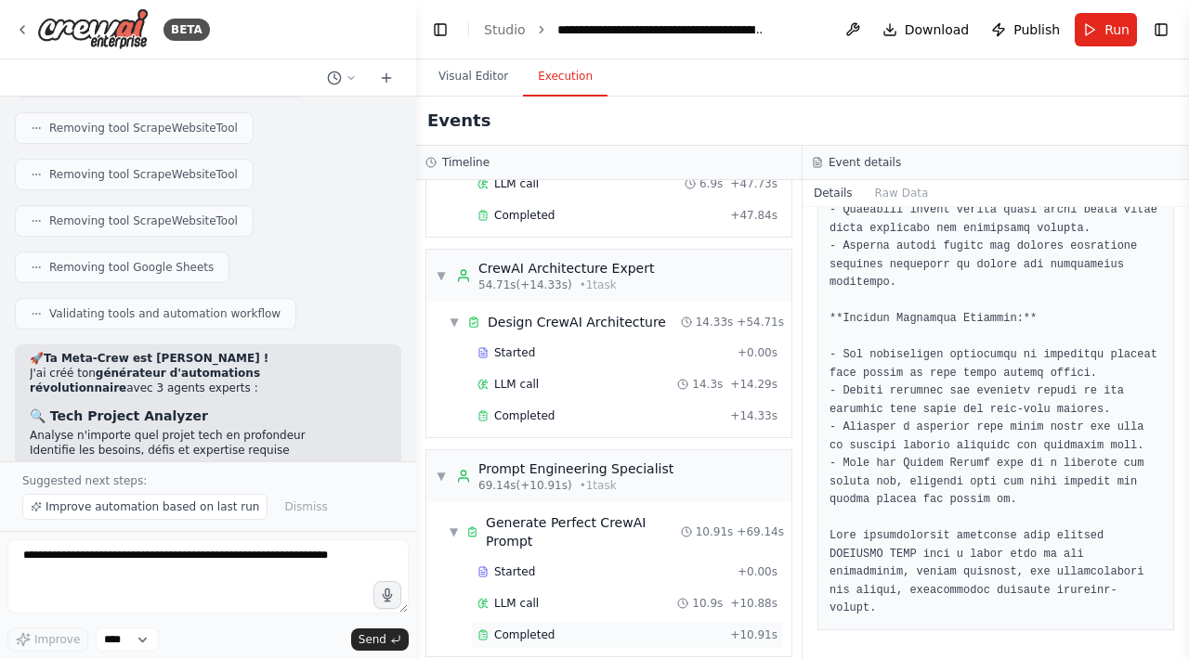
click at [602, 628] on div "Completed" at bounding box center [599, 635] width 245 height 15
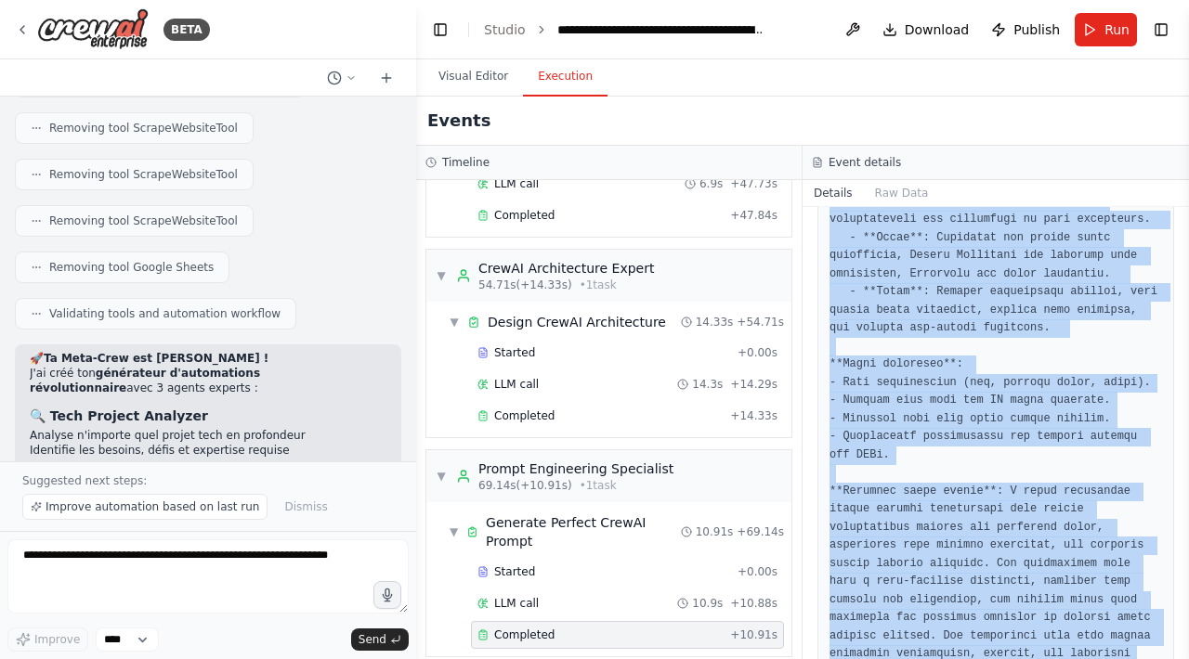
scroll to position [1622, 0]
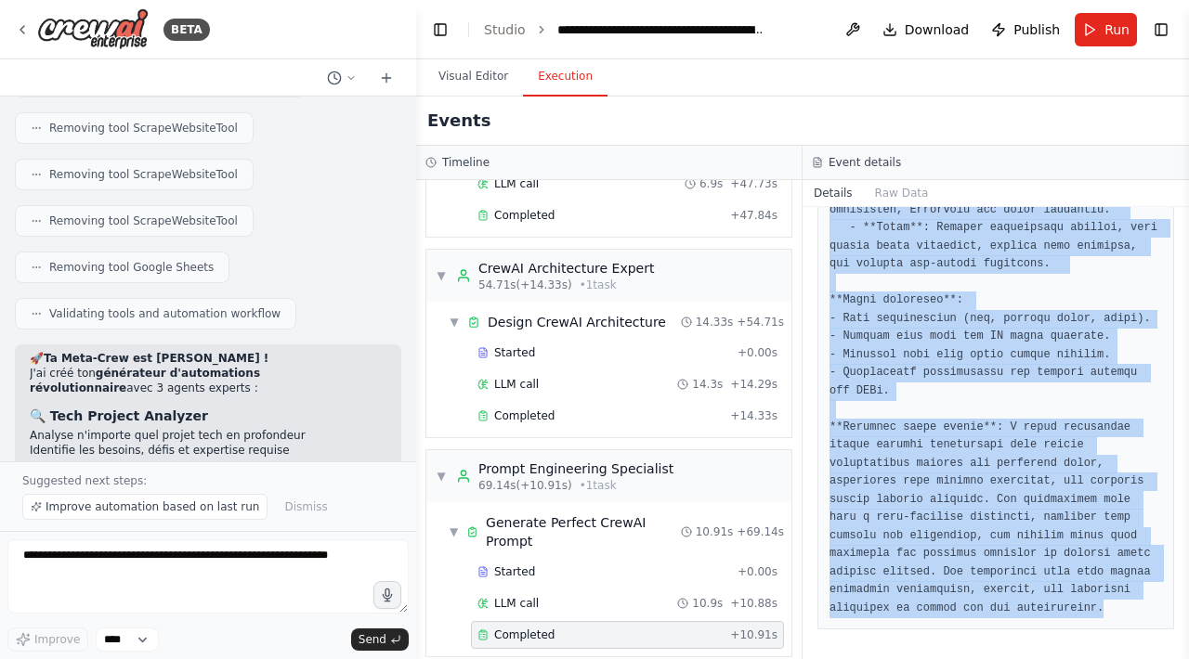
drag, startPoint x: 835, startPoint y: 360, endPoint x: 1137, endPoint y: 602, distance: 386.6
copy pre "reate a CrewAI automation for Application Mobile de Fitness avec IA Personnalis…"
click at [459, 73] on button "Visual Editor" at bounding box center [473, 77] width 99 height 39
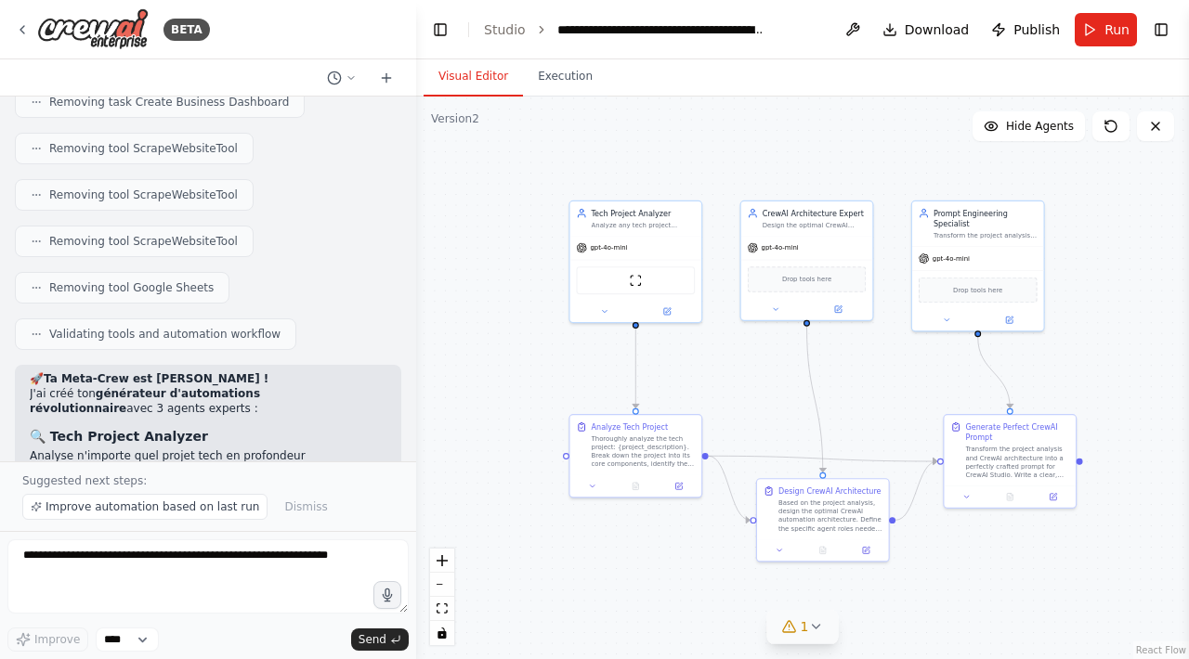
scroll to position [14406, 0]
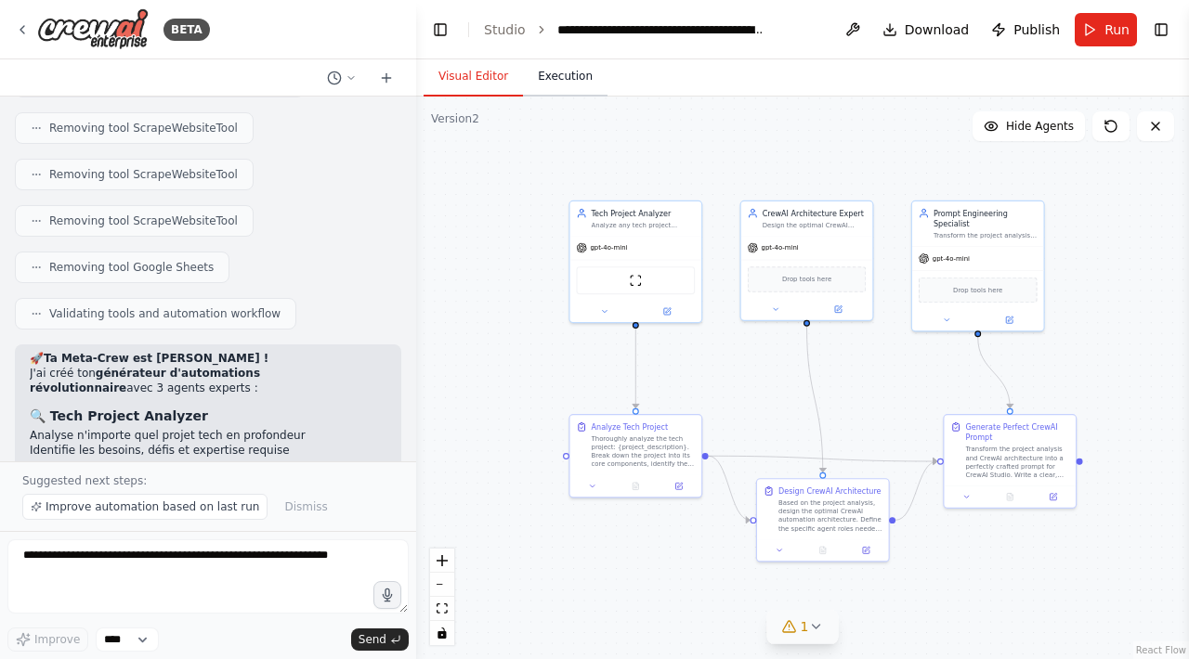
click at [556, 72] on button "Execution" at bounding box center [565, 77] width 85 height 39
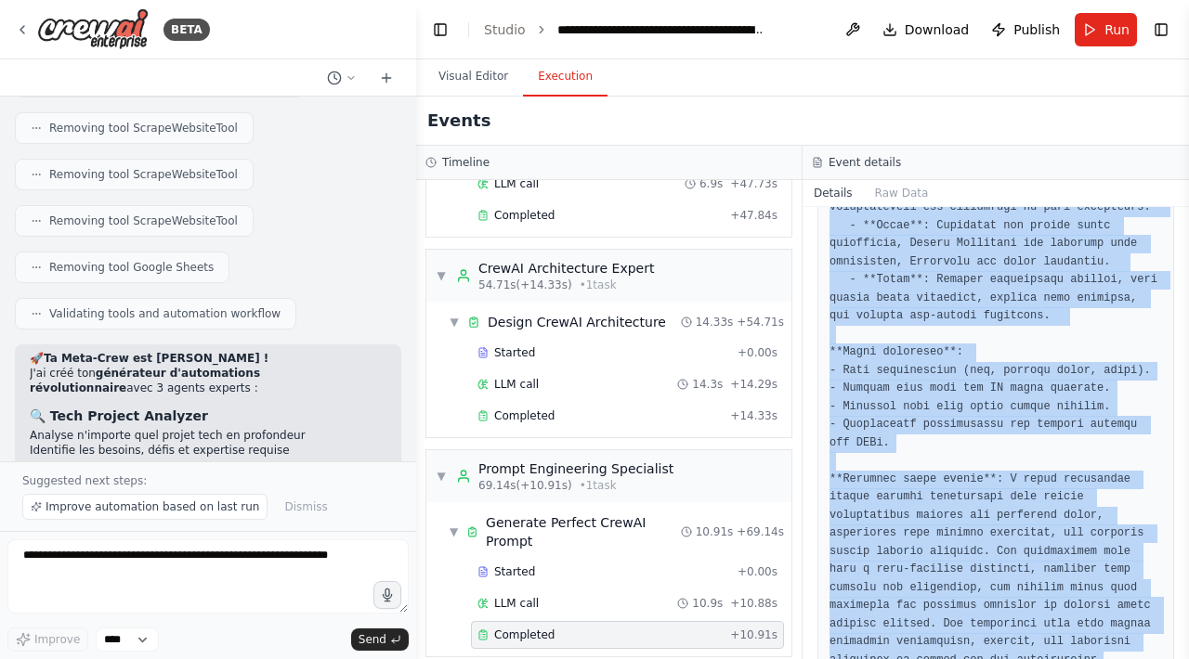
scroll to position [1622, 0]
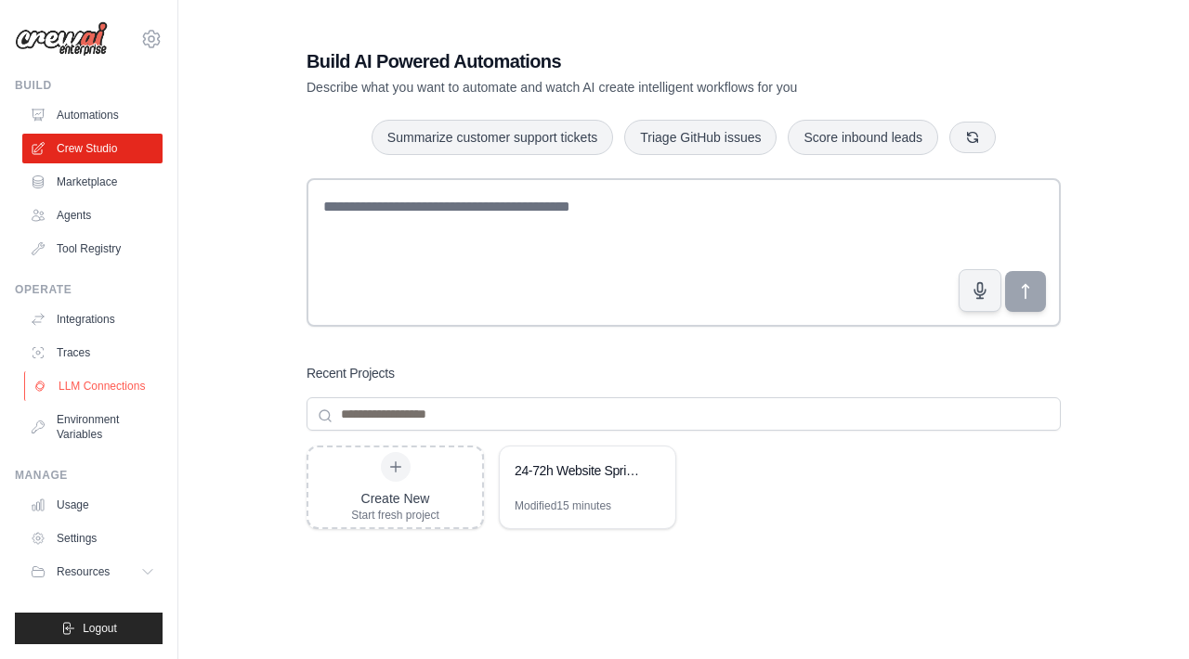
click at [92, 383] on link "LLM Connections" at bounding box center [94, 387] width 140 height 30
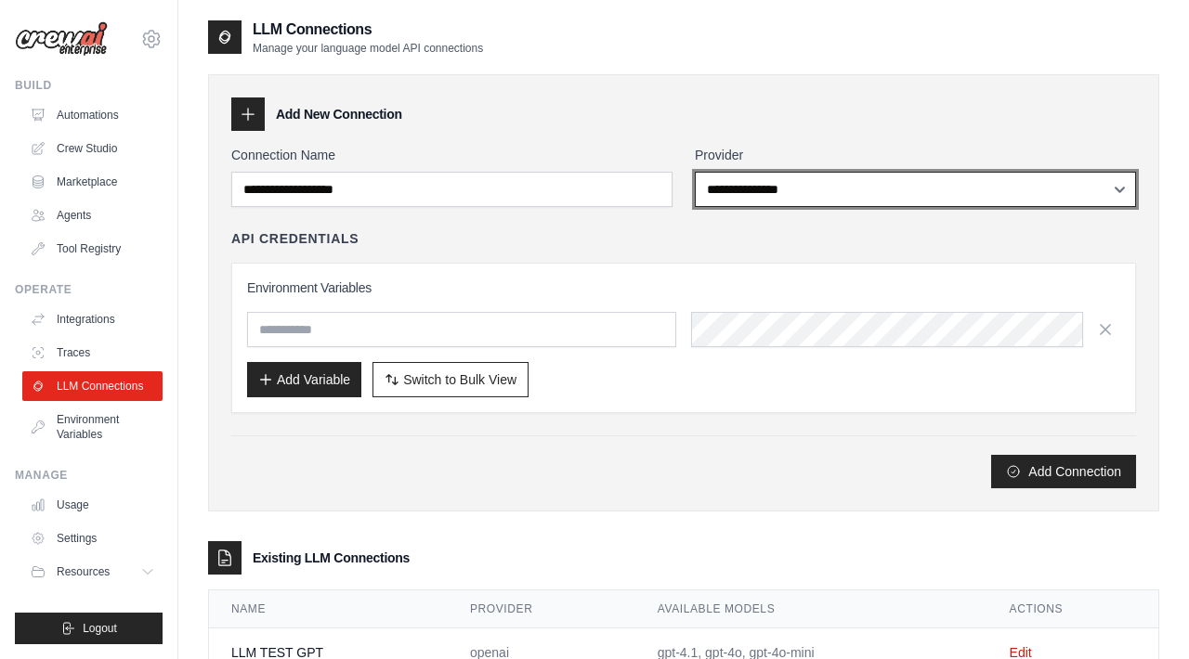
click at [874, 189] on select "**********" at bounding box center [915, 189] width 441 height 35
